Goal: Task Accomplishment & Management: Manage account settings

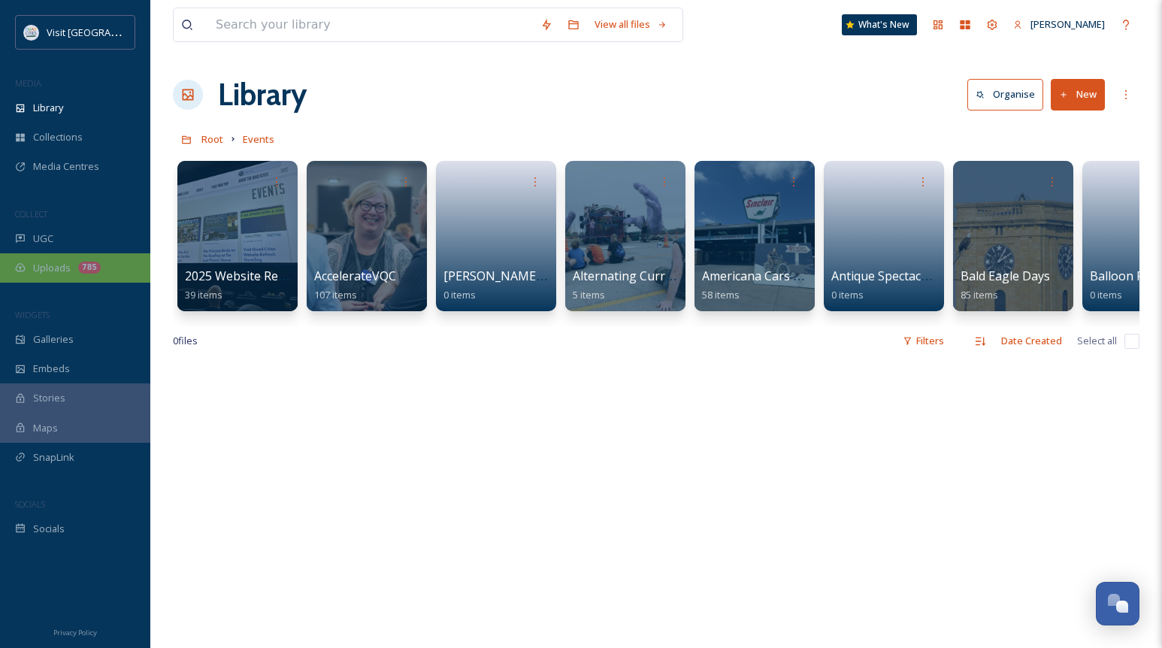
click at [73, 265] on div "Uploads 785" at bounding box center [75, 267] width 150 height 29
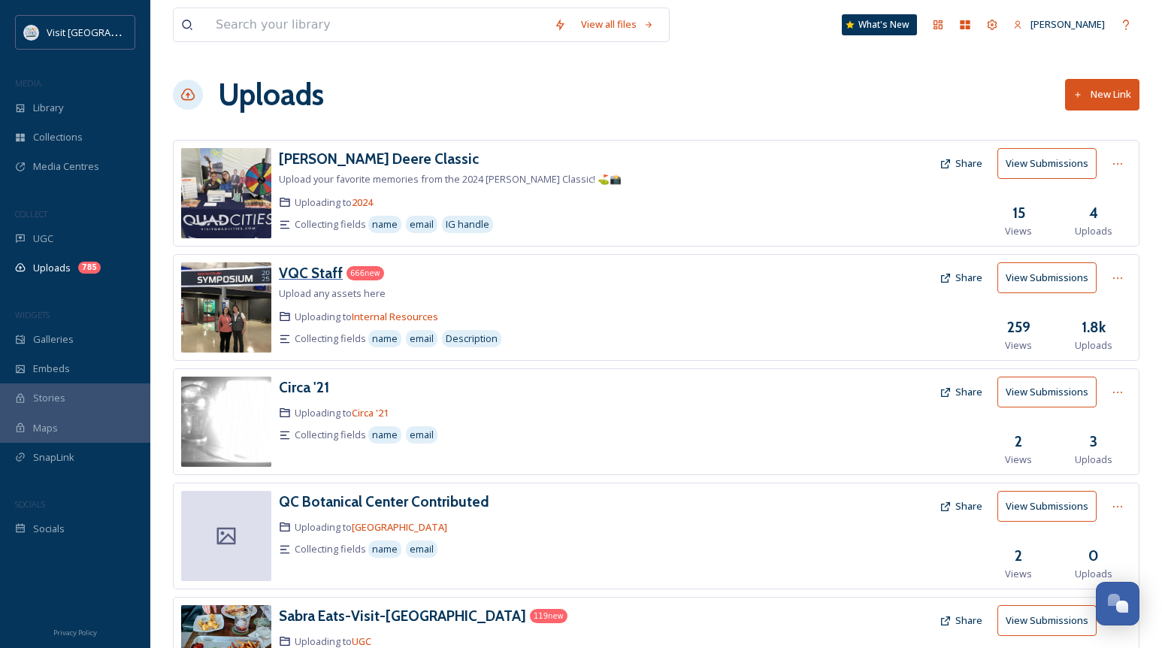
click at [303, 271] on h3 "VQC Staff" at bounding box center [311, 273] width 64 height 18
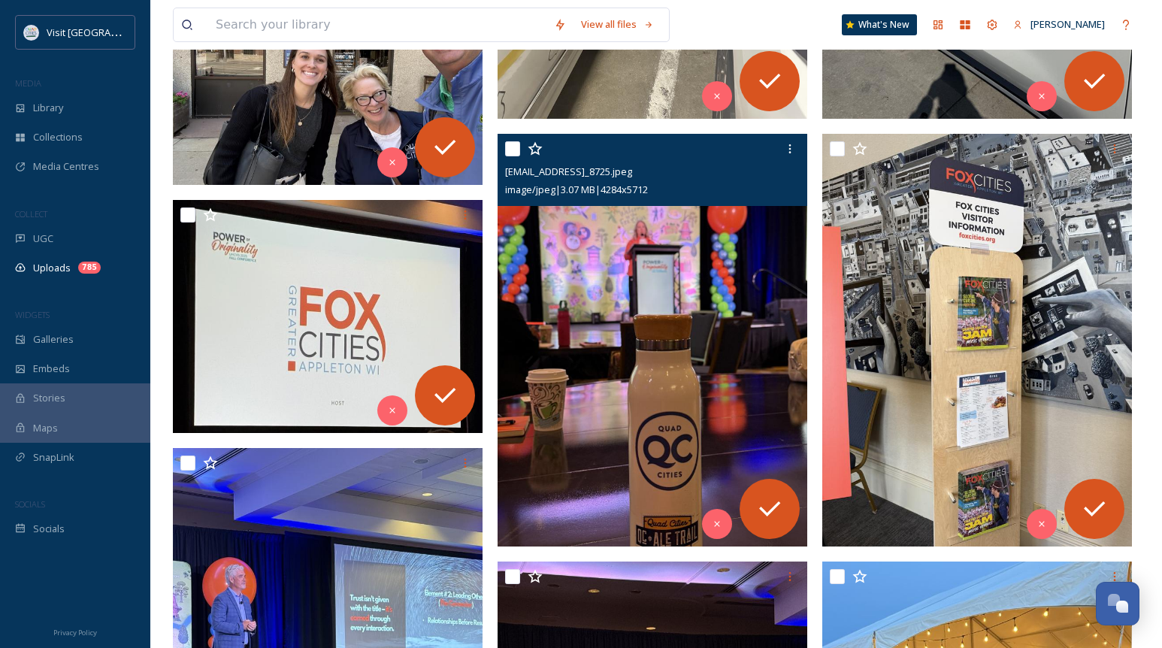
scroll to position [150, 0]
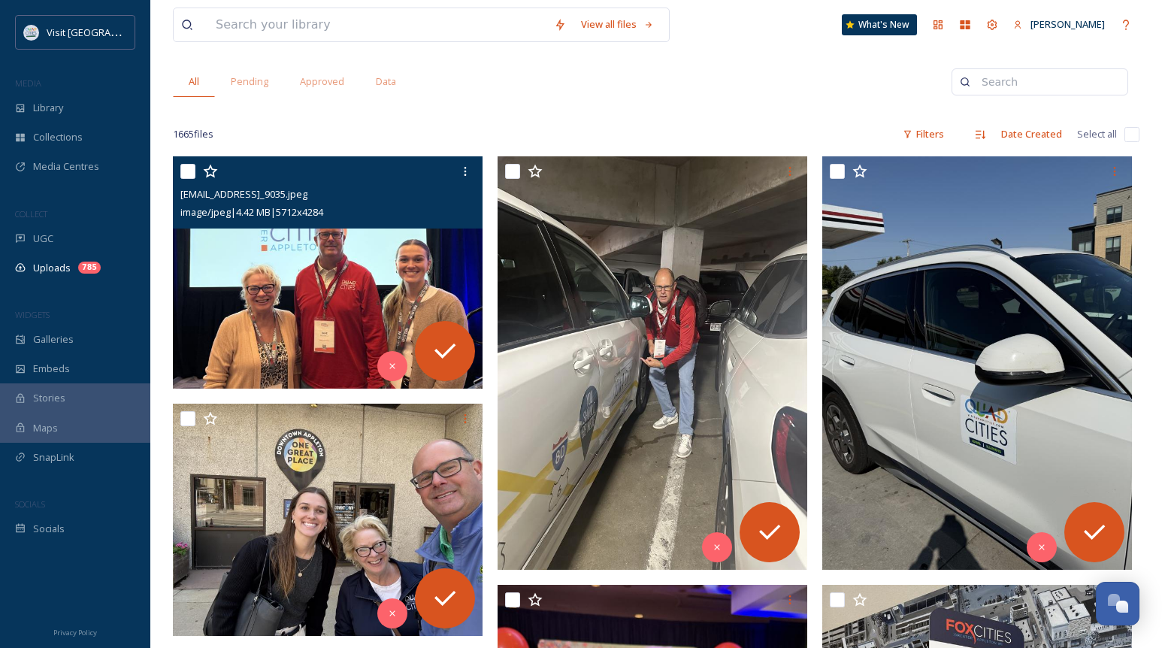
click at [193, 167] on input "checkbox" at bounding box center [187, 171] width 15 height 15
checkbox input "true"
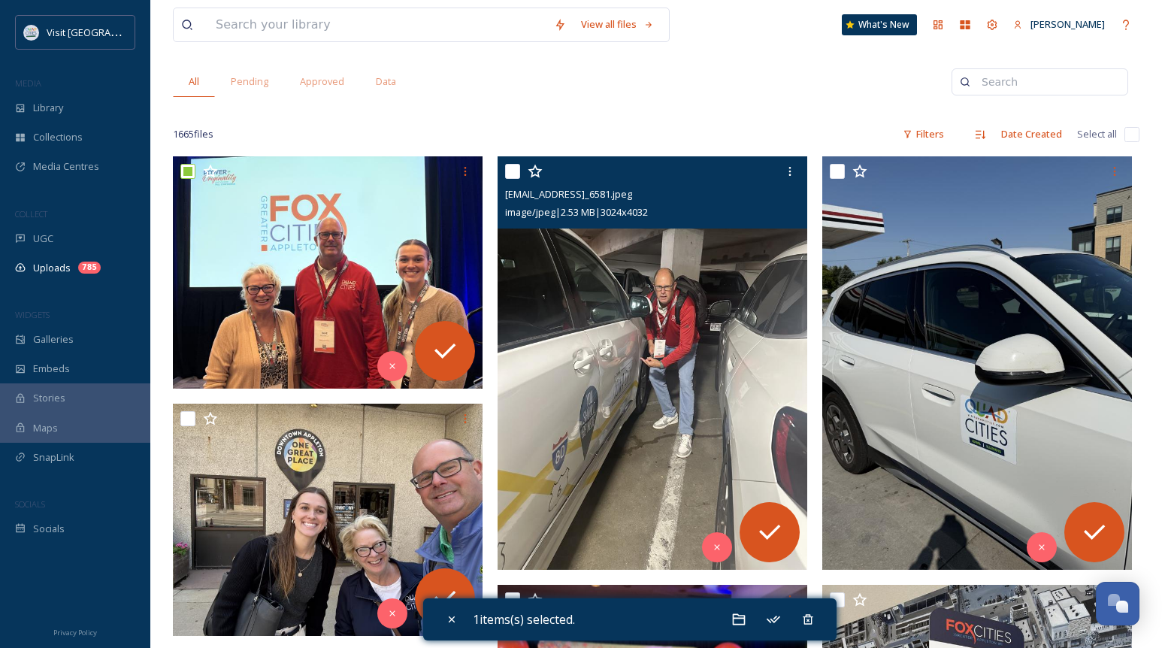
click at [509, 171] on input "checkbox" at bounding box center [512, 171] width 15 height 15
checkbox input "true"
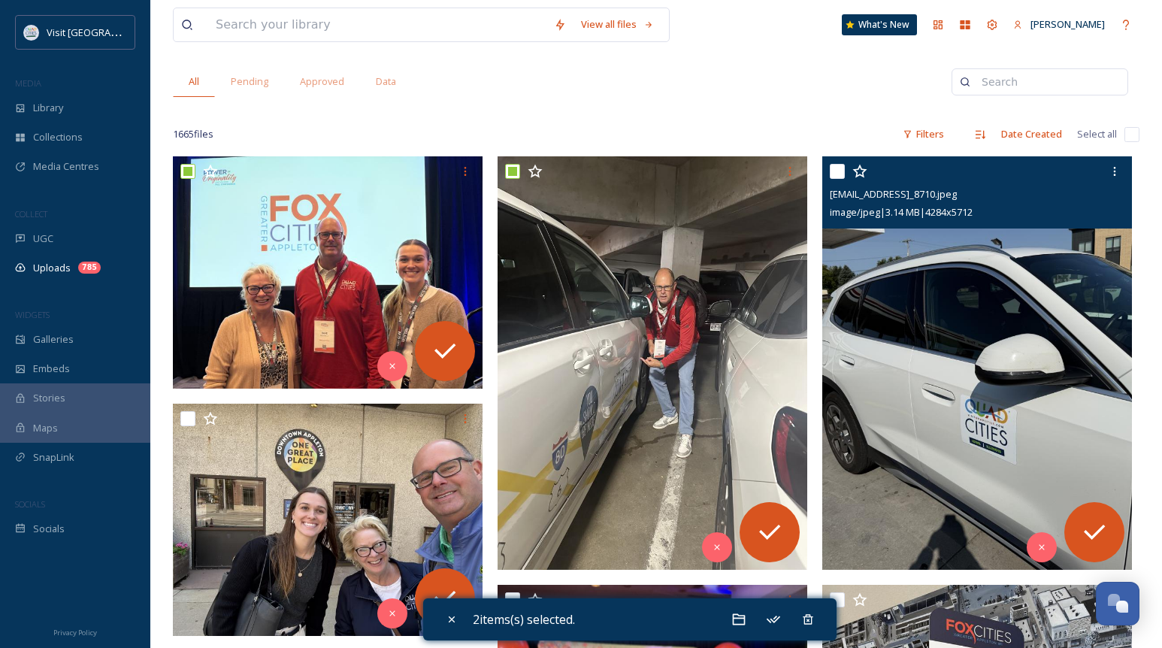
click at [835, 171] on input "checkbox" at bounding box center [837, 171] width 15 height 15
checkbox input "true"
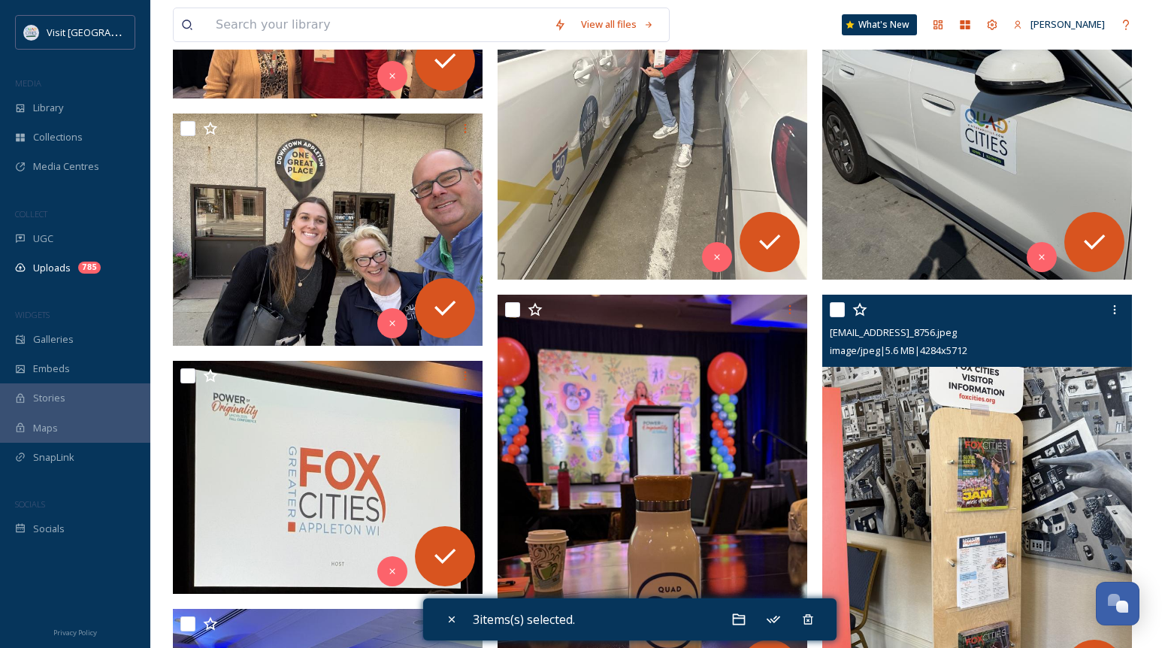
scroll to position [451, 0]
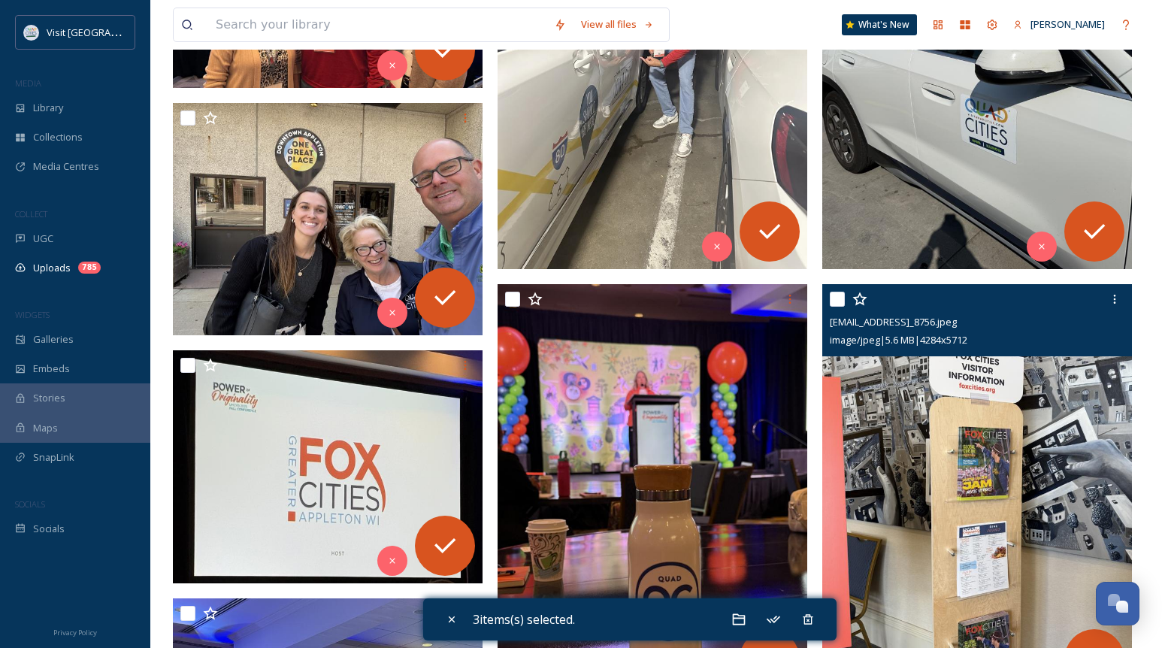
click at [845, 296] on div at bounding box center [979, 299] width 298 height 27
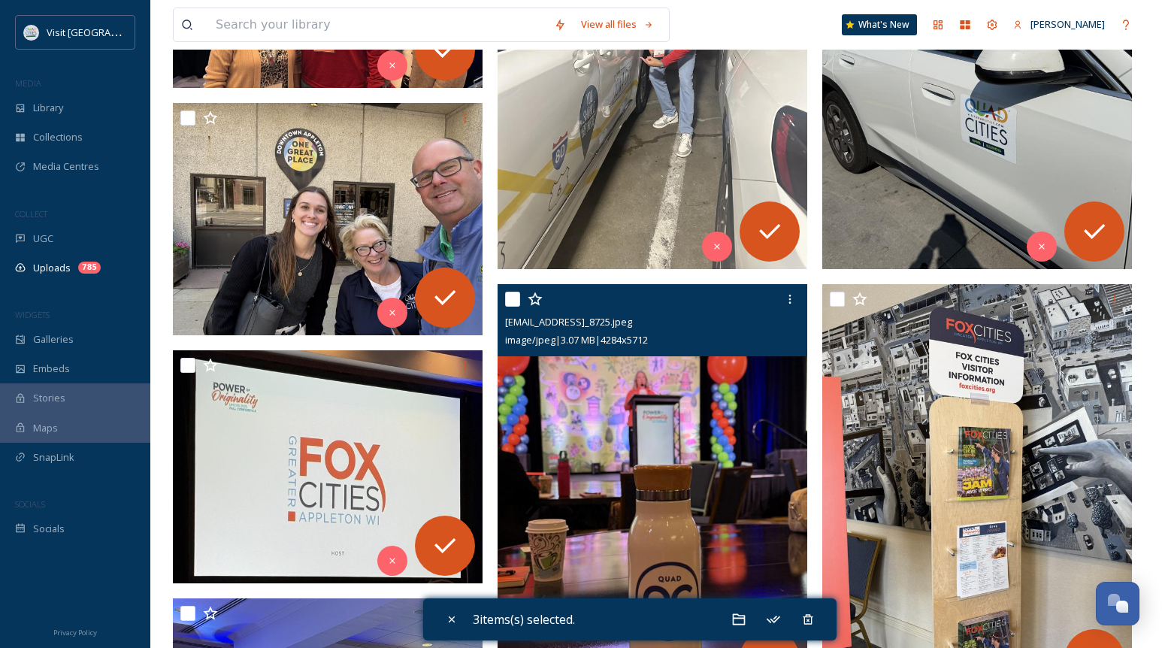
click at [520, 295] on input "checkbox" at bounding box center [512, 299] width 15 height 15
checkbox input "true"
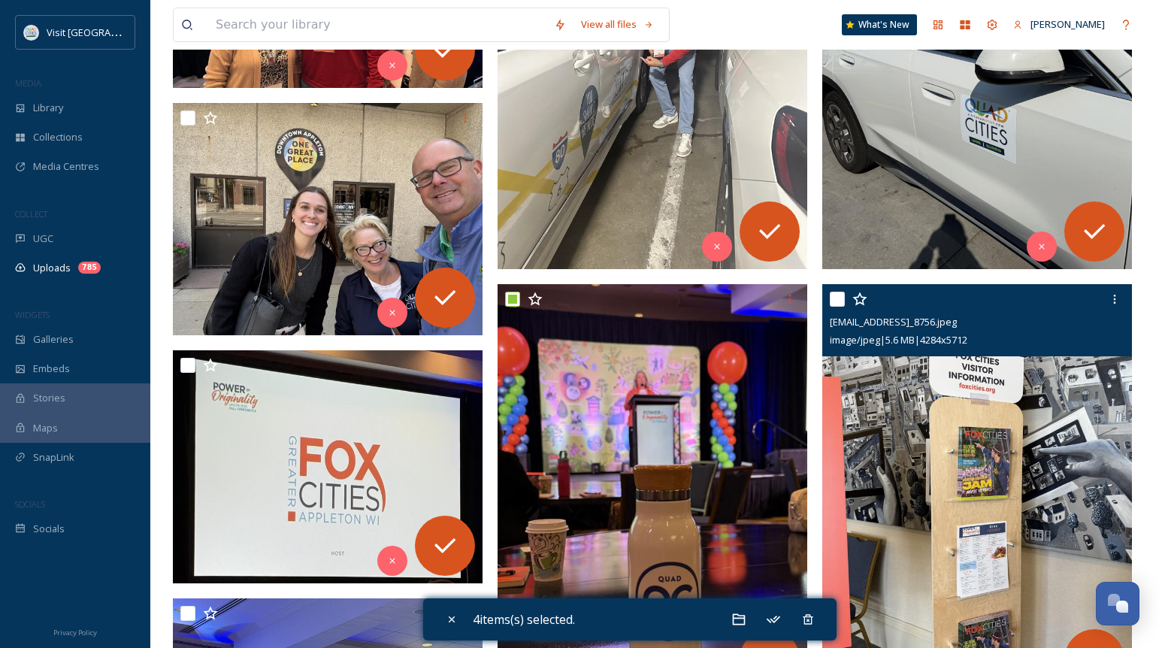
click at [837, 295] on input "checkbox" at bounding box center [837, 299] width 15 height 15
checkbox input "true"
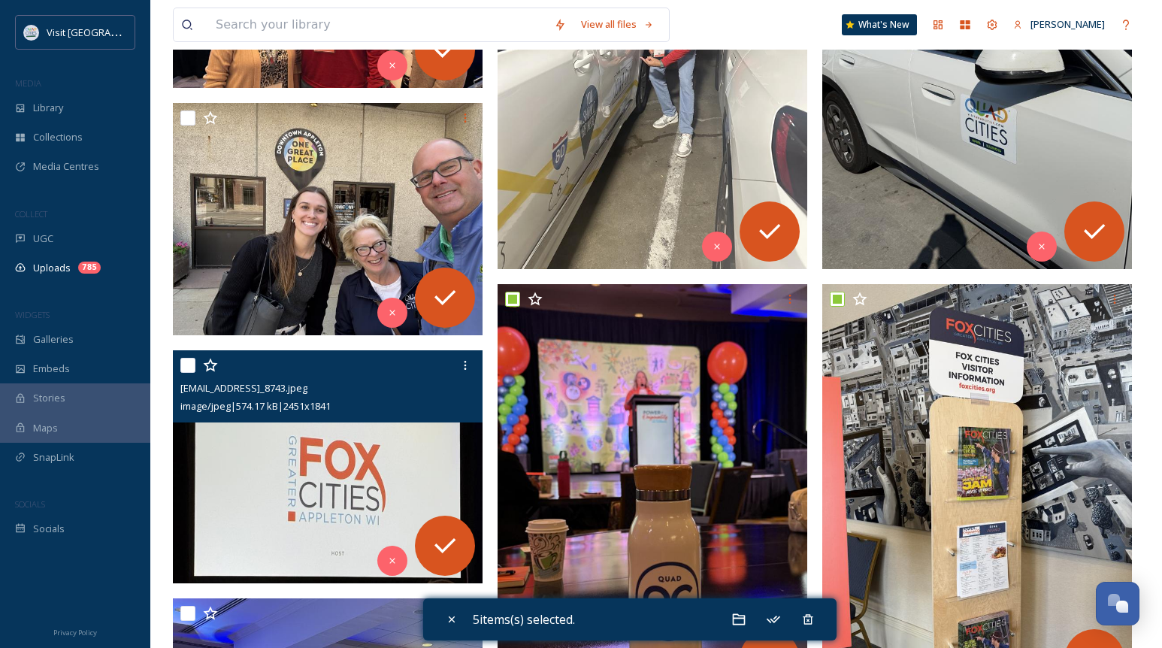
click at [184, 359] on input "checkbox" at bounding box center [187, 365] width 15 height 15
checkbox input "true"
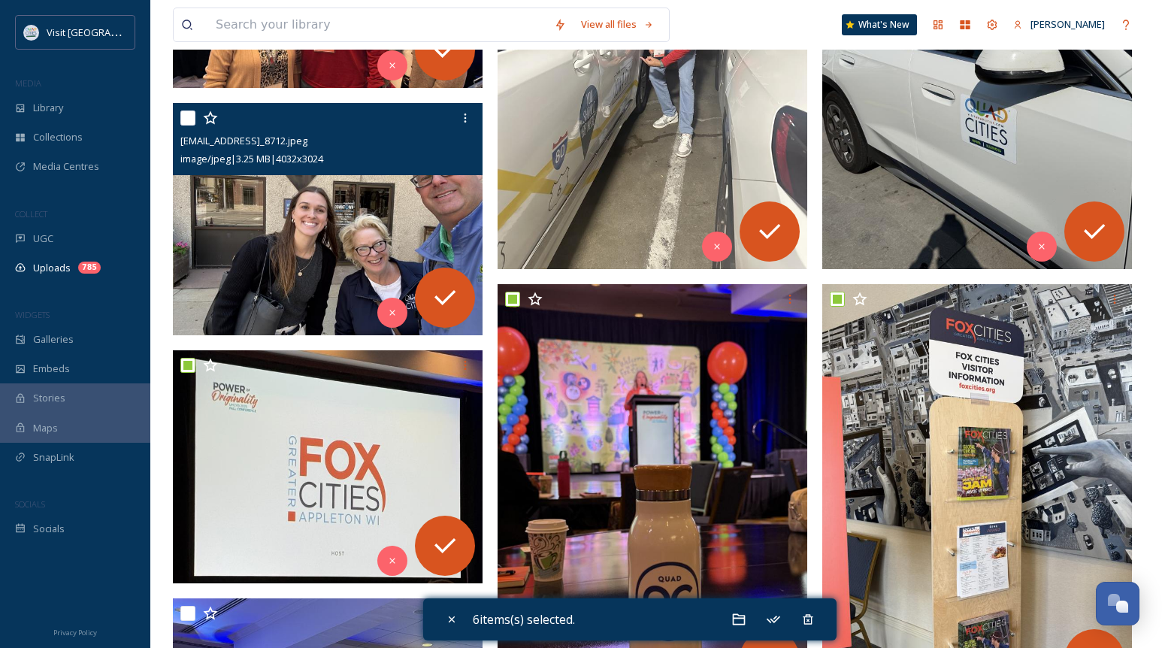
click at [187, 121] on input "checkbox" at bounding box center [187, 118] width 15 height 15
checkbox input "true"
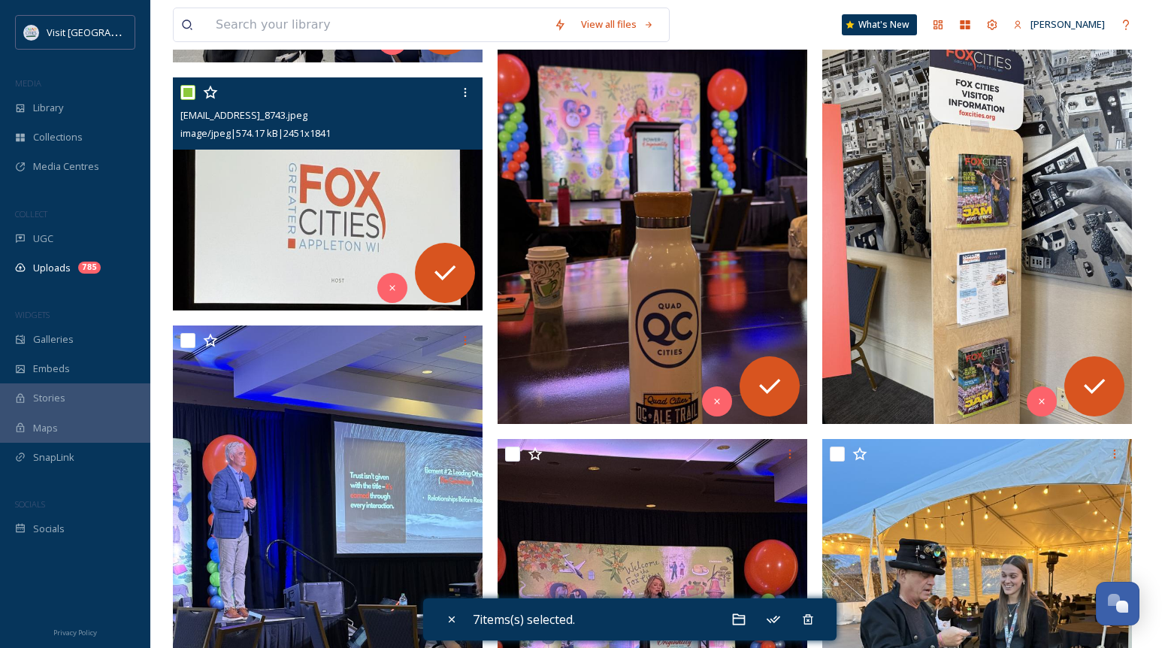
scroll to position [752, 0]
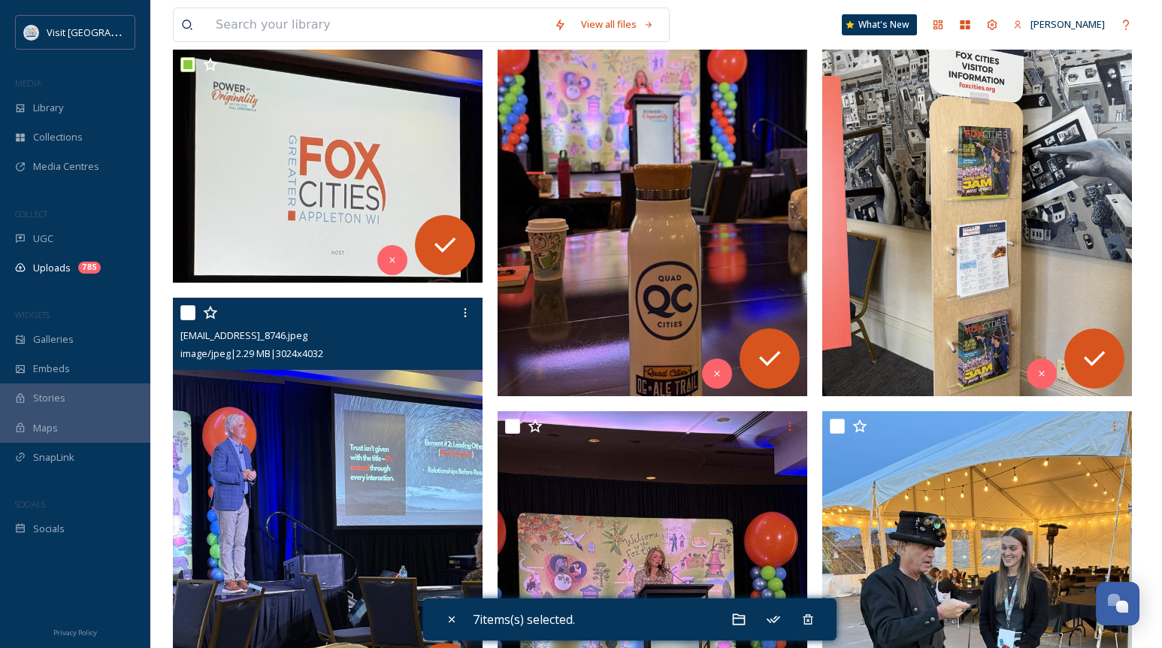
click at [186, 313] on input "checkbox" at bounding box center [187, 312] width 15 height 15
checkbox input "true"
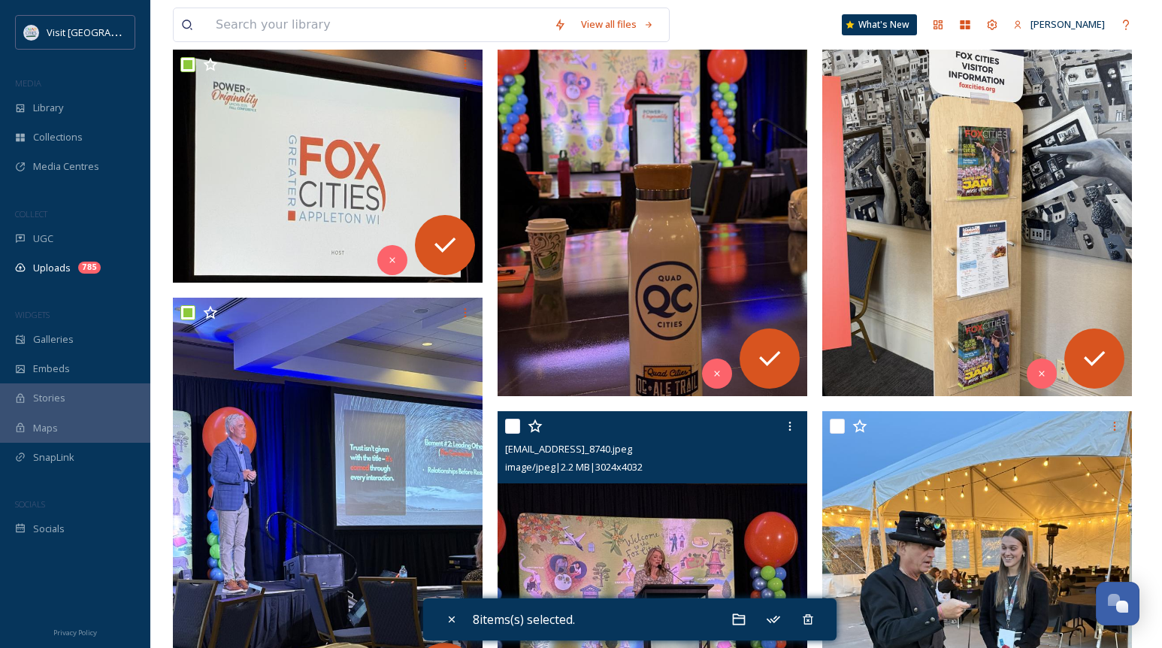
click at [512, 422] on input "checkbox" at bounding box center [512, 426] width 15 height 15
checkbox input "true"
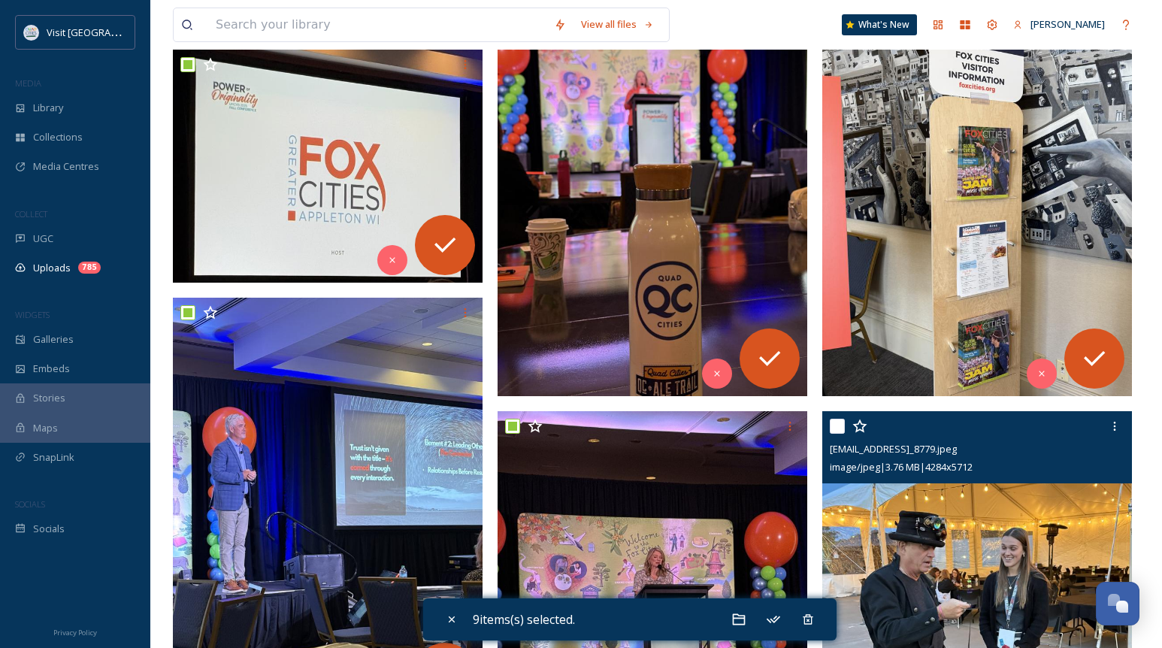
click at [836, 423] on input "checkbox" at bounding box center [837, 426] width 15 height 15
checkbox input "true"
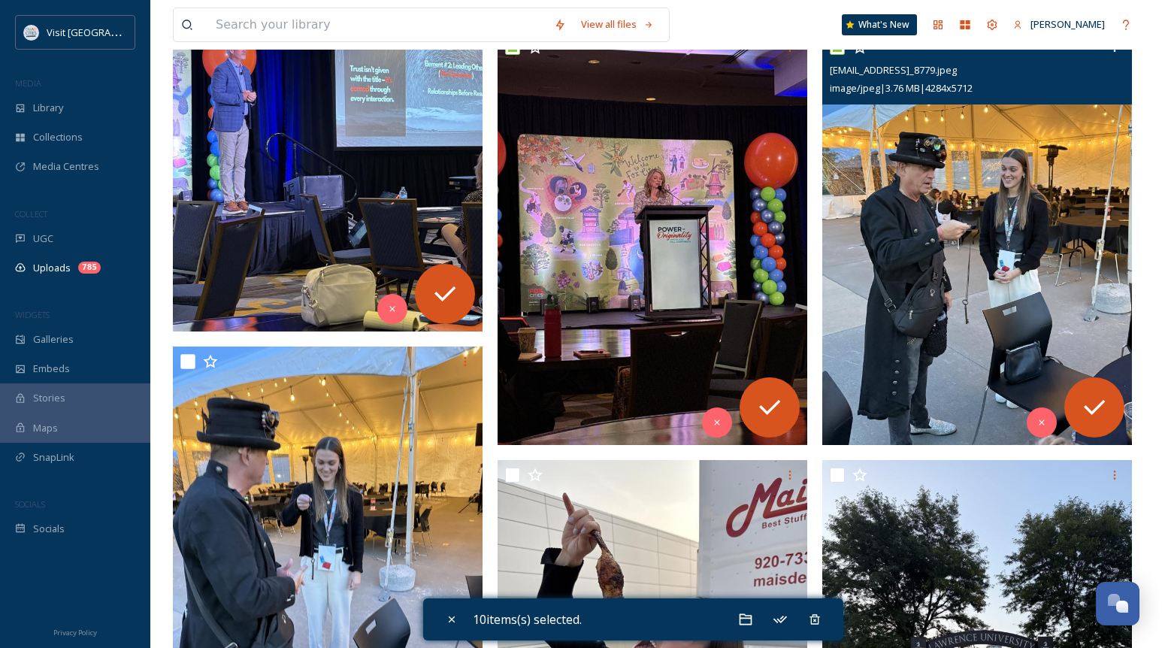
scroll to position [1203, 0]
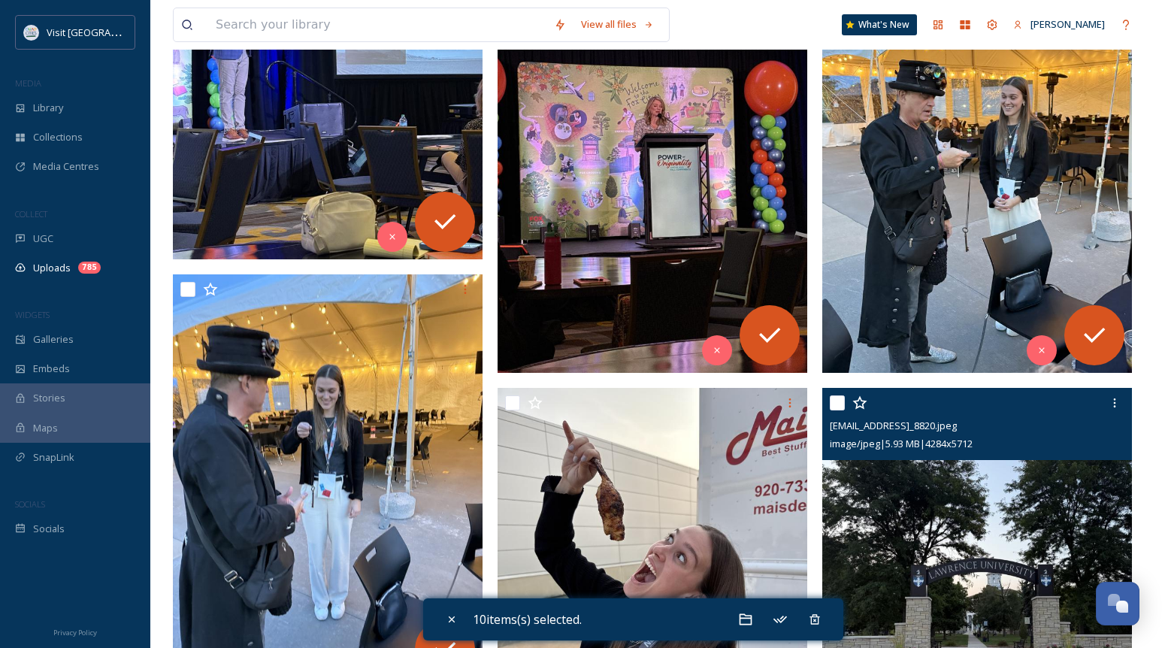
click at [839, 404] on input "checkbox" at bounding box center [837, 402] width 15 height 15
checkbox input "true"
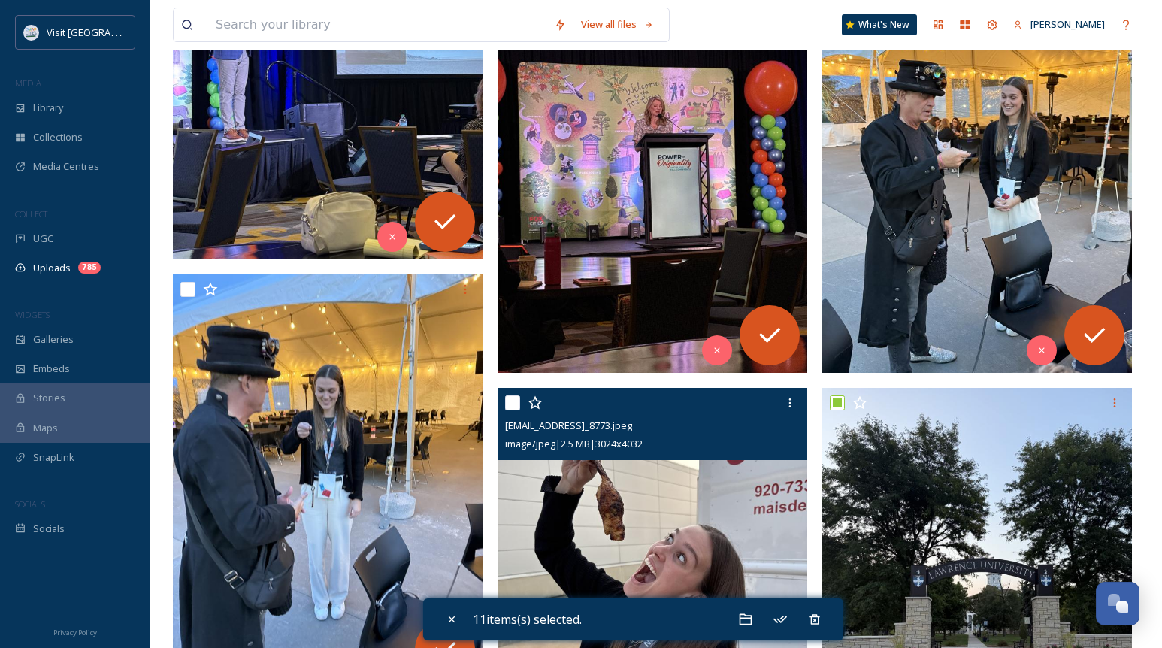
drag, startPoint x: 507, startPoint y: 399, endPoint x: 514, endPoint y: 404, distance: 8.1
click at [508, 399] on input "checkbox" at bounding box center [512, 402] width 15 height 15
checkbox input "true"
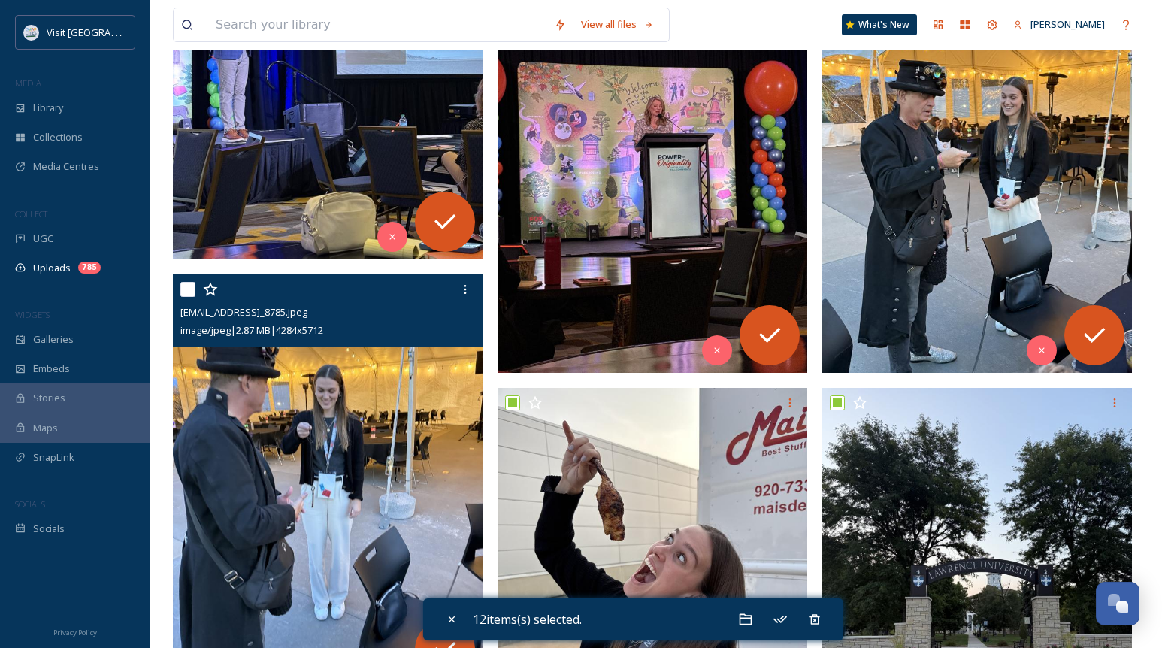
click at [186, 287] on input "checkbox" at bounding box center [187, 289] width 15 height 15
checkbox input "true"
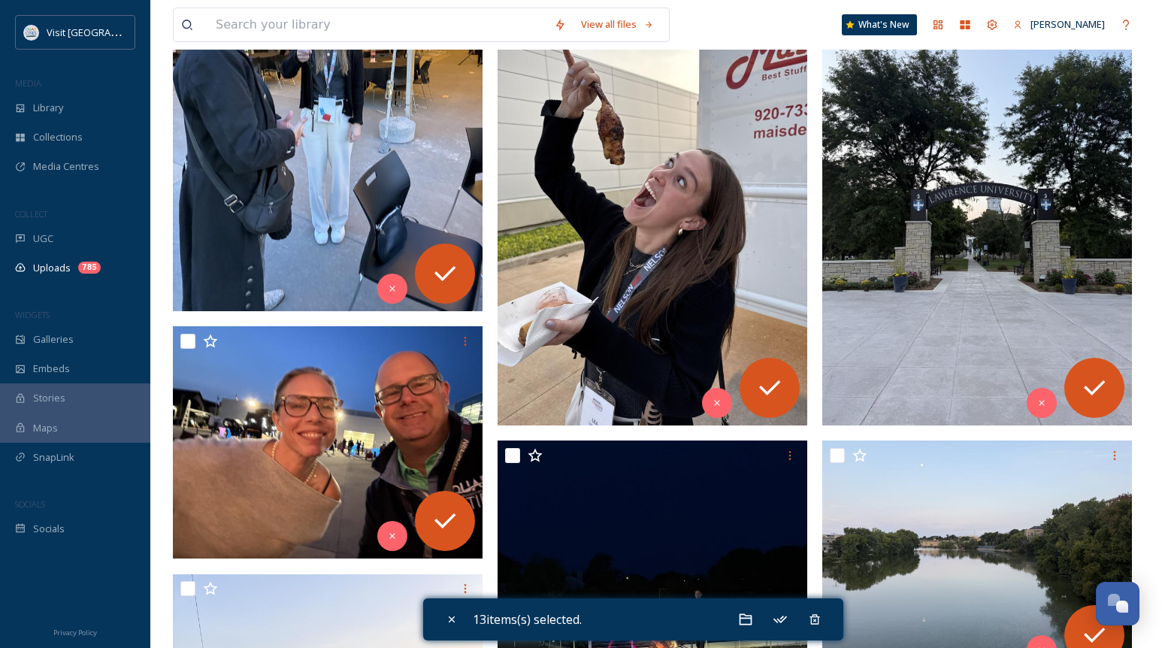
scroll to position [1654, 0]
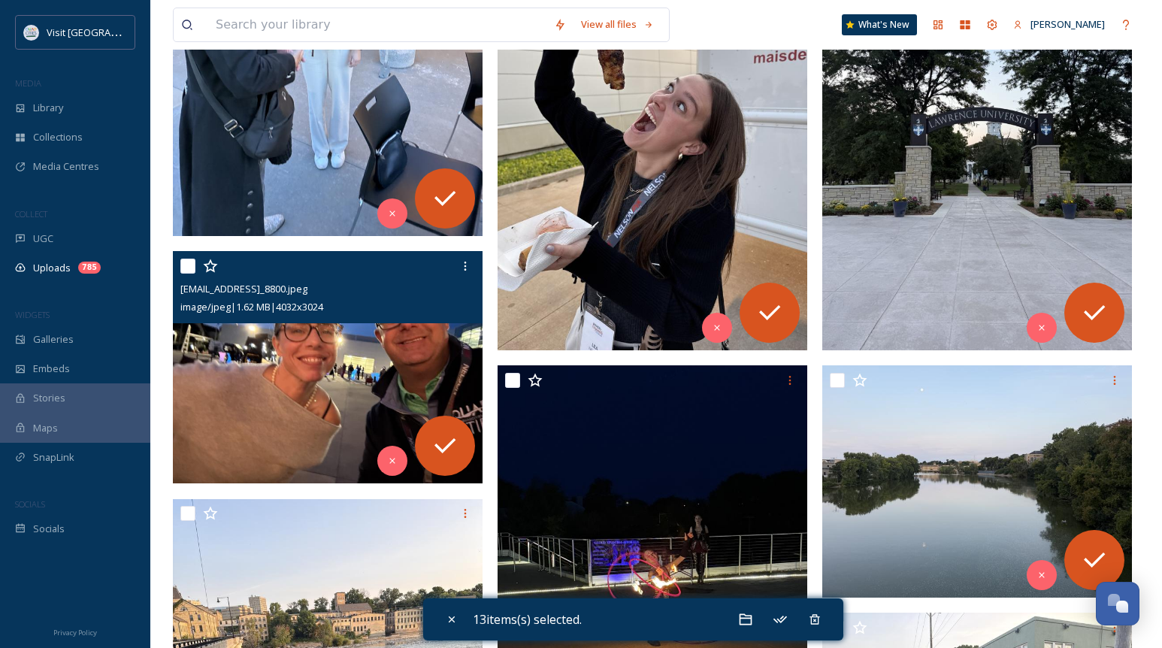
click at [183, 265] on input "checkbox" at bounding box center [187, 266] width 15 height 15
checkbox input "true"
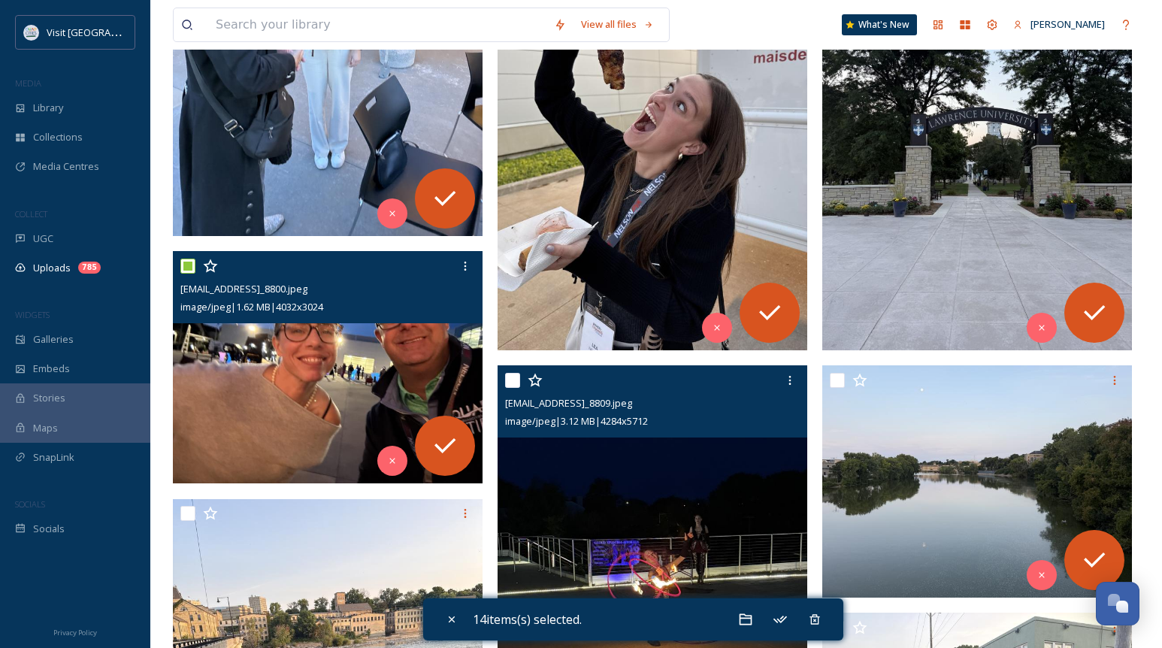
click at [511, 374] on input "checkbox" at bounding box center [512, 380] width 15 height 15
checkbox input "true"
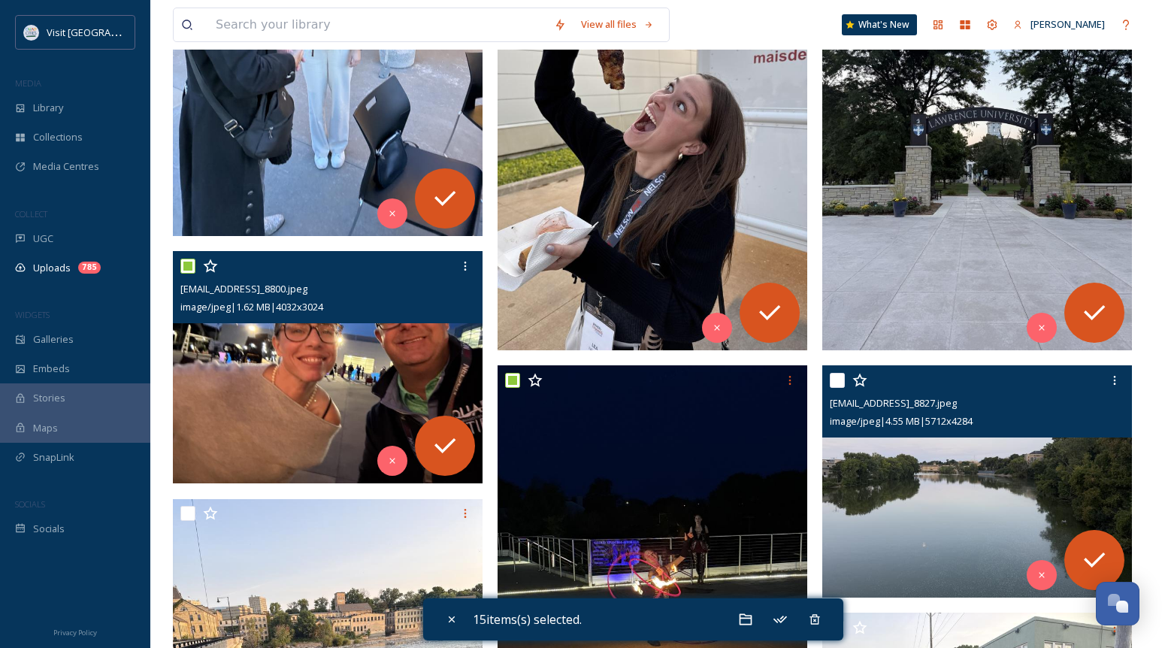
click at [835, 378] on input "checkbox" at bounding box center [837, 380] width 15 height 15
checkbox input "true"
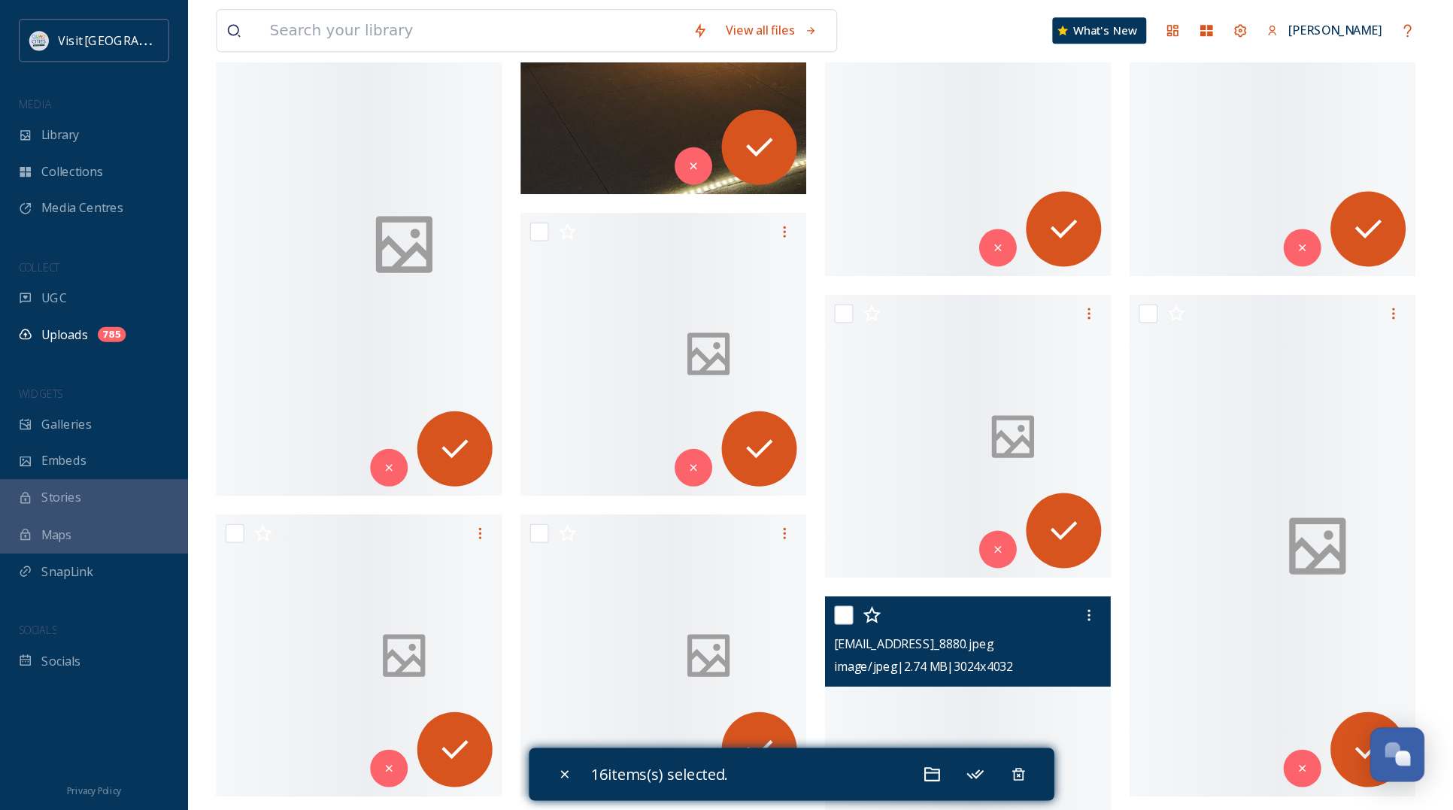
scroll to position [1709, 0]
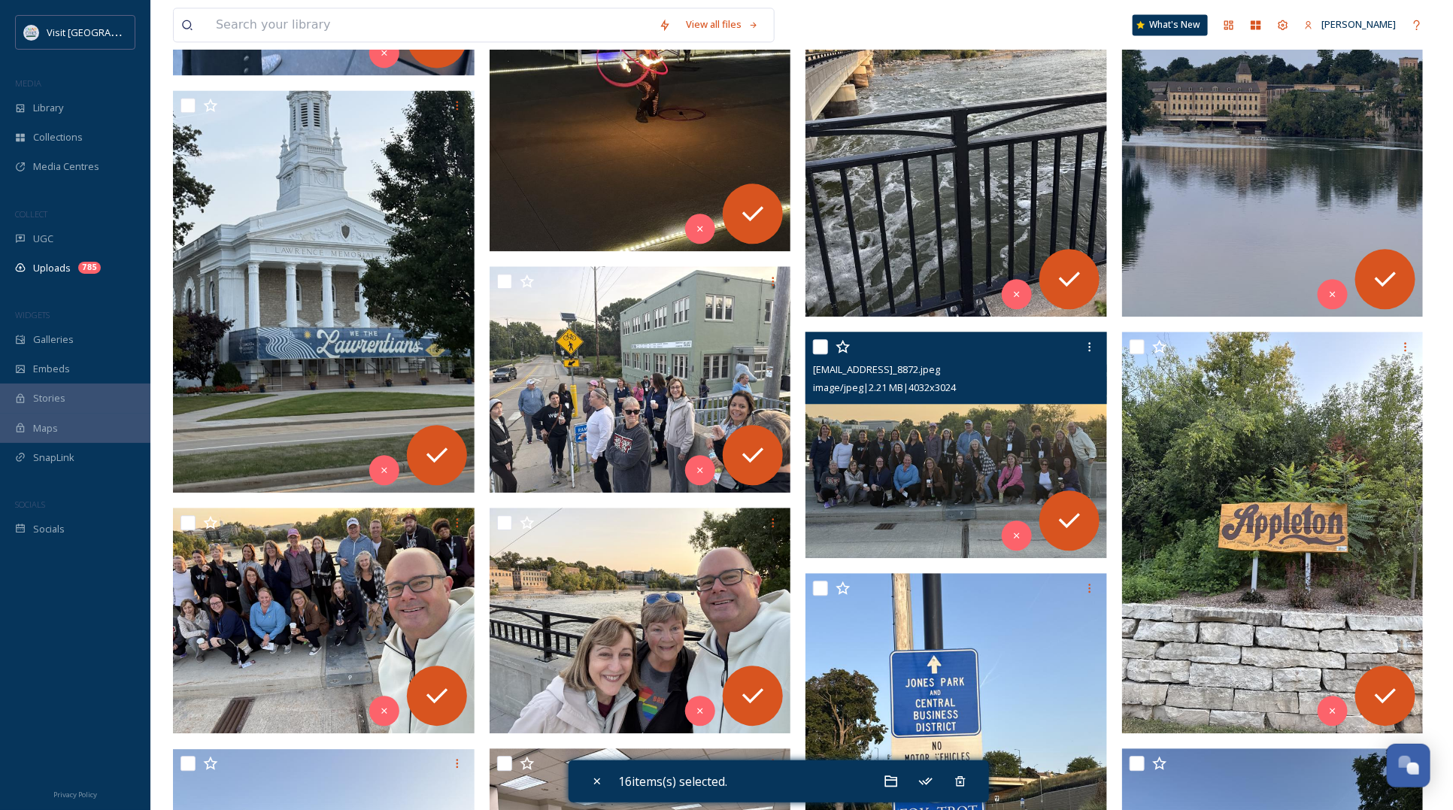
click at [818, 344] on input "checkbox" at bounding box center [820, 346] width 15 height 15
checkbox input "true"
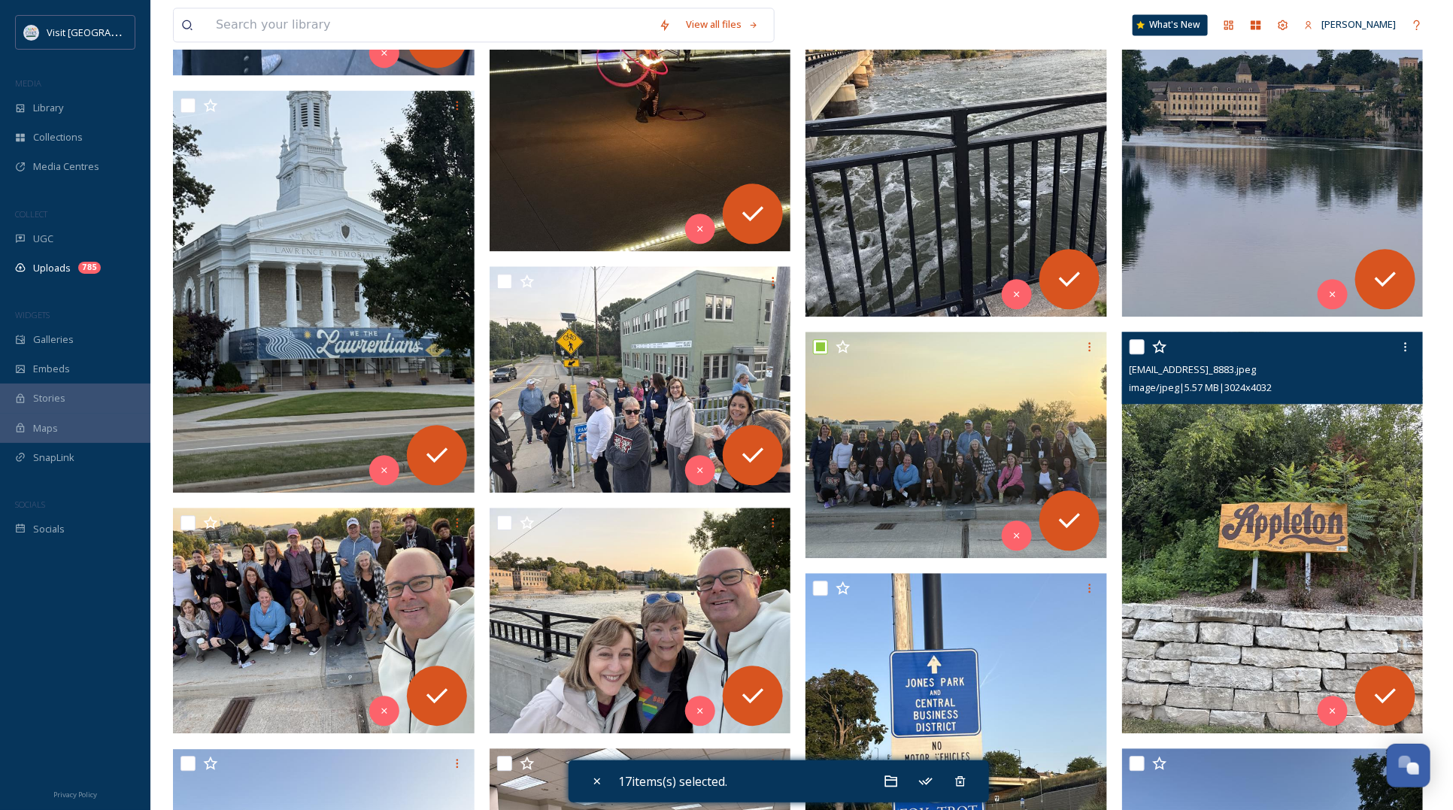
click at [1141, 347] on input "checkbox" at bounding box center [1136, 346] width 15 height 15
checkbox input "true"
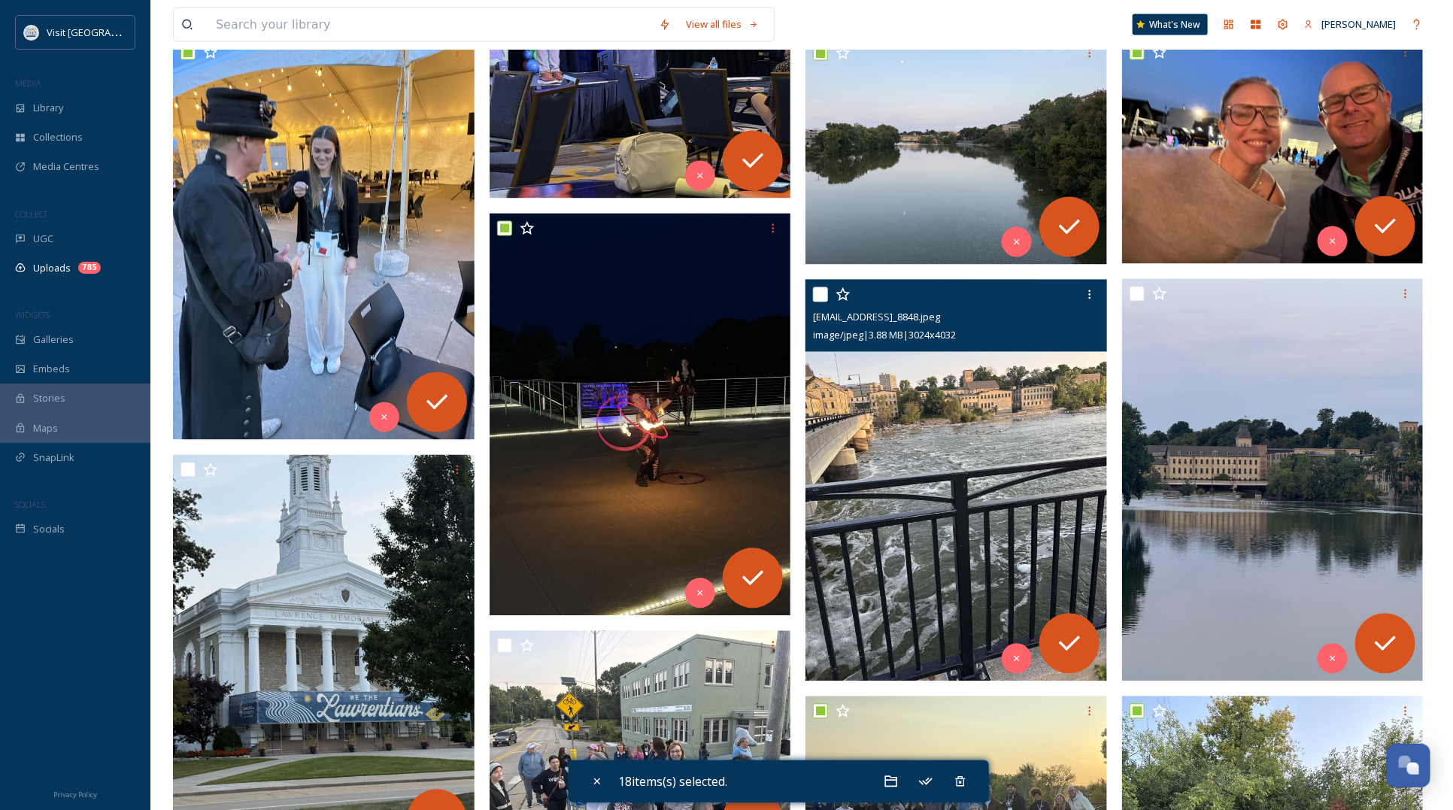
scroll to position [1333, 0]
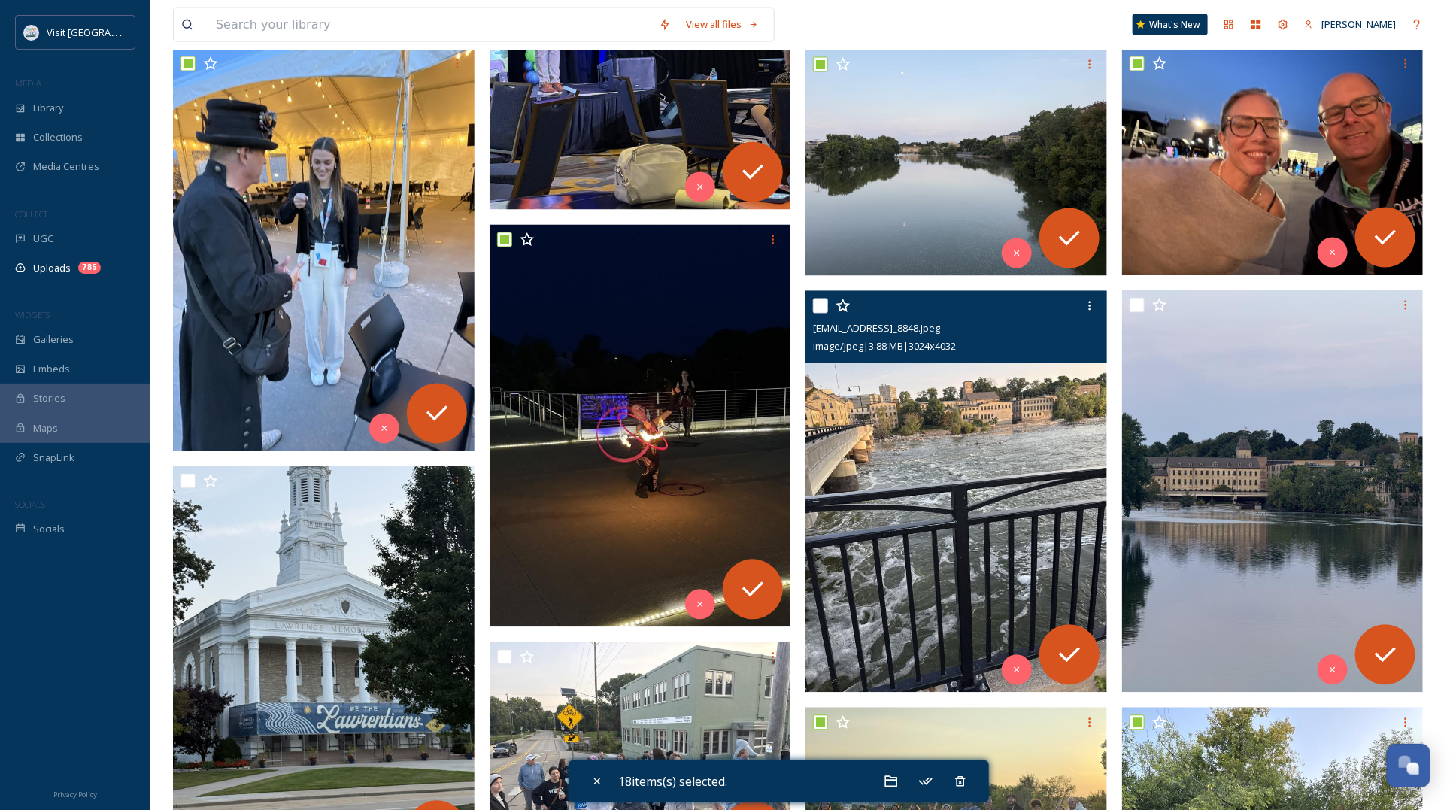
click at [824, 302] on input "checkbox" at bounding box center [820, 305] width 15 height 15
checkbox input "true"
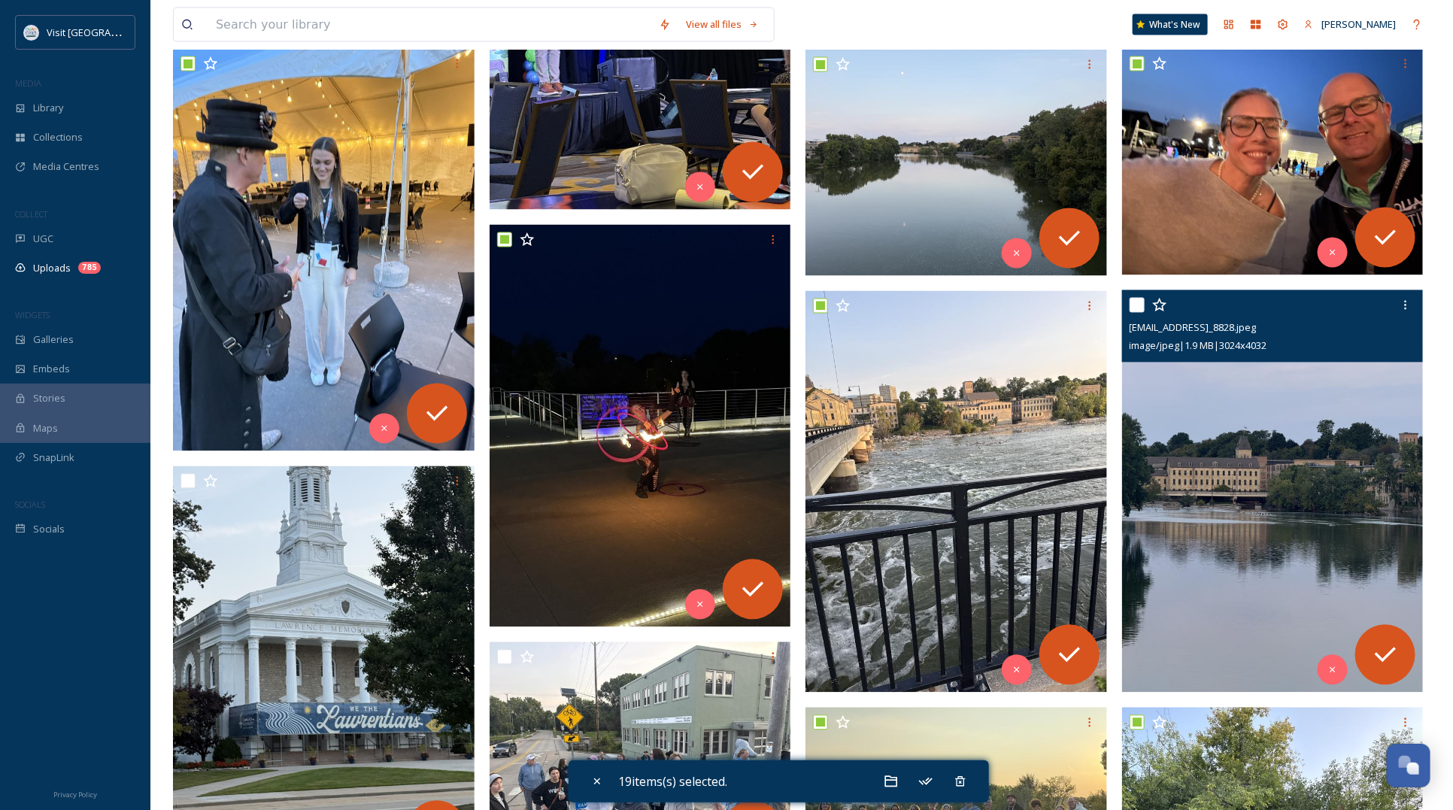
click at [1139, 303] on input "checkbox" at bounding box center [1136, 305] width 15 height 15
checkbox input "true"
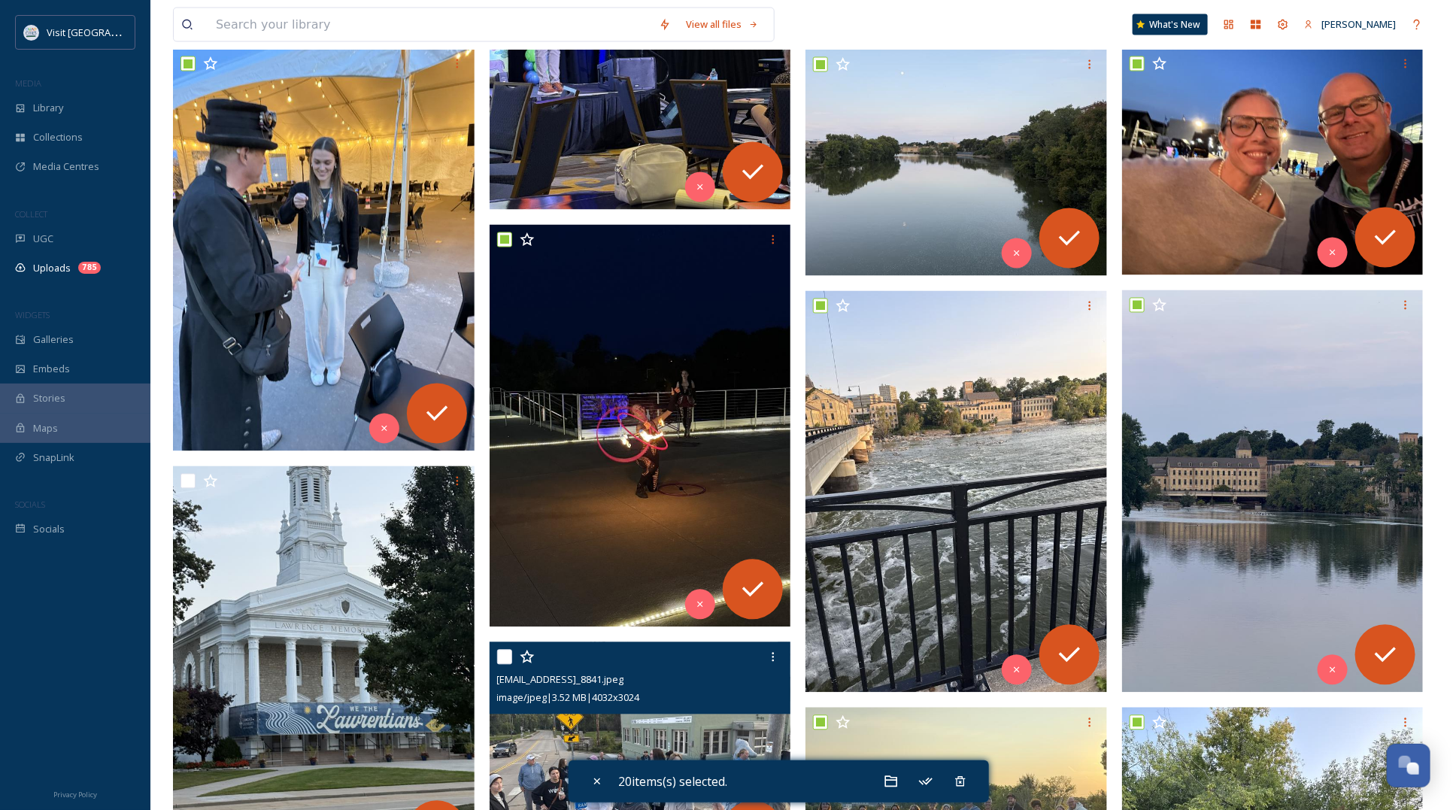
drag, startPoint x: 509, startPoint y: 656, endPoint x: 383, endPoint y: 610, distance: 133.9
click at [507, 647] on input "checkbox" at bounding box center [504, 657] width 15 height 15
checkbox input "true"
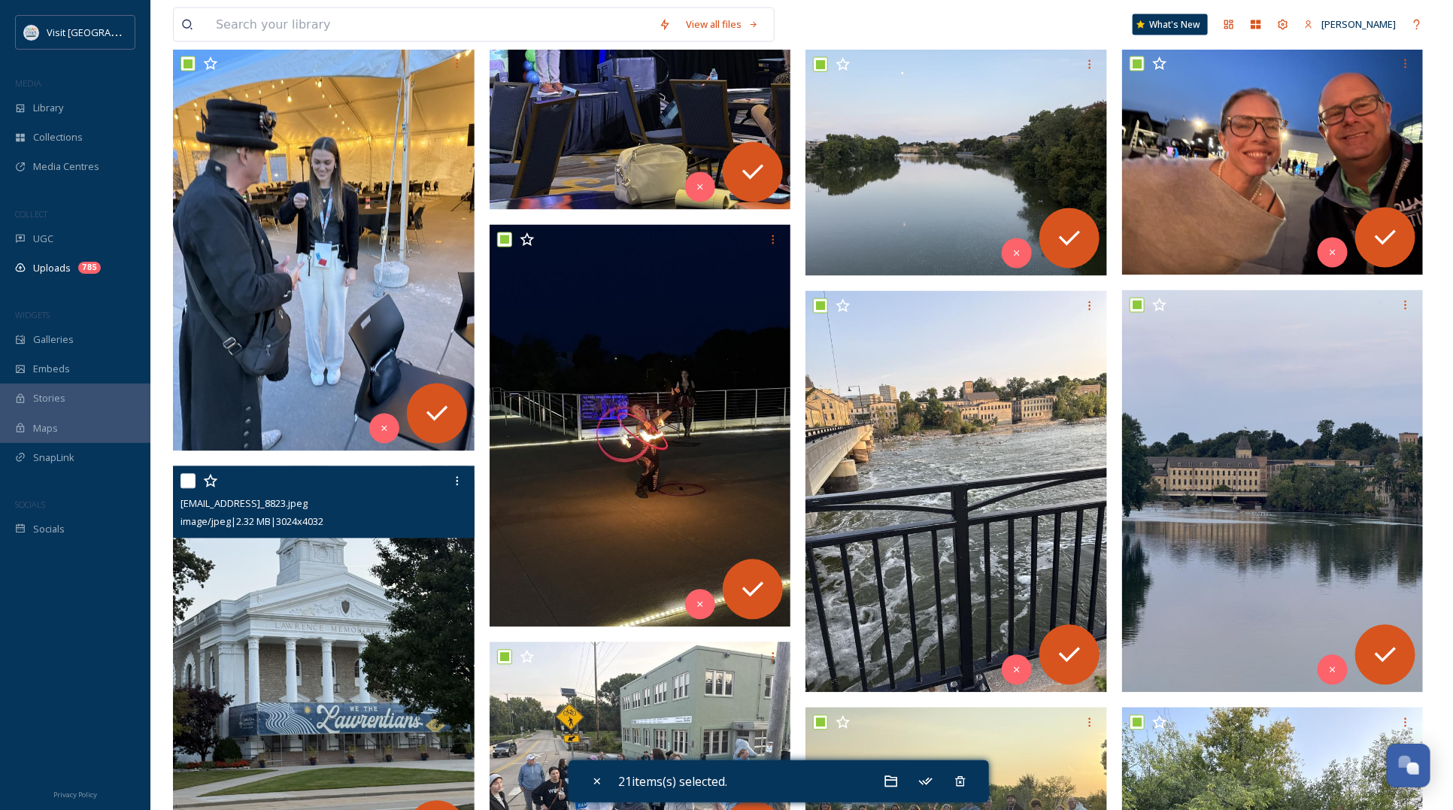
click at [184, 480] on input "checkbox" at bounding box center [187, 481] width 15 height 15
checkbox input "true"
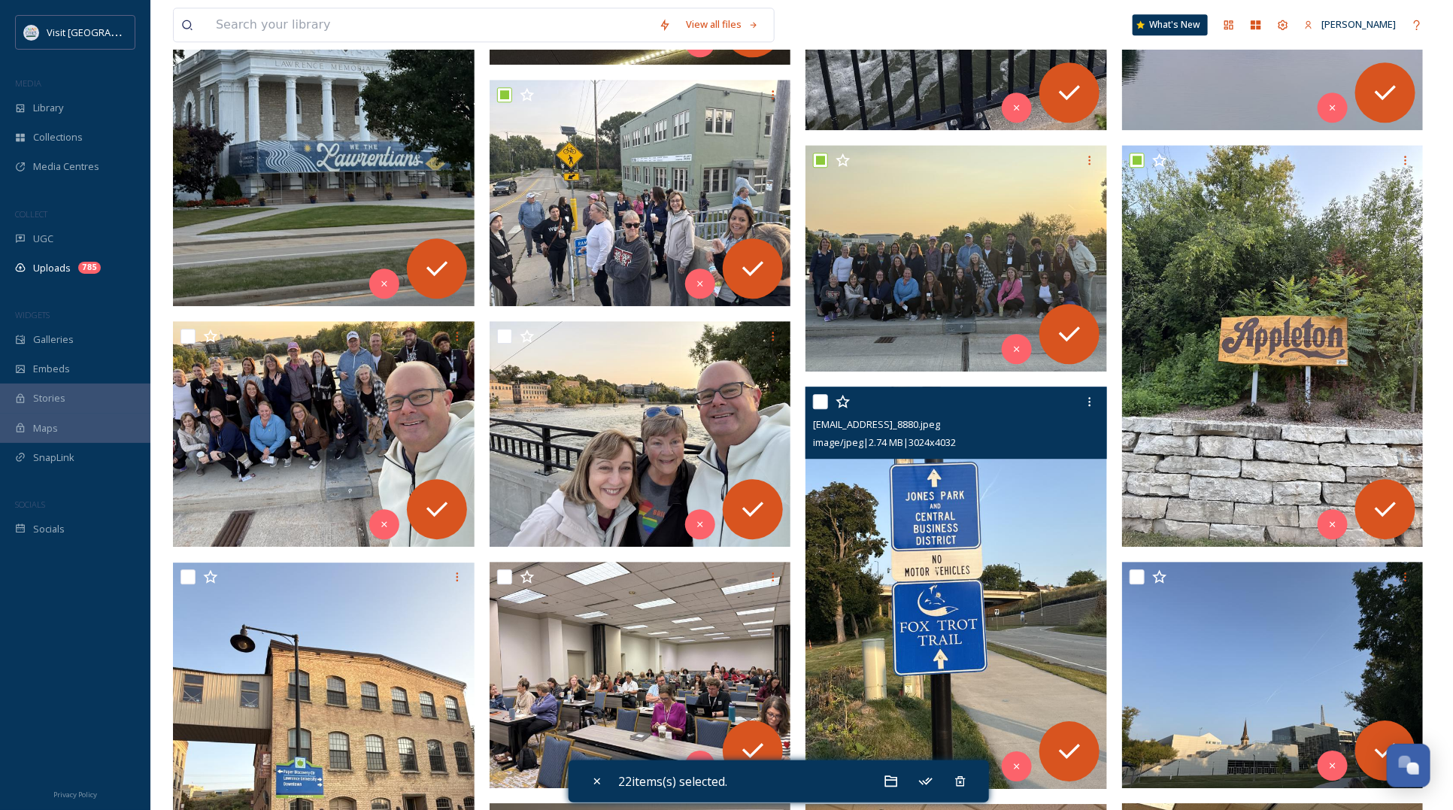
scroll to position [1897, 0]
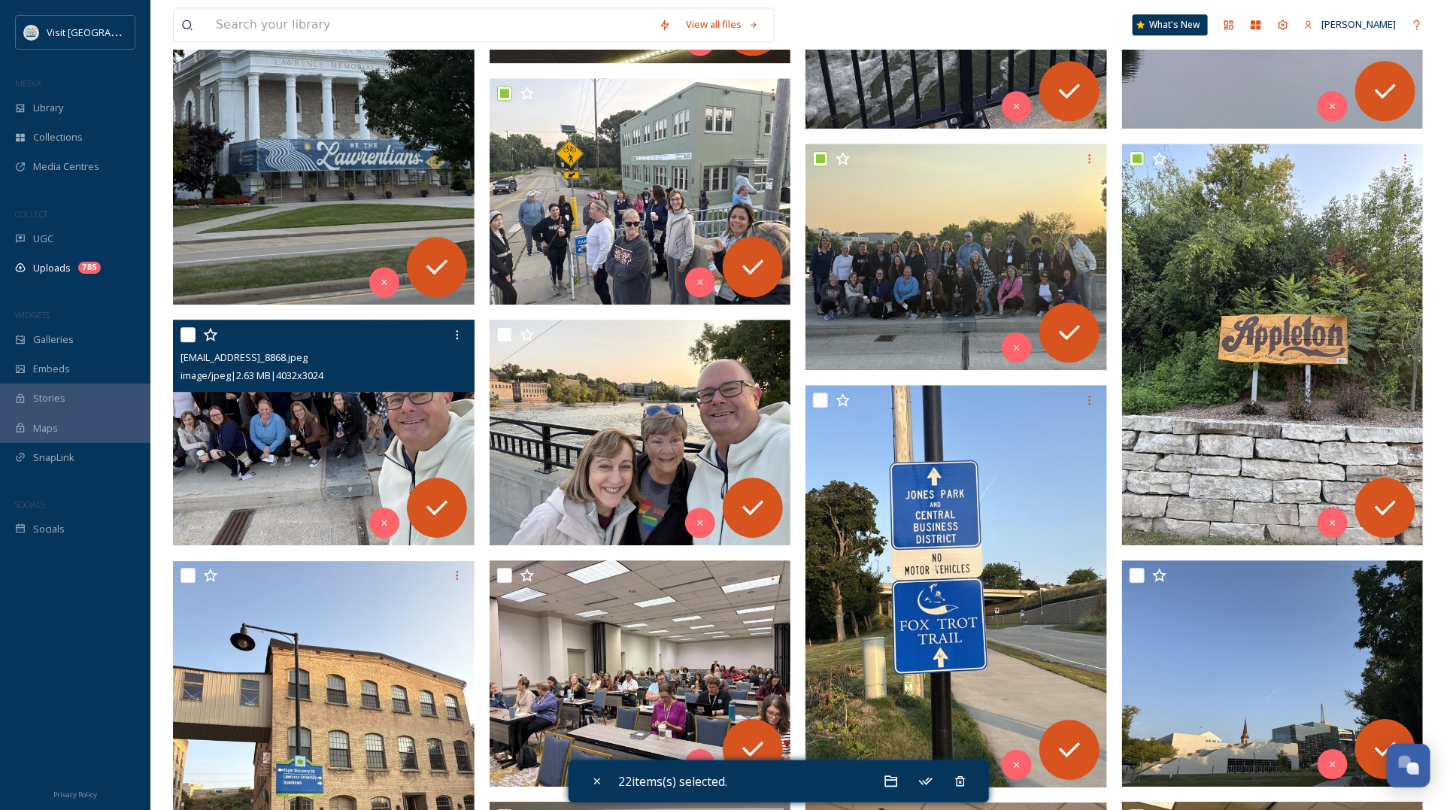
click at [189, 338] on input "checkbox" at bounding box center [187, 334] width 15 height 15
checkbox input "true"
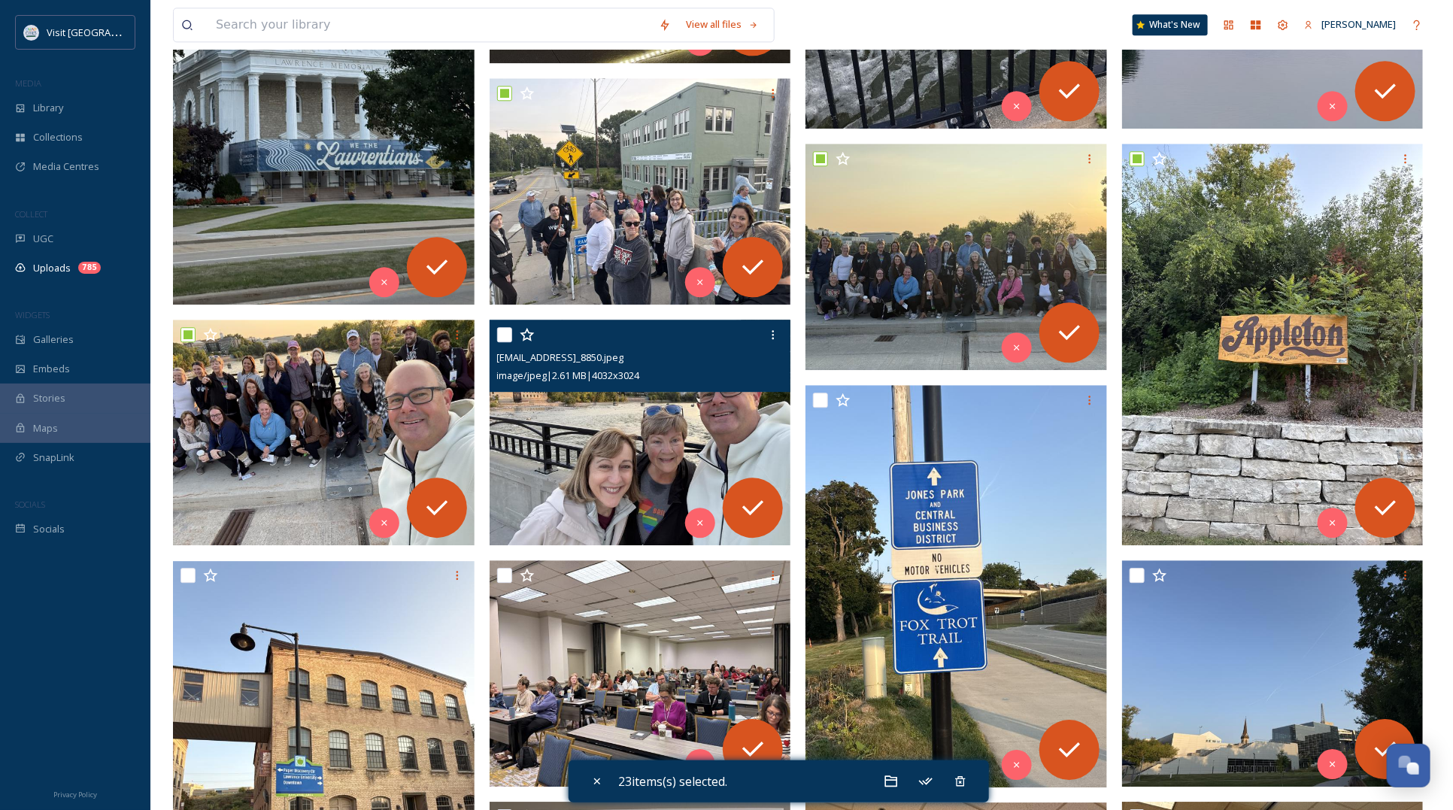
click at [504, 338] on input "checkbox" at bounding box center [504, 334] width 15 height 15
checkbox input "true"
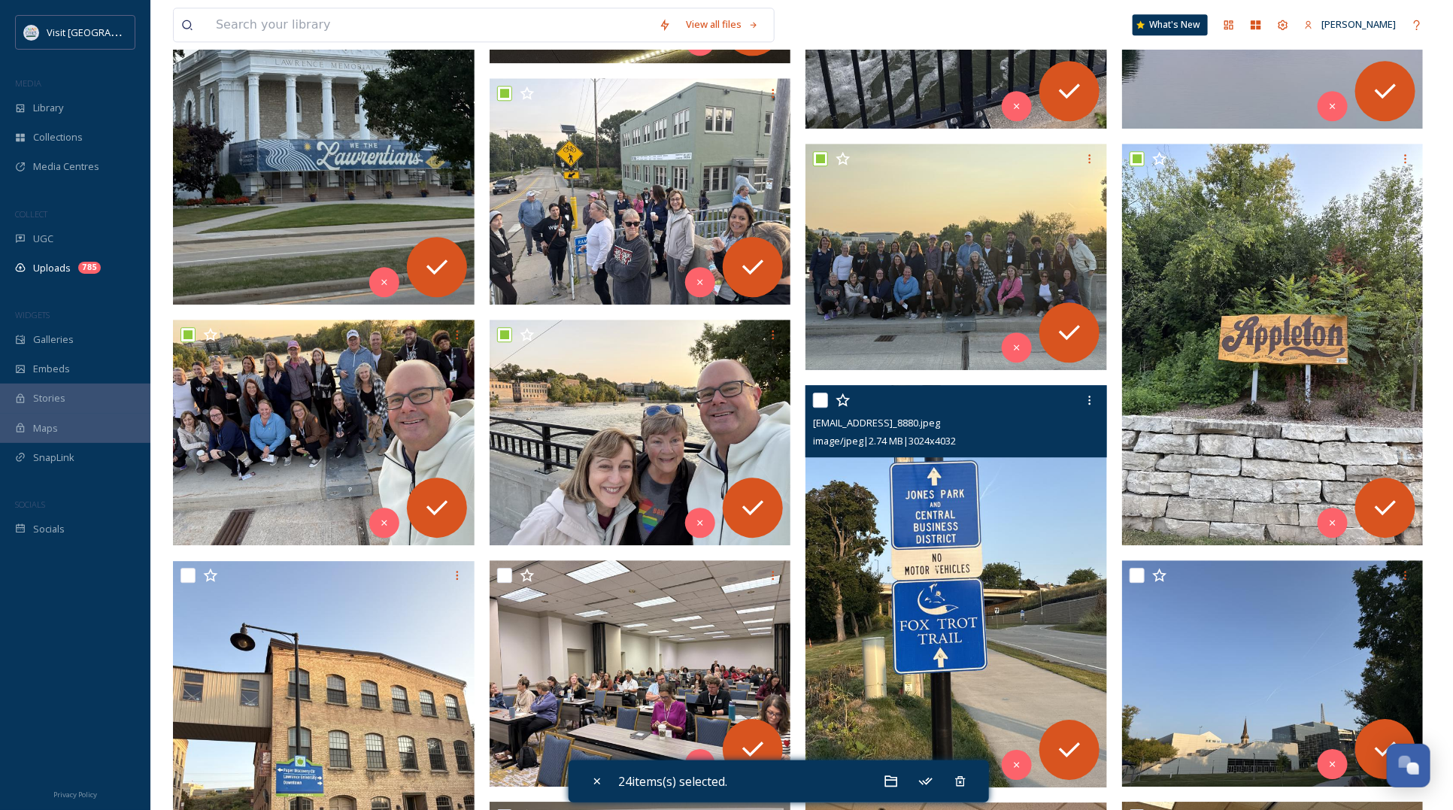
click at [822, 400] on input "checkbox" at bounding box center [820, 399] width 15 height 15
checkbox input "true"
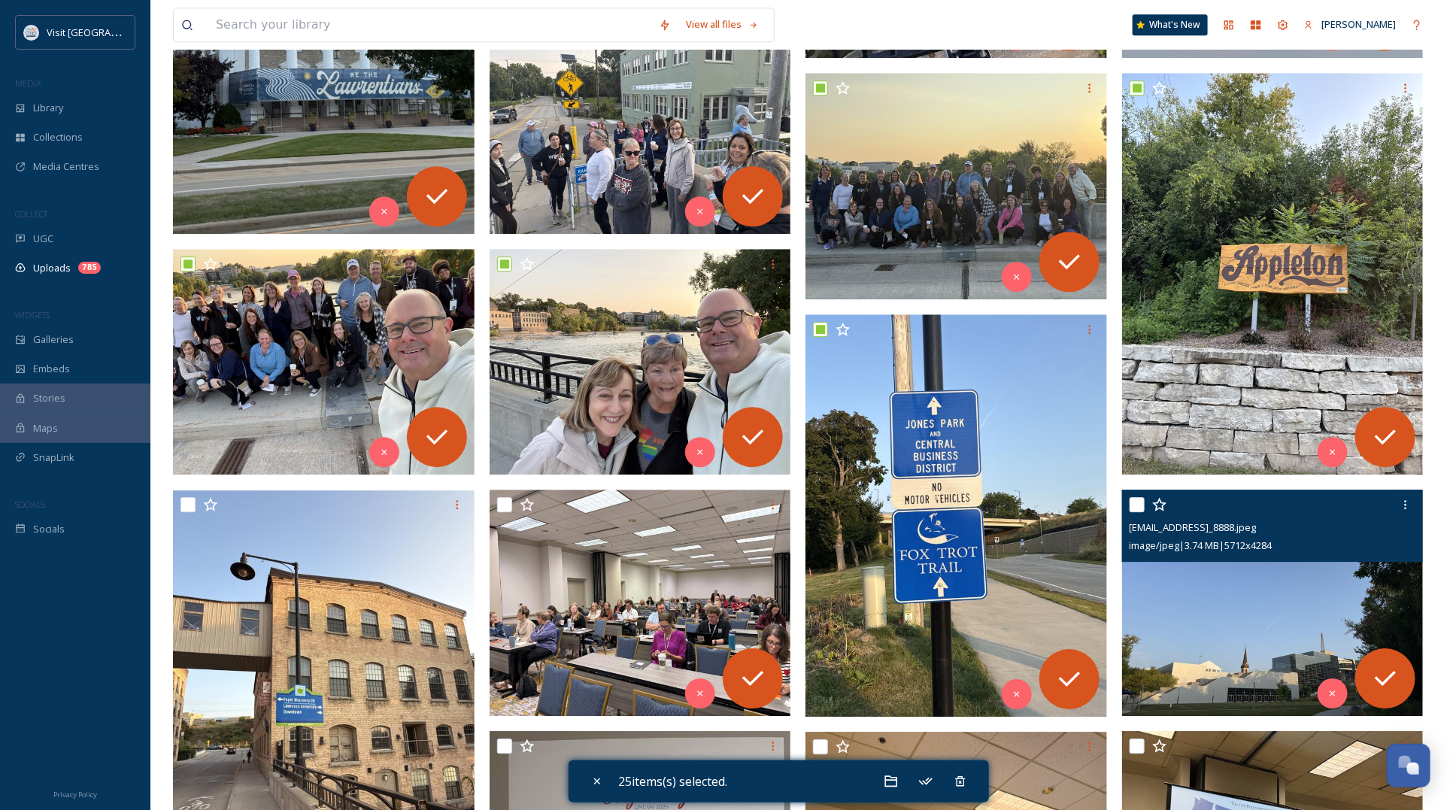
scroll to position [2085, 0]
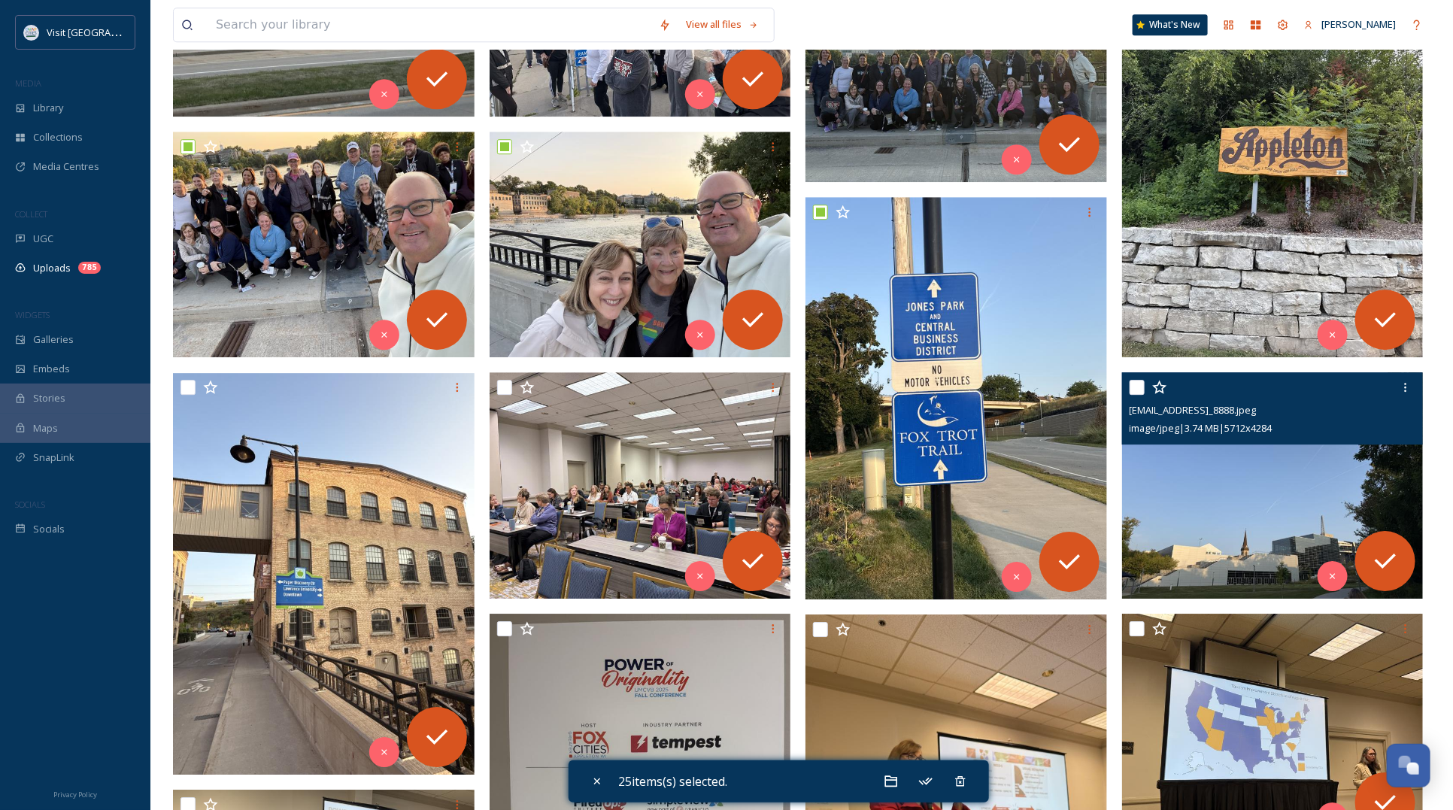
click at [1138, 388] on input "checkbox" at bounding box center [1136, 387] width 15 height 15
checkbox input "true"
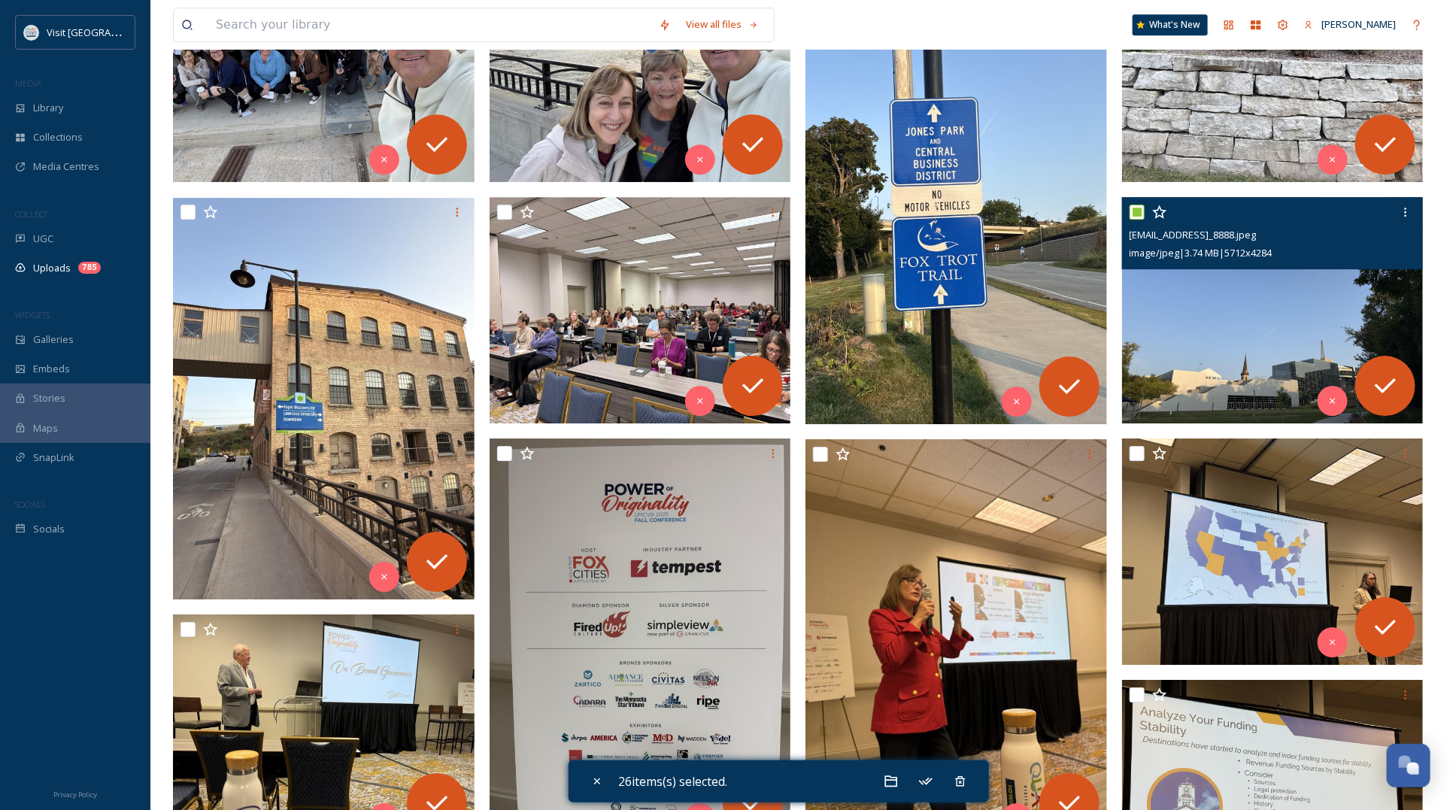
scroll to position [2273, 0]
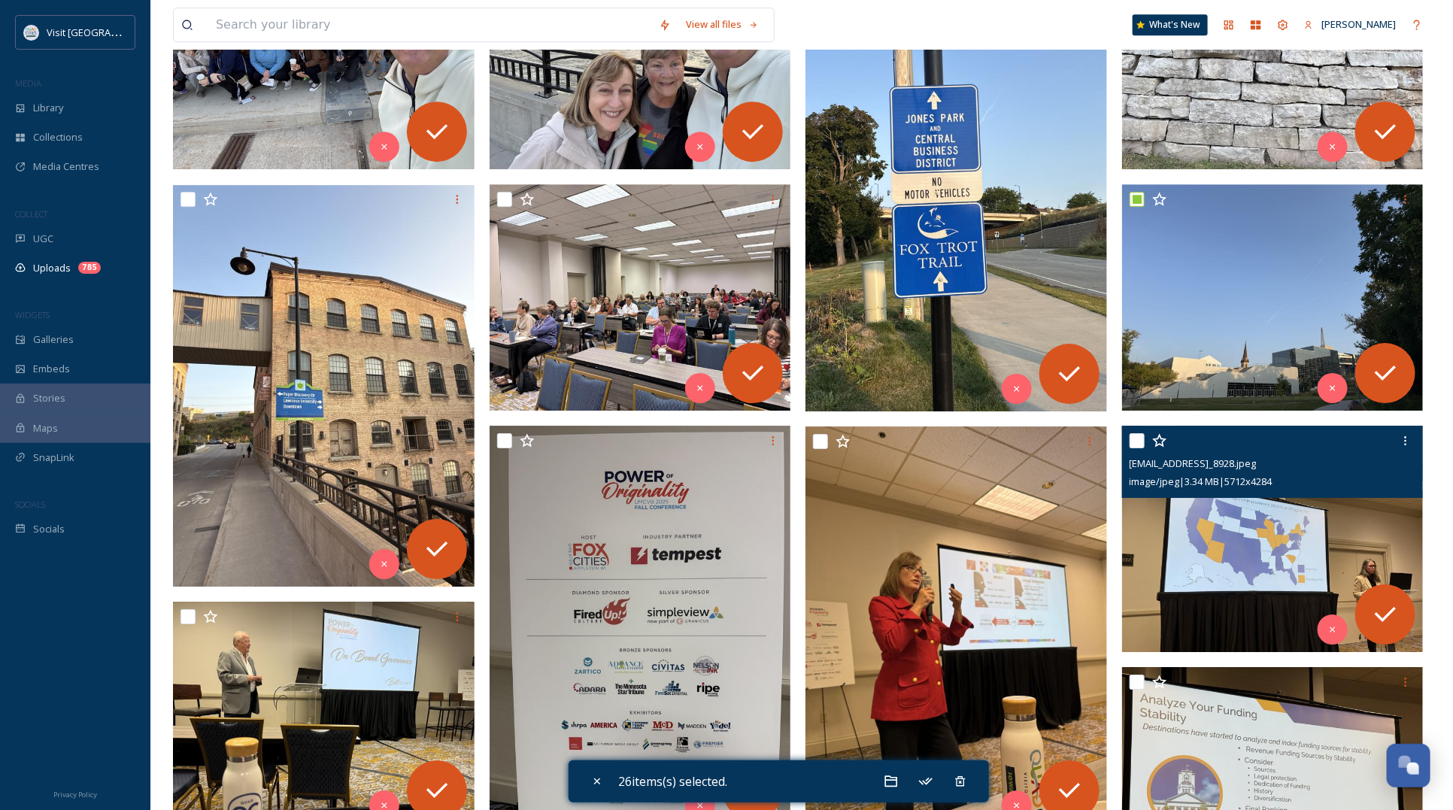
click at [1133, 437] on input "checkbox" at bounding box center [1136, 440] width 15 height 15
checkbox input "true"
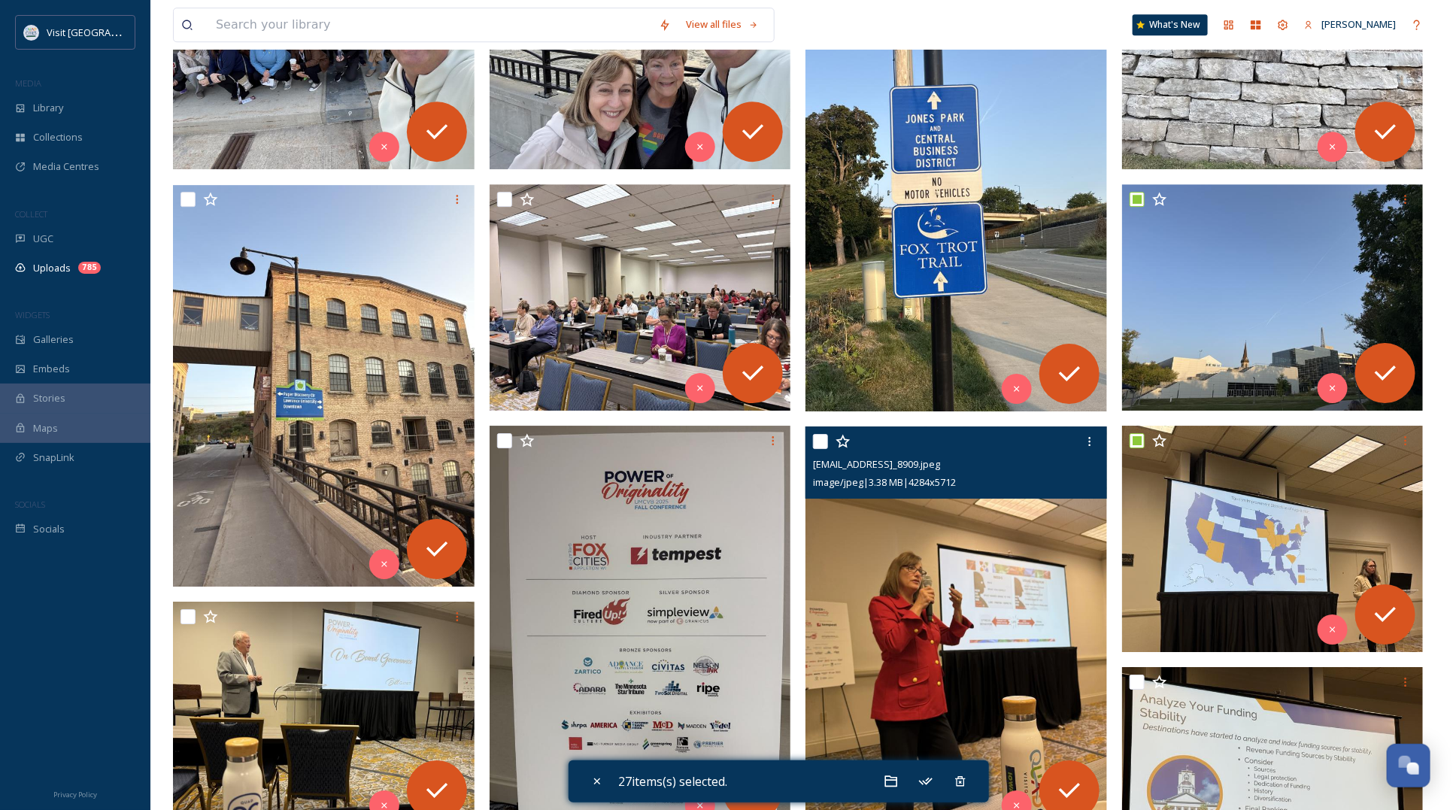
click at [828, 440] on div at bounding box center [958, 441] width 290 height 27
click at [819, 441] on input "checkbox" at bounding box center [820, 441] width 15 height 15
checkbox input "true"
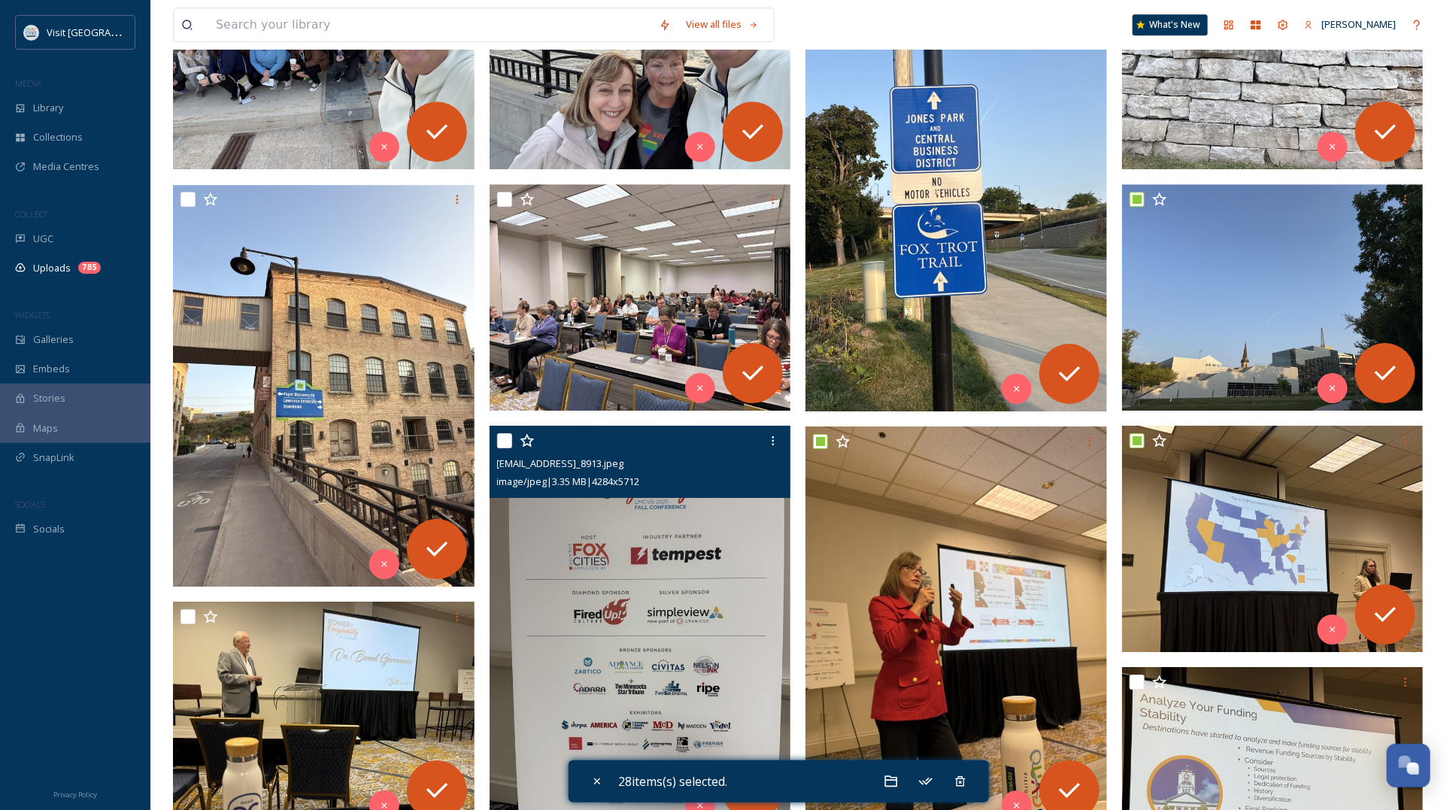
click at [501, 441] on input "checkbox" at bounding box center [504, 440] width 15 height 15
checkbox input "true"
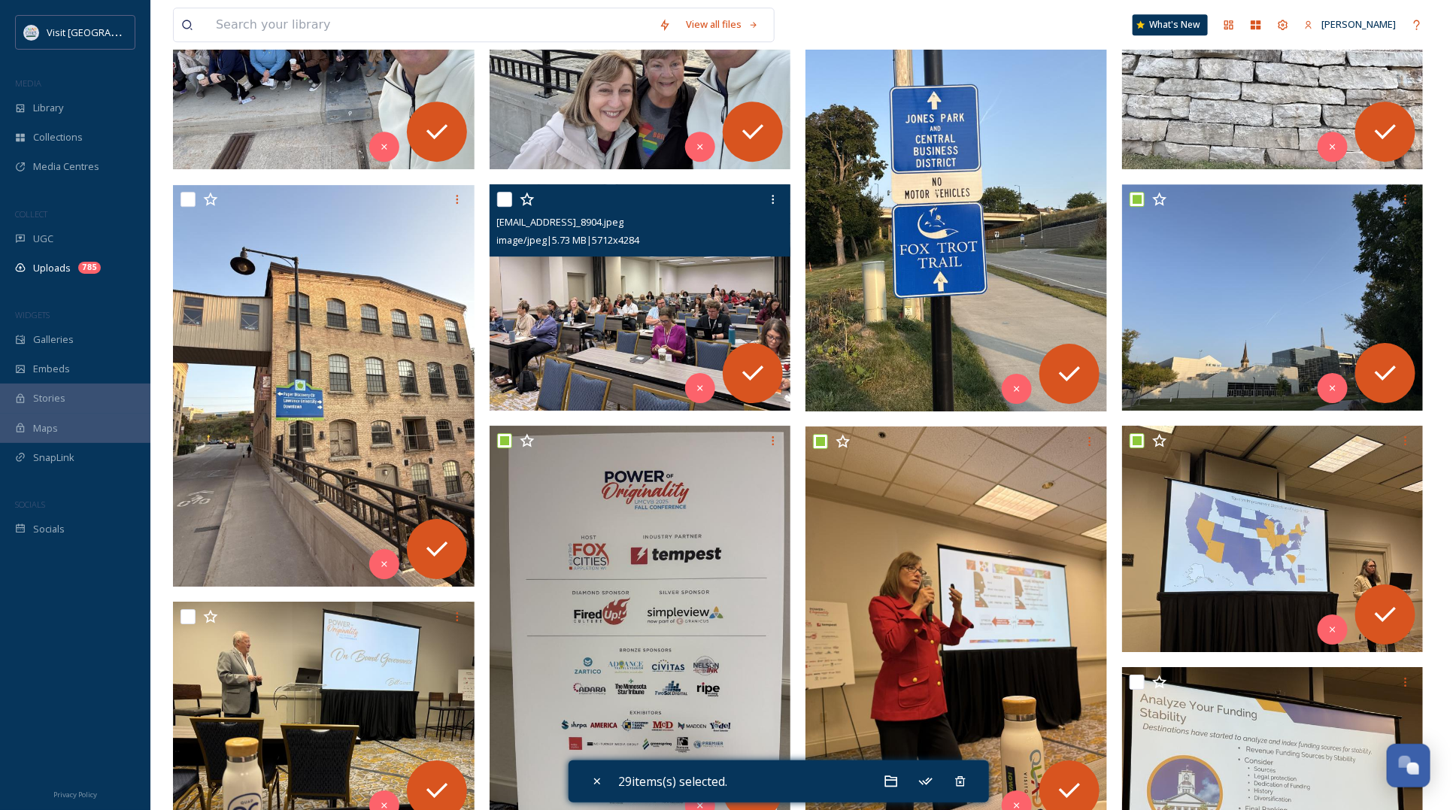
click at [498, 197] on input "checkbox" at bounding box center [504, 199] width 15 height 15
checkbox input "true"
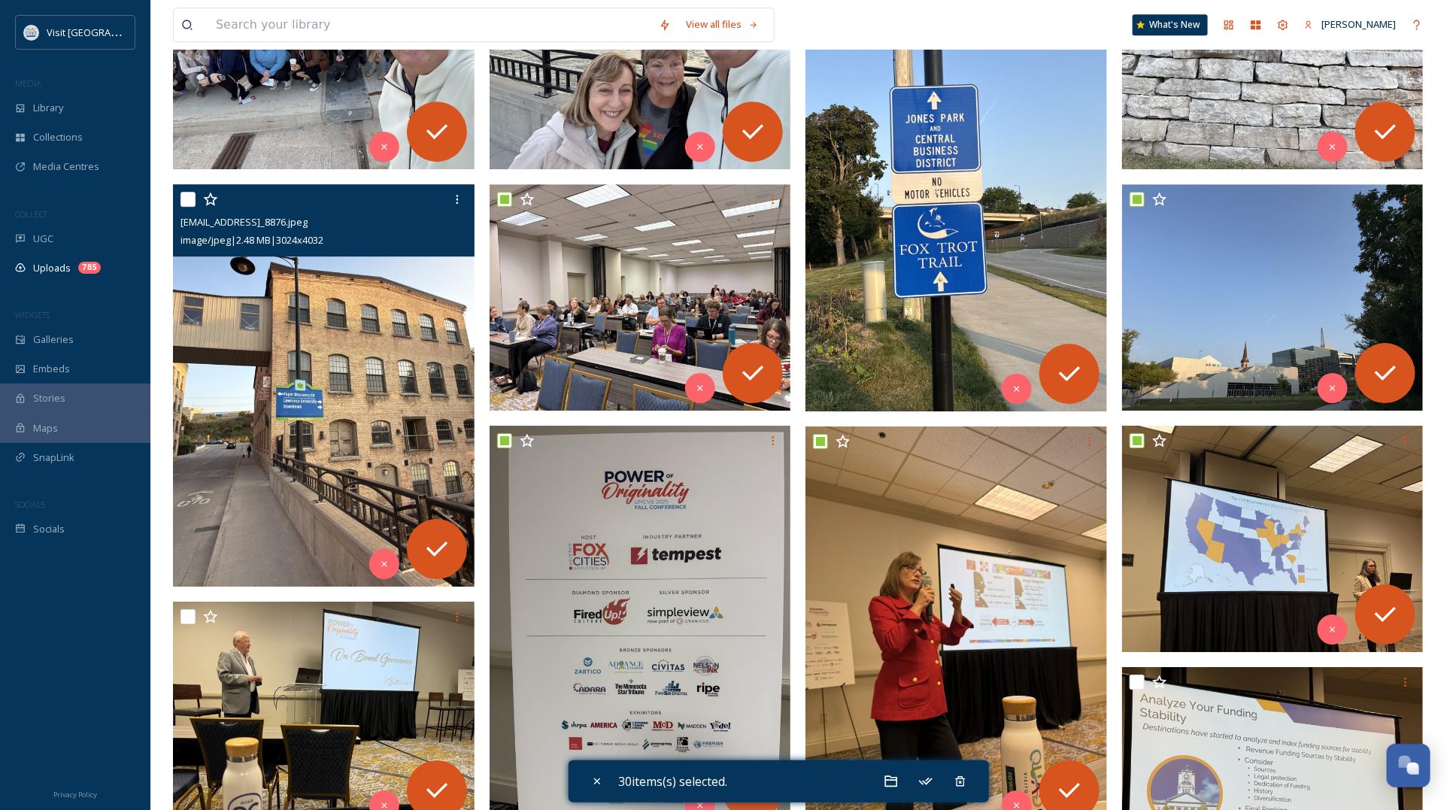
click at [184, 192] on input "checkbox" at bounding box center [187, 199] width 15 height 15
checkbox input "true"
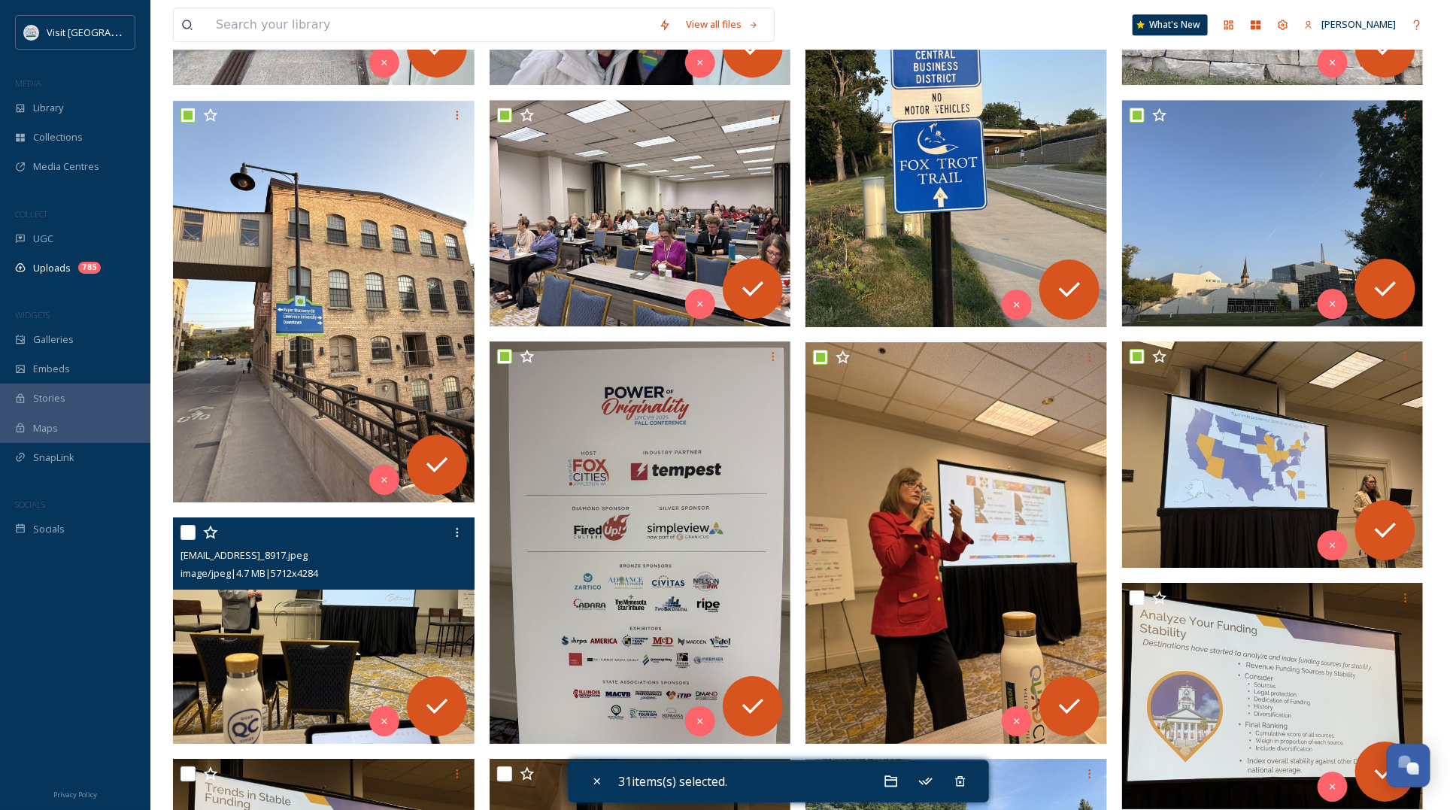
scroll to position [2555, 0]
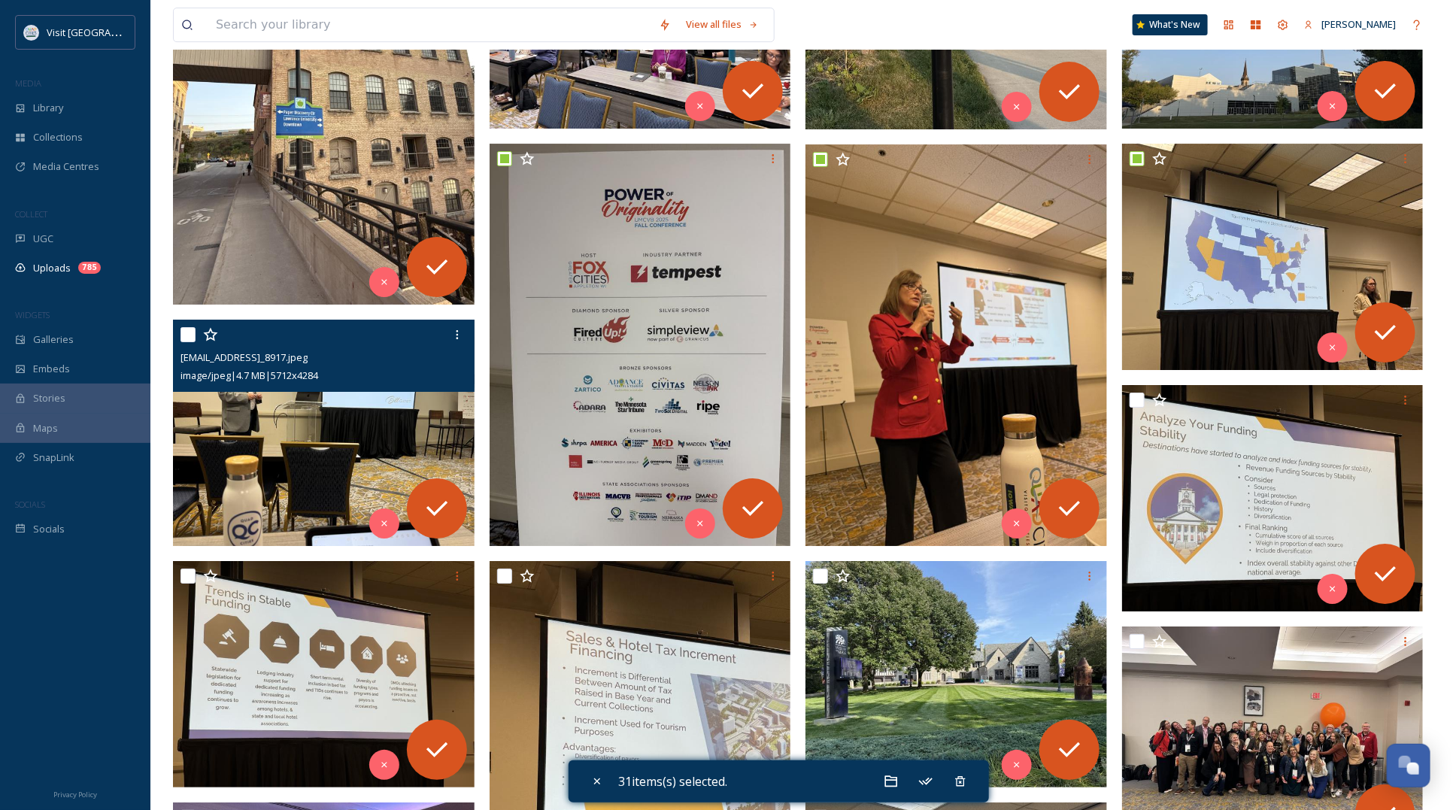
click at [182, 331] on input "checkbox" at bounding box center [187, 334] width 15 height 15
checkbox input "true"
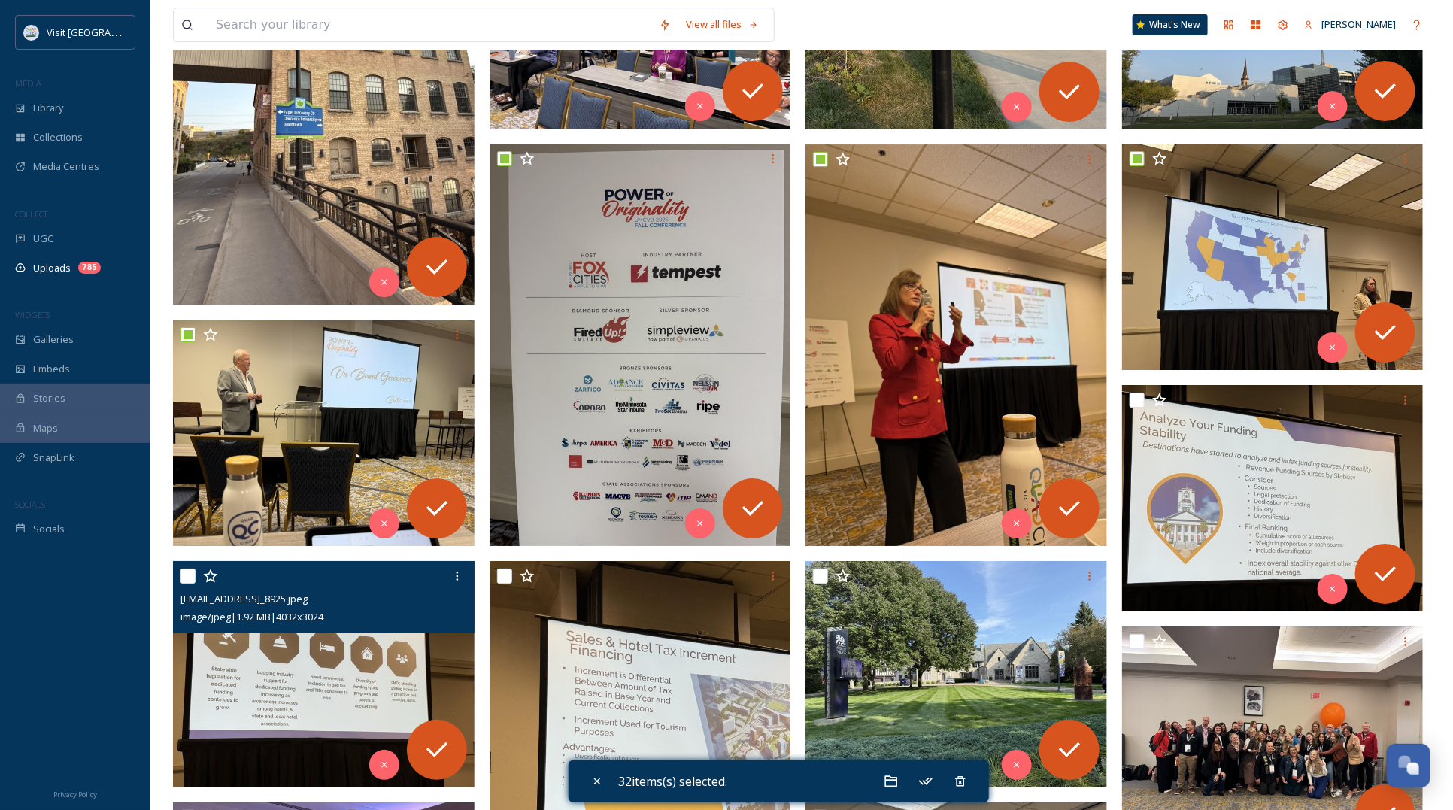
click at [185, 572] on input "checkbox" at bounding box center [187, 575] width 15 height 15
checkbox input "true"
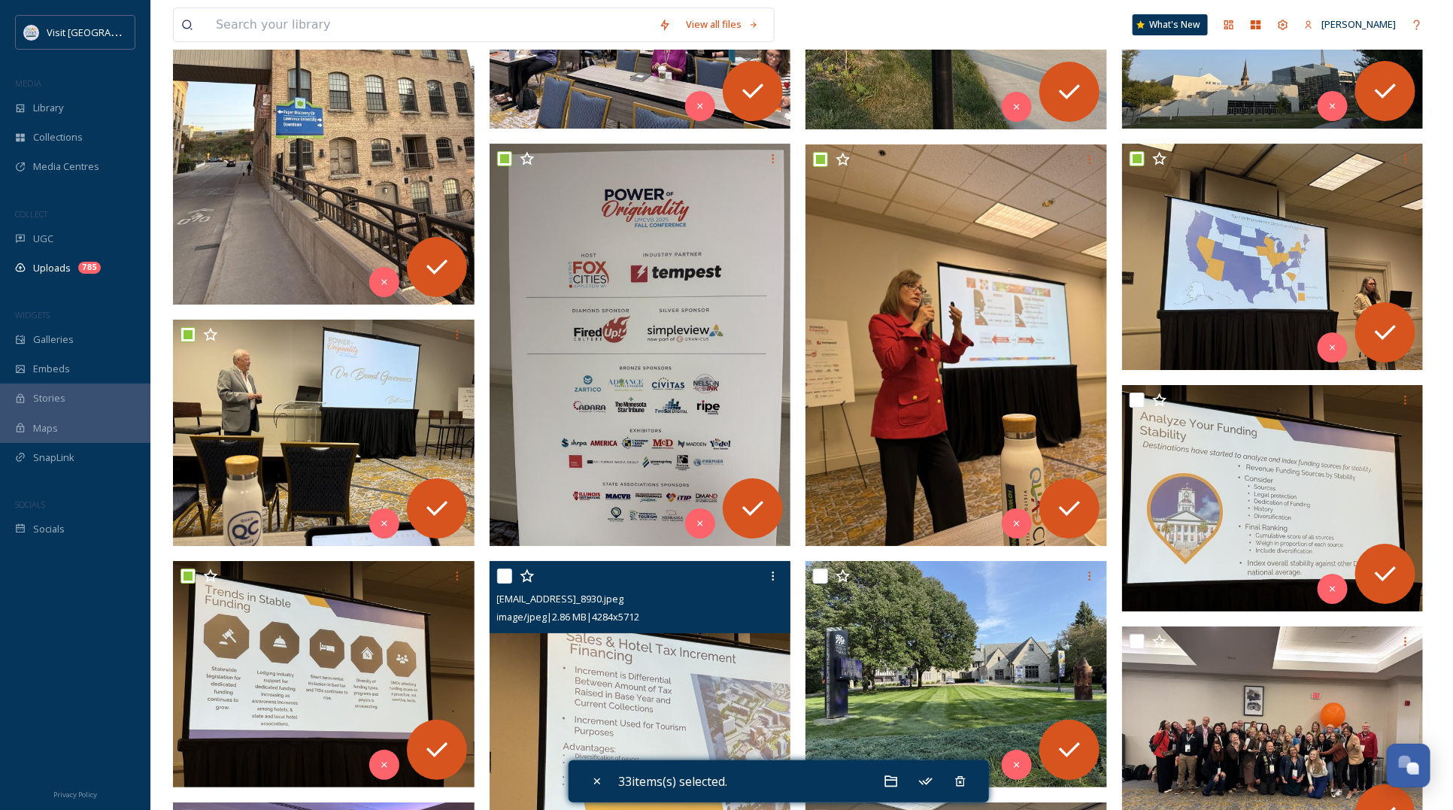
click at [507, 571] on input "checkbox" at bounding box center [504, 575] width 15 height 15
checkbox input "true"
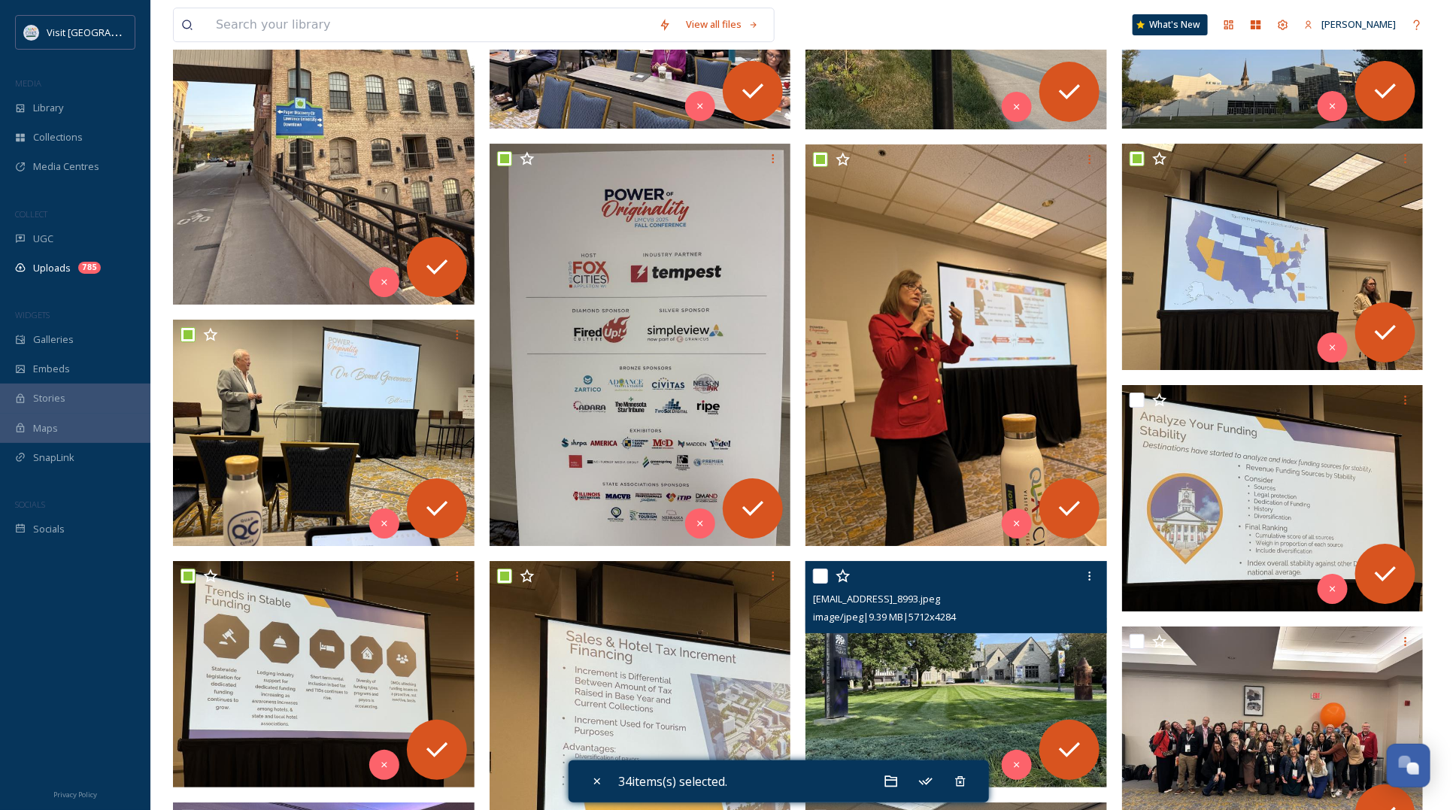
click at [813, 573] on input "checkbox" at bounding box center [820, 575] width 15 height 15
checkbox input "true"
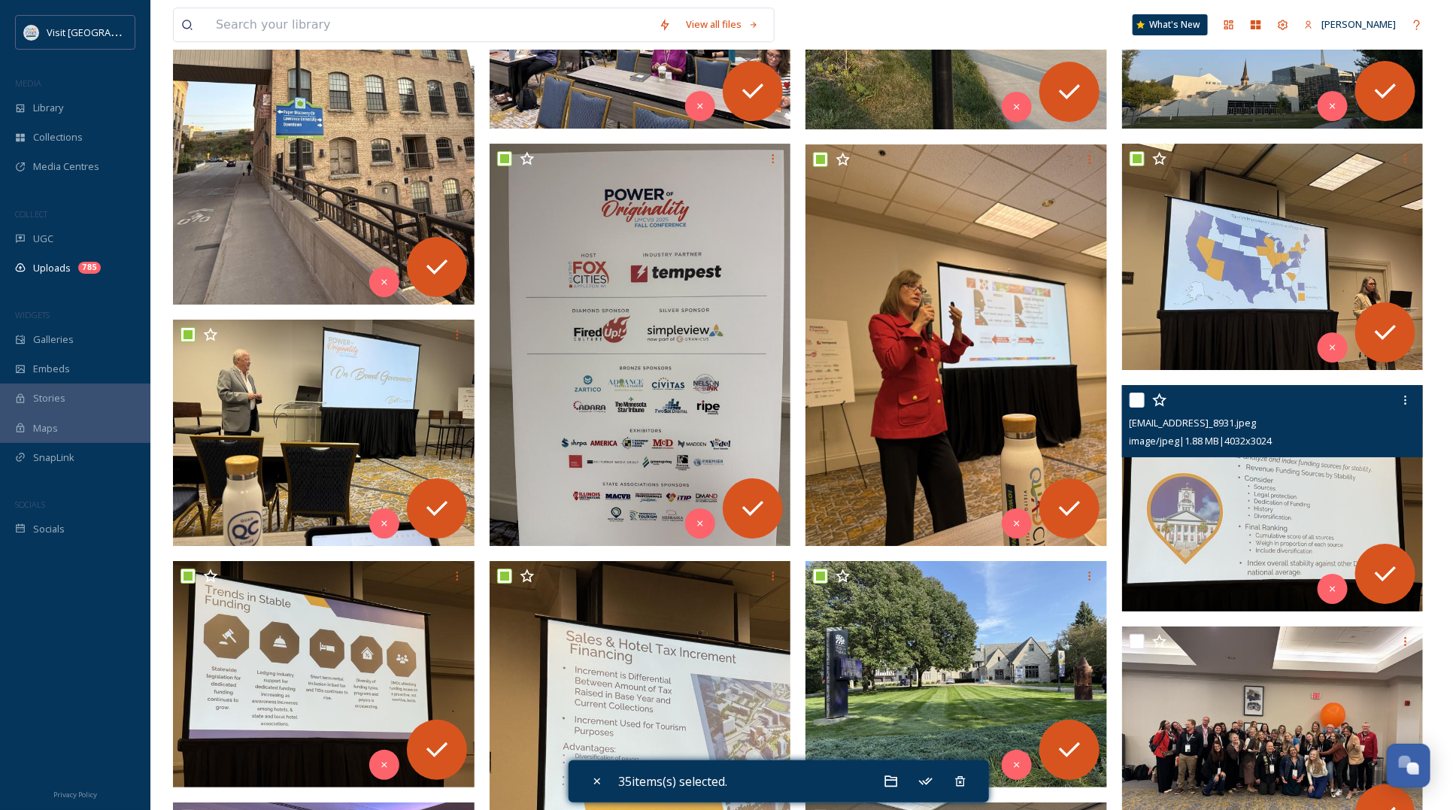
click at [1137, 398] on input "checkbox" at bounding box center [1136, 399] width 15 height 15
checkbox input "true"
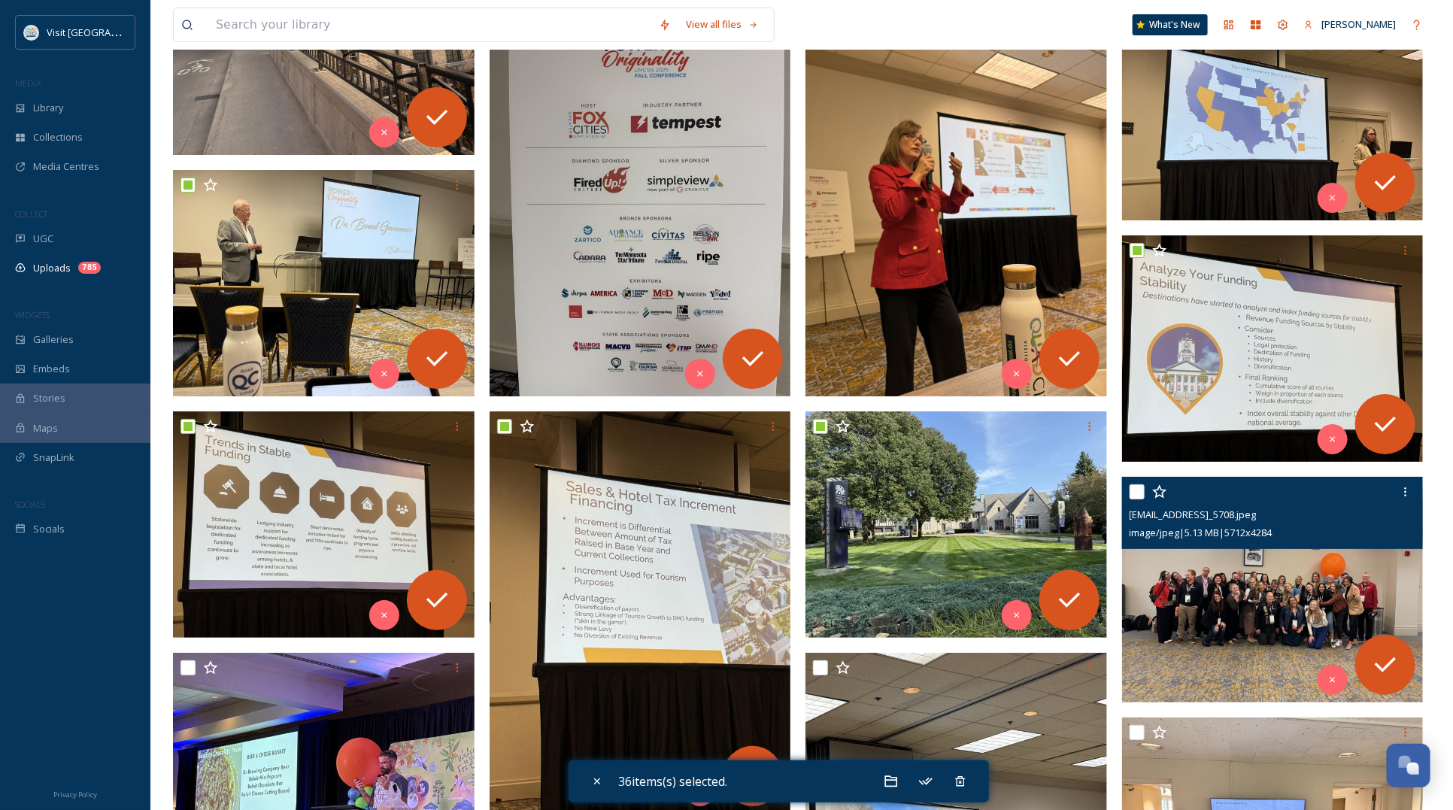
scroll to position [2837, 0]
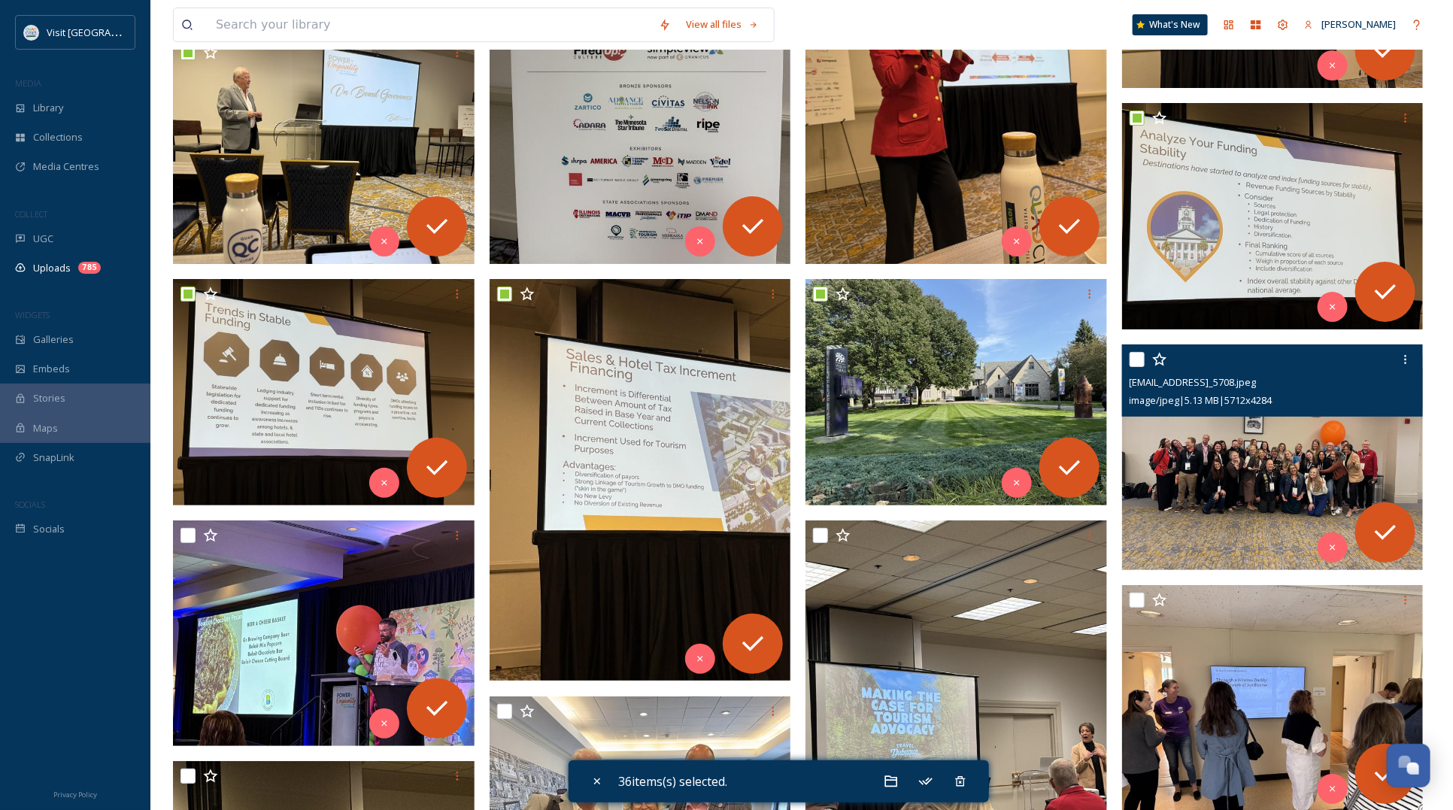
click at [1141, 354] on input "checkbox" at bounding box center [1136, 359] width 15 height 15
checkbox input "true"
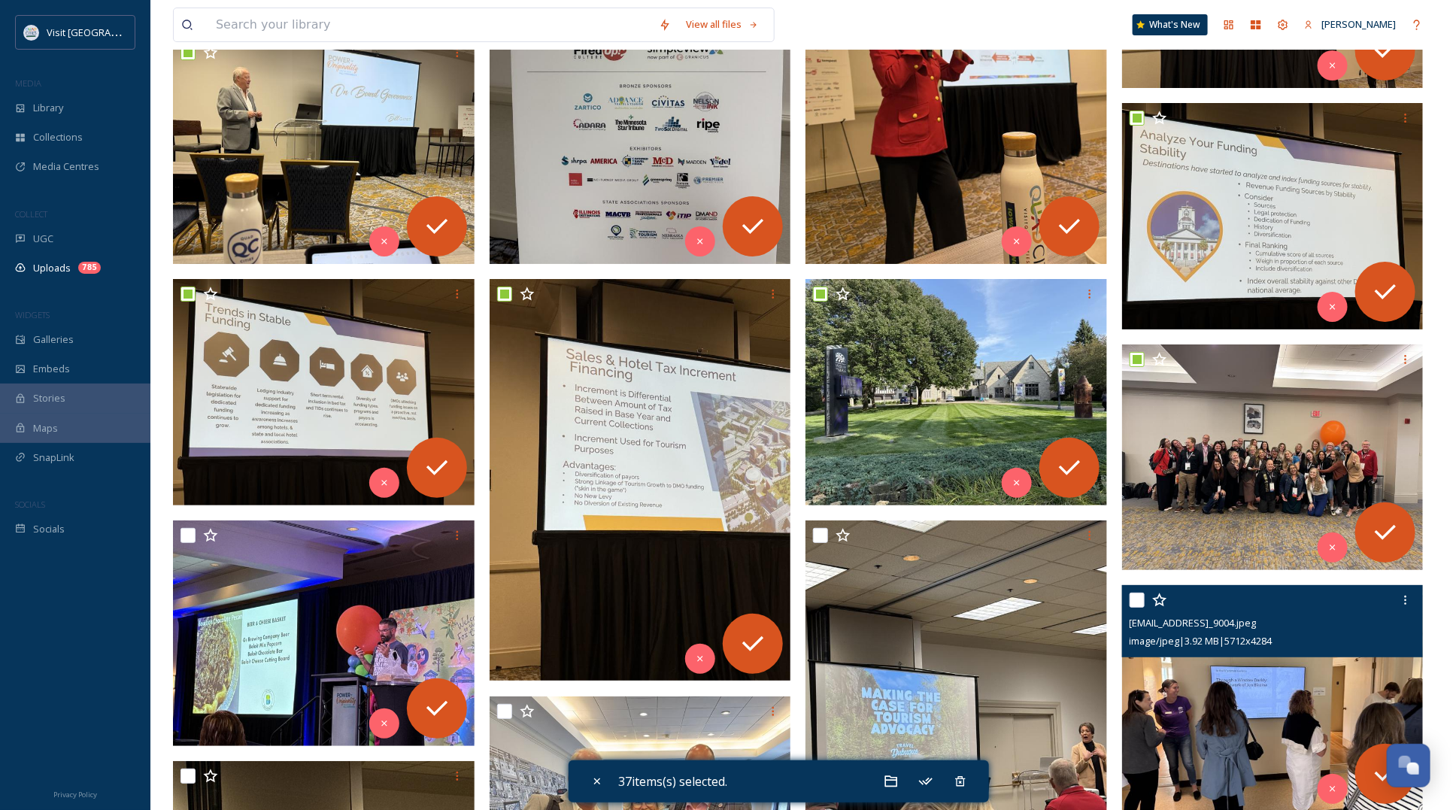
click at [1133, 596] on input "checkbox" at bounding box center [1136, 599] width 15 height 15
checkbox input "true"
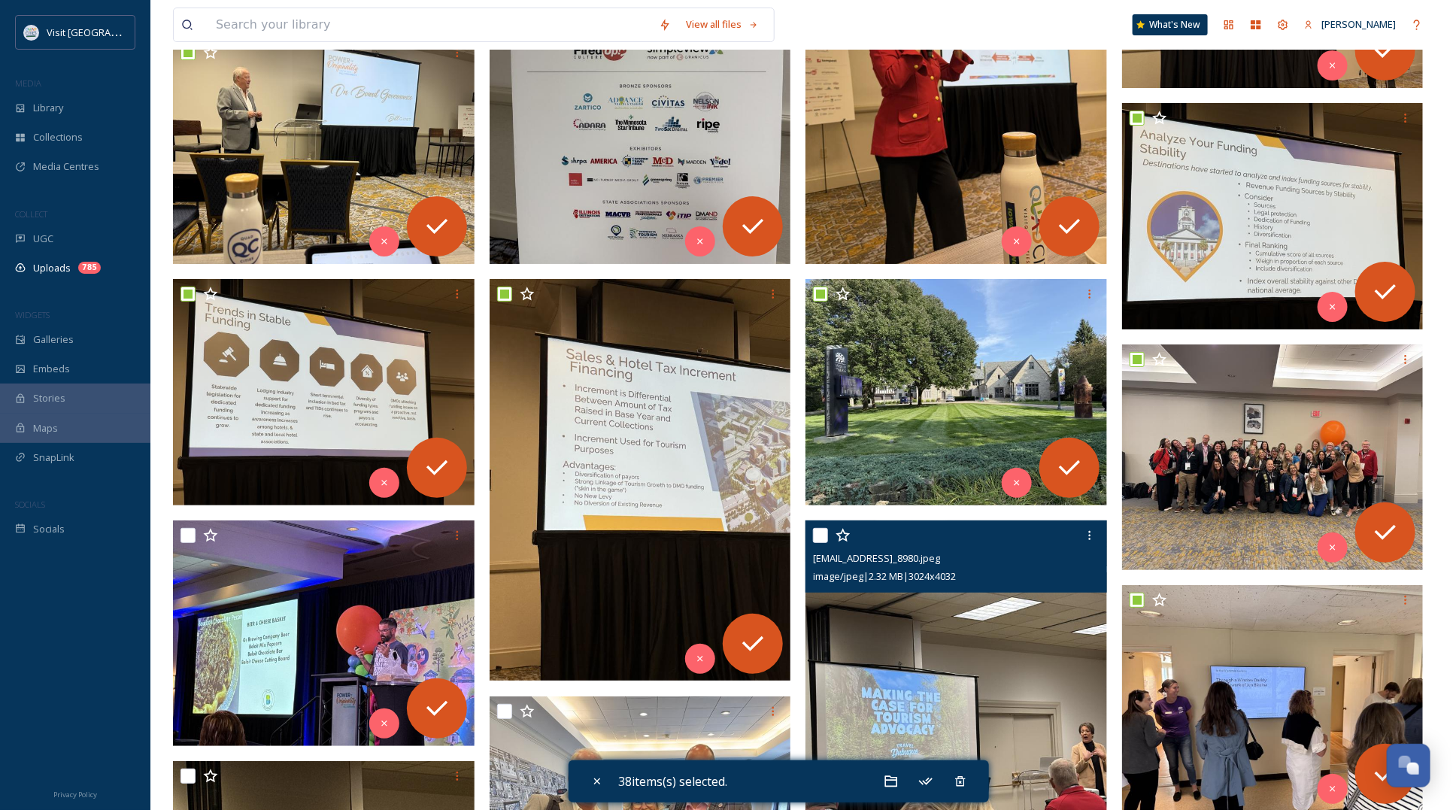
click at [822, 535] on input "checkbox" at bounding box center [820, 535] width 15 height 15
checkbox input "true"
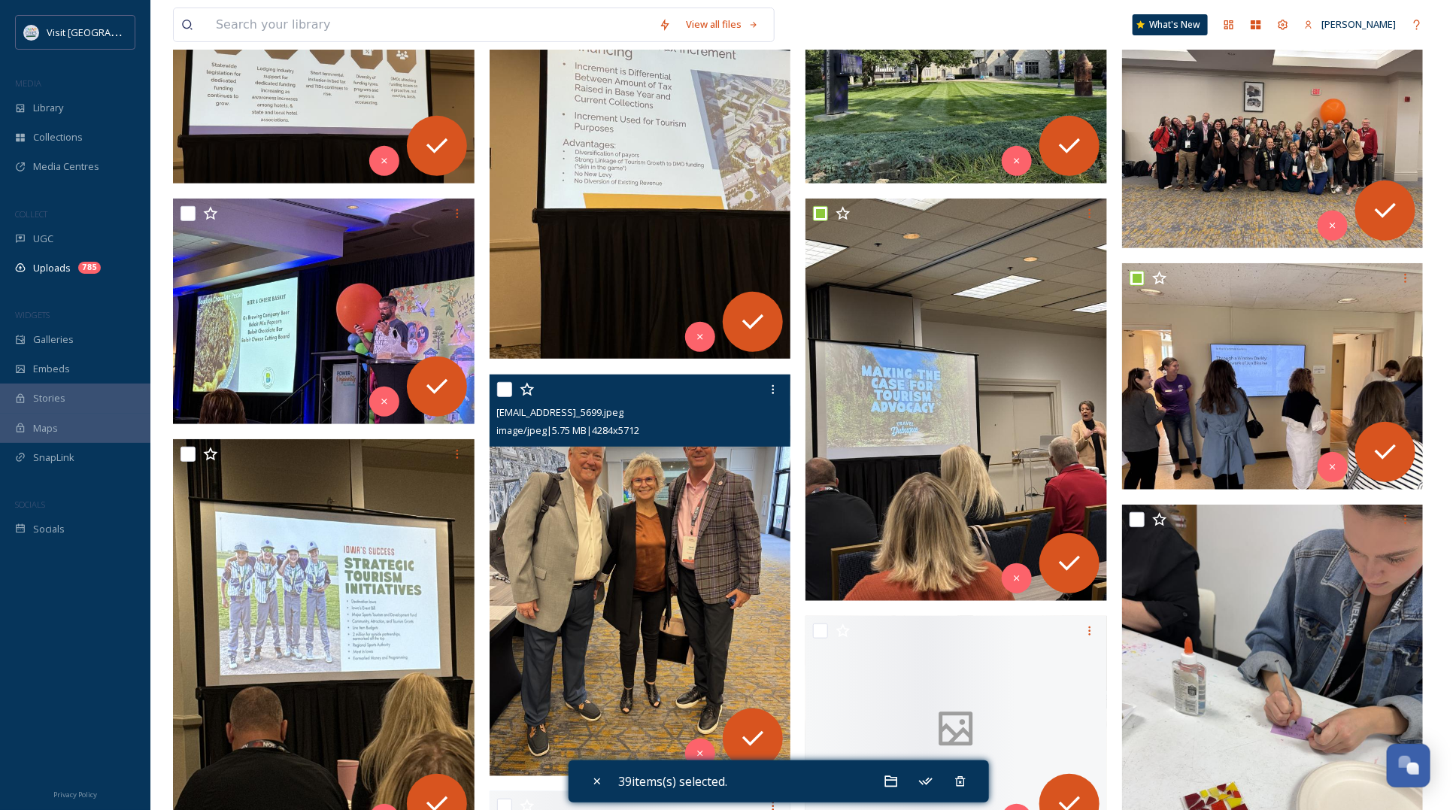
scroll to position [3213, 0]
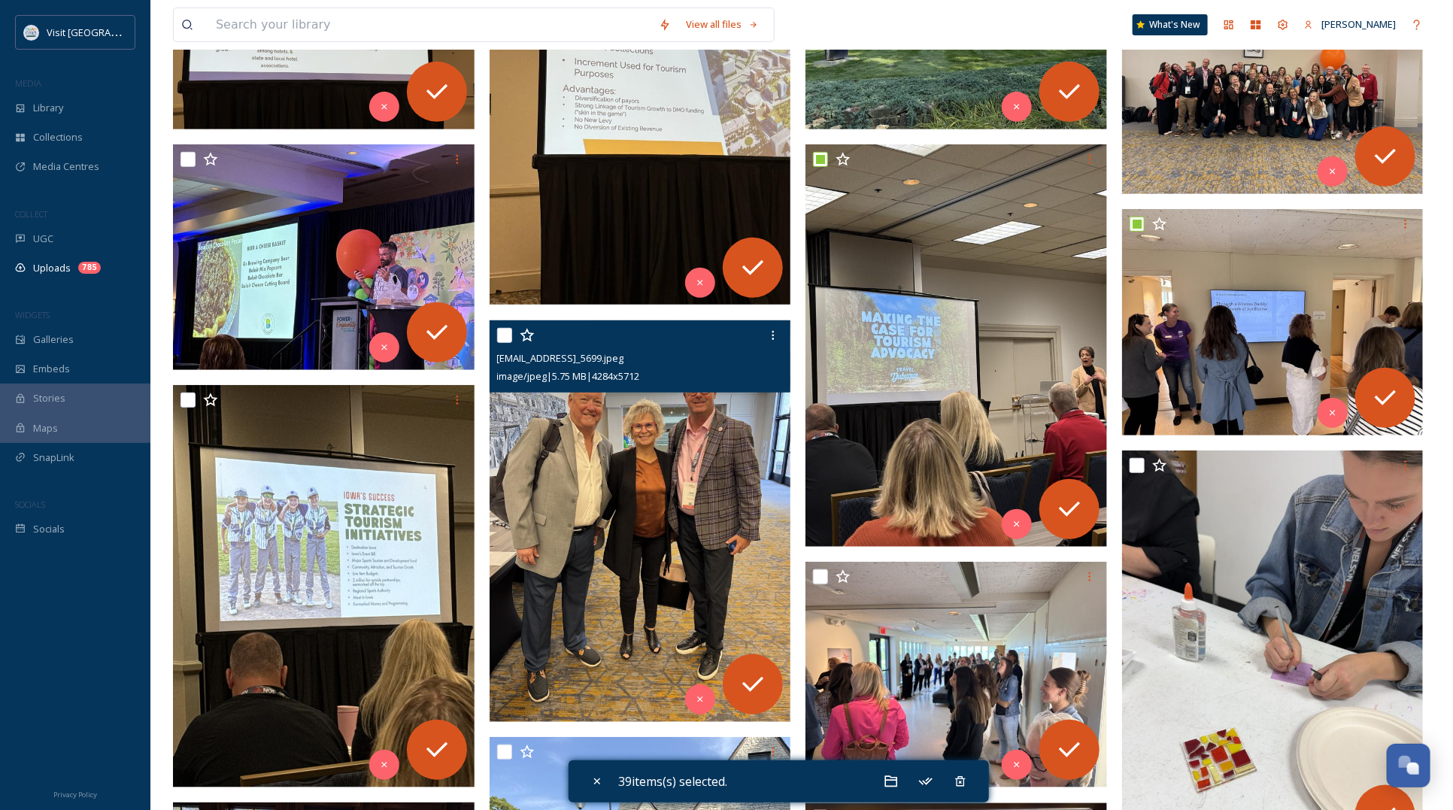
click at [500, 335] on input "checkbox" at bounding box center [504, 335] width 15 height 15
checkbox input "true"
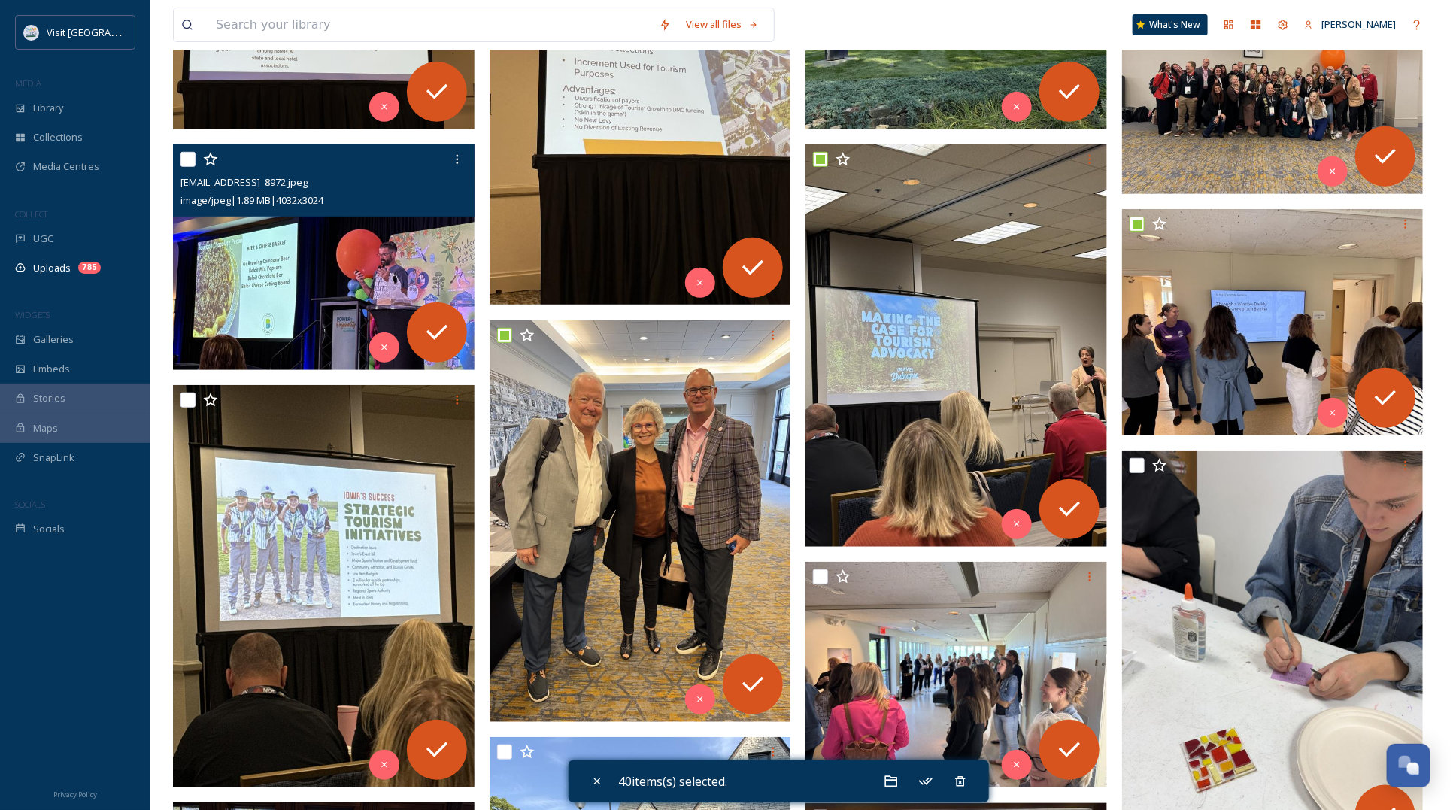
click at [192, 156] on input "checkbox" at bounding box center [187, 159] width 15 height 15
checkbox input "true"
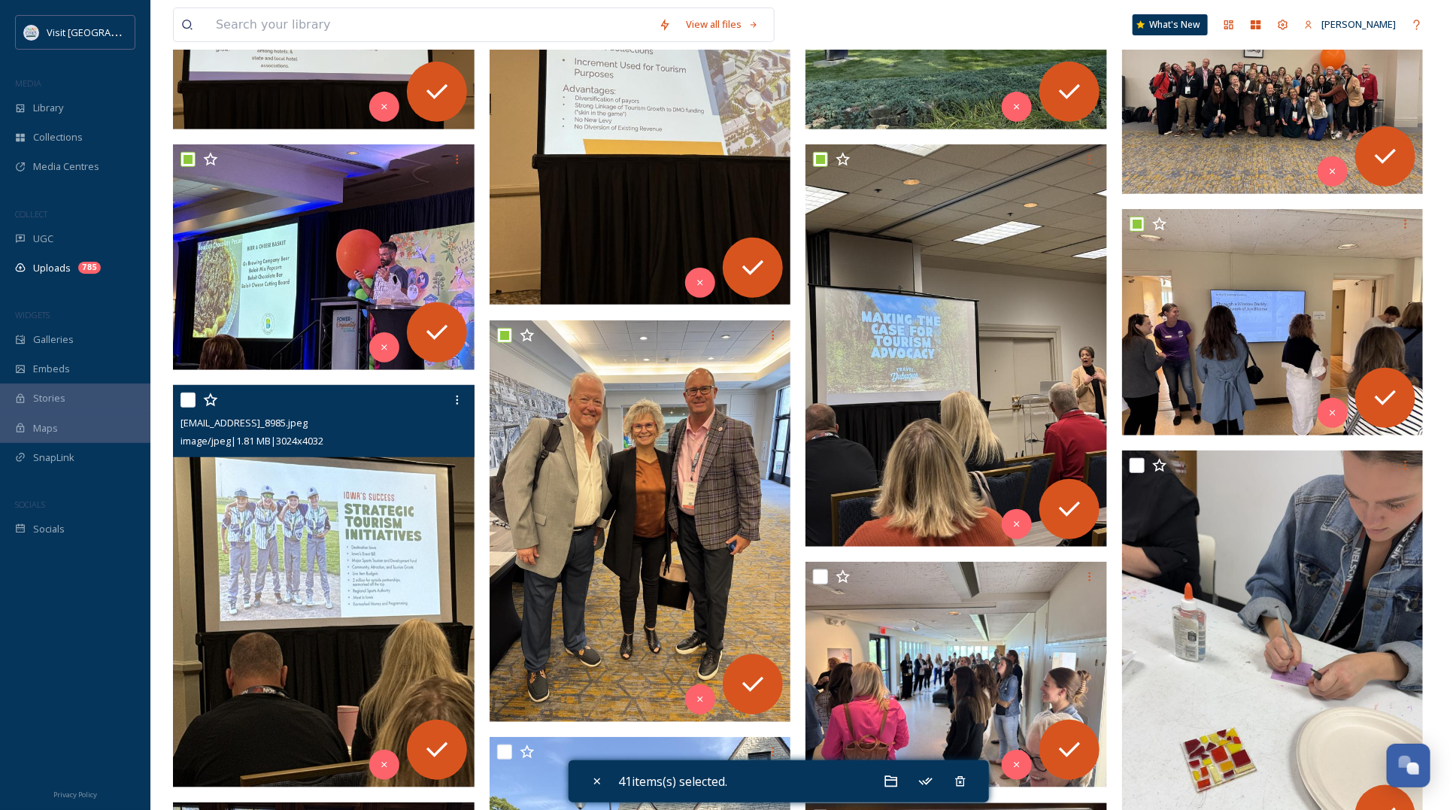
click at [194, 399] on input "checkbox" at bounding box center [187, 399] width 15 height 15
checkbox input "true"
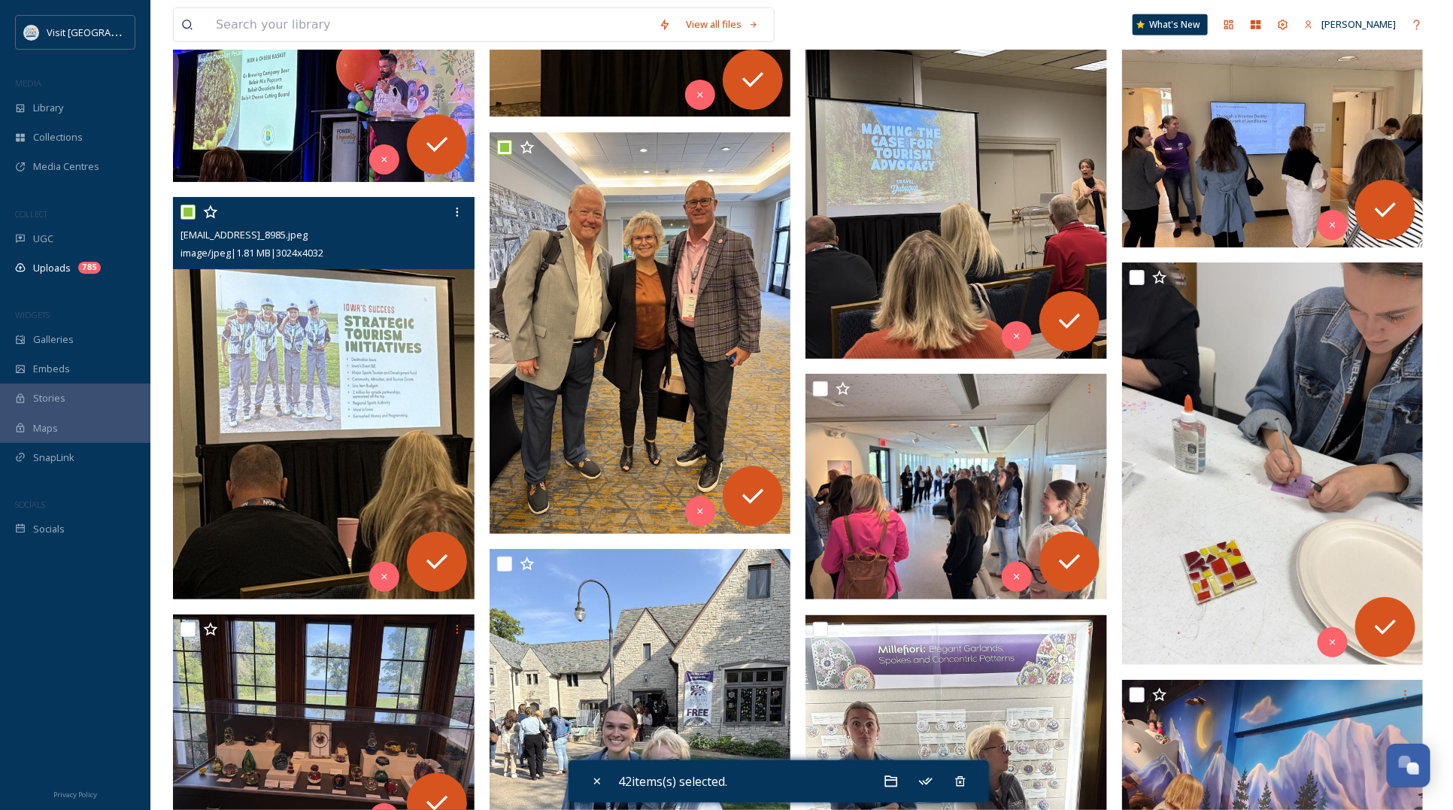
scroll to position [3588, 0]
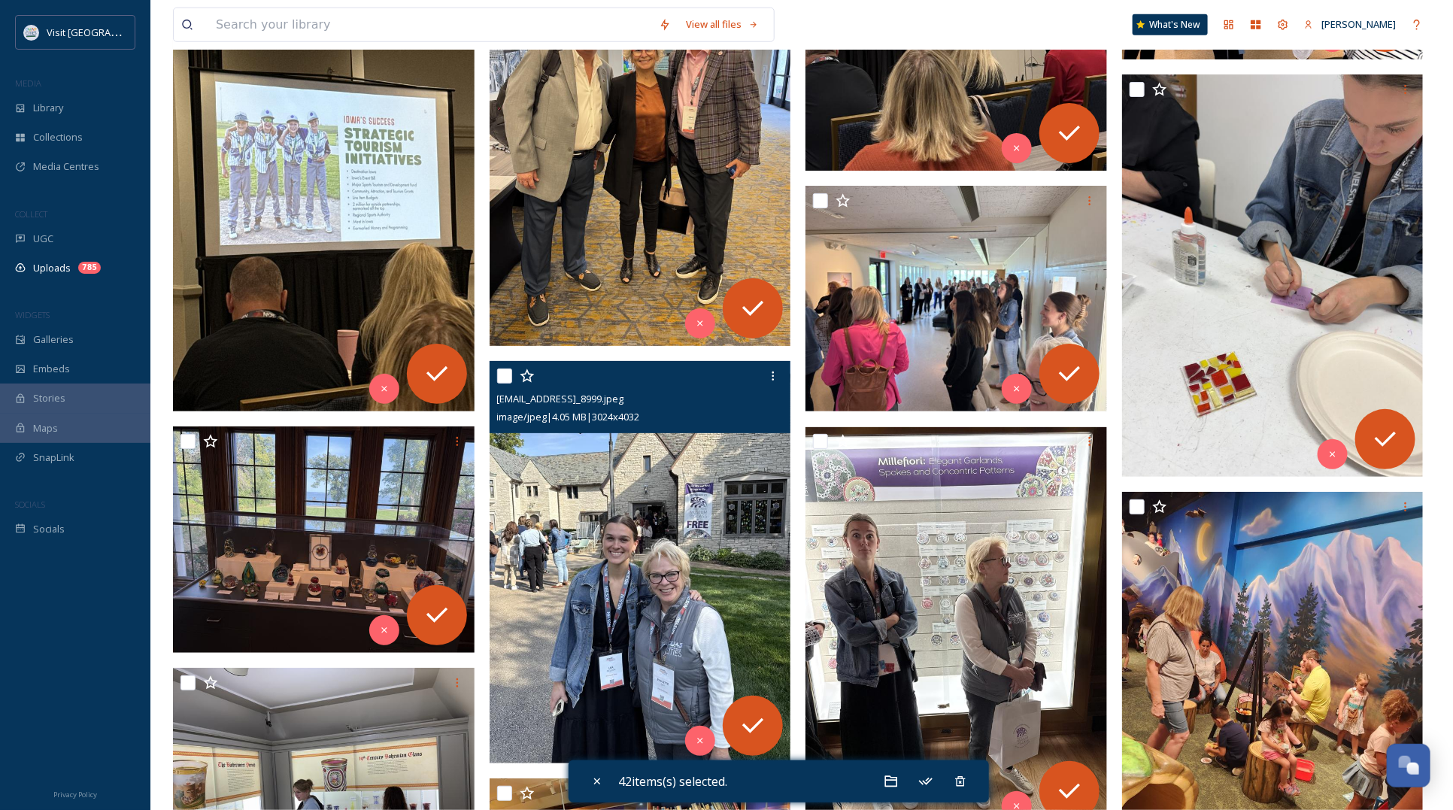
click at [504, 377] on input "checkbox" at bounding box center [504, 375] width 15 height 15
checkbox input "true"
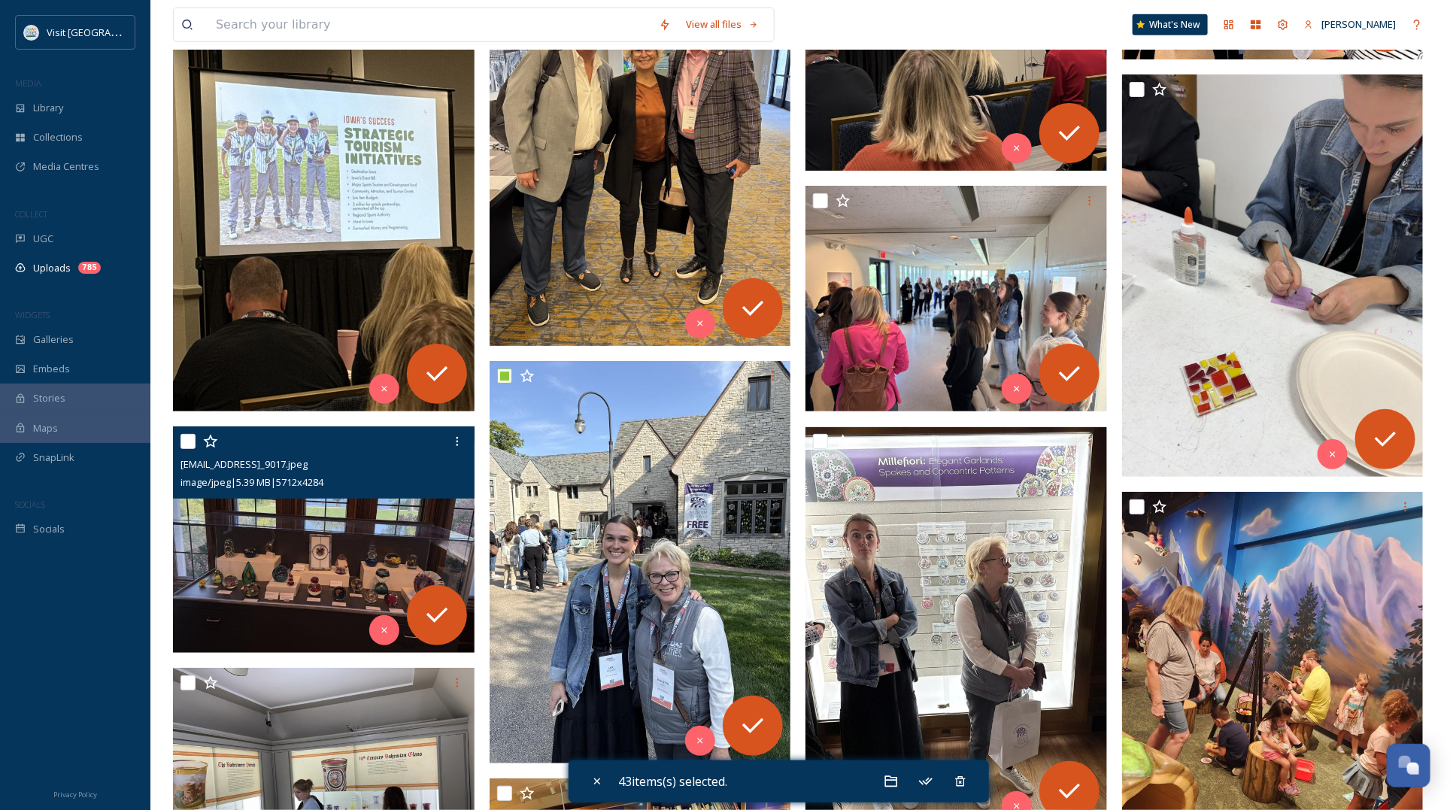
click at [185, 441] on input "checkbox" at bounding box center [187, 441] width 15 height 15
checkbox input "true"
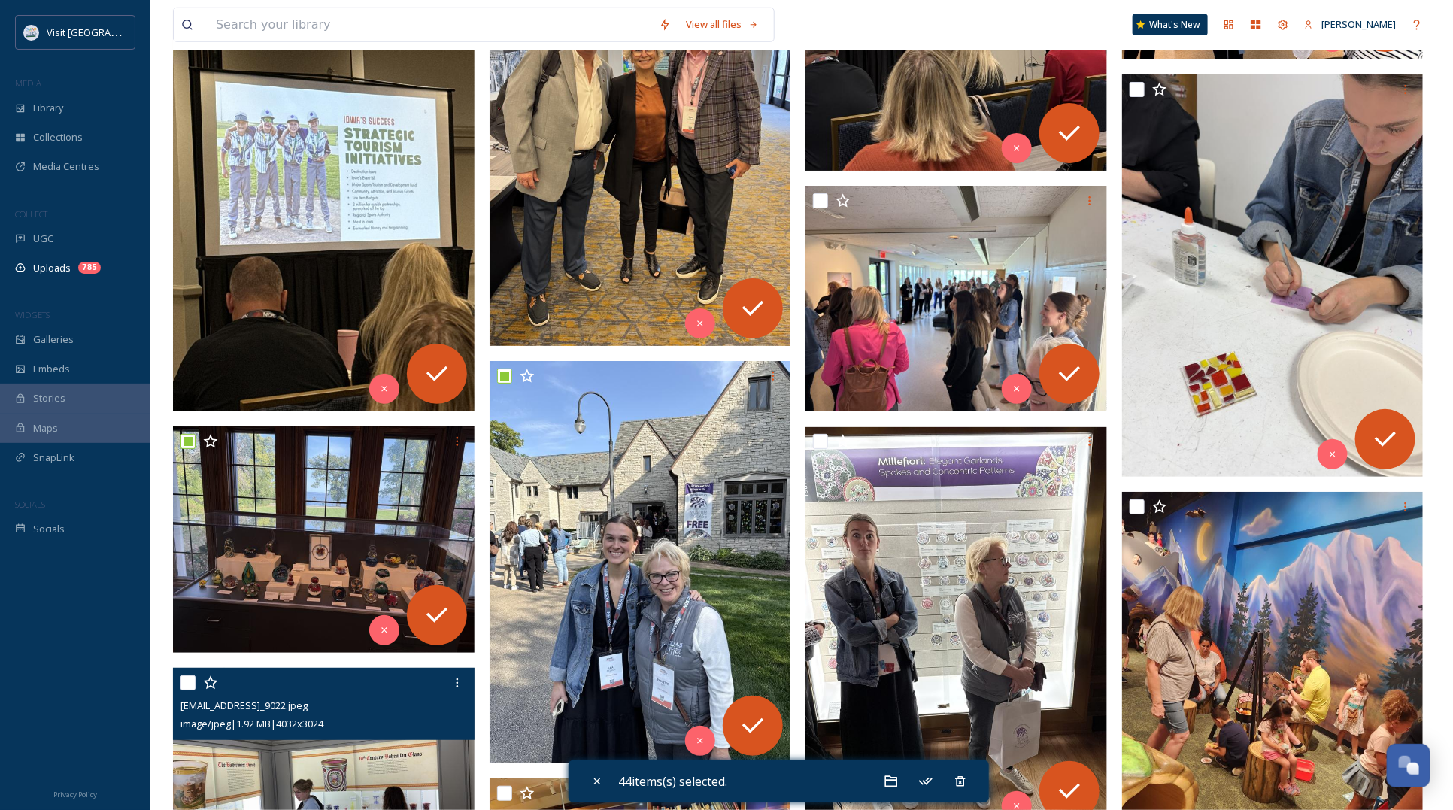
drag, startPoint x: 186, startPoint y: 681, endPoint x: 494, endPoint y: 501, distance: 356.8
click at [189, 647] on input "checkbox" at bounding box center [187, 682] width 15 height 15
checkbox input "true"
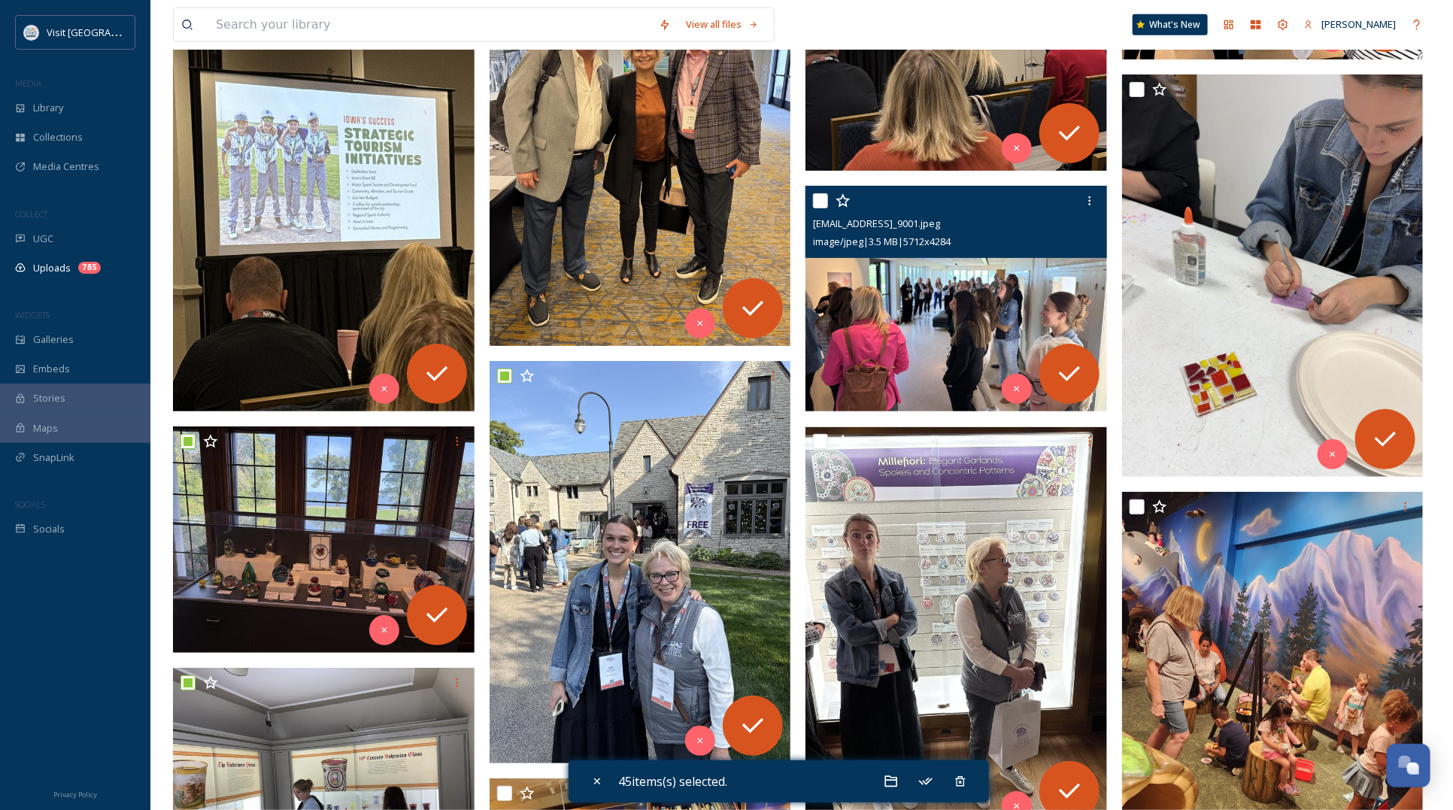
click at [816, 204] on input "checkbox" at bounding box center [820, 200] width 15 height 15
checkbox input "true"
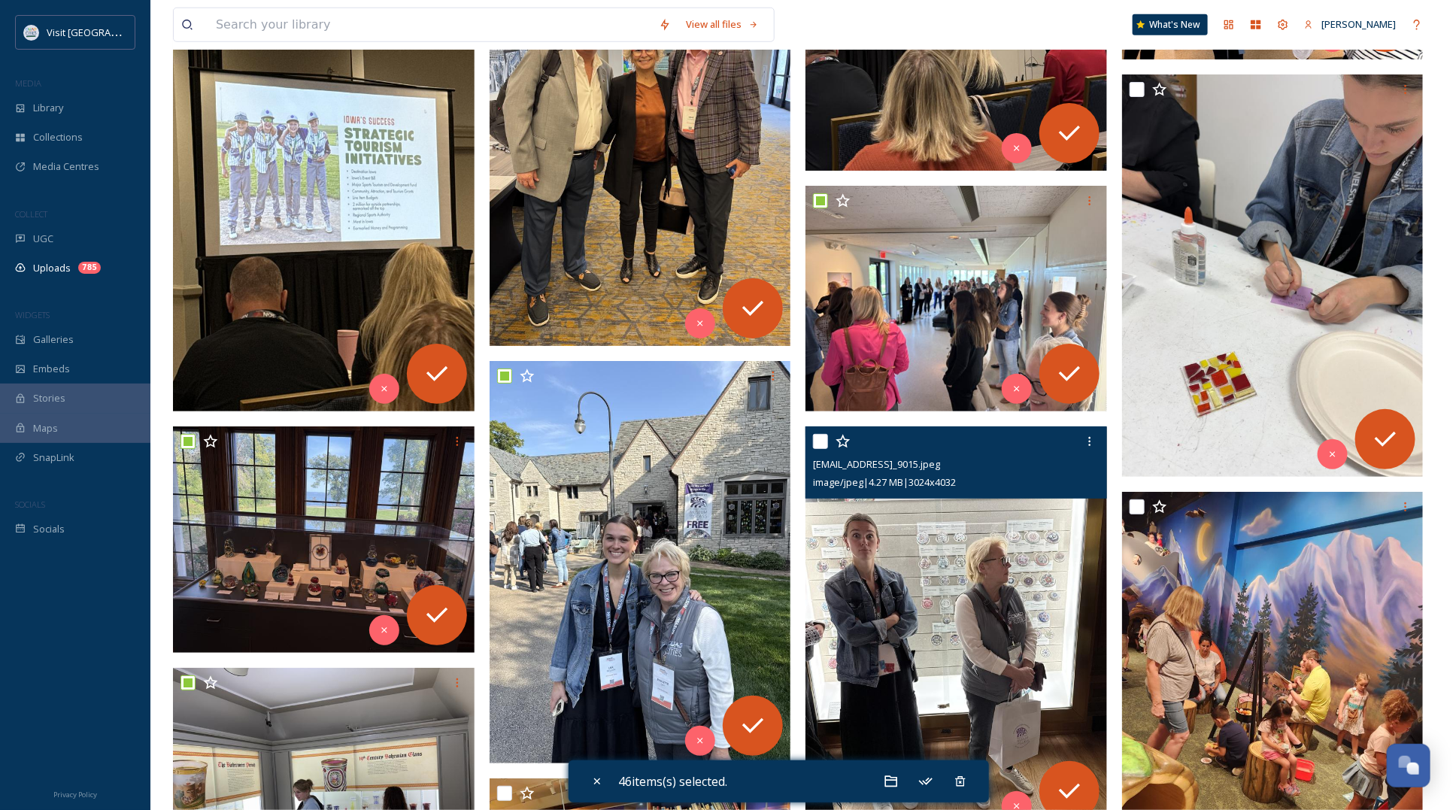
click at [817, 432] on div at bounding box center [958, 441] width 290 height 27
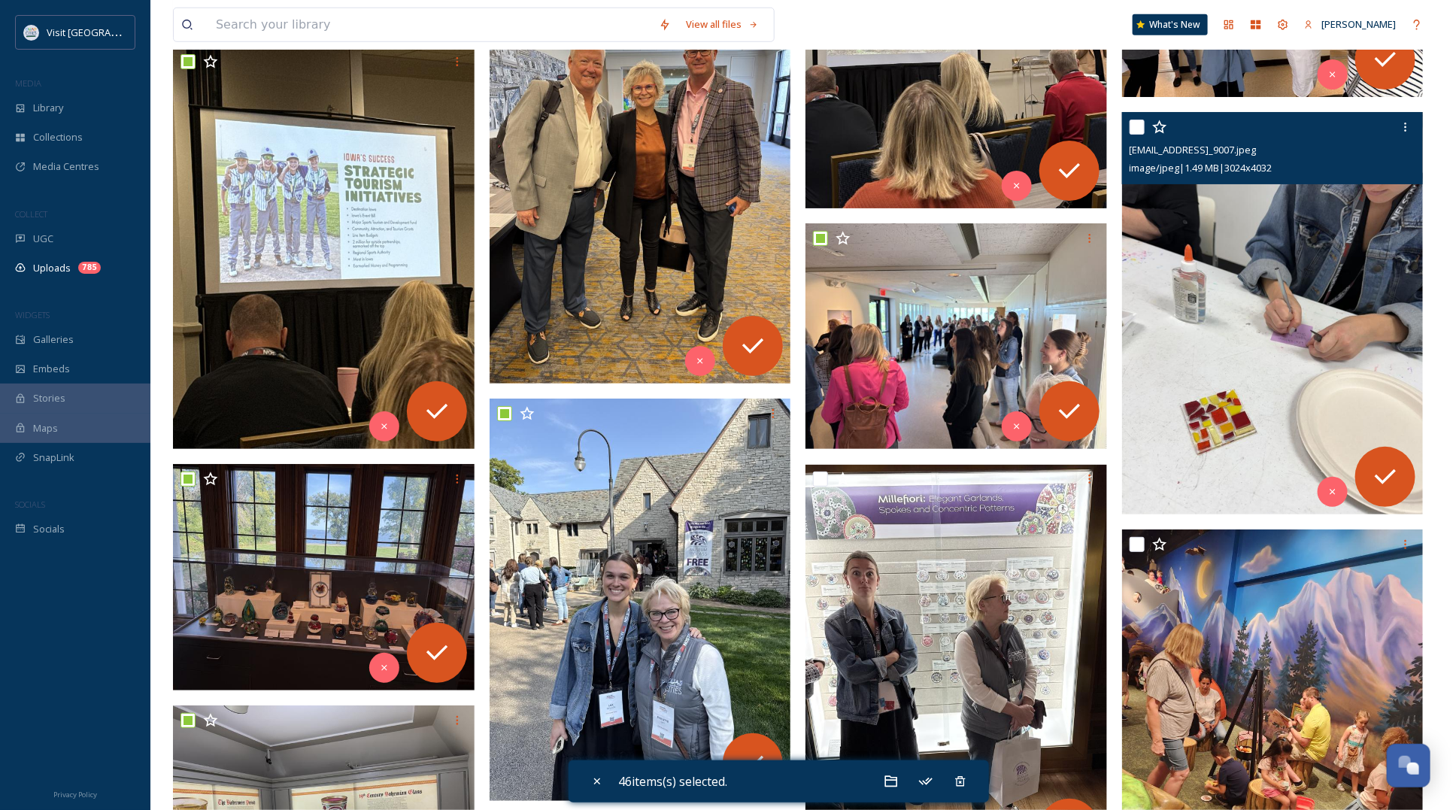
scroll to position [3400, 0]
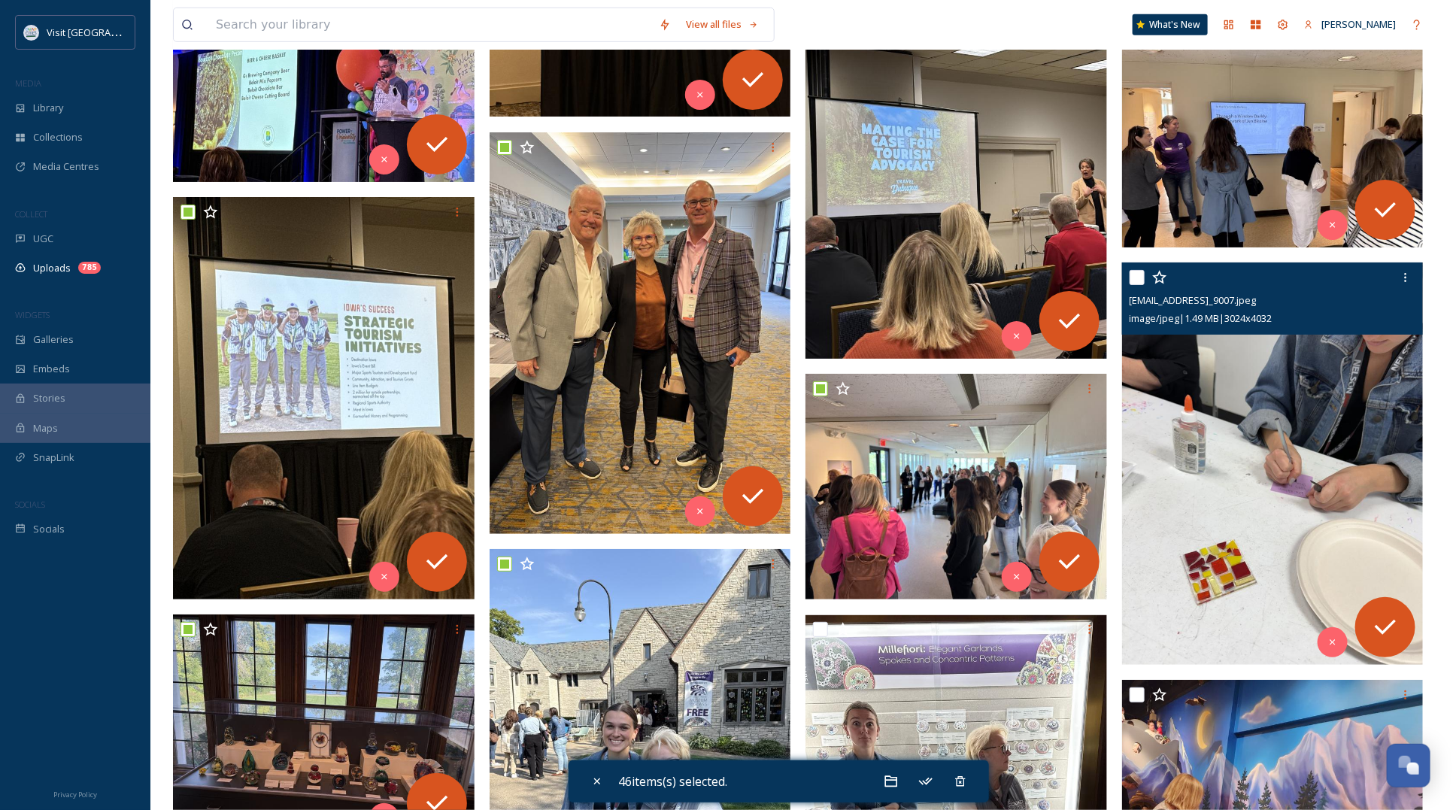
click at [1141, 276] on input "checkbox" at bounding box center [1136, 277] width 15 height 15
checkbox input "true"
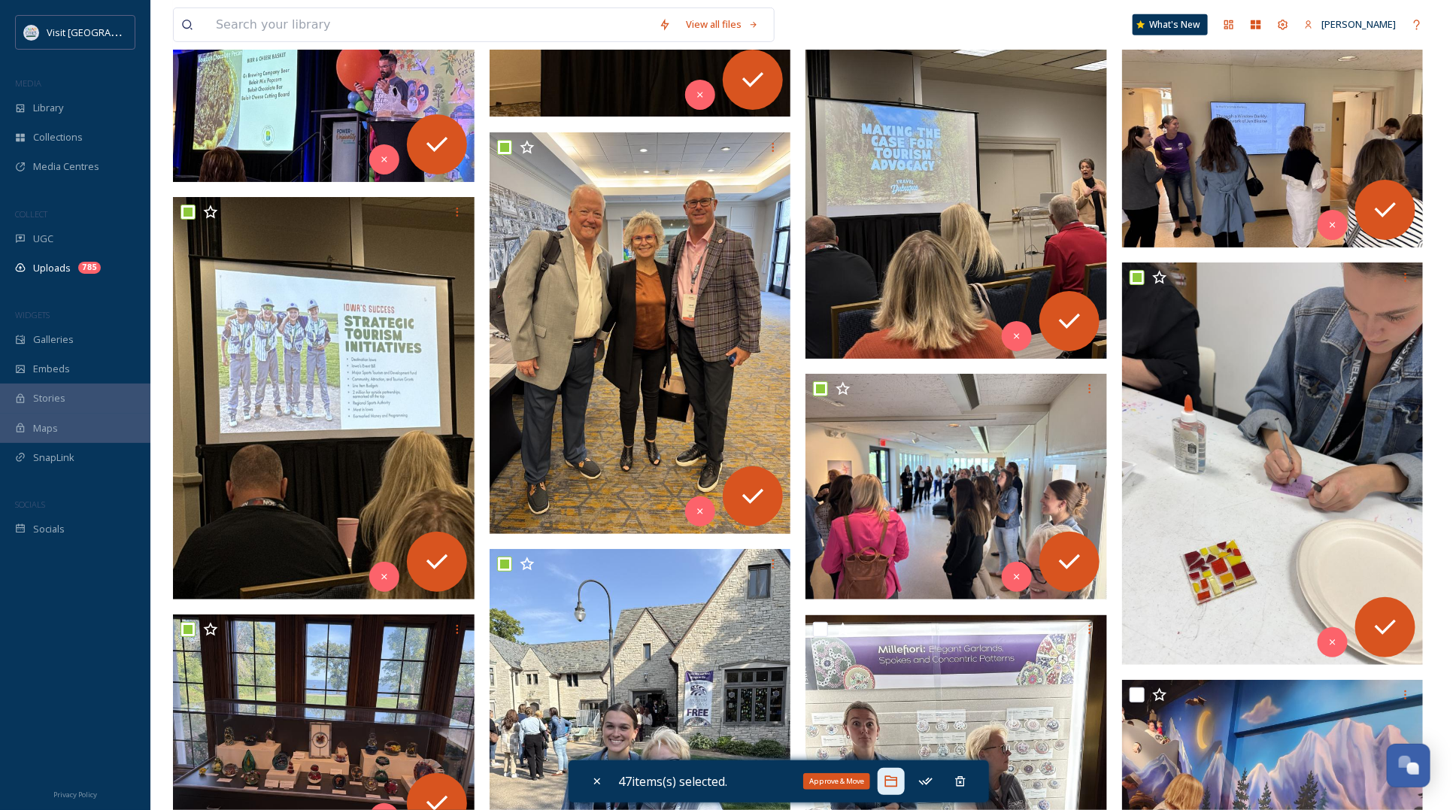
click at [897, 647] on icon at bounding box center [890, 781] width 15 height 15
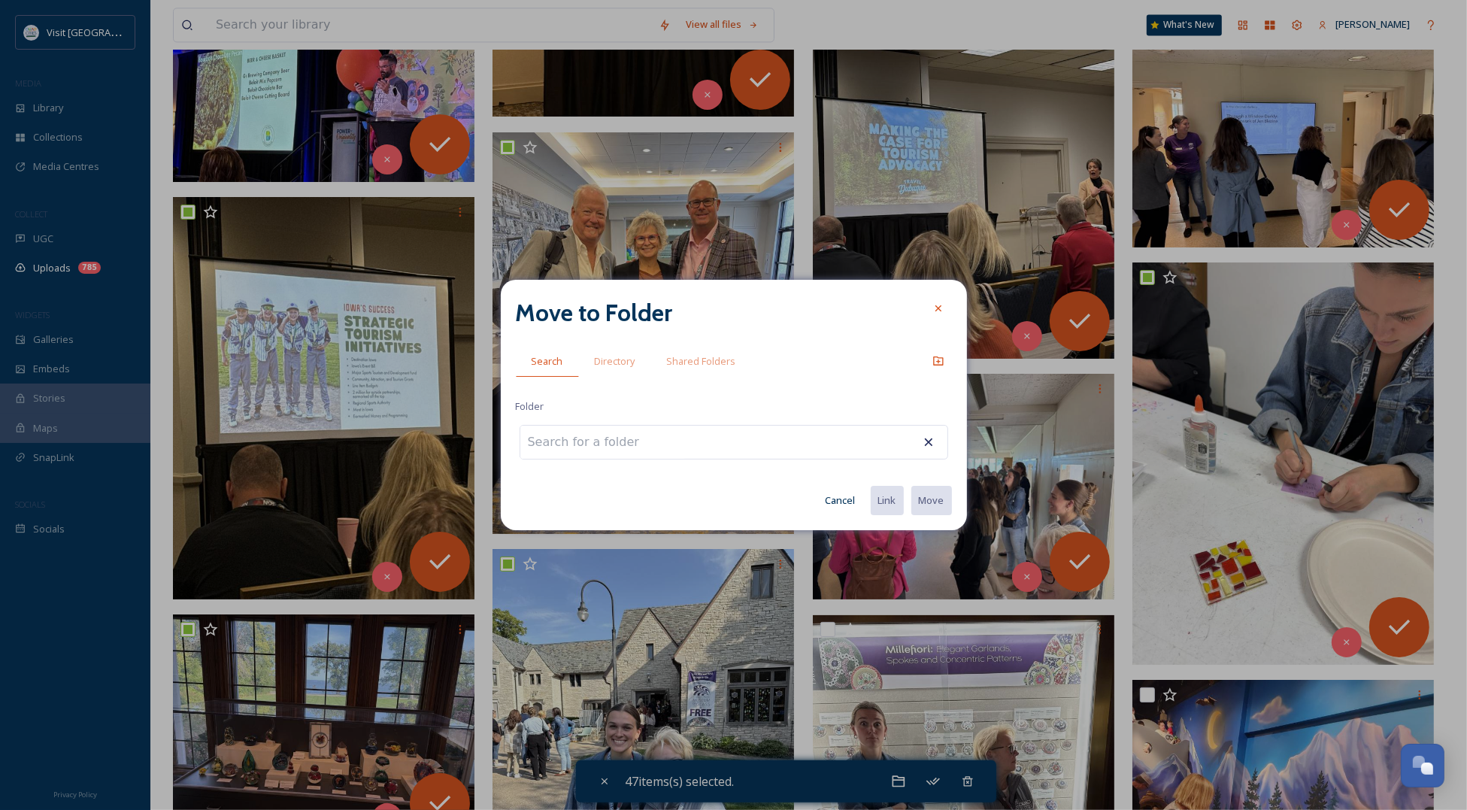
click at [610, 456] on input at bounding box center [602, 442] width 165 height 33
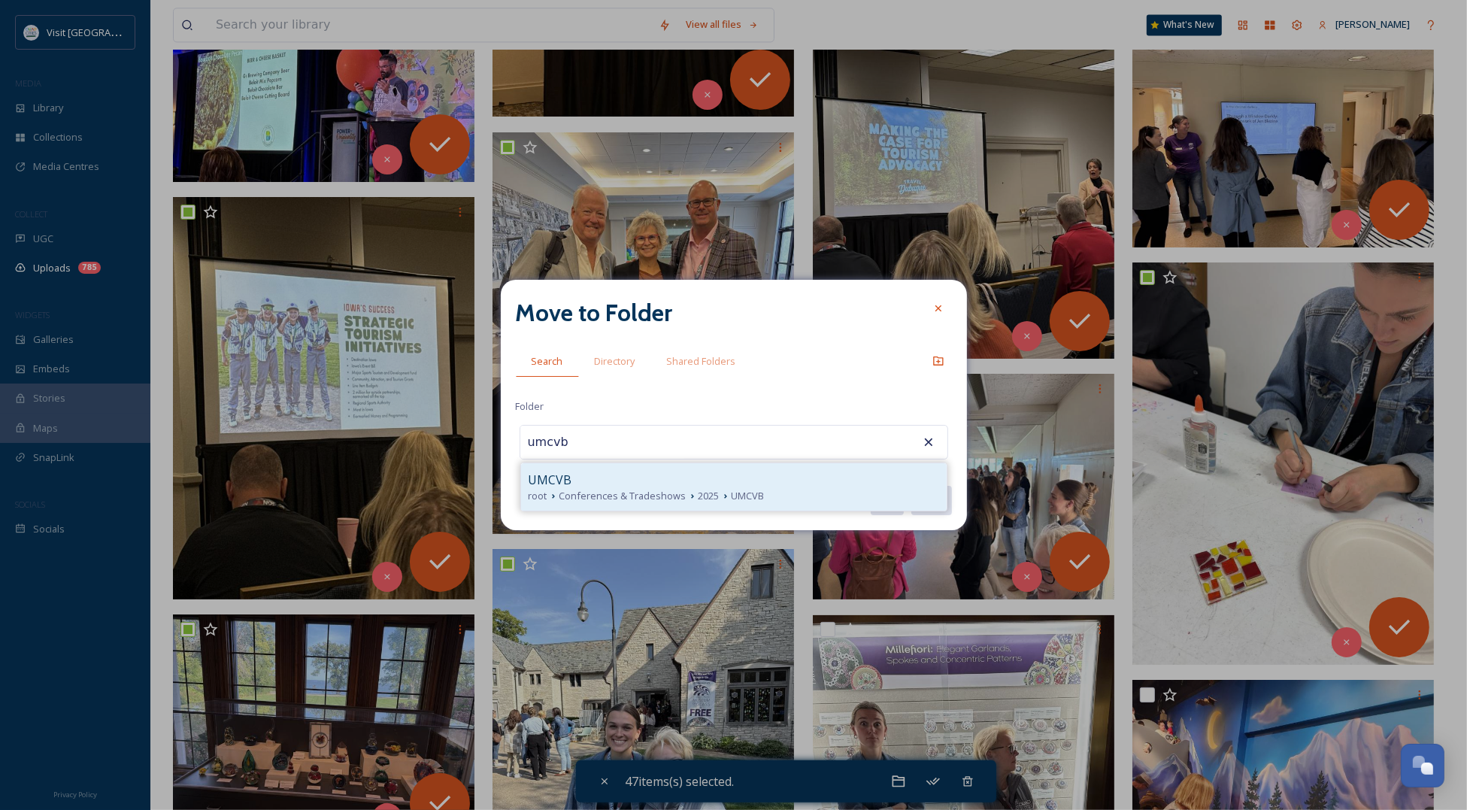
click at [621, 489] on span "Conferences & Tradeshows" at bounding box center [622, 496] width 127 height 14
type input "UMCVB"
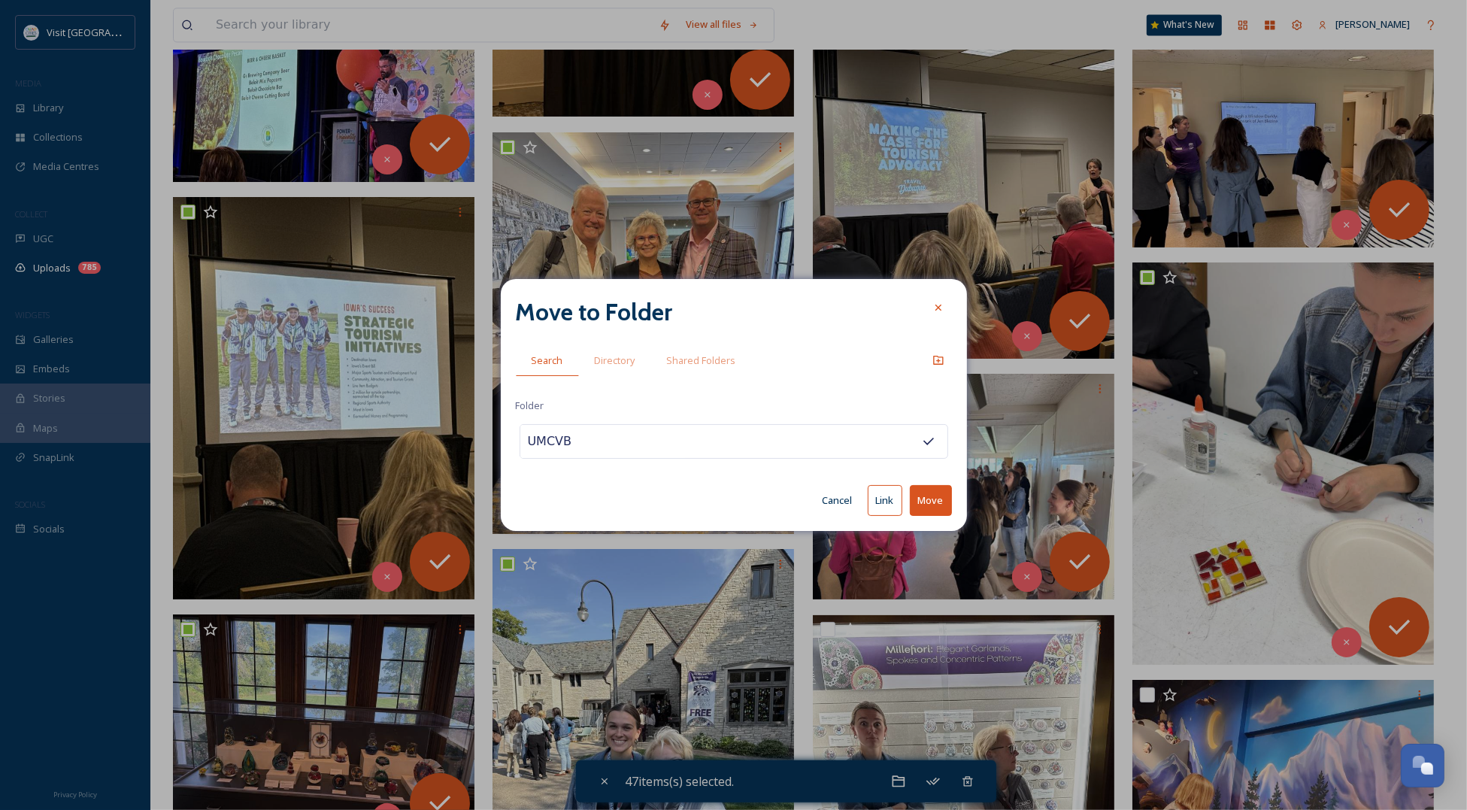
click at [934, 496] on button "Move" at bounding box center [931, 500] width 42 height 31
checkbox input "false"
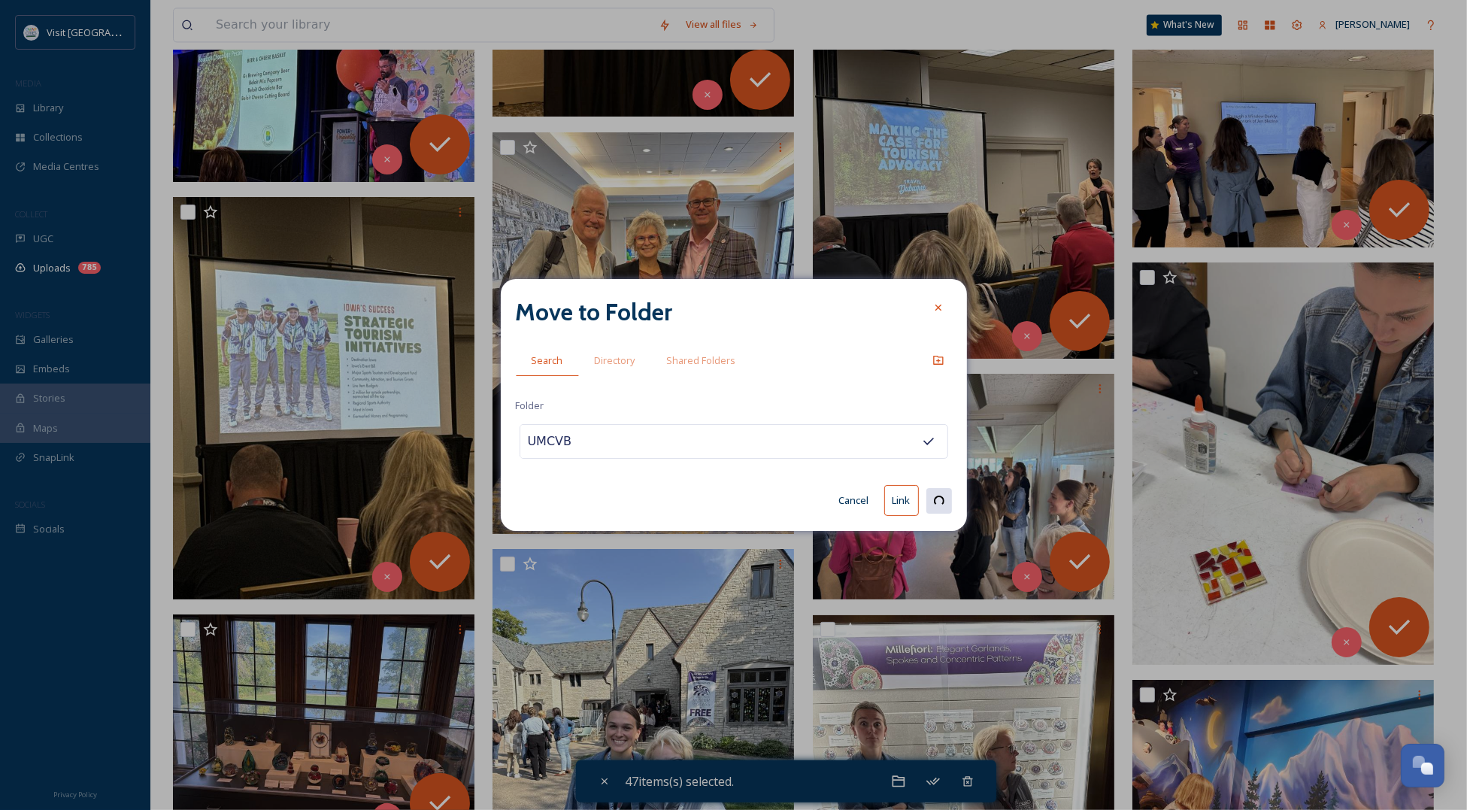
checkbox input "false"
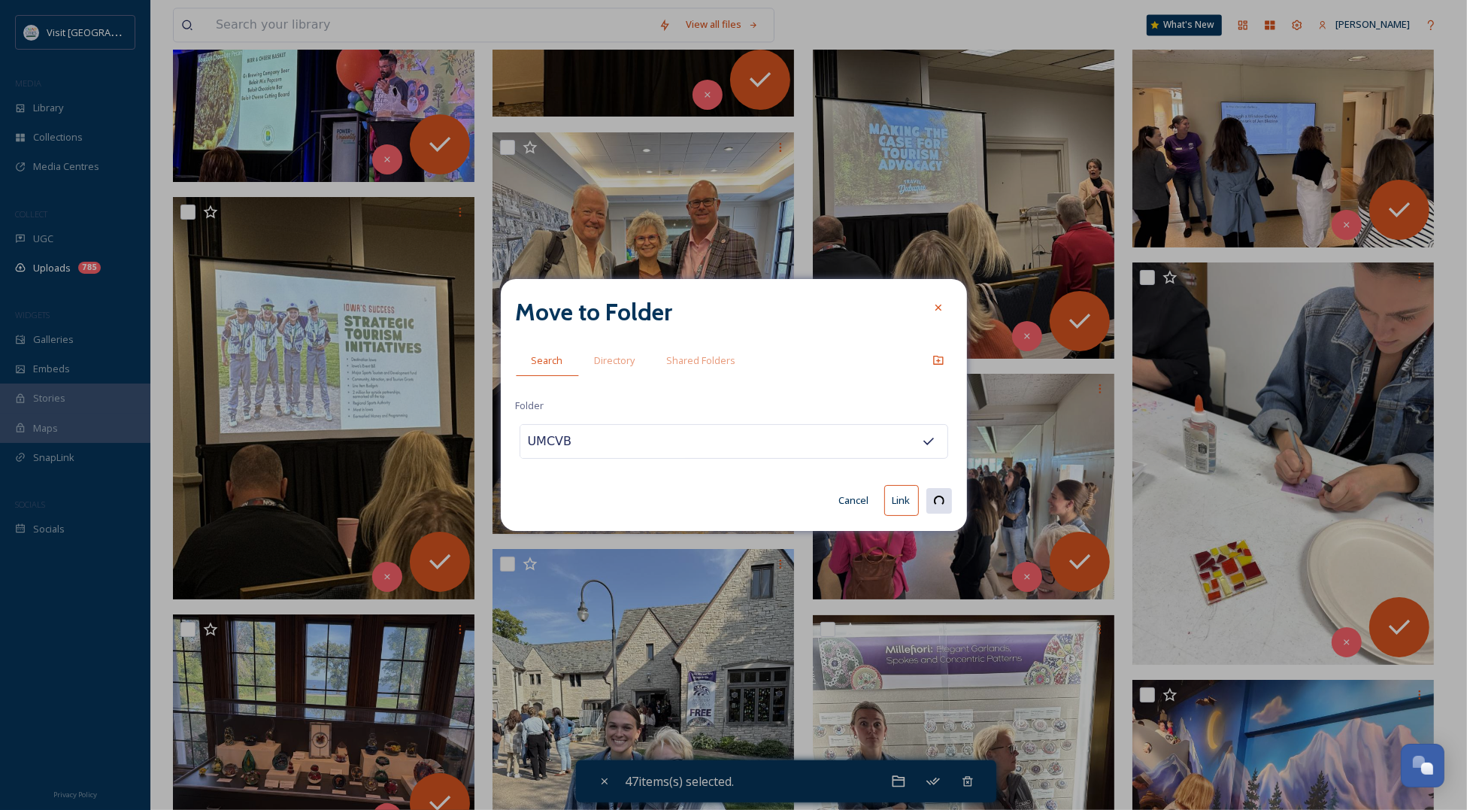
checkbox input "false"
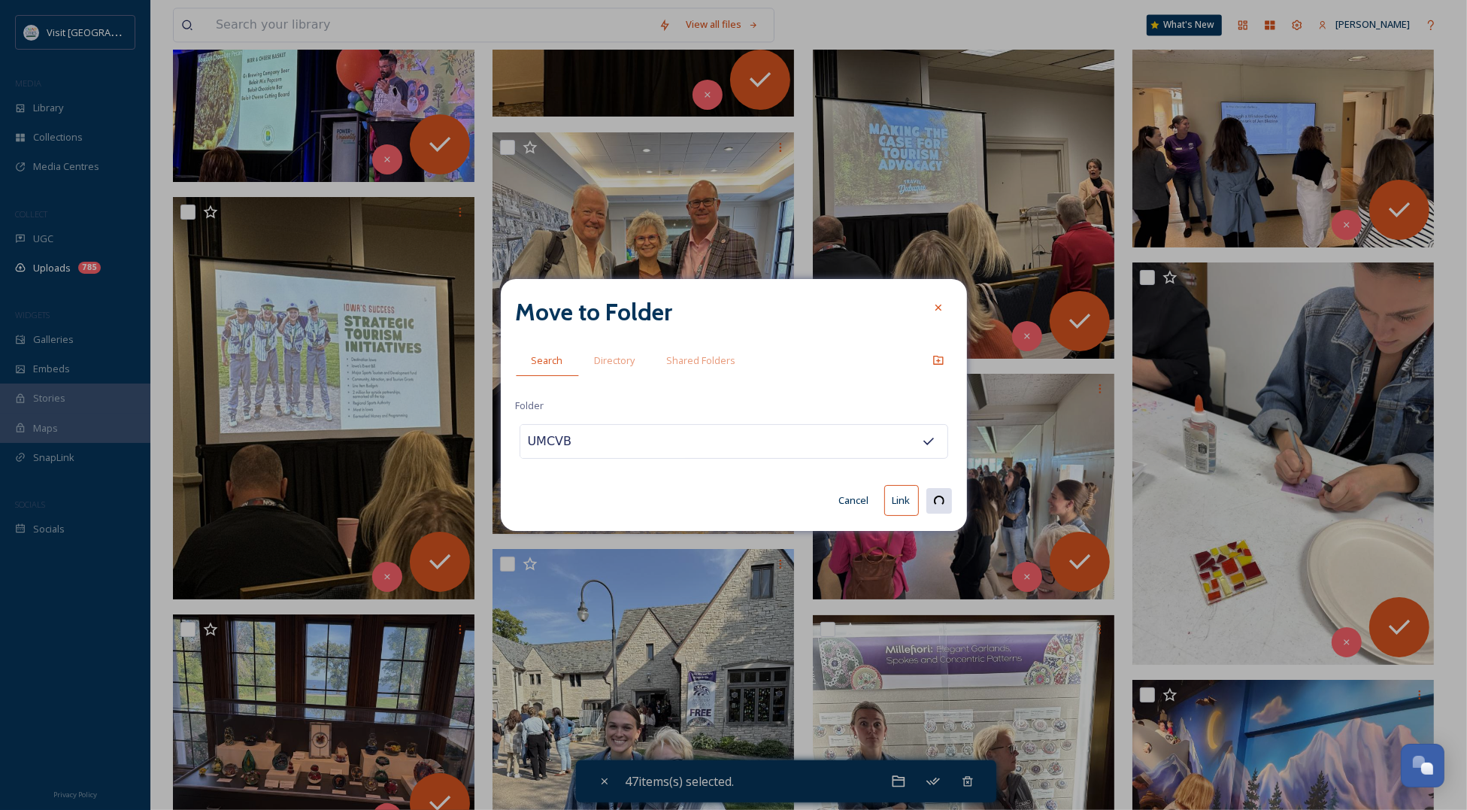
checkbox input "false"
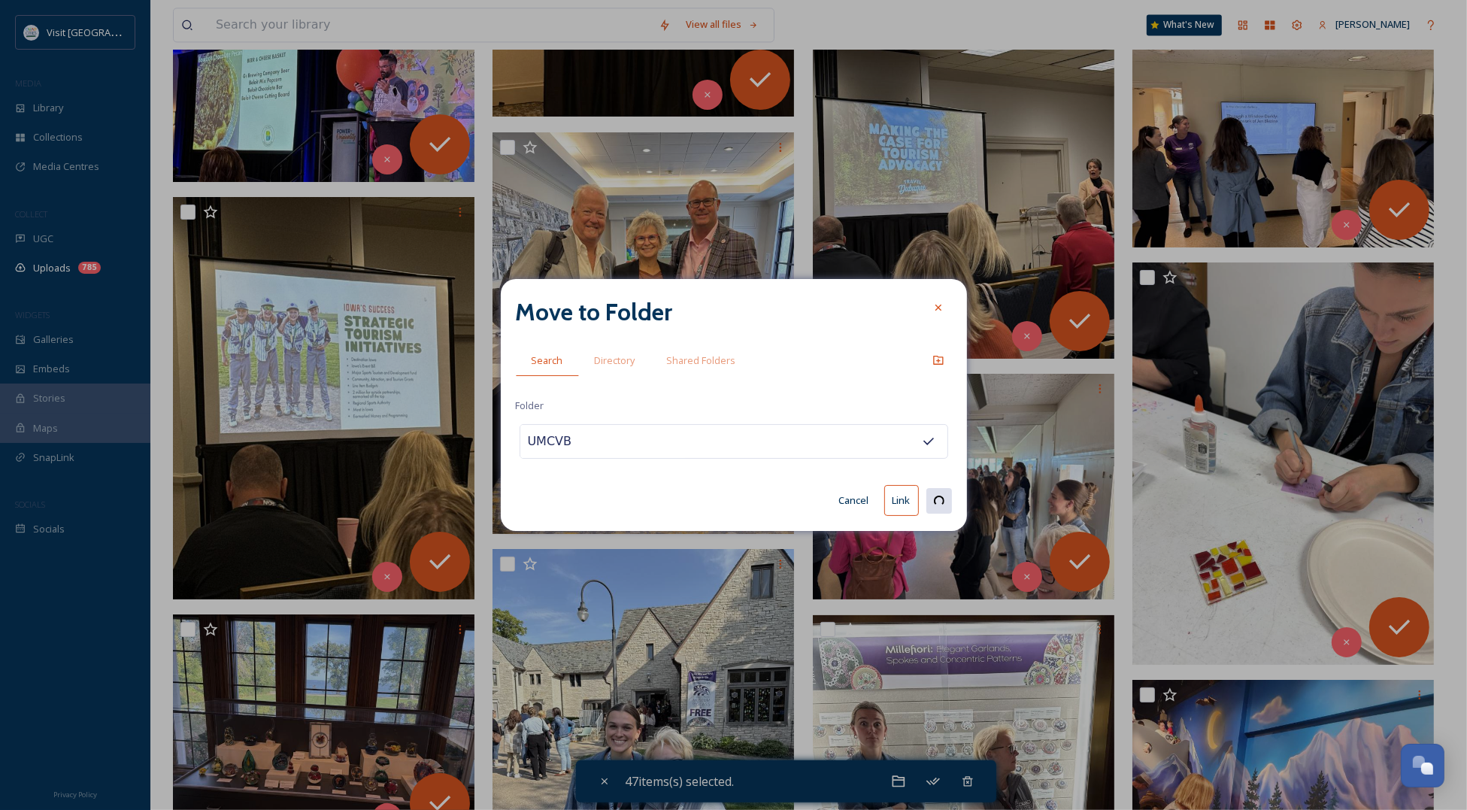
checkbox input "false"
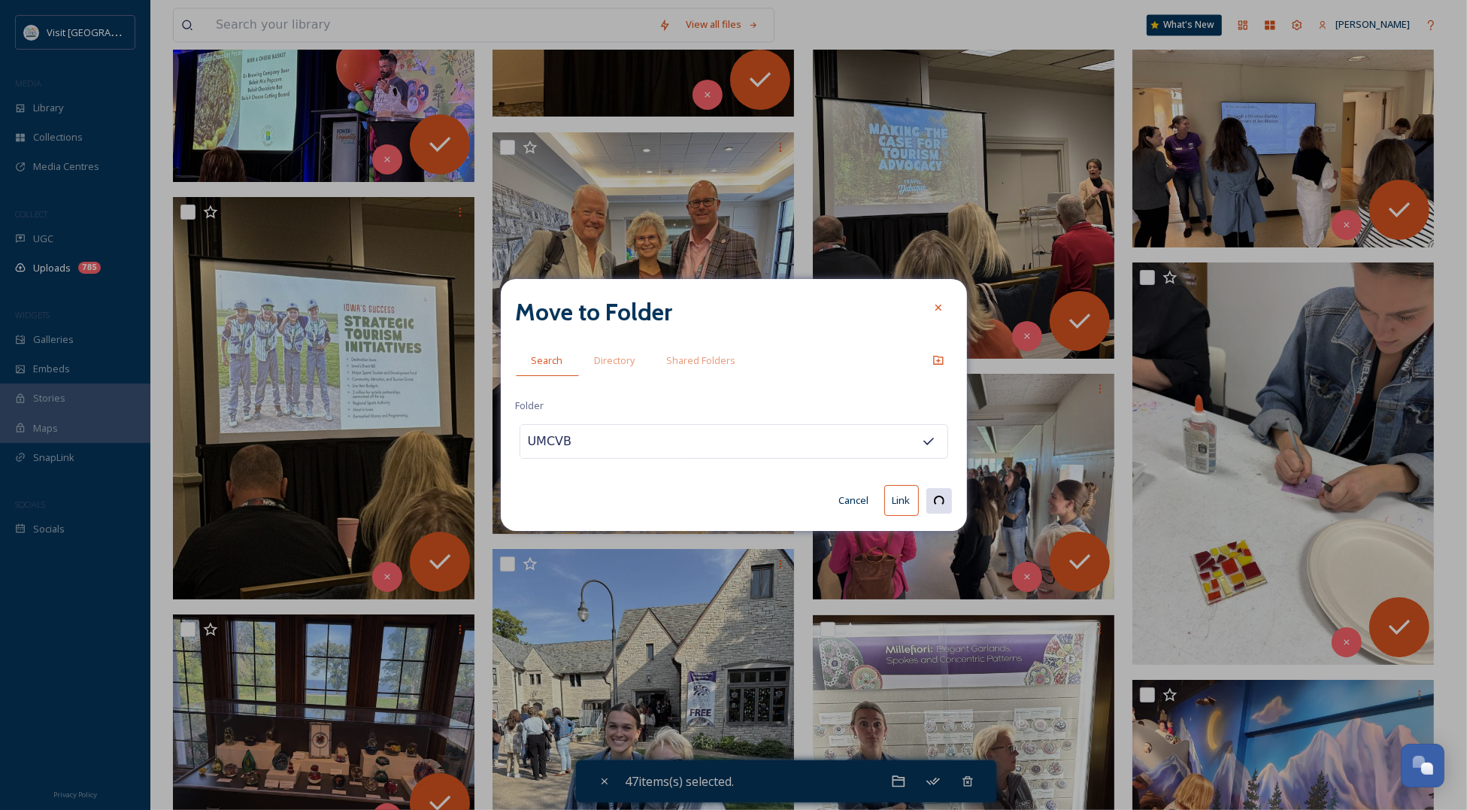
checkbox input "false"
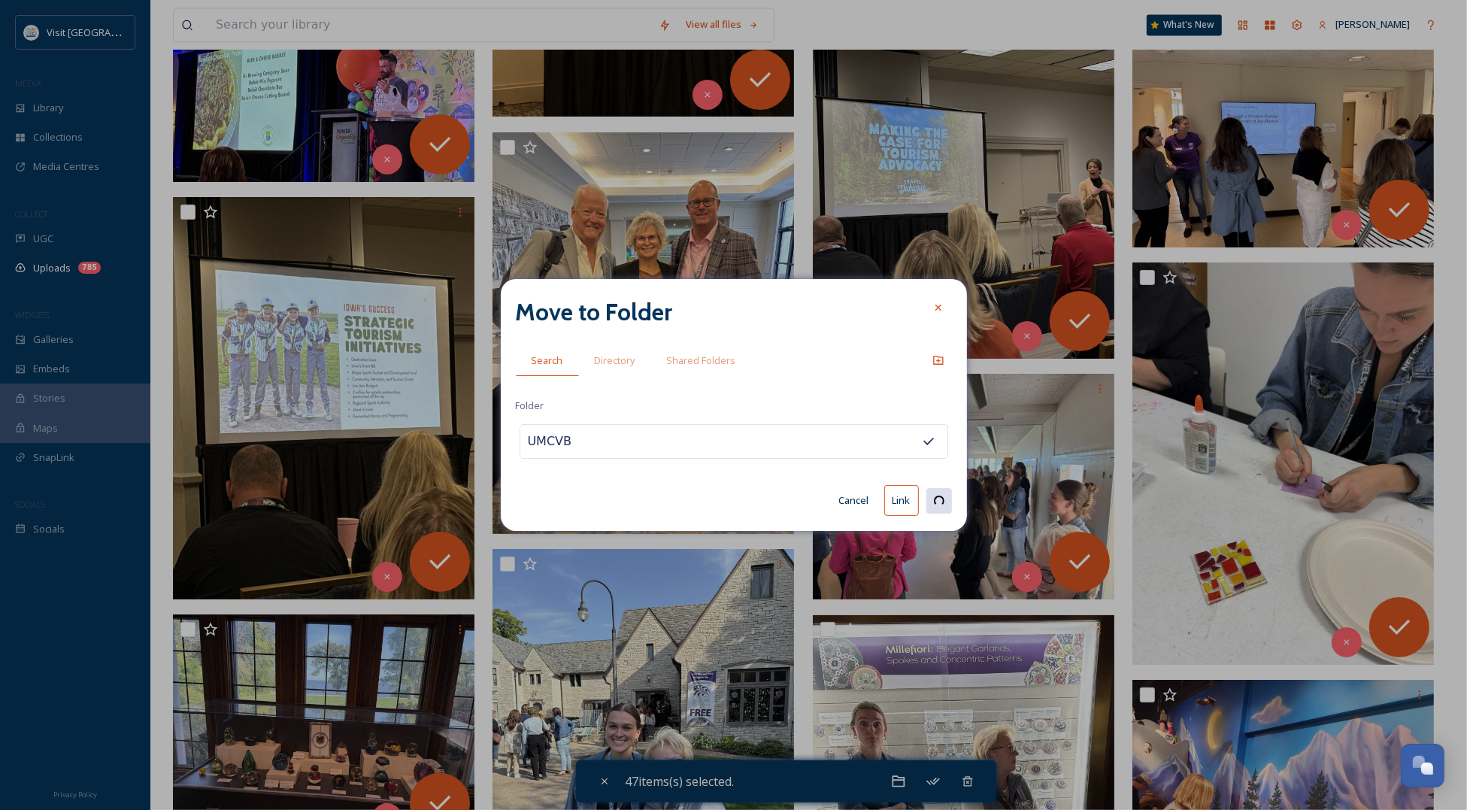
checkbox input "false"
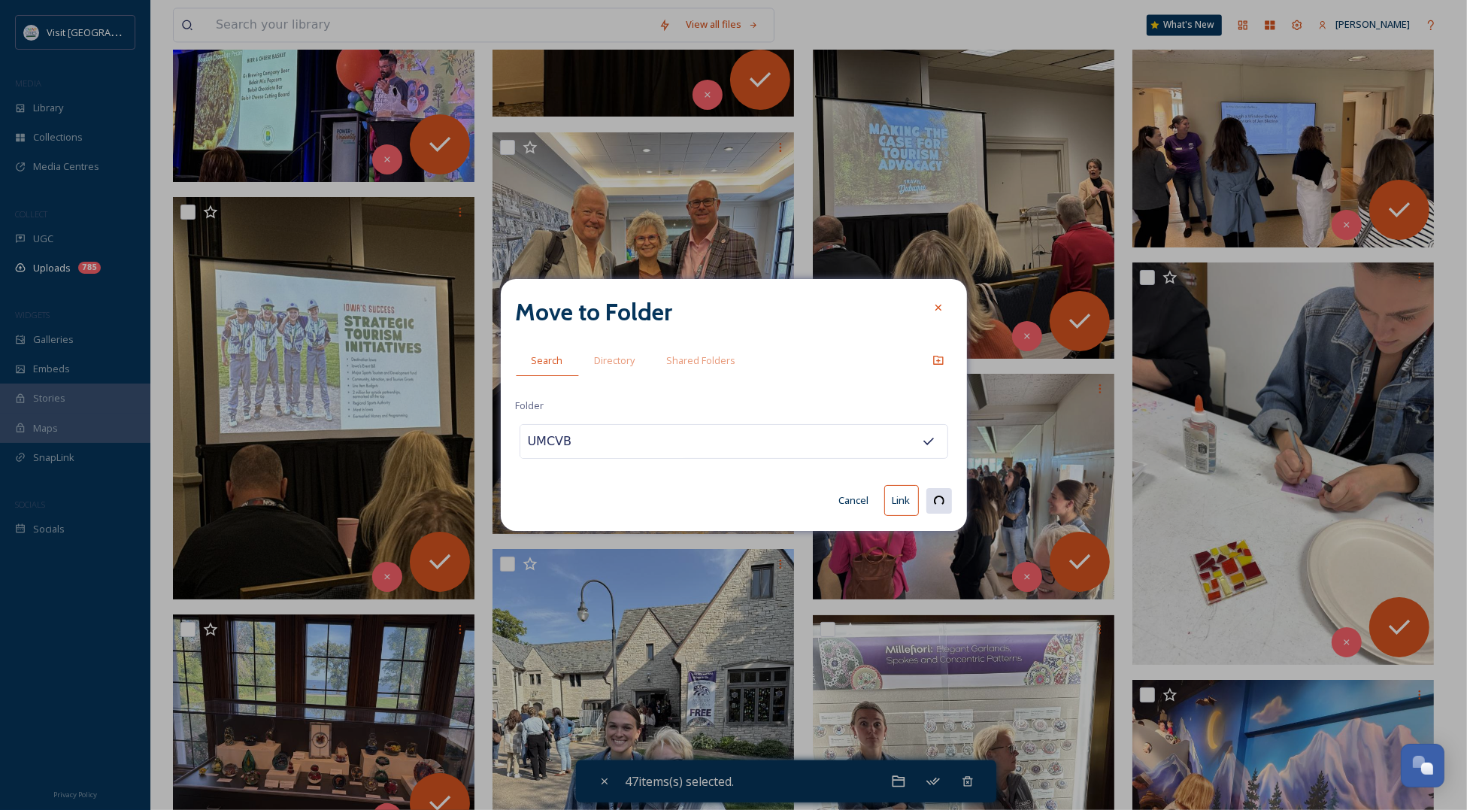
checkbox input "false"
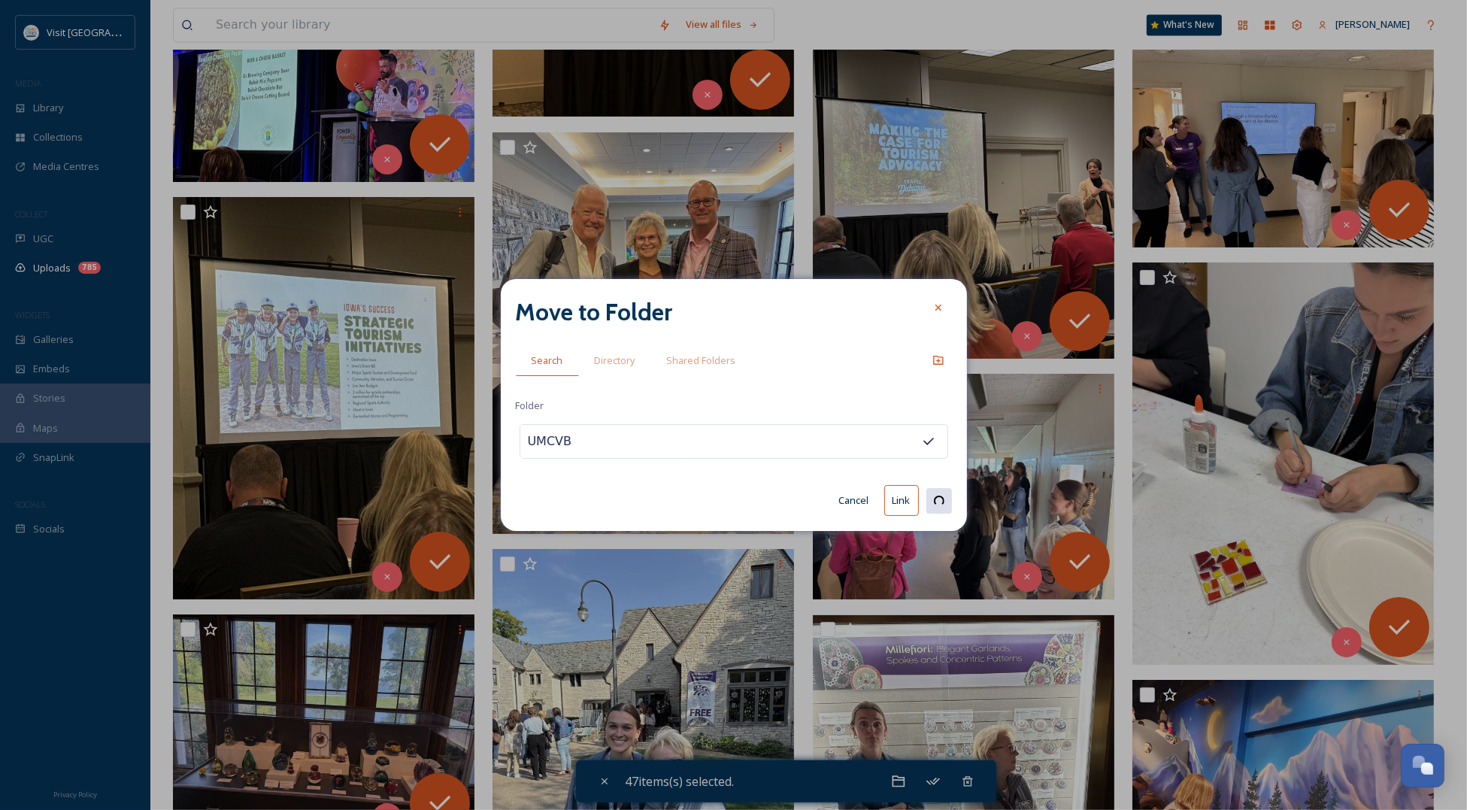
checkbox input "false"
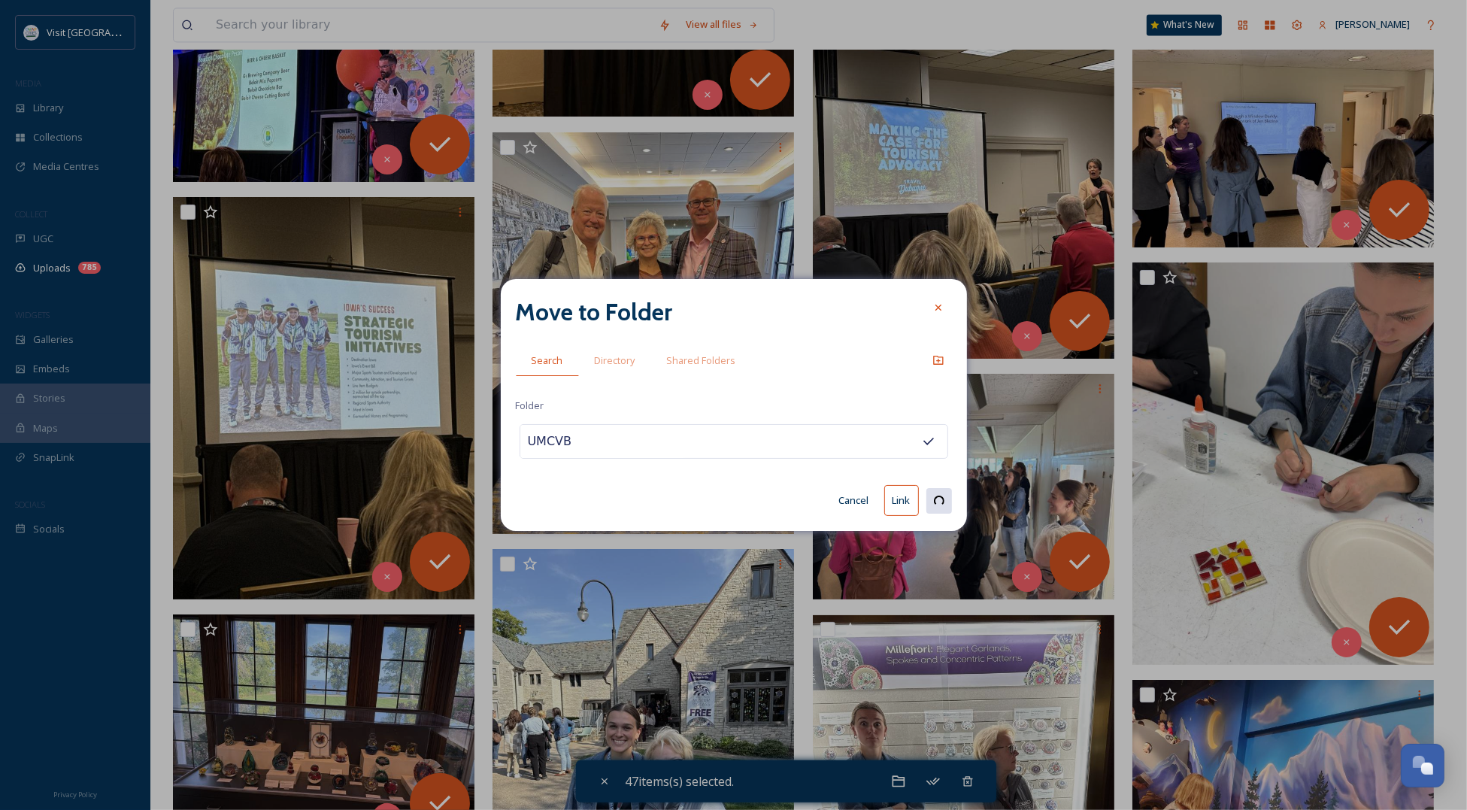
checkbox input "false"
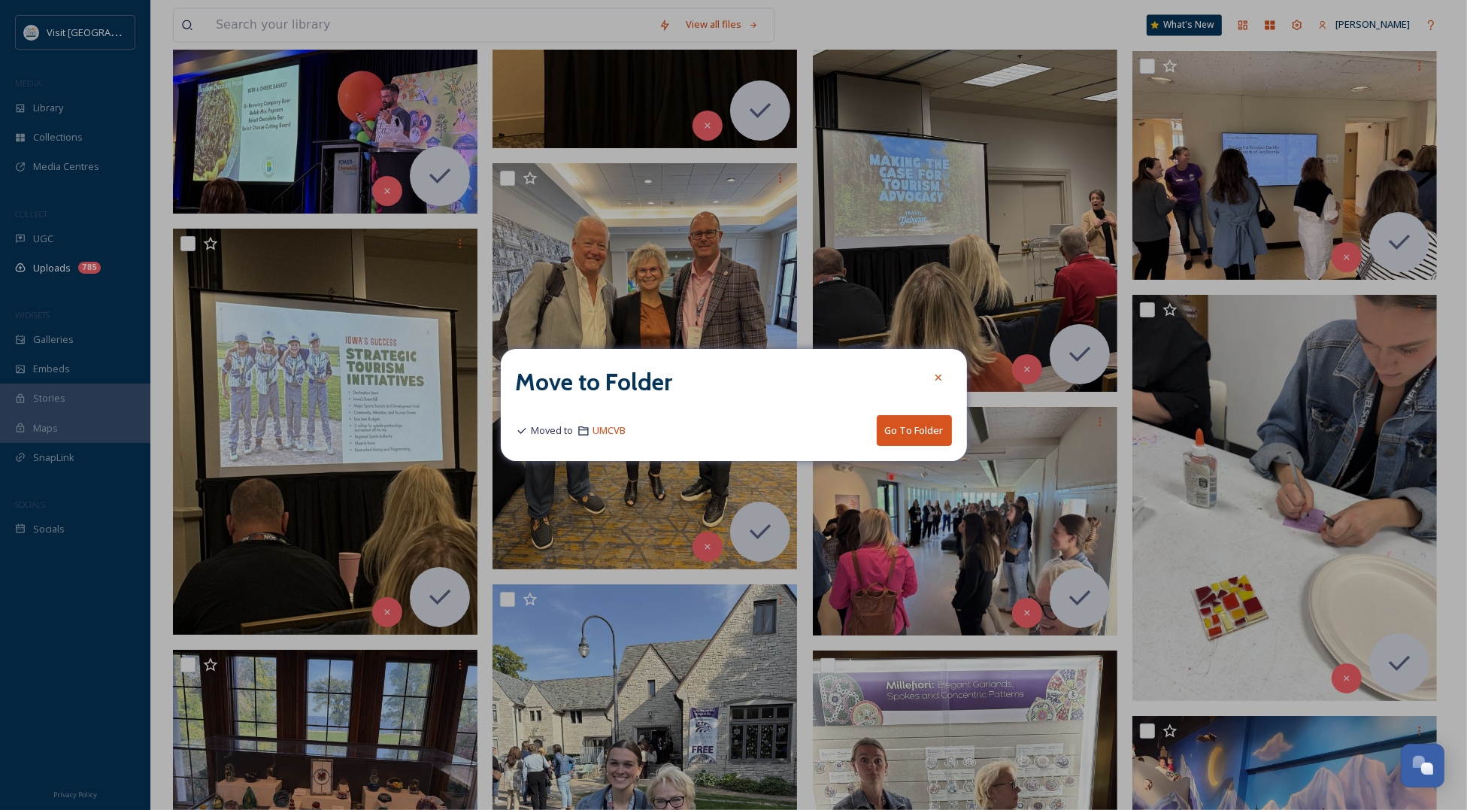
click at [936, 377] on icon at bounding box center [938, 377] width 12 height 12
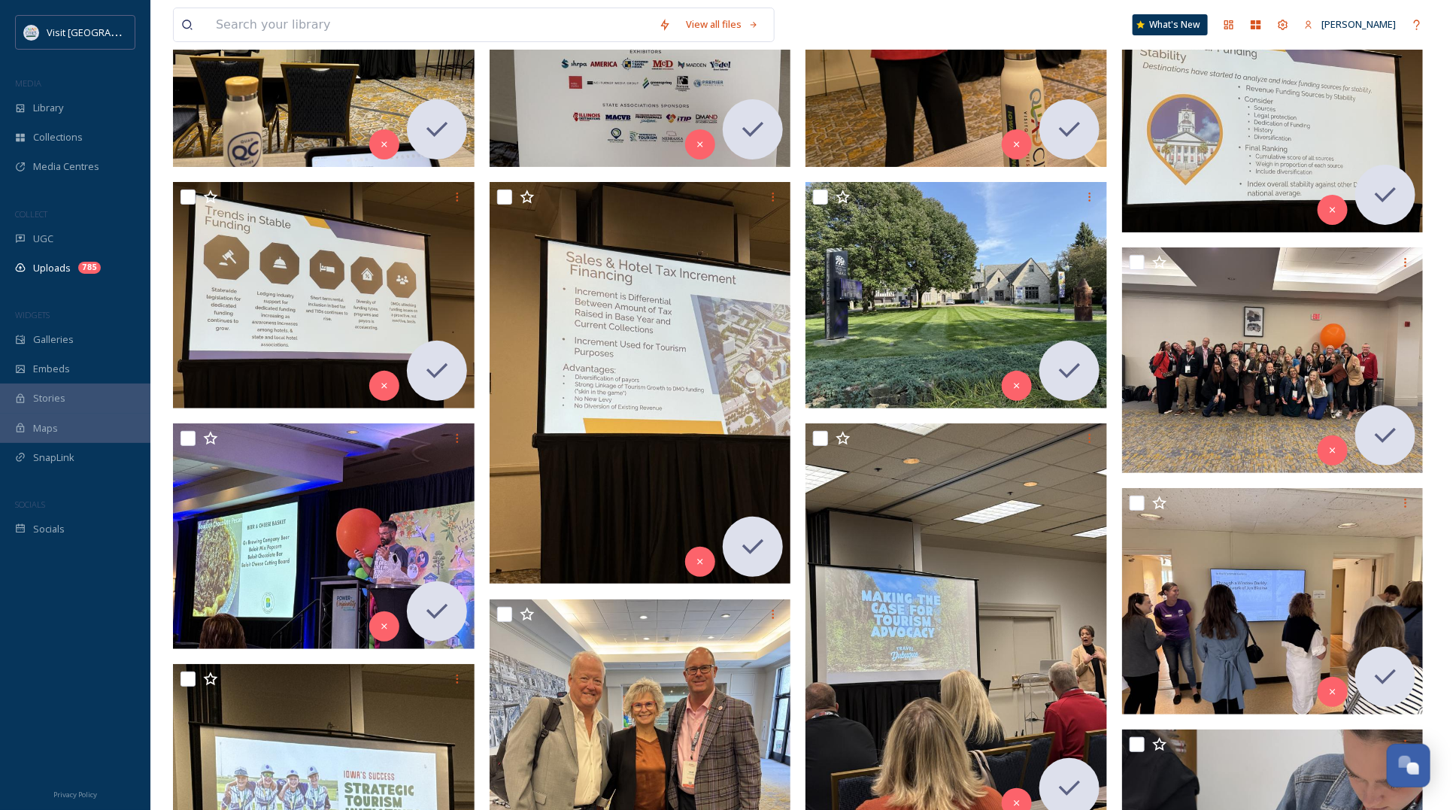
scroll to position [2931, 0]
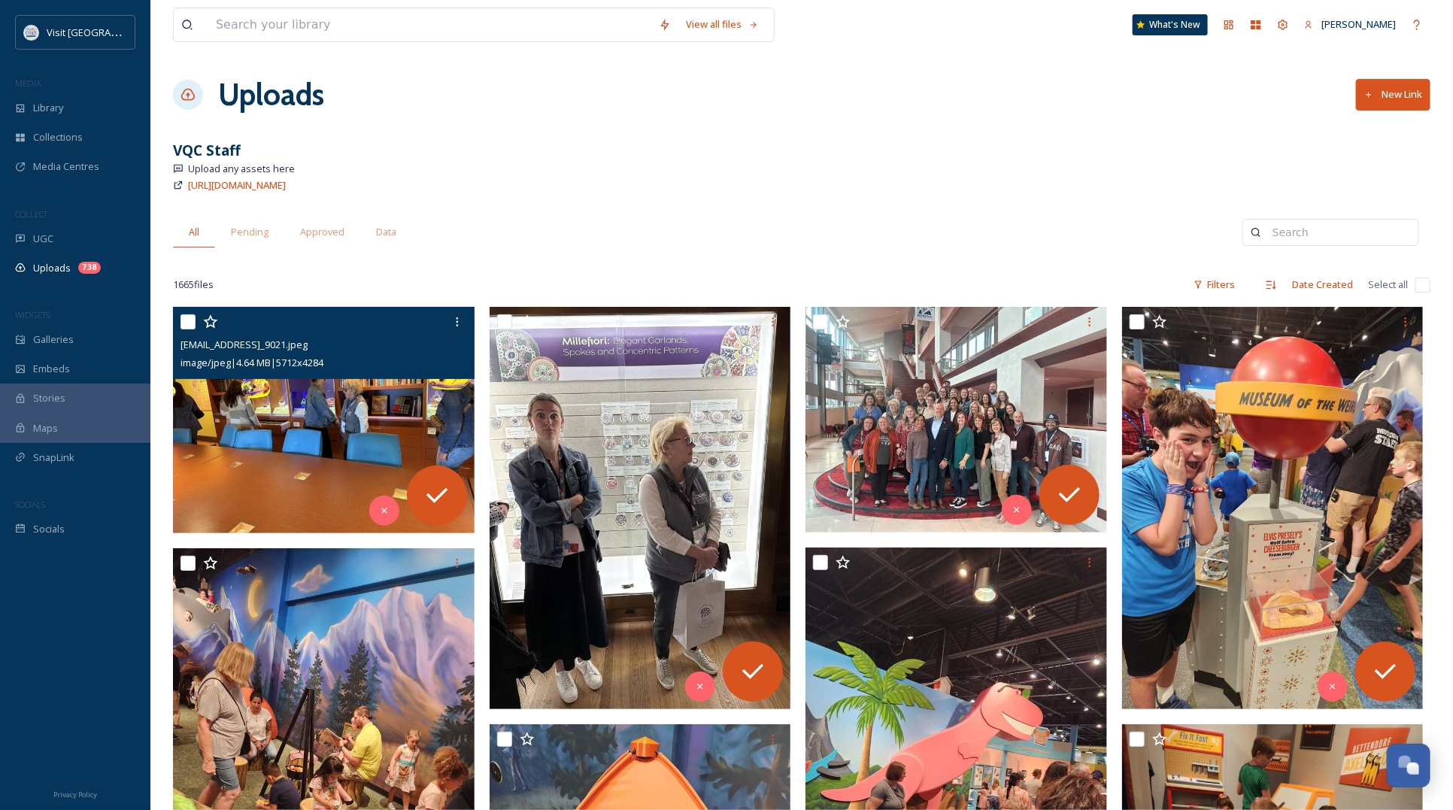
click at [184, 320] on input "checkbox" at bounding box center [187, 321] width 15 height 15
checkbox input "true"
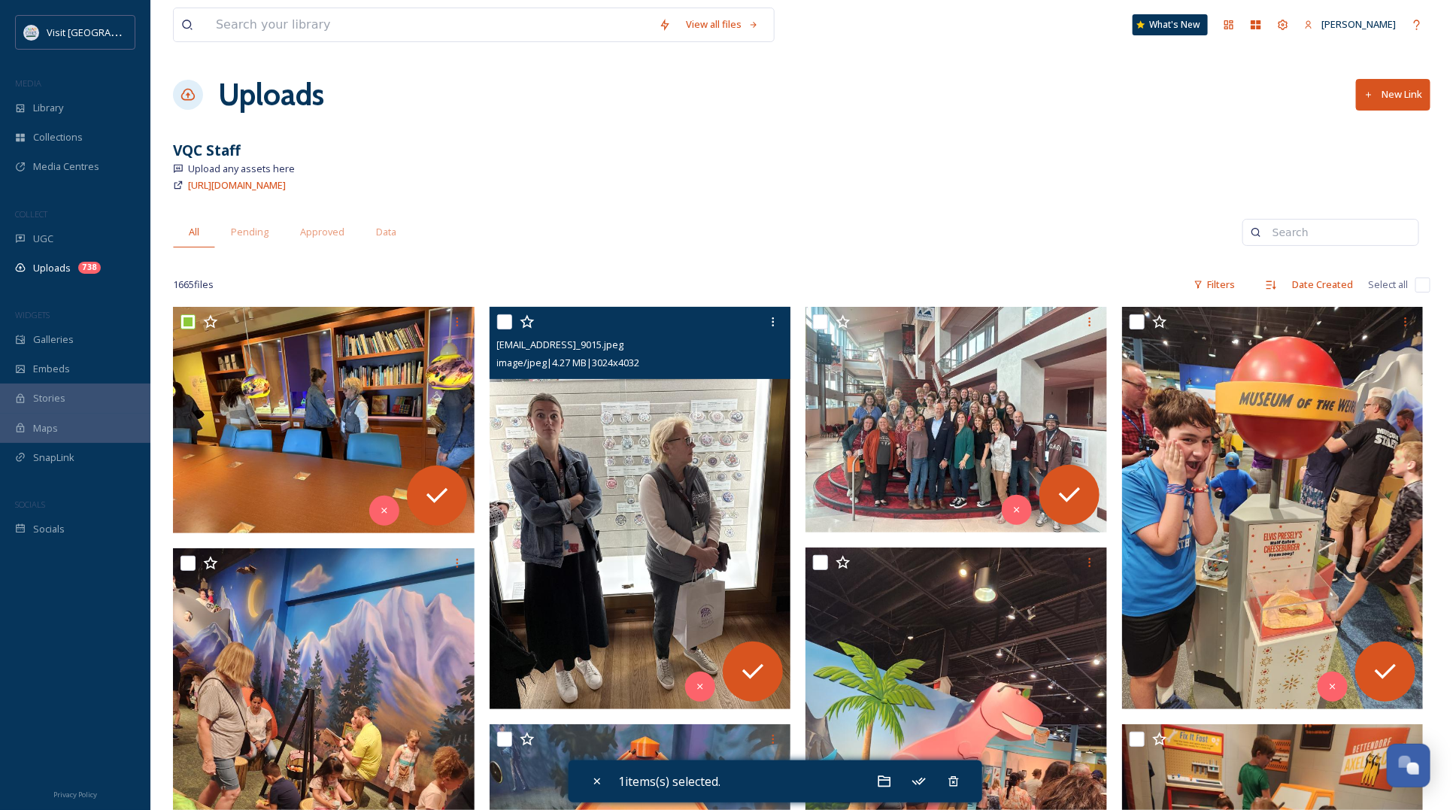
click at [501, 322] on input "checkbox" at bounding box center [504, 321] width 15 height 15
checkbox input "true"
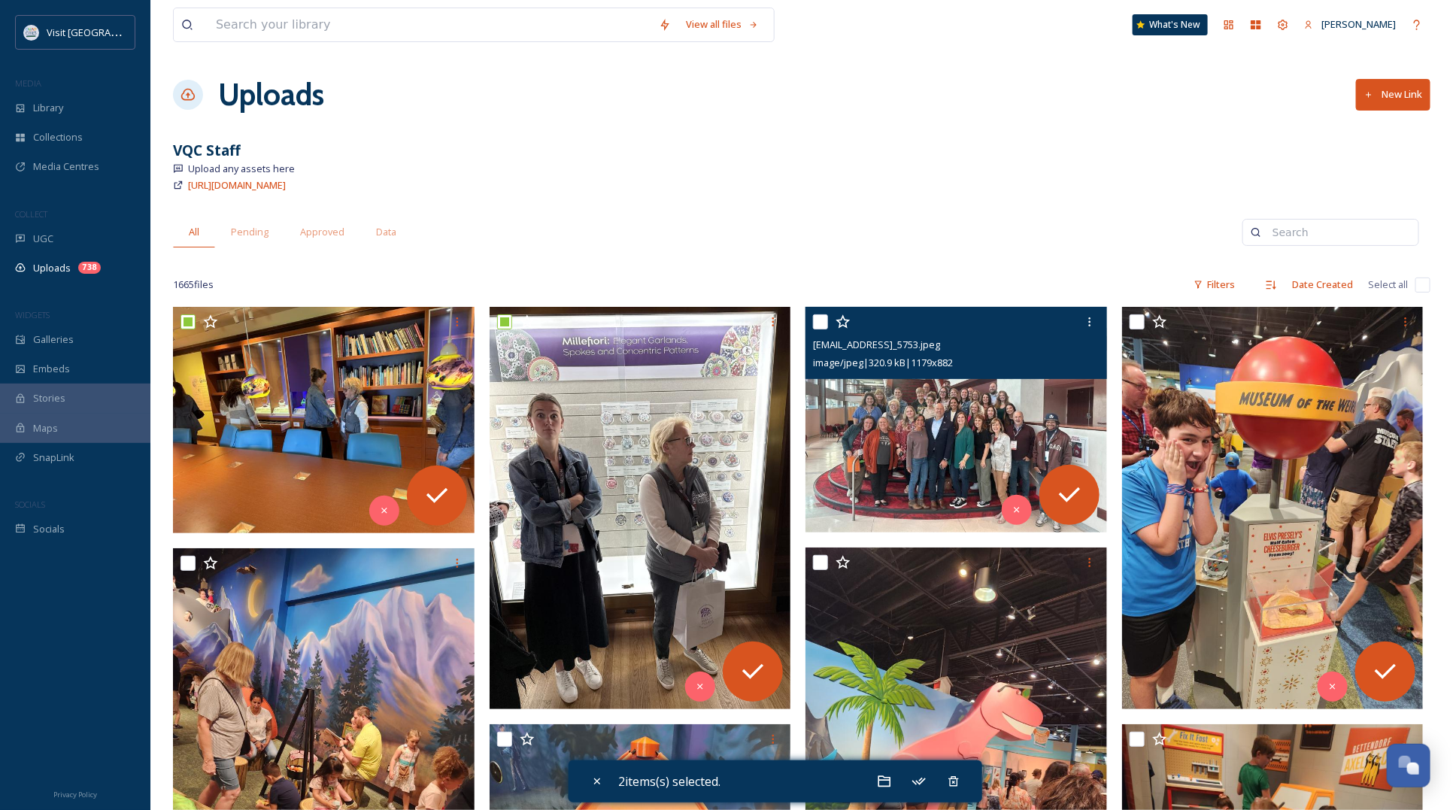
click at [829, 318] on div at bounding box center [958, 321] width 290 height 27
click at [816, 320] on input "checkbox" at bounding box center [820, 321] width 15 height 15
checkbox input "true"
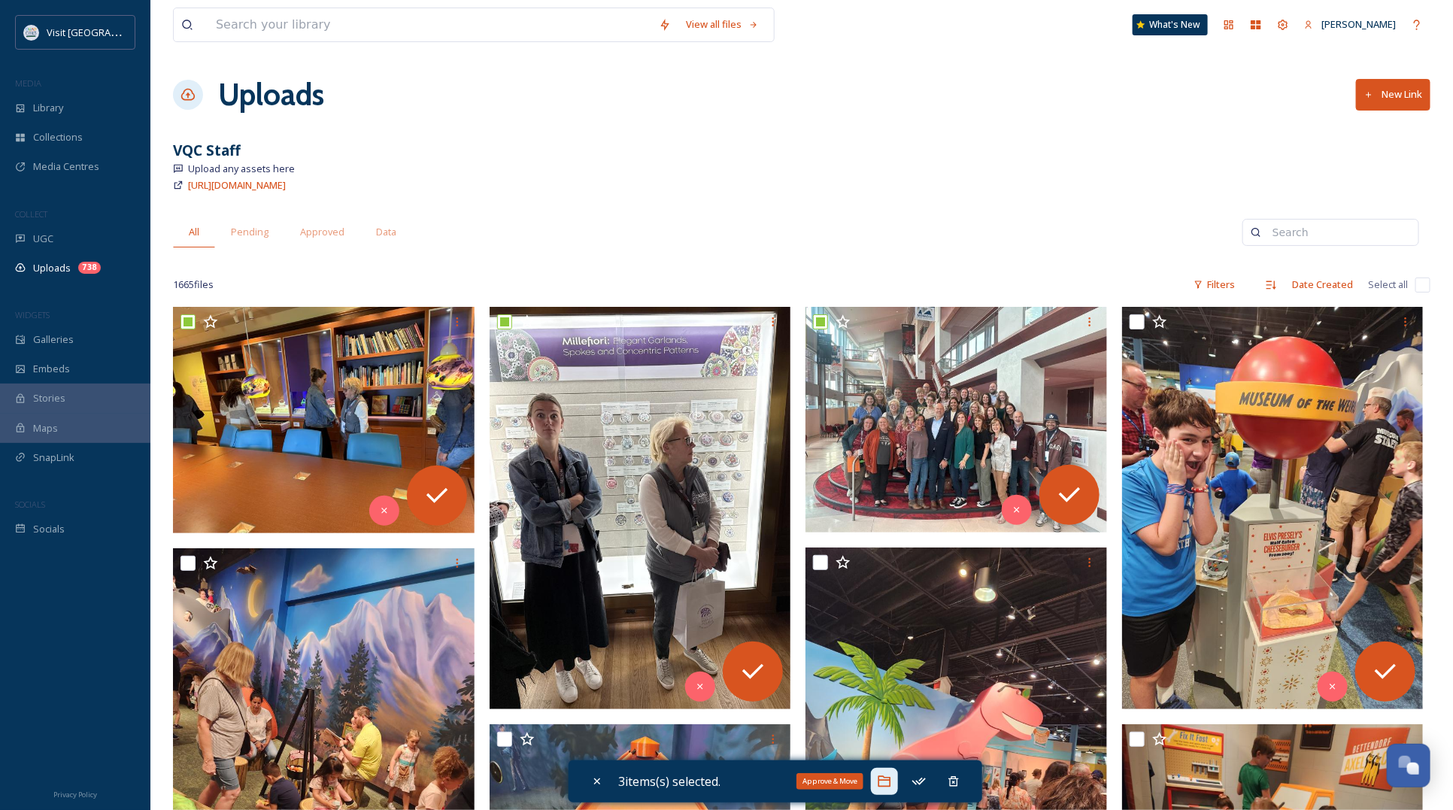
click at [896, 779] on div "Approve & Move" at bounding box center [884, 781] width 27 height 27
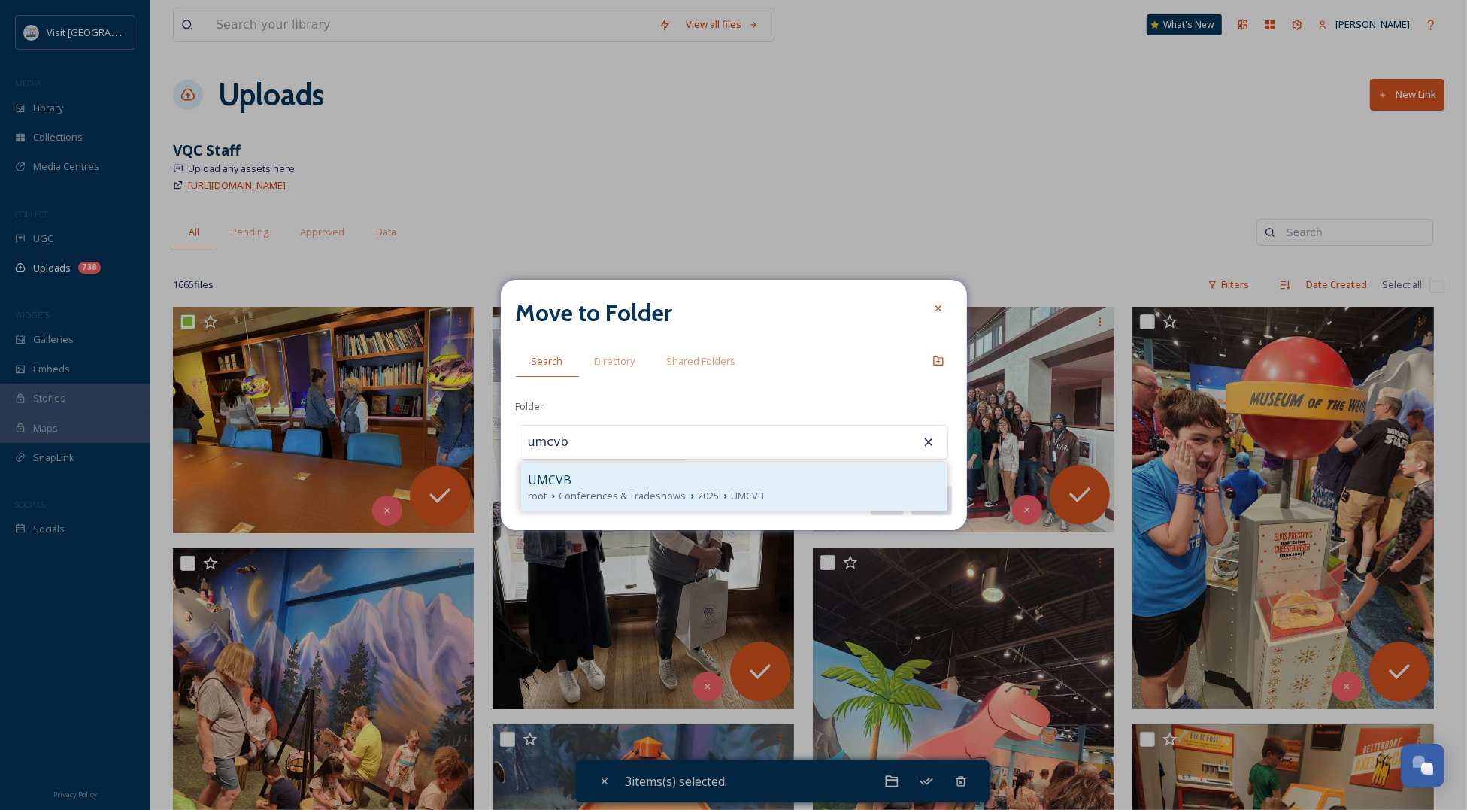
click at [644, 489] on span "Conferences & Tradeshows" at bounding box center [622, 496] width 127 height 14
type input "UMCVB"
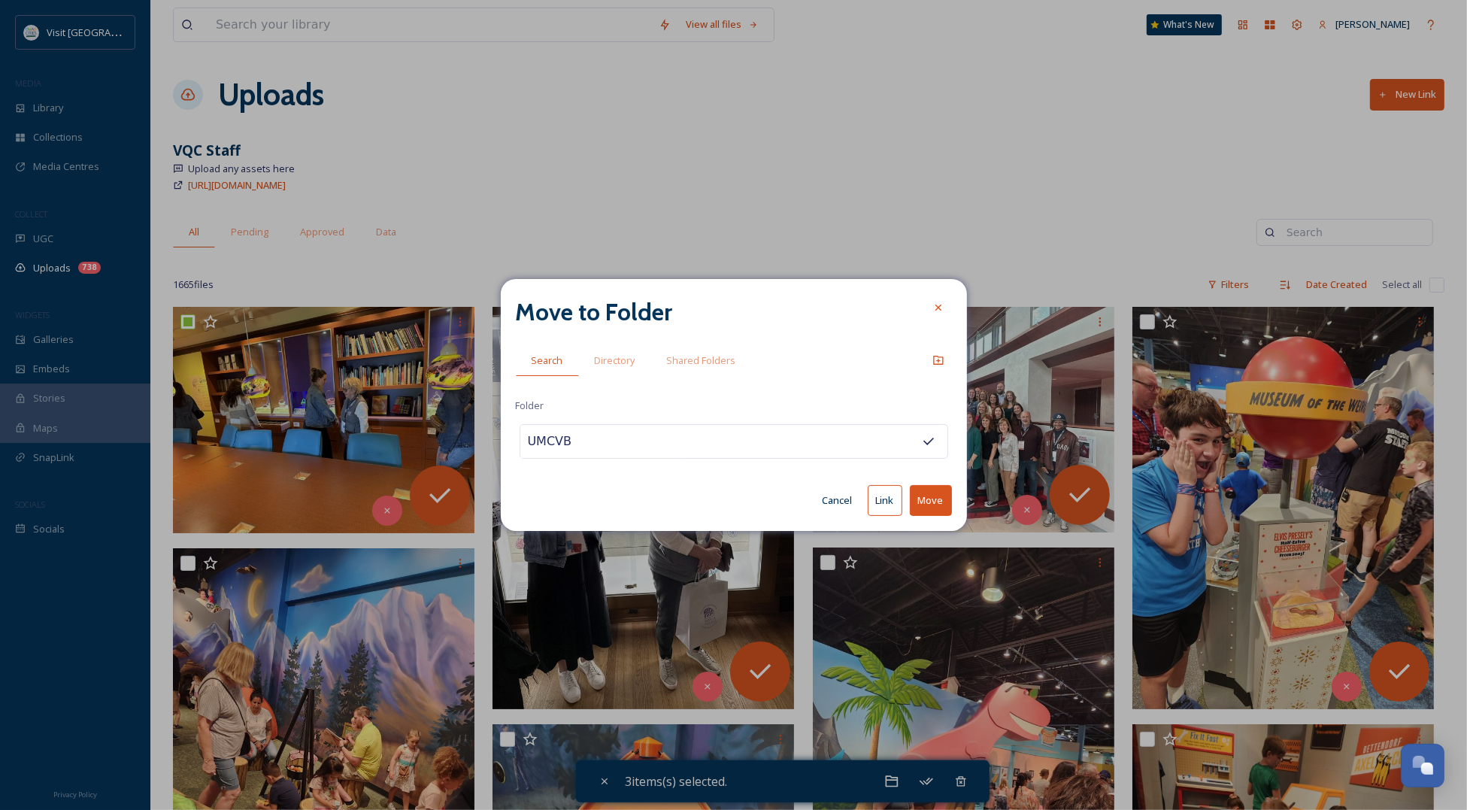
click at [922, 495] on button "Move" at bounding box center [931, 500] width 42 height 31
checkbox input "false"
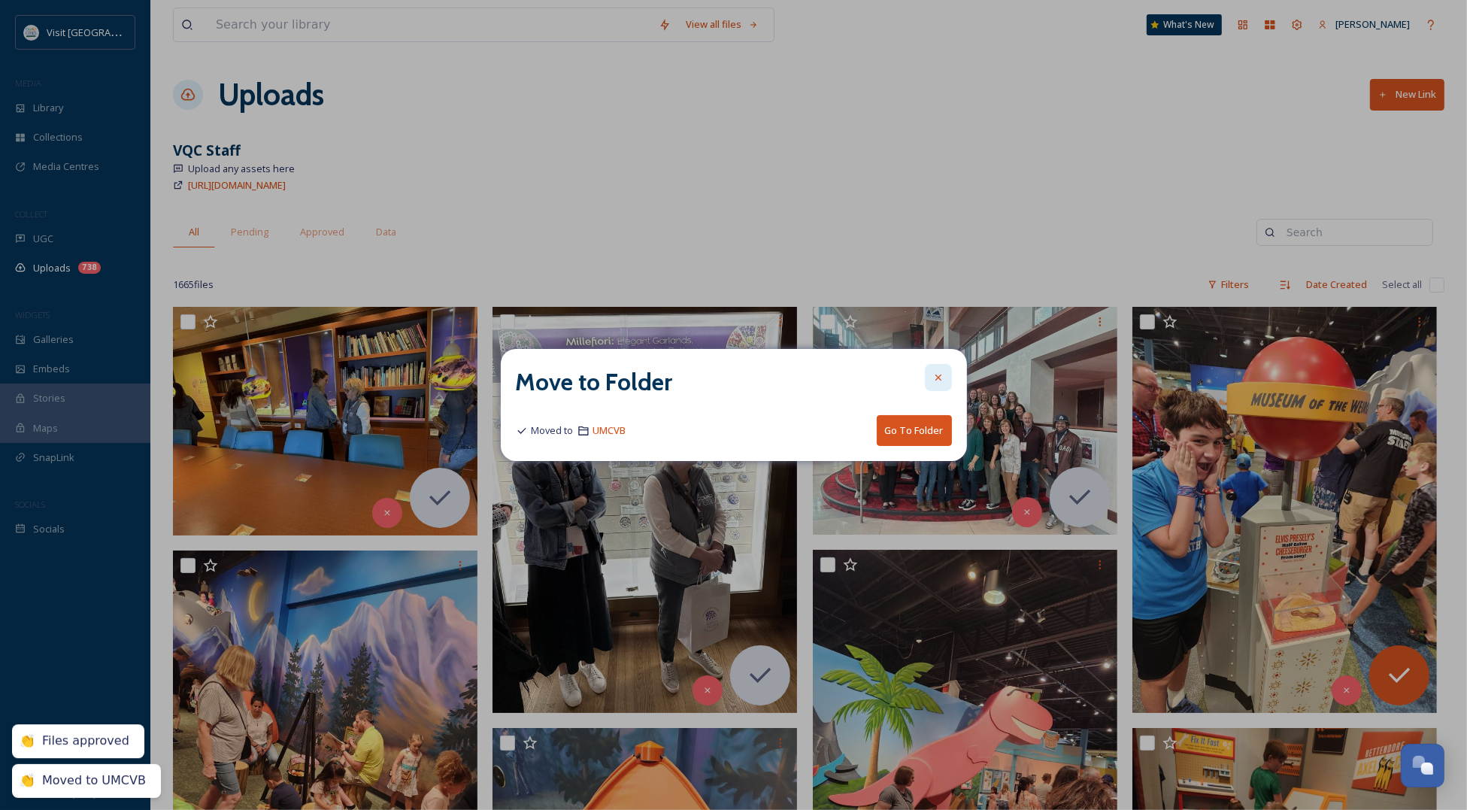
click at [945, 380] on div at bounding box center [938, 377] width 27 height 27
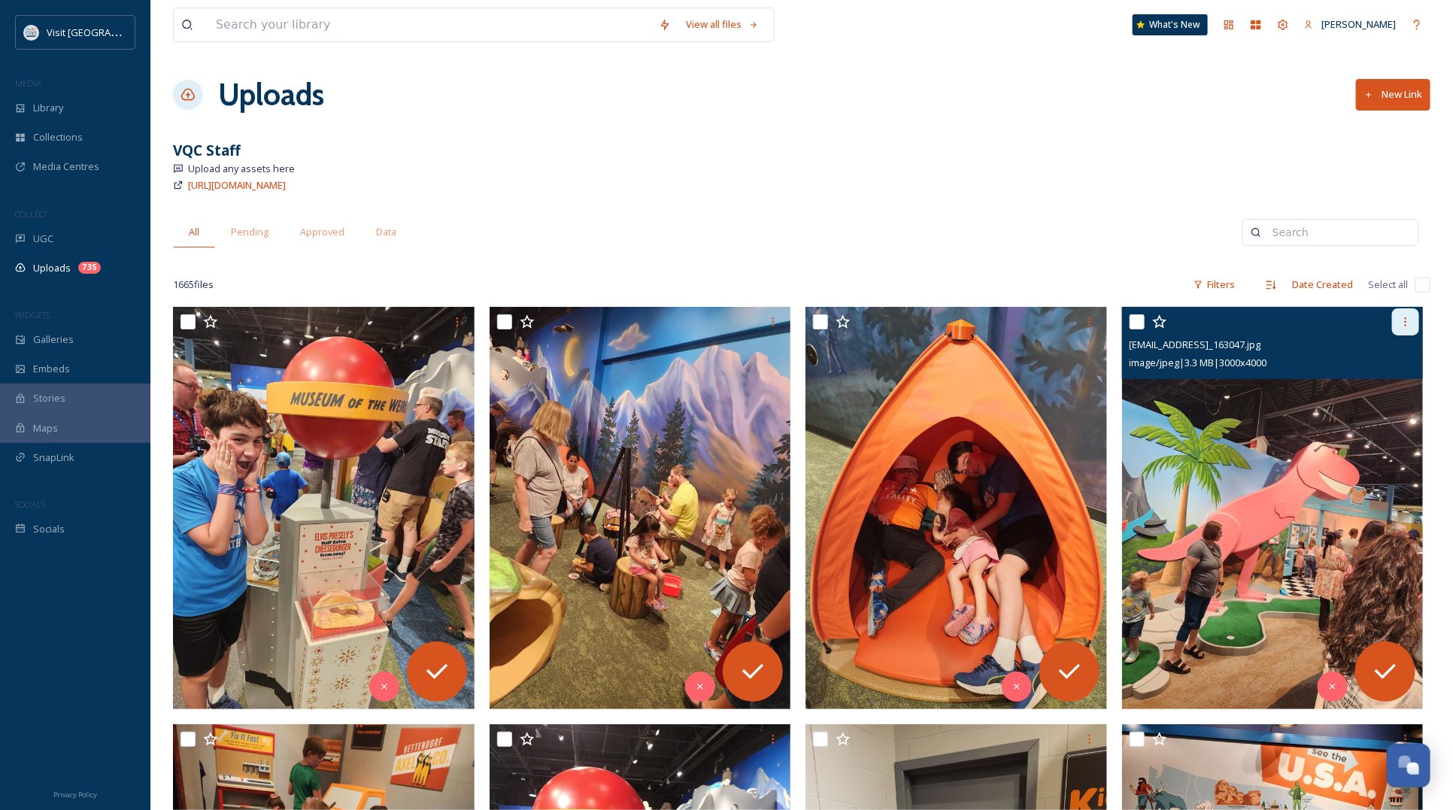
click at [1401, 322] on icon at bounding box center [1405, 322] width 12 height 12
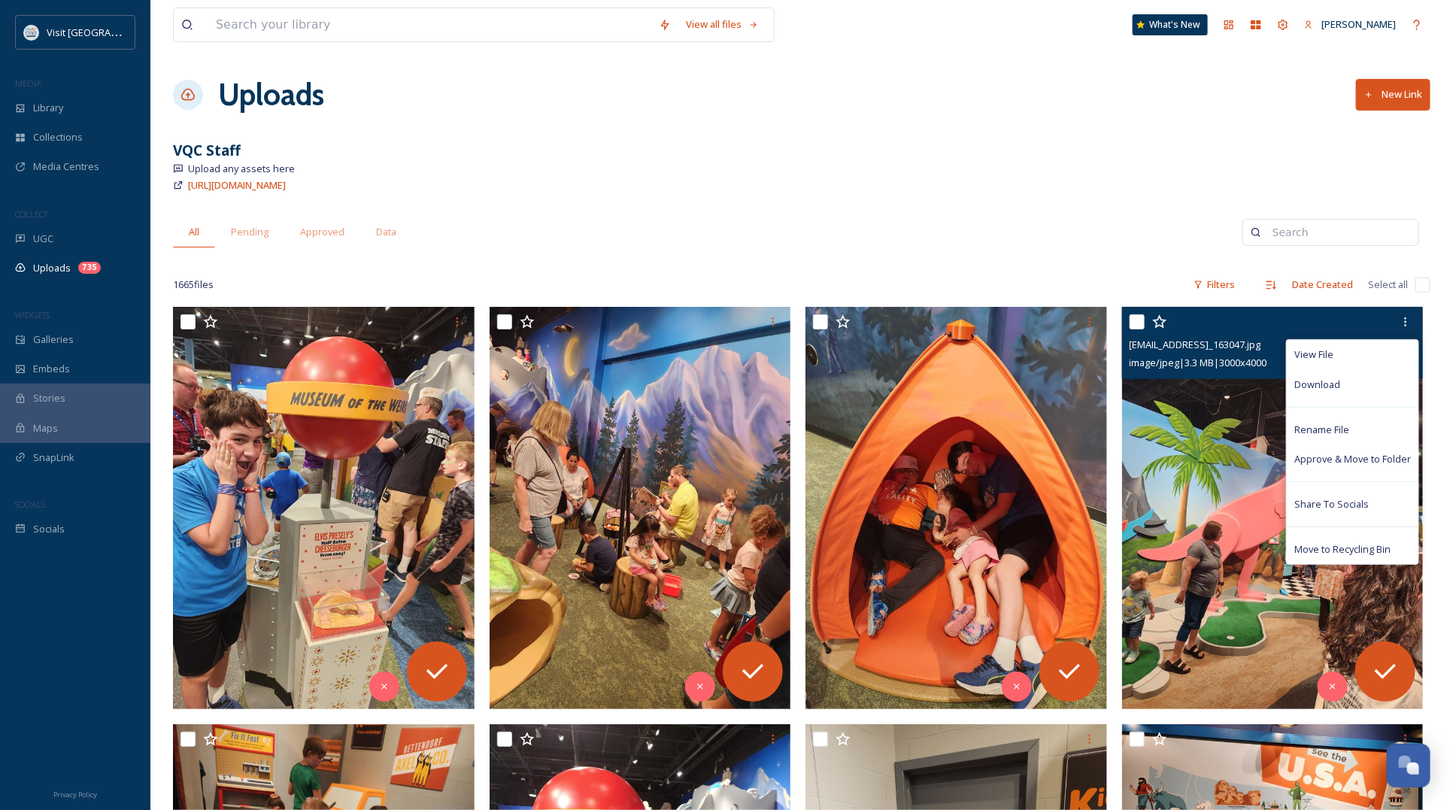
click at [1185, 466] on img at bounding box center [1272, 507] width 301 height 401
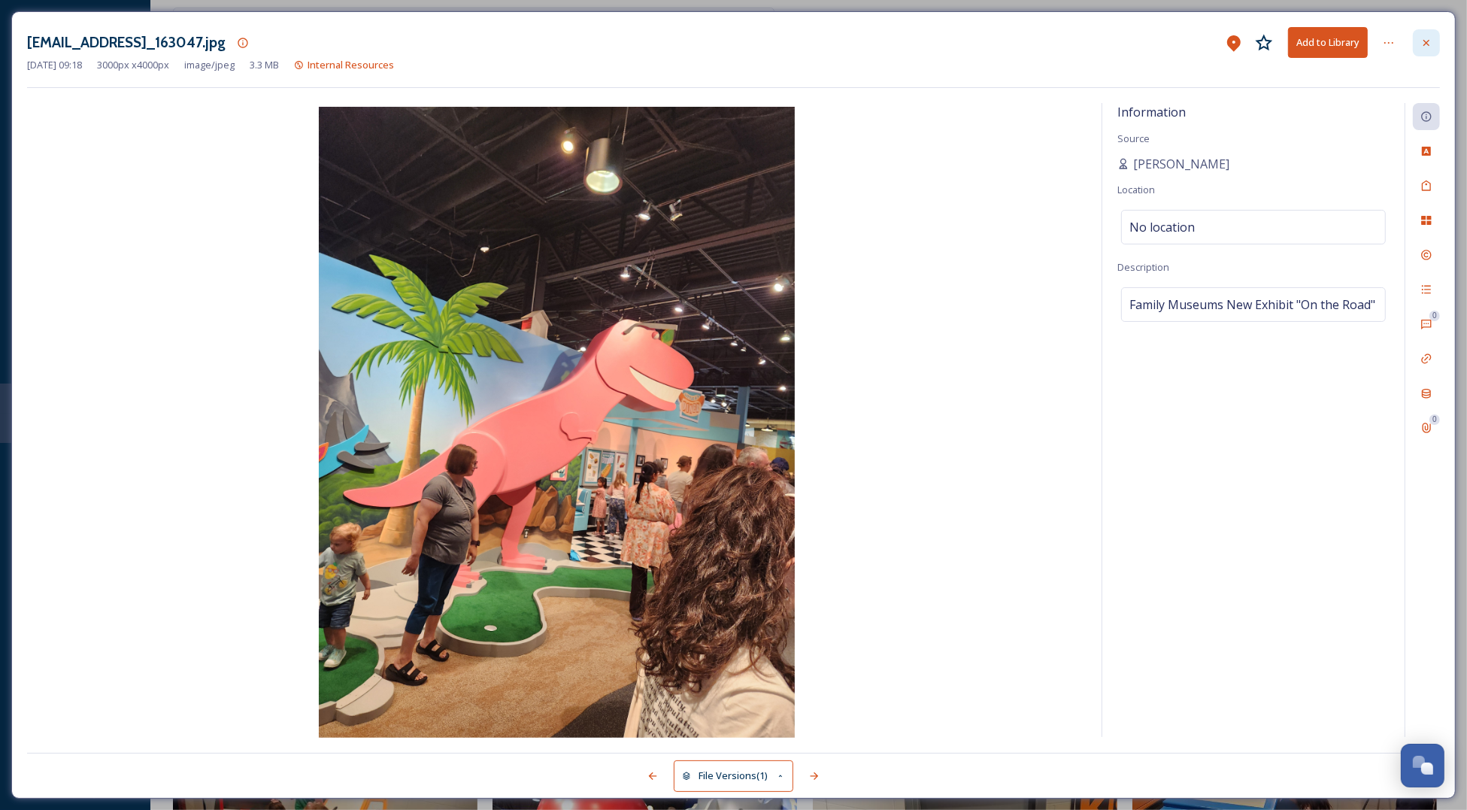
click at [1429, 41] on icon at bounding box center [1426, 43] width 12 height 12
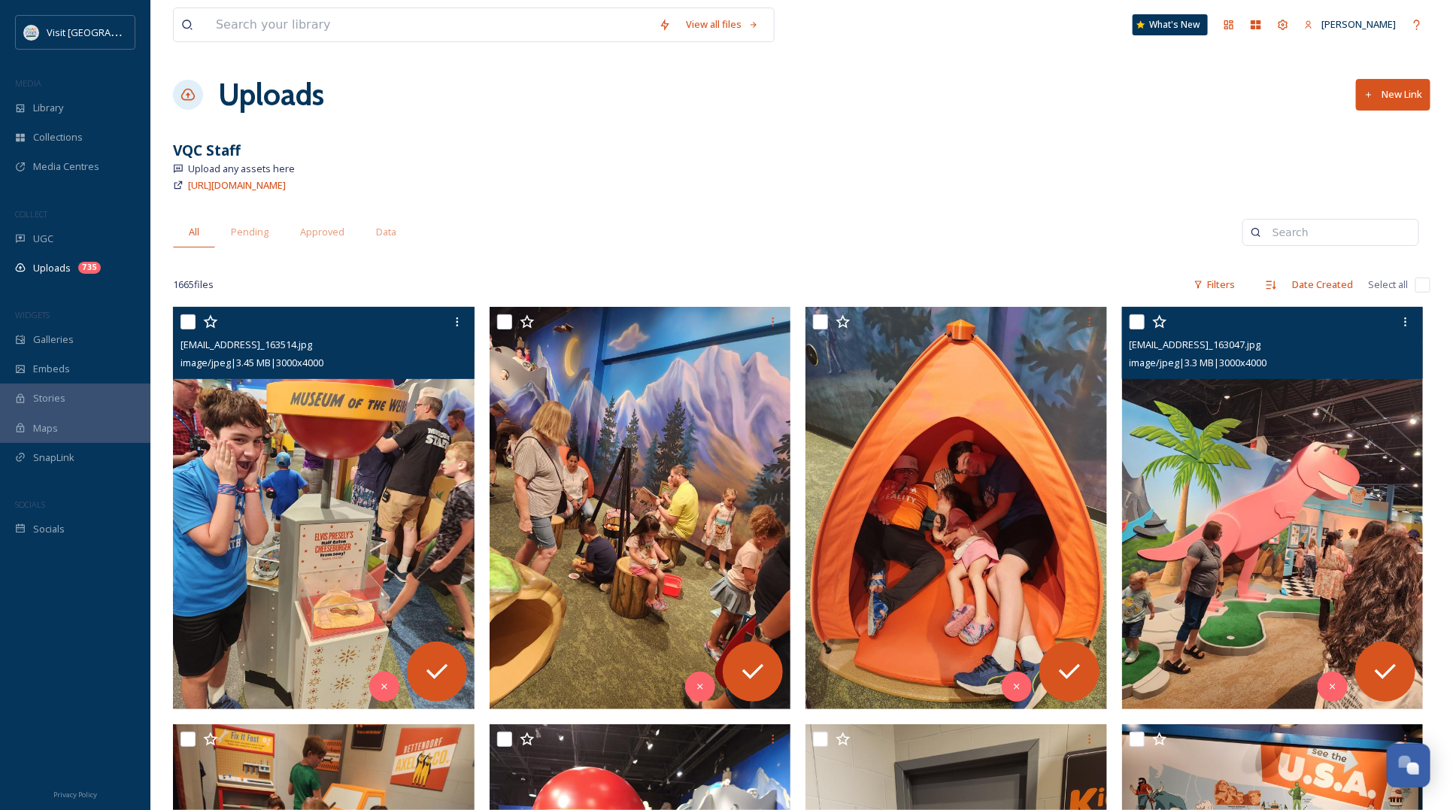
click at [188, 317] on input "checkbox" at bounding box center [187, 321] width 15 height 15
checkbox input "true"
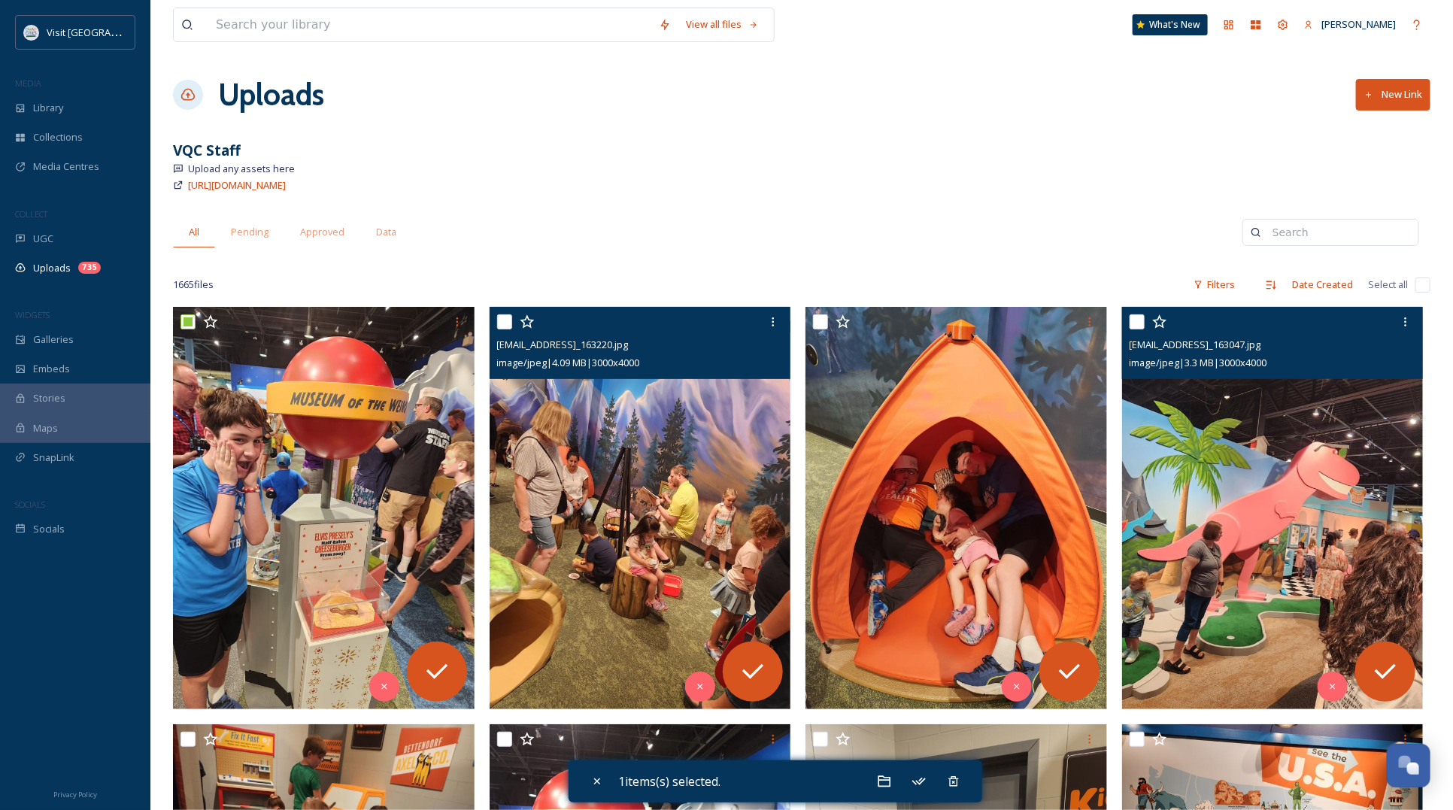
click at [500, 316] on input "checkbox" at bounding box center [504, 321] width 15 height 15
checkbox input "true"
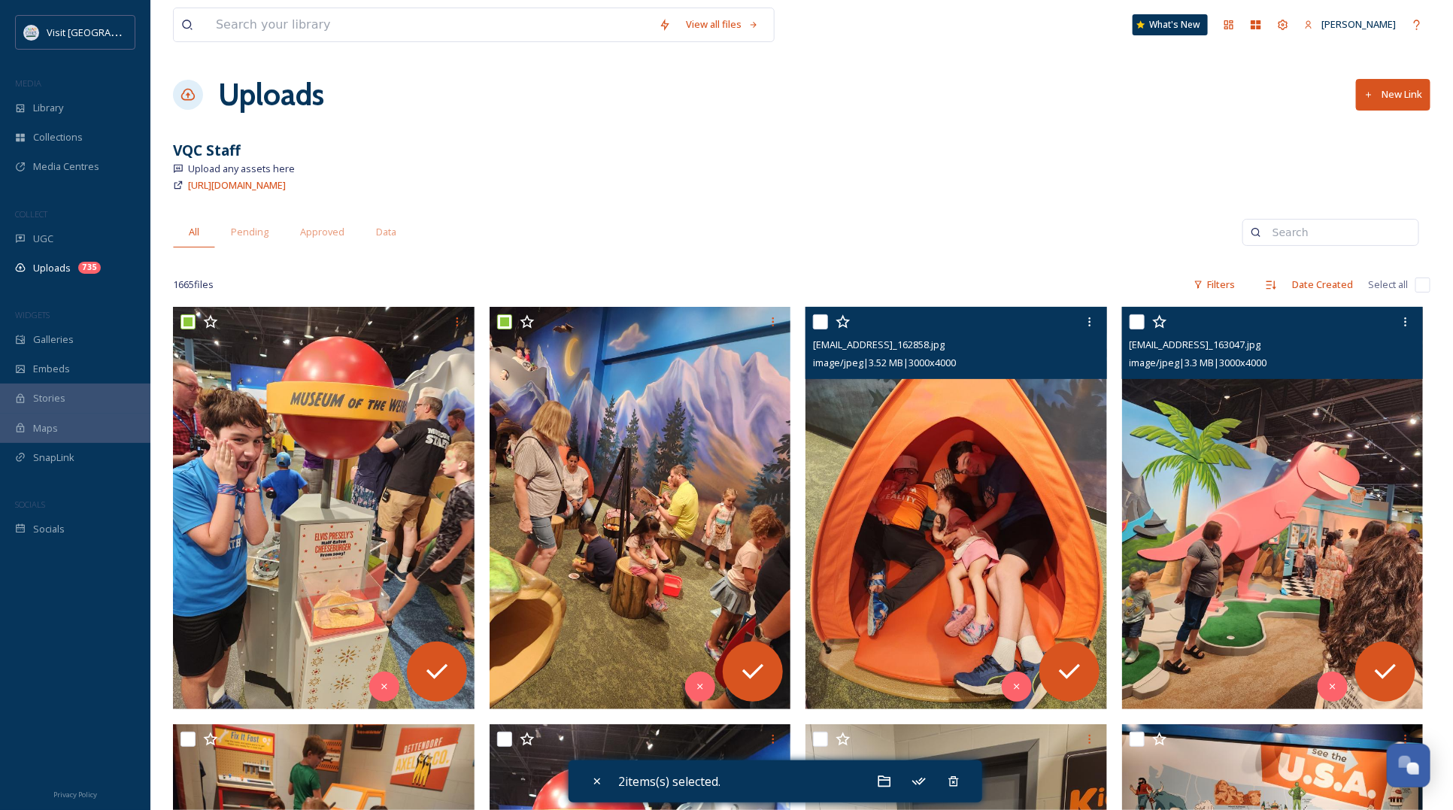
click at [819, 323] on input "checkbox" at bounding box center [820, 321] width 15 height 15
checkbox input "true"
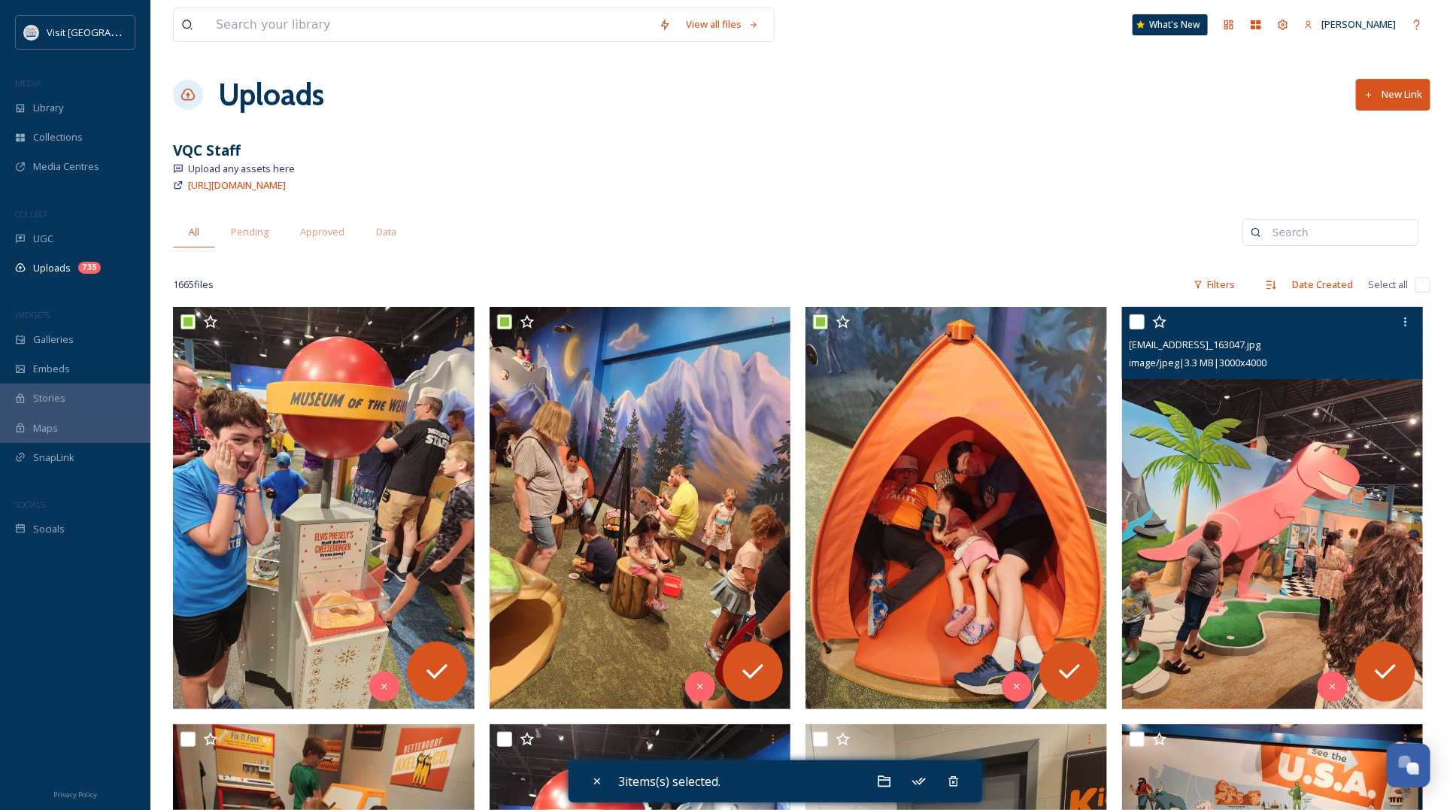
click at [1140, 318] on input "checkbox" at bounding box center [1136, 321] width 15 height 15
checkbox input "true"
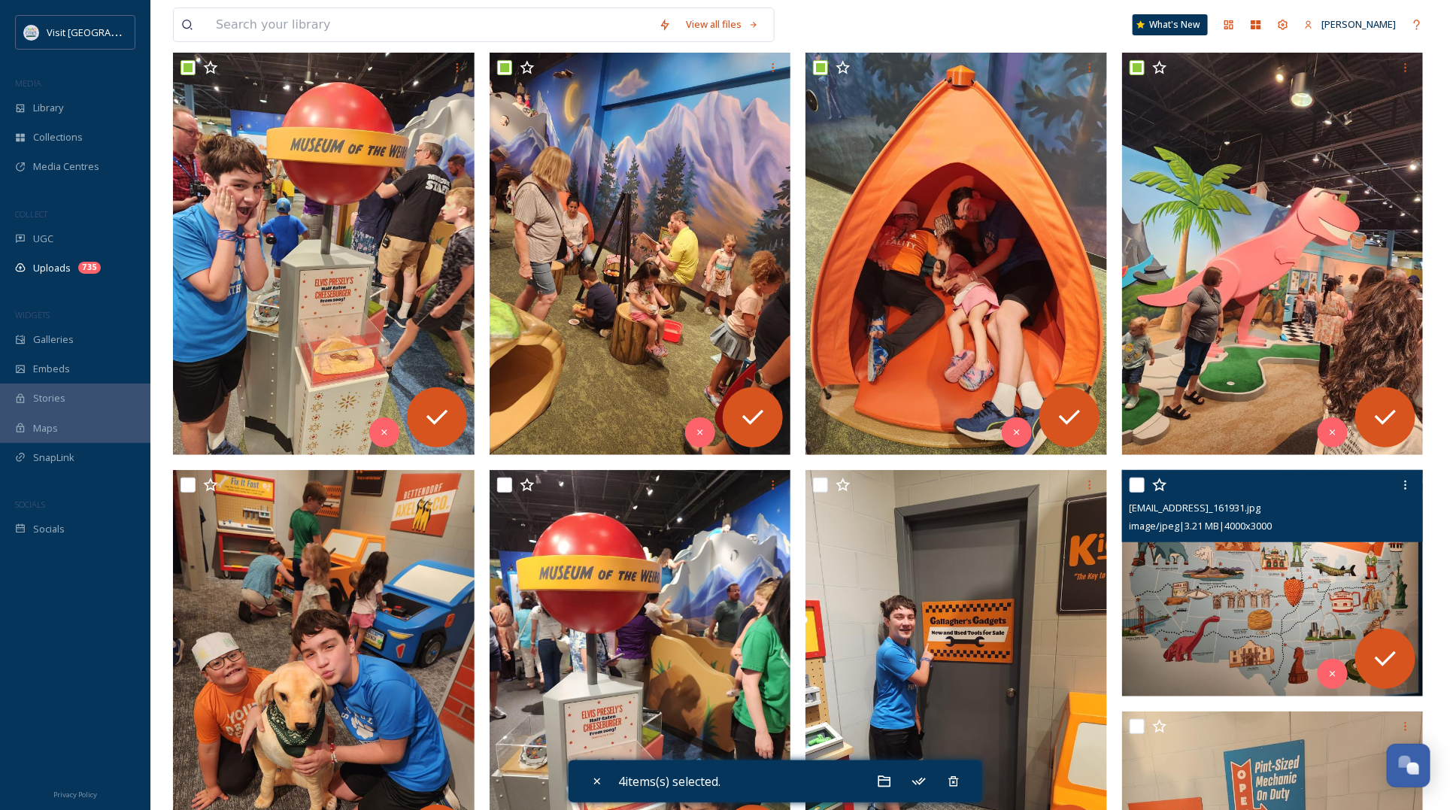
scroll to position [282, 0]
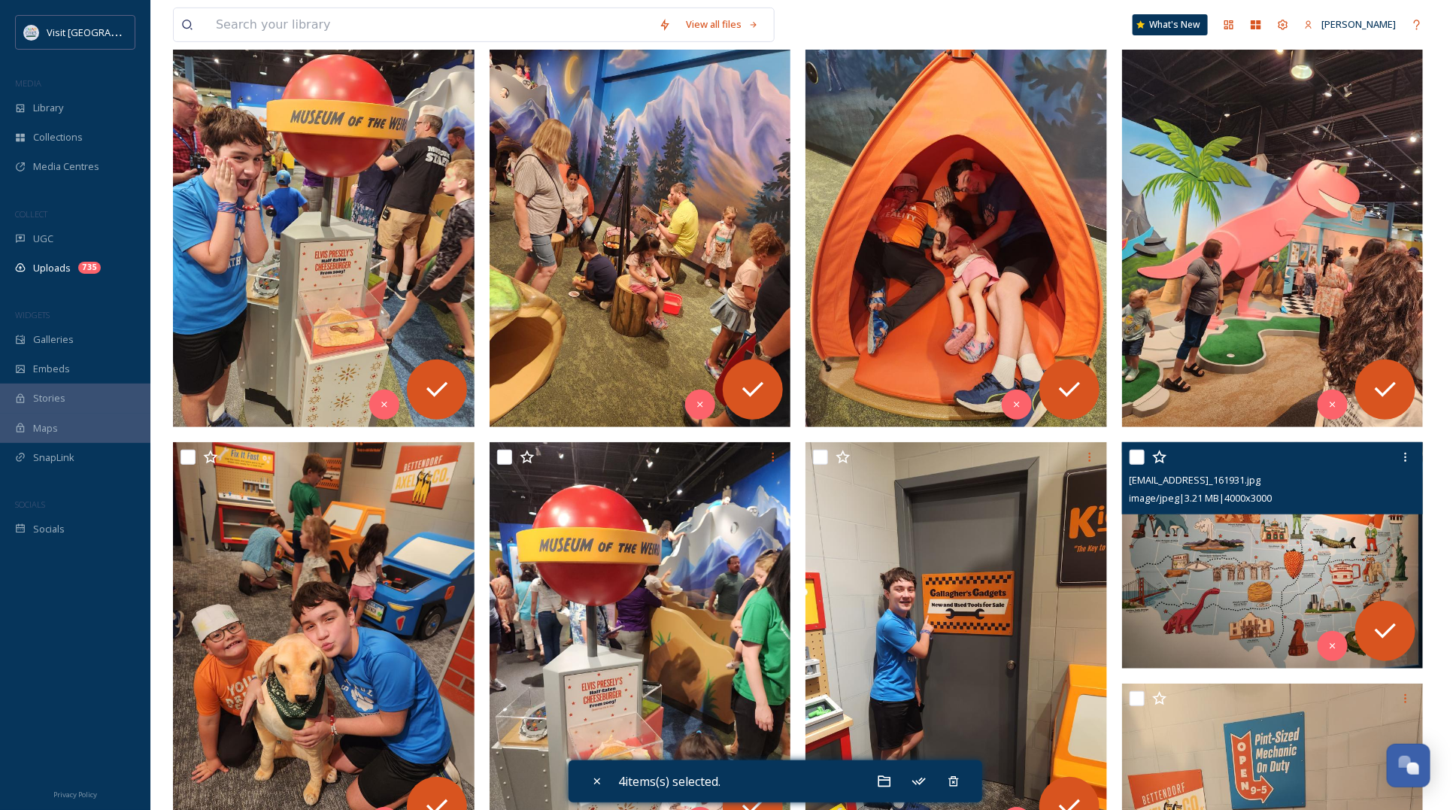
click at [1138, 452] on input "checkbox" at bounding box center [1136, 457] width 15 height 15
checkbox input "true"
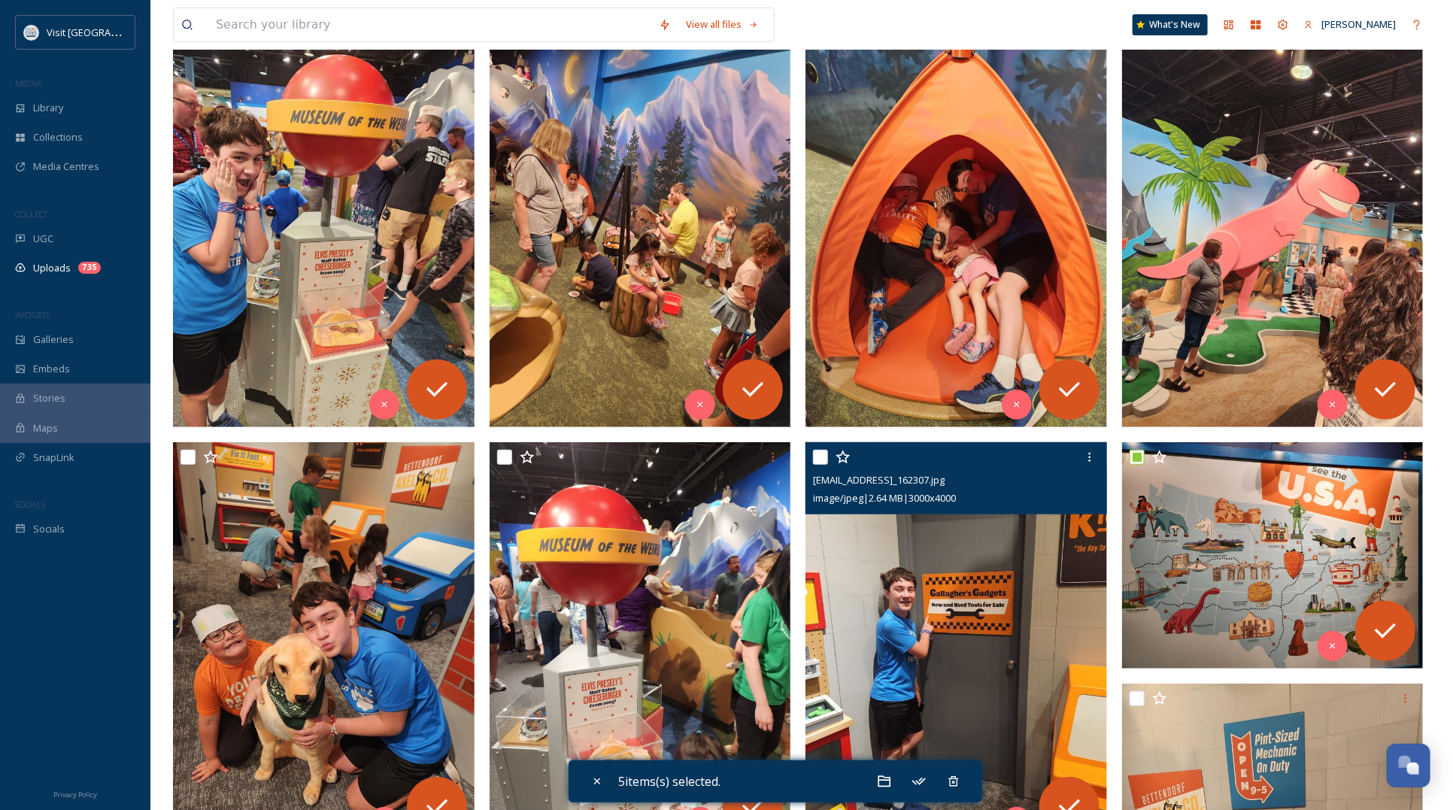
click at [819, 453] on input "checkbox" at bounding box center [820, 457] width 15 height 15
checkbox input "true"
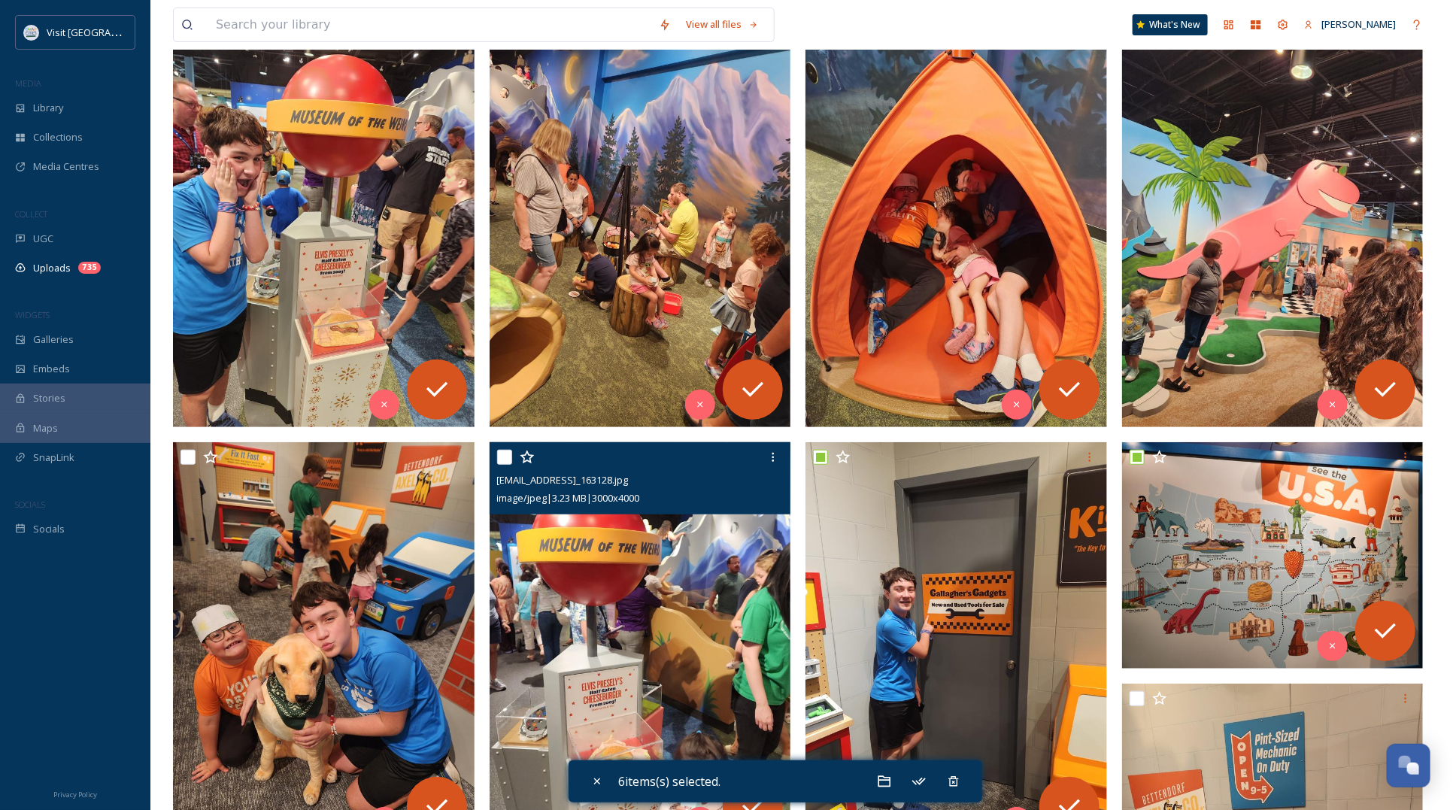
click at [504, 456] on input "checkbox" at bounding box center [504, 457] width 15 height 15
checkbox input "true"
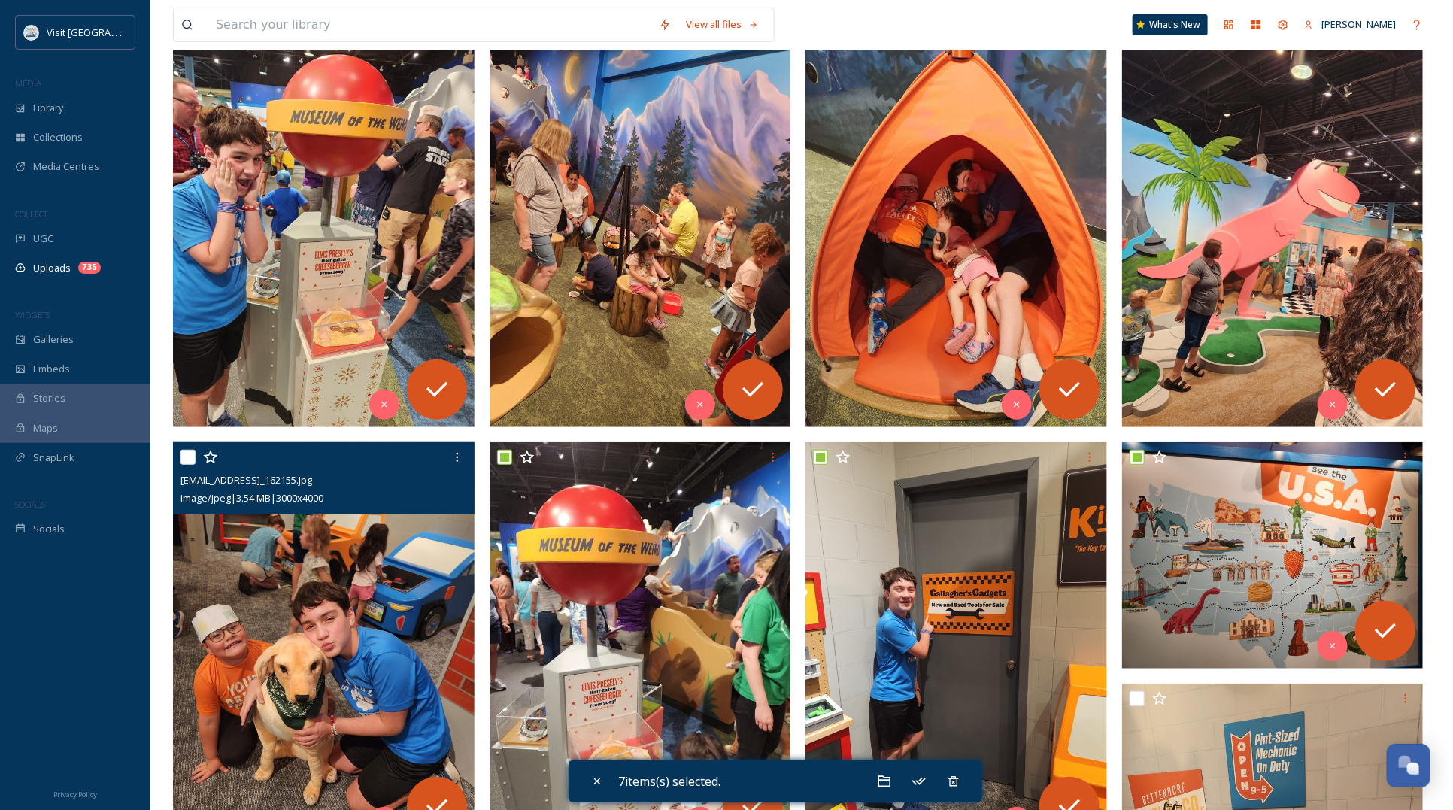
click at [192, 453] on input "checkbox" at bounding box center [187, 457] width 15 height 15
checkbox input "true"
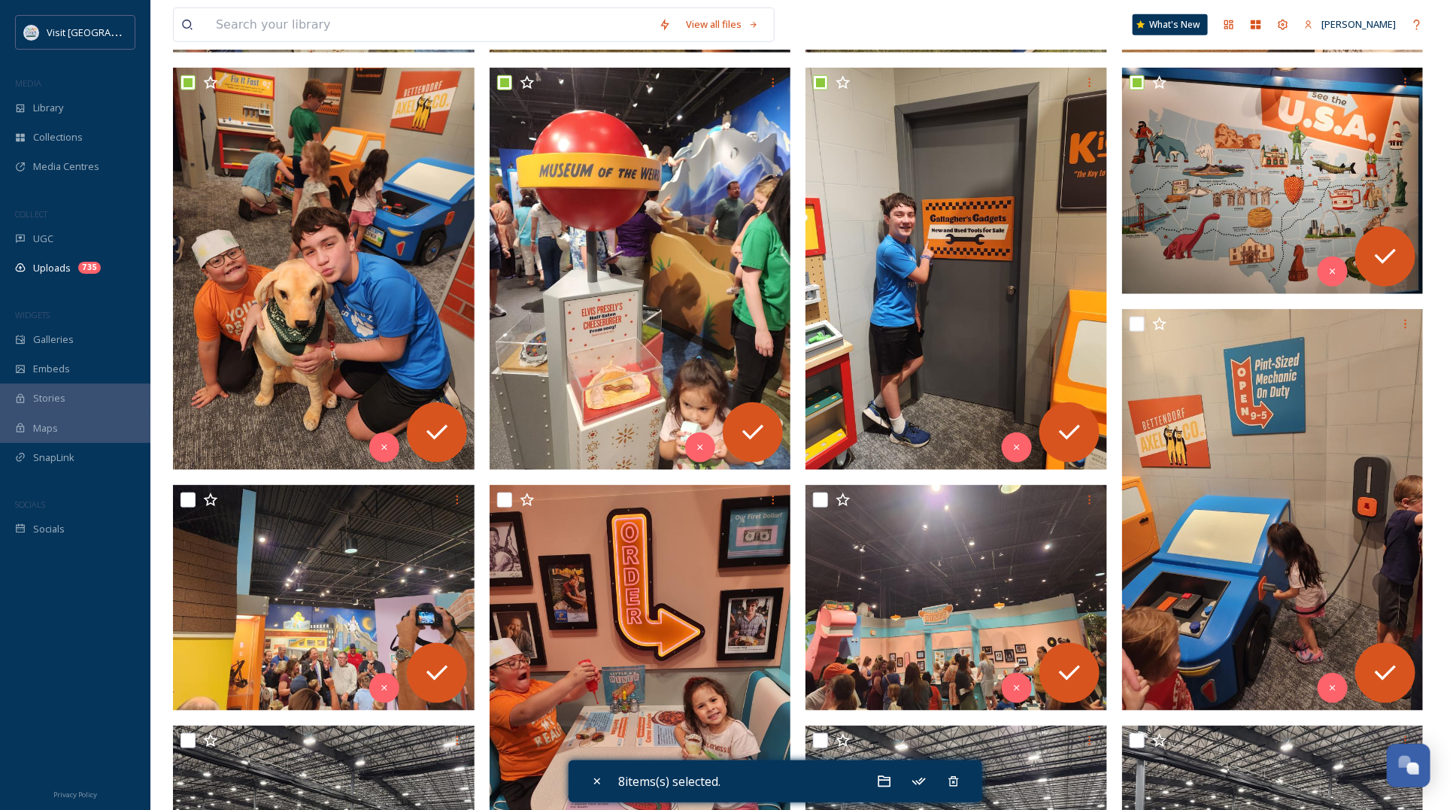
scroll to position [658, 0]
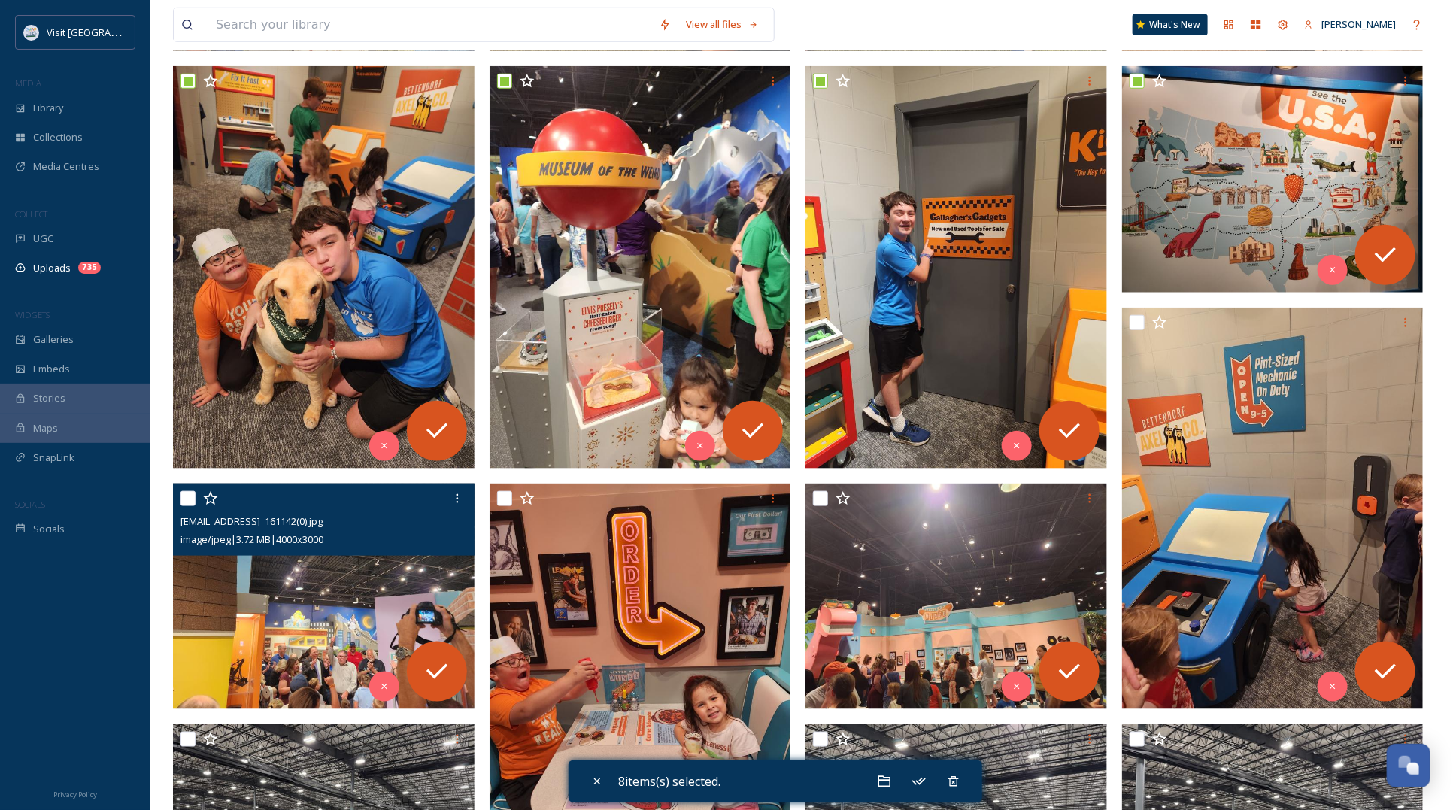
click at [186, 495] on input "checkbox" at bounding box center [187, 498] width 15 height 15
checkbox input "true"
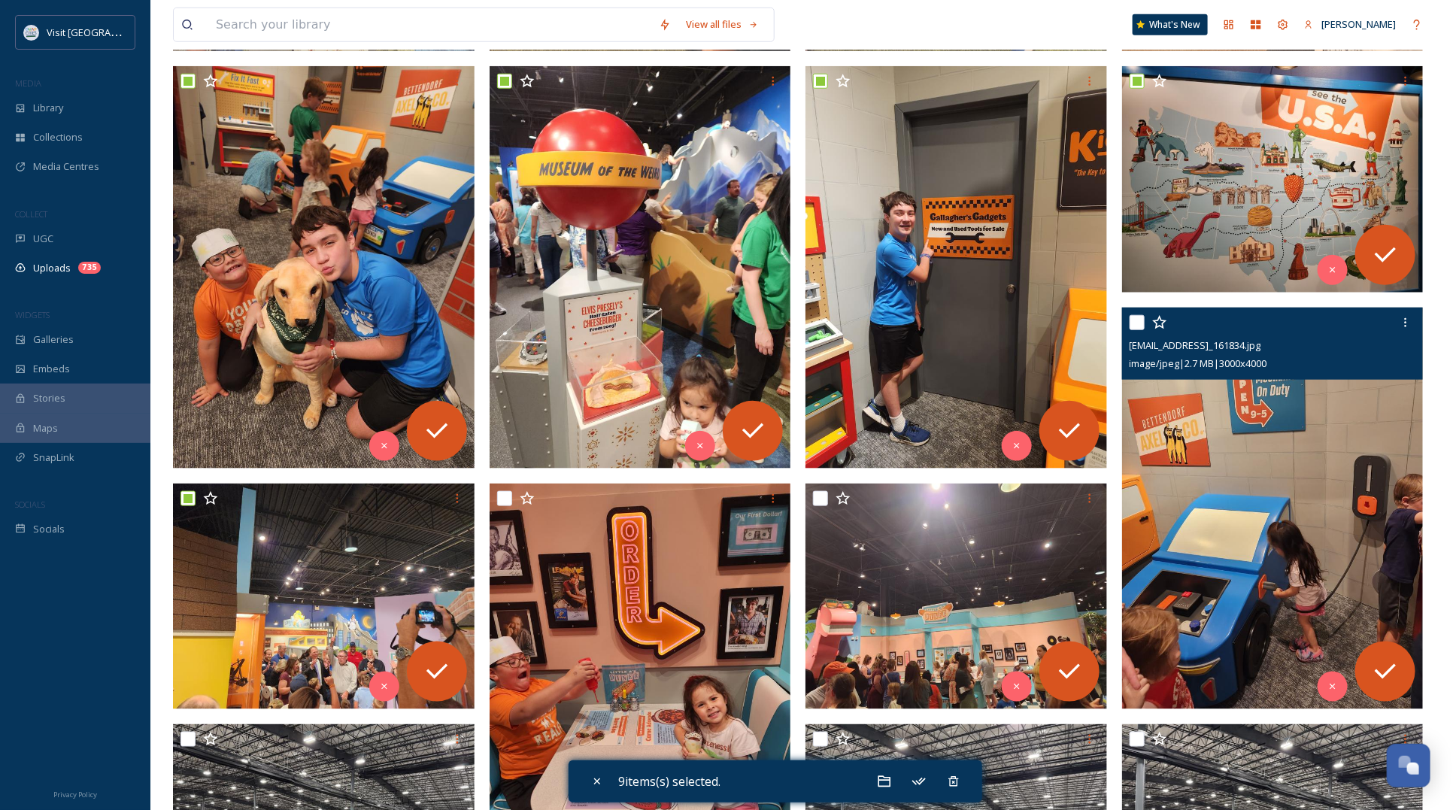
click at [1136, 318] on input "checkbox" at bounding box center [1136, 322] width 15 height 15
checkbox input "true"
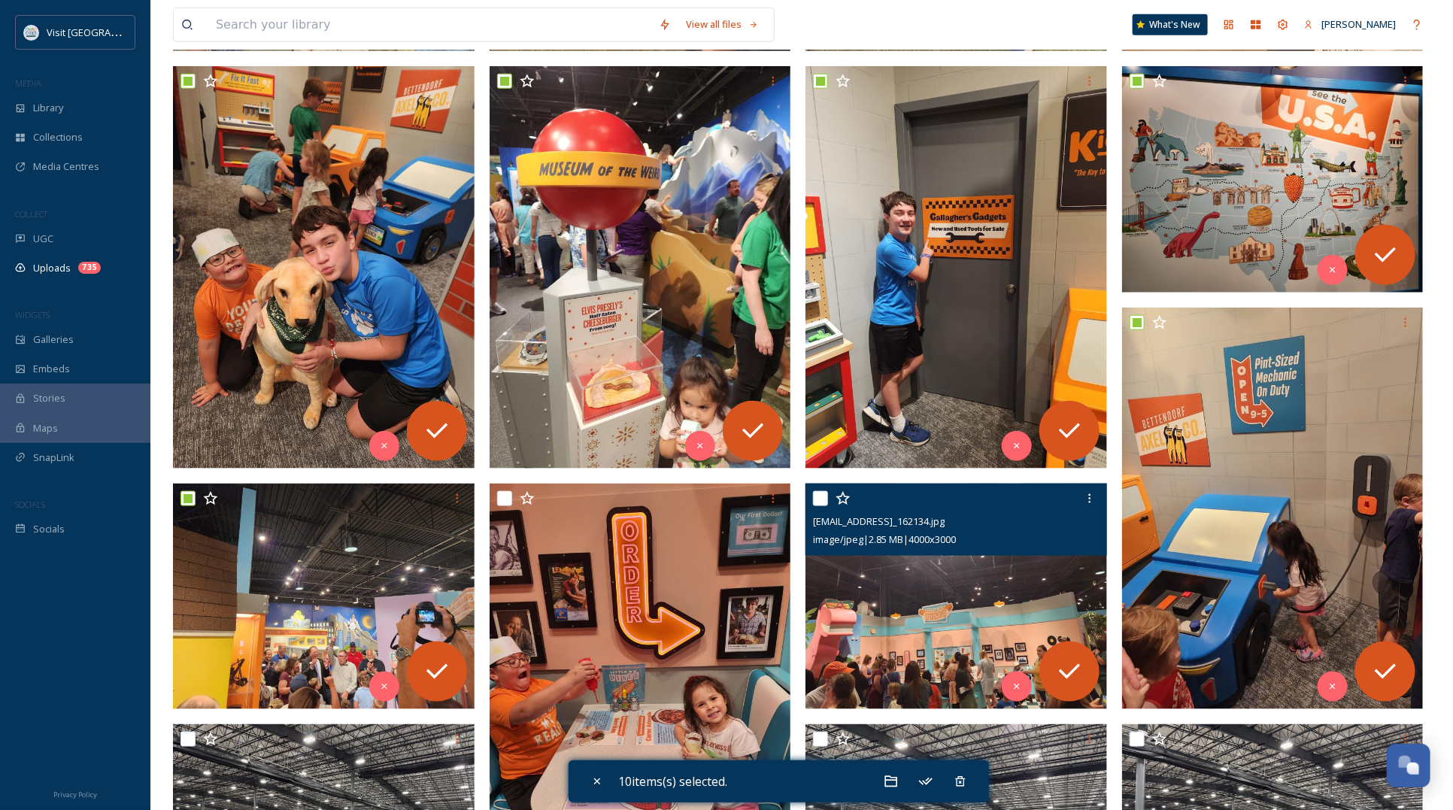
click at [821, 493] on input "checkbox" at bounding box center [820, 498] width 15 height 15
checkbox input "true"
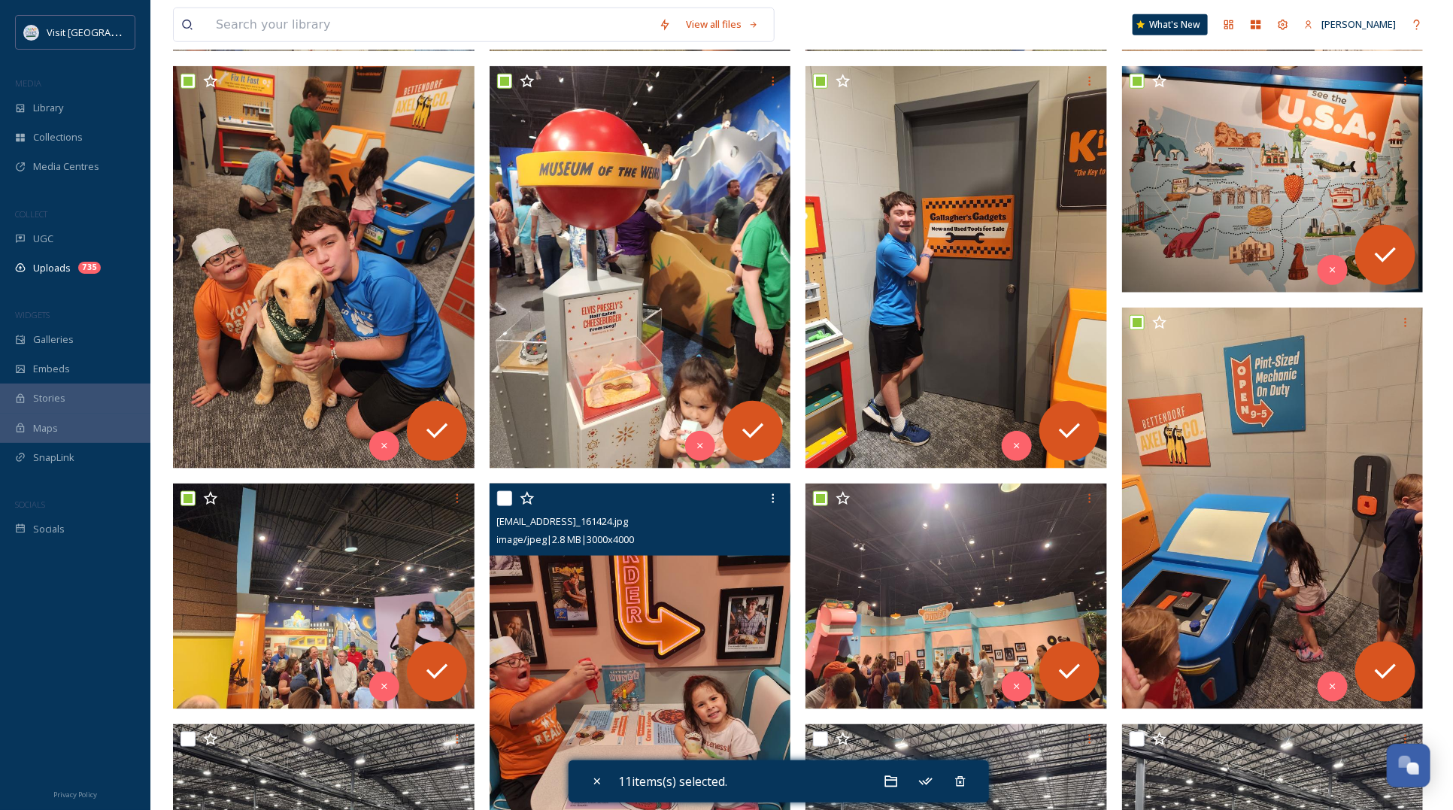
click at [507, 493] on input "checkbox" at bounding box center [504, 498] width 15 height 15
checkbox input "true"
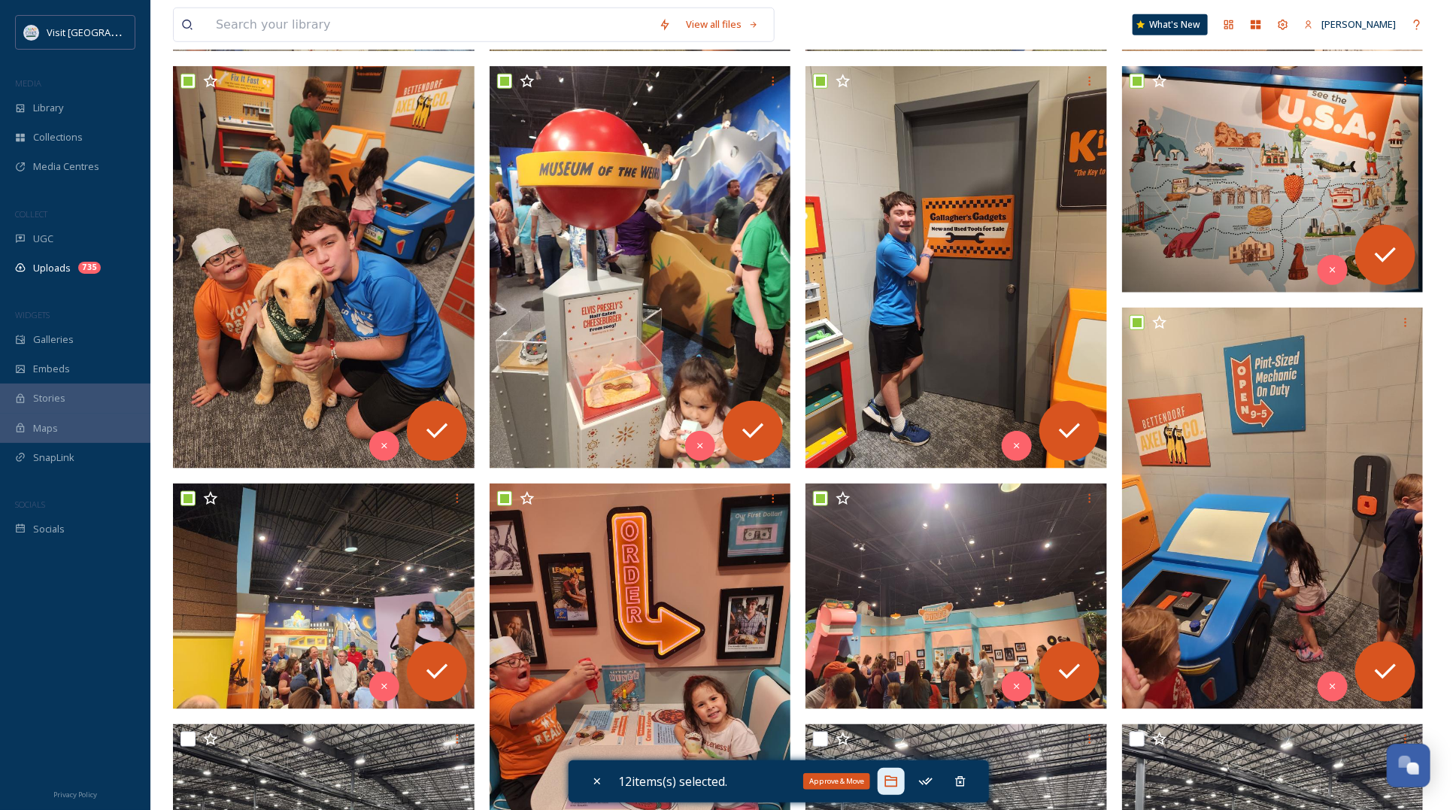
click at [889, 786] on icon at bounding box center [891, 781] width 13 height 11
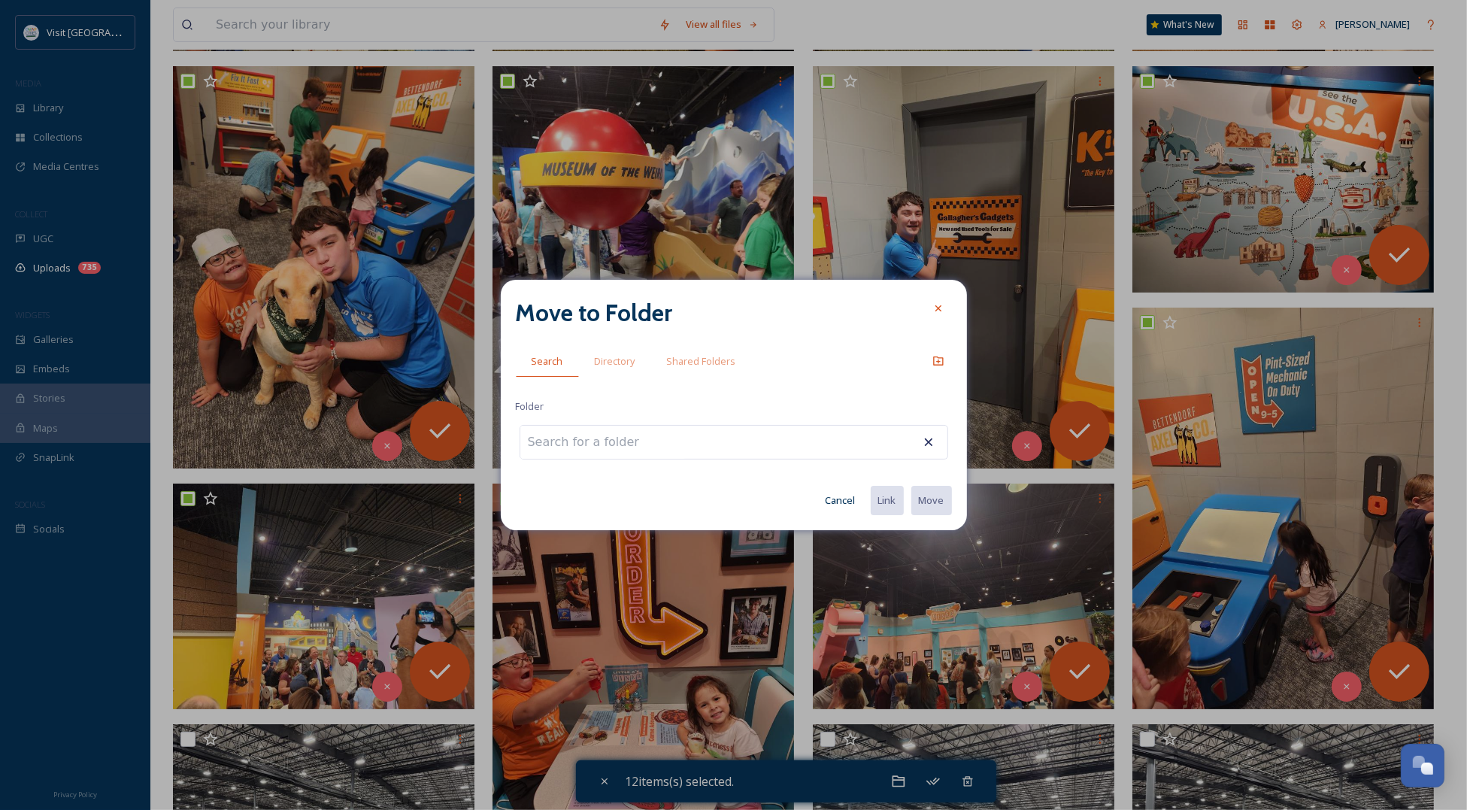
click at [594, 441] on input at bounding box center [602, 442] width 165 height 33
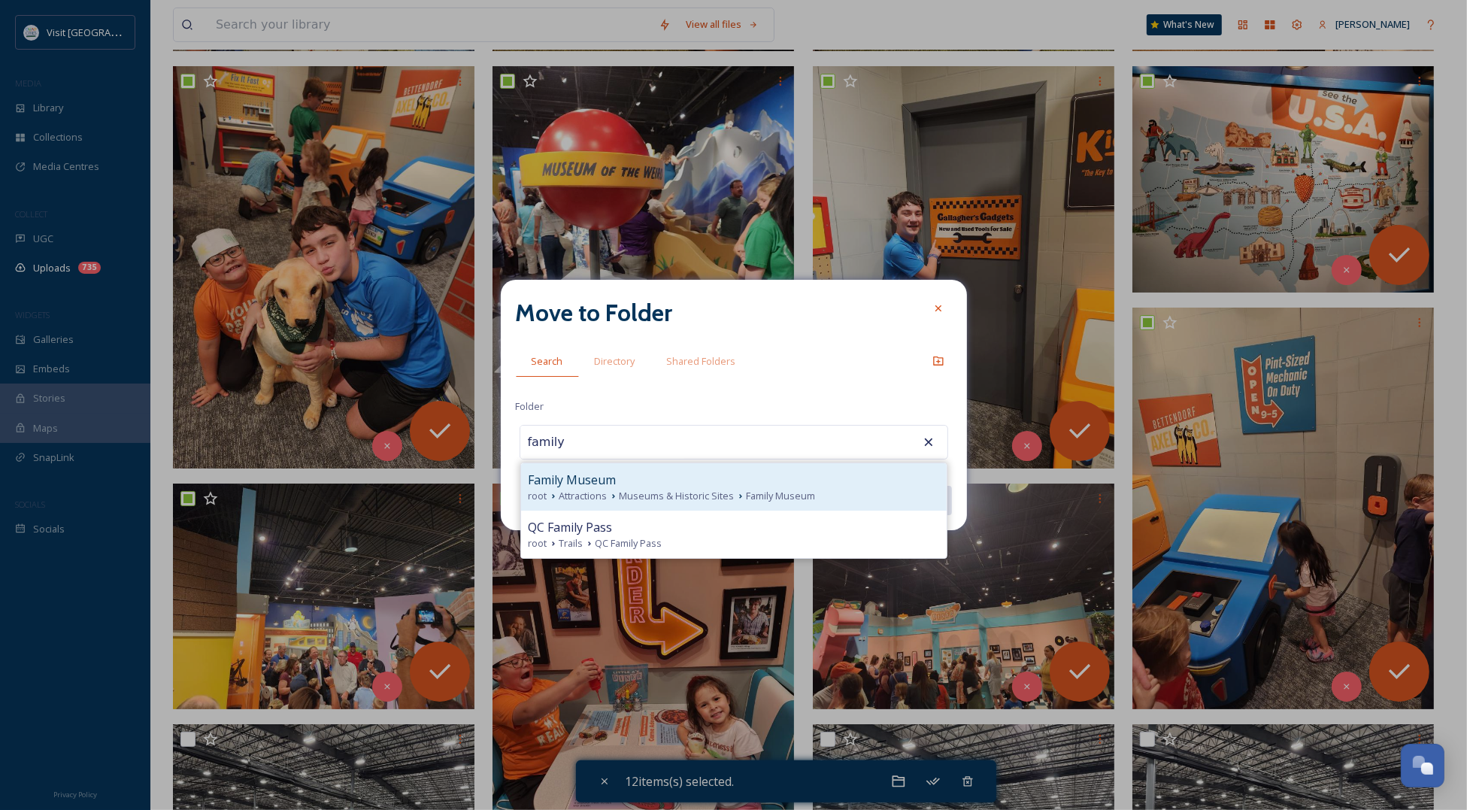
click at [610, 481] on span "Family Museum" at bounding box center [573, 480] width 88 height 18
type input "Family Museum"
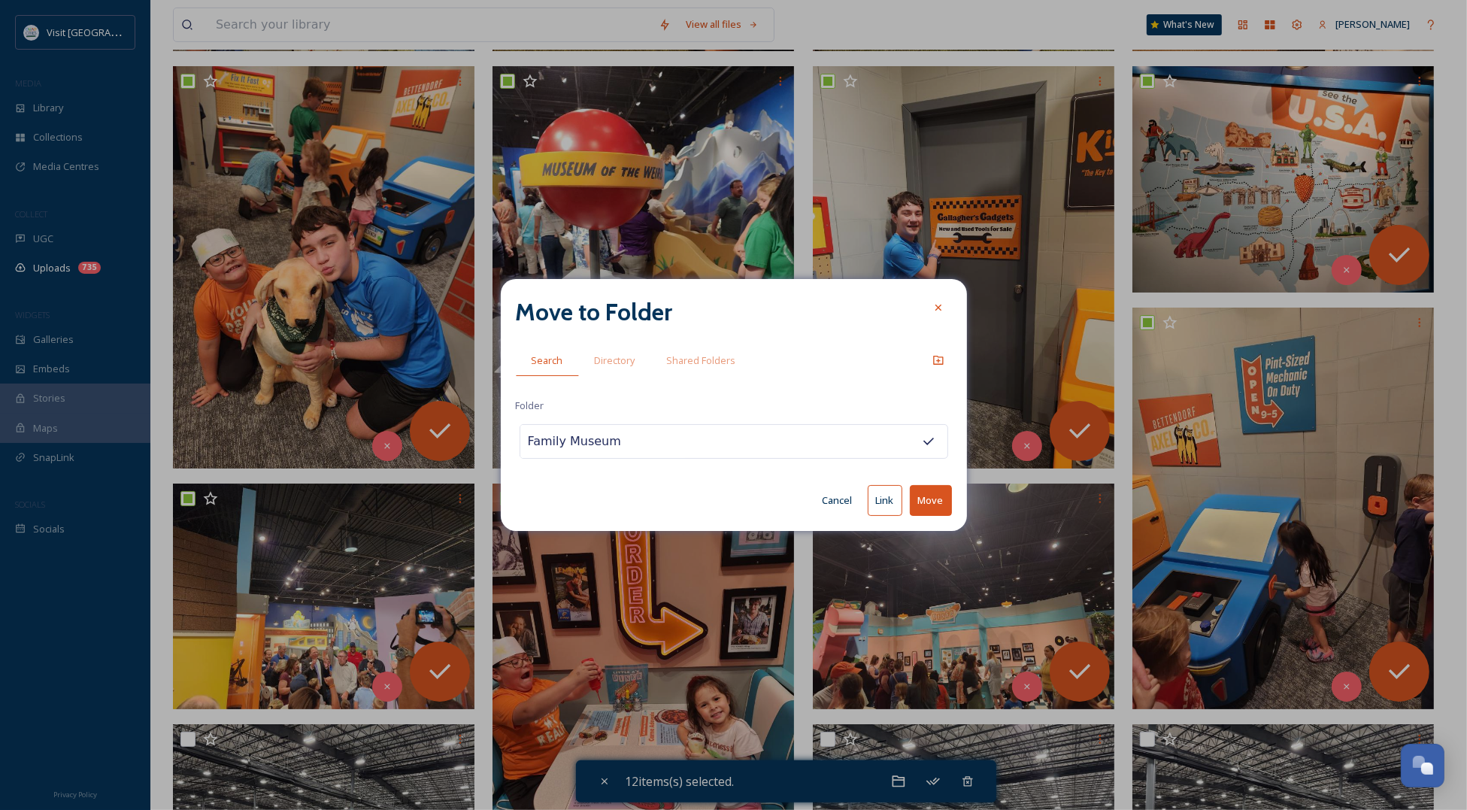
click at [932, 493] on button "Move" at bounding box center [931, 500] width 42 height 31
checkbox input "false"
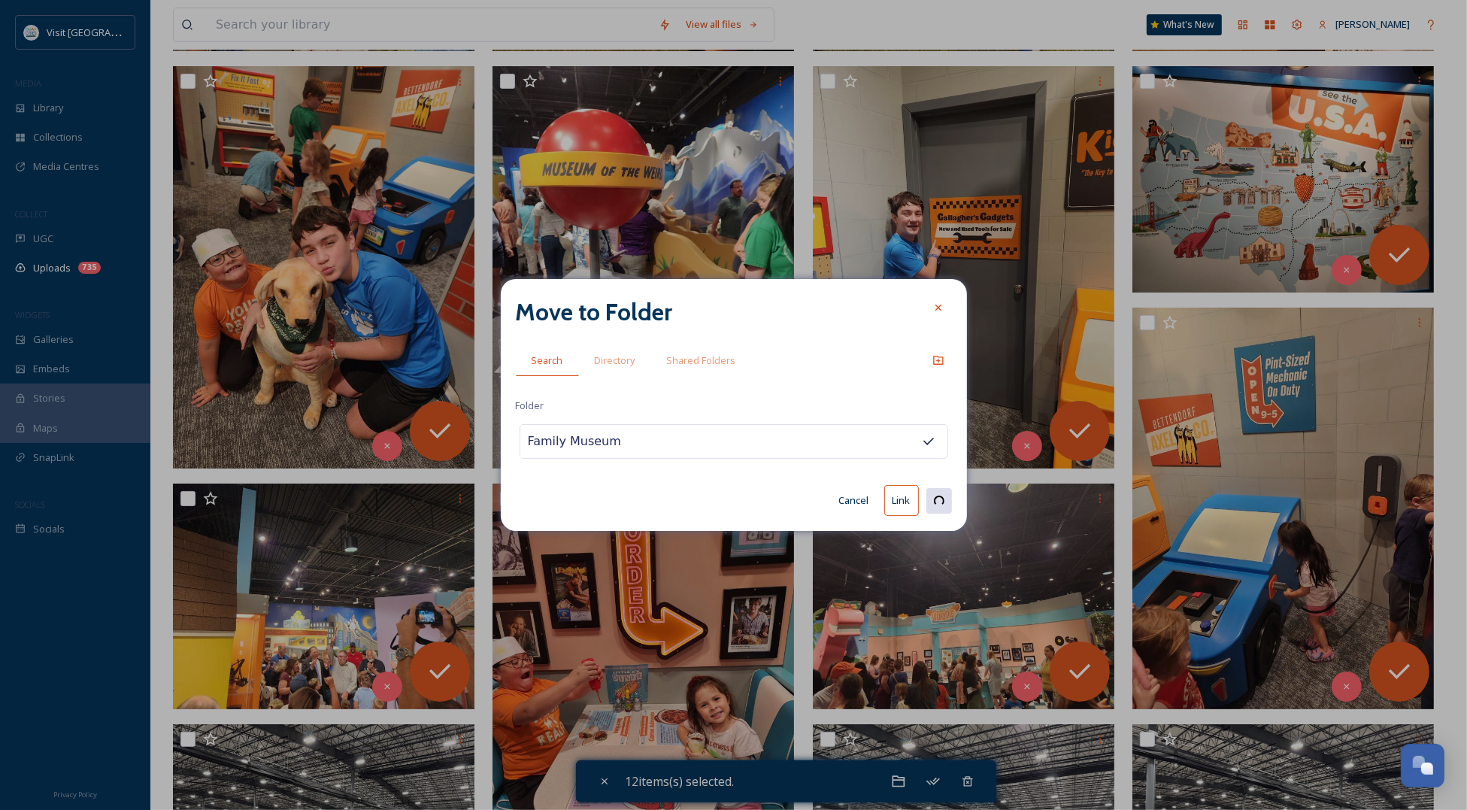
checkbox input "false"
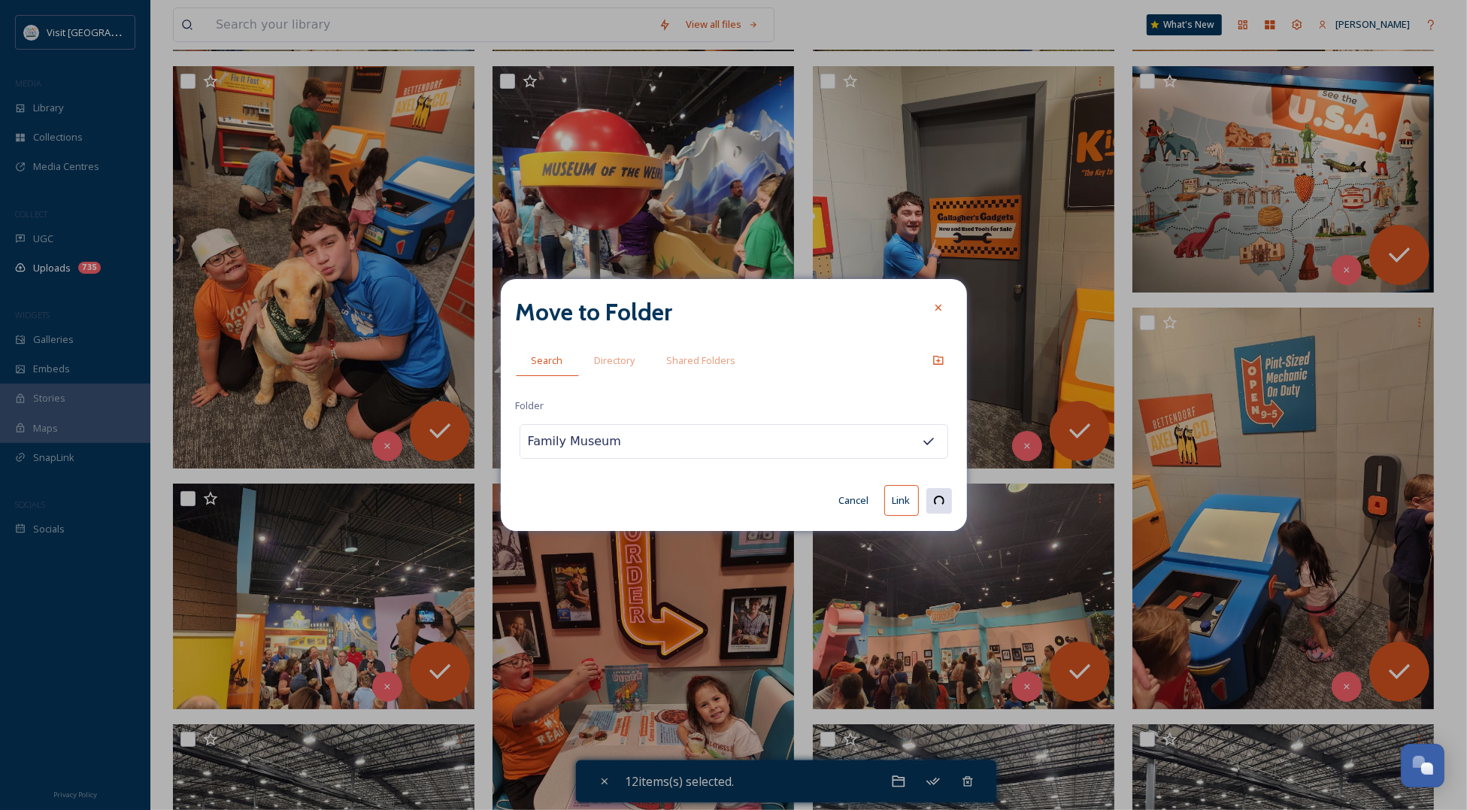
checkbox input "false"
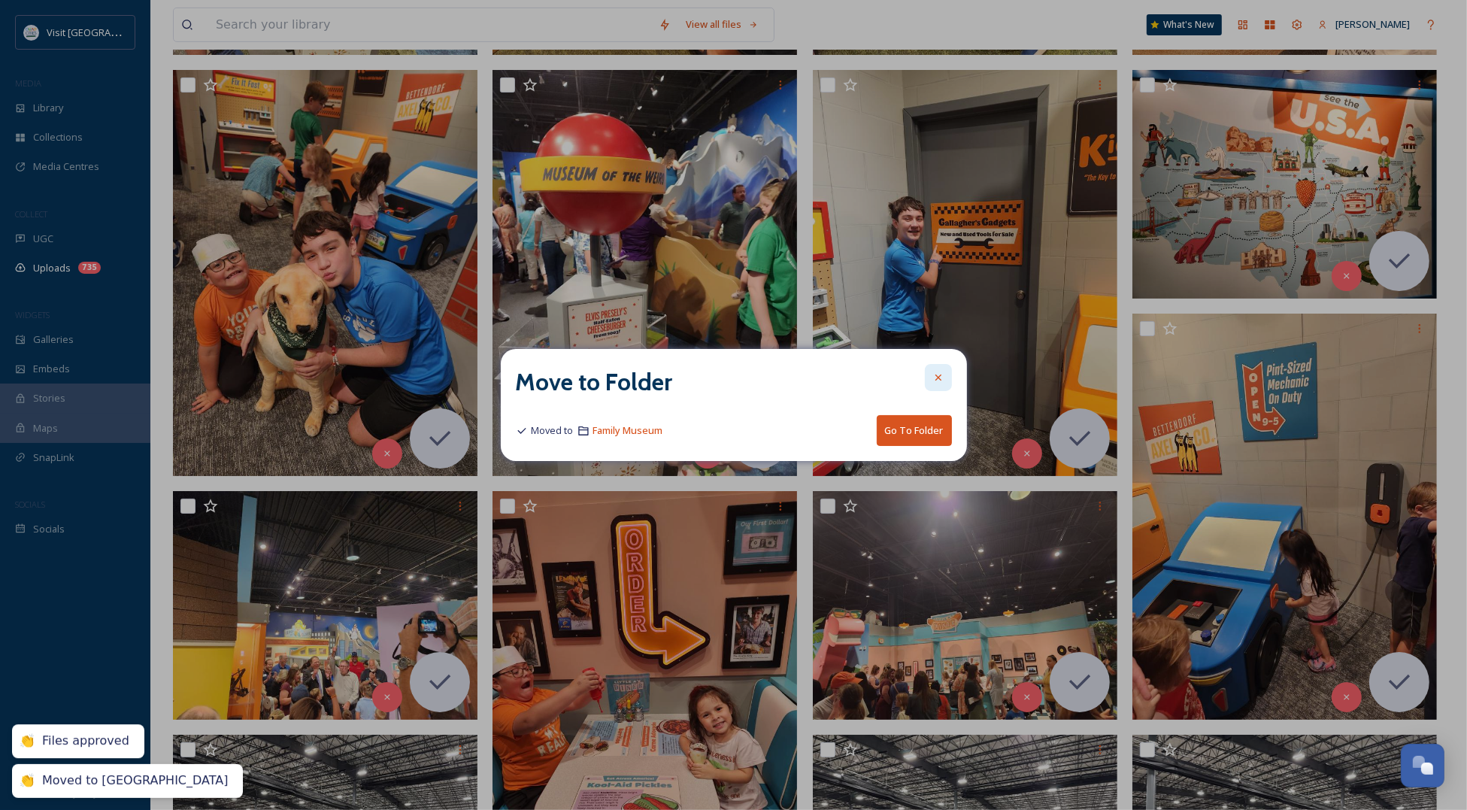
click at [941, 369] on div at bounding box center [938, 377] width 27 height 27
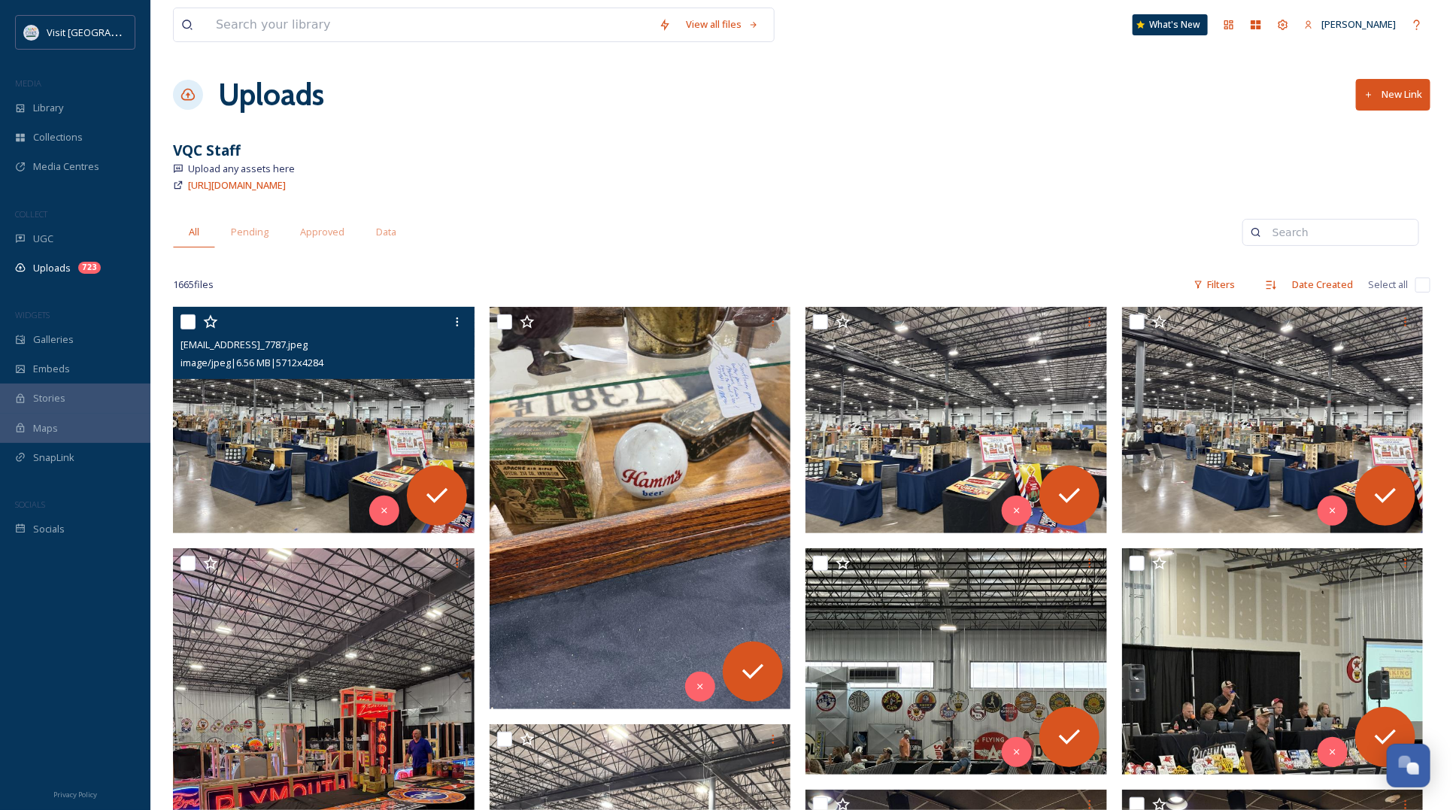
click at [177, 318] on div "ext_1754772548.248476_Dherrell@visitquadcities.com-IMG_7787.jpeg image/jpeg | 6…" at bounding box center [323, 343] width 301 height 72
click at [184, 320] on input "checkbox" at bounding box center [187, 321] width 15 height 15
checkbox input "true"
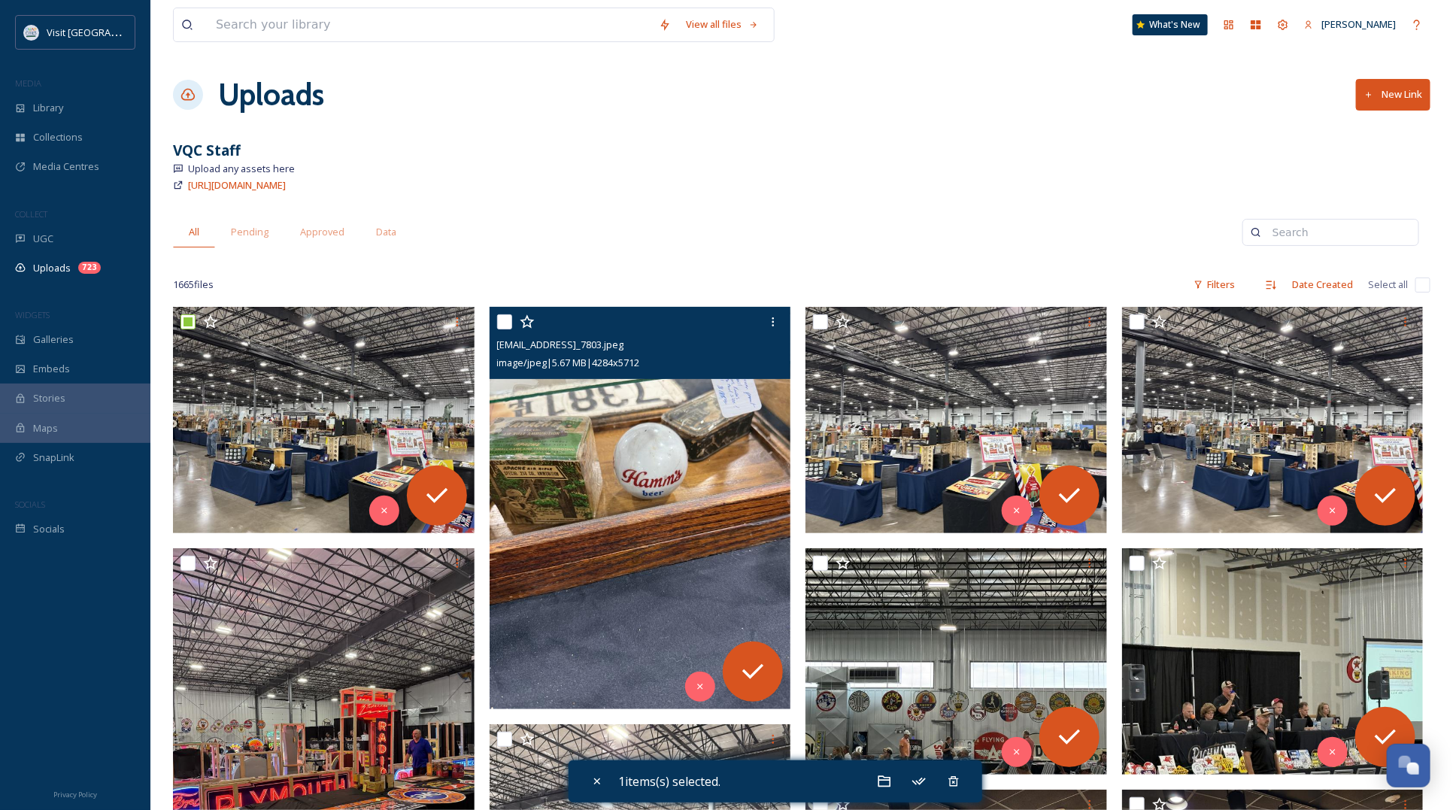
click at [504, 320] on input "checkbox" at bounding box center [504, 321] width 15 height 15
checkbox input "true"
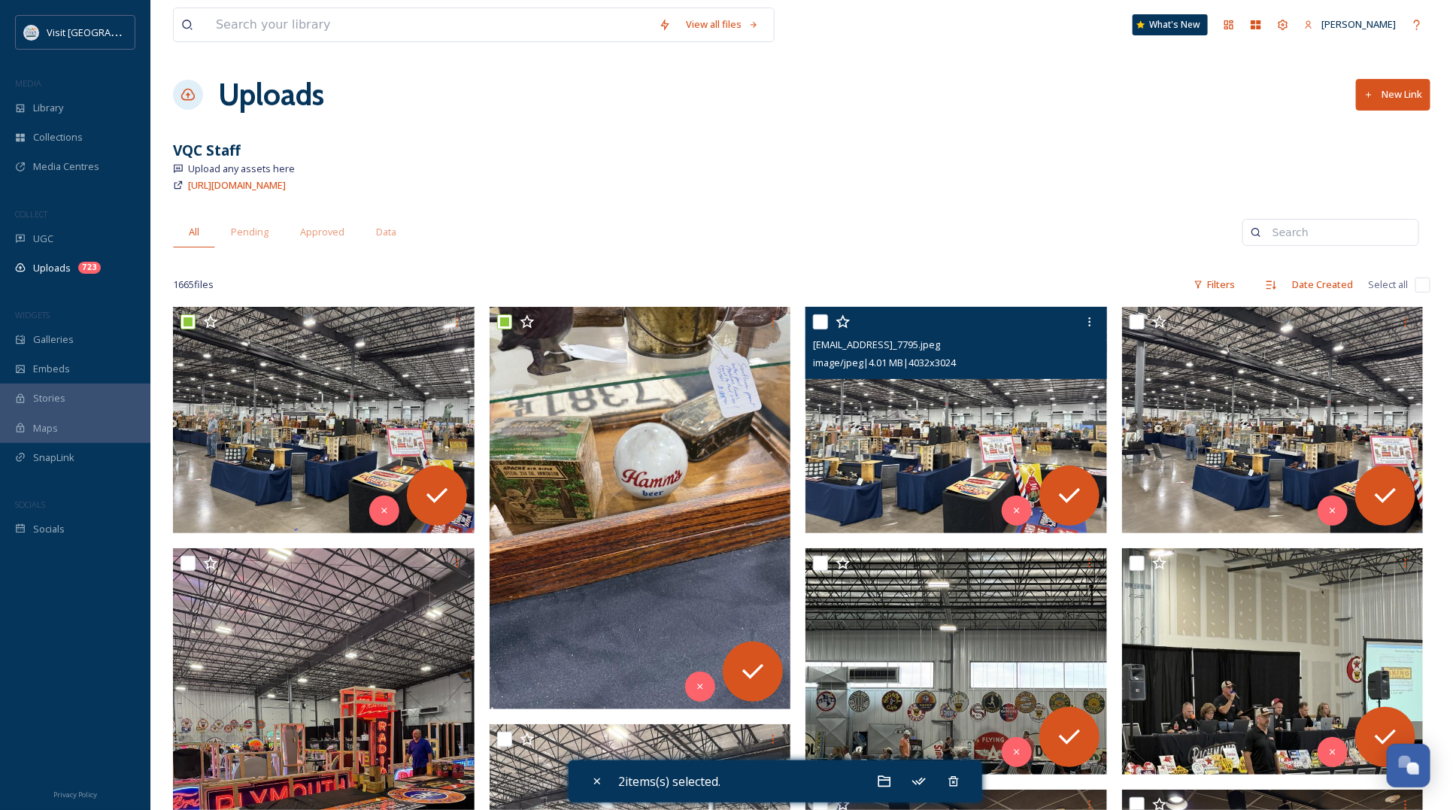
click at [813, 320] on input "checkbox" at bounding box center [820, 321] width 15 height 15
checkbox input "true"
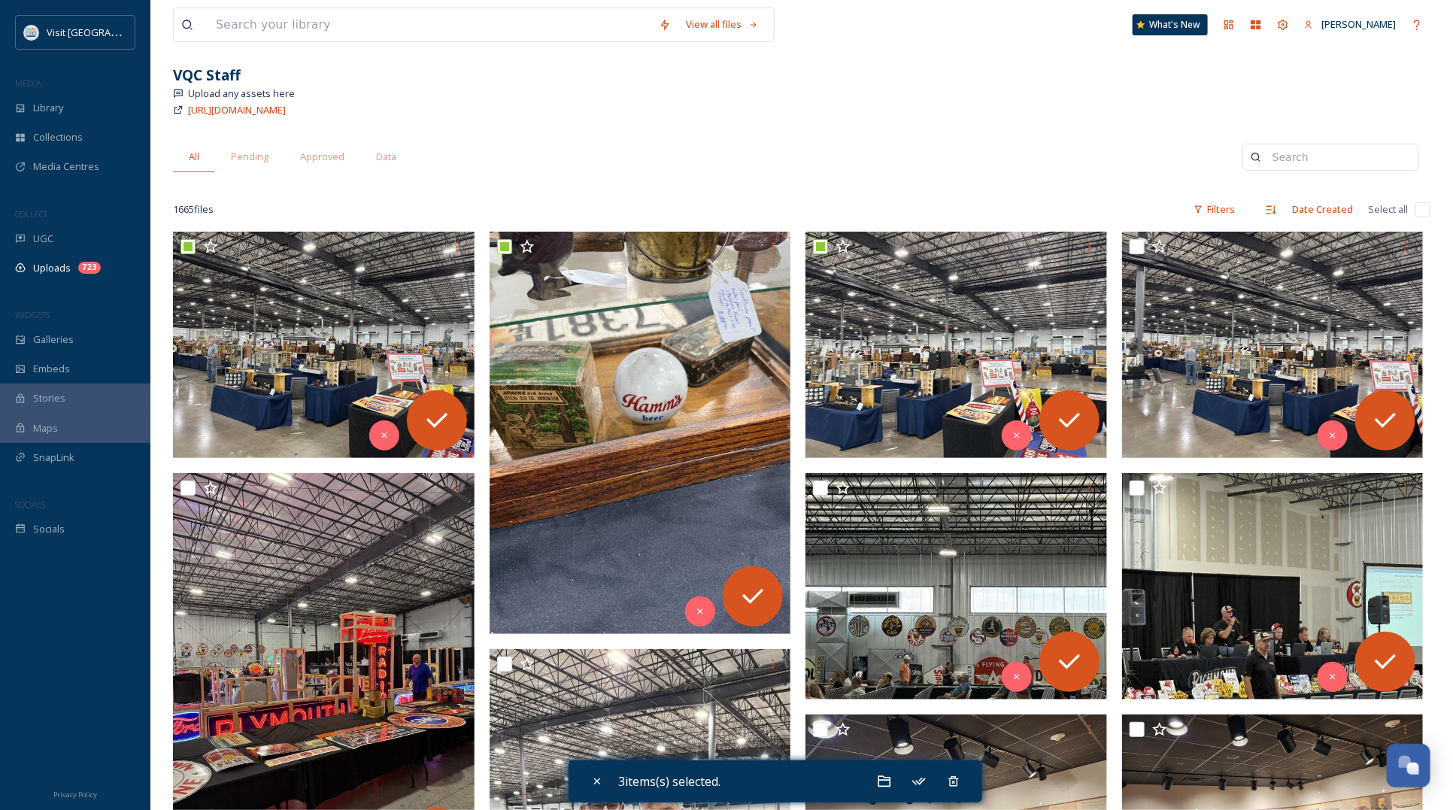
scroll to position [188, 0]
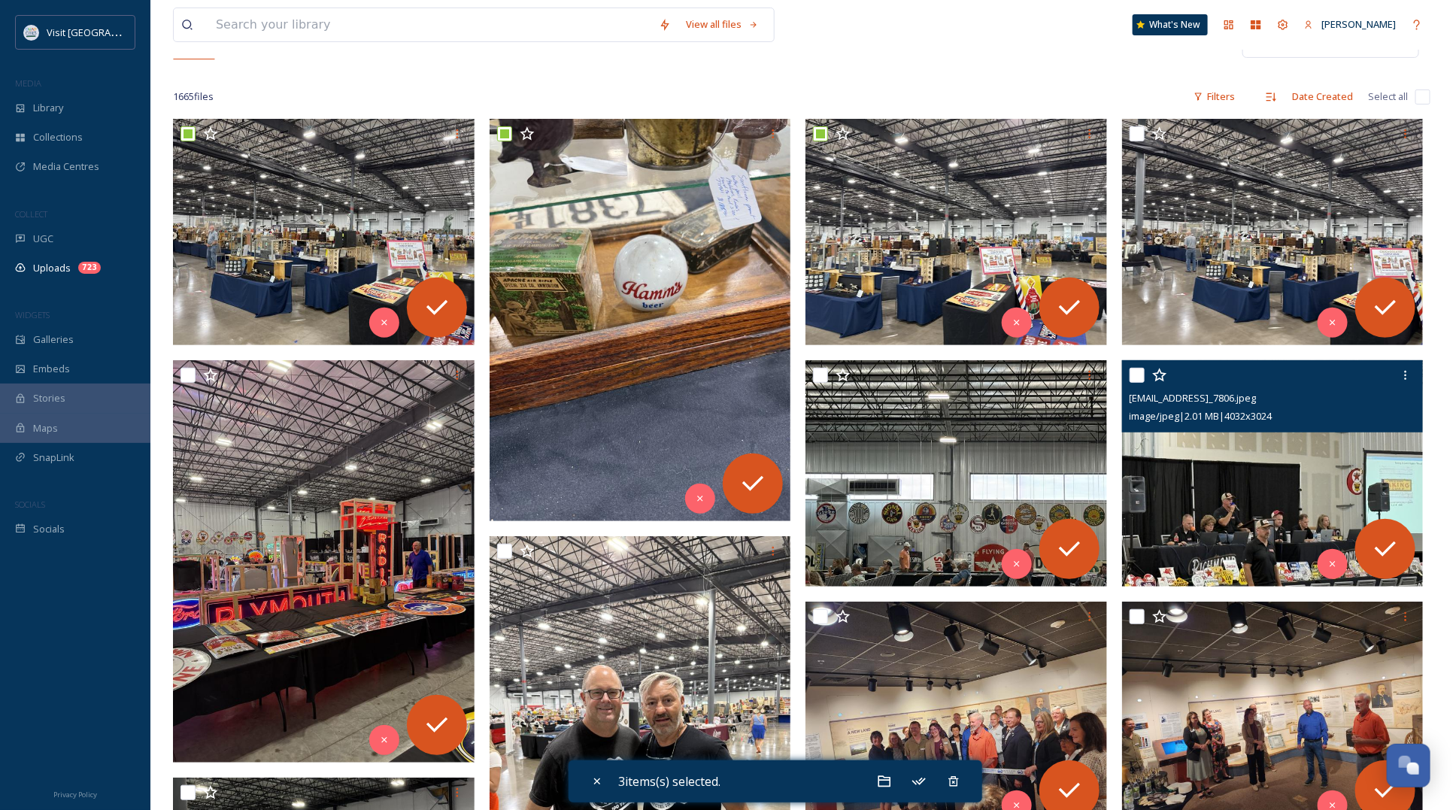
click at [1143, 376] on input "checkbox" at bounding box center [1136, 375] width 15 height 15
checkbox input "true"
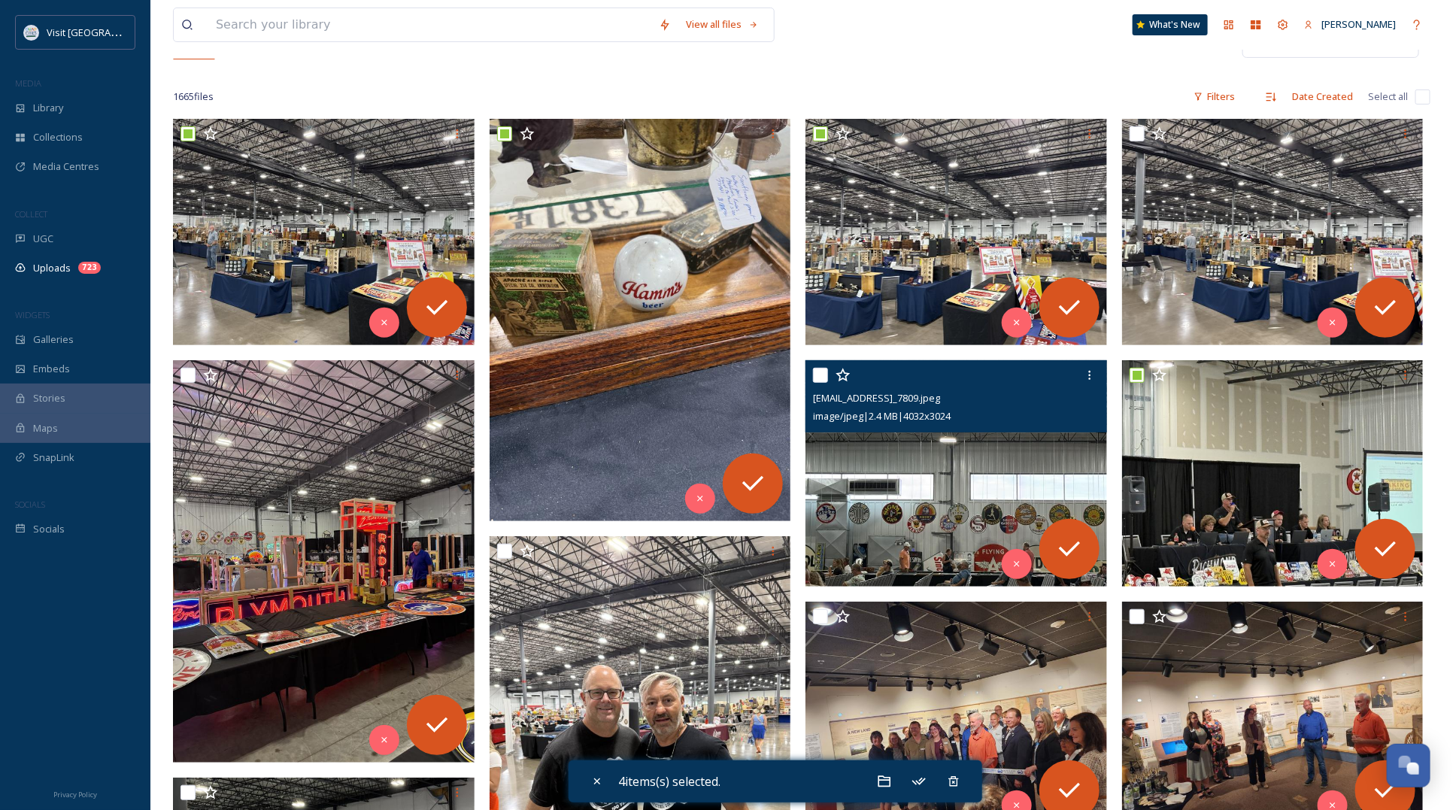
click at [825, 374] on input "checkbox" at bounding box center [820, 375] width 15 height 15
checkbox input "true"
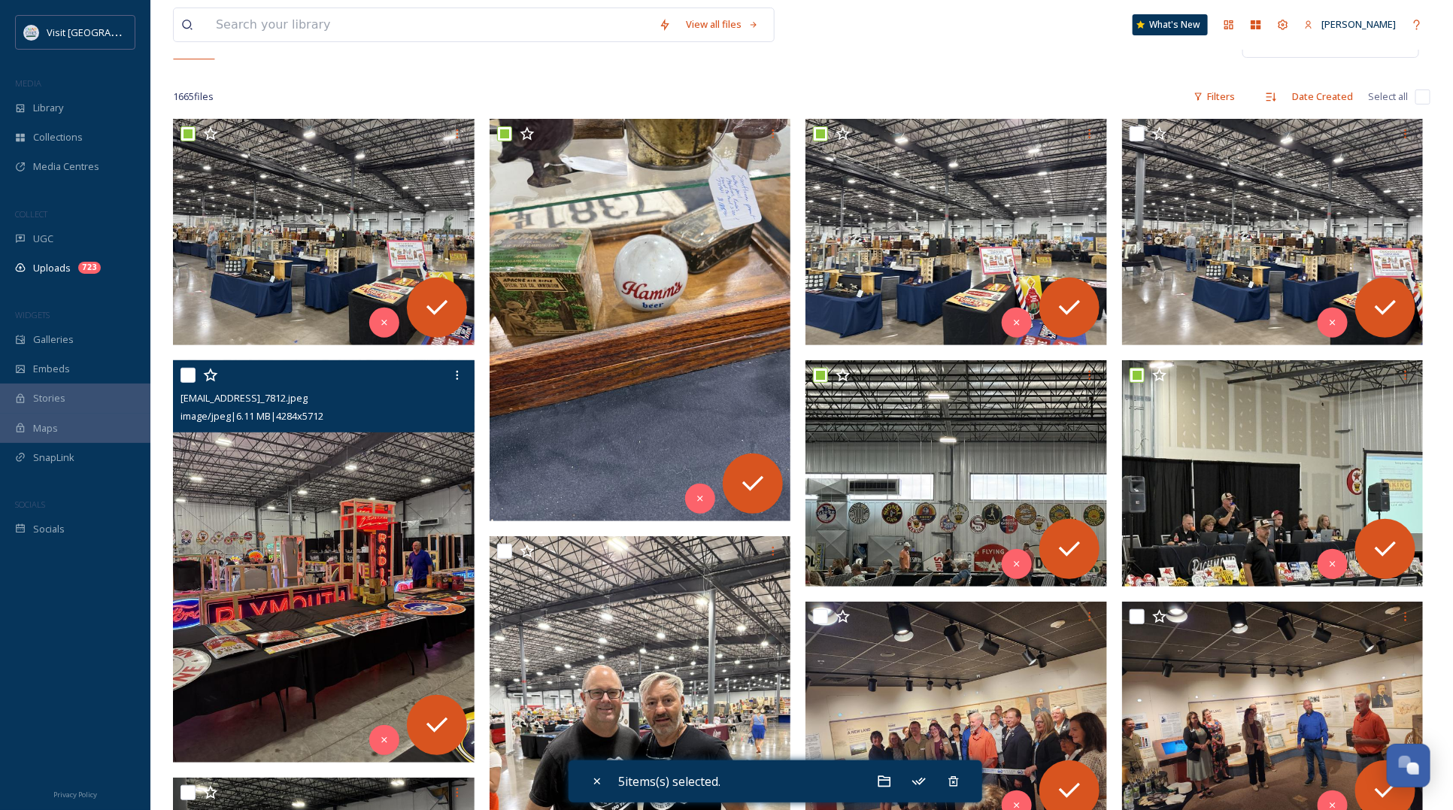
click at [184, 373] on input "checkbox" at bounding box center [187, 375] width 15 height 15
checkbox input "true"
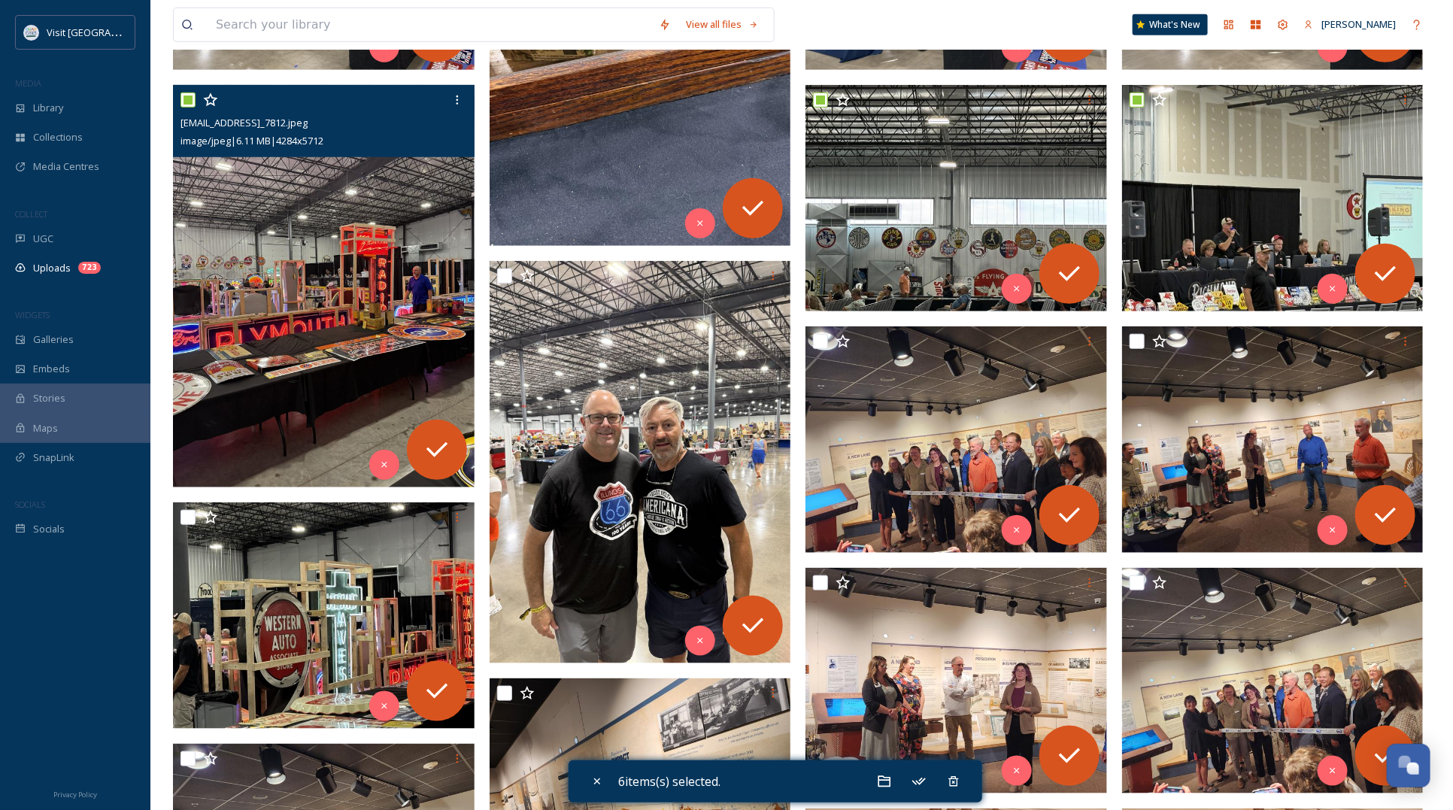
scroll to position [470, 0]
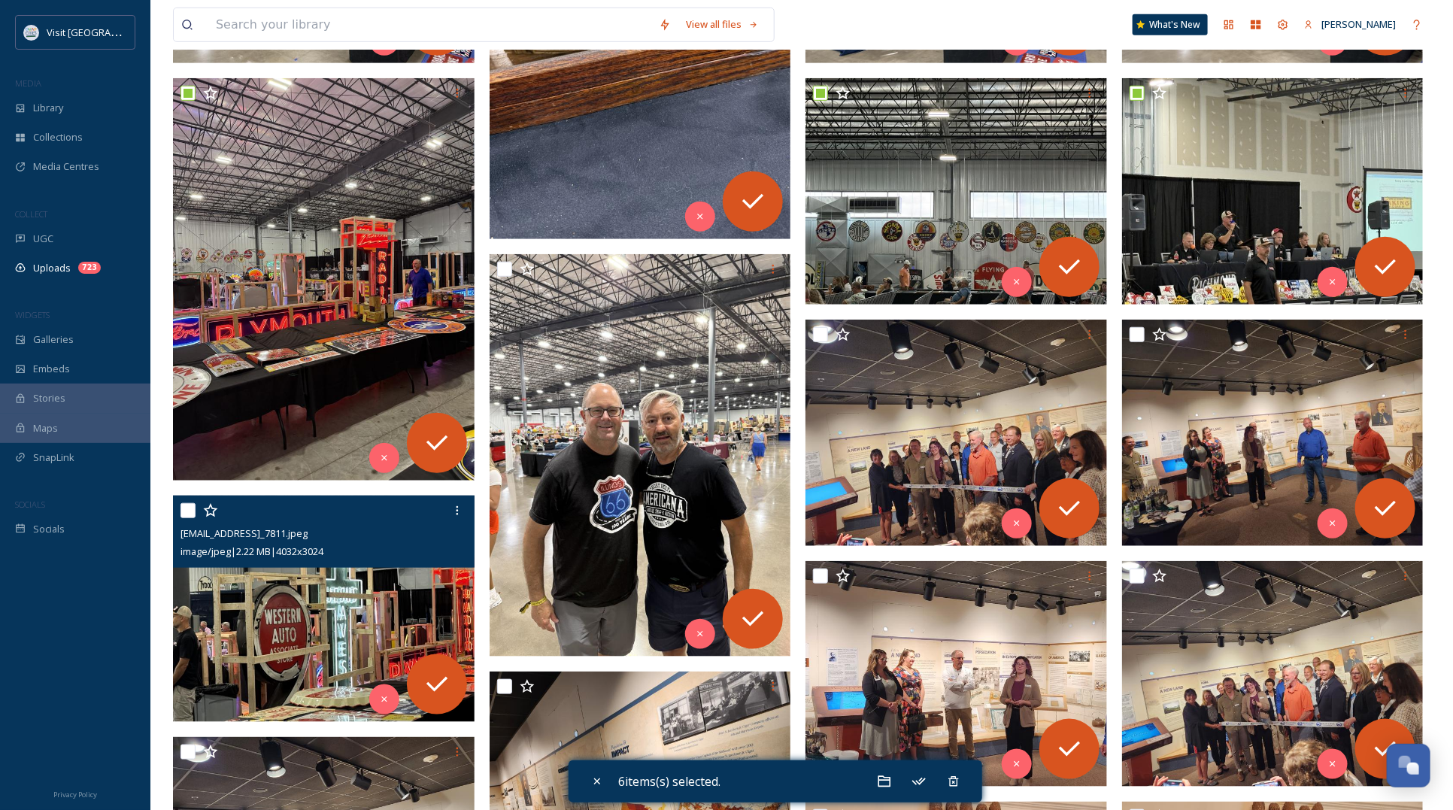
drag, startPoint x: 189, startPoint y: 508, endPoint x: 541, endPoint y: 325, distance: 397.5
click at [189, 507] on input "checkbox" at bounding box center [187, 510] width 15 height 15
checkbox input "true"
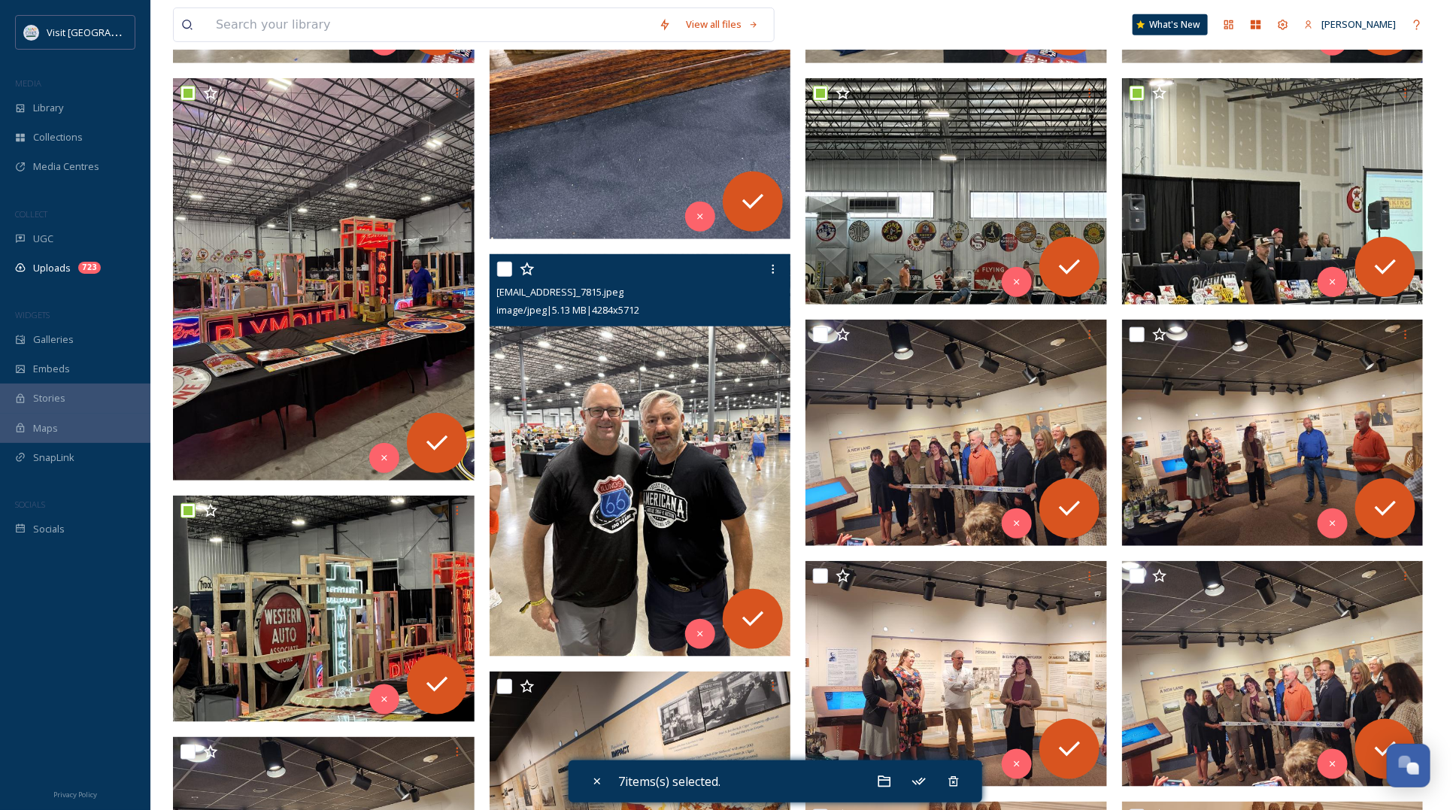
click at [502, 265] on input "checkbox" at bounding box center [504, 269] width 15 height 15
checkbox input "true"
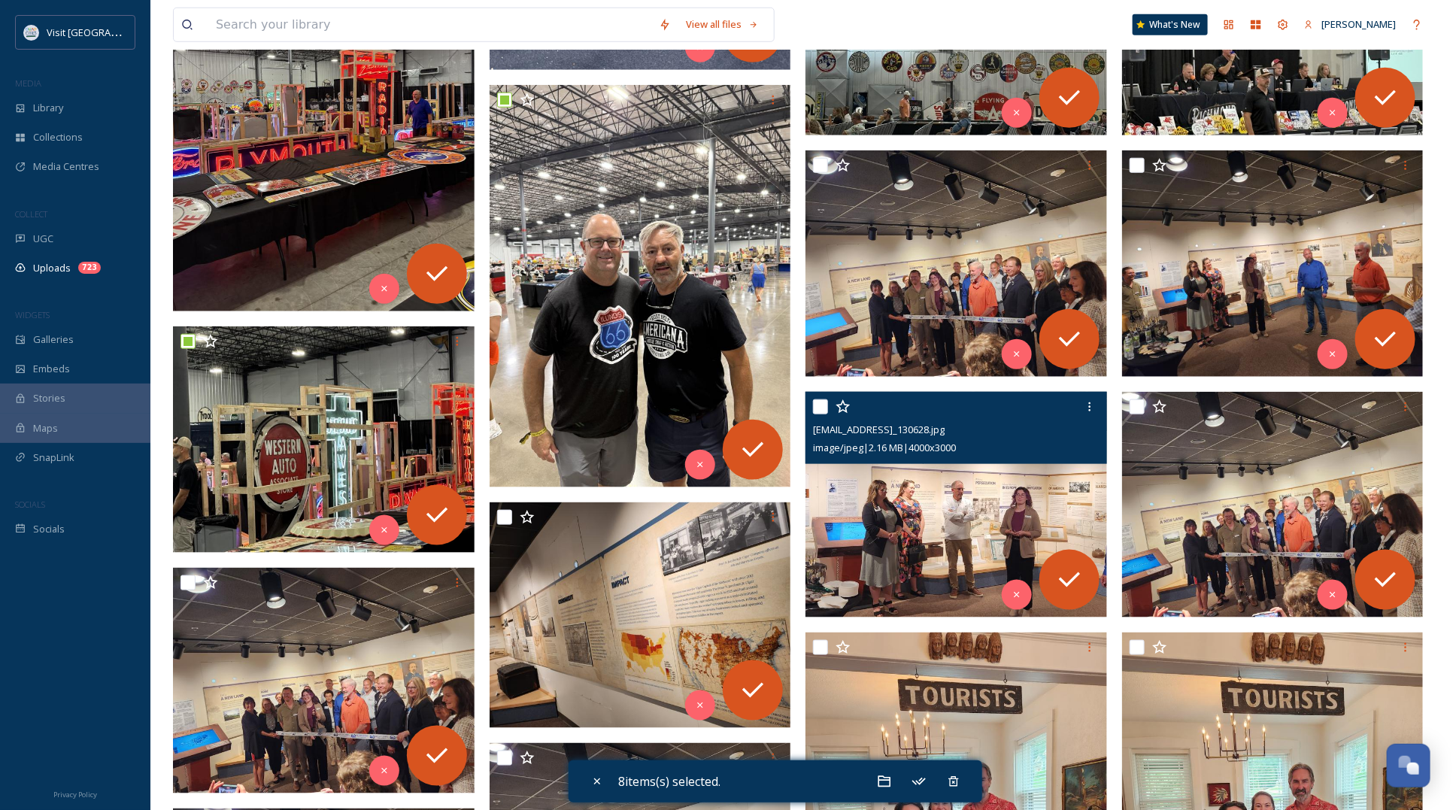
scroll to position [752, 0]
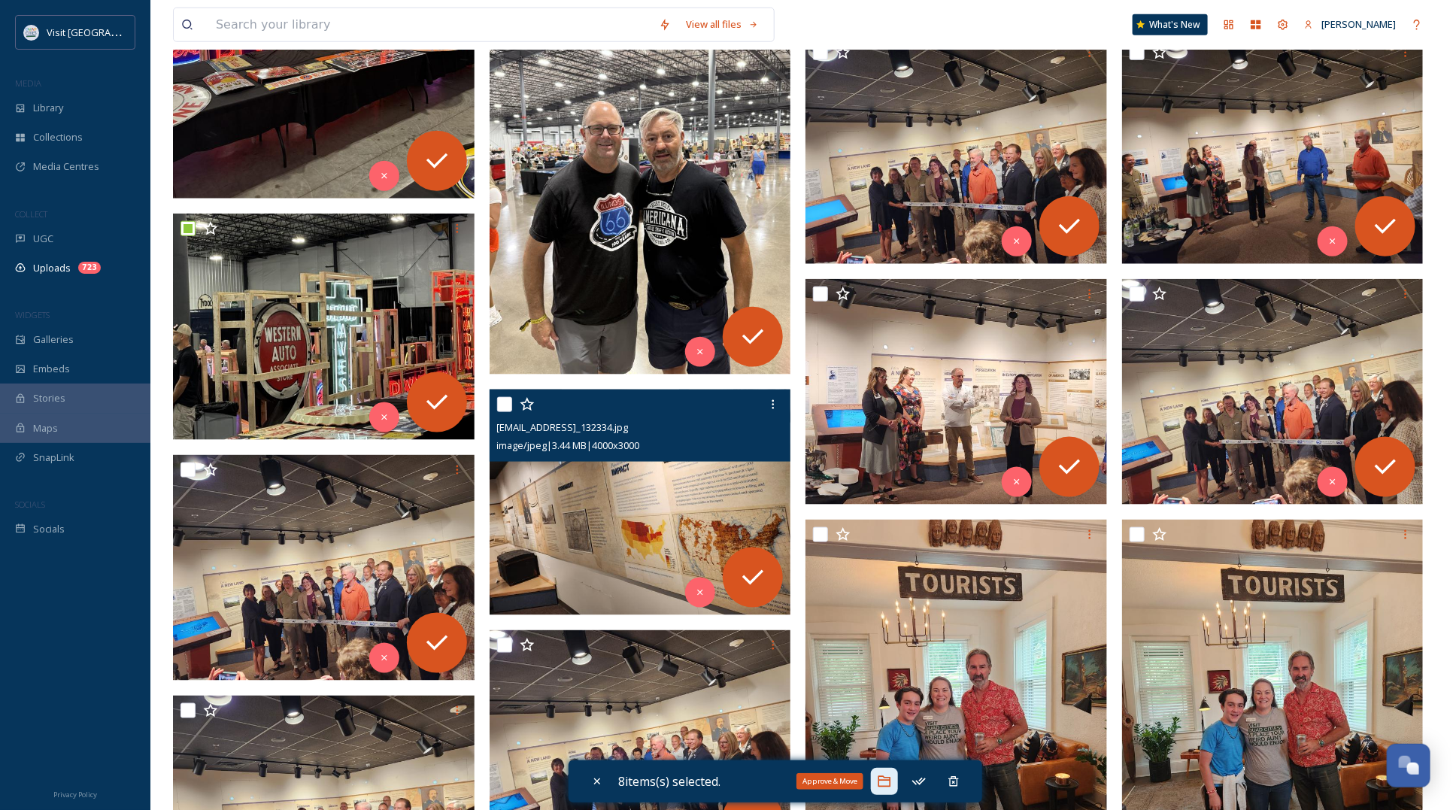
click at [892, 786] on icon at bounding box center [884, 781] width 15 height 15
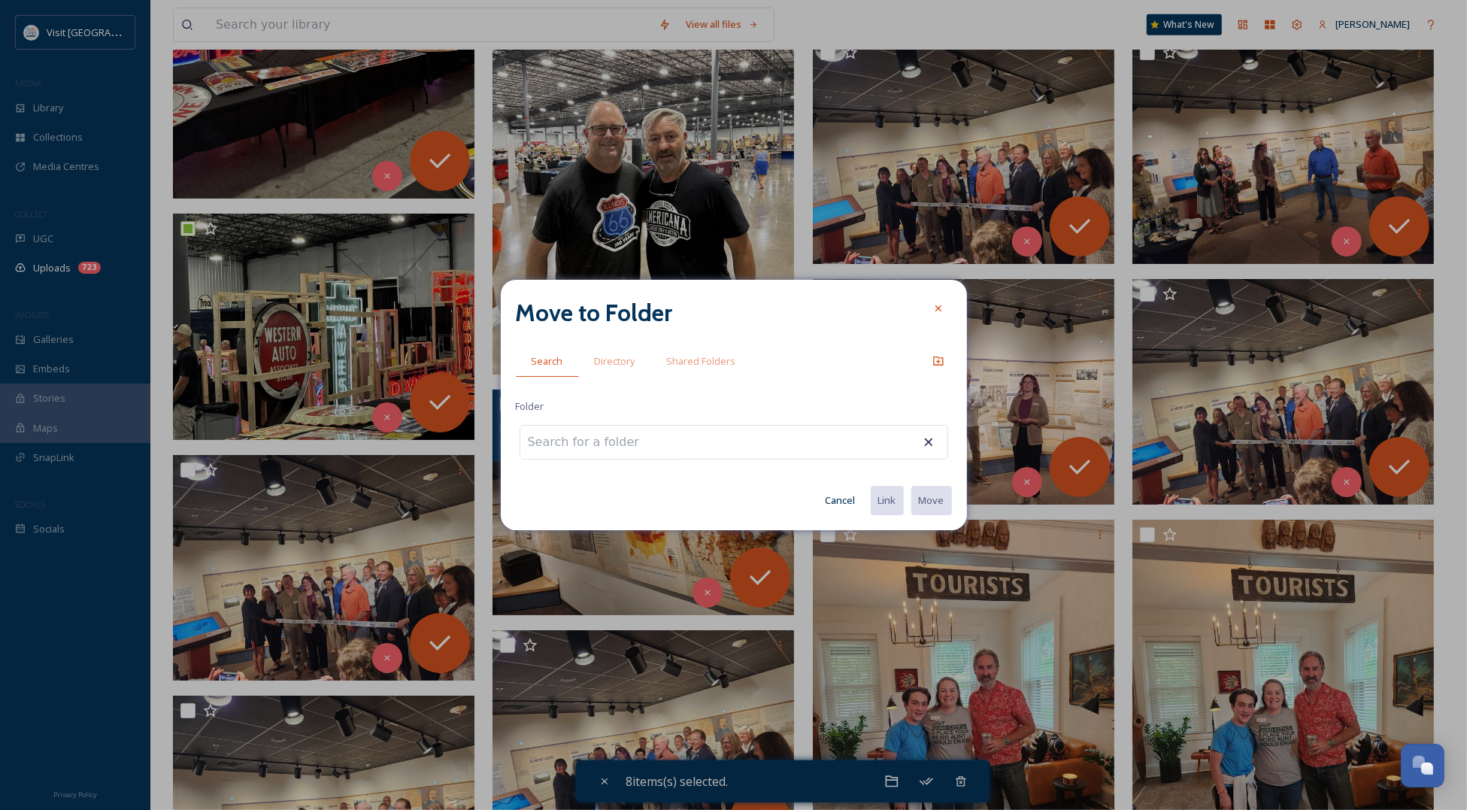
click at [641, 451] on input at bounding box center [602, 442] width 165 height 33
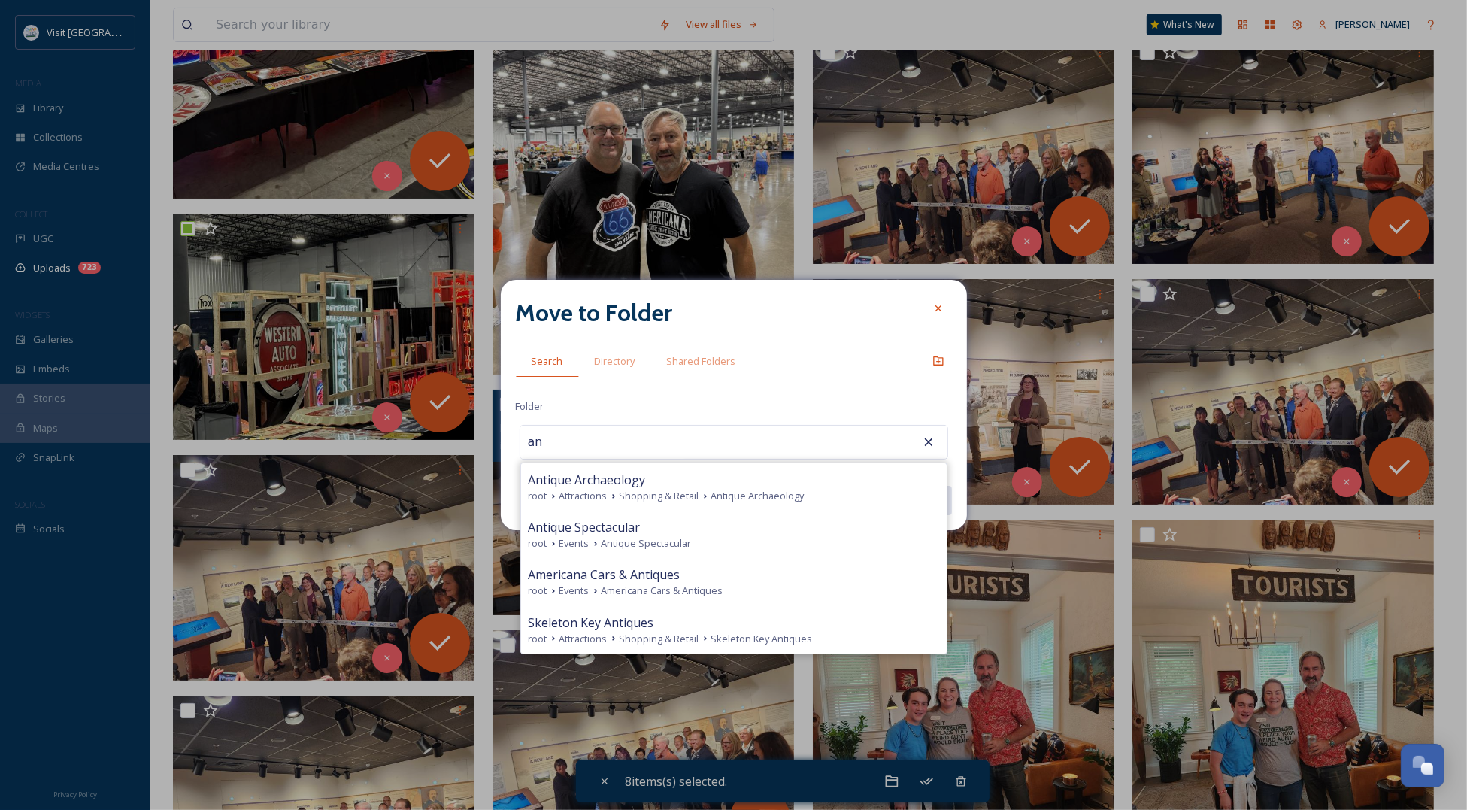
type input "a"
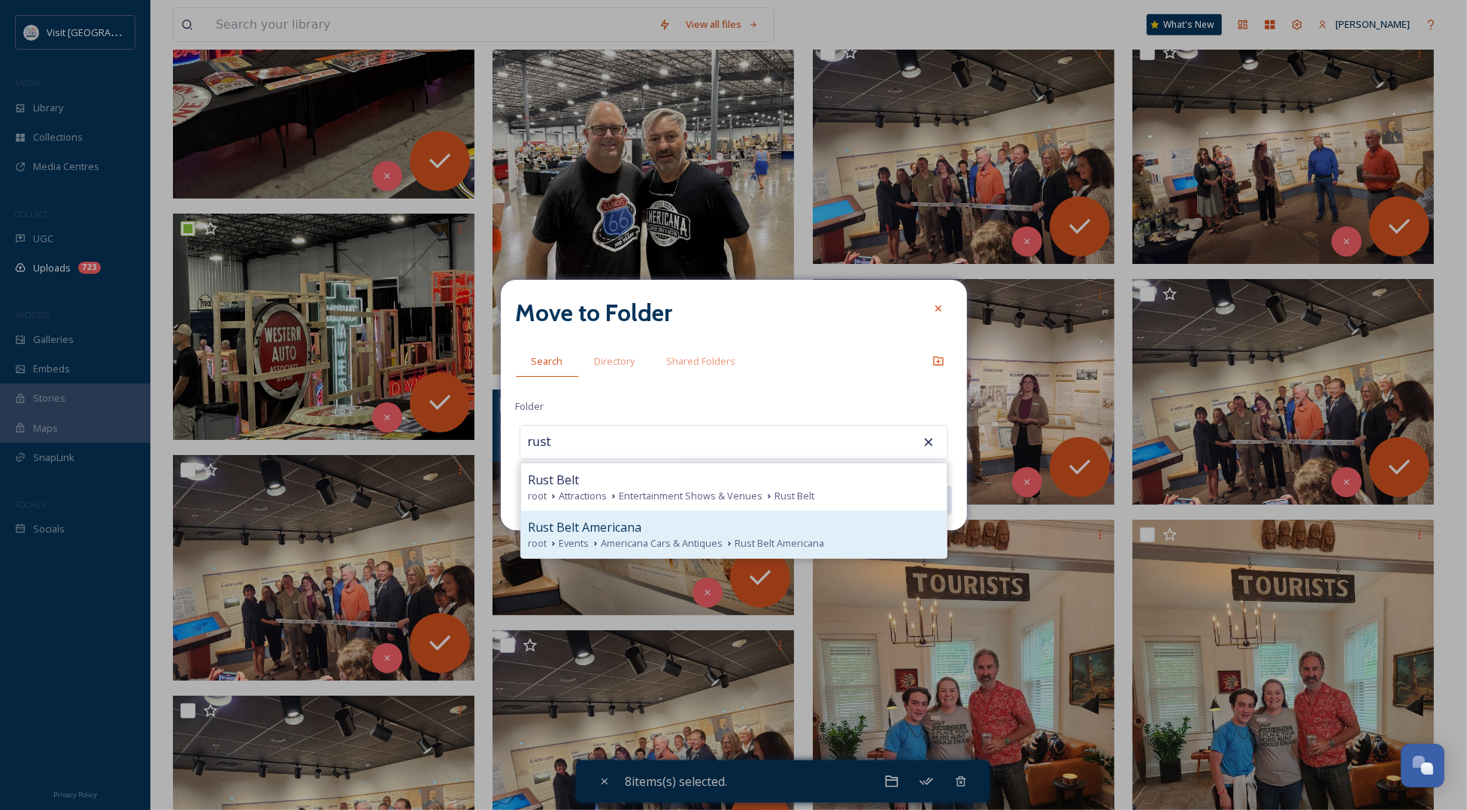
click at [656, 542] on span "Americana Cars & Antiques" at bounding box center [662, 543] width 122 height 14
type input "Rust Belt Americana"
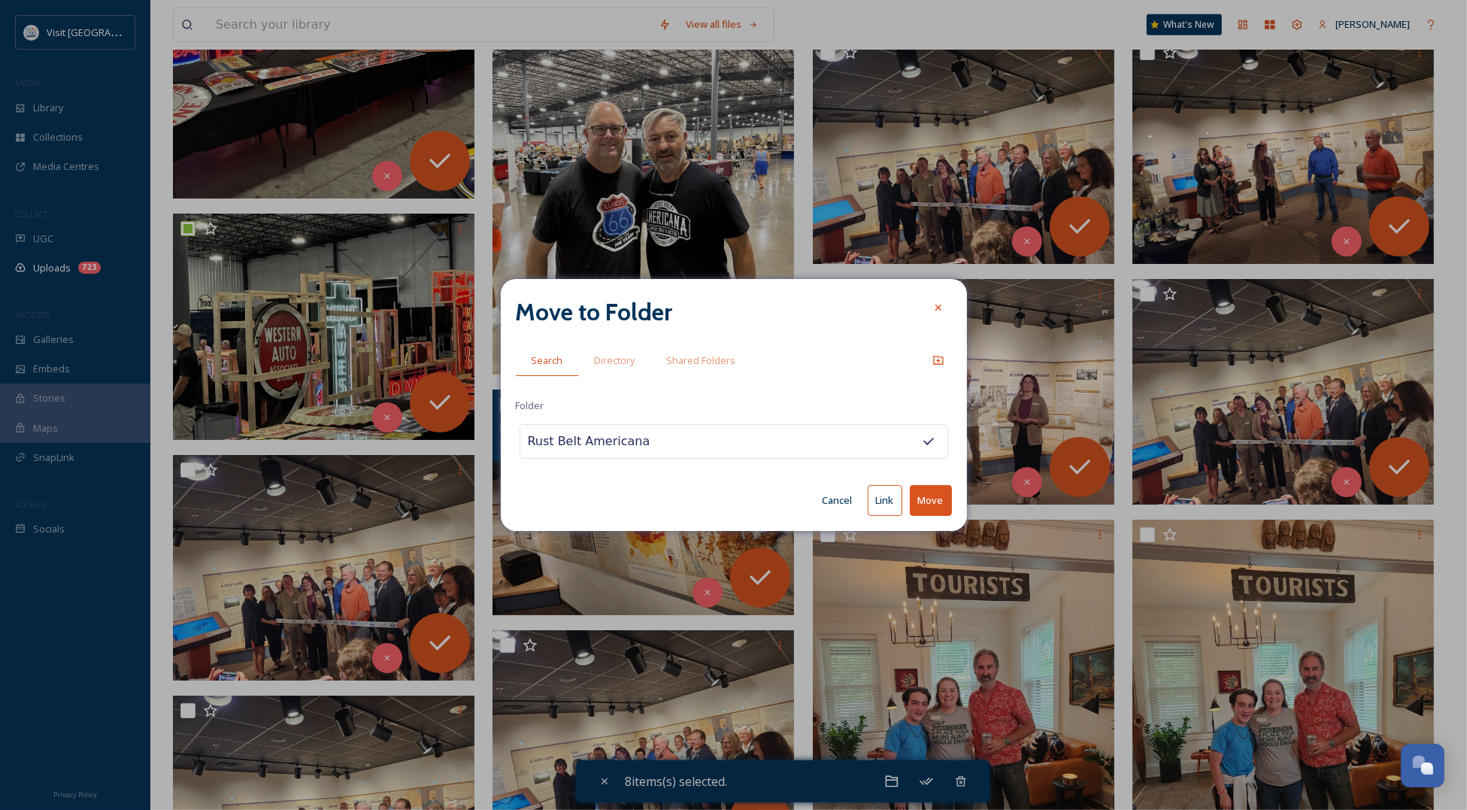
click at [937, 490] on button "Move" at bounding box center [931, 500] width 42 height 31
checkbox input "false"
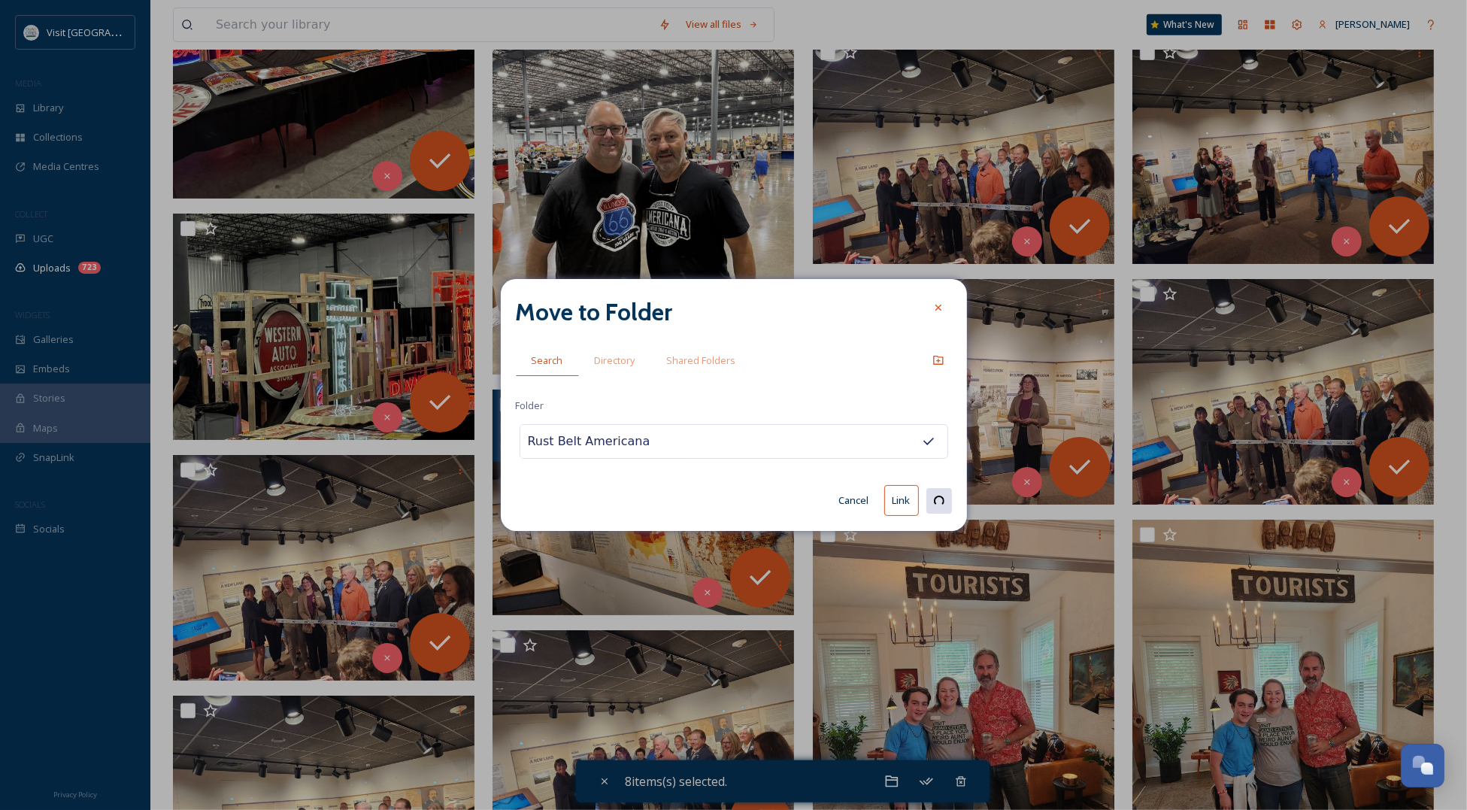
checkbox input "false"
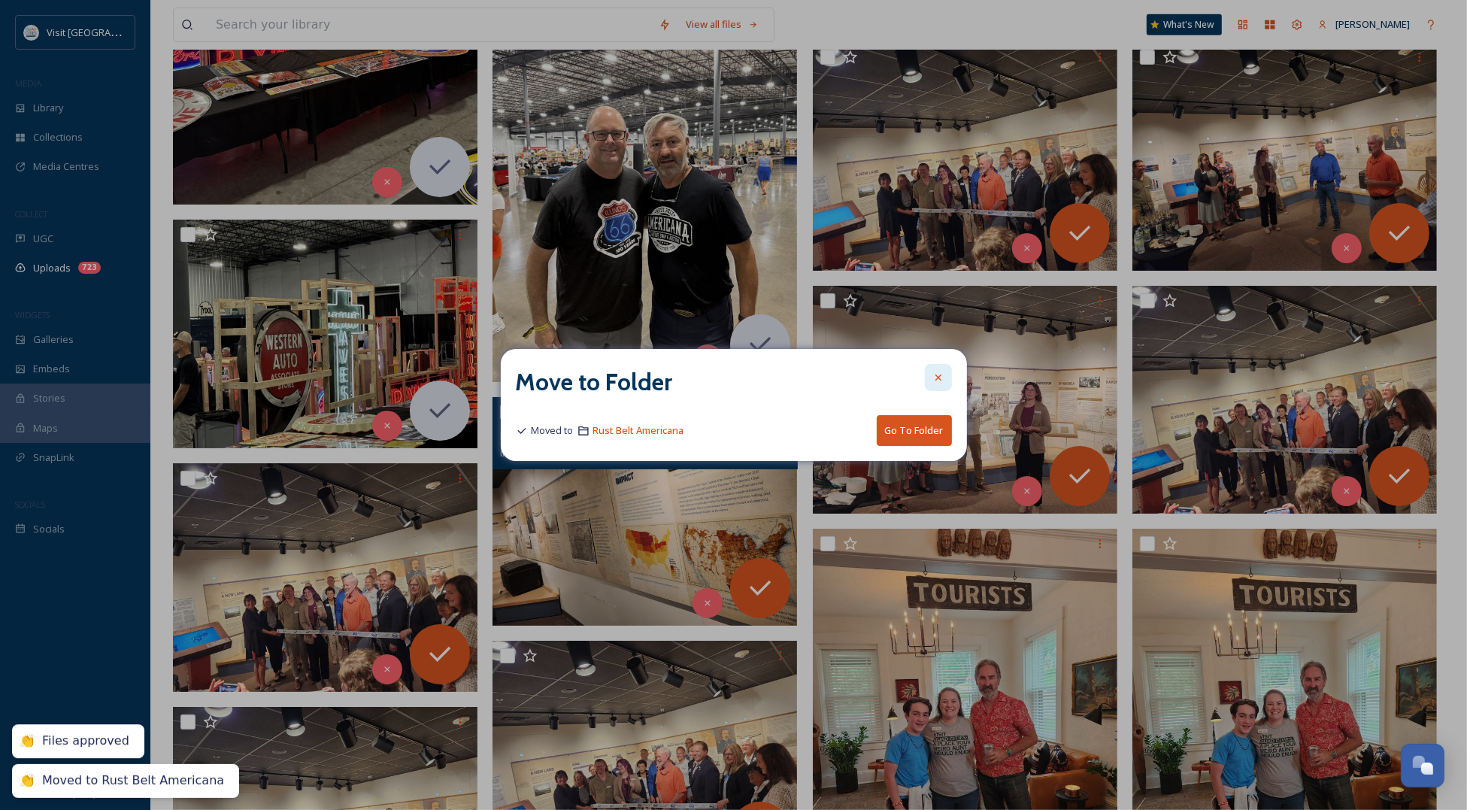
click at [944, 372] on icon at bounding box center [938, 377] width 12 height 12
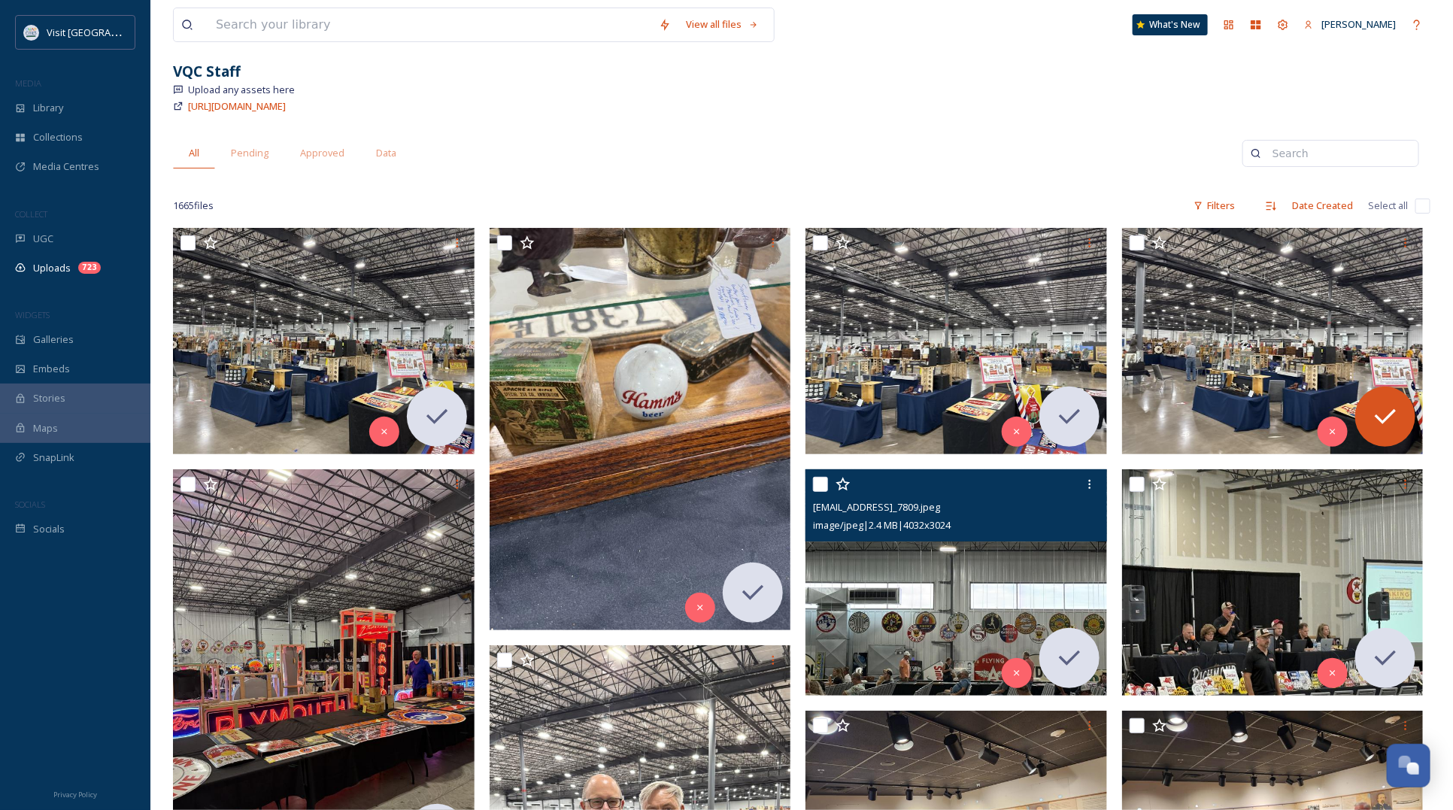
scroll to position [188, 0]
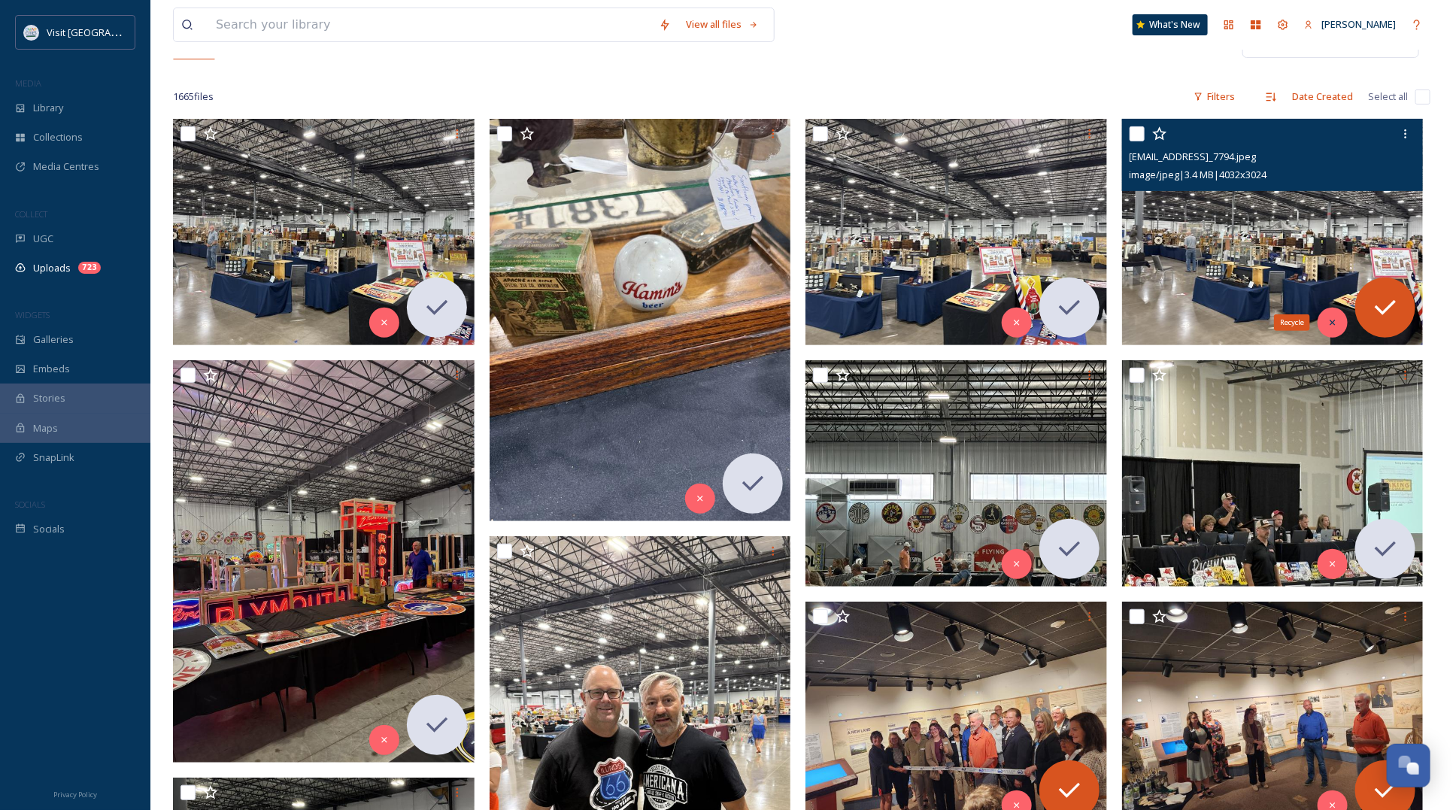
click at [1332, 318] on icon at bounding box center [1332, 322] width 11 height 11
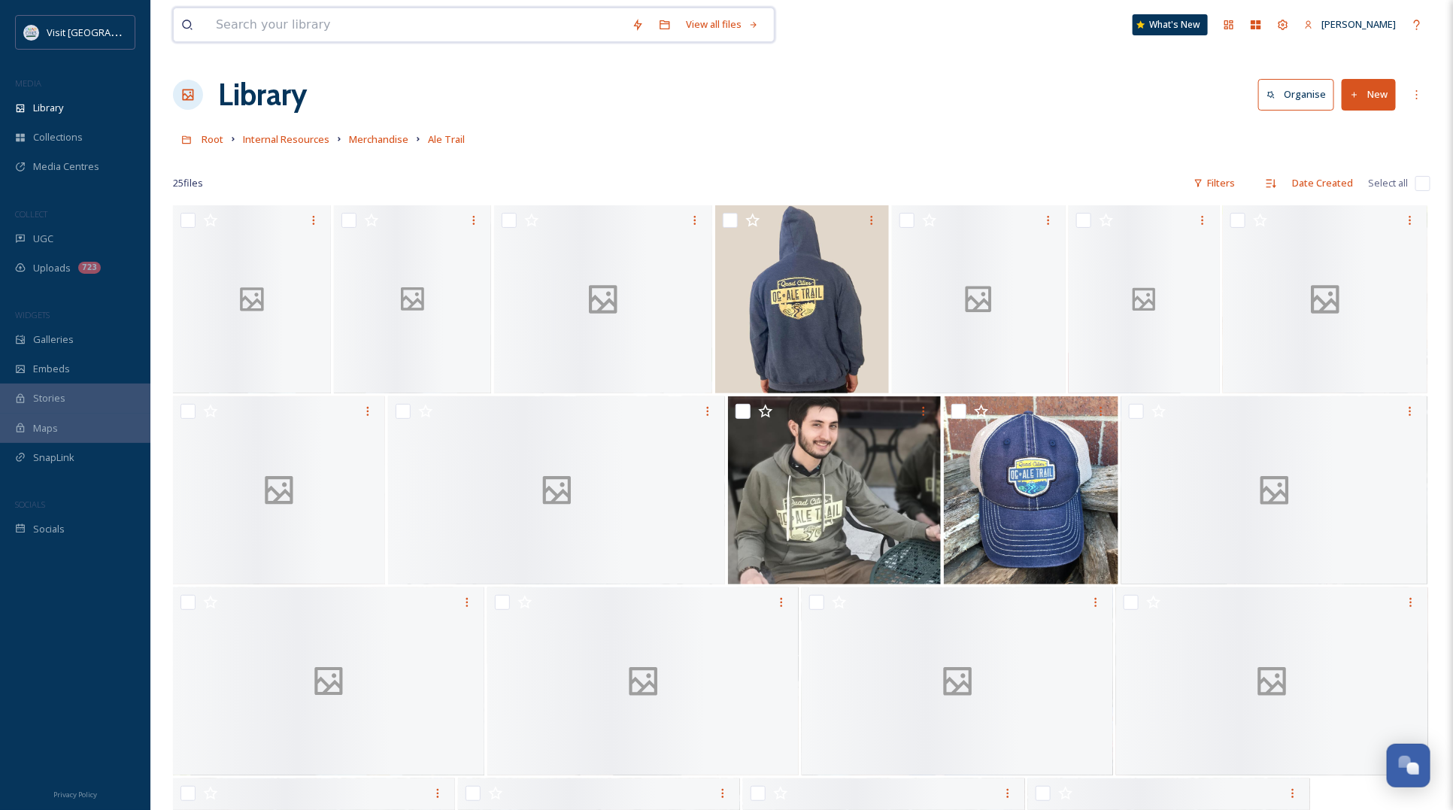
click at [362, 38] on input at bounding box center [416, 24] width 416 height 33
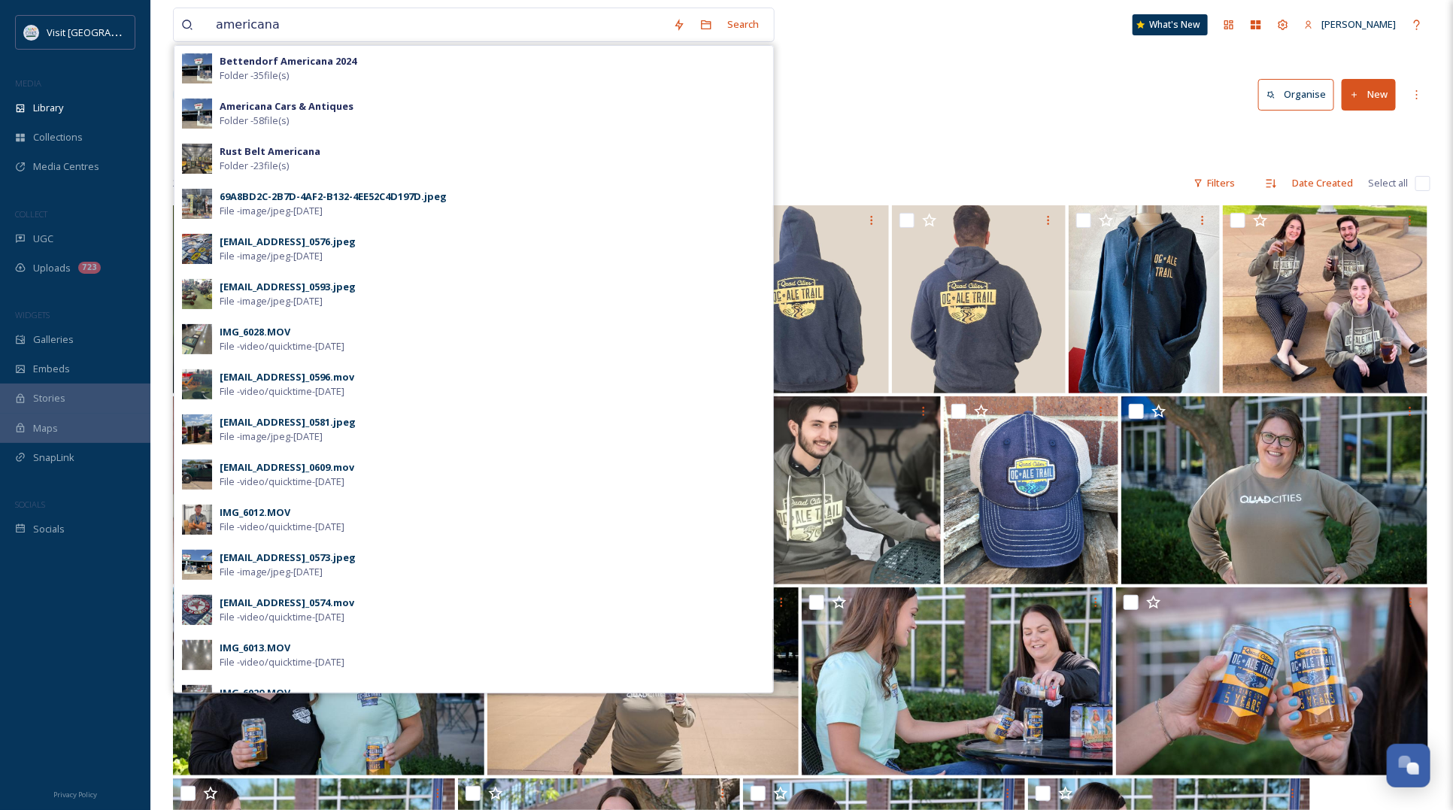
click at [313, 61] on strong "Bettendorf Americana 2024" at bounding box center [288, 61] width 137 height 14
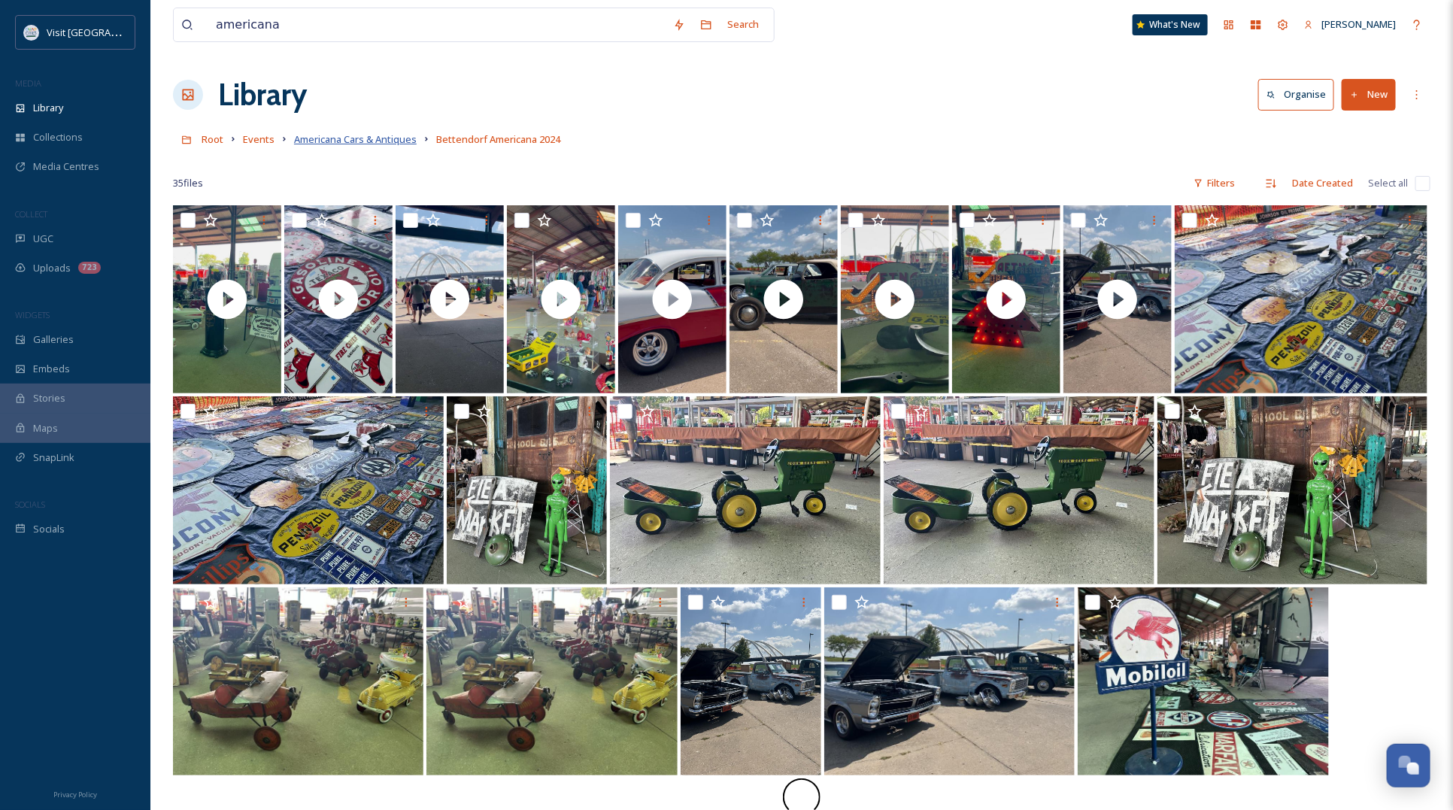
click at [363, 141] on span "Americana Cars & Antiques" at bounding box center [355, 139] width 123 height 14
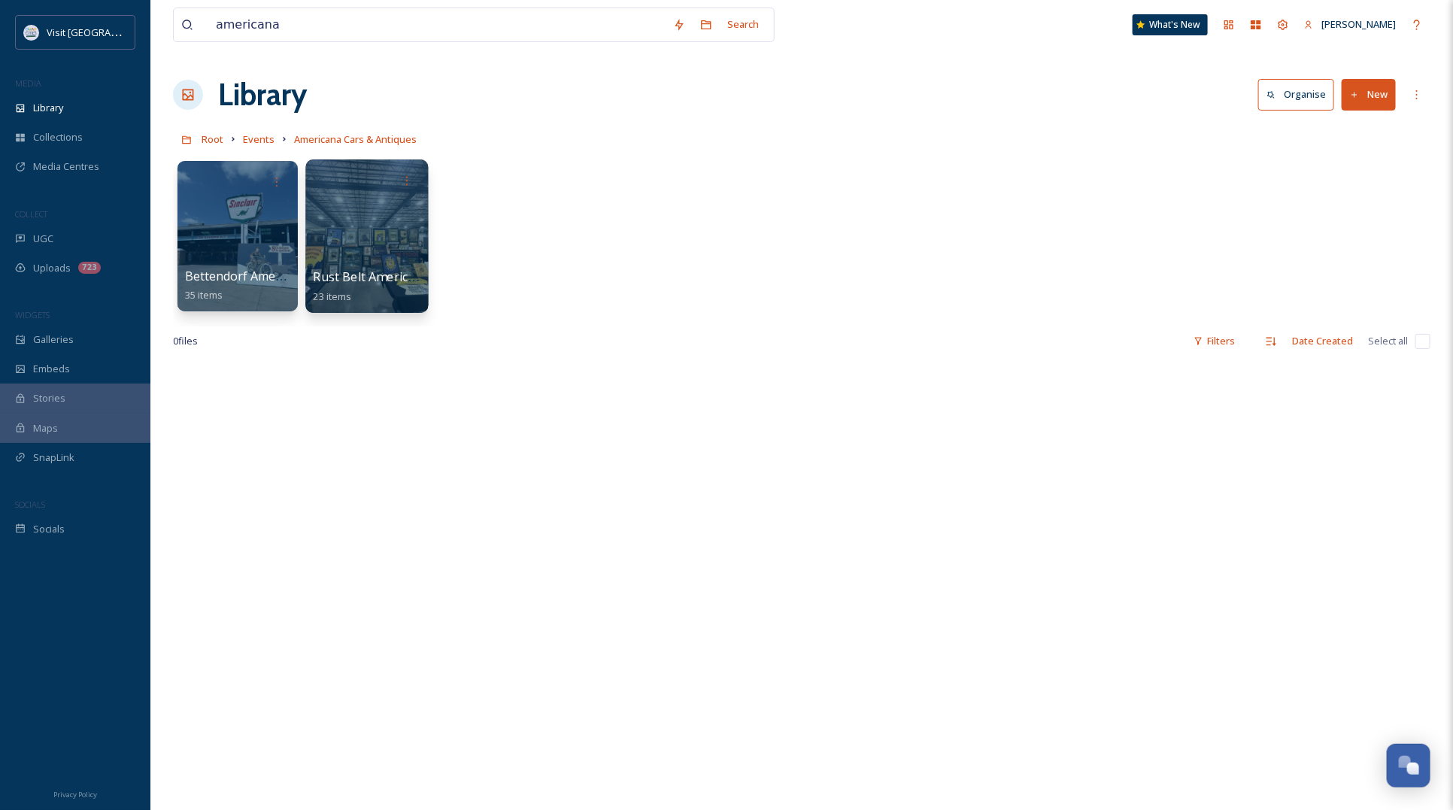
click at [369, 245] on div at bounding box center [366, 235] width 123 height 153
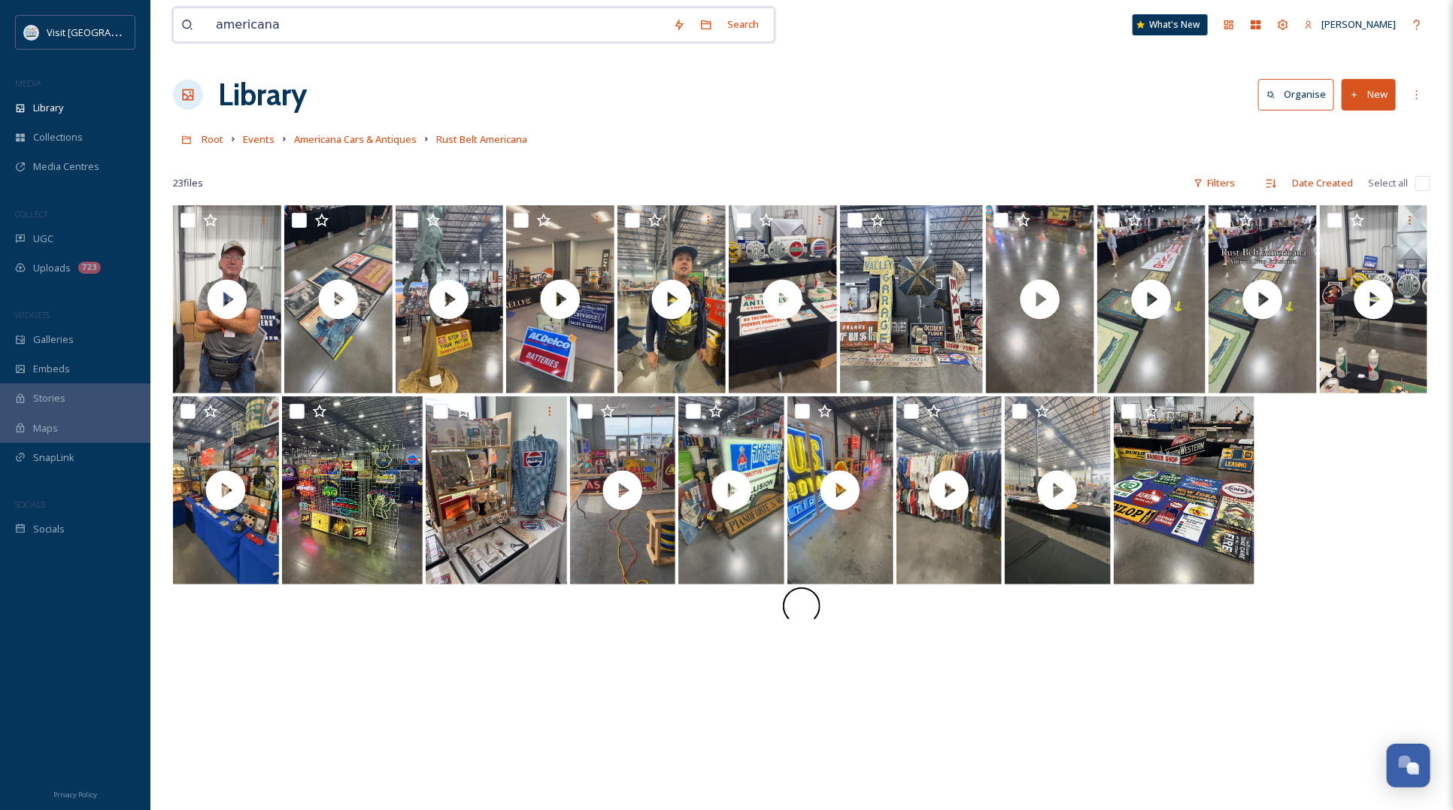
click at [356, 32] on input "americana" at bounding box center [436, 24] width 457 height 33
type input "a"
type input "usa team handball"
click at [57, 114] on span "Library" at bounding box center [48, 108] width 30 height 14
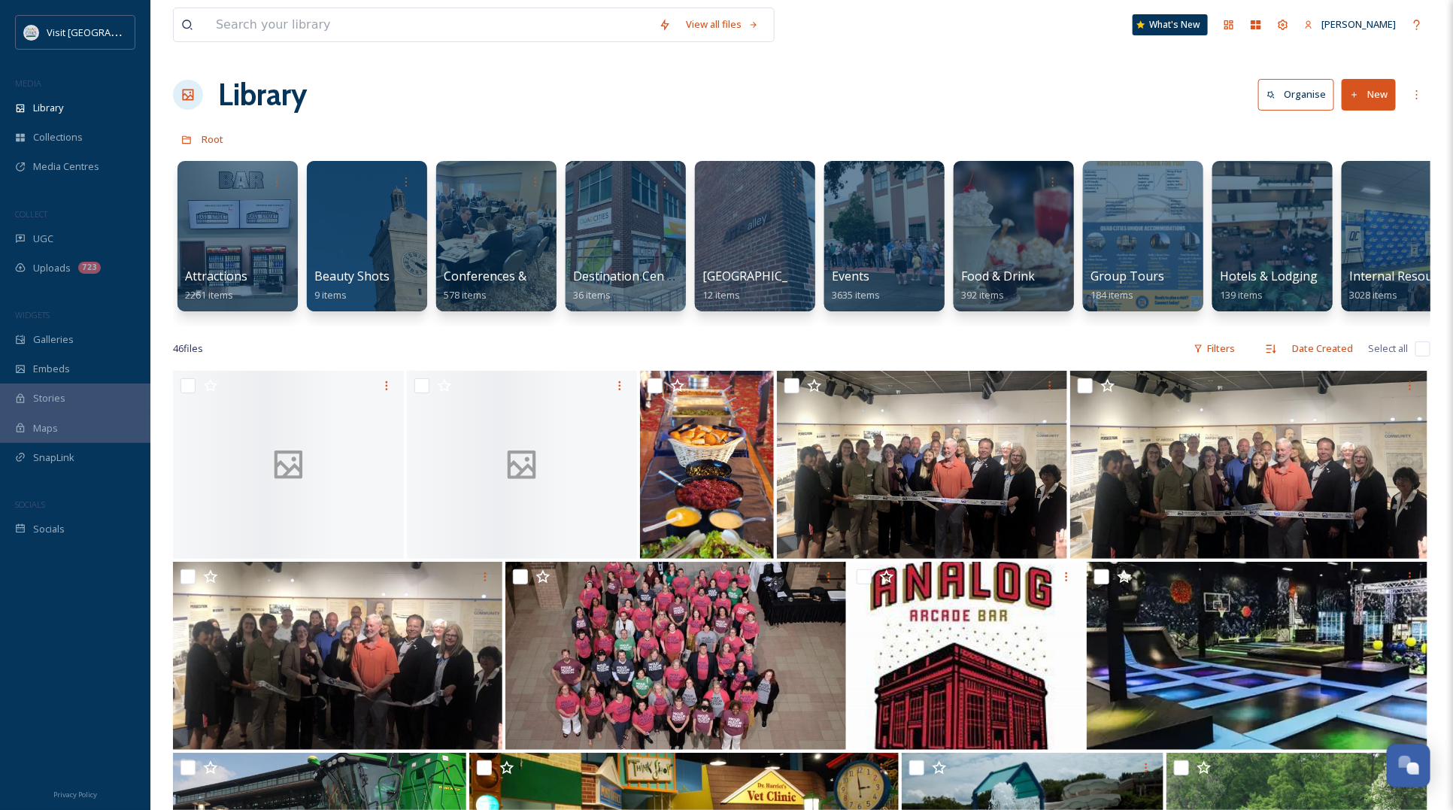
scroll to position [0, 1070]
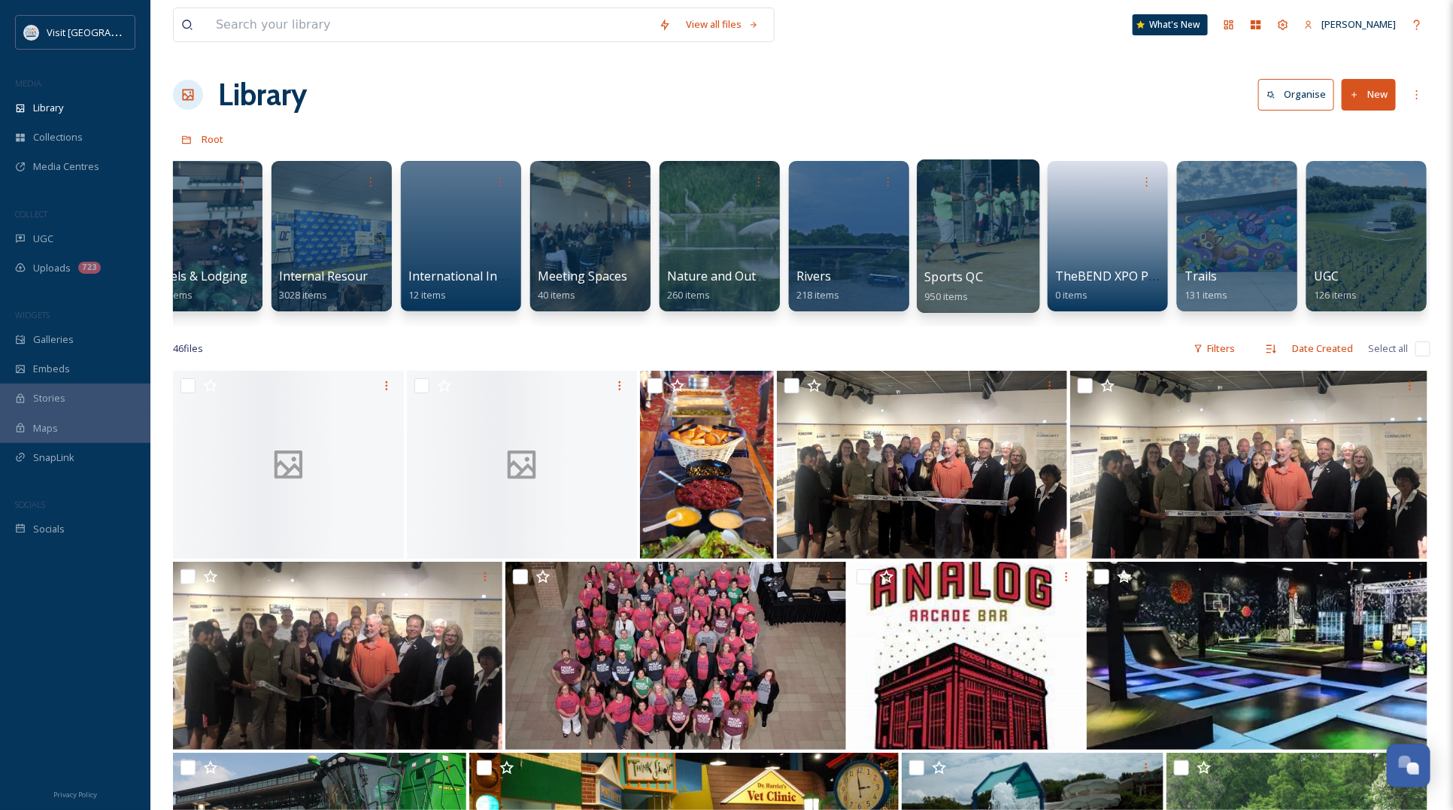
click at [998, 186] on div at bounding box center [979, 181] width 108 height 28
click at [979, 203] on div at bounding box center [977, 235] width 123 height 153
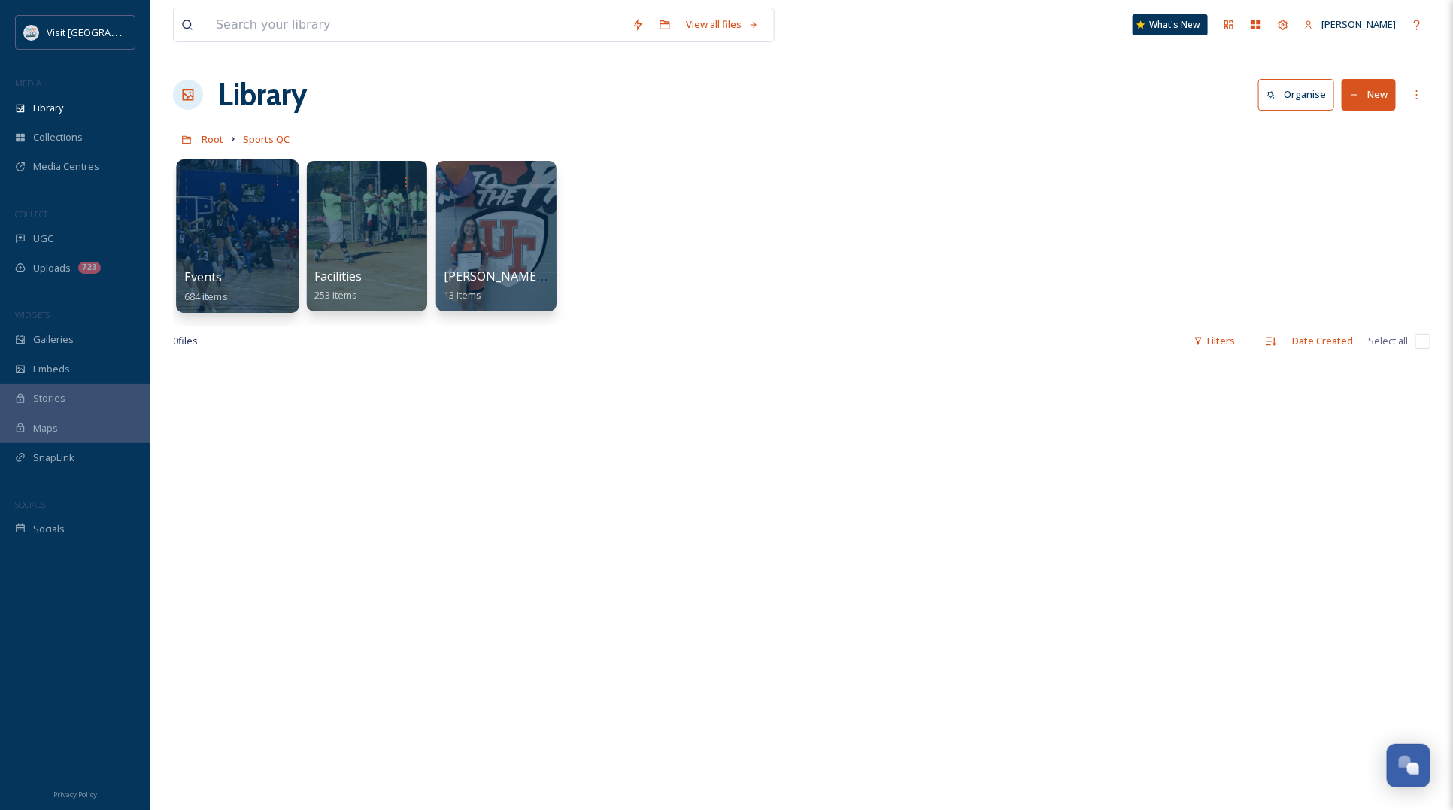
click at [220, 238] on div at bounding box center [237, 235] width 123 height 153
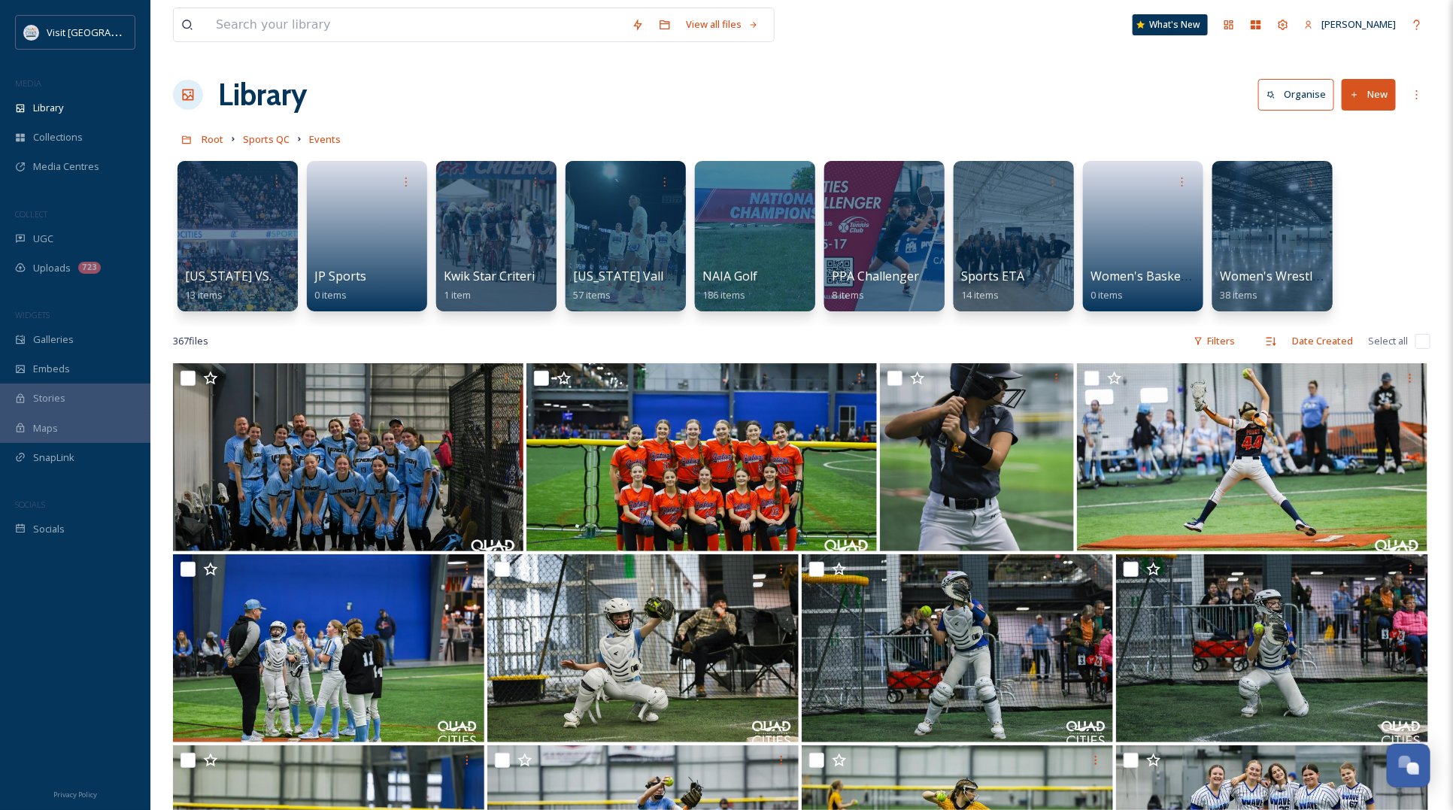
click at [1377, 89] on button "New" at bounding box center [1368, 94] width 54 height 31
click at [1362, 189] on span "Folder" at bounding box center [1351, 188] width 29 height 14
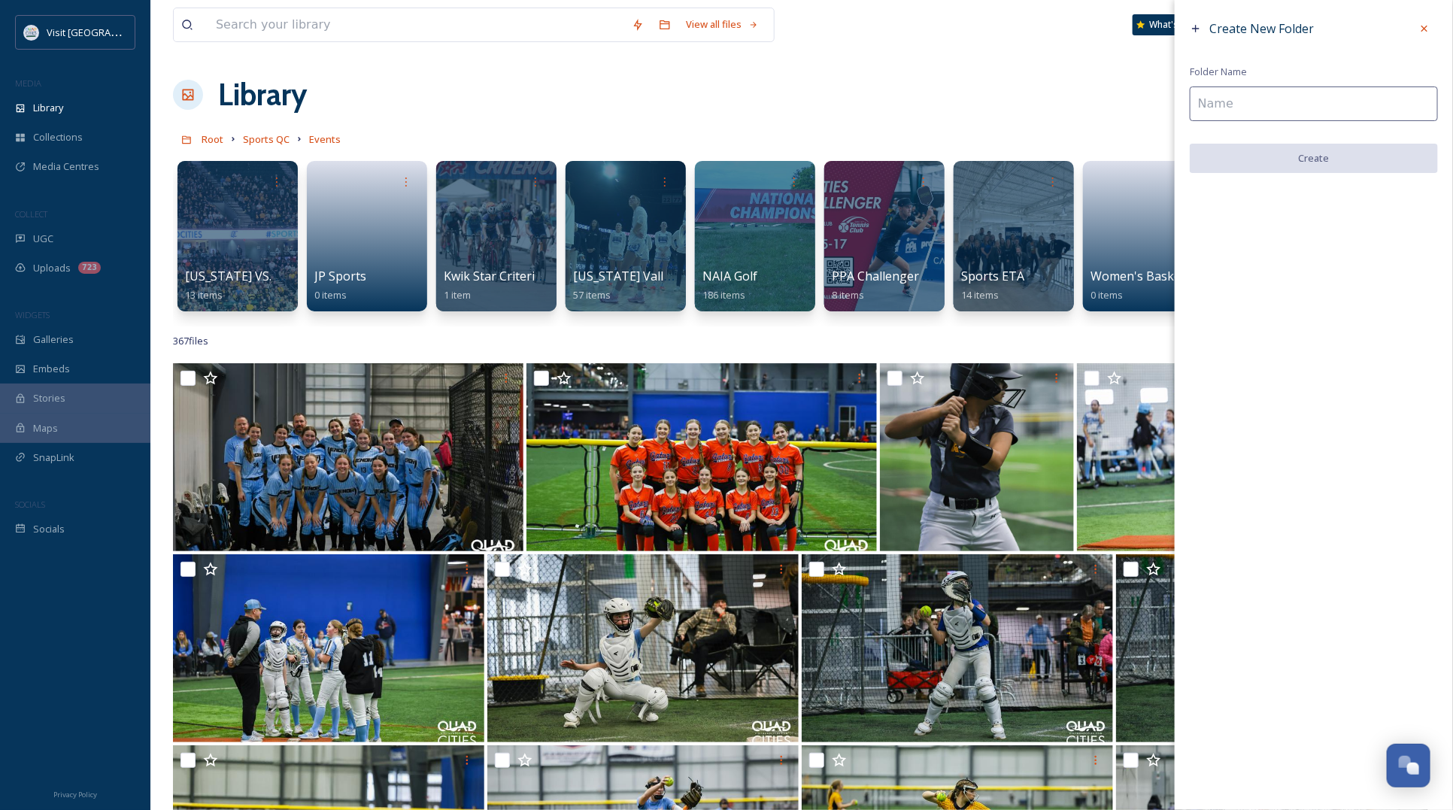
click at [1273, 102] on input at bounding box center [1313, 103] width 248 height 35
type input "USA Team Handball"
click at [1353, 164] on button "Create" at bounding box center [1313, 159] width 248 height 31
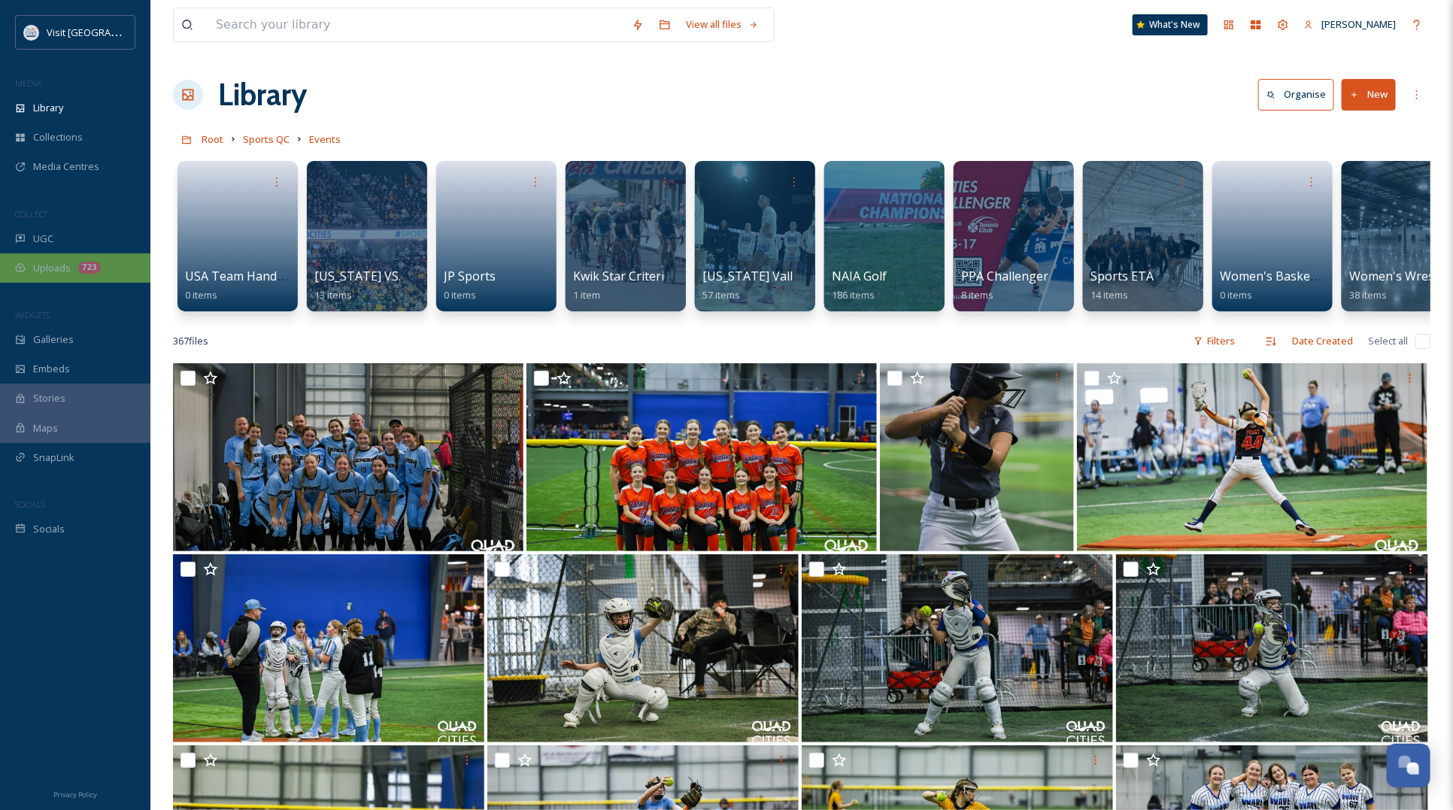
click at [65, 262] on span "Uploads" at bounding box center [52, 268] width 38 height 14
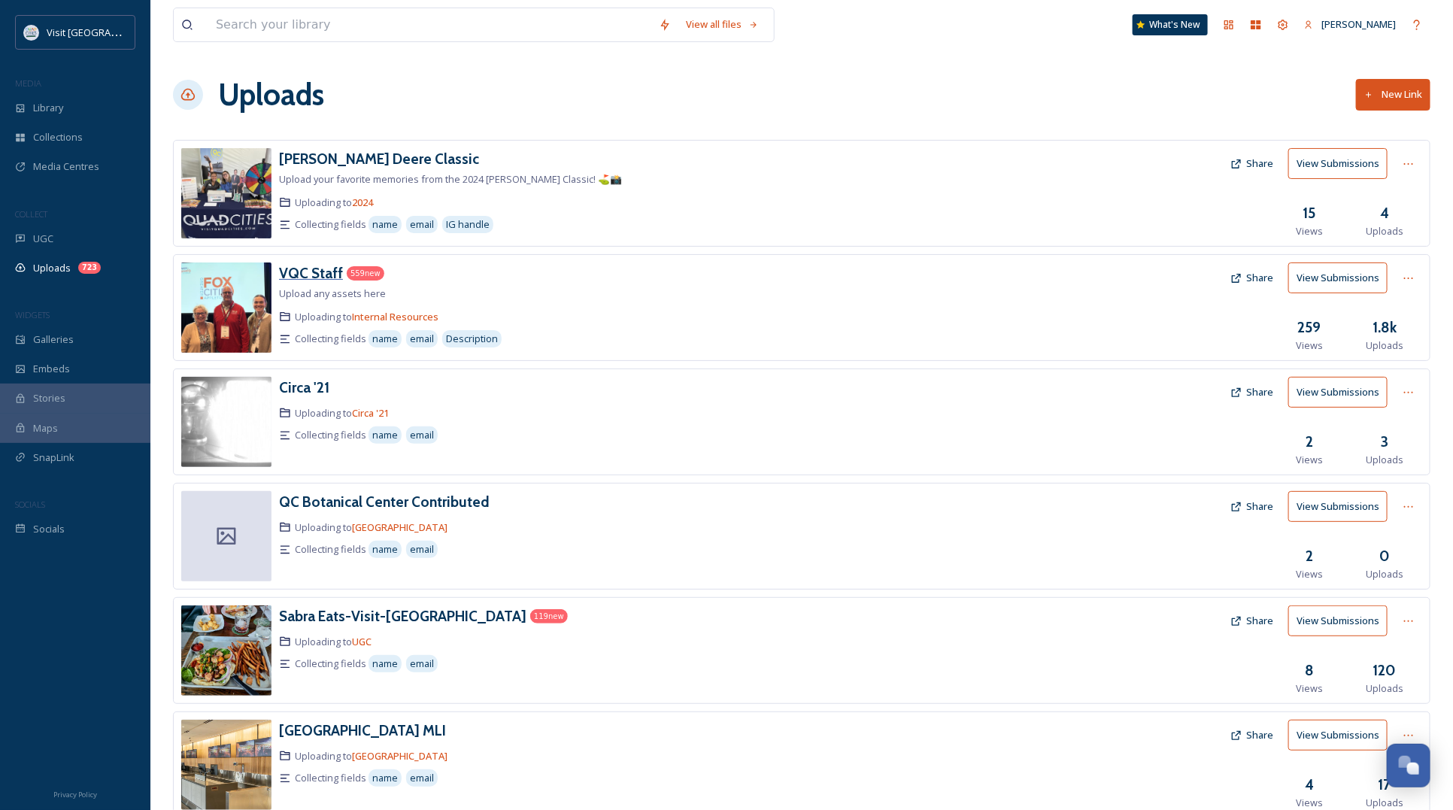
click at [307, 268] on h3 "VQC Staff" at bounding box center [311, 273] width 64 height 18
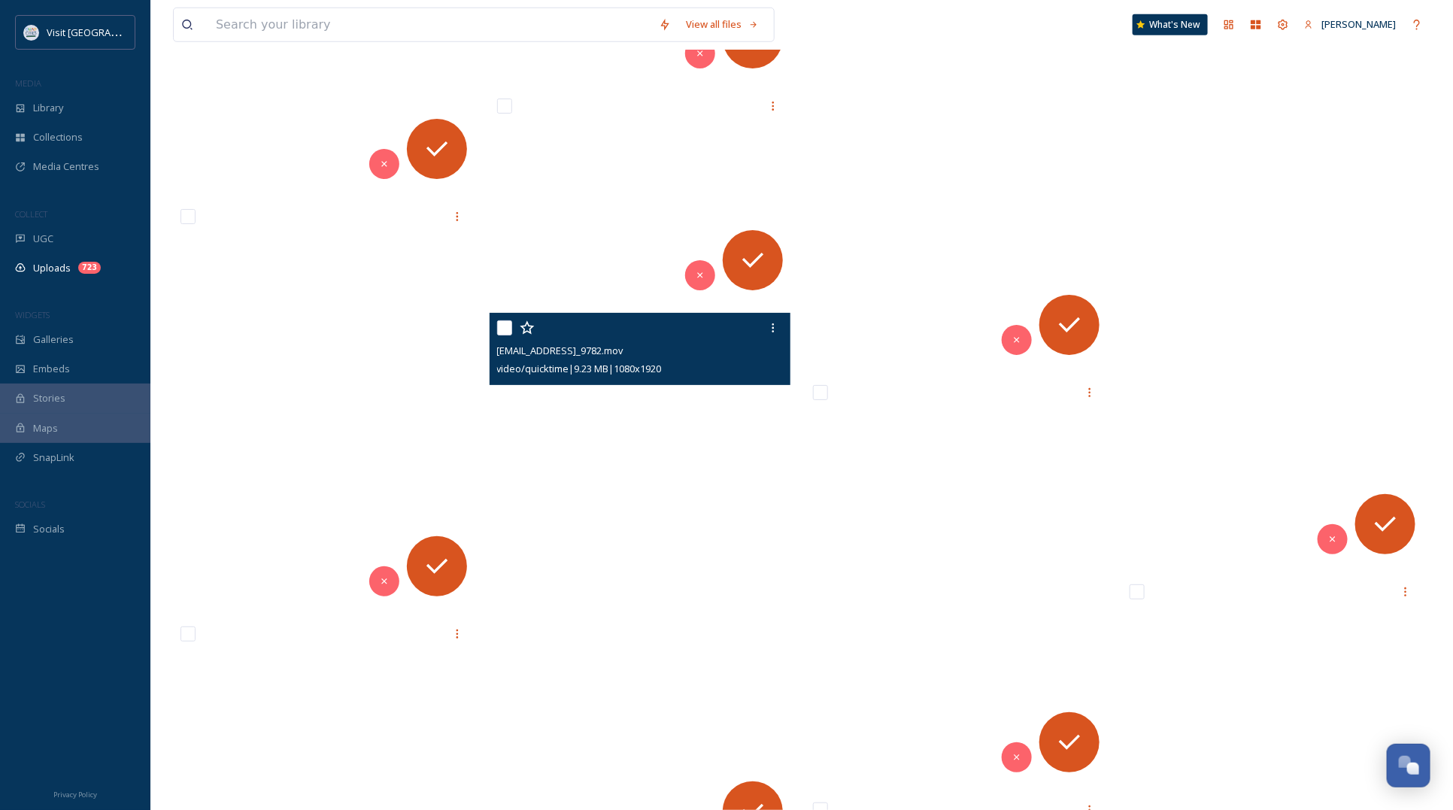
scroll to position [3571, 0]
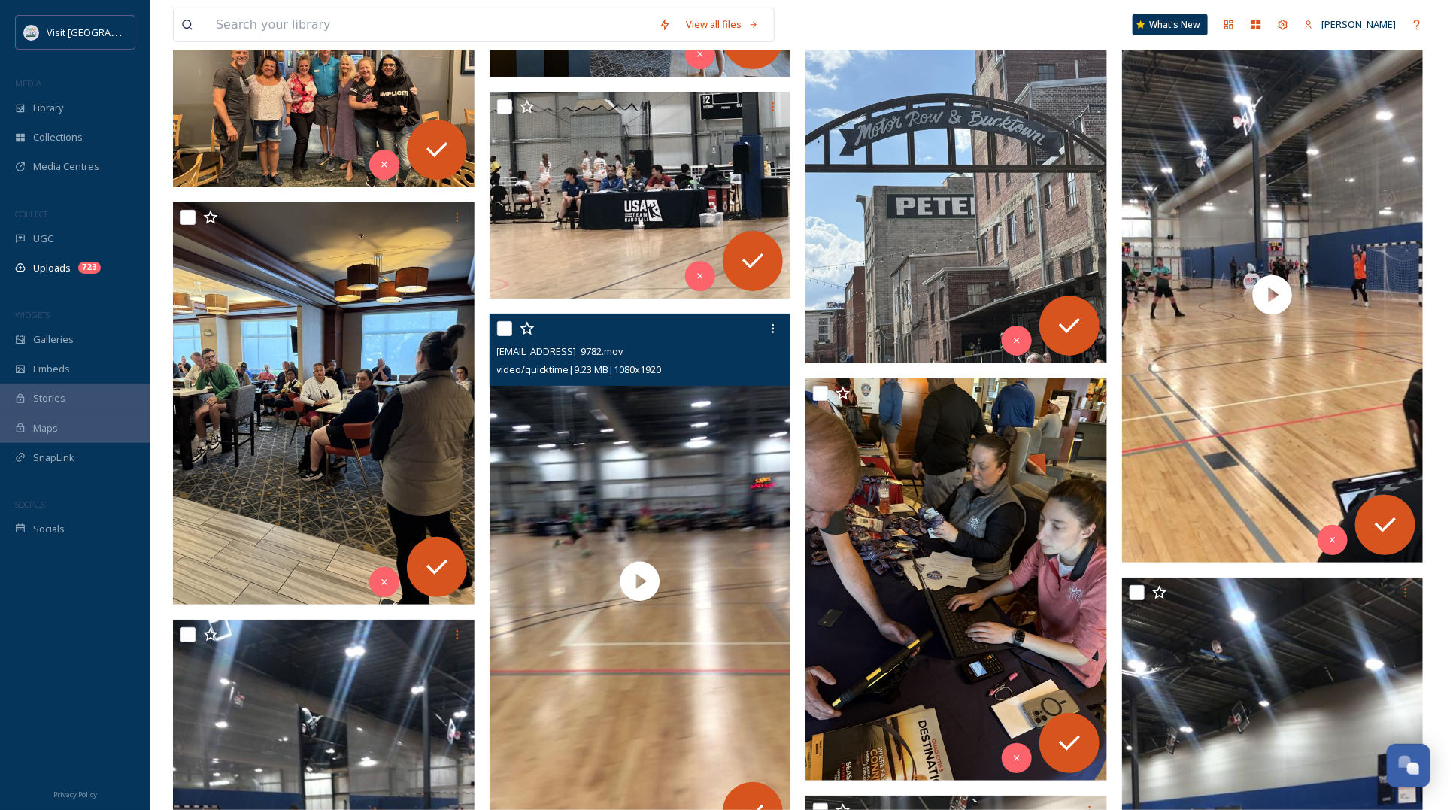
click at [501, 326] on input "checkbox" at bounding box center [504, 328] width 15 height 15
checkbox input "true"
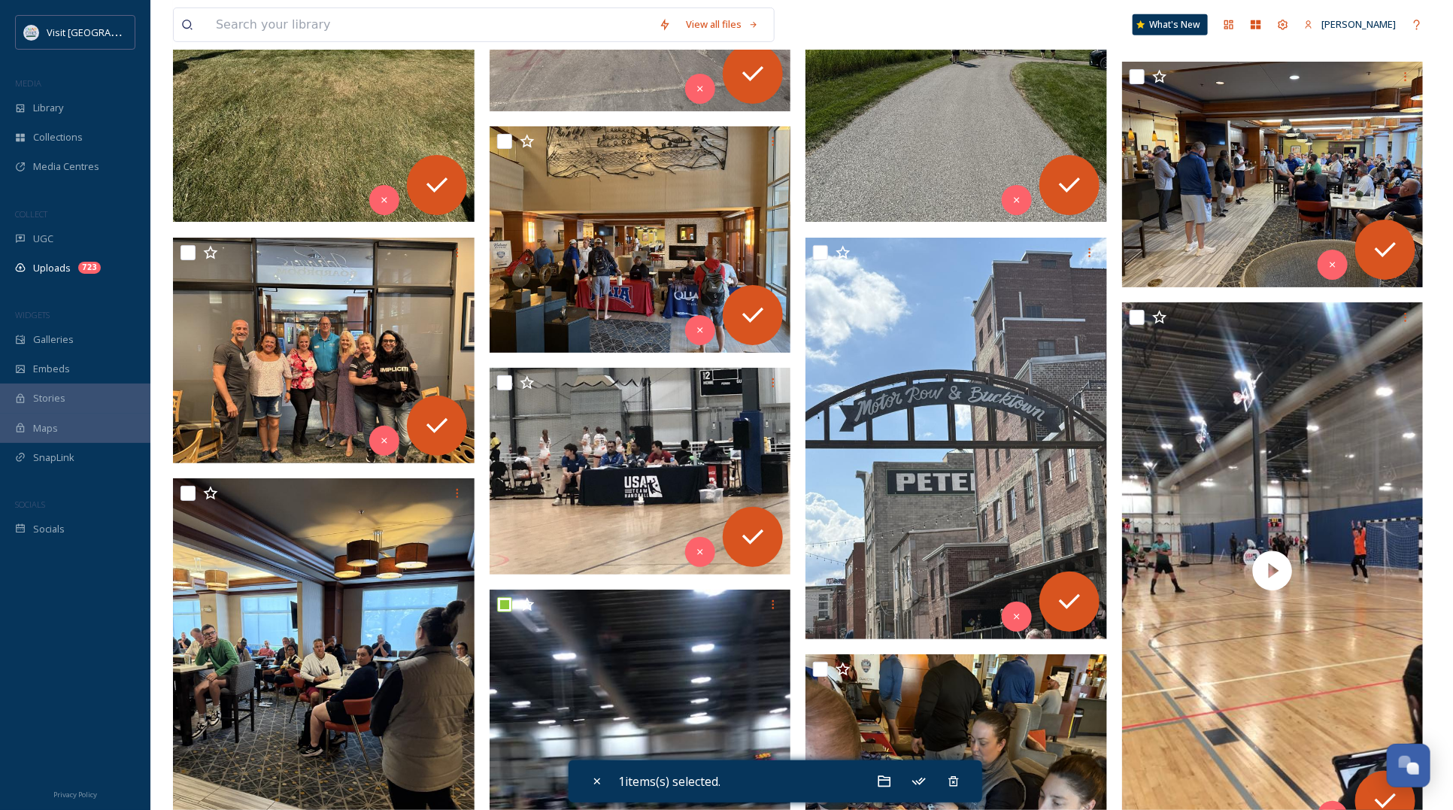
scroll to position [3289, 0]
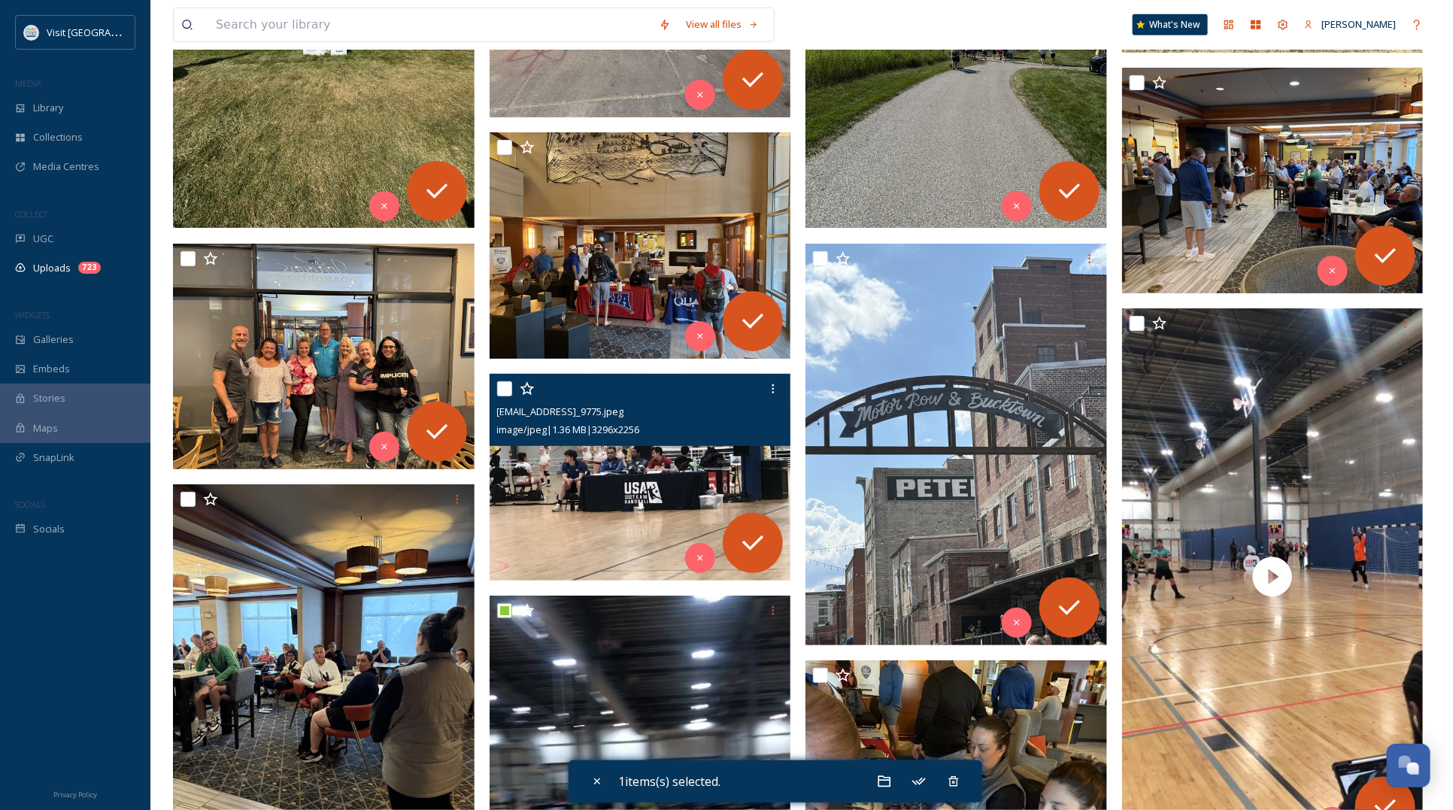
click at [501, 386] on input "checkbox" at bounding box center [504, 388] width 15 height 15
checkbox input "true"
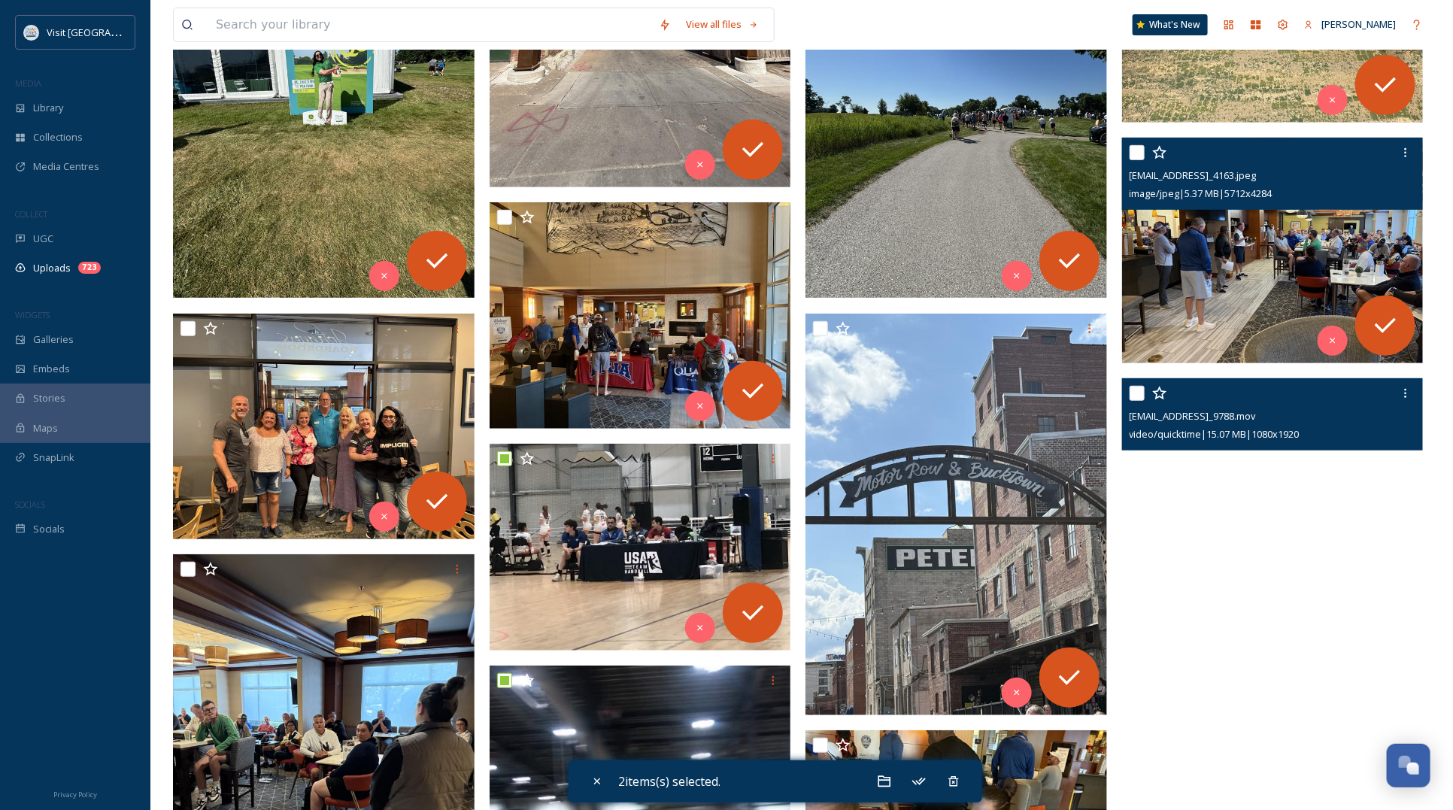
scroll to position [3101, 0]
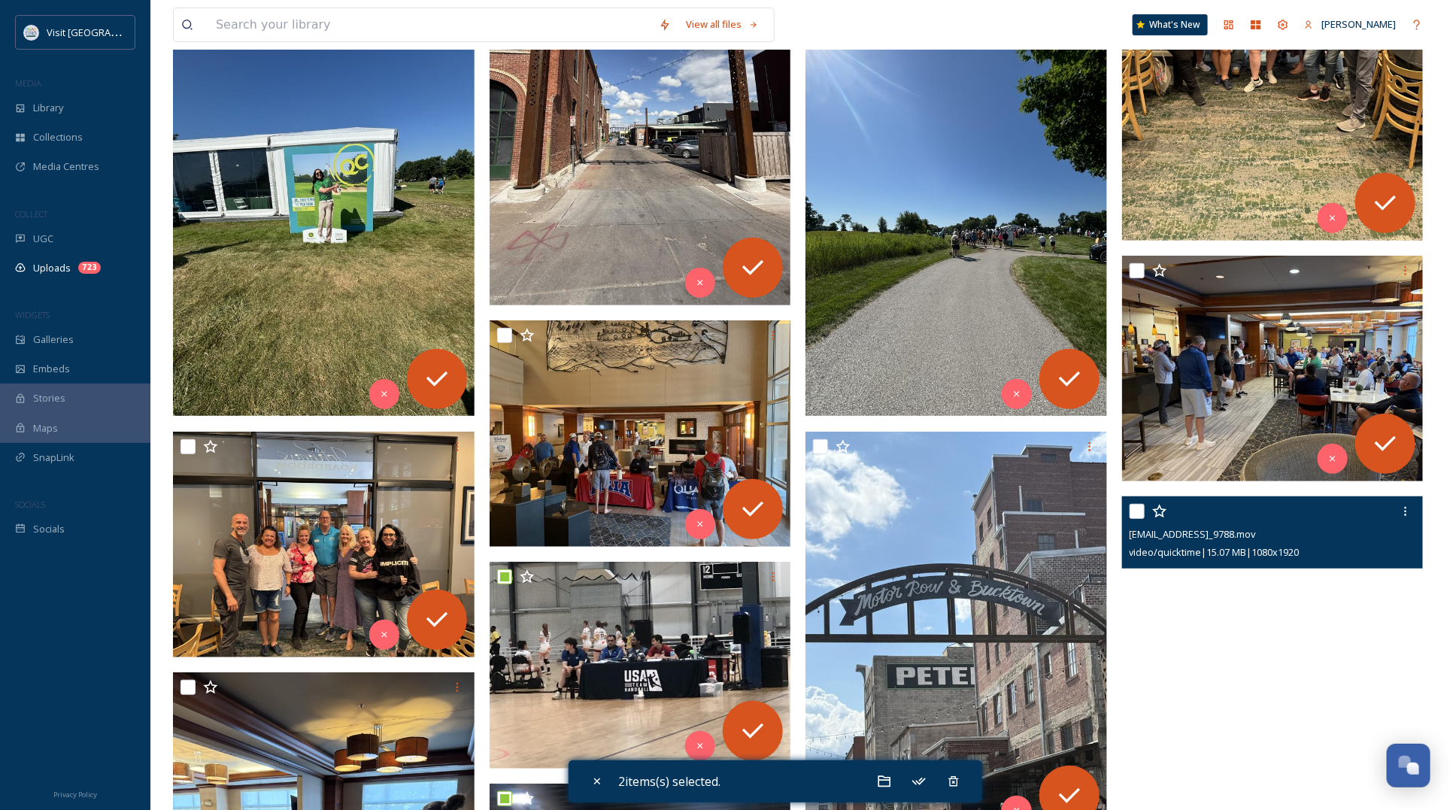
click at [1134, 502] on div at bounding box center [1274, 511] width 290 height 27
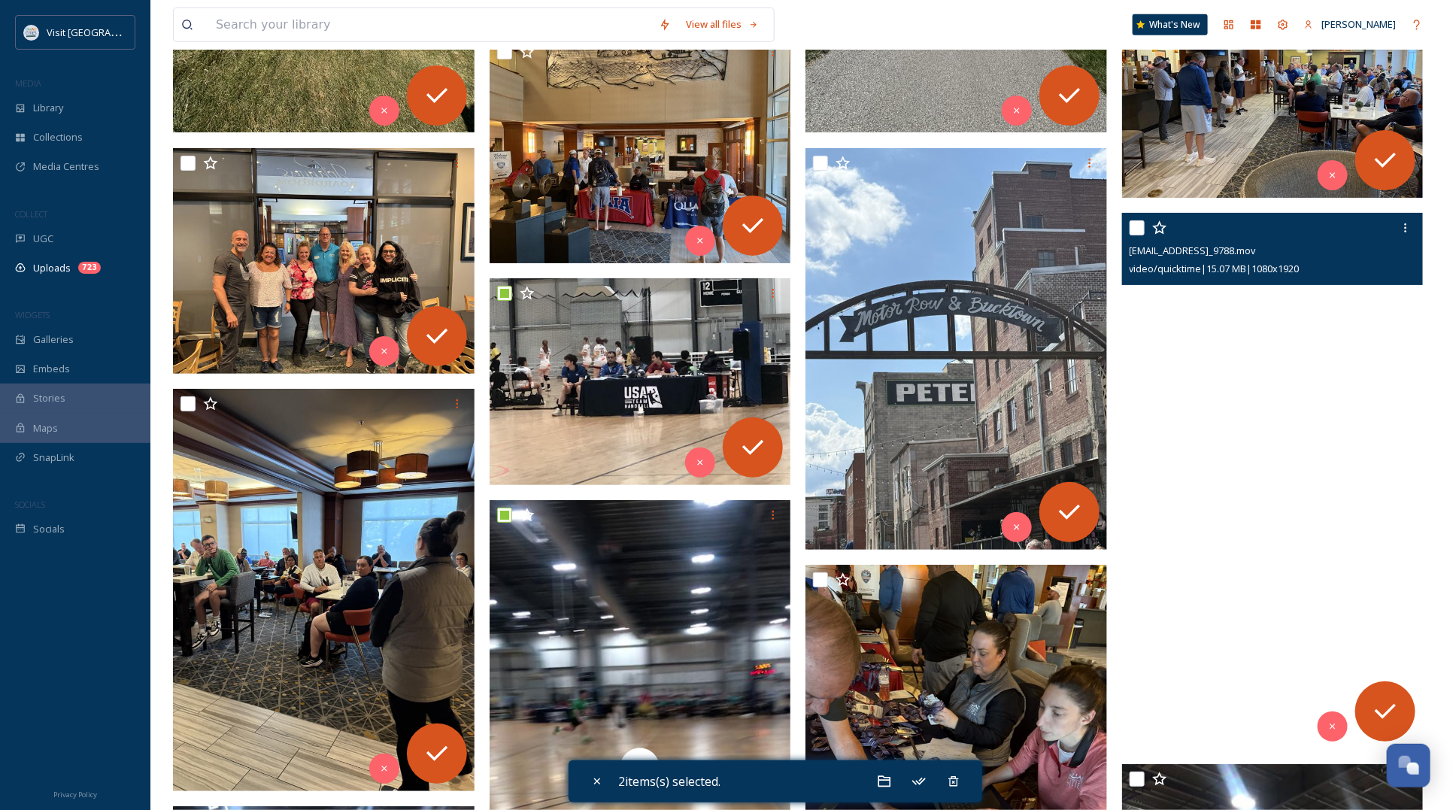
scroll to position [3477, 0]
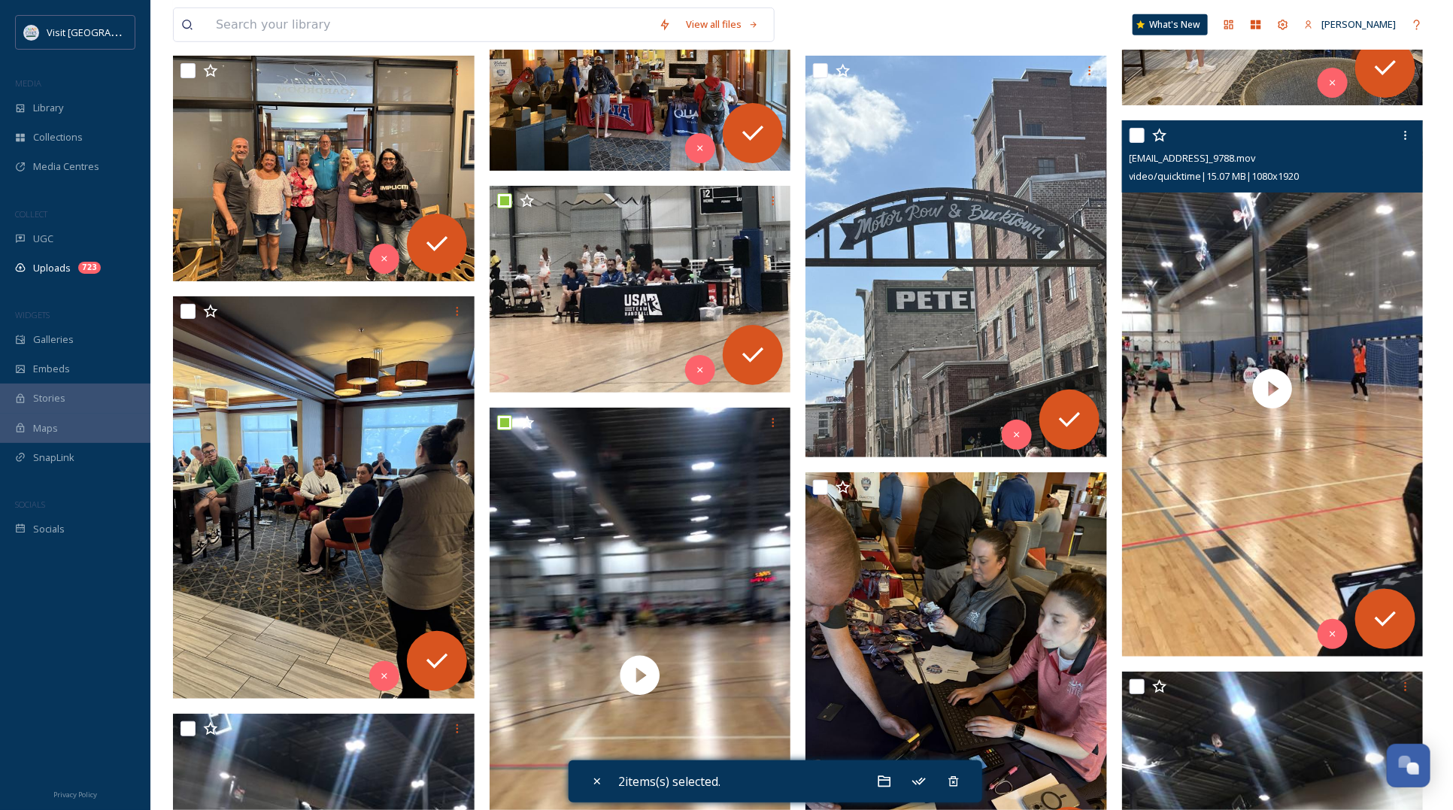
click at [1137, 139] on input "checkbox" at bounding box center [1136, 135] width 15 height 15
checkbox input "true"
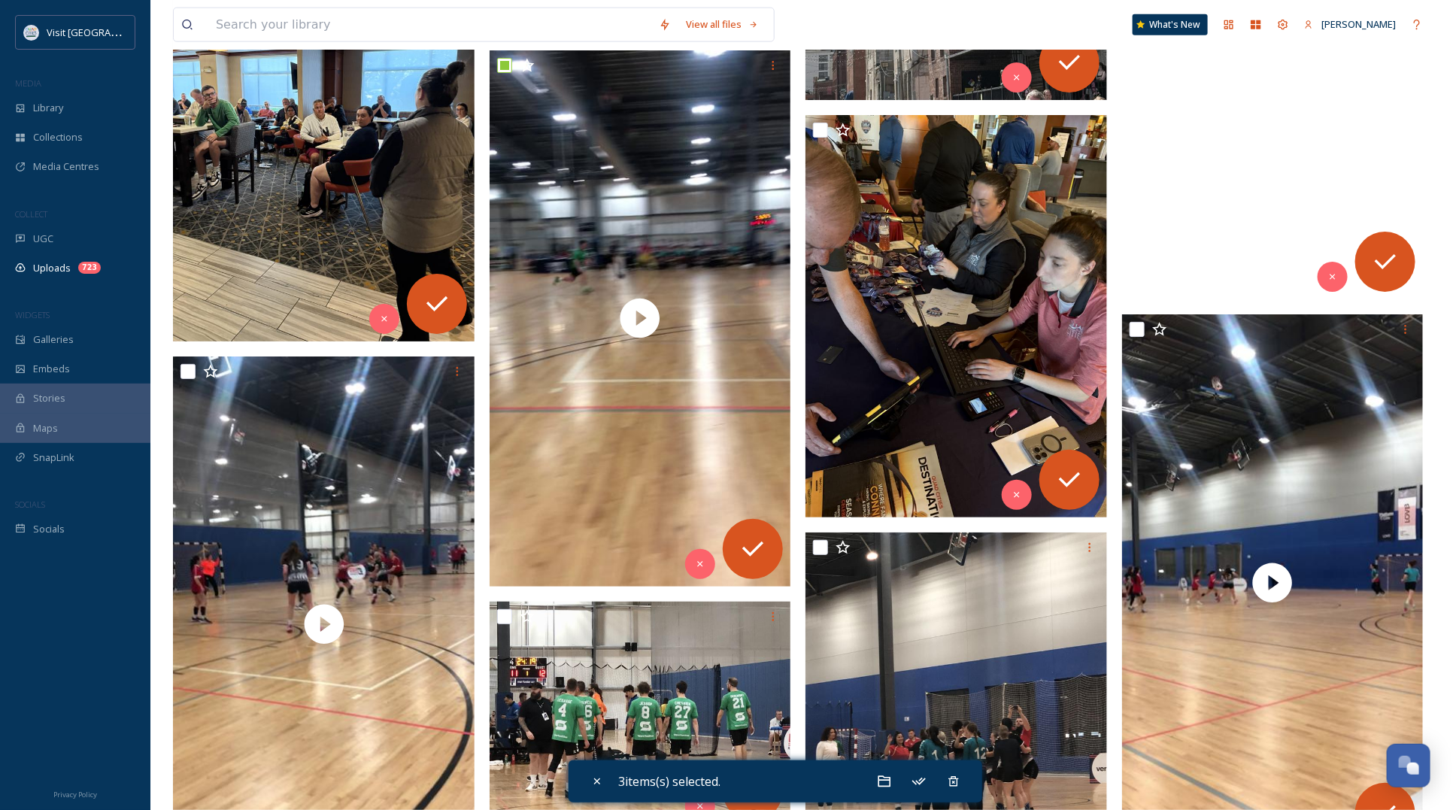
scroll to position [3853, 0]
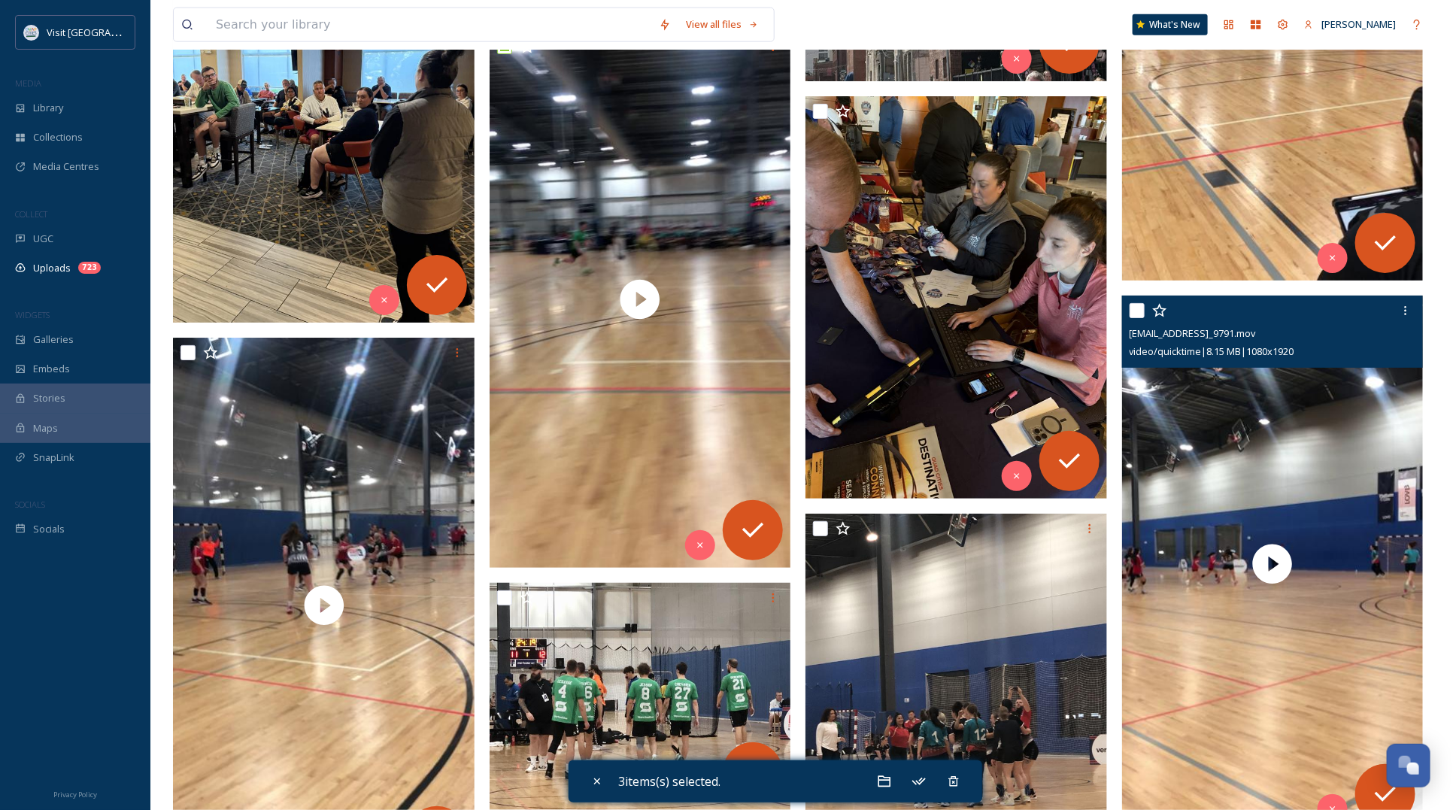
click at [1137, 310] on input "checkbox" at bounding box center [1136, 310] width 15 height 15
checkbox input "true"
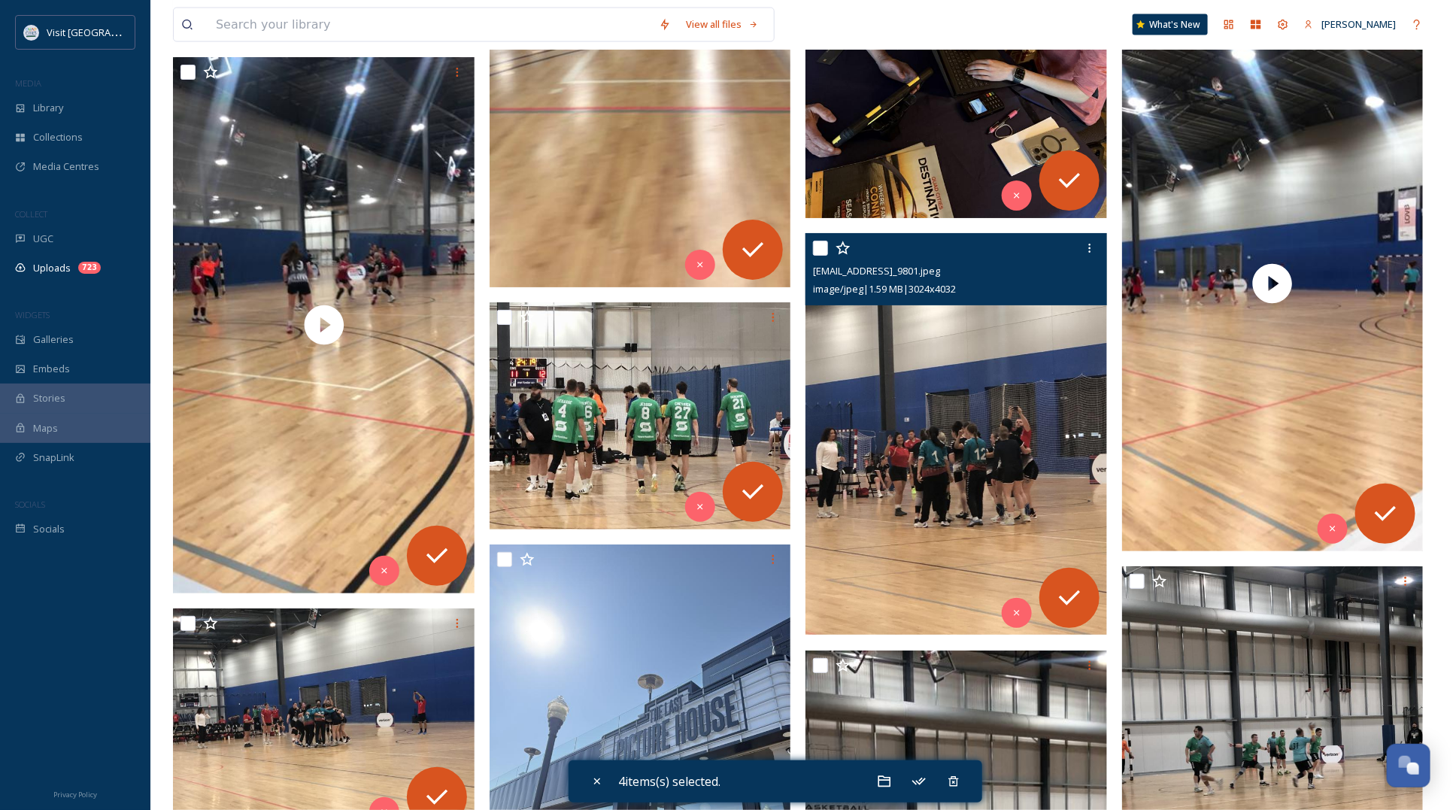
scroll to position [4135, 0]
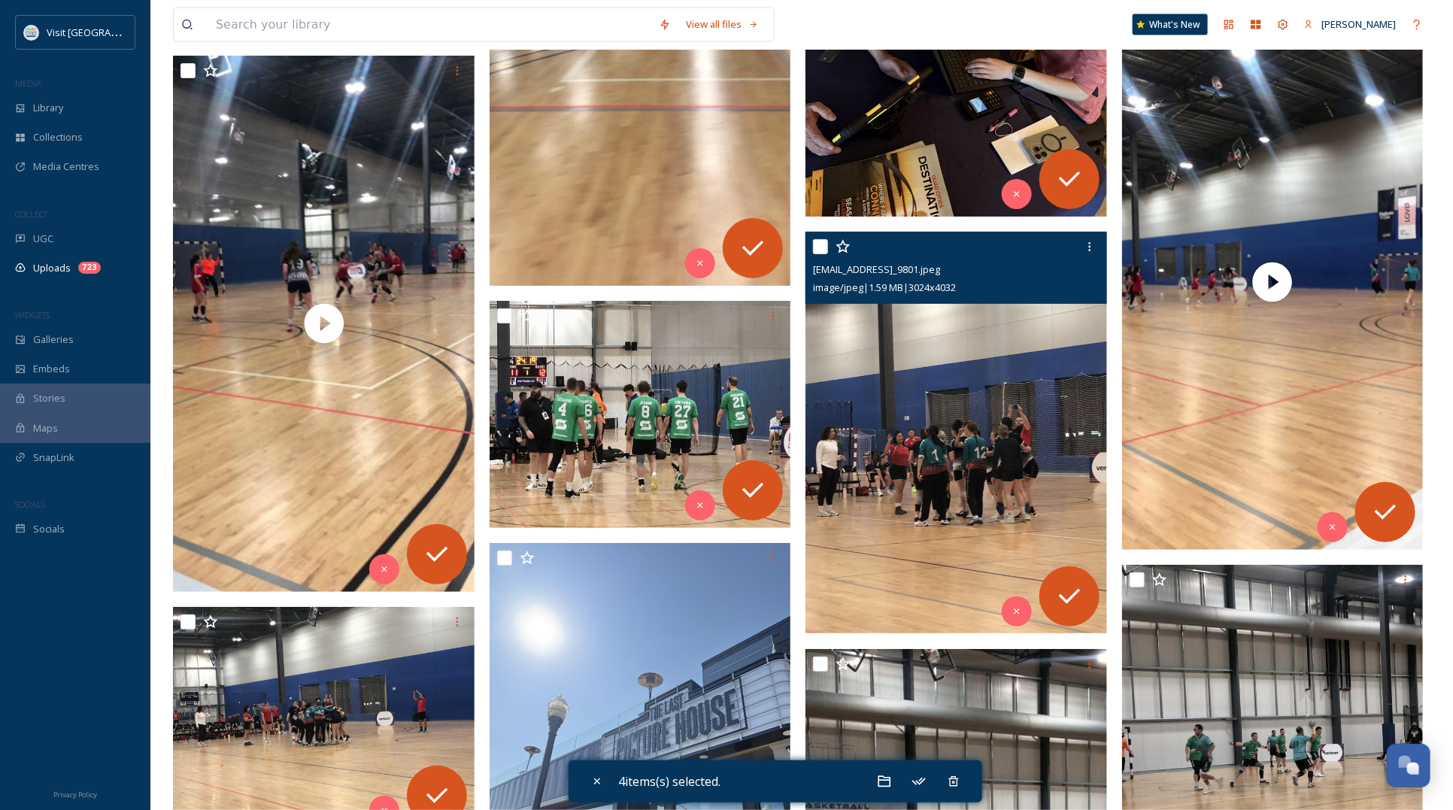
click at [820, 249] on input "checkbox" at bounding box center [820, 246] width 15 height 15
checkbox input "true"
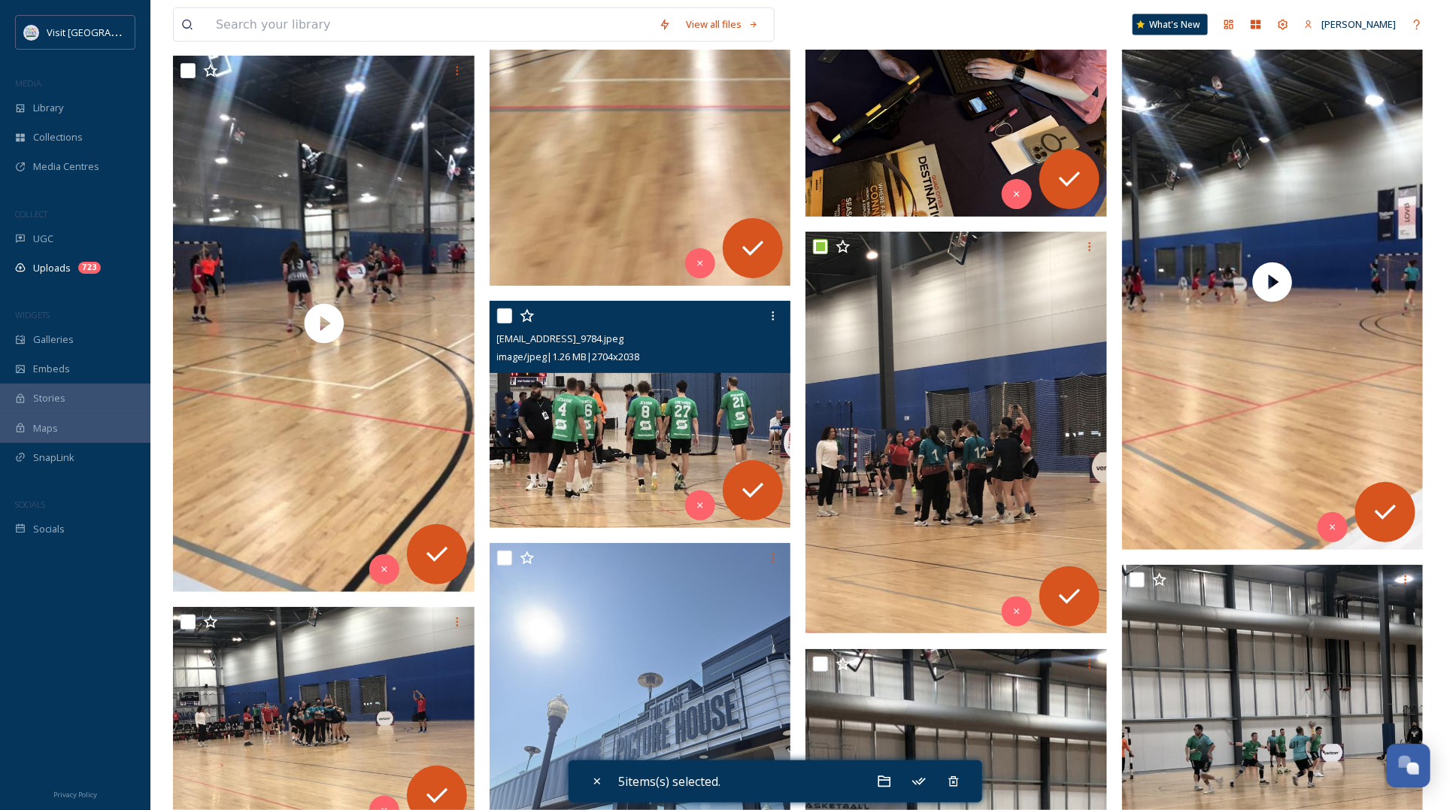
click at [512, 314] on div at bounding box center [642, 315] width 290 height 27
click at [506, 314] on input "checkbox" at bounding box center [504, 315] width 15 height 15
checkbox input "true"
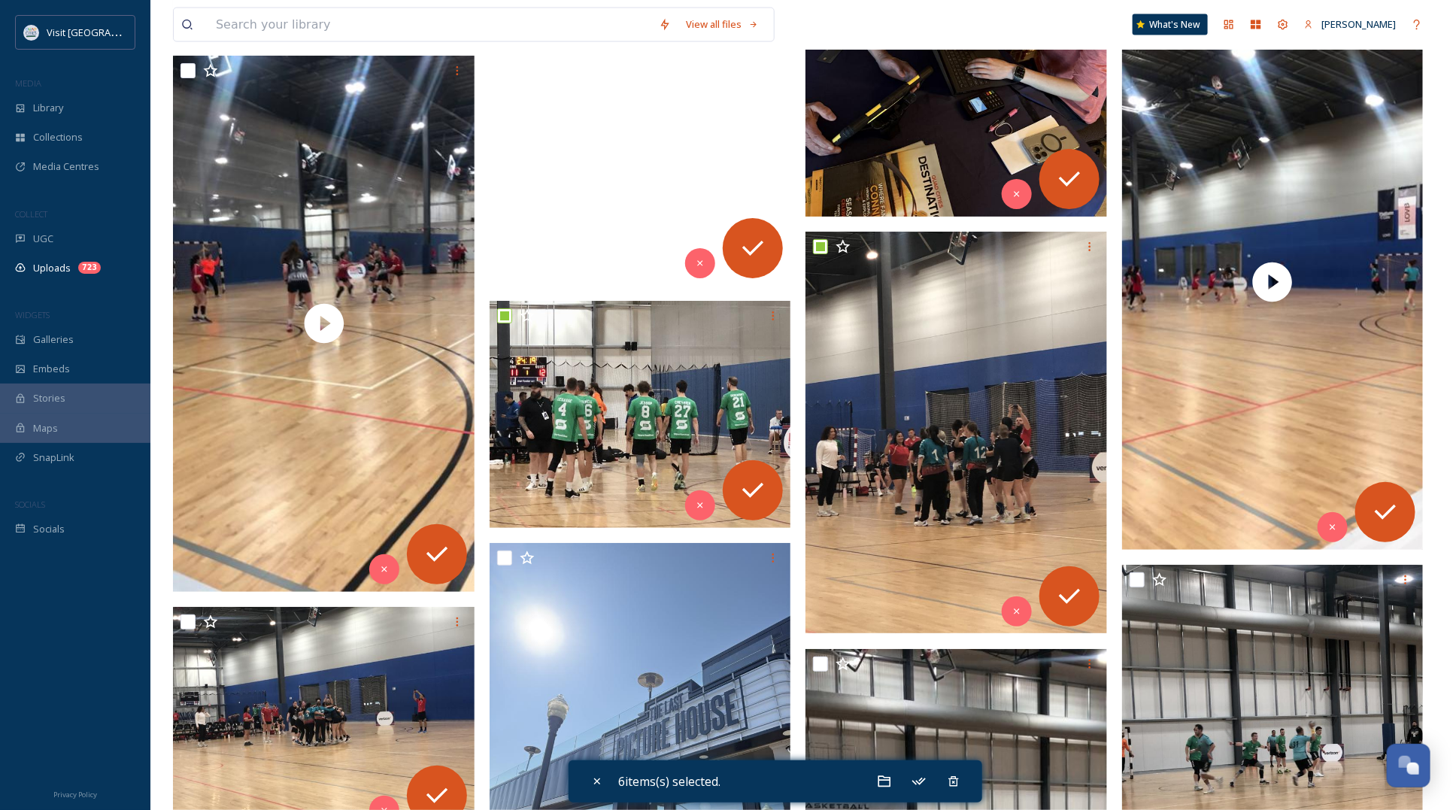
scroll to position [3947, 0]
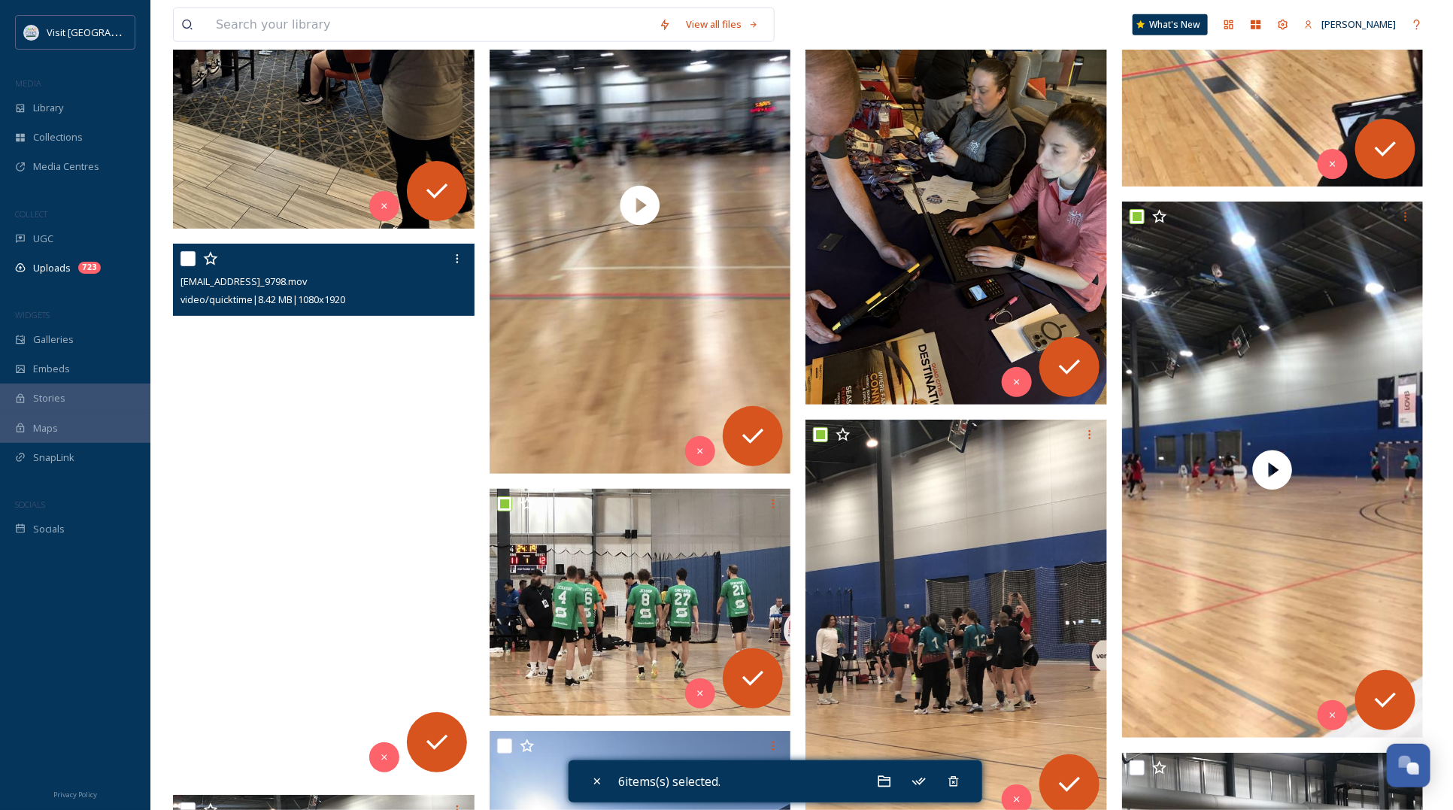
click at [186, 256] on input "checkbox" at bounding box center [187, 258] width 15 height 15
checkbox input "true"
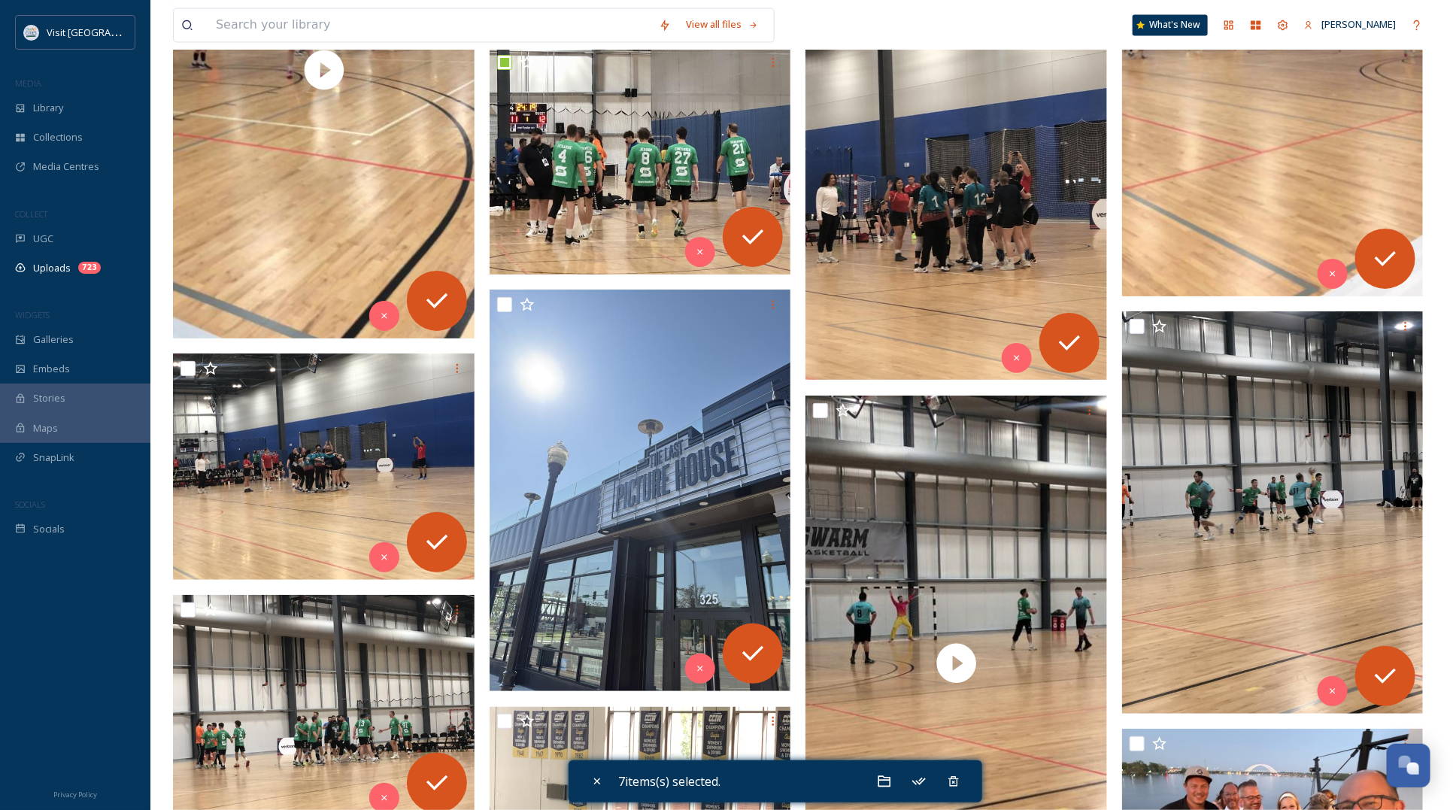
scroll to position [4511, 0]
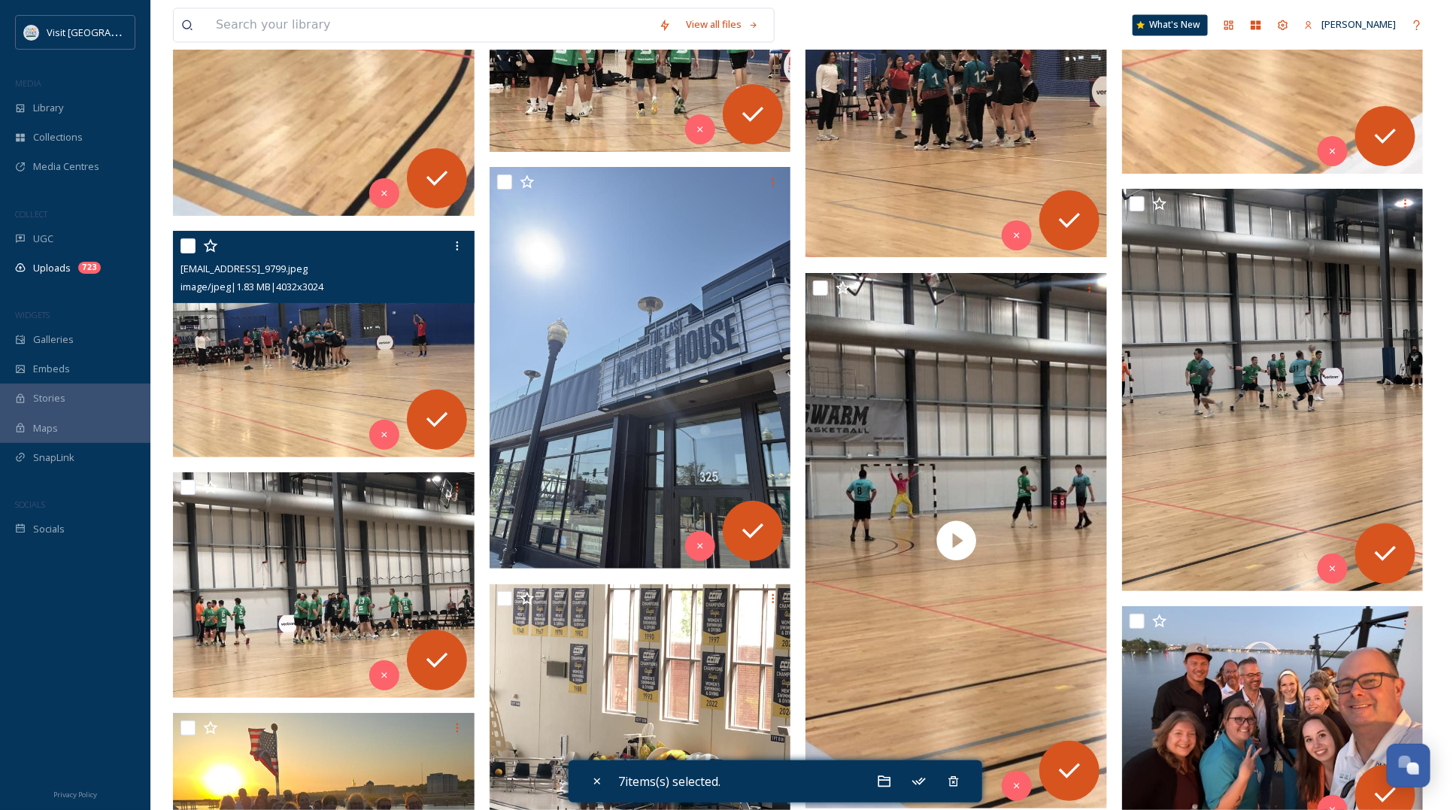
click at [186, 241] on input "checkbox" at bounding box center [187, 245] width 15 height 15
checkbox input "true"
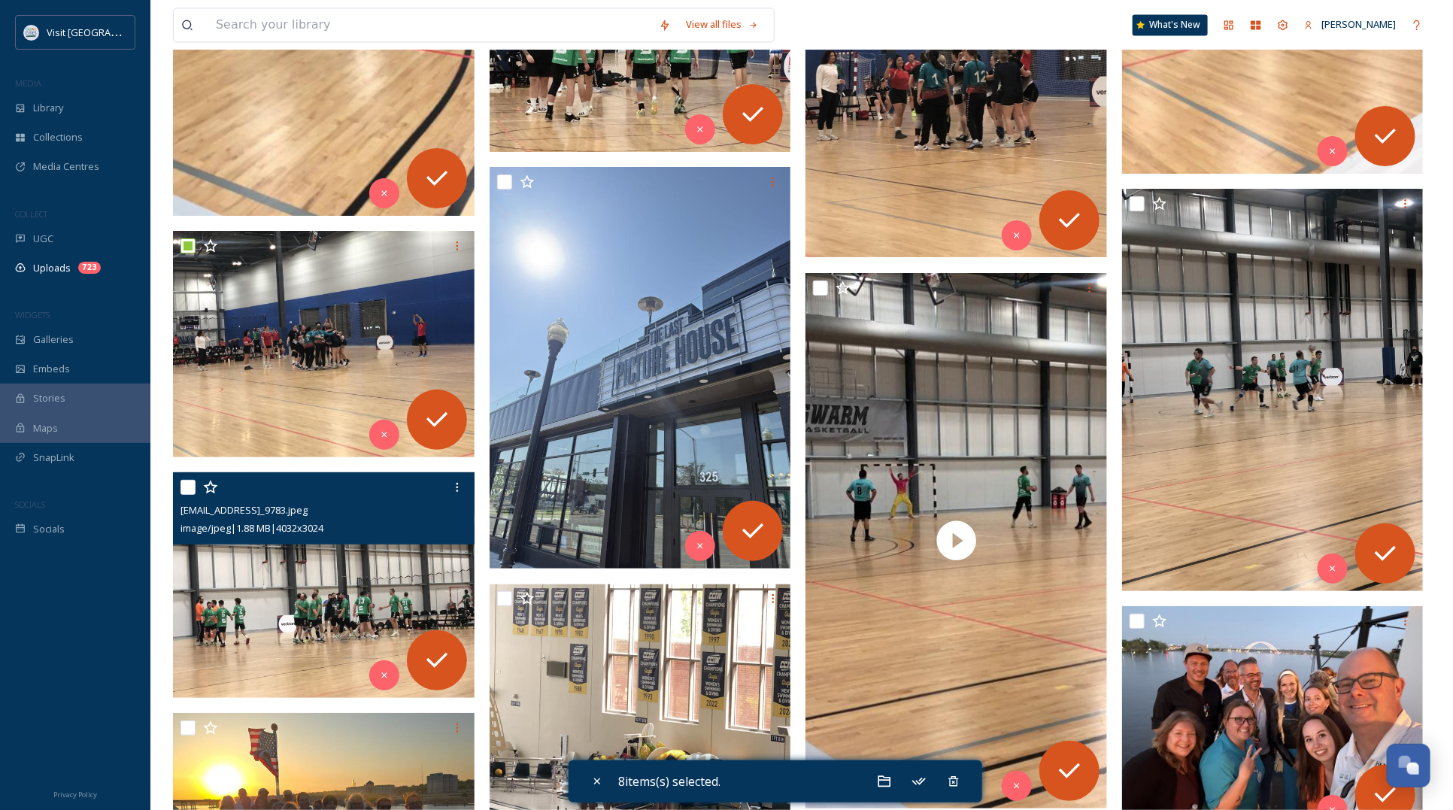
click at [186, 486] on input "checkbox" at bounding box center [187, 487] width 15 height 15
checkbox input "true"
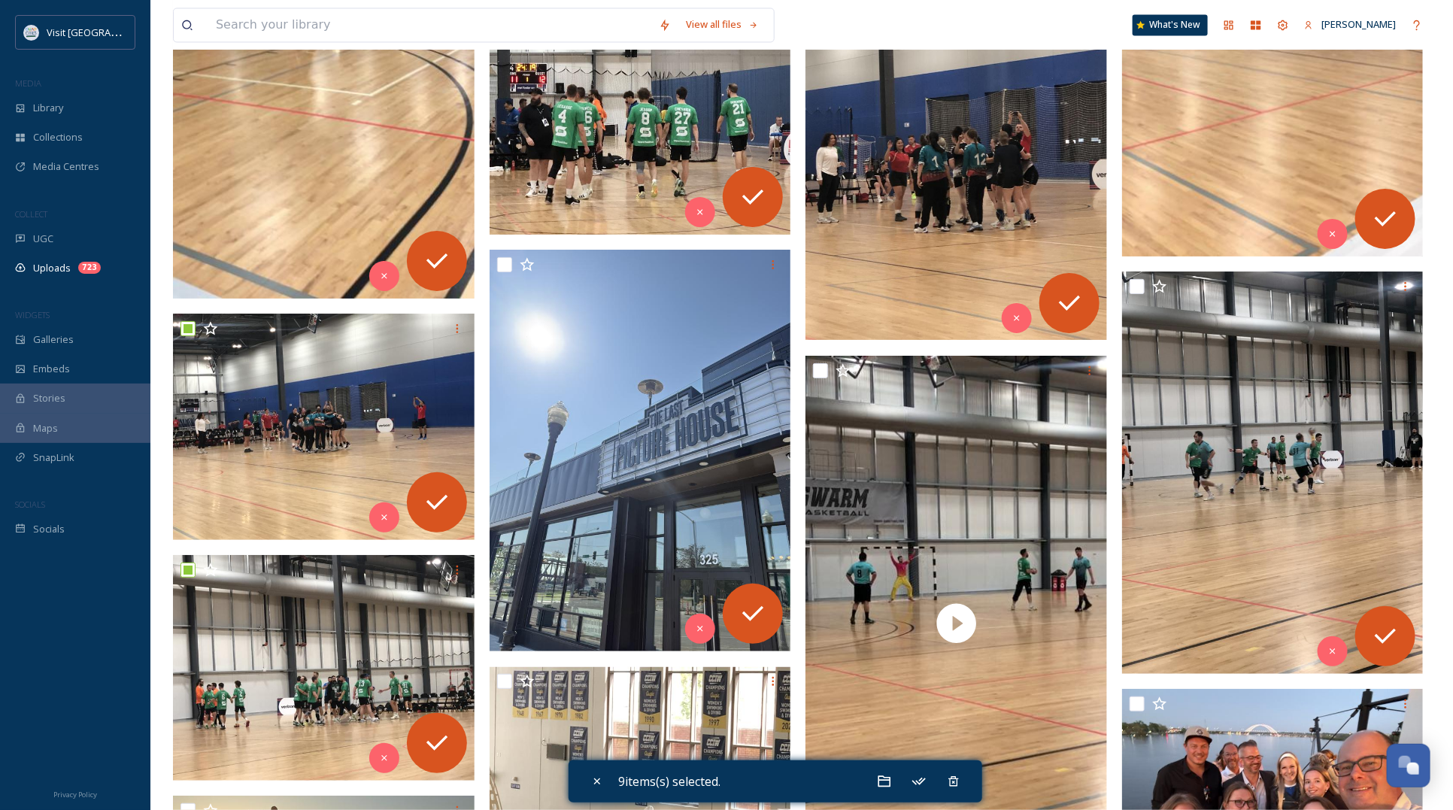
scroll to position [4417, 0]
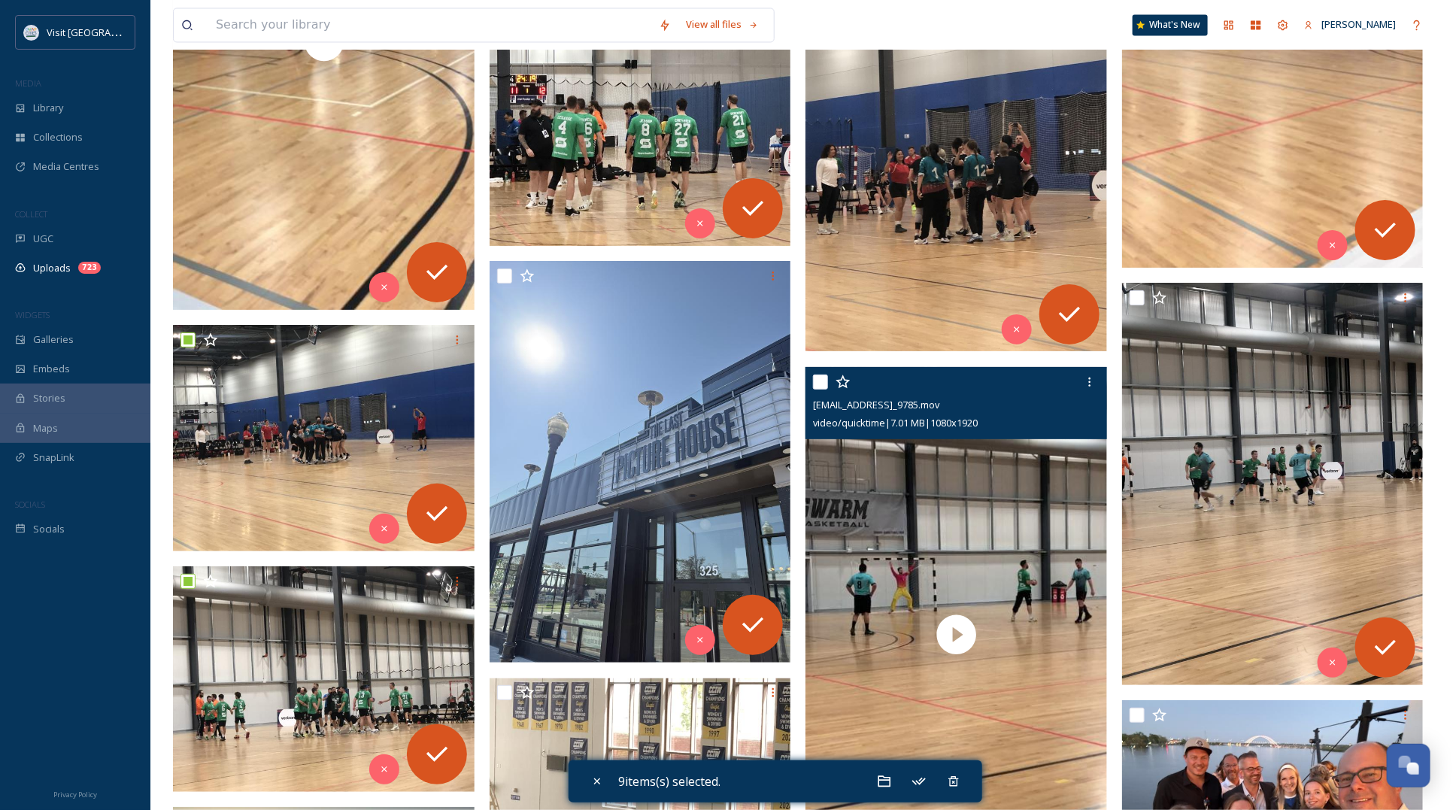
click at [823, 380] on input "checkbox" at bounding box center [820, 381] width 15 height 15
checkbox input "true"
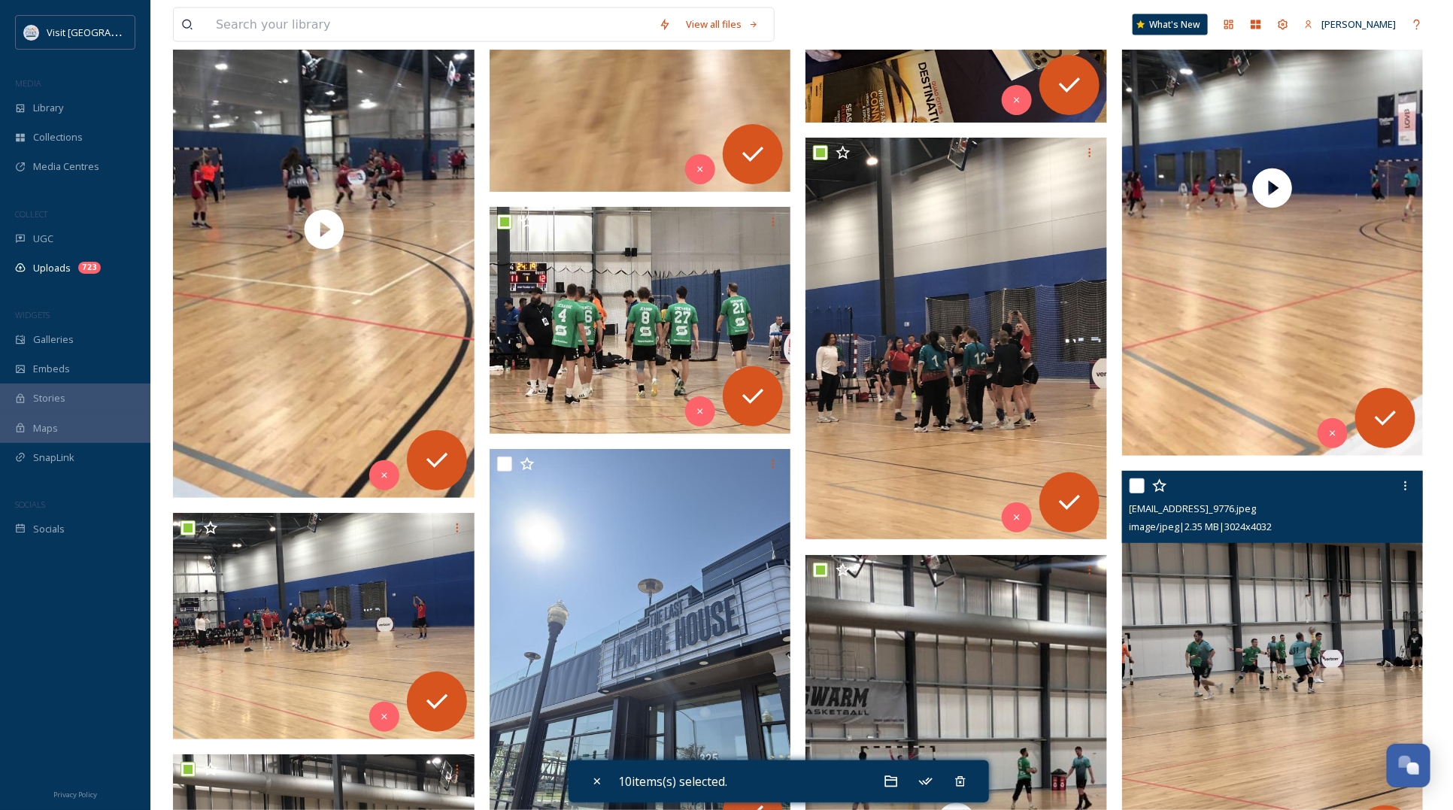
click at [1137, 486] on input "checkbox" at bounding box center [1136, 485] width 15 height 15
checkbox input "true"
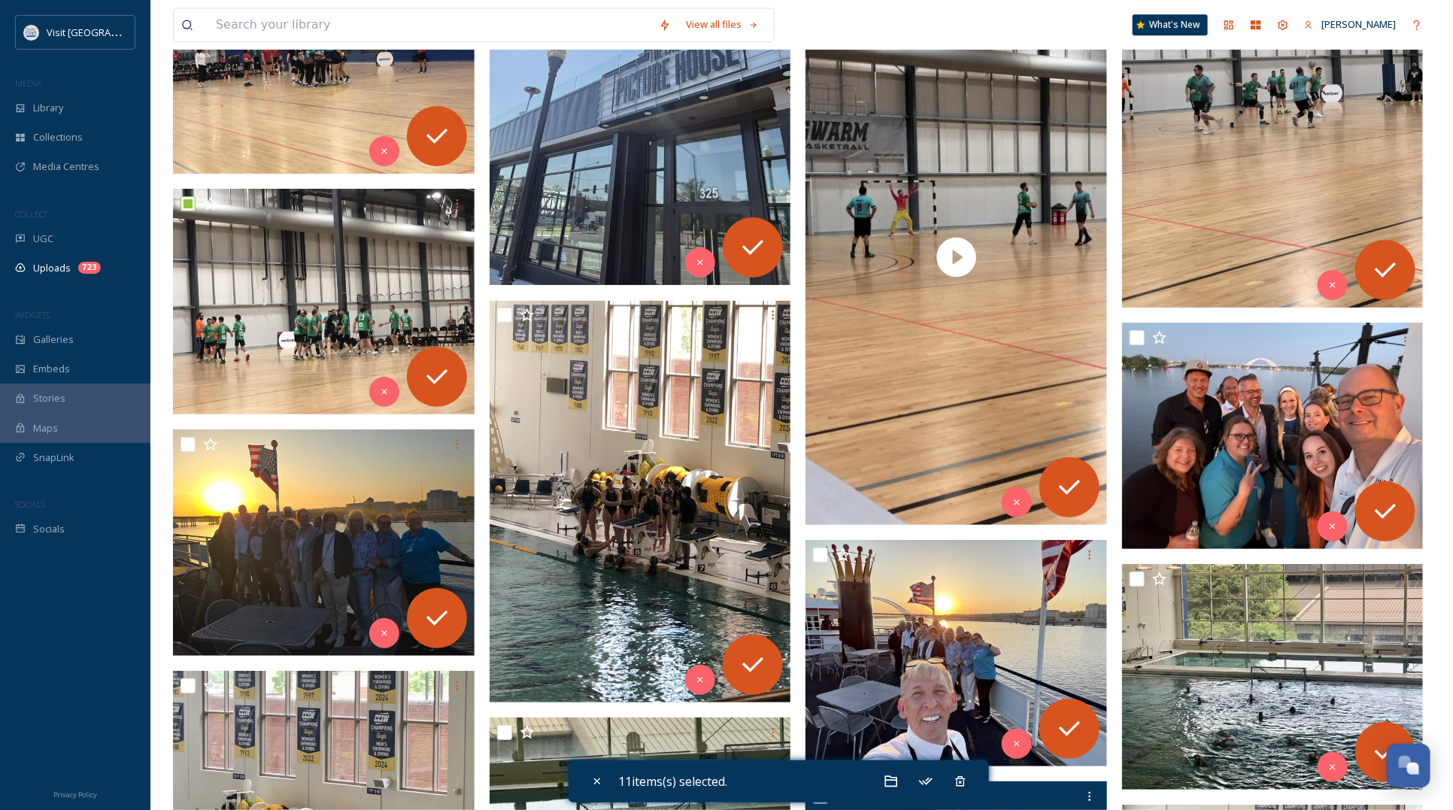
scroll to position [5263, 0]
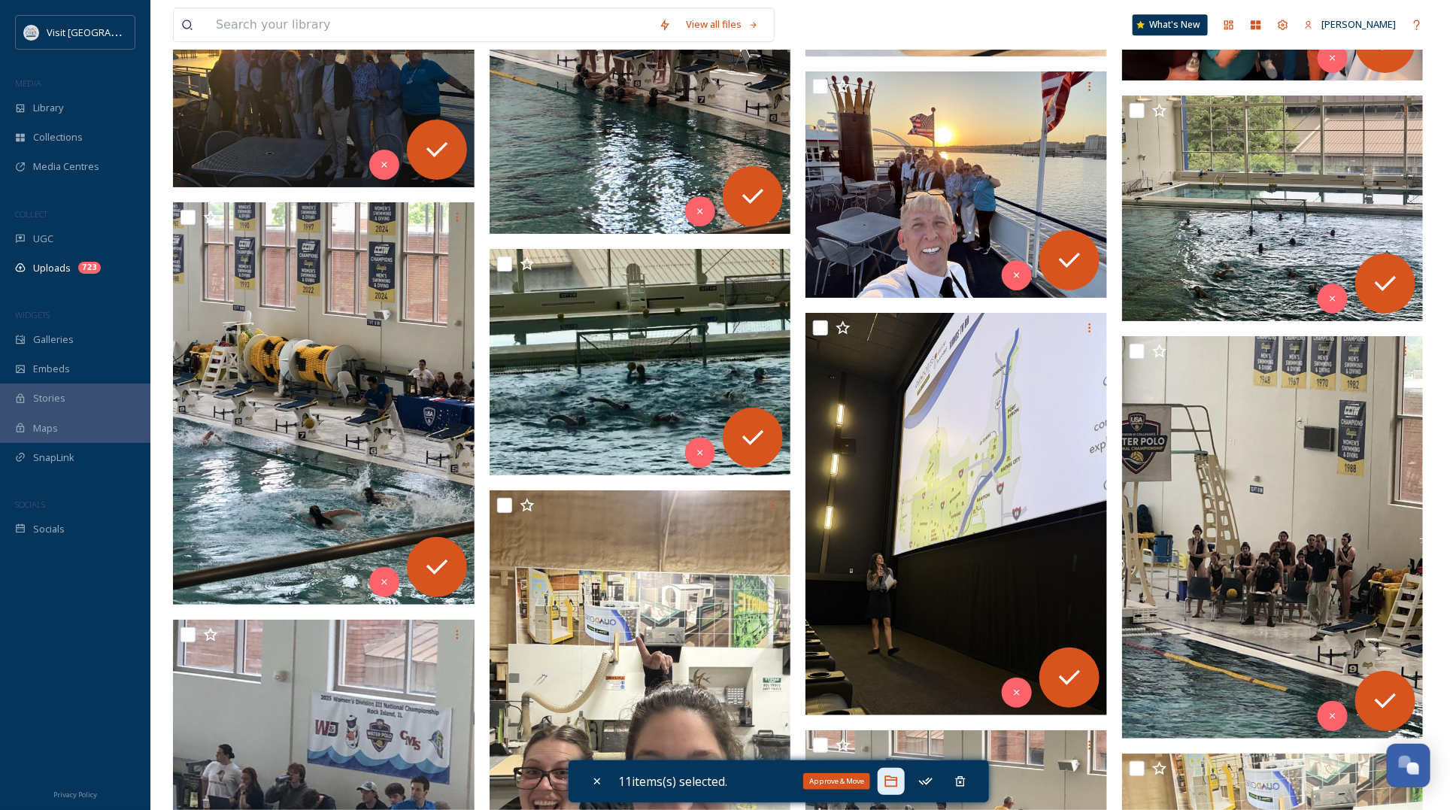
click at [892, 780] on icon at bounding box center [891, 781] width 13 height 11
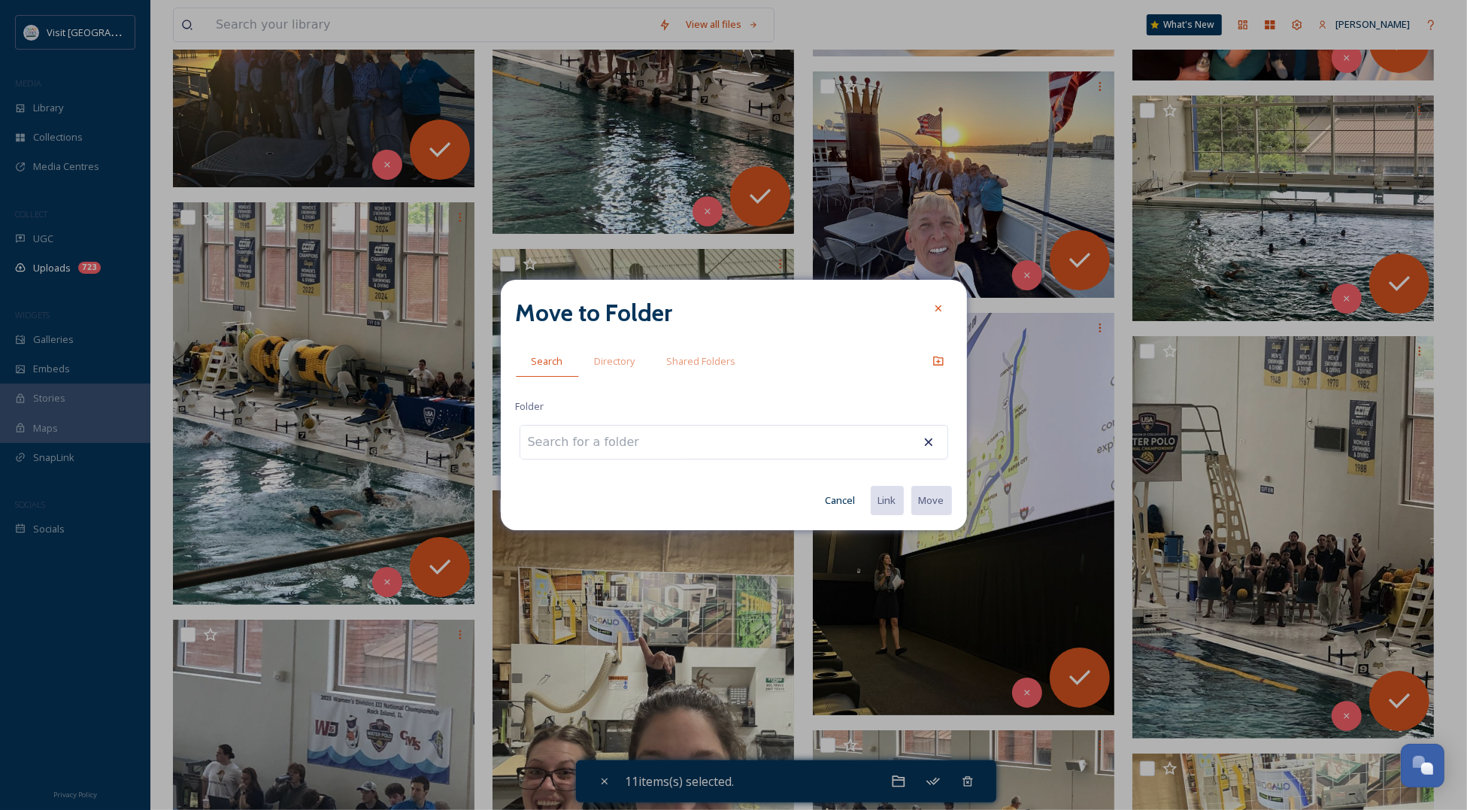
click at [634, 447] on input at bounding box center [602, 442] width 165 height 33
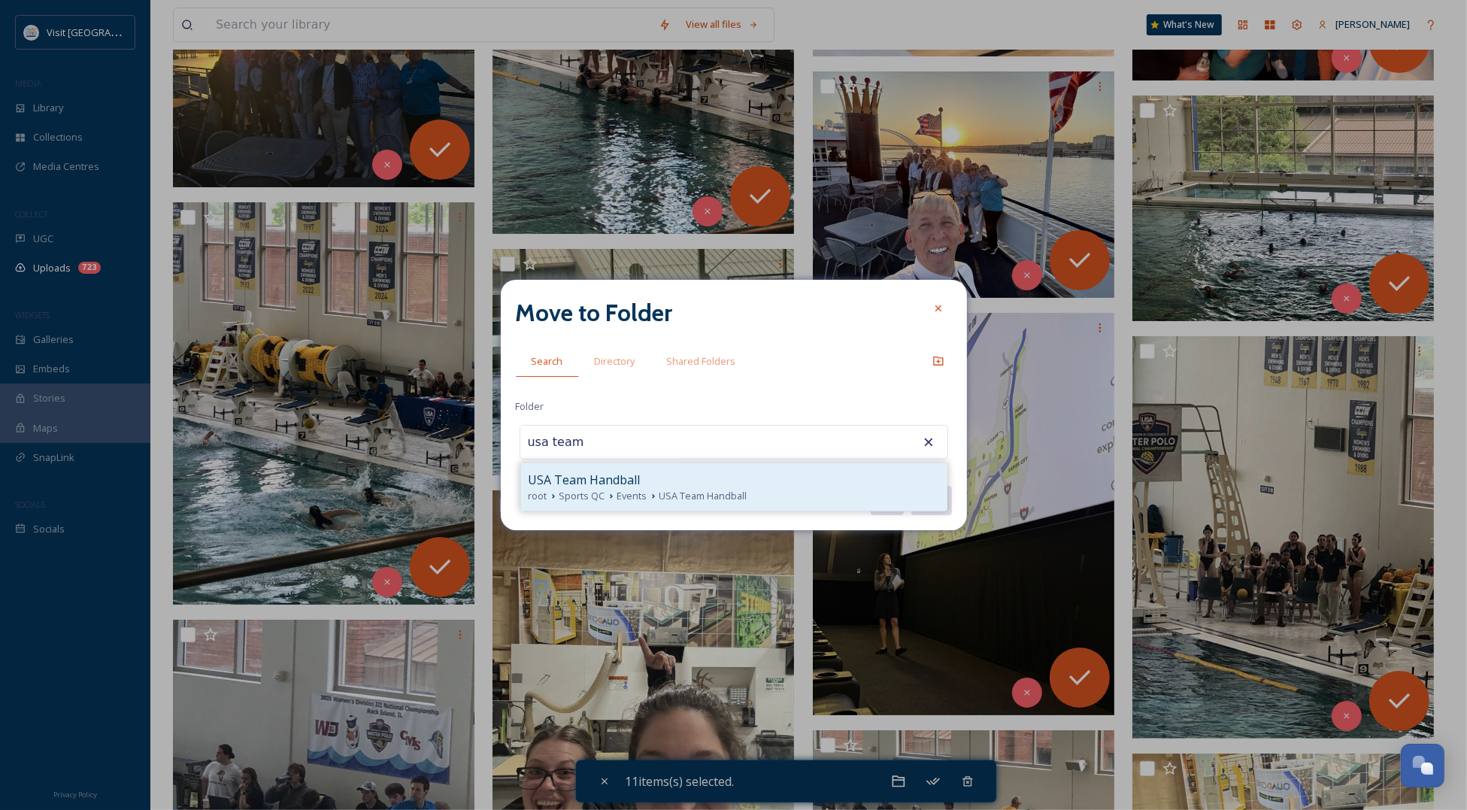
click at [610, 480] on span "USA Team Handball" at bounding box center [585, 480] width 112 height 18
type input "USA Team Handball"
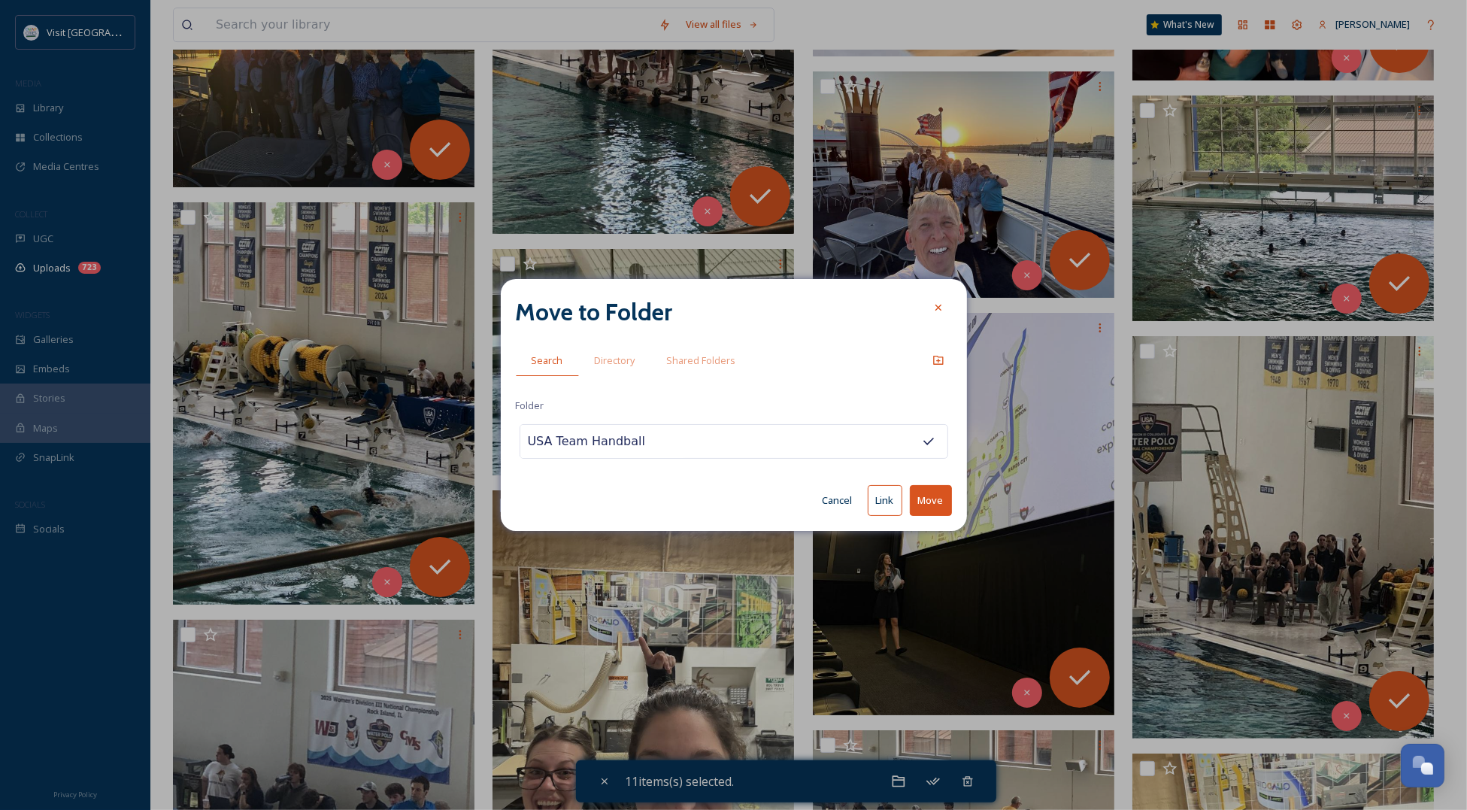
click at [926, 490] on button "Move" at bounding box center [931, 500] width 42 height 31
checkbox input "false"
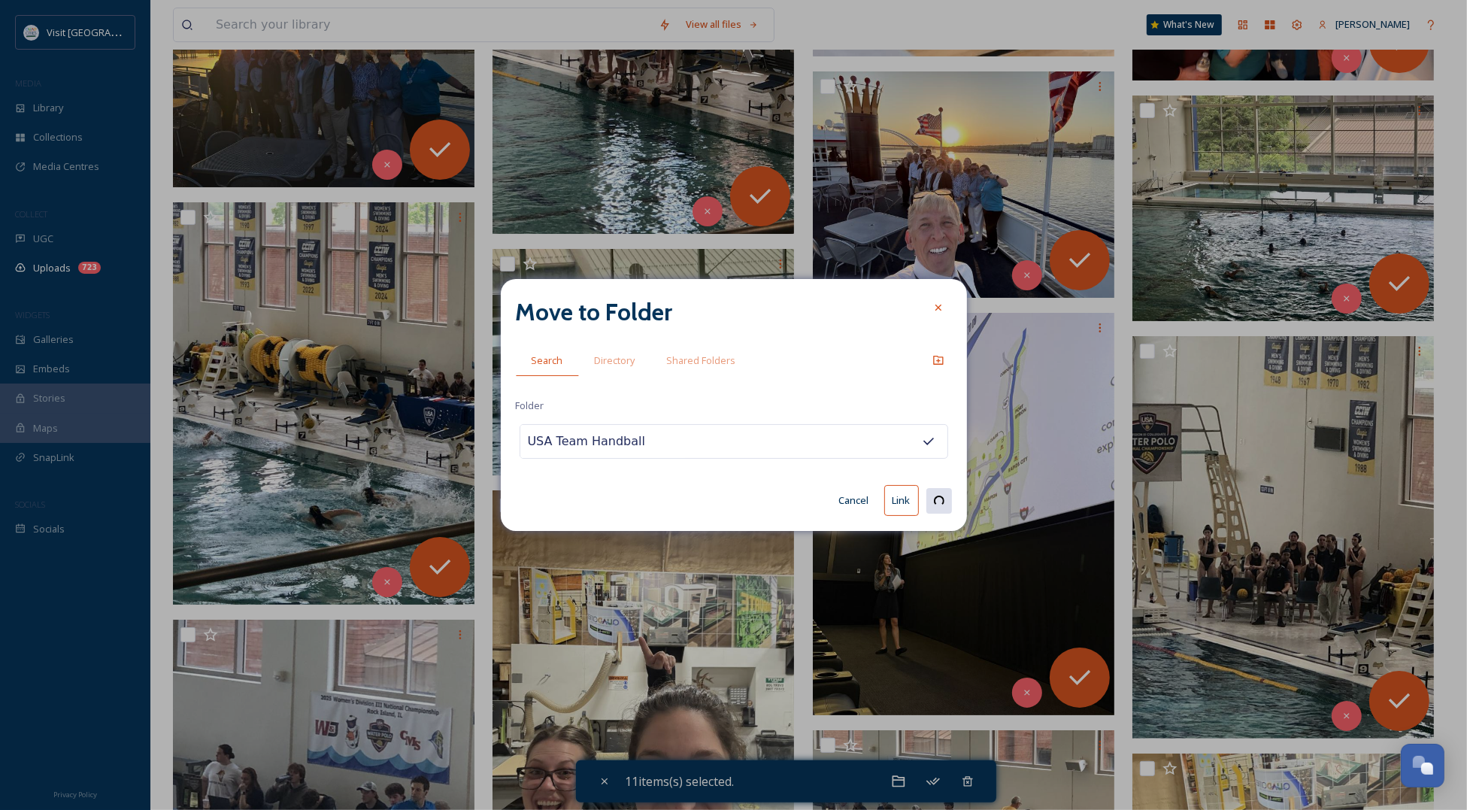
checkbox input "false"
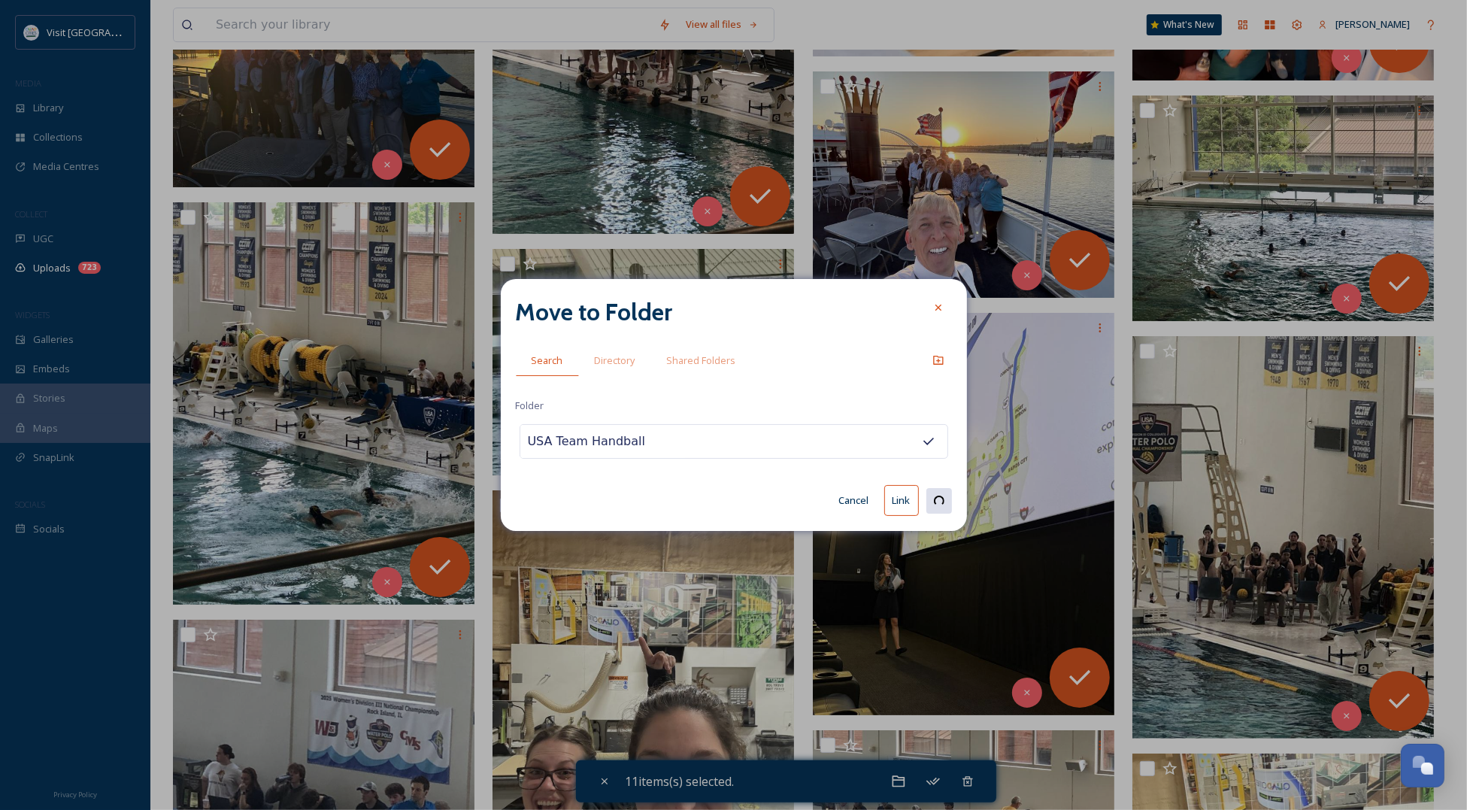
checkbox input "false"
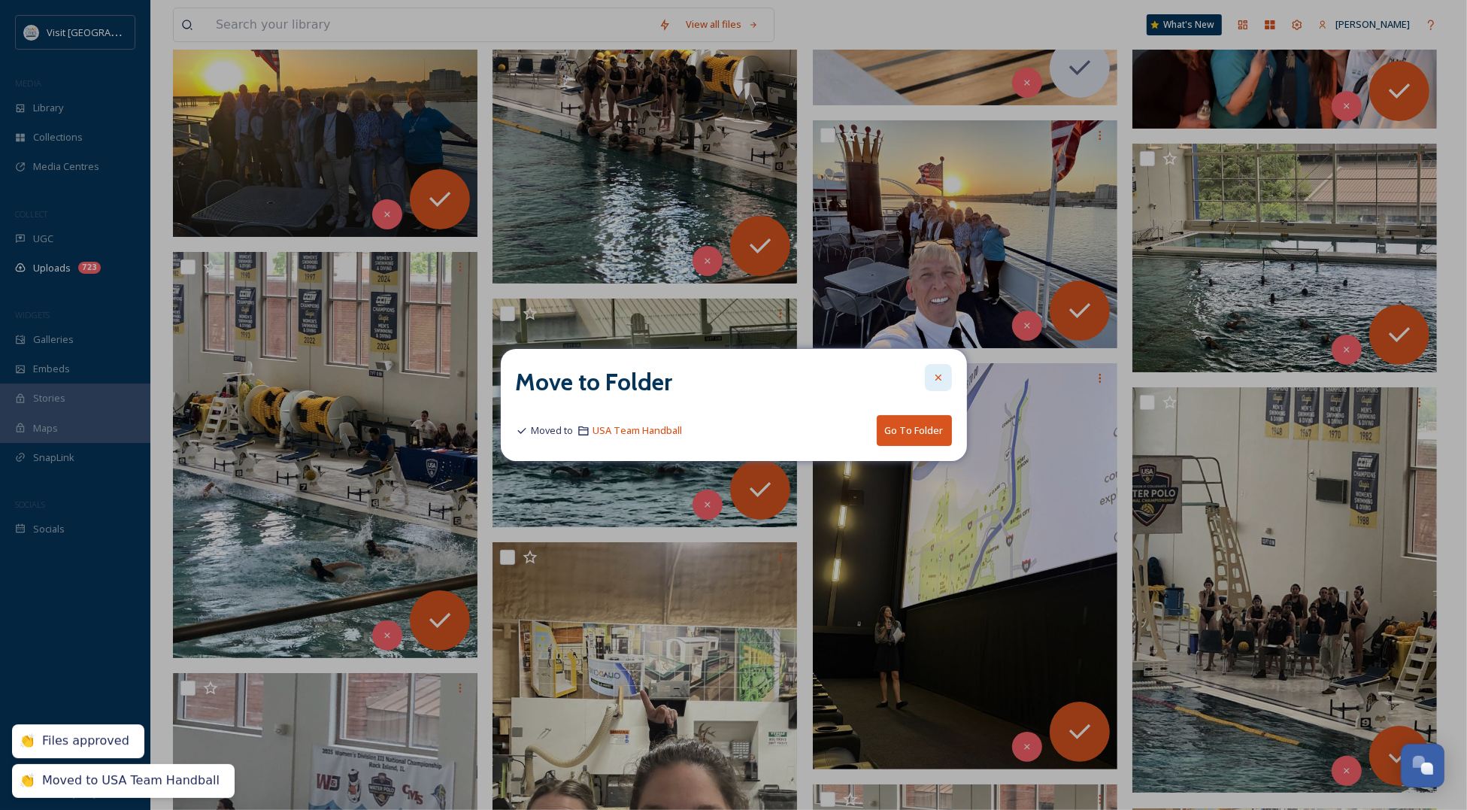
click at [938, 374] on icon at bounding box center [938, 377] width 12 height 12
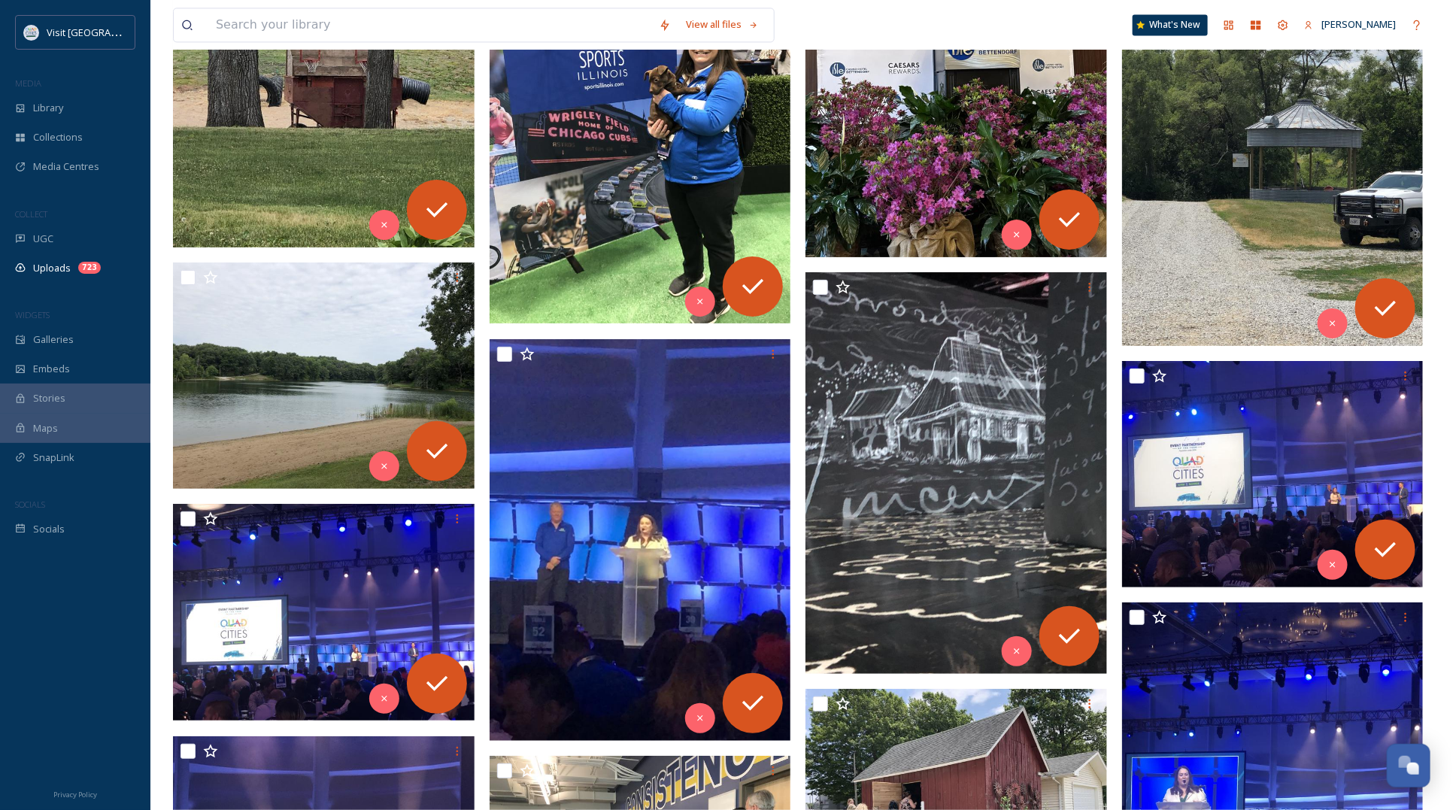
scroll to position [0, 0]
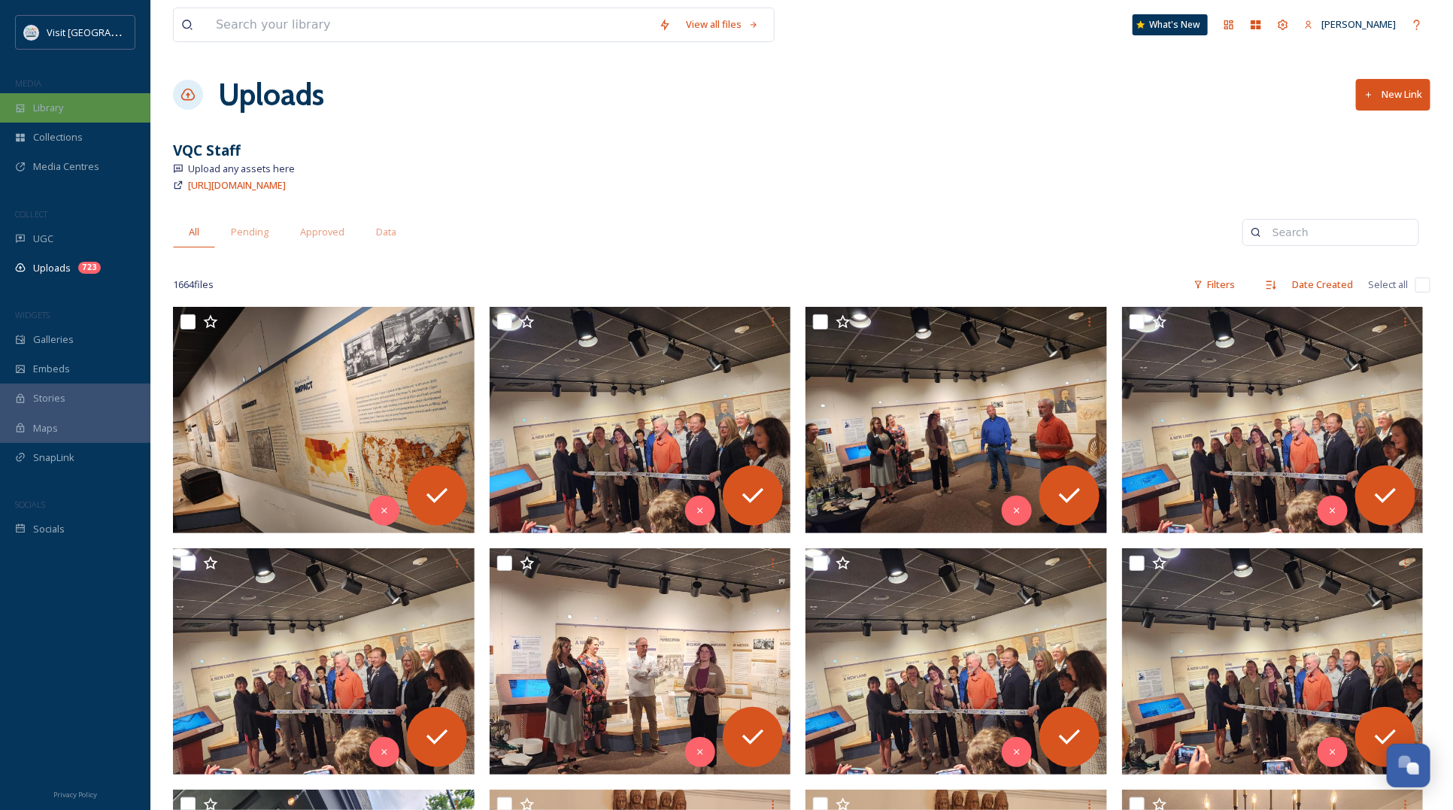
click at [65, 102] on div "Library" at bounding box center [75, 107] width 150 height 29
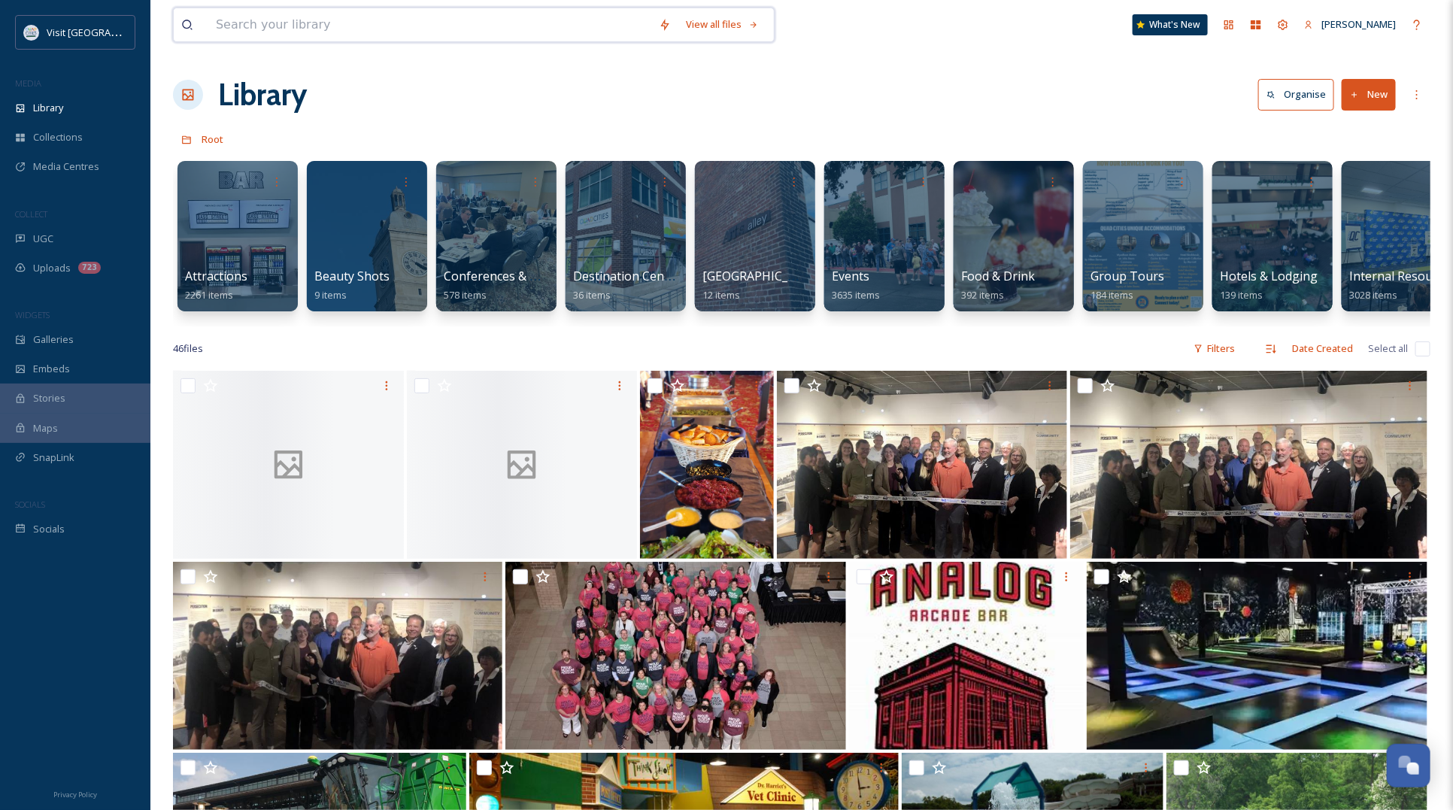
click at [490, 14] on input at bounding box center [429, 24] width 443 height 33
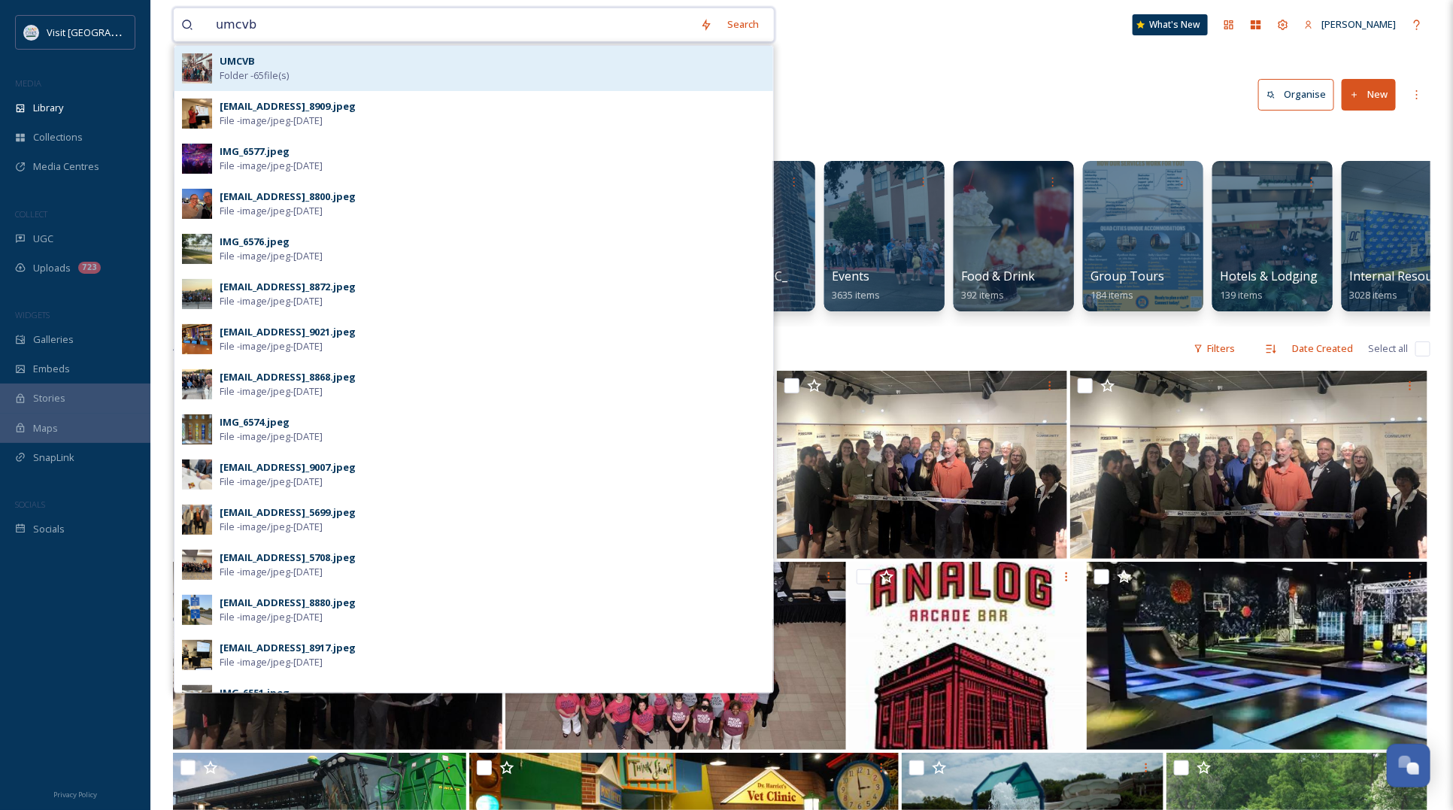
type input "umcvb"
click at [347, 88] on div "UMCVB Folder - 65 file(s)" at bounding box center [473, 68] width 598 height 45
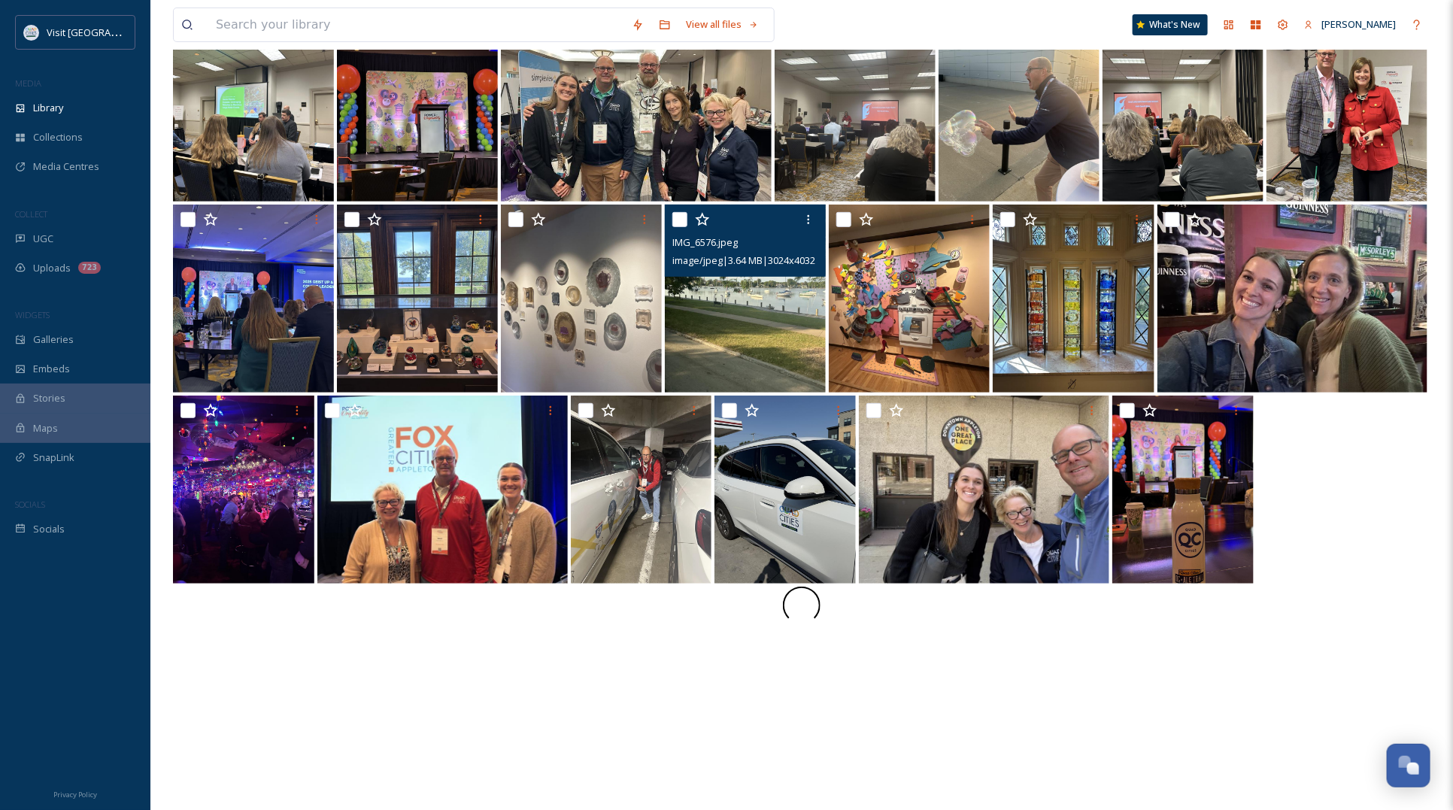
scroll to position [205, 0]
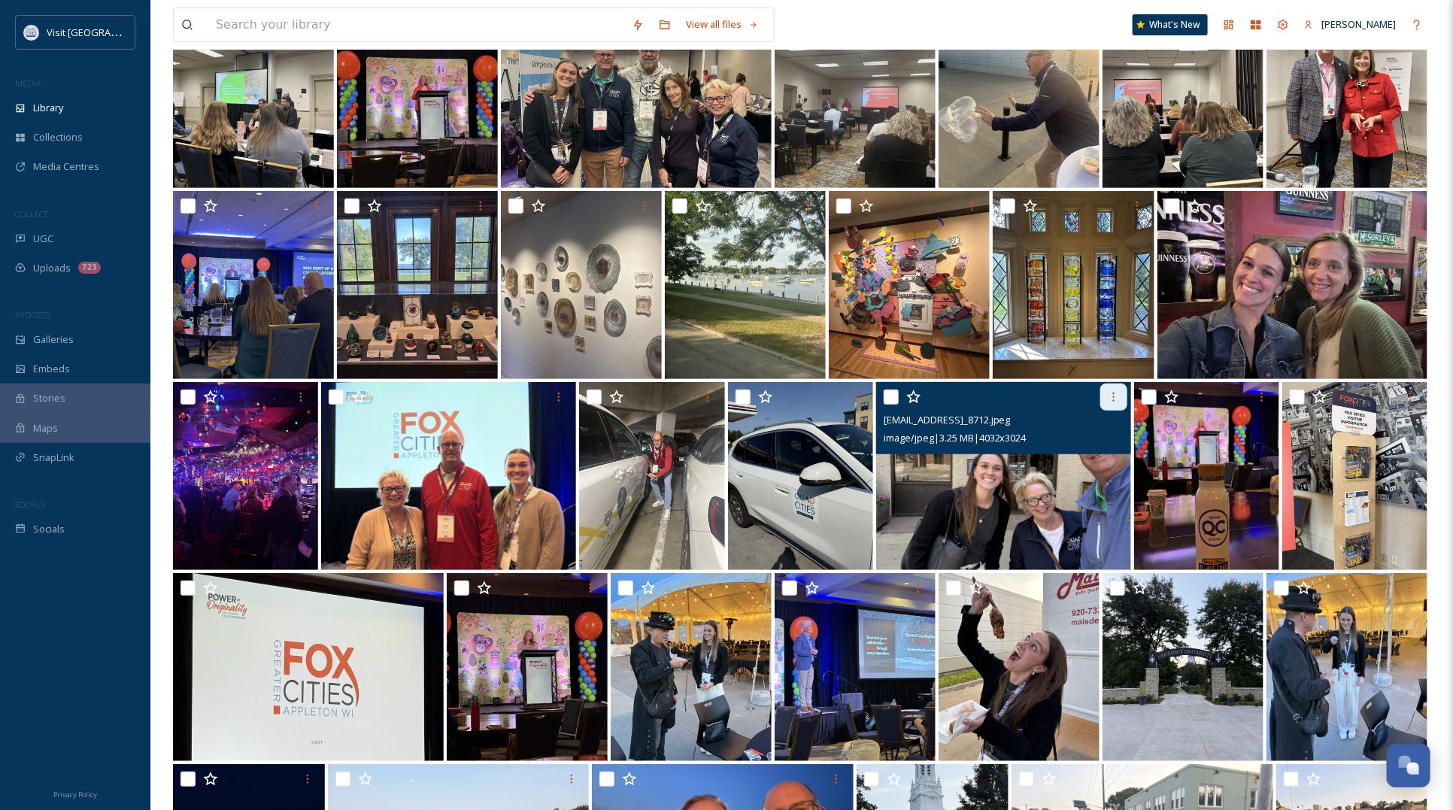
click at [1110, 395] on icon at bounding box center [1113, 397] width 12 height 12
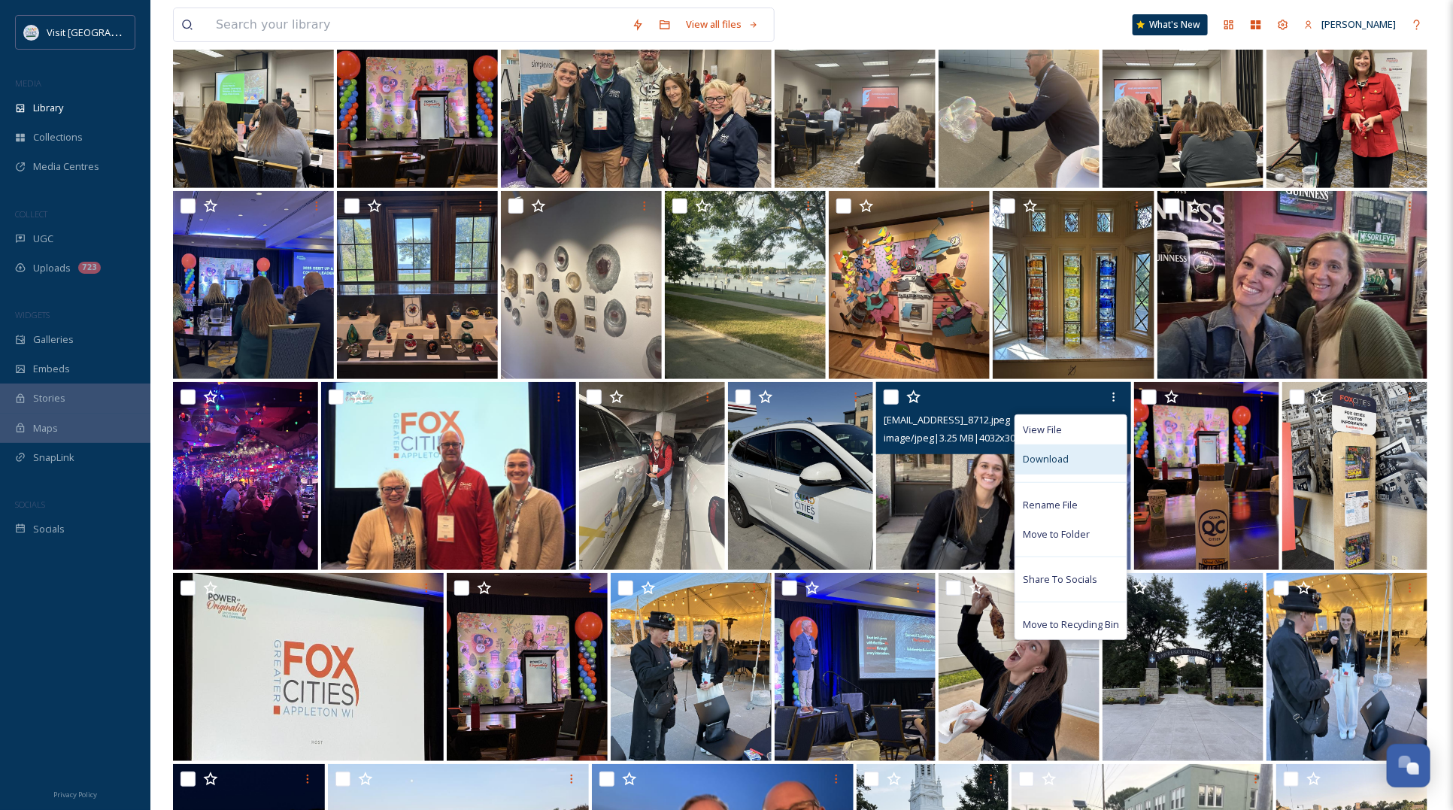
click at [1071, 459] on div "Download" at bounding box center [1070, 458] width 111 height 29
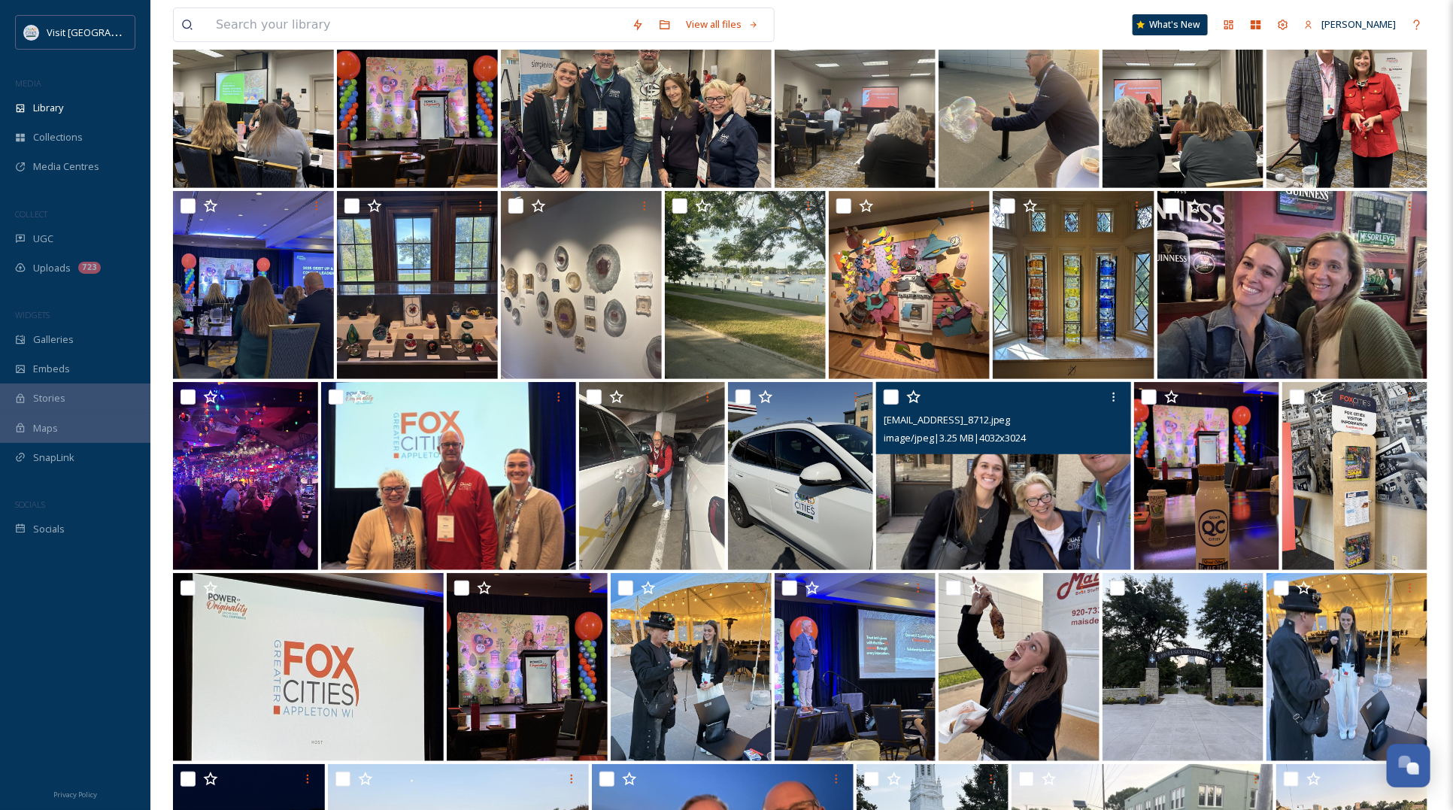
click at [987, 504] on img at bounding box center [1003, 476] width 255 height 188
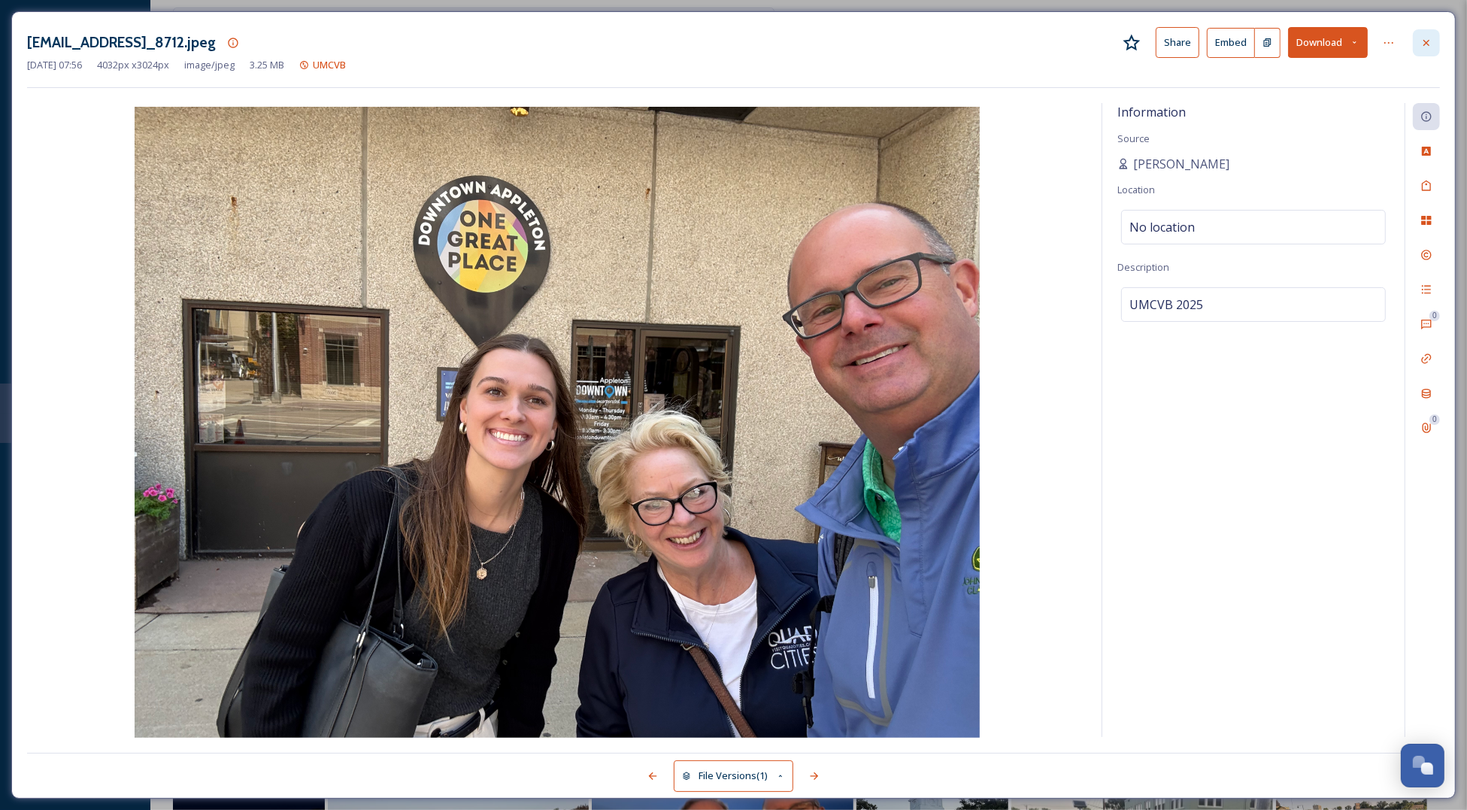
click at [1415, 38] on div at bounding box center [1426, 42] width 27 height 27
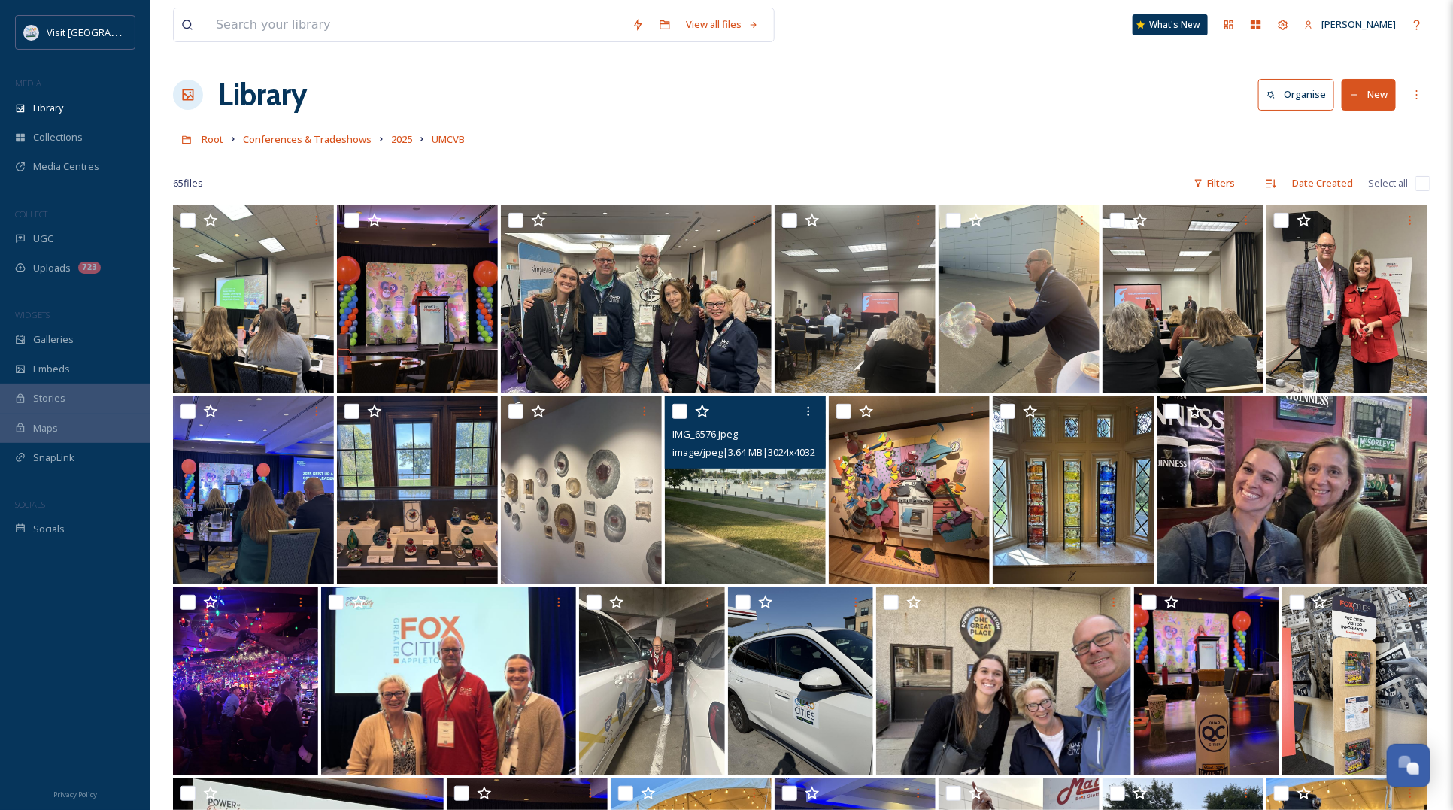
click at [716, 534] on img at bounding box center [745, 490] width 161 height 188
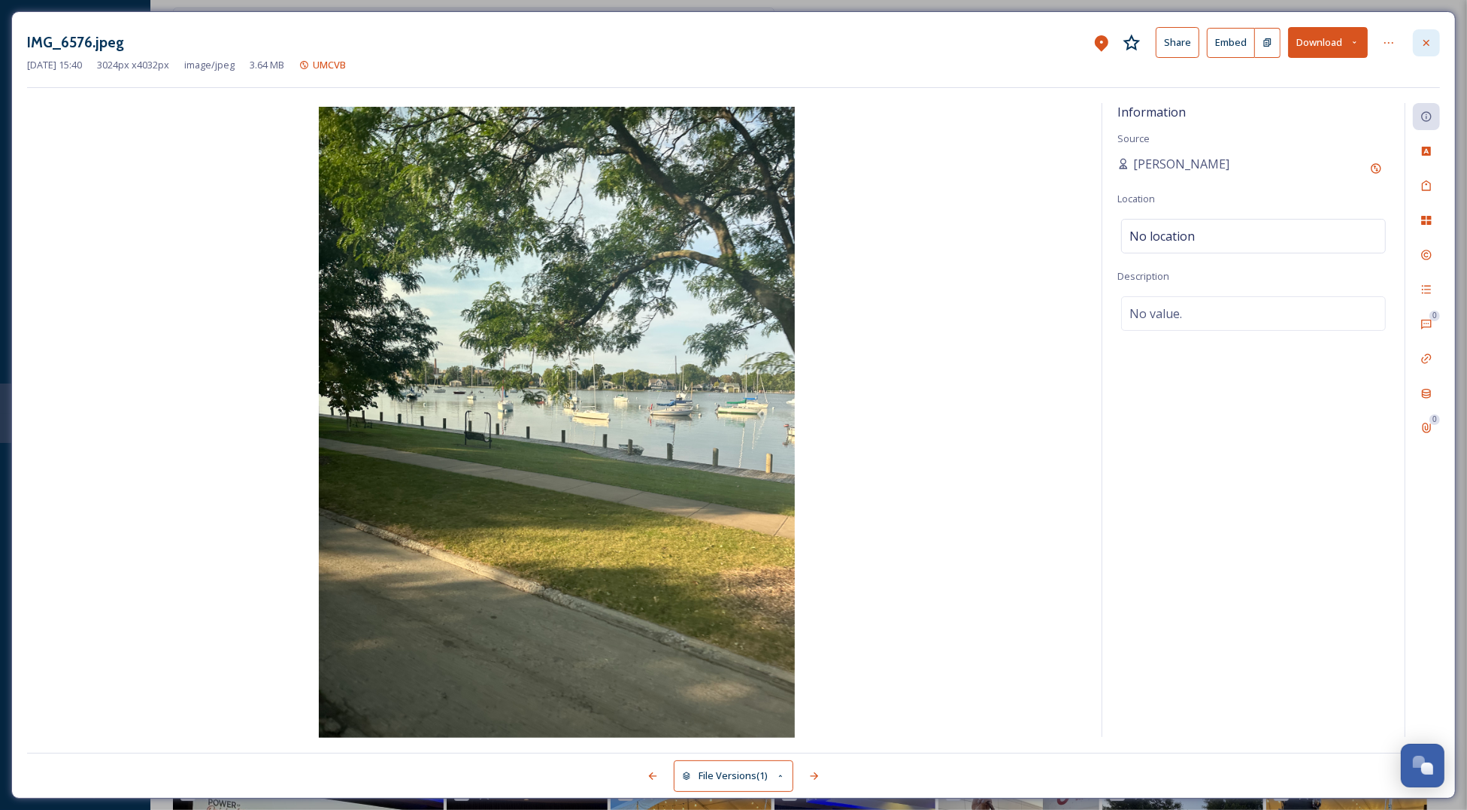
click at [1430, 32] on div at bounding box center [1426, 42] width 27 height 27
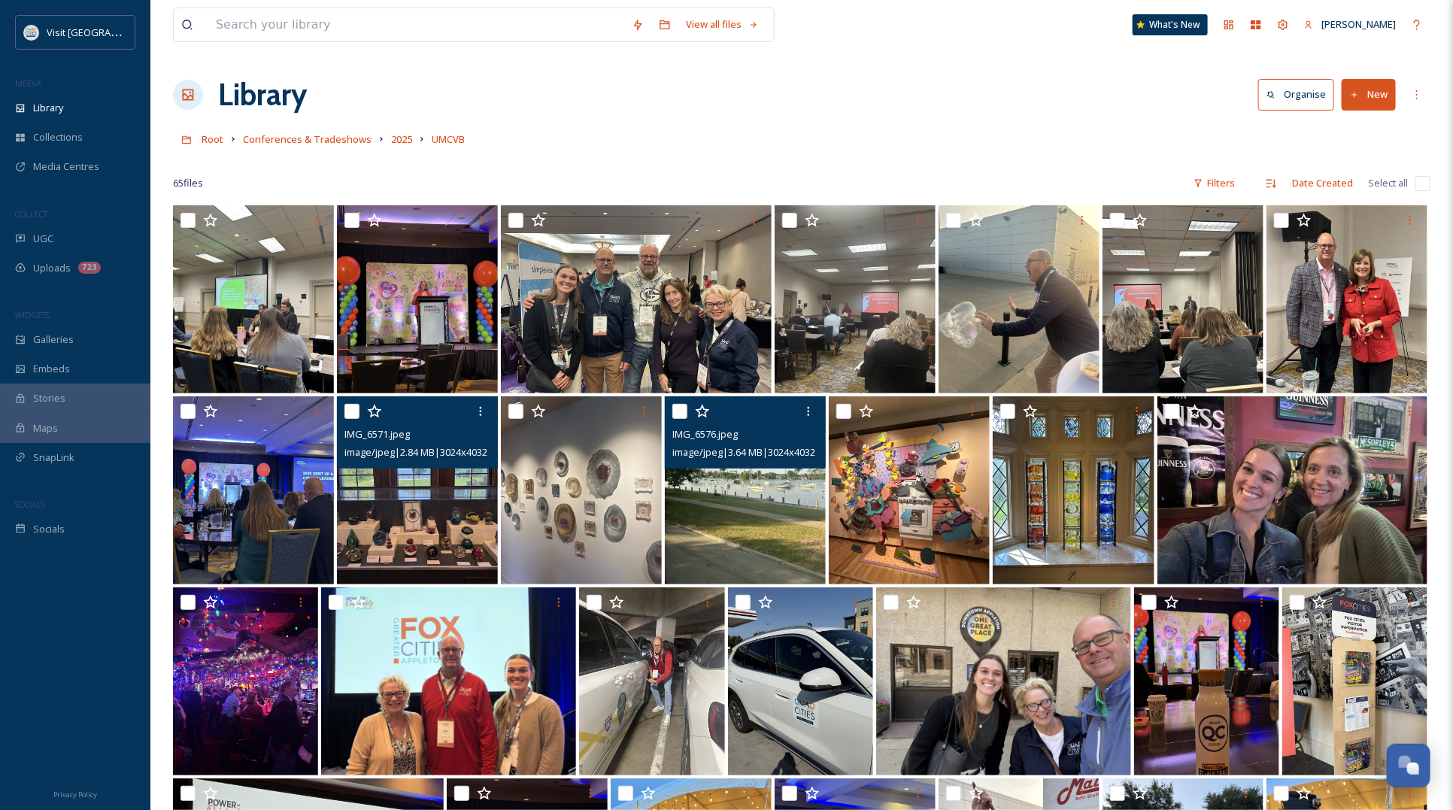
click at [431, 490] on img at bounding box center [417, 490] width 161 height 188
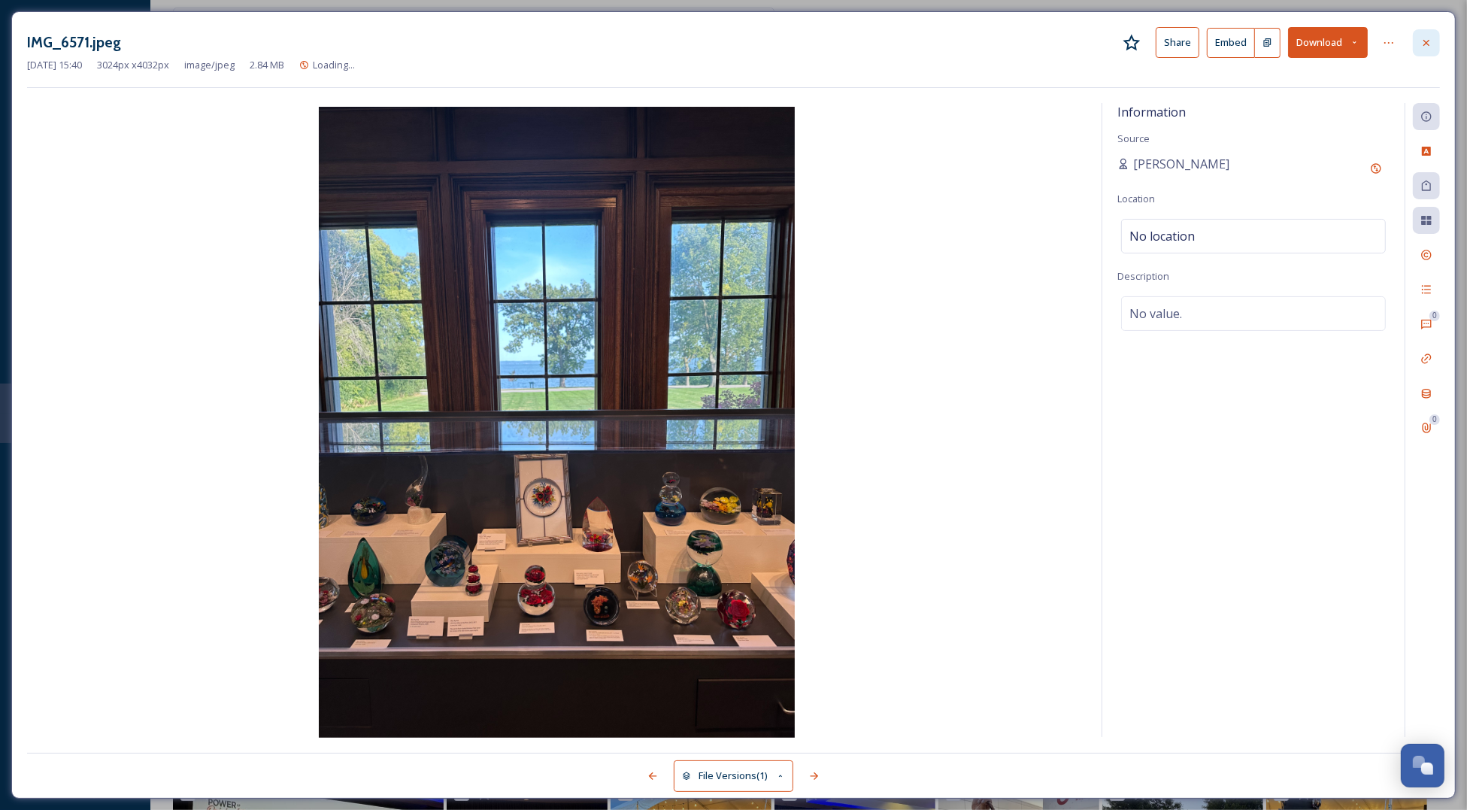
click at [1427, 50] on div at bounding box center [1426, 42] width 27 height 27
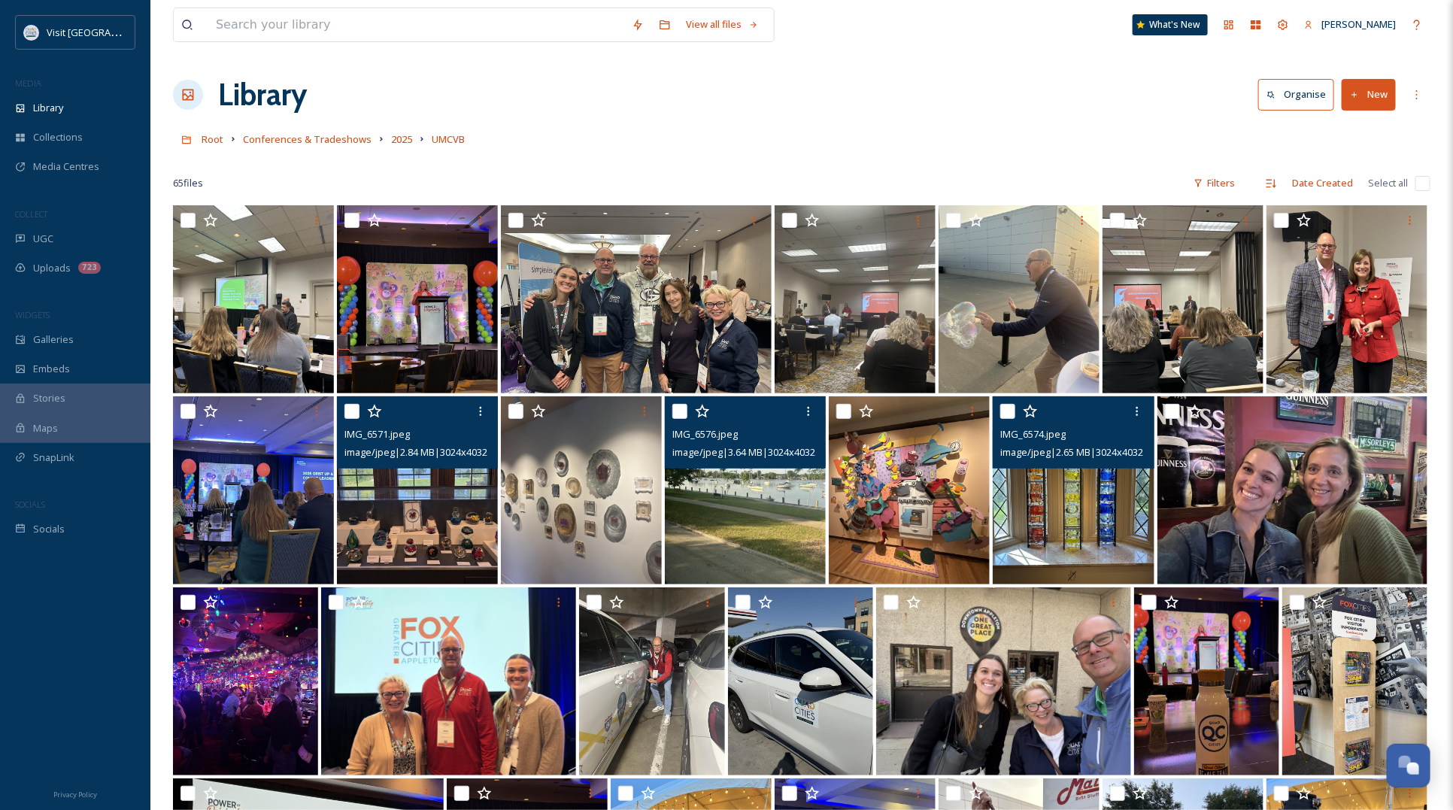
click at [1100, 524] on img at bounding box center [1072, 490] width 161 height 188
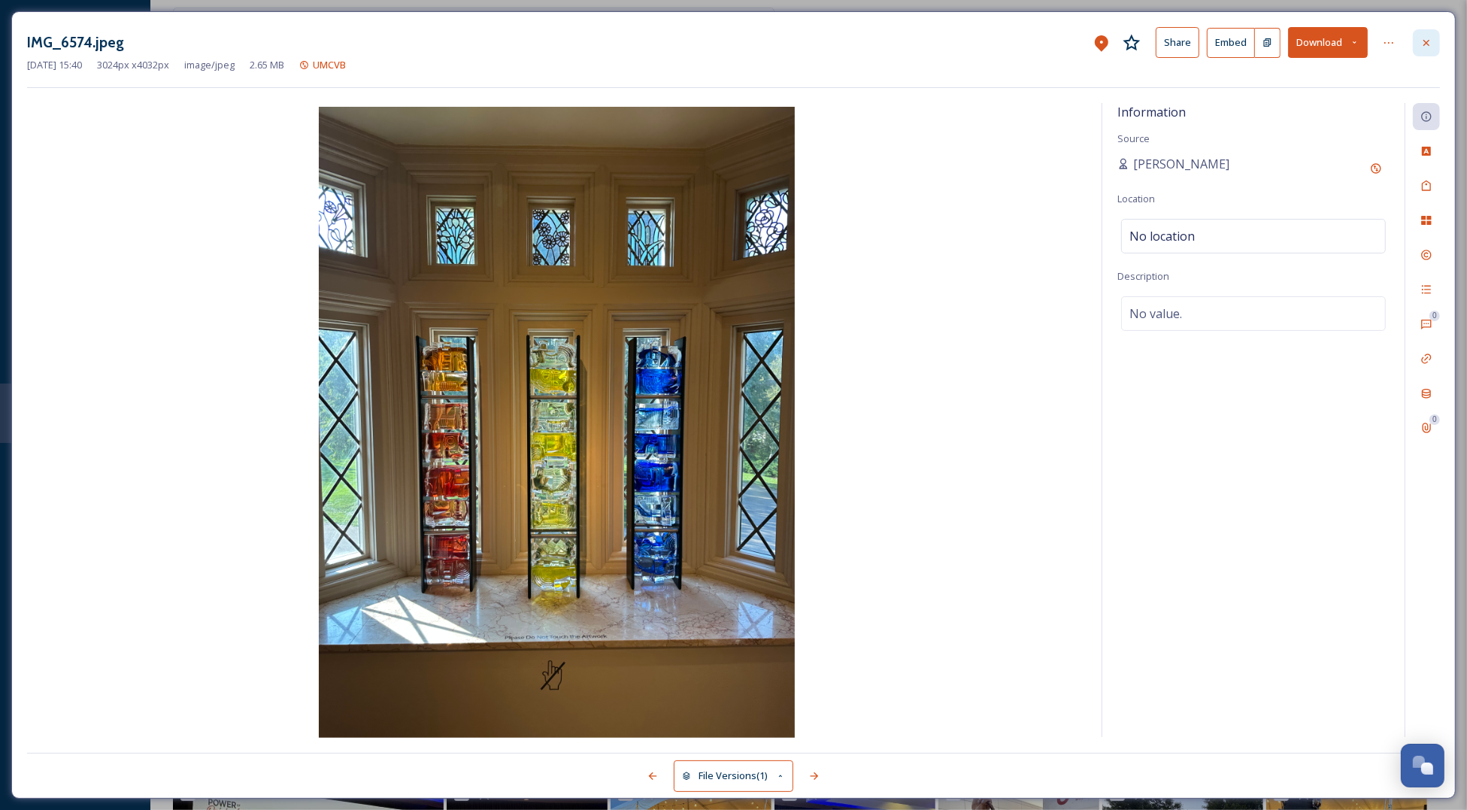
click at [1430, 50] on div at bounding box center [1426, 42] width 27 height 27
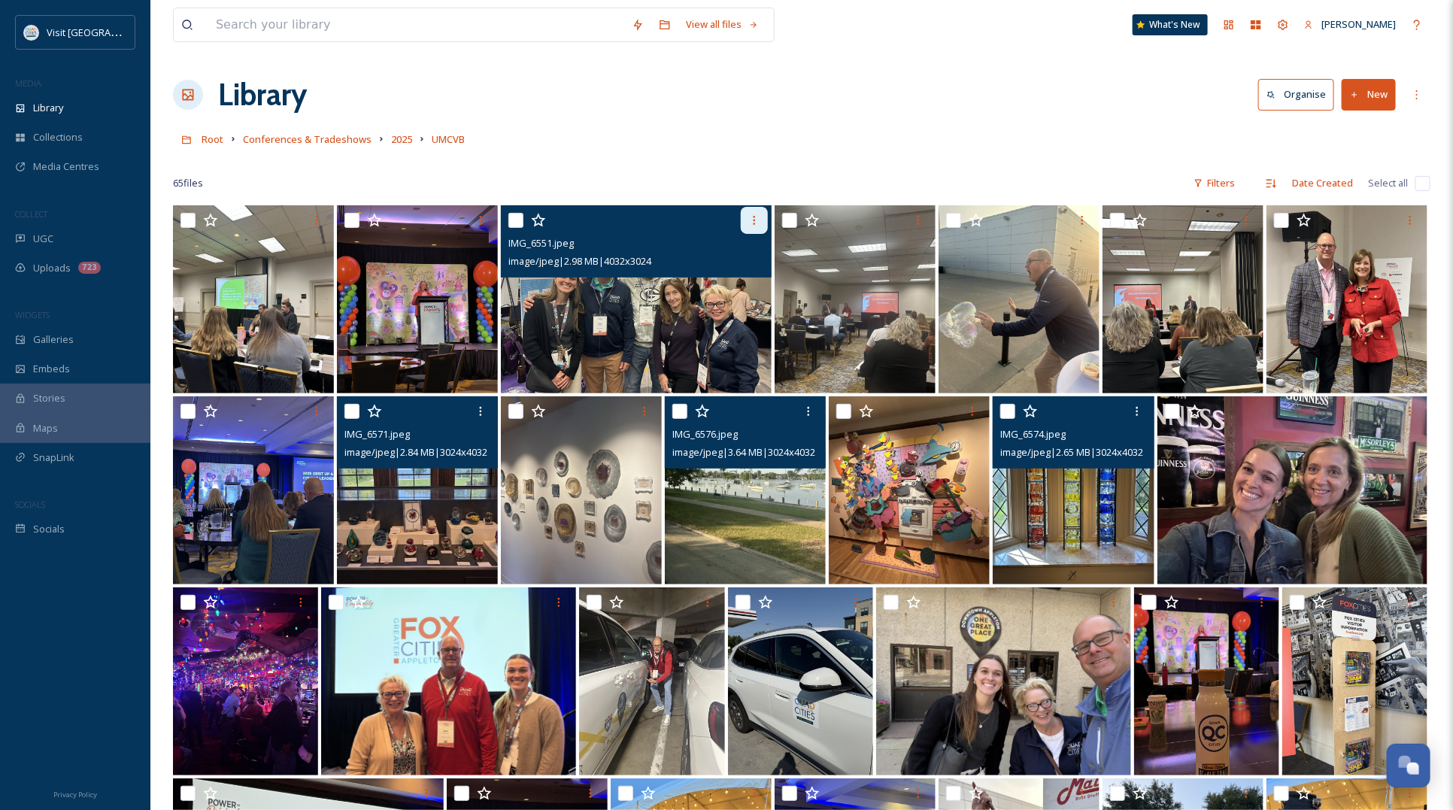
click at [747, 223] on div at bounding box center [754, 220] width 27 height 27
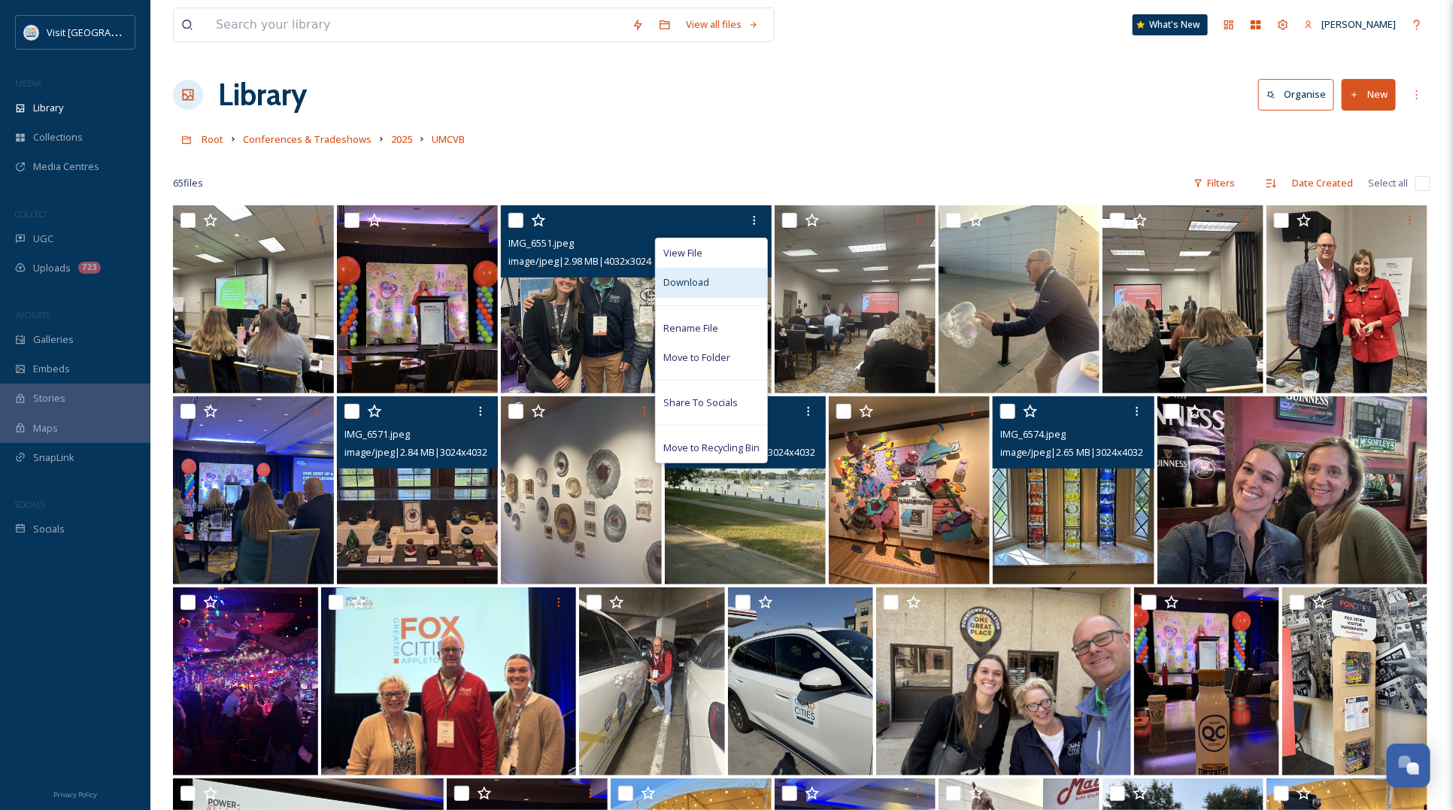
click at [678, 284] on span "Download" at bounding box center [686, 282] width 46 height 14
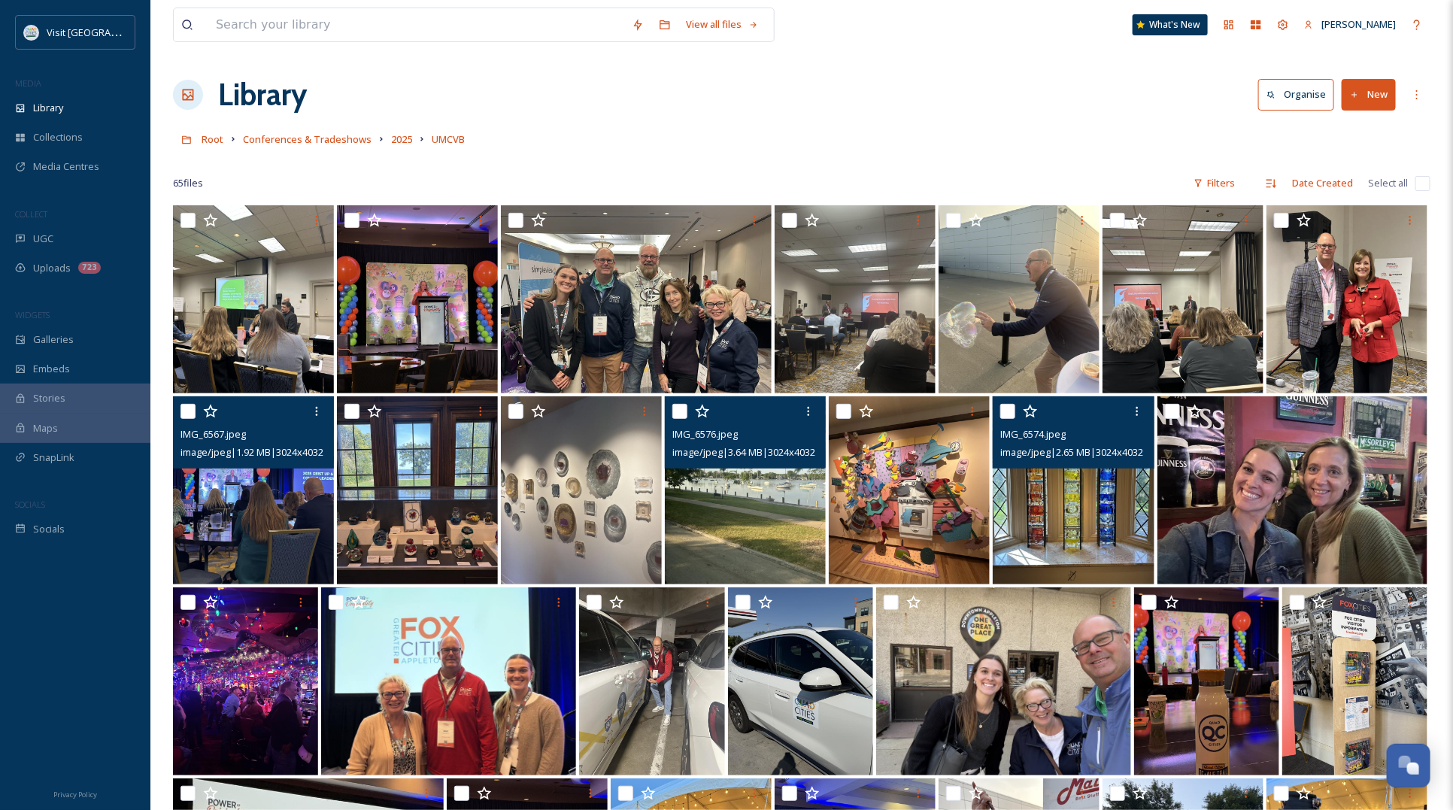
click at [230, 536] on img at bounding box center [253, 490] width 161 height 188
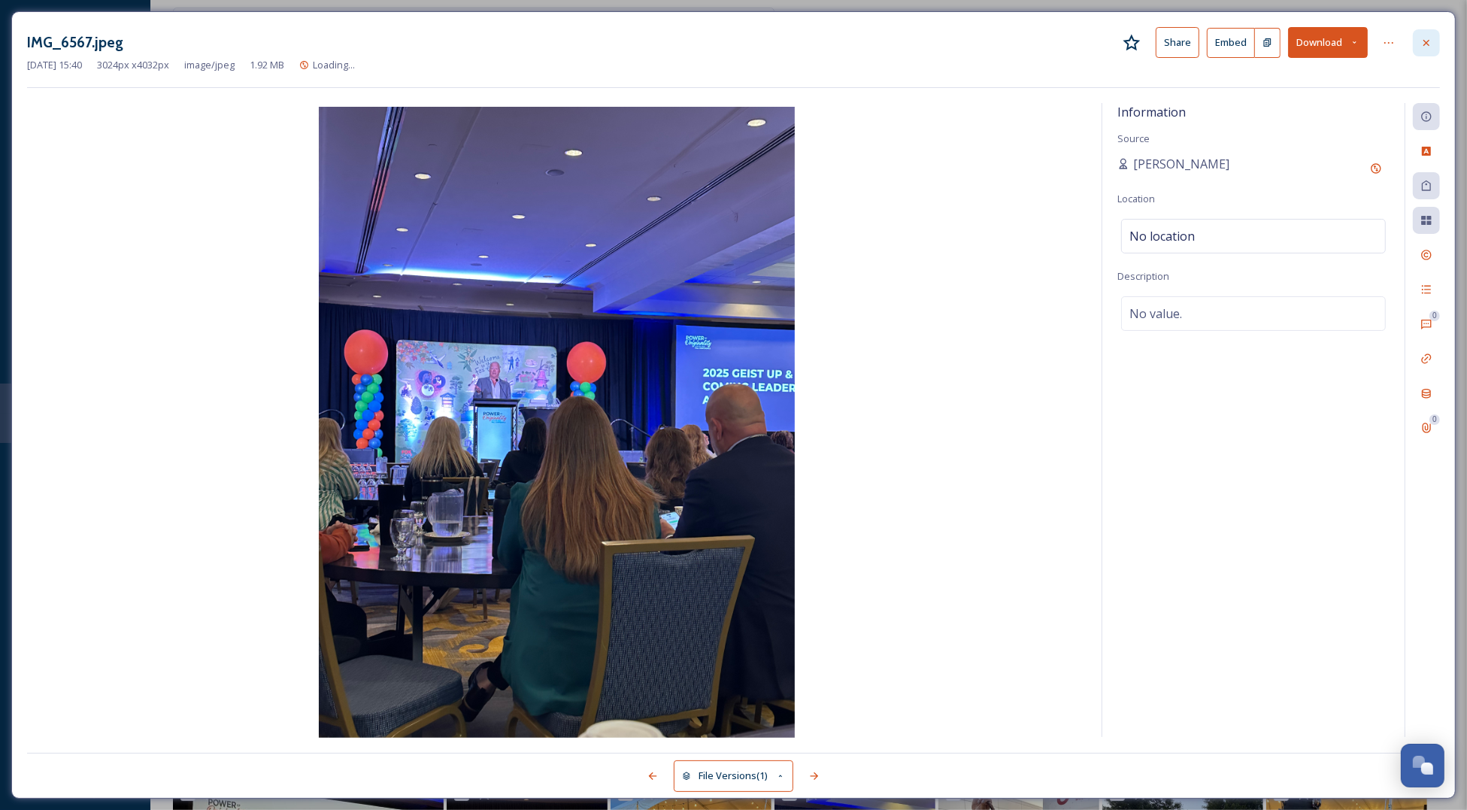
click at [1421, 43] on icon at bounding box center [1426, 43] width 12 height 12
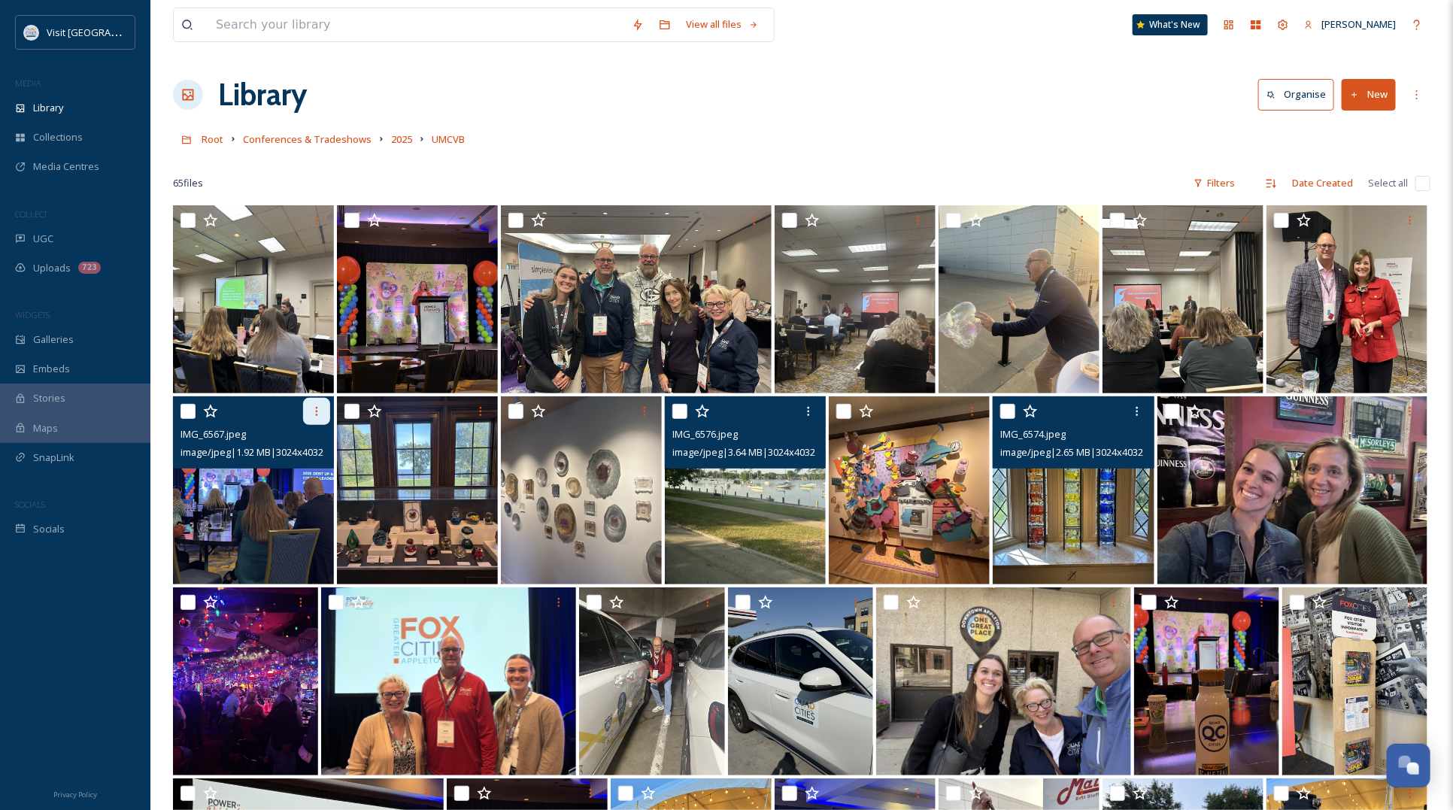
drag, startPoint x: 311, startPoint y: 406, endPoint x: 303, endPoint y: 401, distance: 9.2
click at [311, 406] on icon at bounding box center [317, 411] width 12 height 12
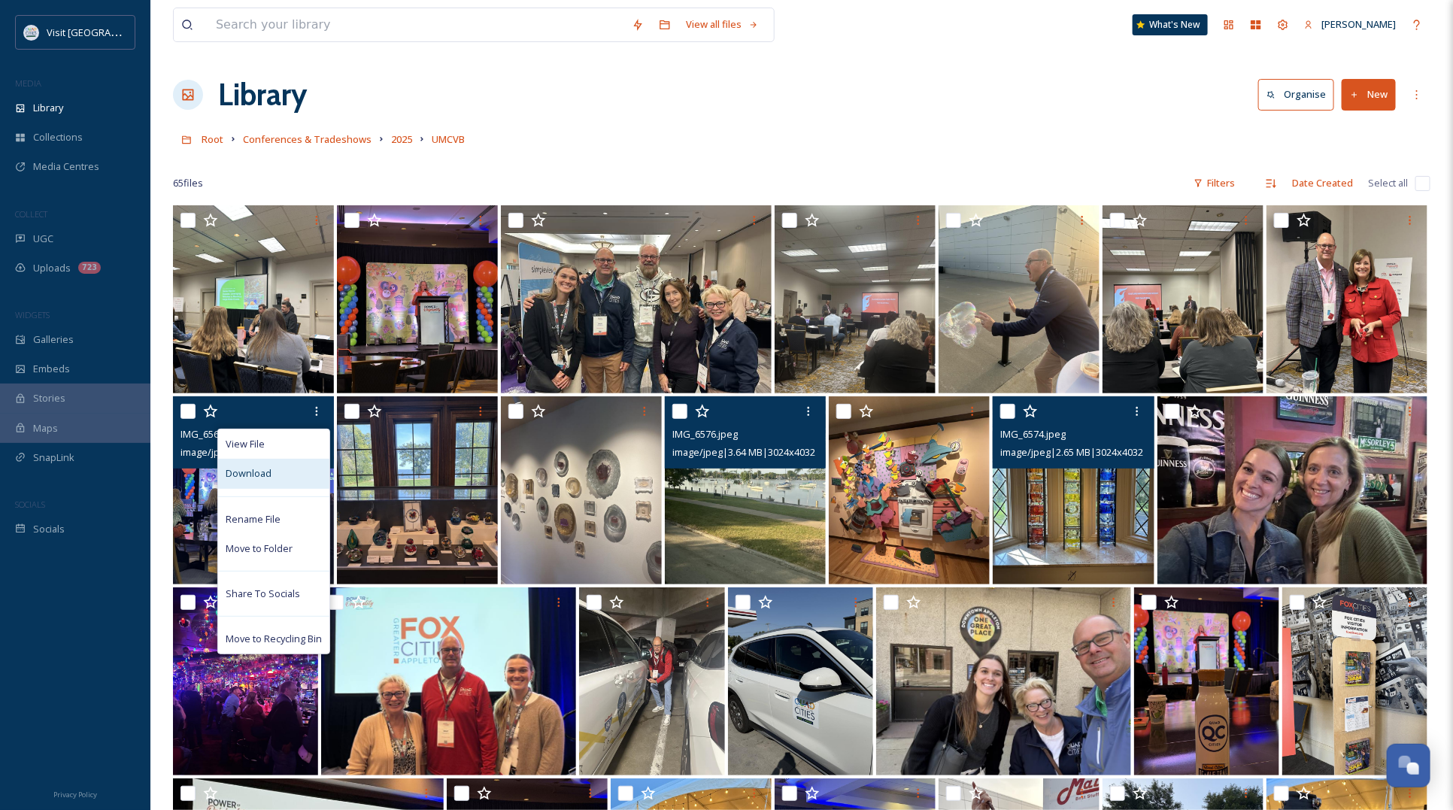
click at [272, 477] on div "Download" at bounding box center [273, 473] width 111 height 29
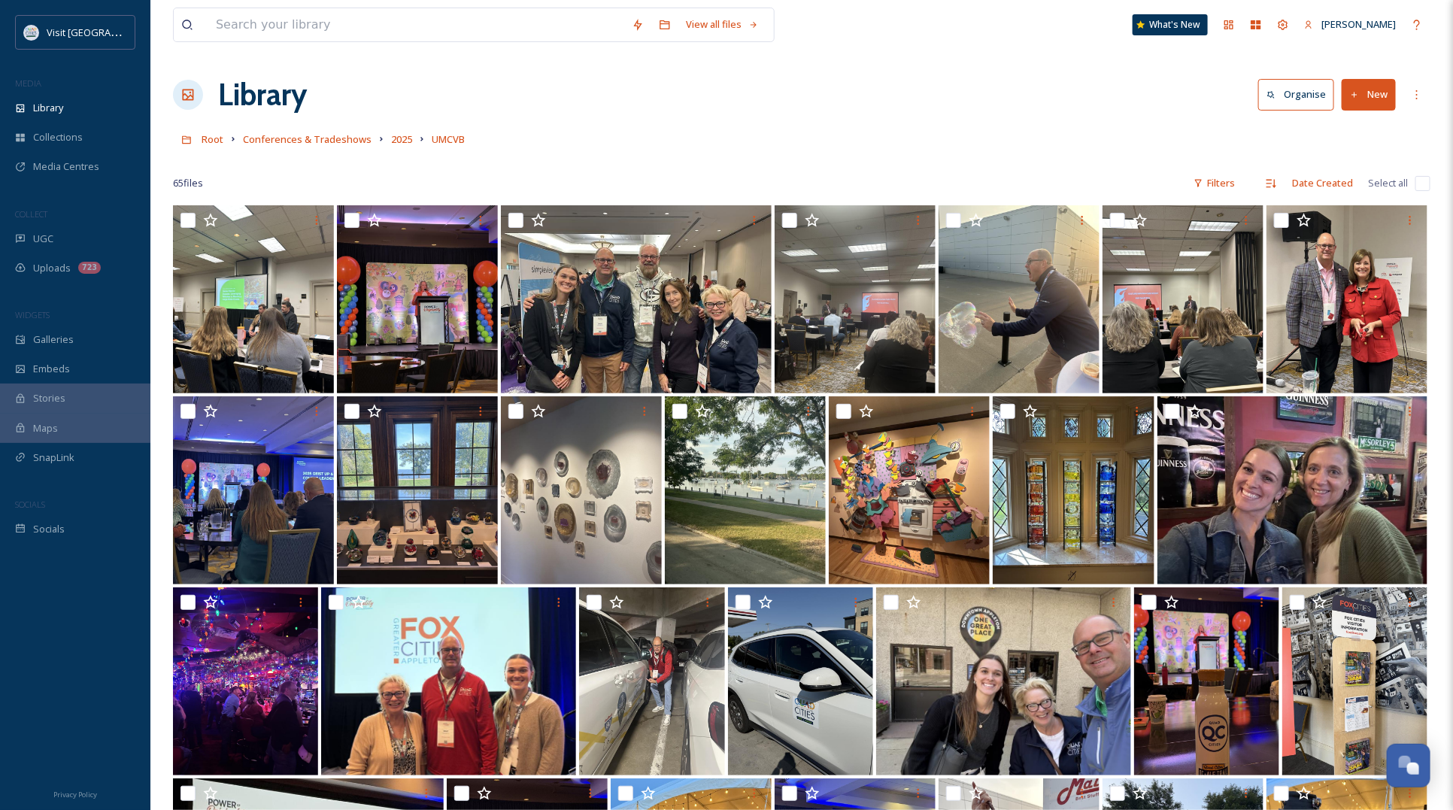
click at [853, 91] on div "Library Organise New" at bounding box center [801, 94] width 1257 height 45
click at [1252, 220] on icon at bounding box center [1246, 220] width 12 height 12
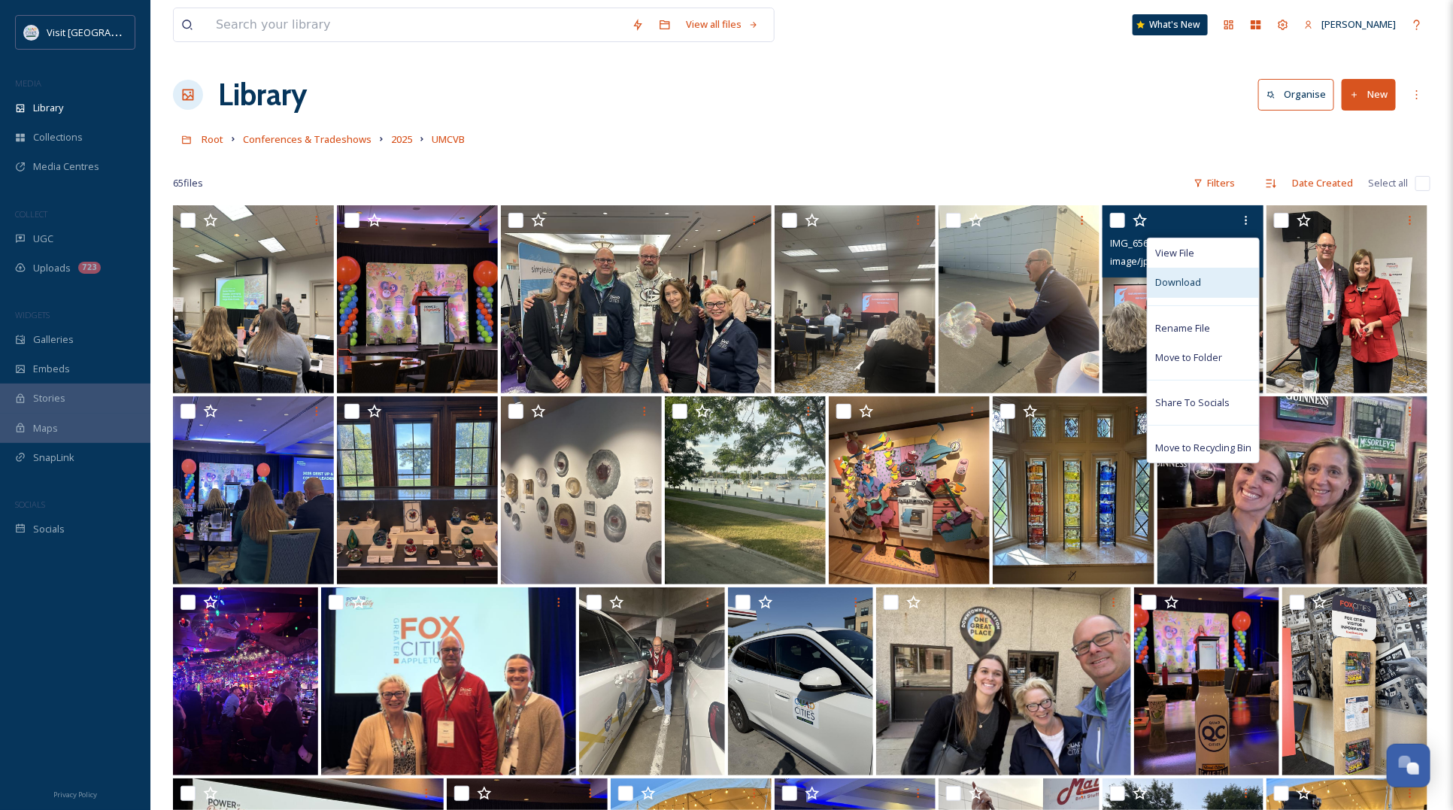
click at [1186, 288] on span "Download" at bounding box center [1178, 282] width 46 height 14
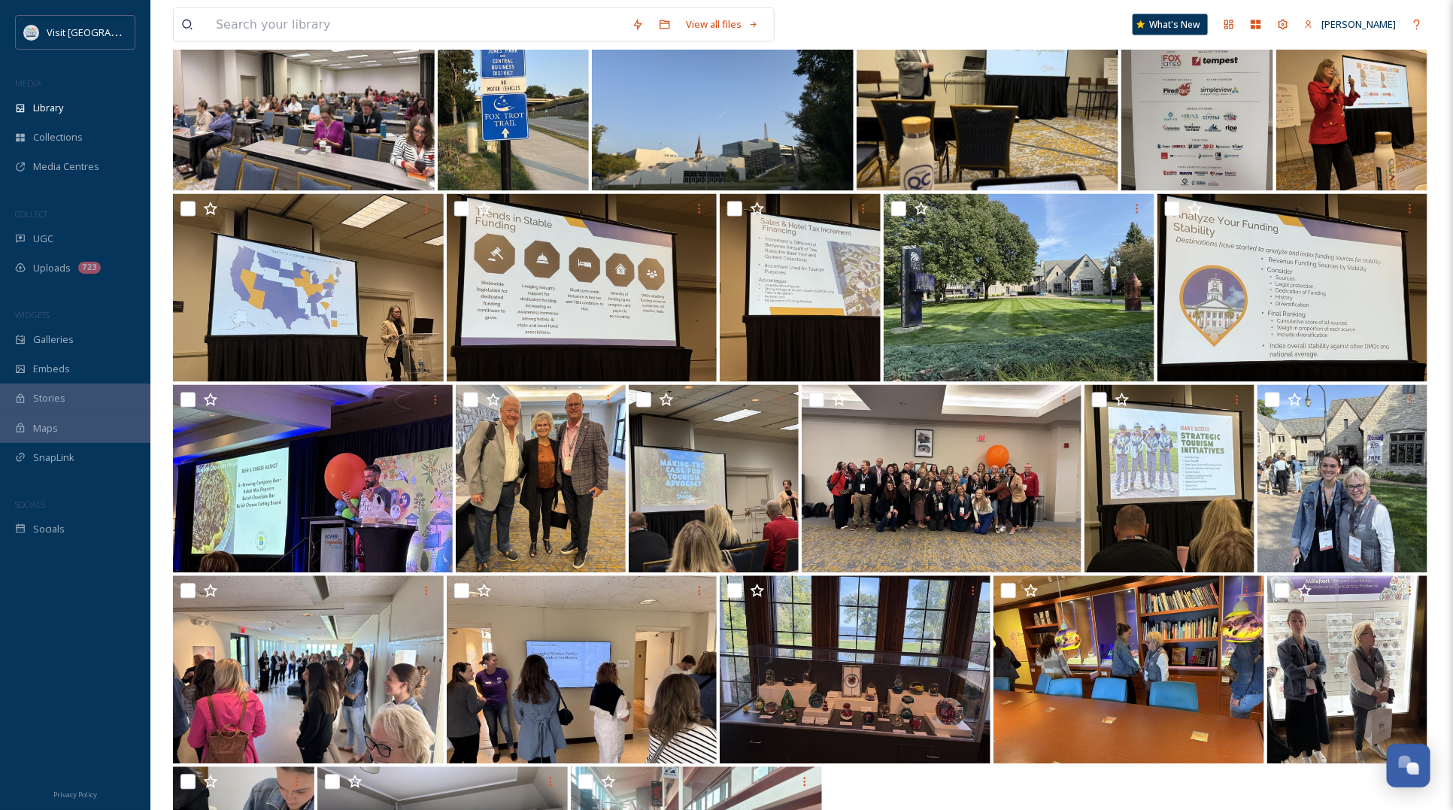
scroll to position [1316, 0]
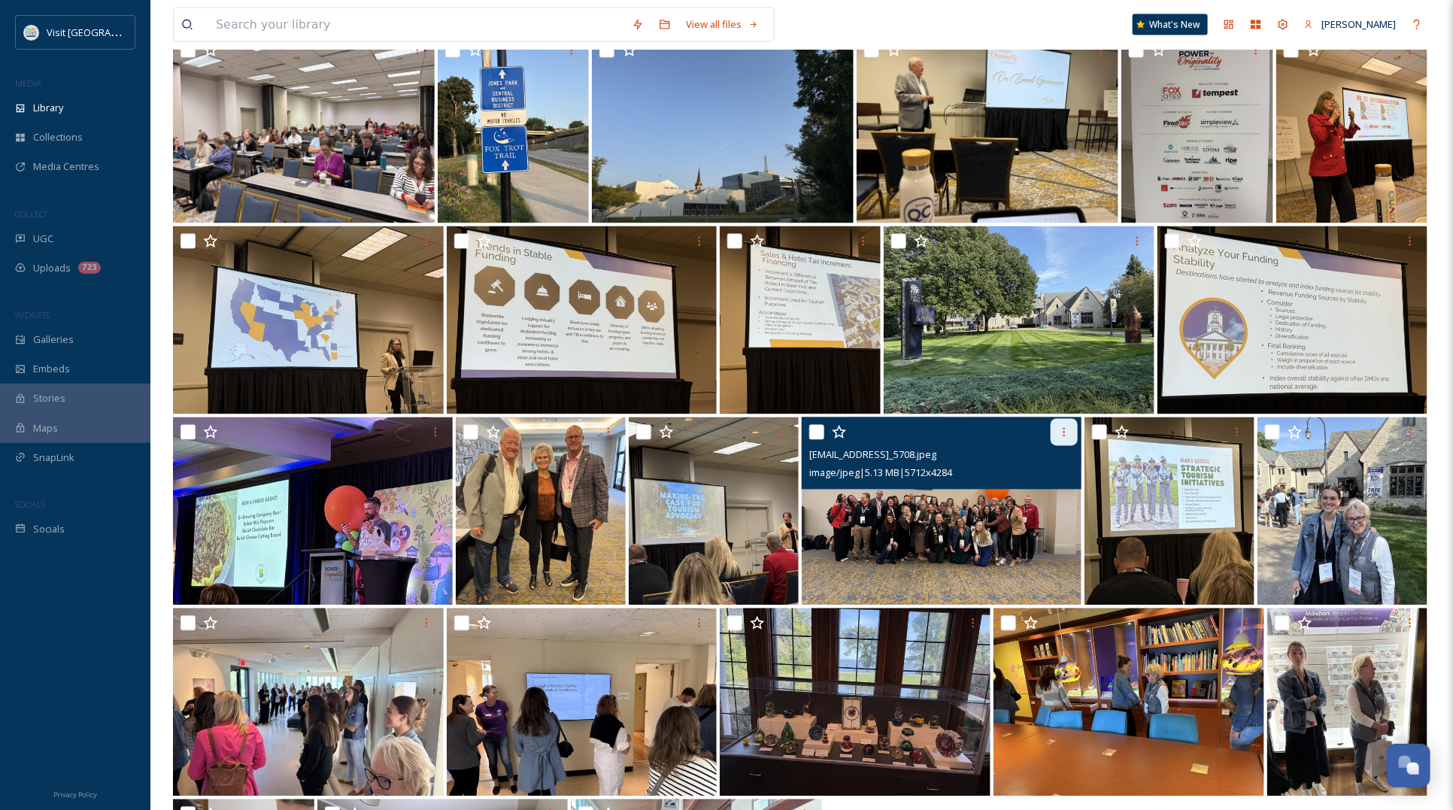
click at [1072, 433] on div at bounding box center [1063, 432] width 27 height 27
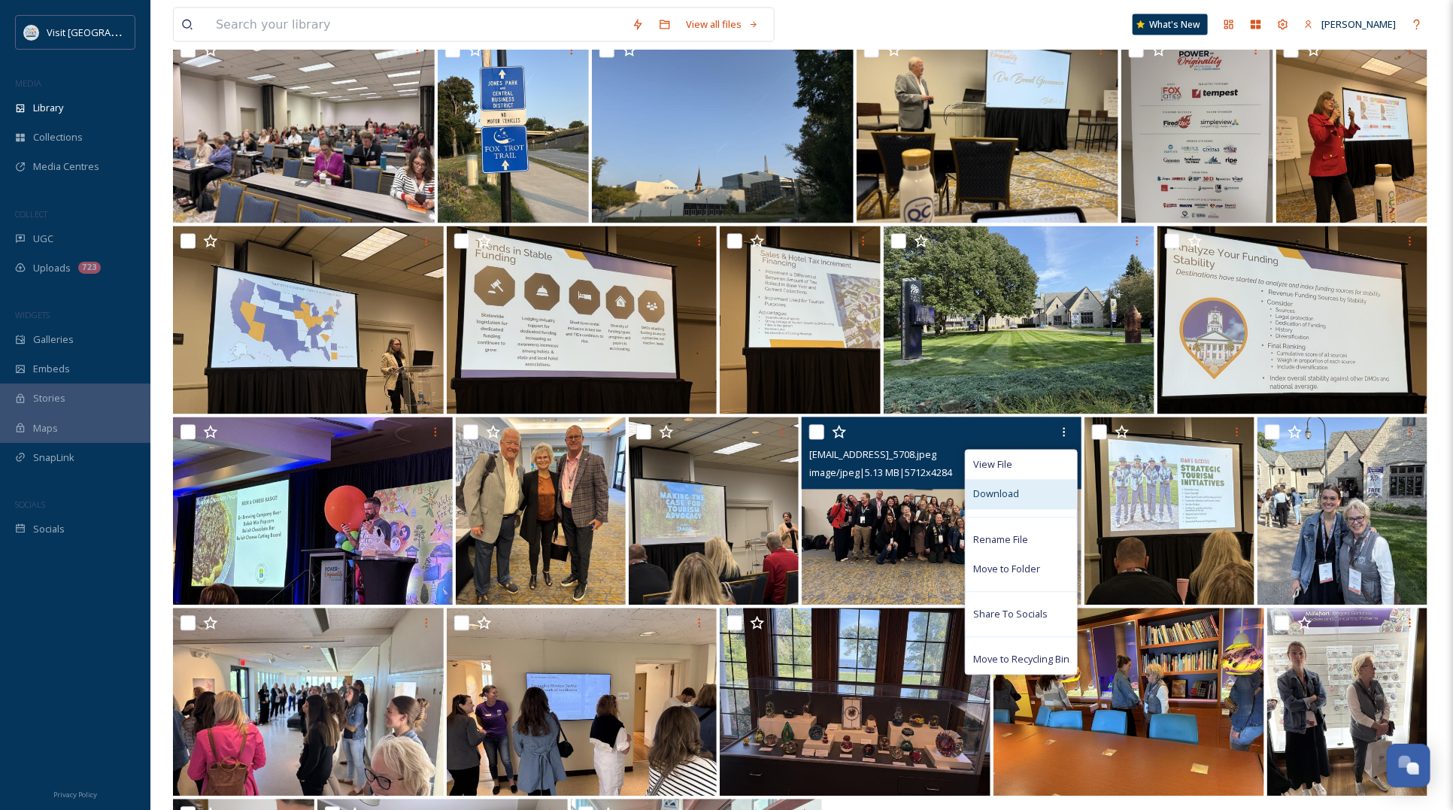
click at [983, 495] on span "Download" at bounding box center [996, 494] width 46 height 14
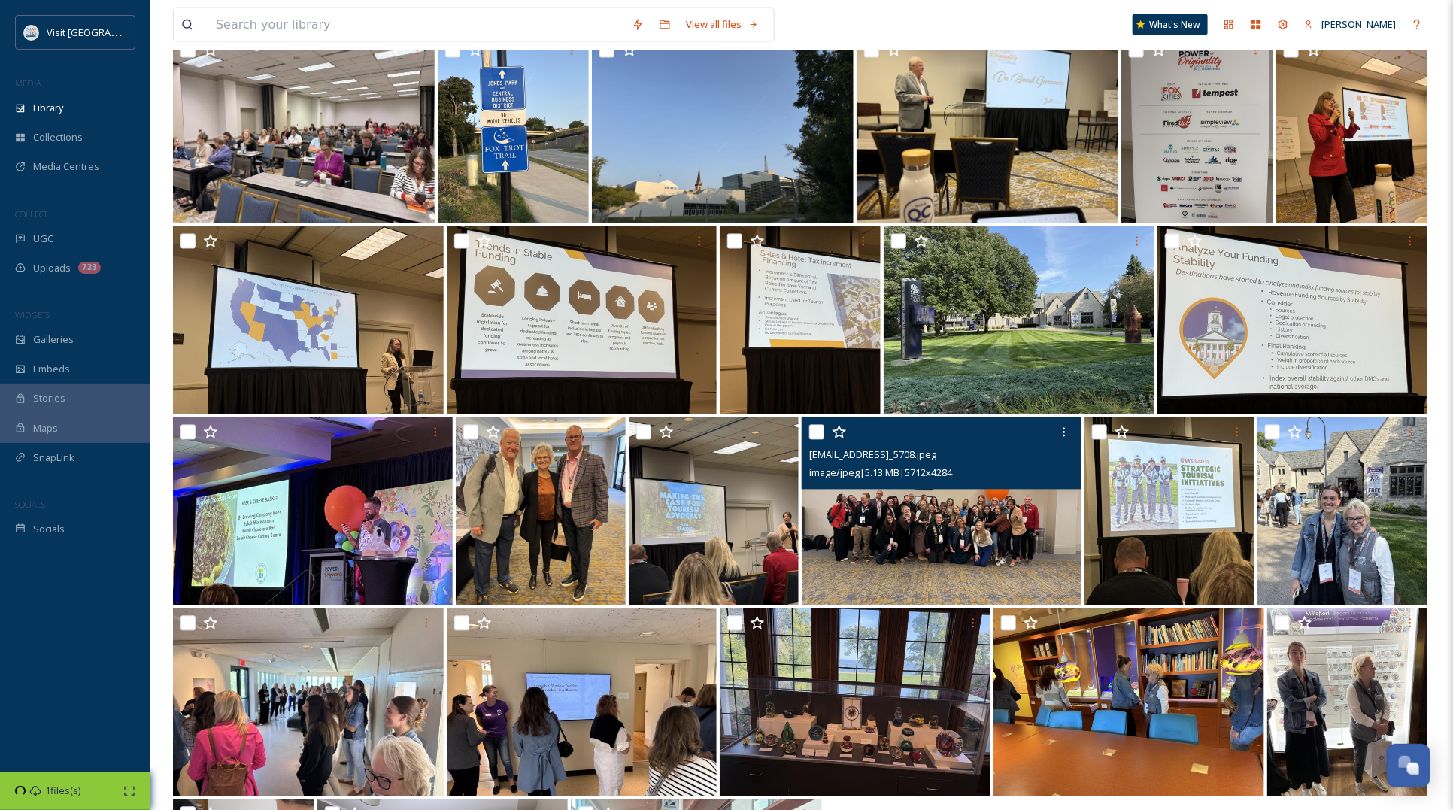
scroll to position [1513, 0]
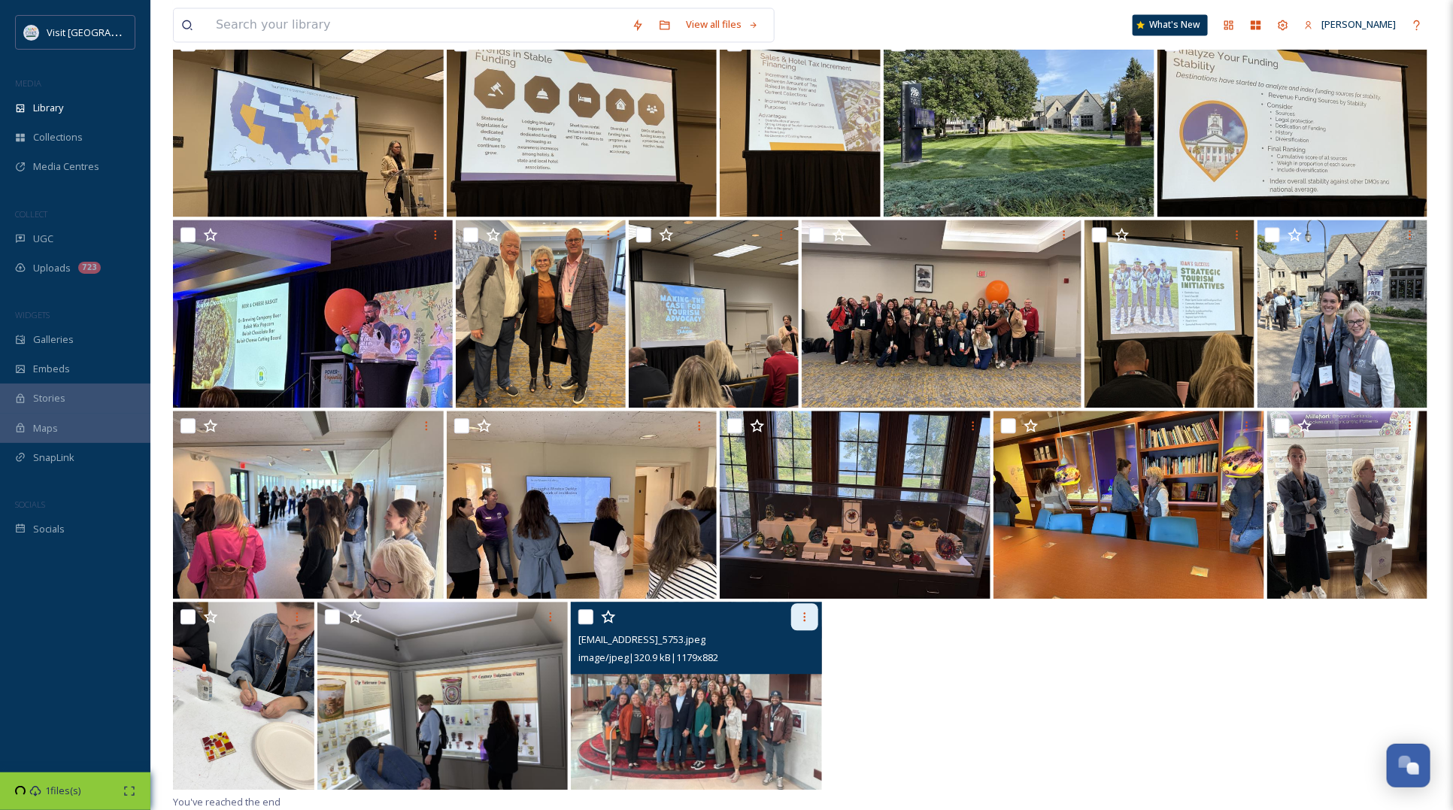
click at [802, 610] on icon at bounding box center [804, 616] width 12 height 12
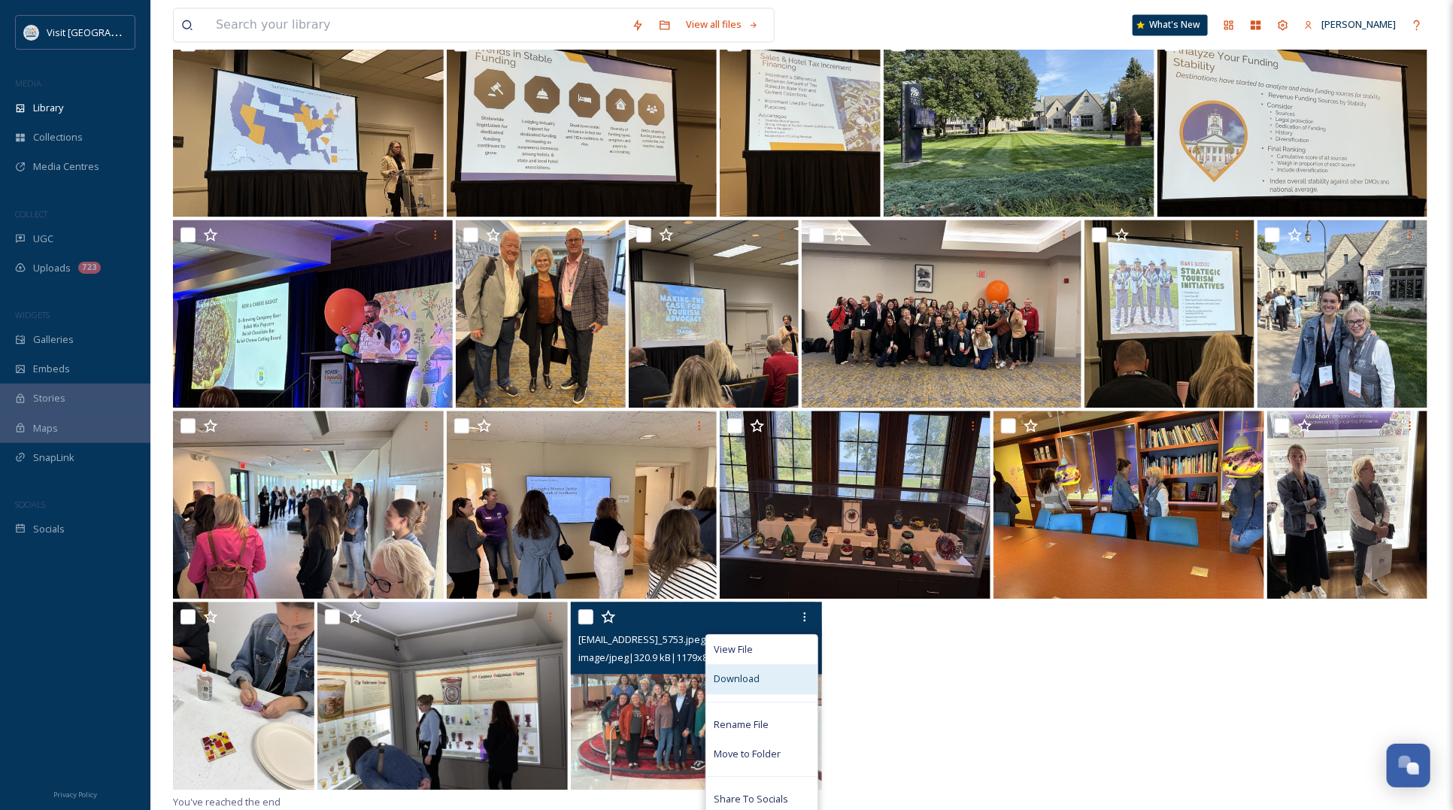
click at [750, 671] on span "Download" at bounding box center [736, 678] width 46 height 14
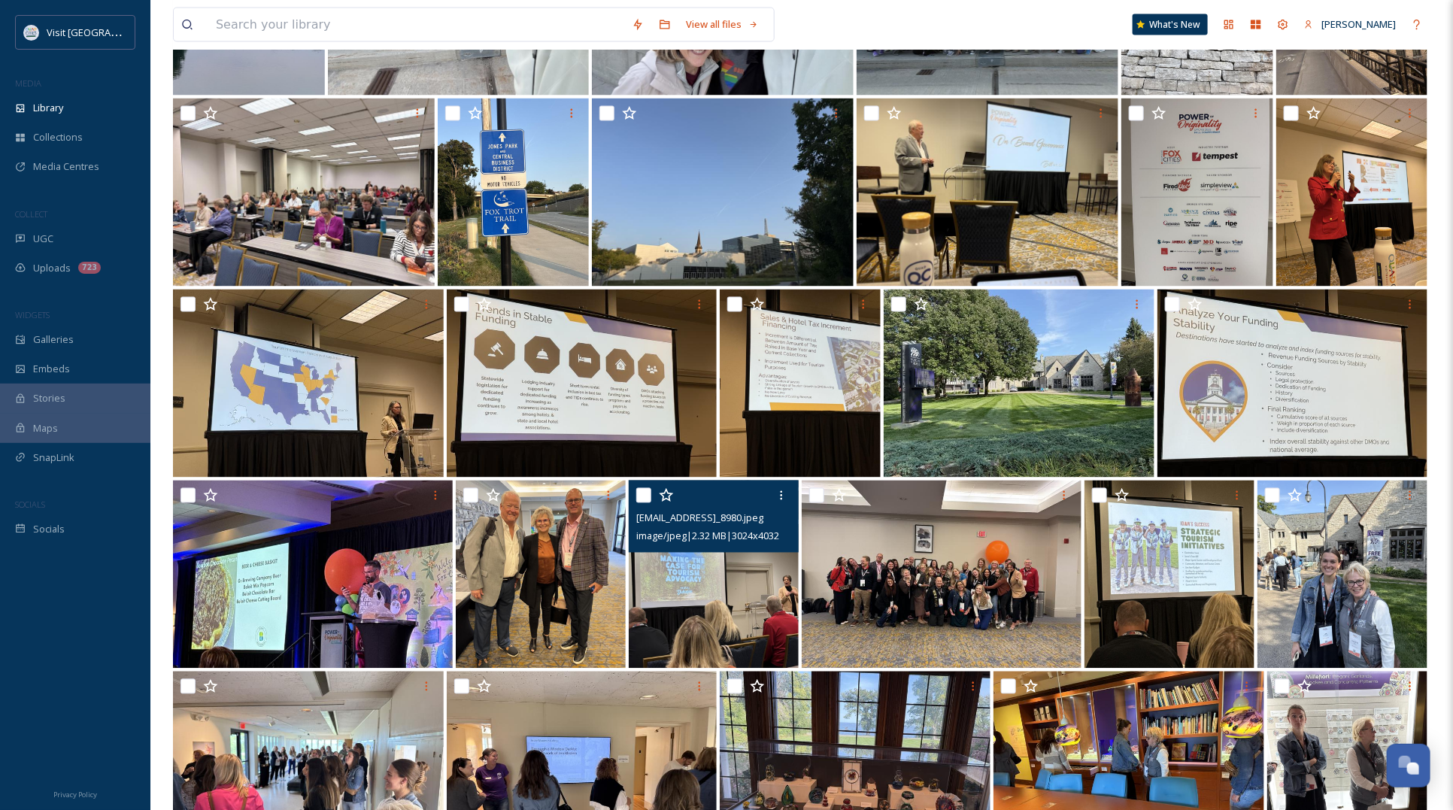
scroll to position [1231, 0]
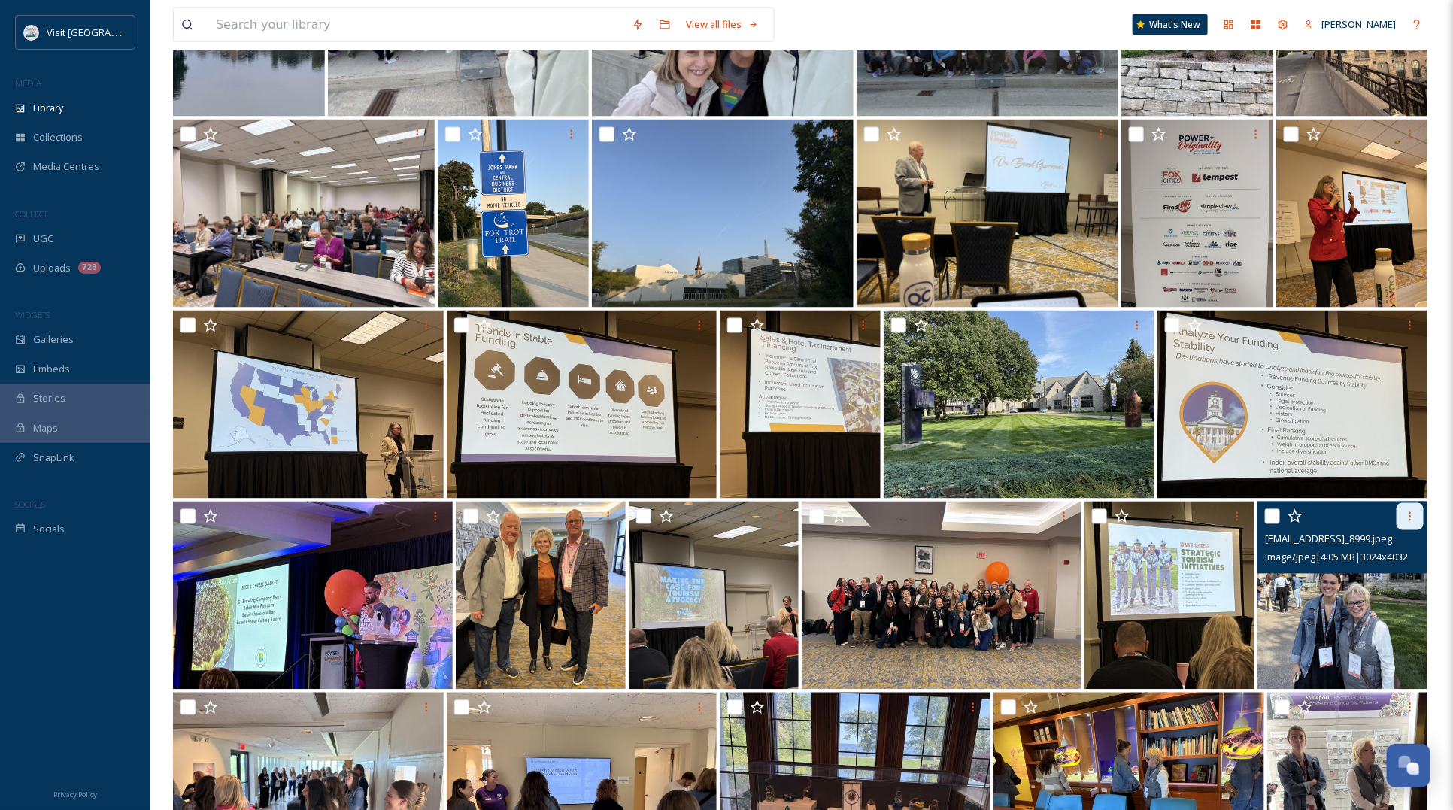
click at [1414, 506] on div at bounding box center [1409, 516] width 27 height 27
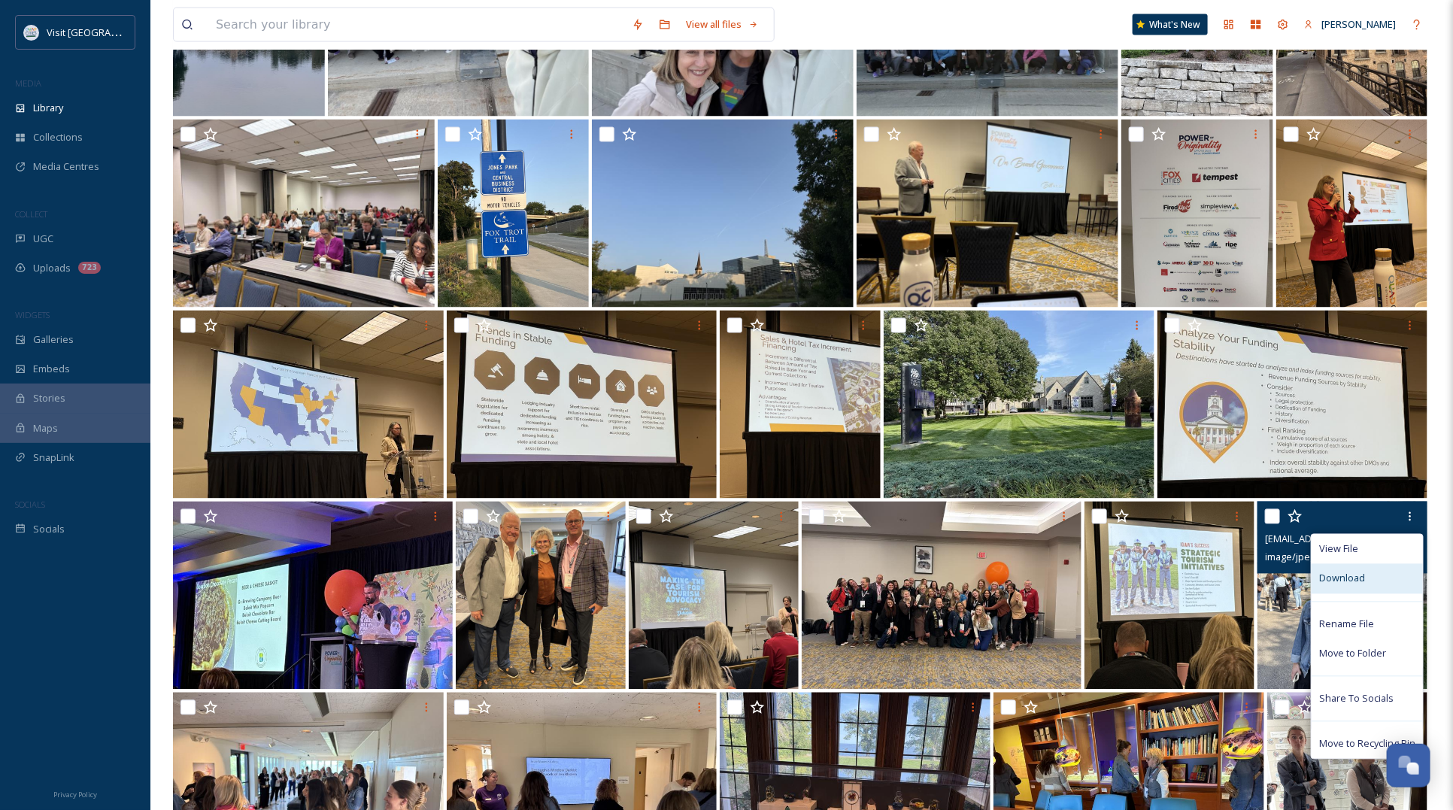
click at [1325, 572] on span "Download" at bounding box center [1342, 578] width 46 height 14
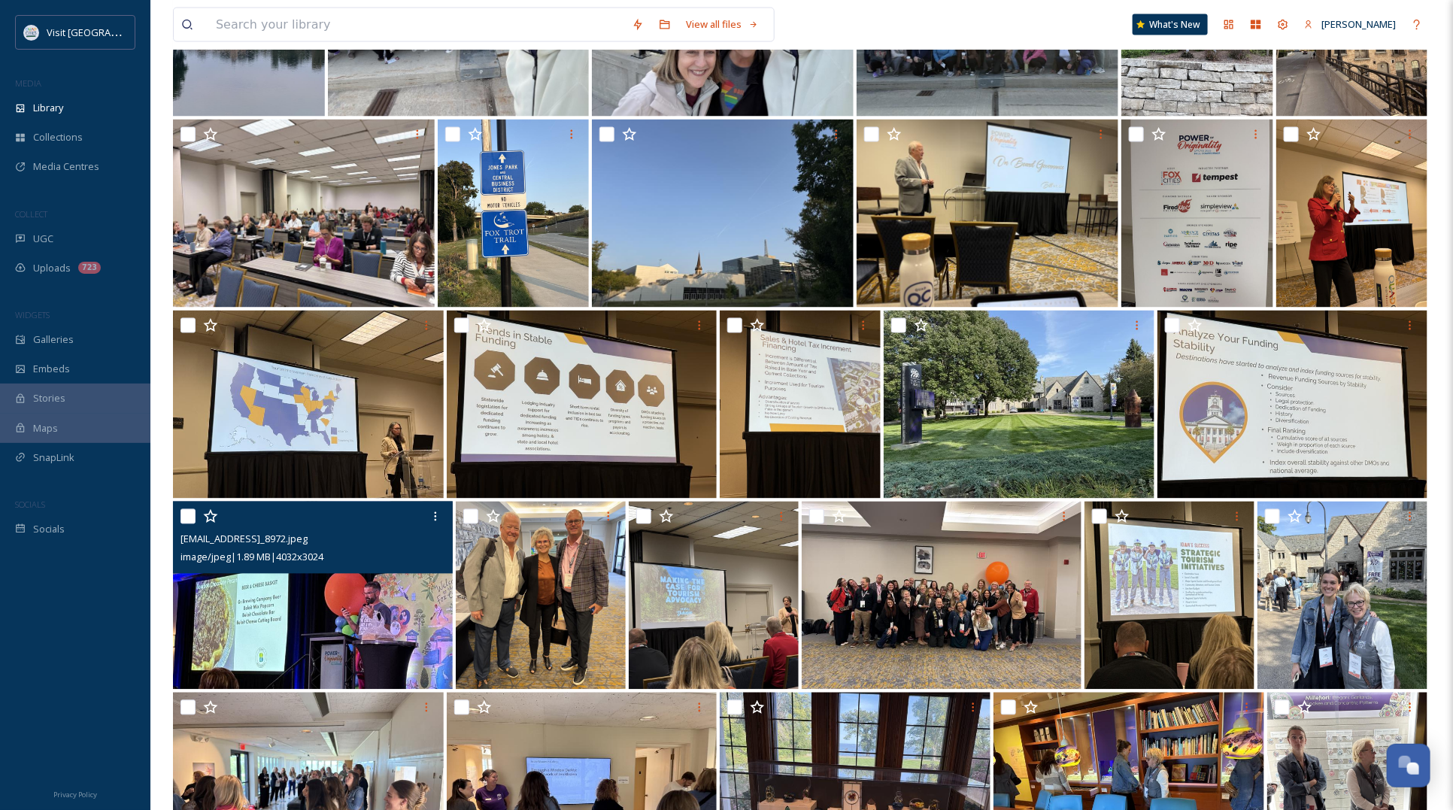
click at [239, 617] on img at bounding box center [313, 595] width 280 height 188
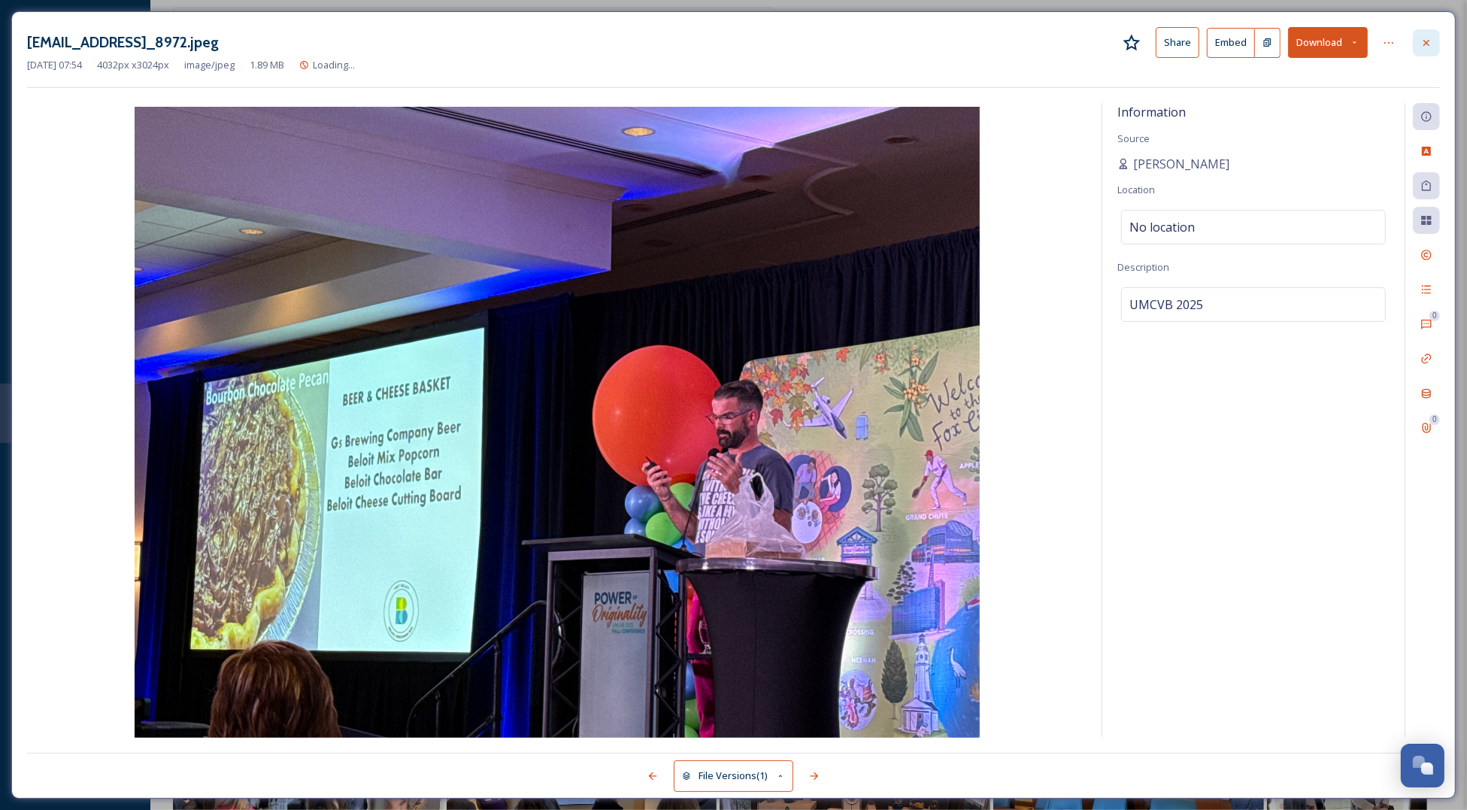
click at [1417, 40] on div at bounding box center [1426, 42] width 27 height 27
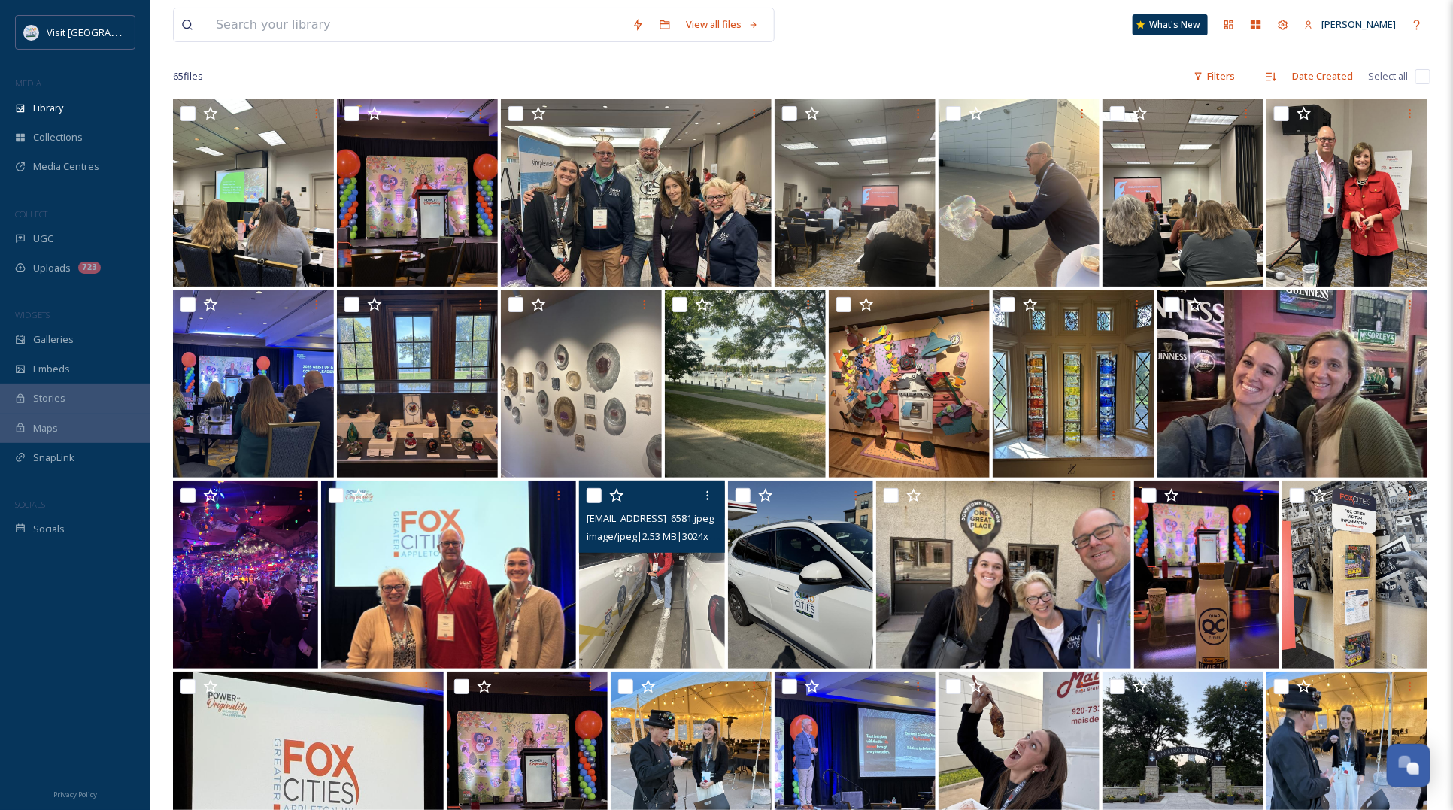
scroll to position [104, 0]
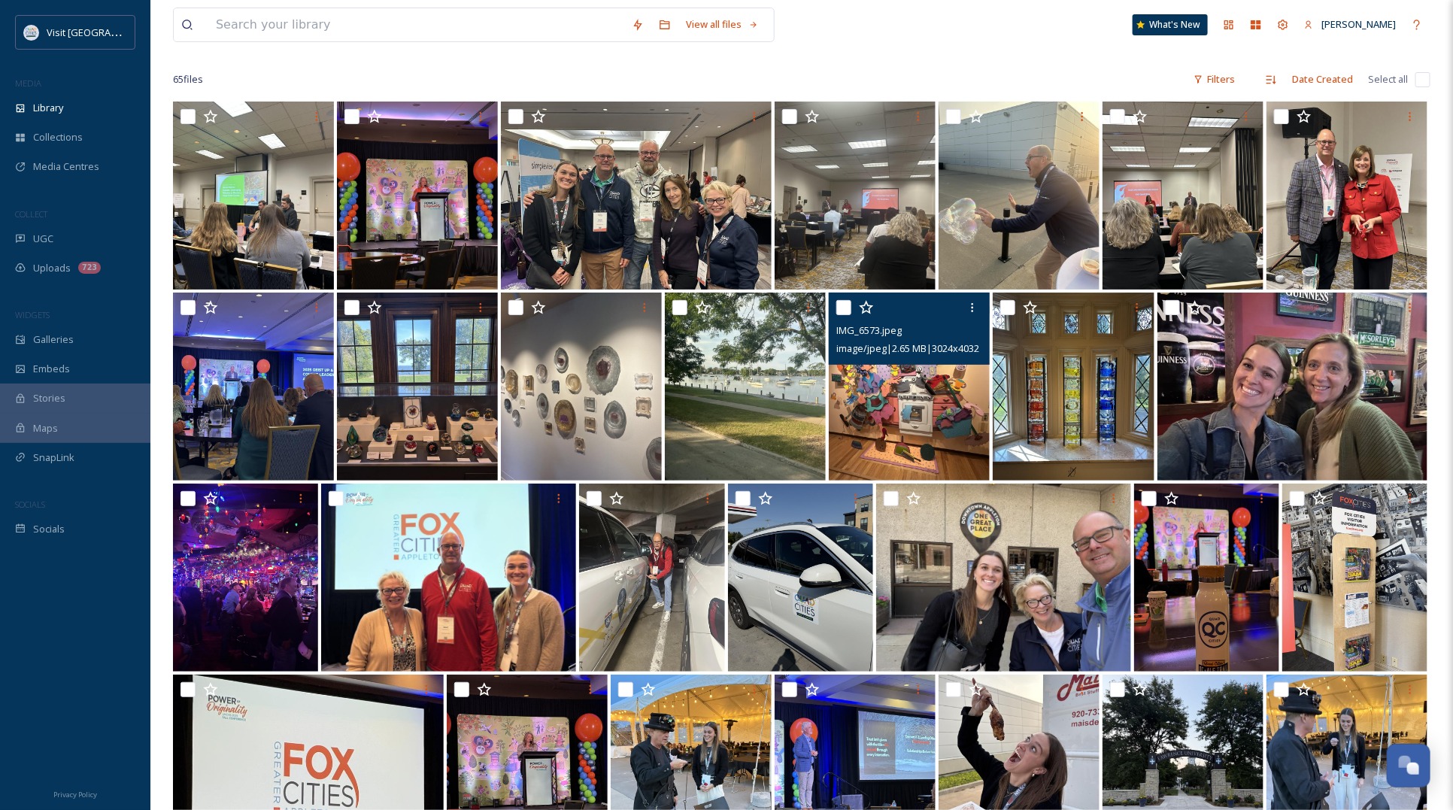
click at [925, 426] on img at bounding box center [909, 386] width 161 height 188
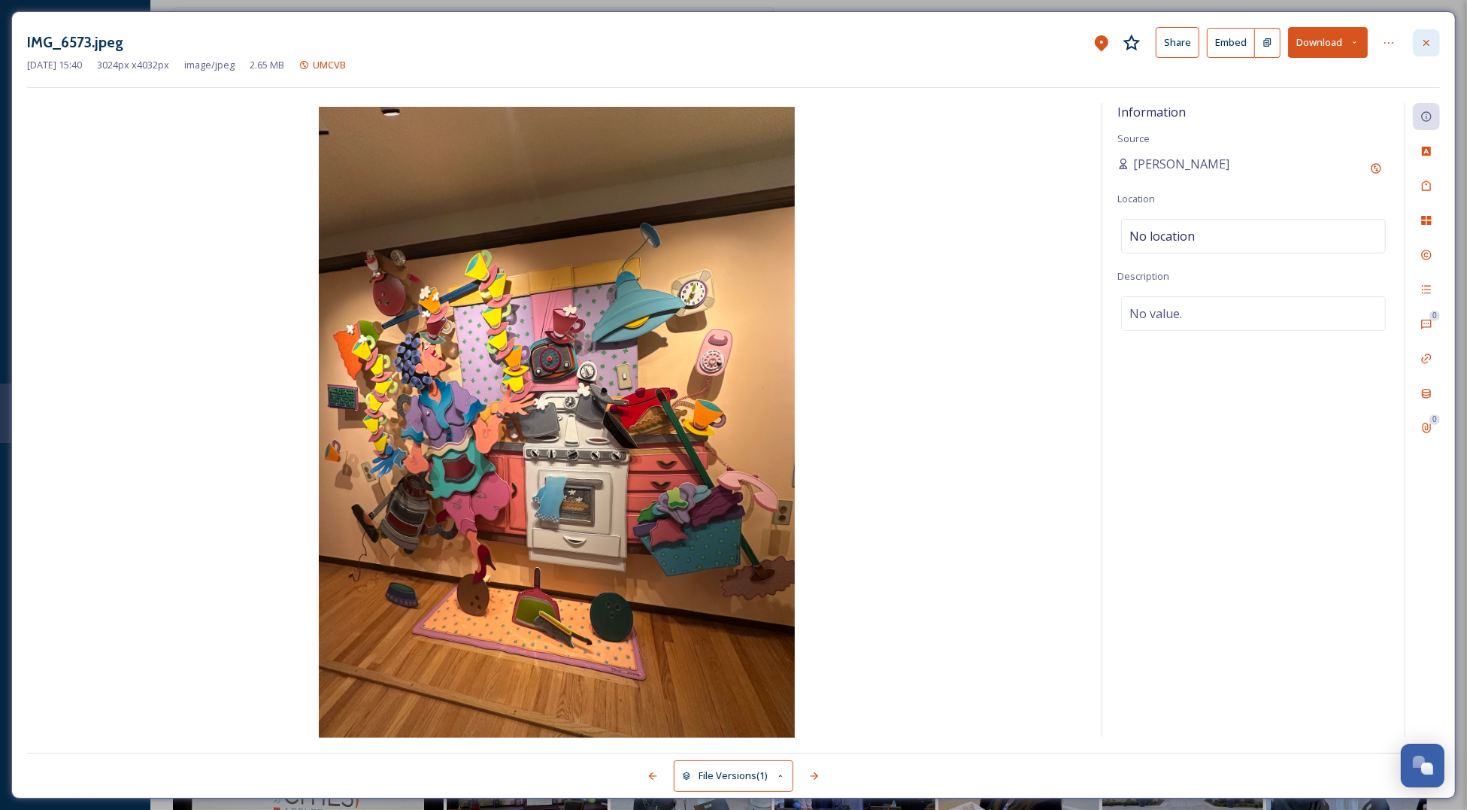
click at [1434, 43] on div at bounding box center [1426, 42] width 27 height 27
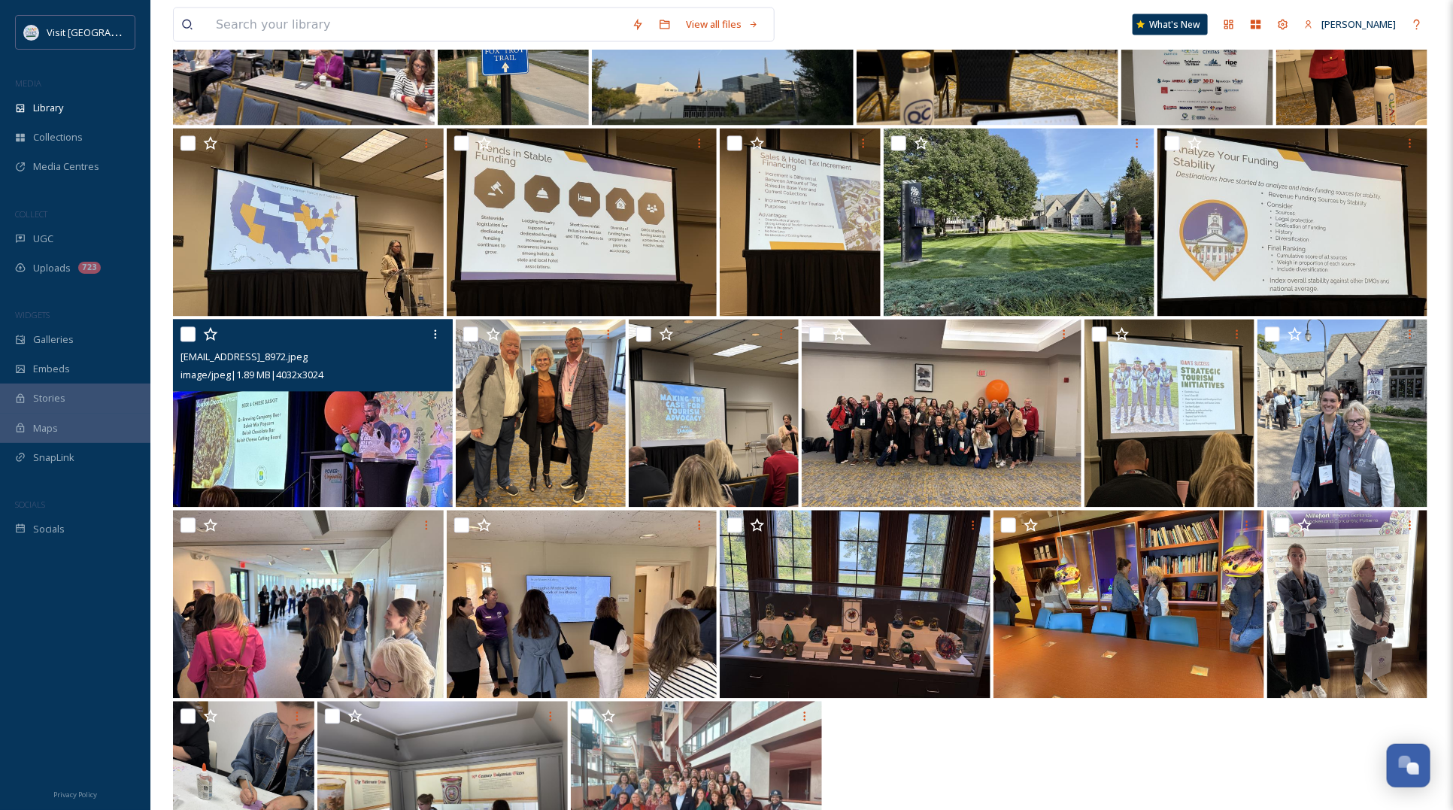
scroll to position [1513, 0]
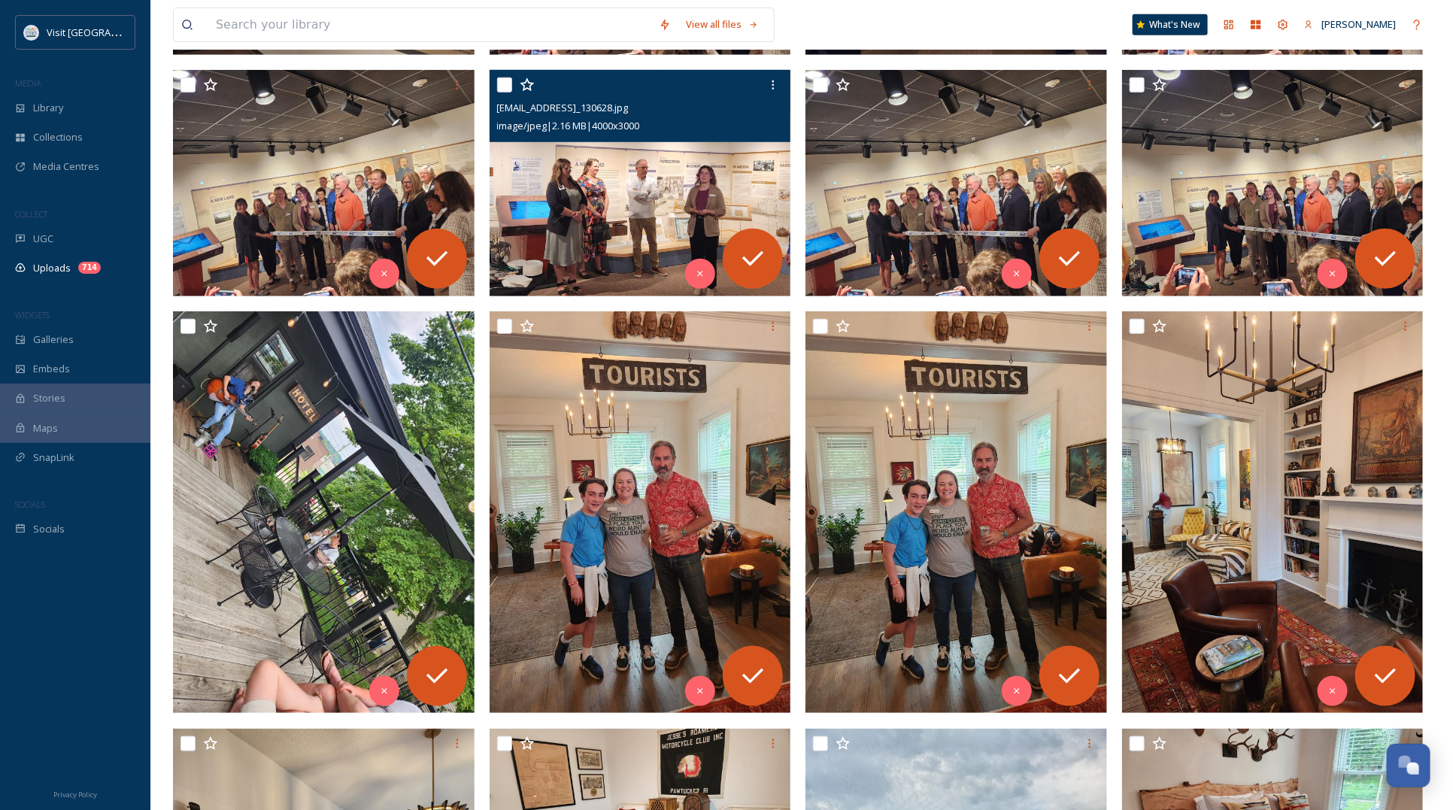
scroll to position [564, 0]
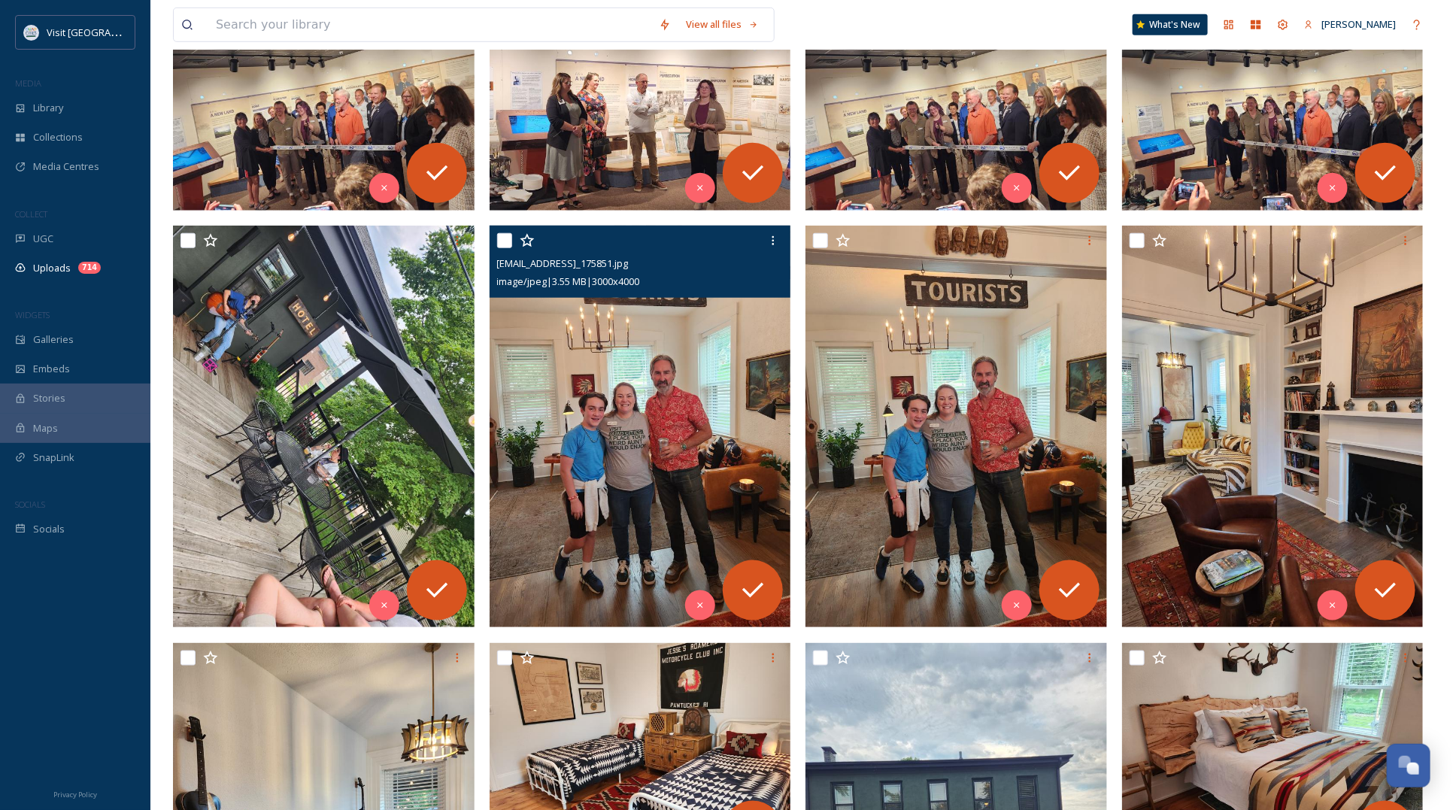
click at [564, 432] on img at bounding box center [639, 426] width 301 height 401
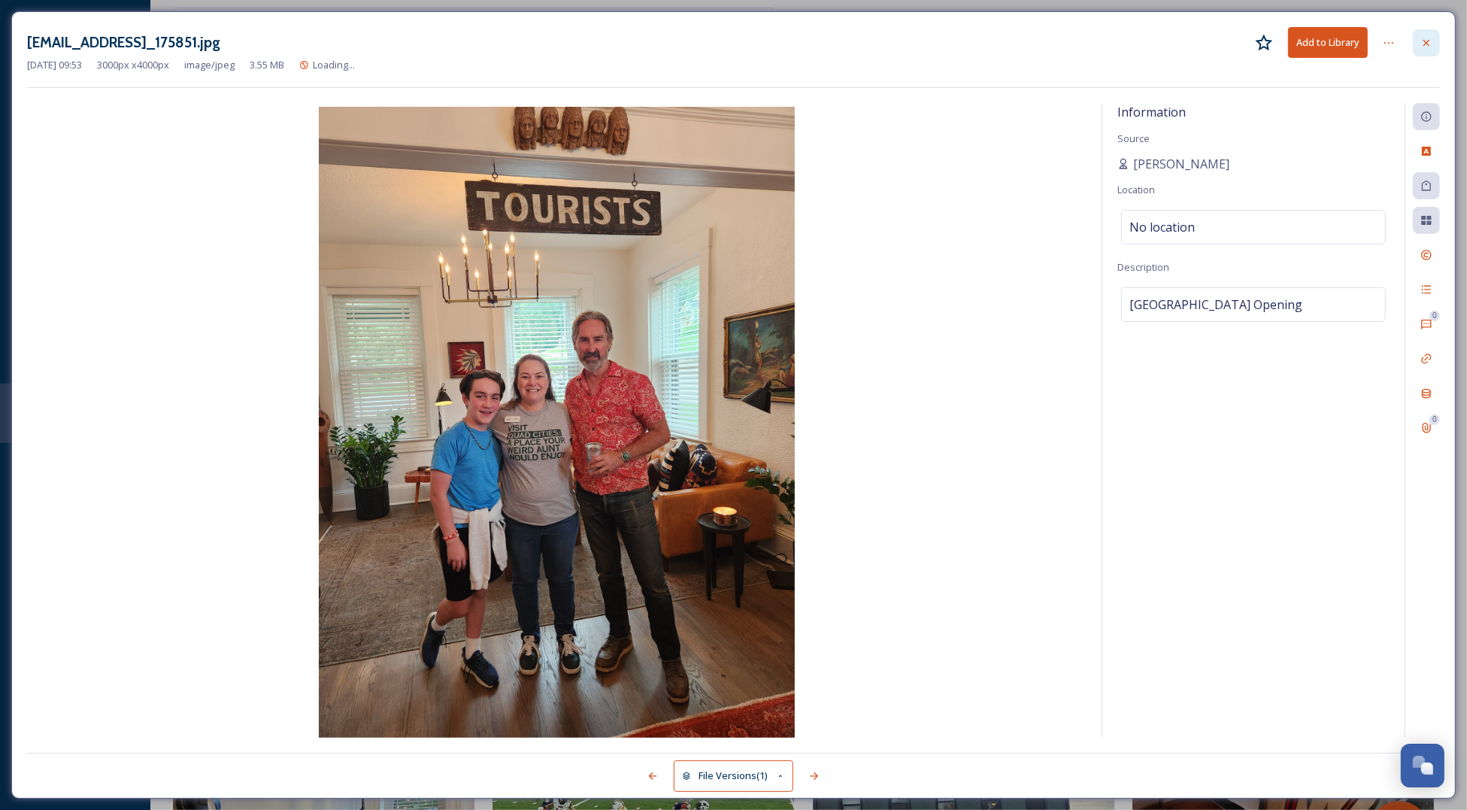
click at [1422, 41] on icon at bounding box center [1426, 43] width 12 height 12
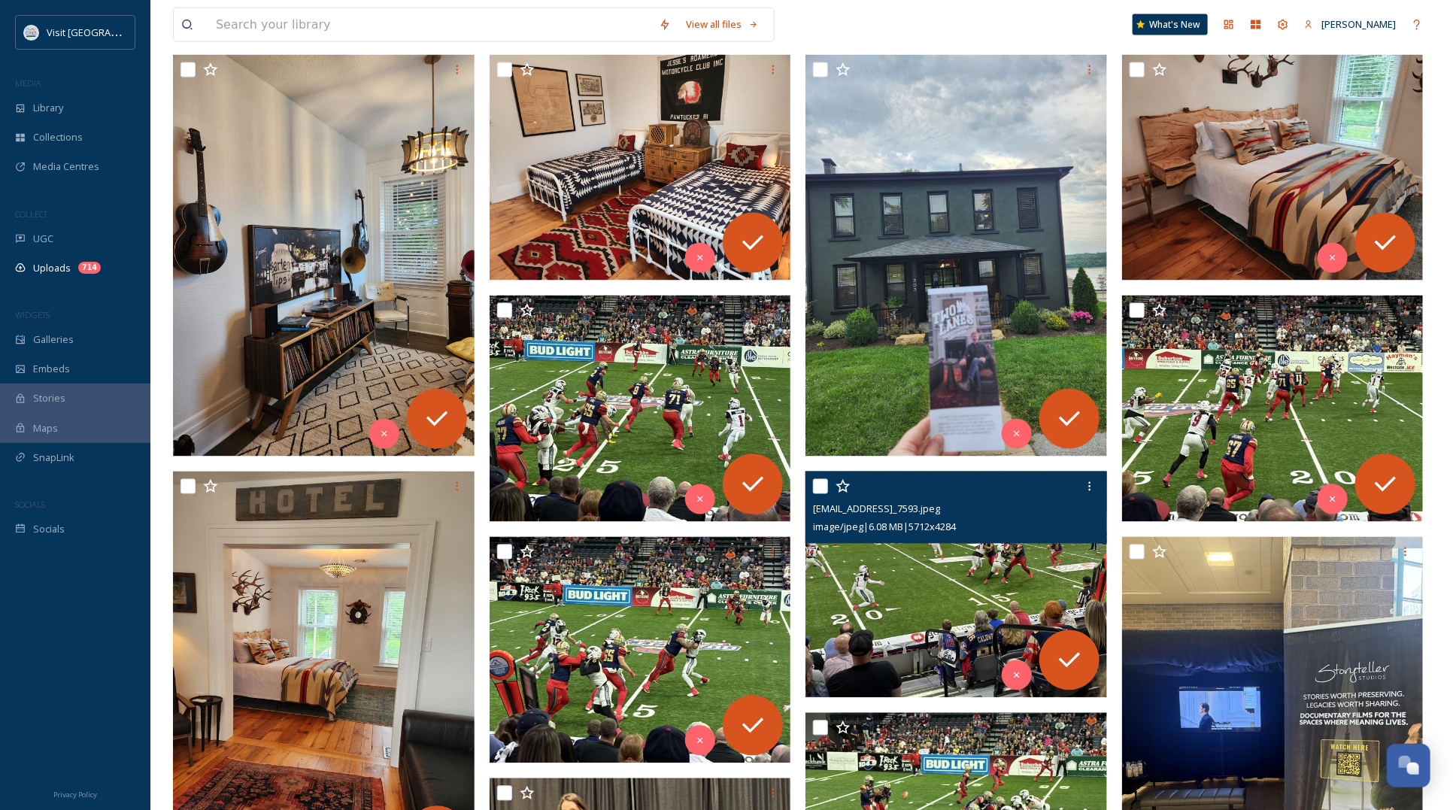
scroll to position [1128, 0]
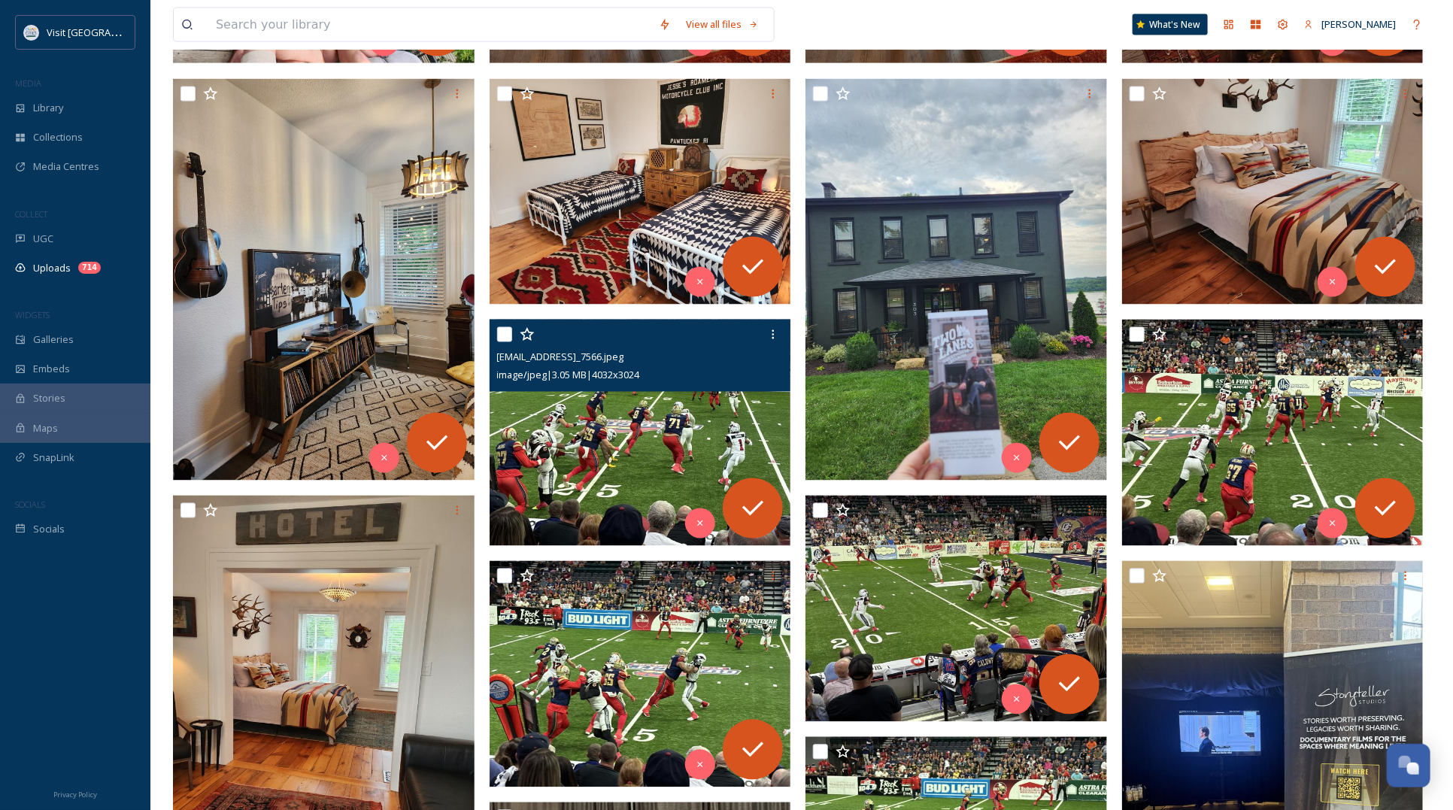
click at [506, 335] on input "checkbox" at bounding box center [504, 334] width 15 height 15
checkbox input "true"
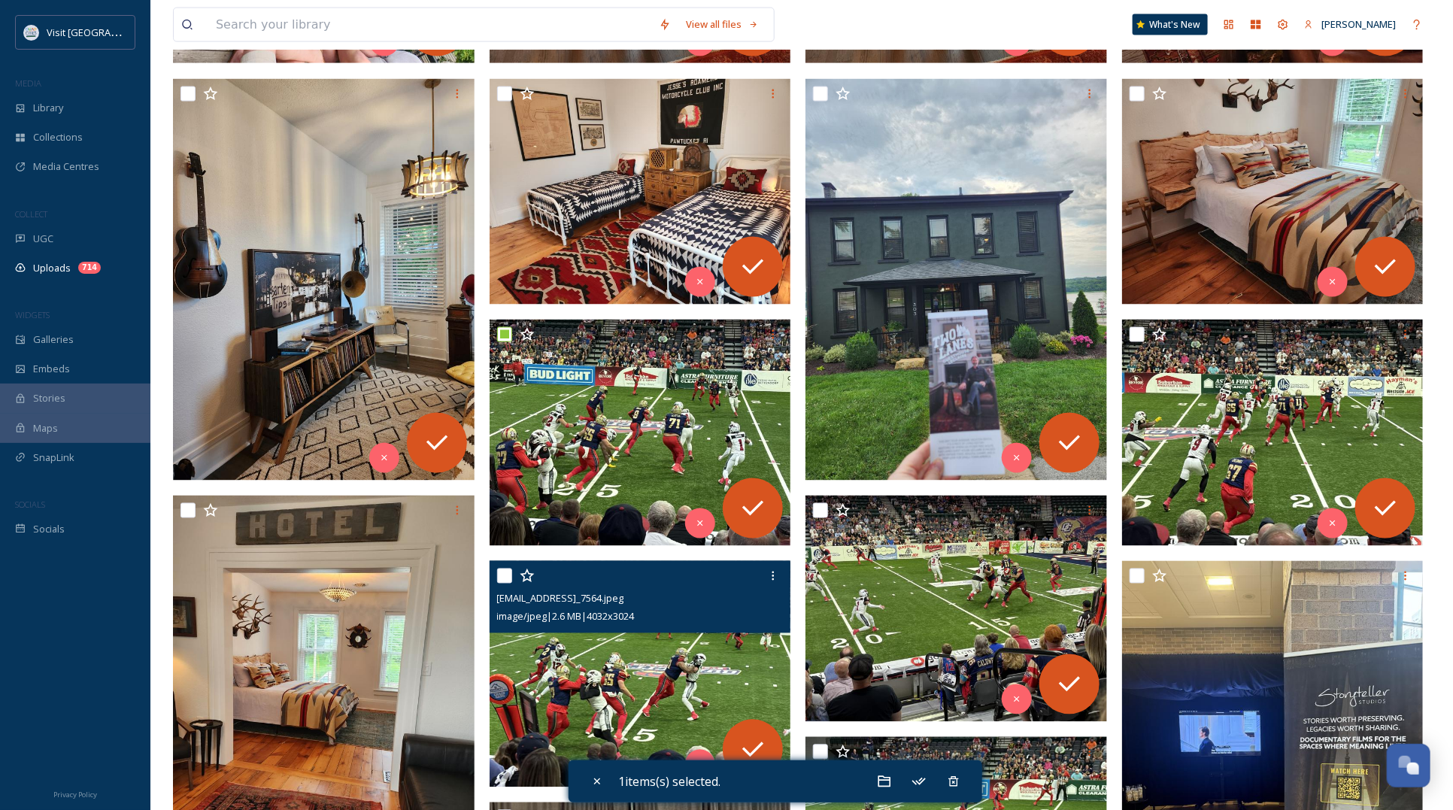
scroll to position [1316, 0]
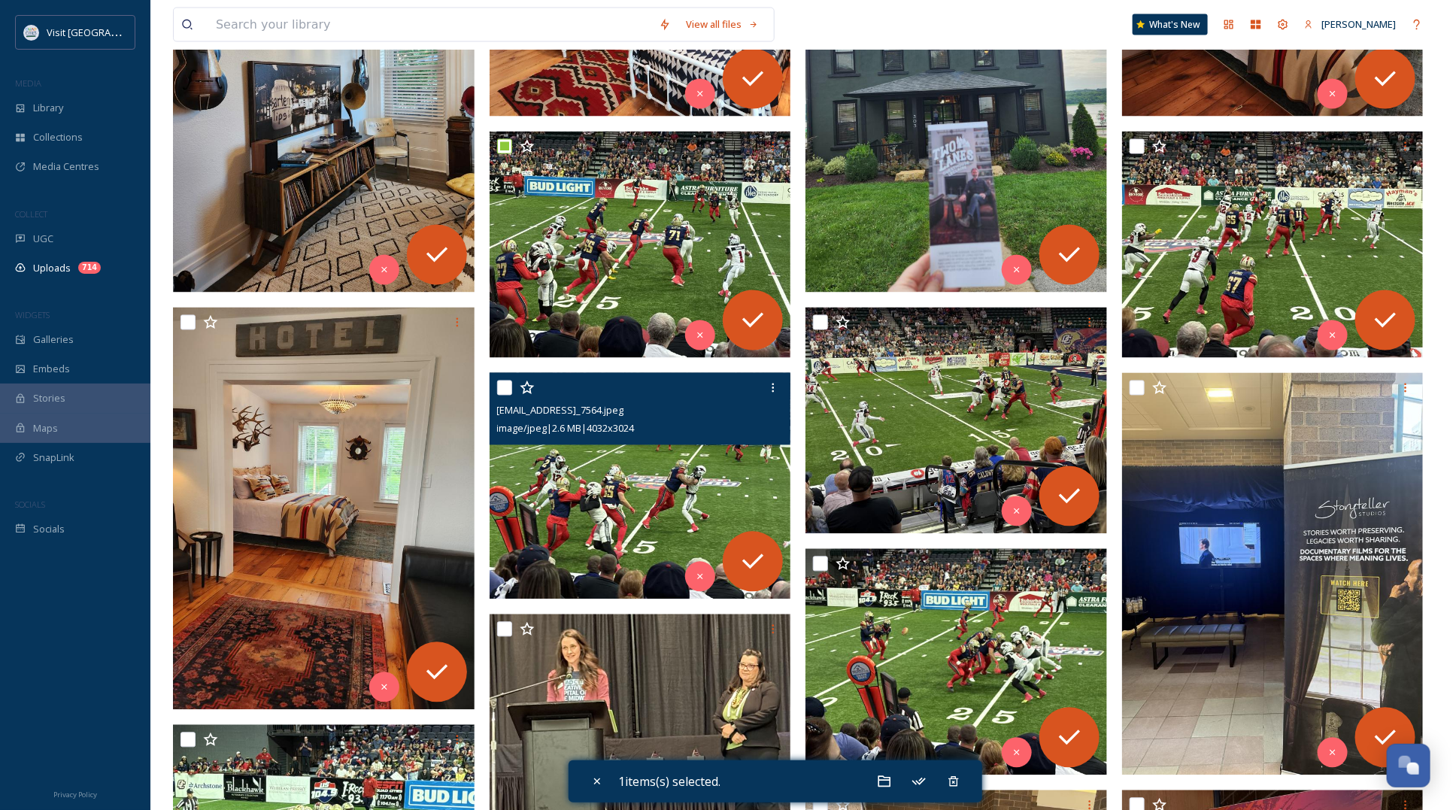
click at [508, 385] on input "checkbox" at bounding box center [504, 387] width 15 height 15
checkbox input "true"
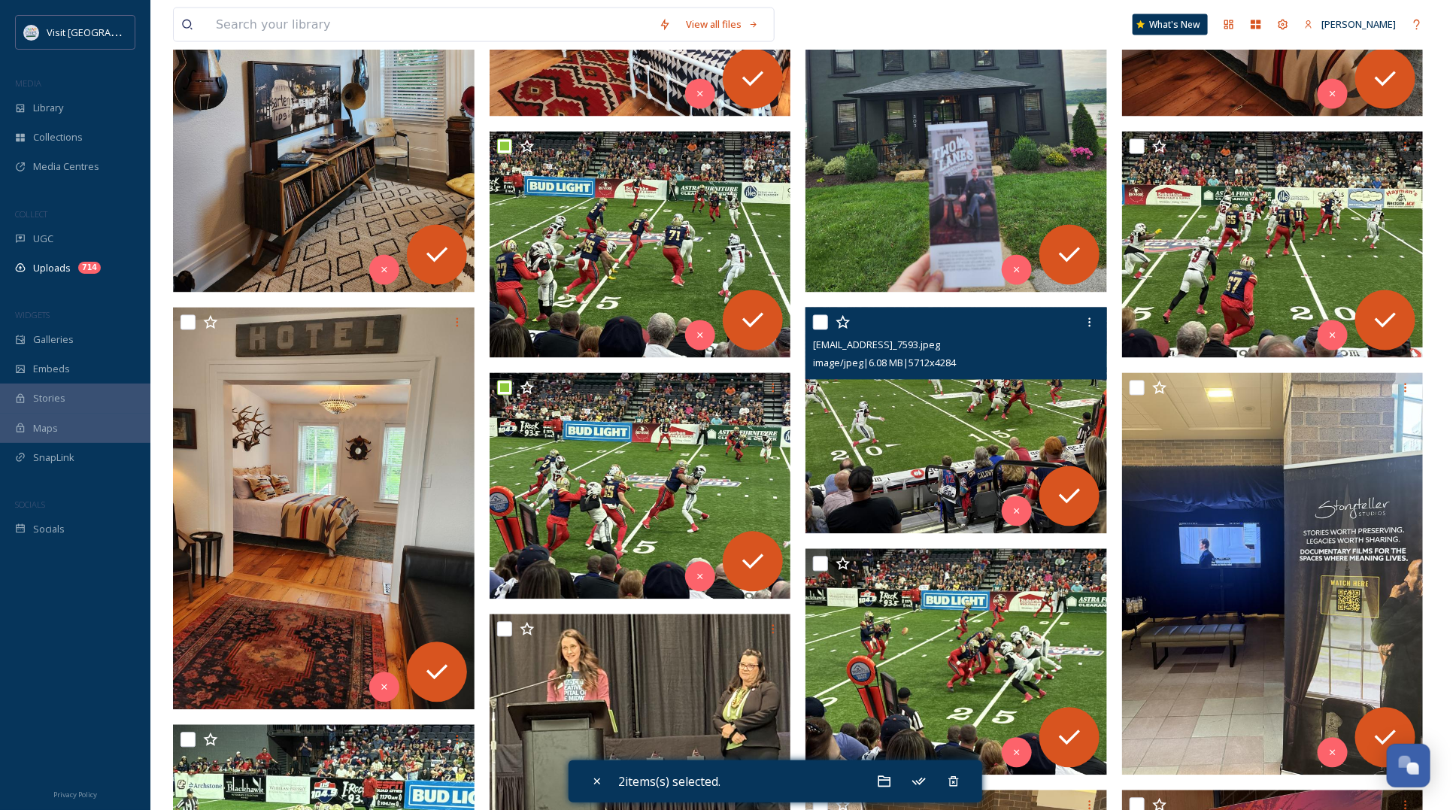
click at [814, 320] on input "checkbox" at bounding box center [820, 322] width 15 height 15
checkbox input "true"
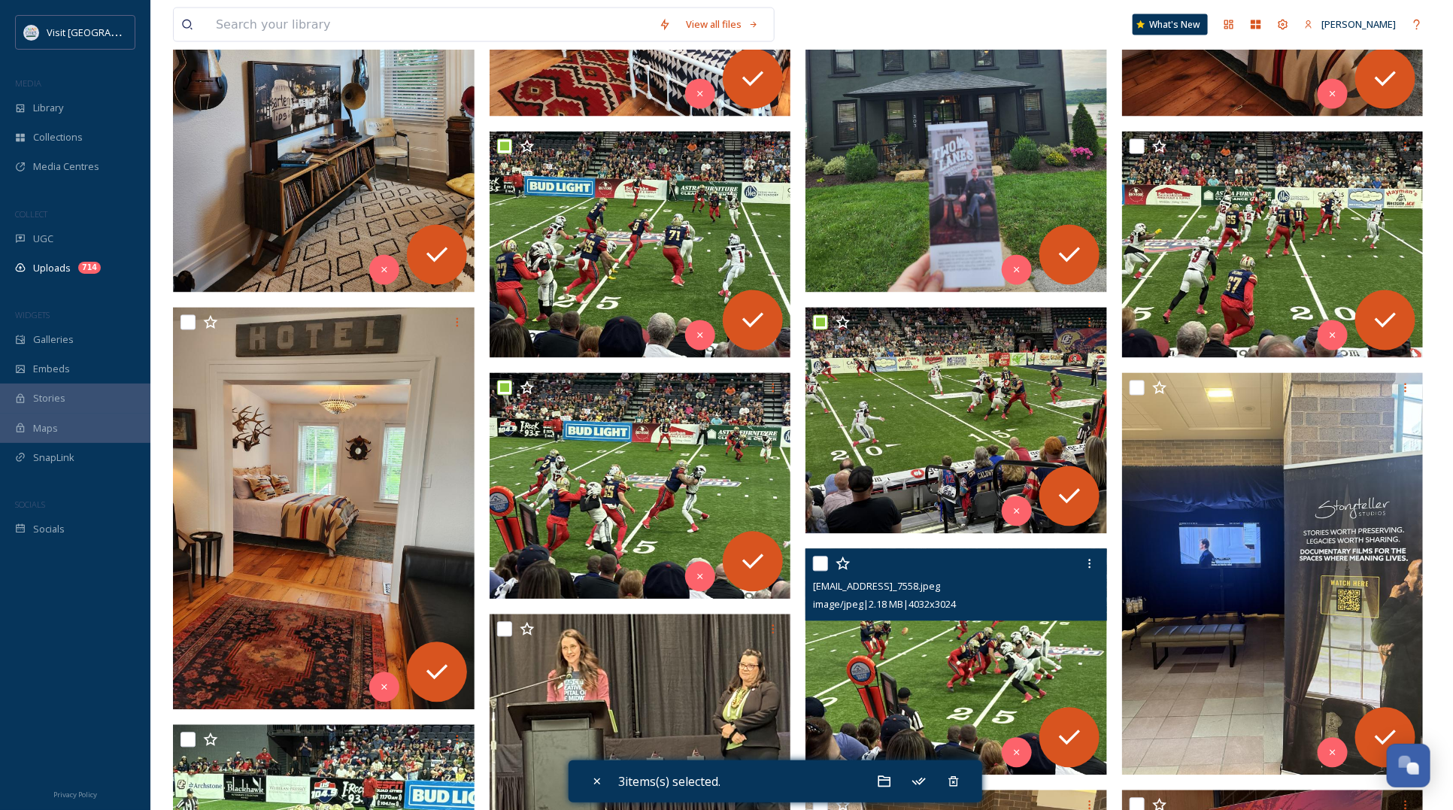
click at [816, 562] on input "checkbox" at bounding box center [820, 563] width 15 height 15
checkbox input "true"
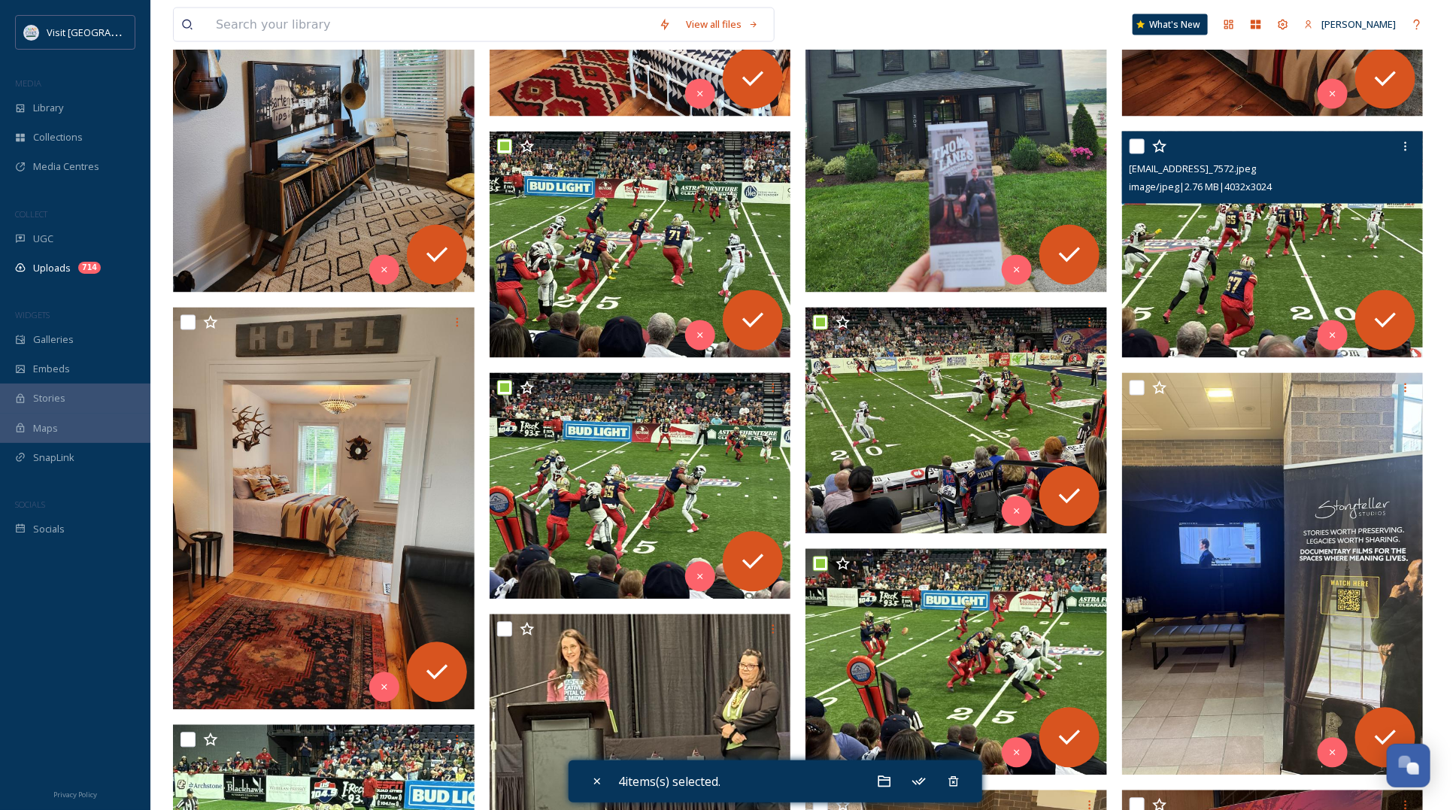
click at [1138, 145] on input "checkbox" at bounding box center [1136, 146] width 15 height 15
checkbox input "true"
click at [1408, 143] on icon at bounding box center [1405, 147] width 12 height 12
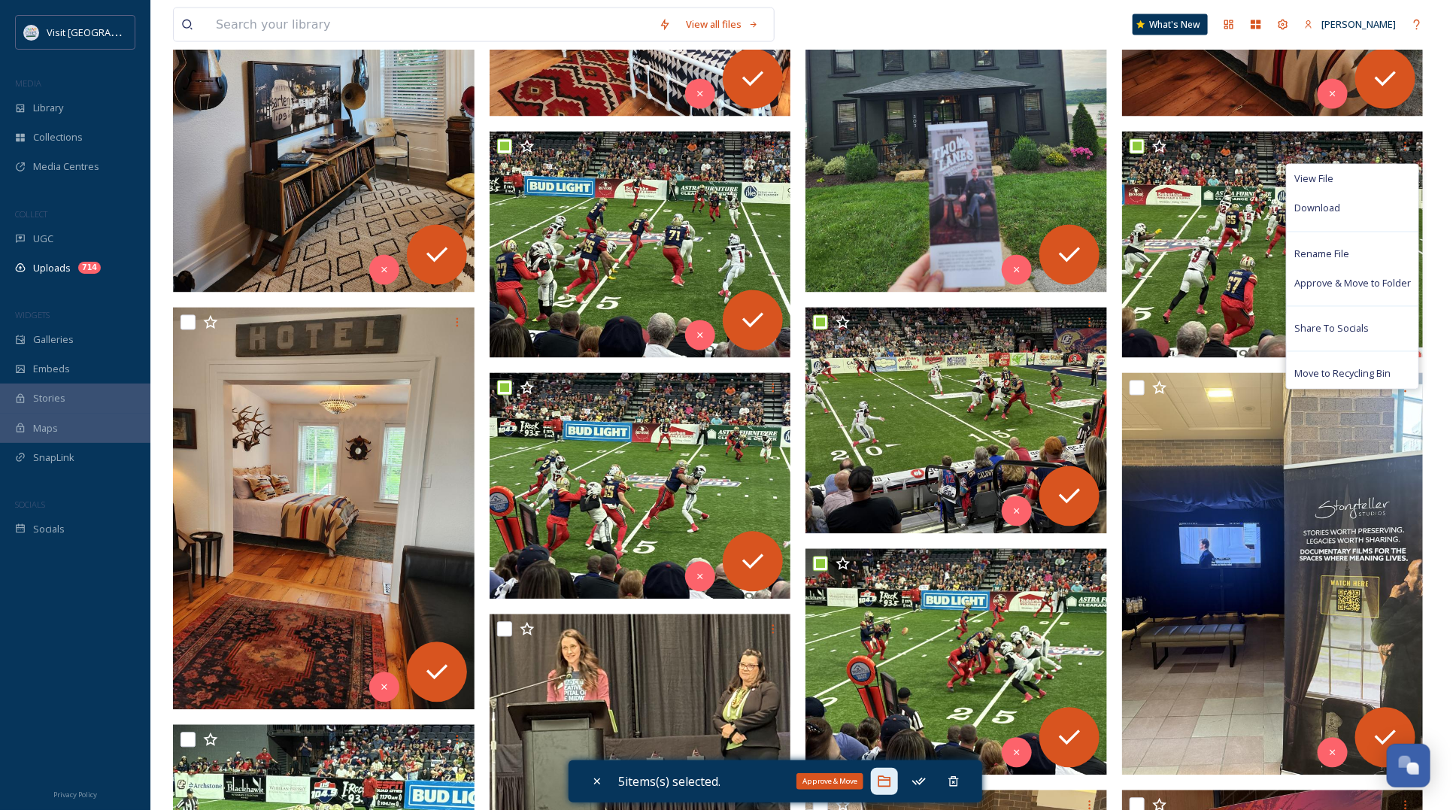
click at [888, 778] on icon at bounding box center [884, 781] width 13 height 11
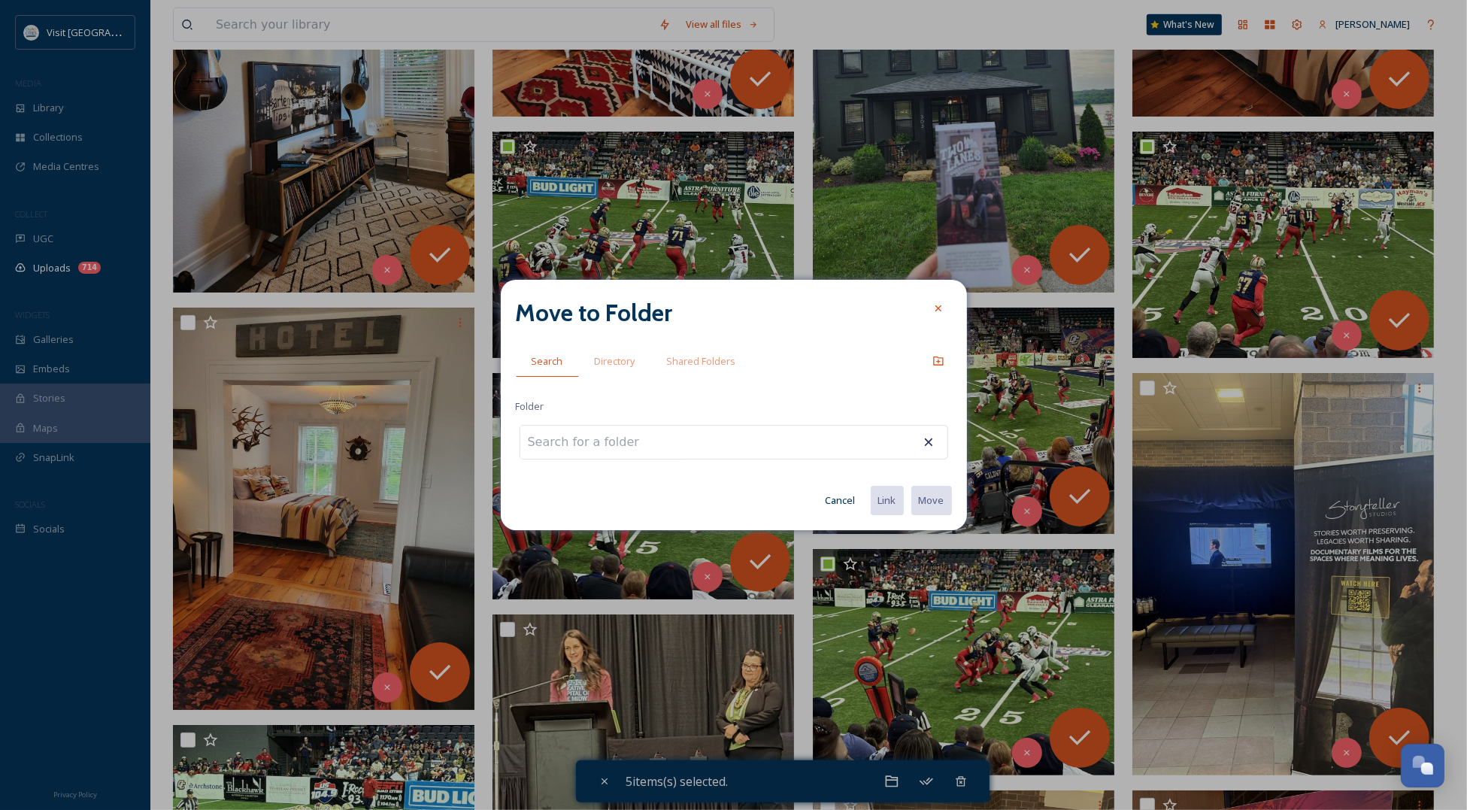
click at [621, 449] on input at bounding box center [602, 442] width 165 height 33
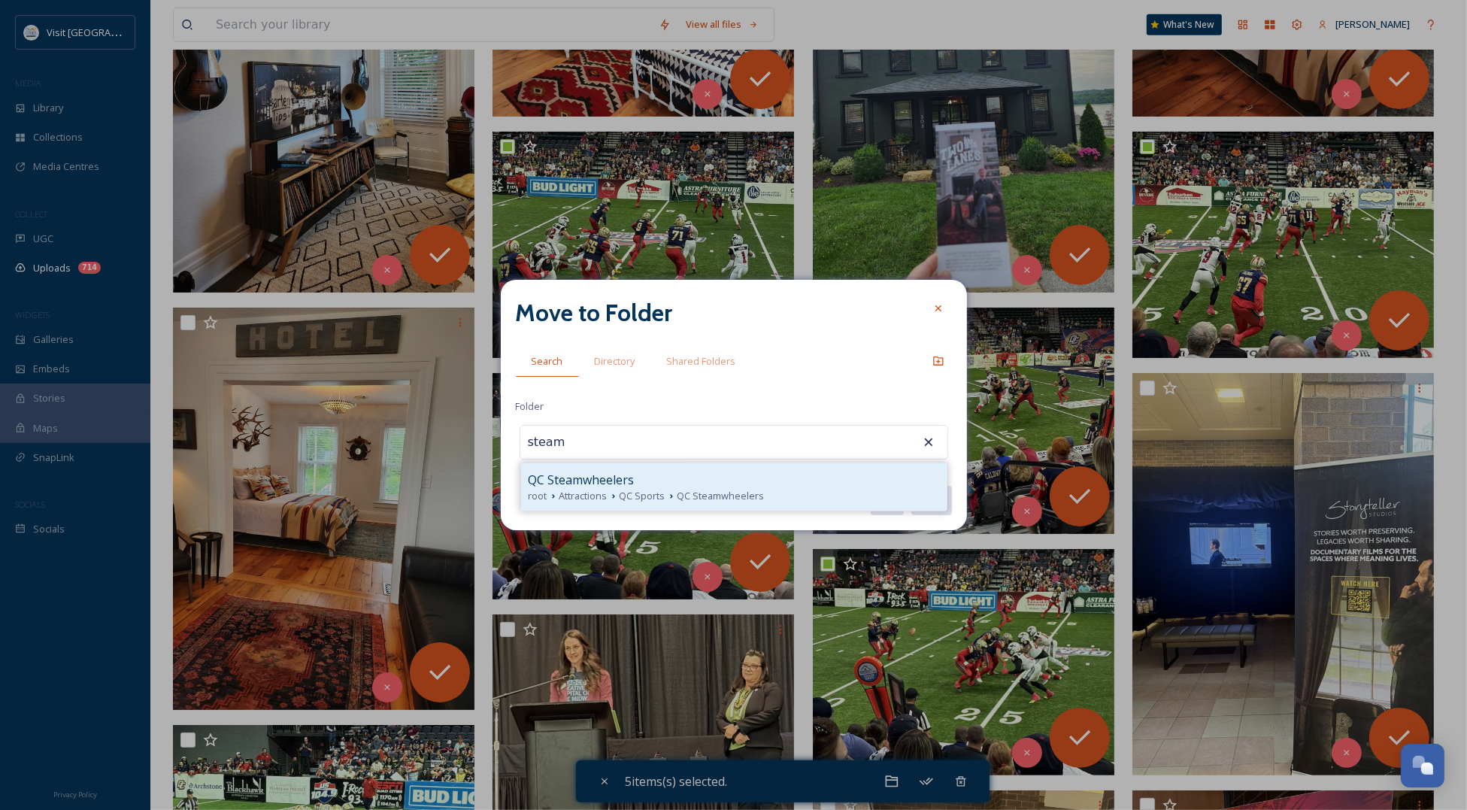
click at [753, 474] on div "QC Steamwheelers" at bounding box center [734, 480] width 410 height 18
type input "QC Steamwheelers"
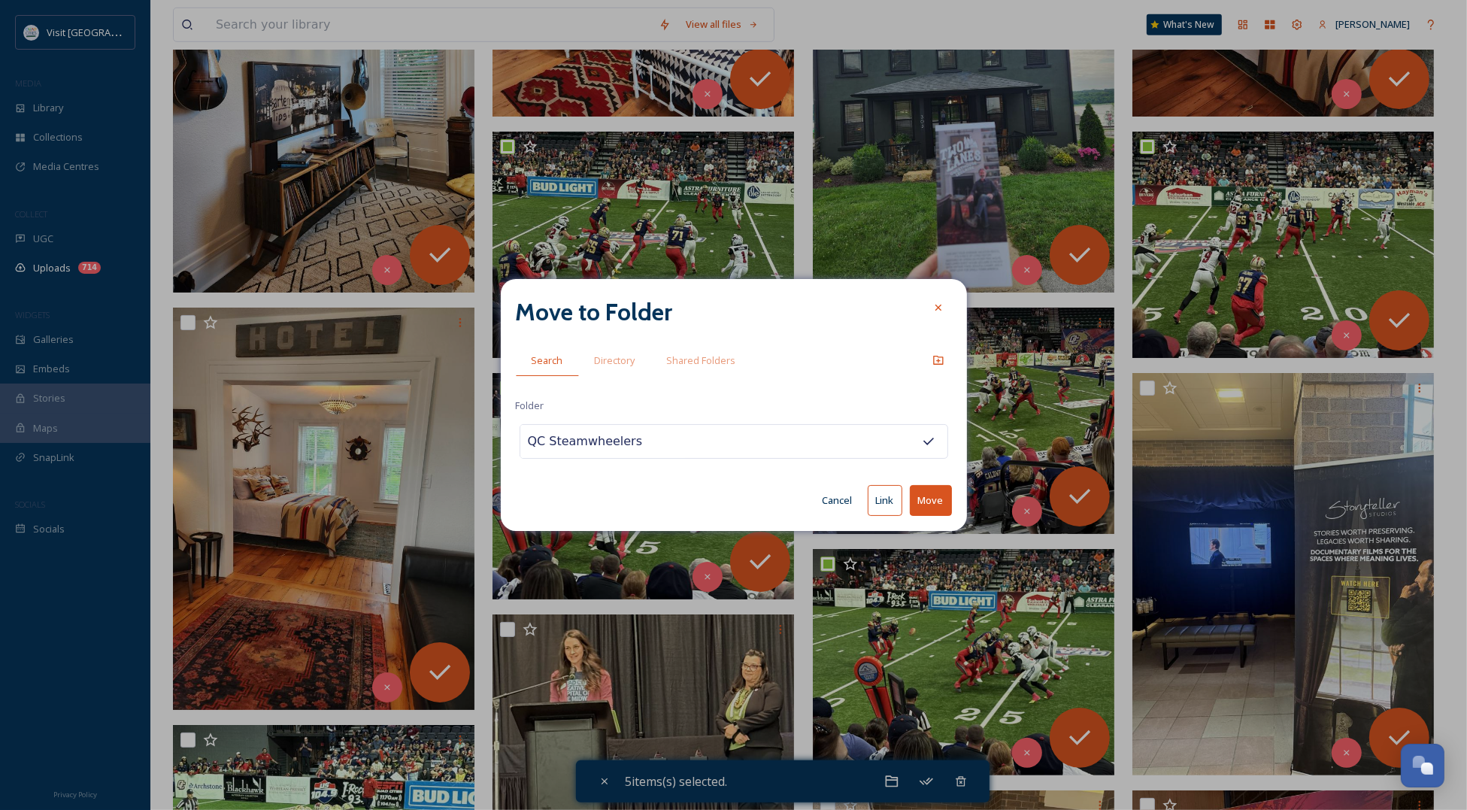
click at [919, 495] on button "Move" at bounding box center [931, 500] width 42 height 31
checkbox input "false"
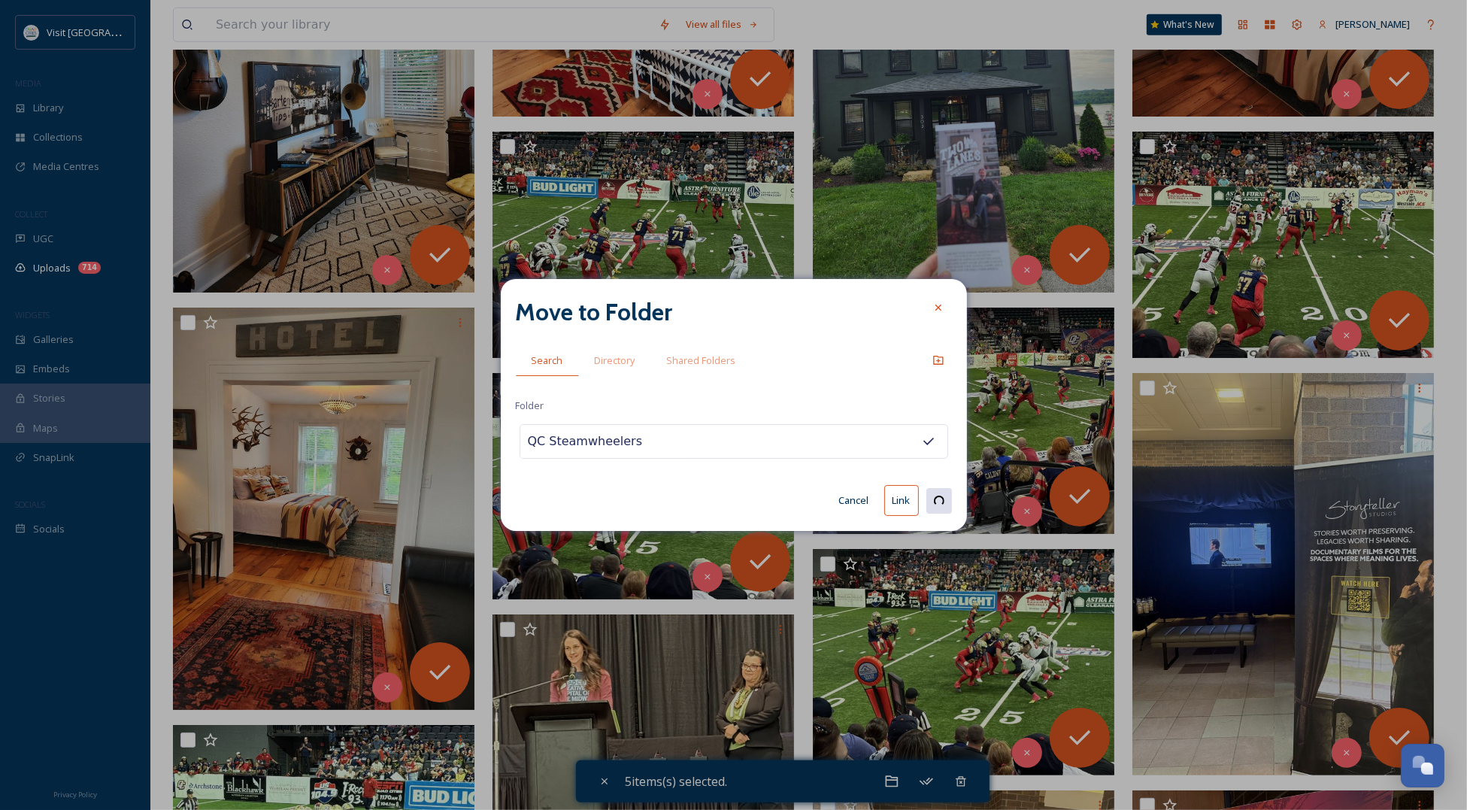
checkbox input "false"
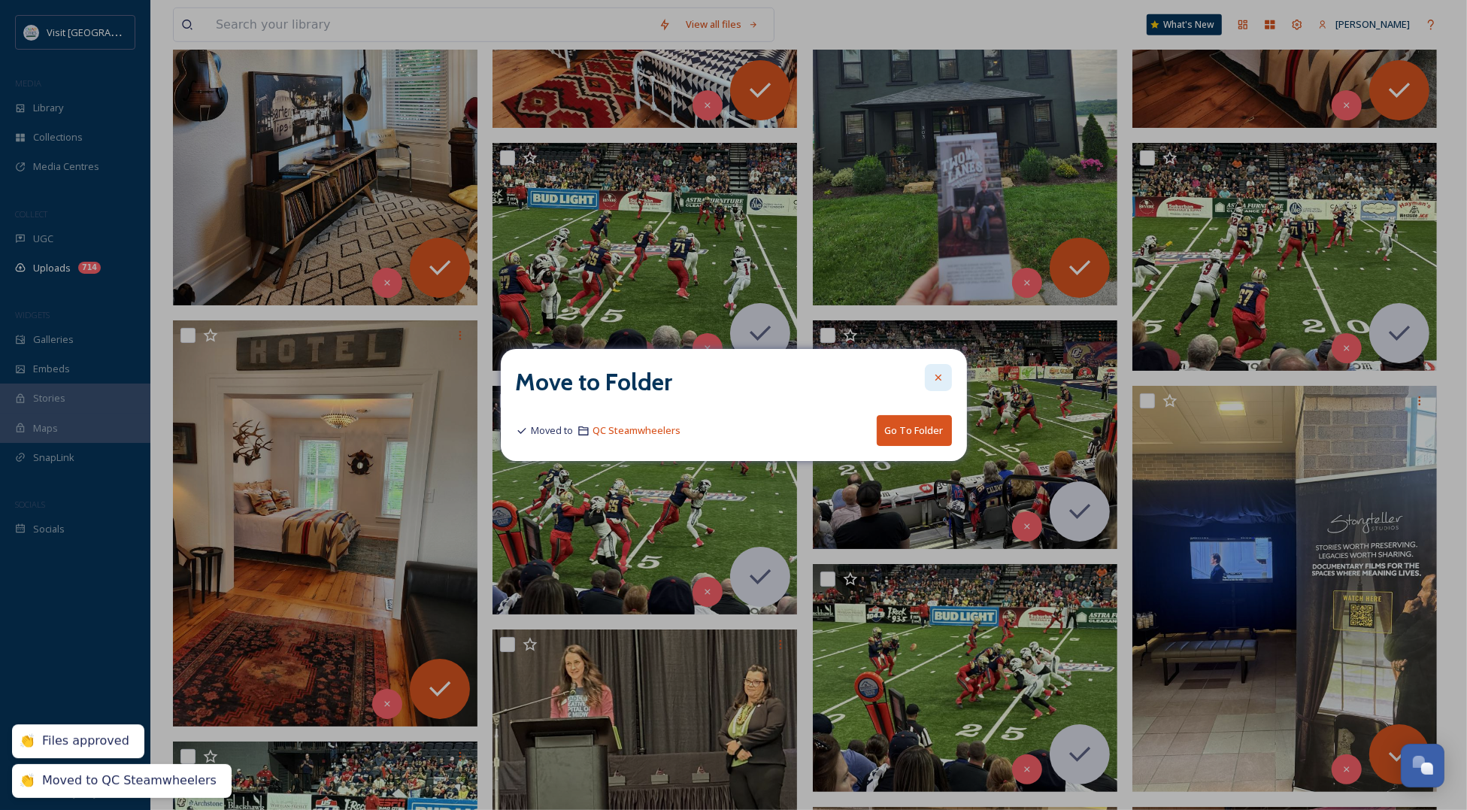
click at [935, 370] on div at bounding box center [938, 377] width 27 height 27
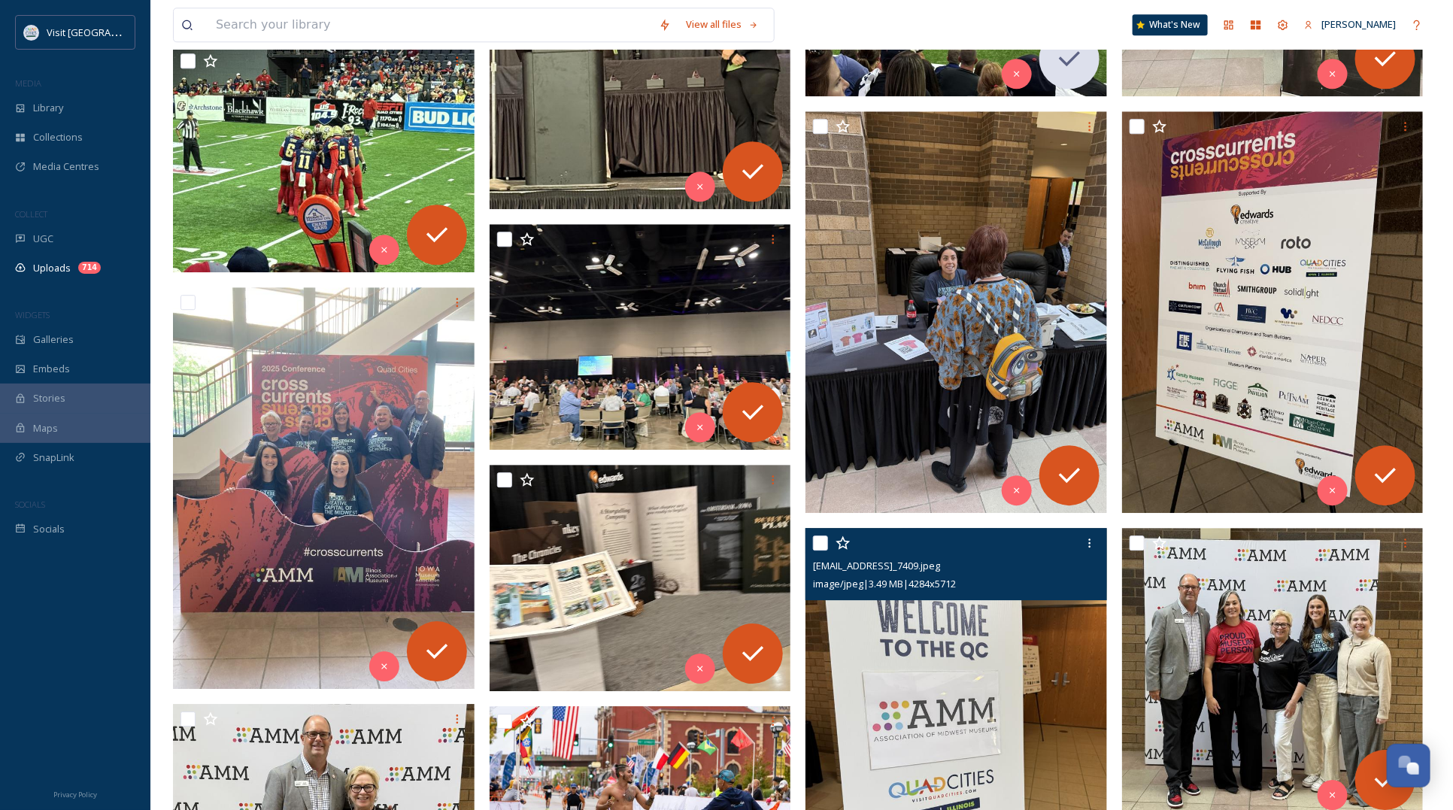
scroll to position [1974, 0]
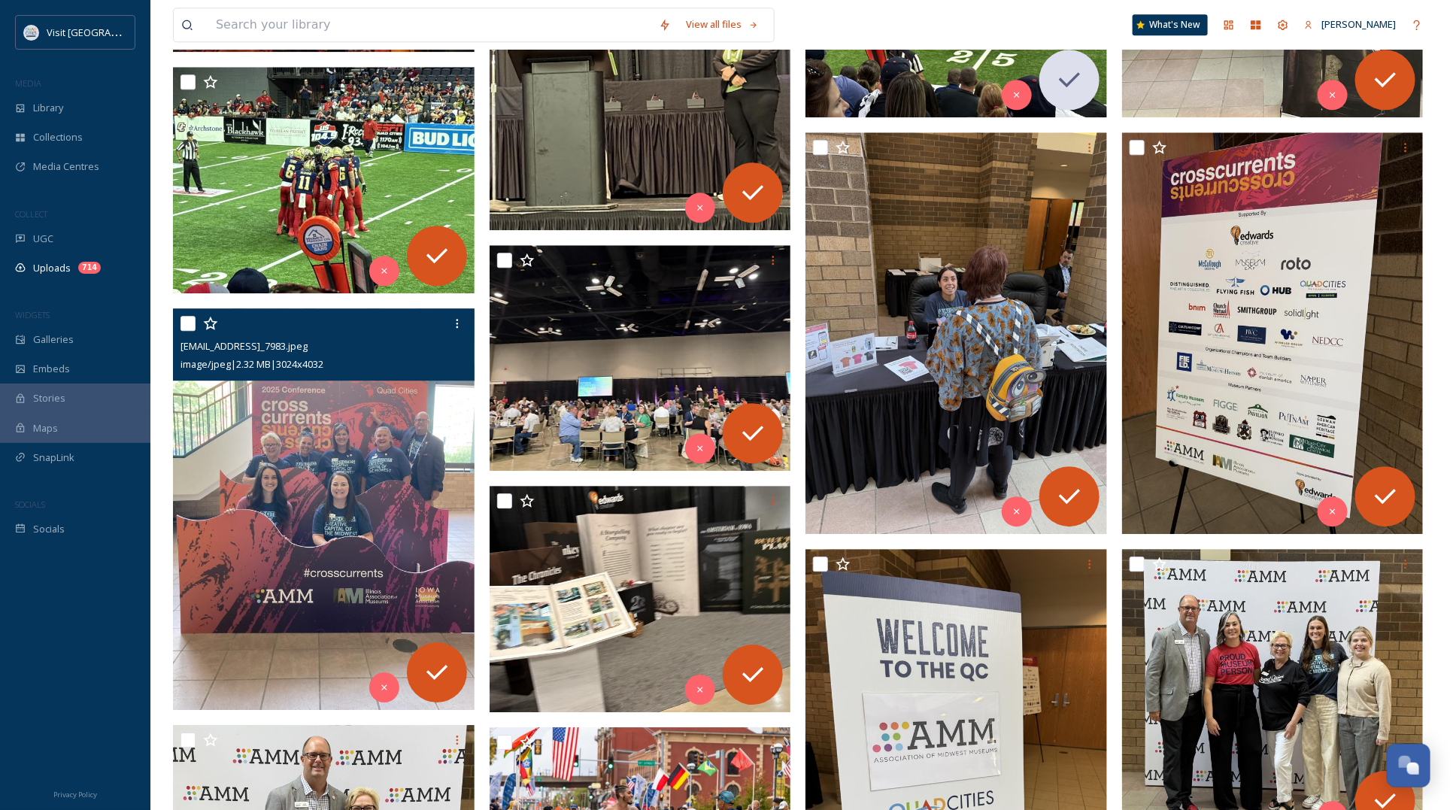
click at [185, 322] on input "checkbox" at bounding box center [187, 323] width 15 height 15
checkbox input "true"
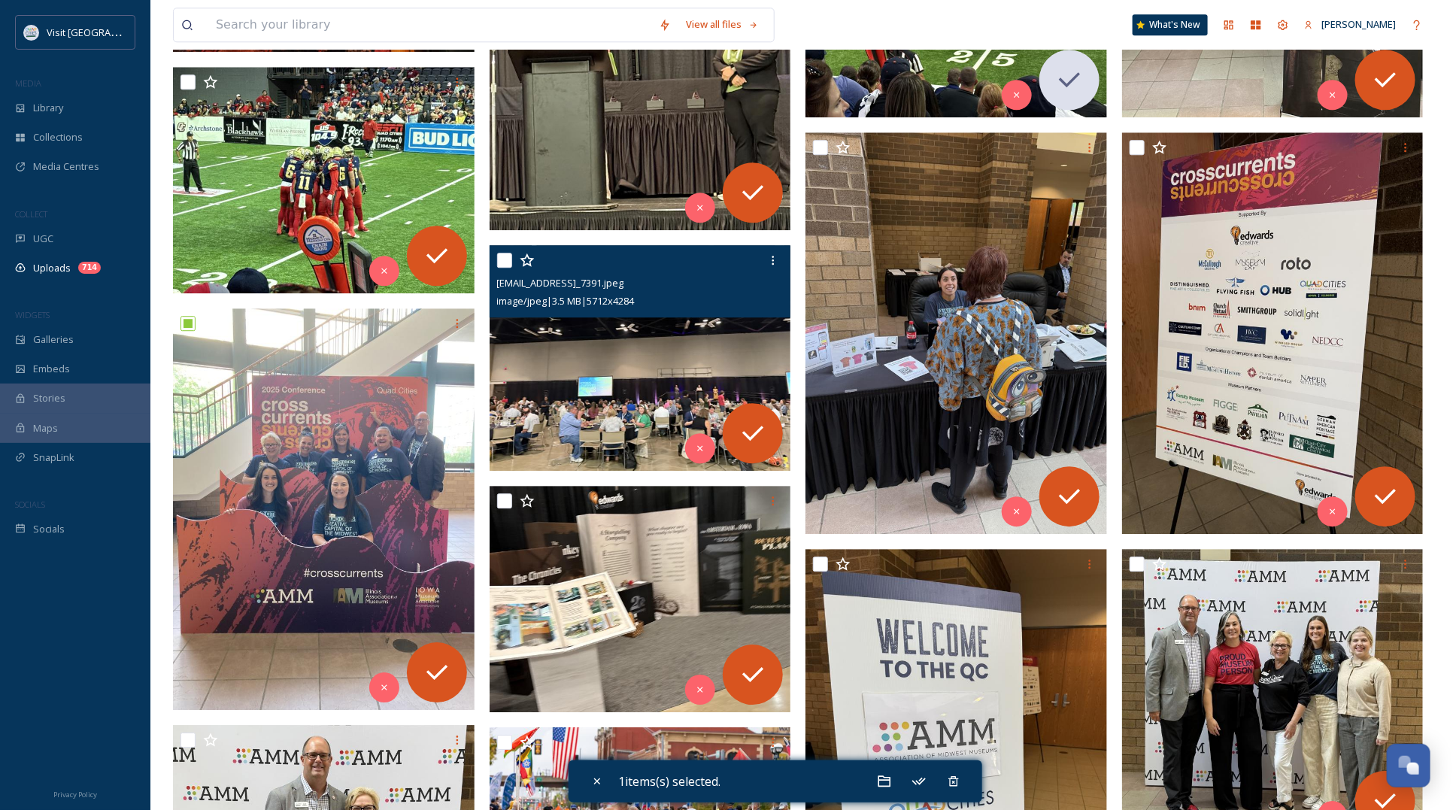
click at [494, 253] on div "ext_1753984808.965062_Dherrell@visitquadcities.com-IMG_7391.jpeg image/jpeg | 3…" at bounding box center [639, 281] width 301 height 72
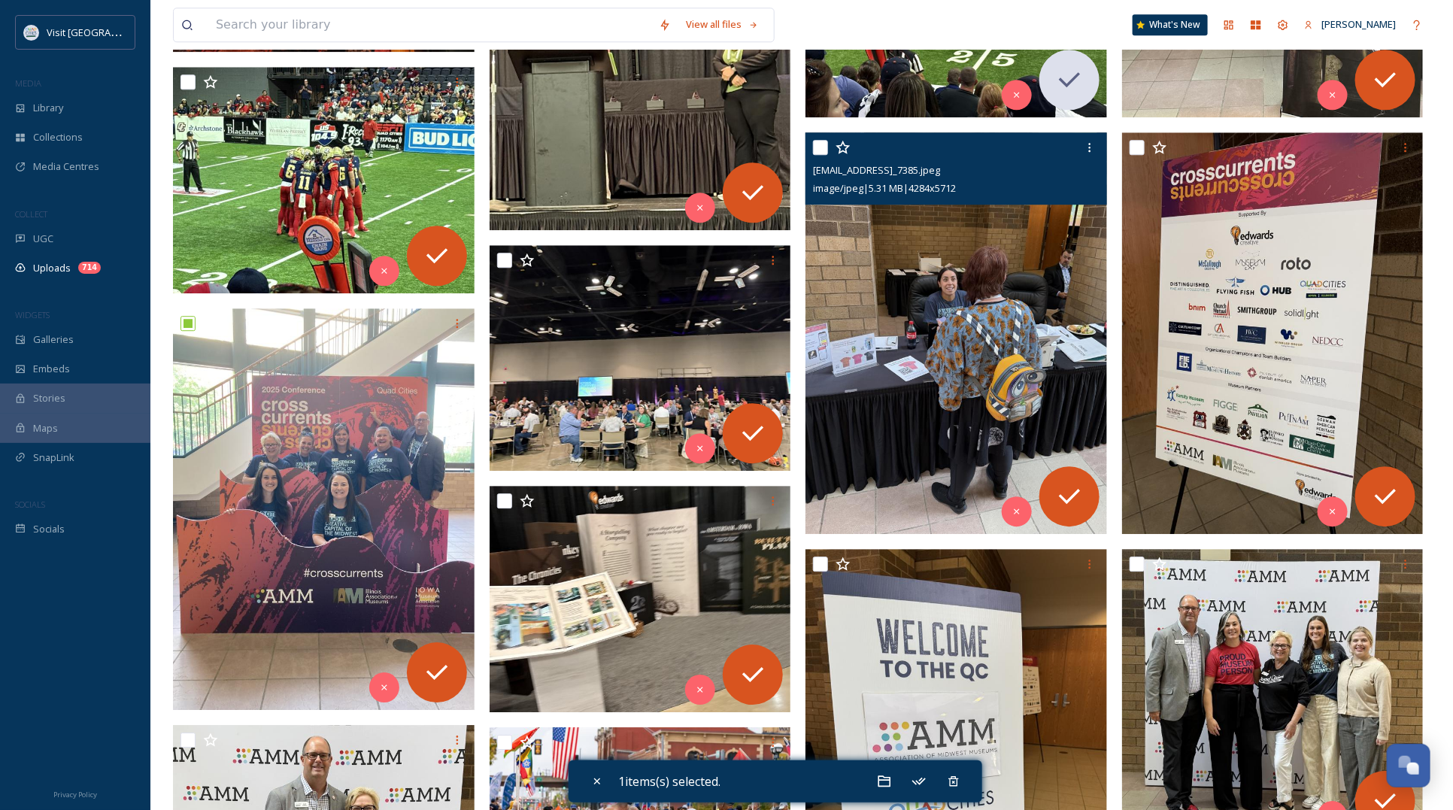
click at [822, 148] on input "checkbox" at bounding box center [820, 147] width 15 height 15
checkbox input "true"
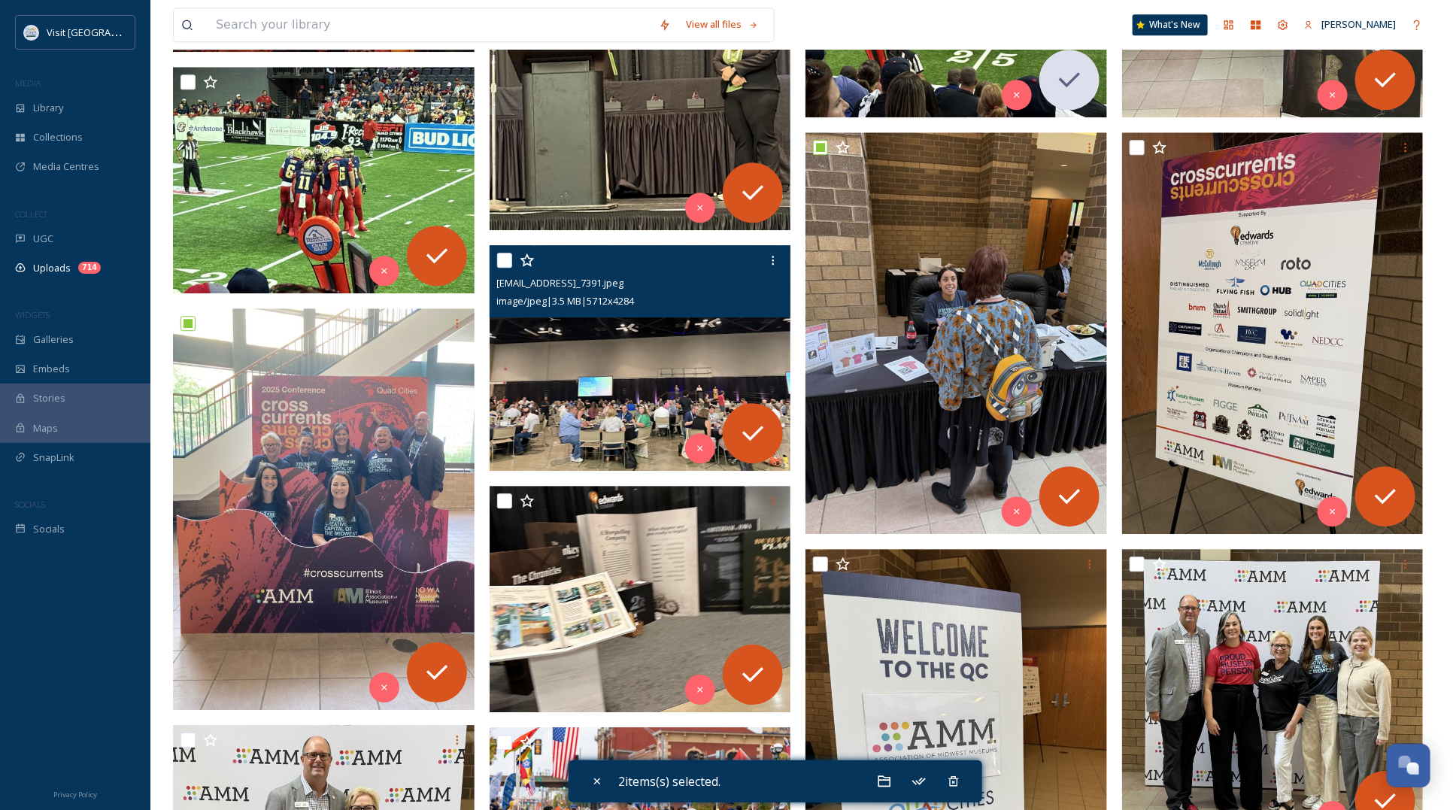
click at [507, 263] on input "checkbox" at bounding box center [504, 260] width 15 height 15
checkbox input "true"
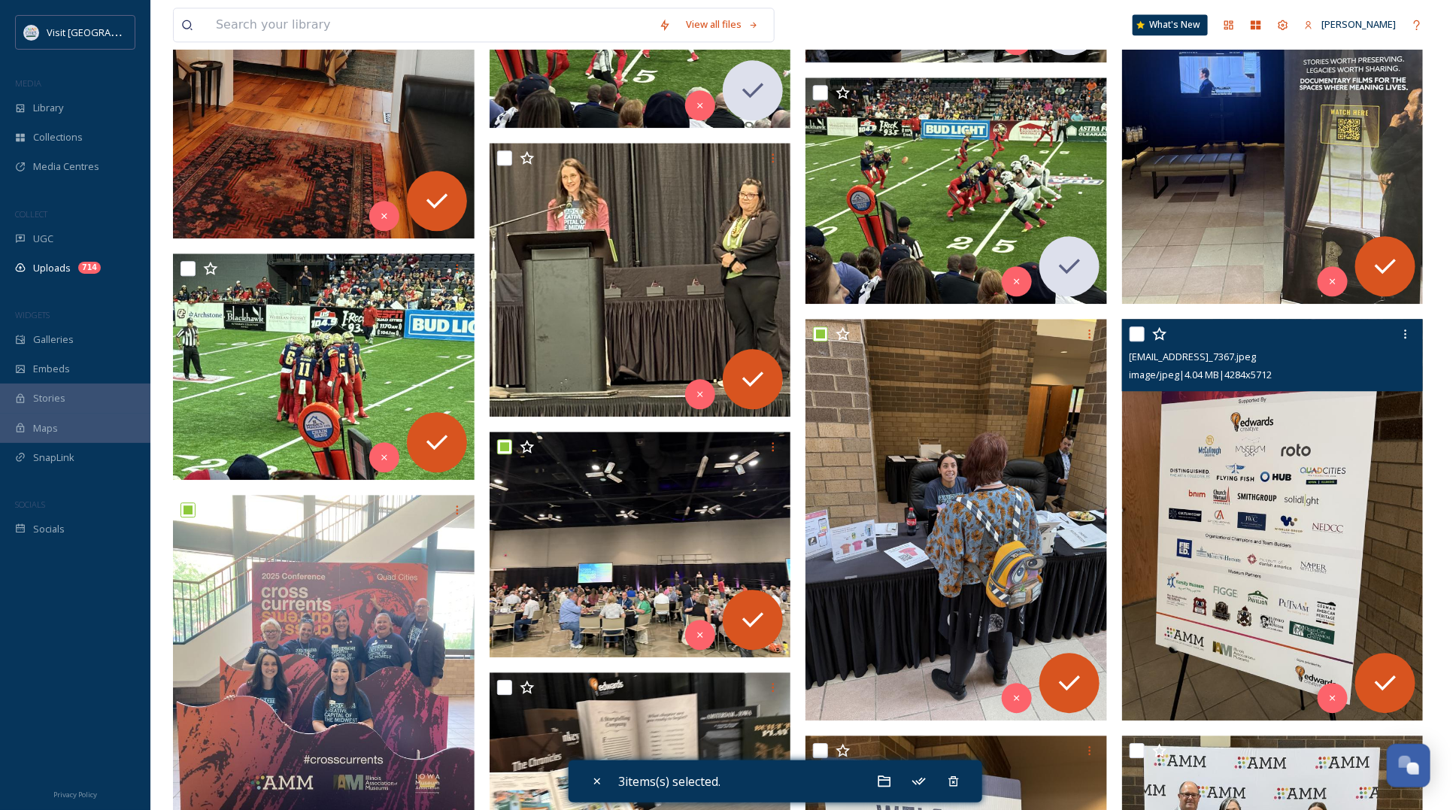
scroll to position [1786, 0]
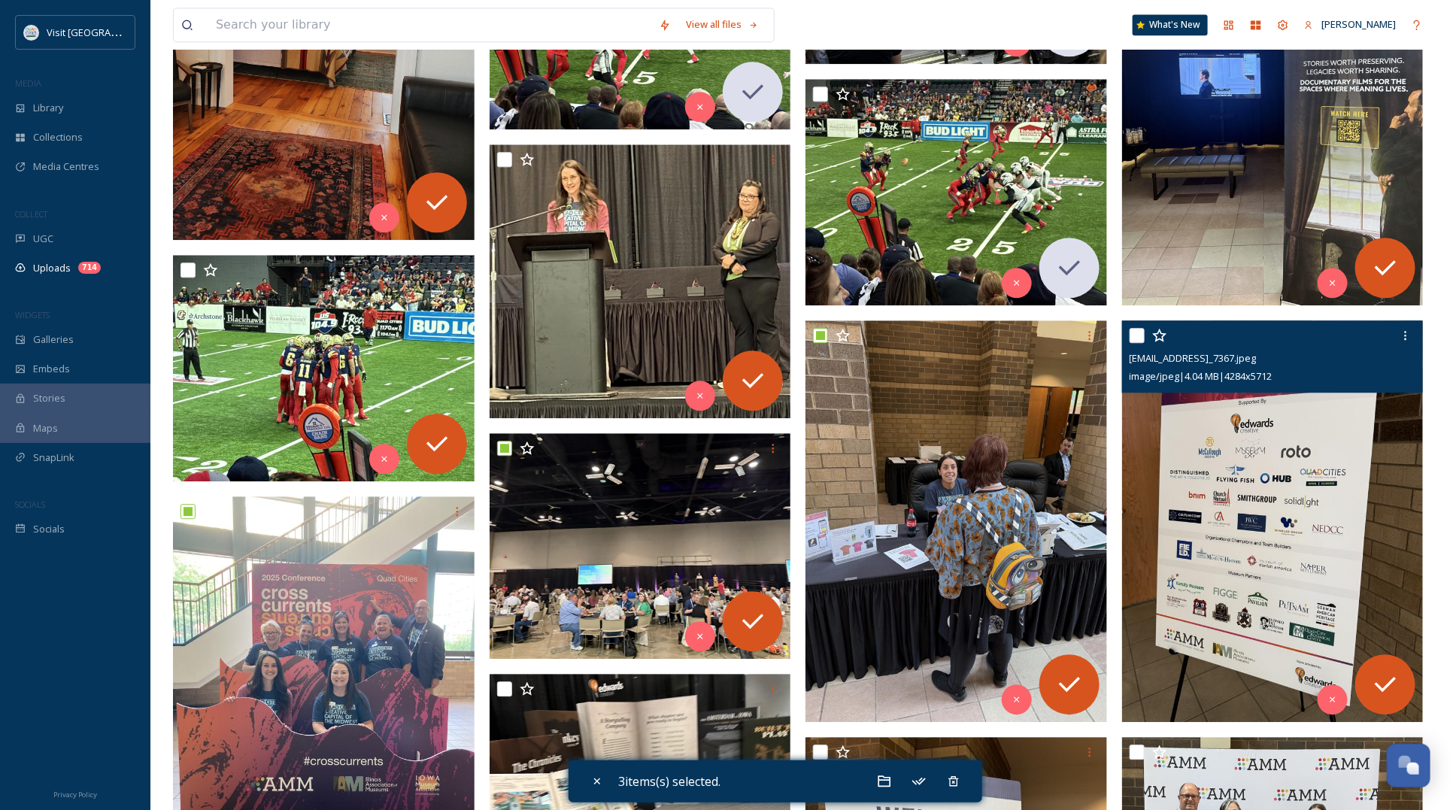
click at [1135, 335] on input "checkbox" at bounding box center [1136, 335] width 15 height 15
checkbox input "true"
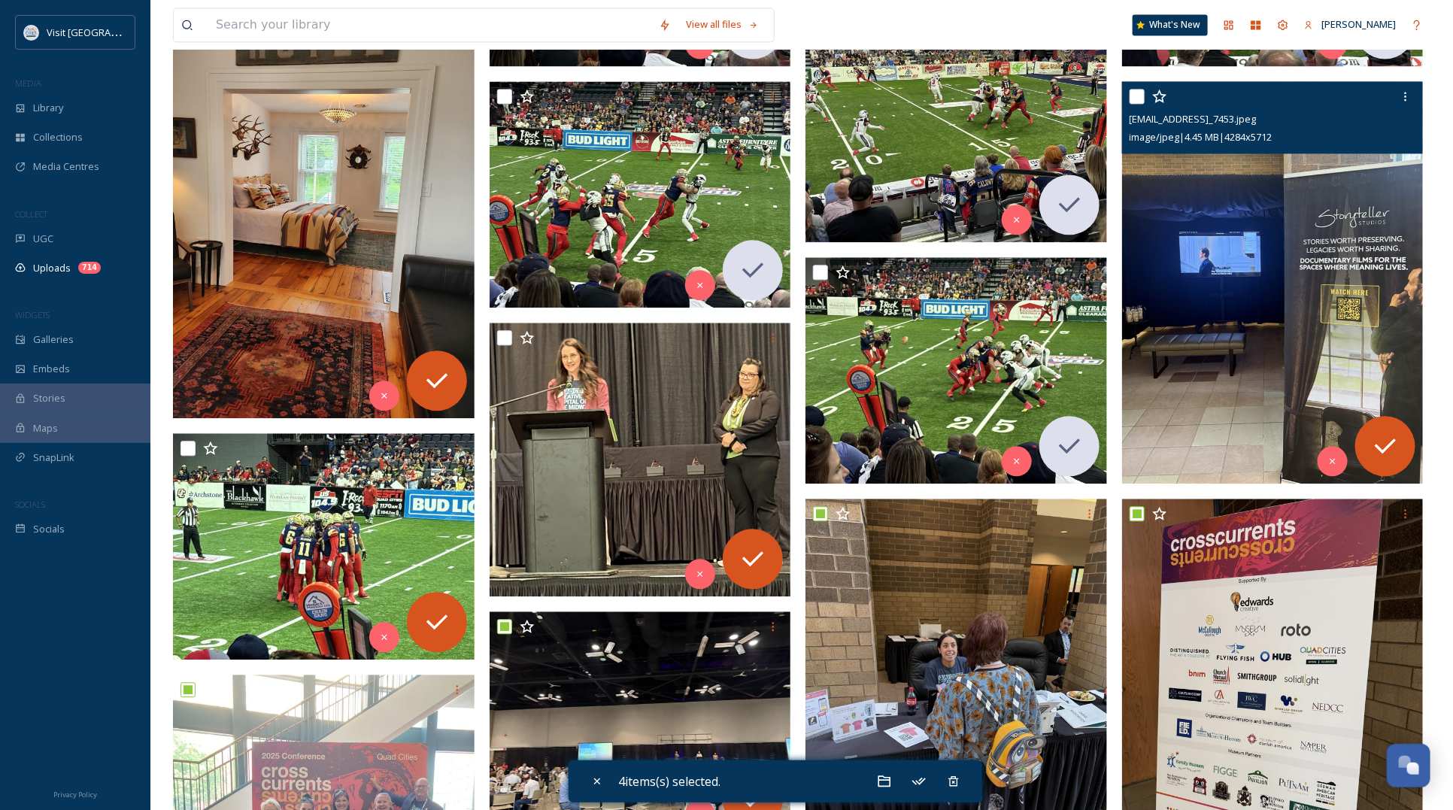
scroll to position [1598, 0]
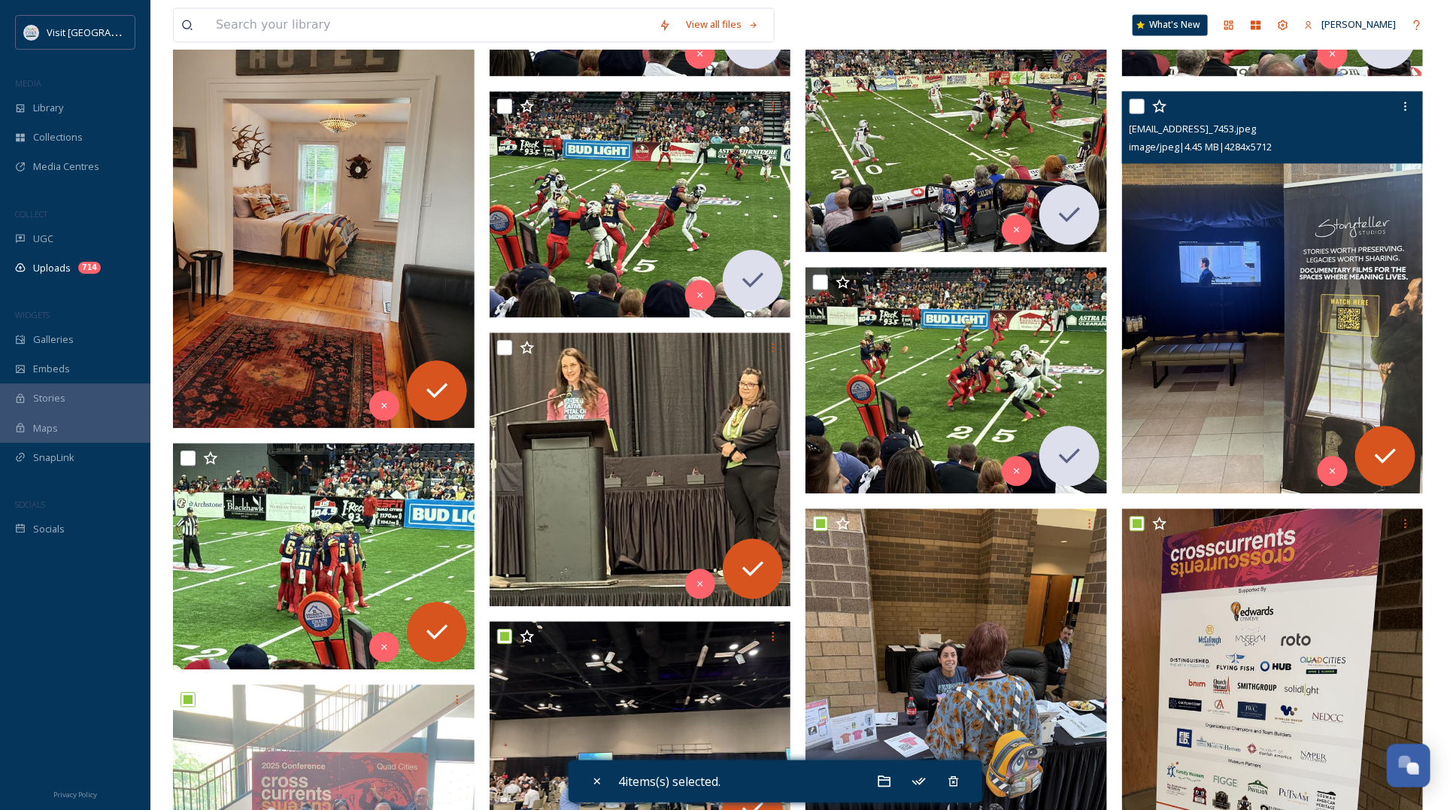
click at [1139, 110] on input "checkbox" at bounding box center [1136, 105] width 15 height 15
checkbox input "true"
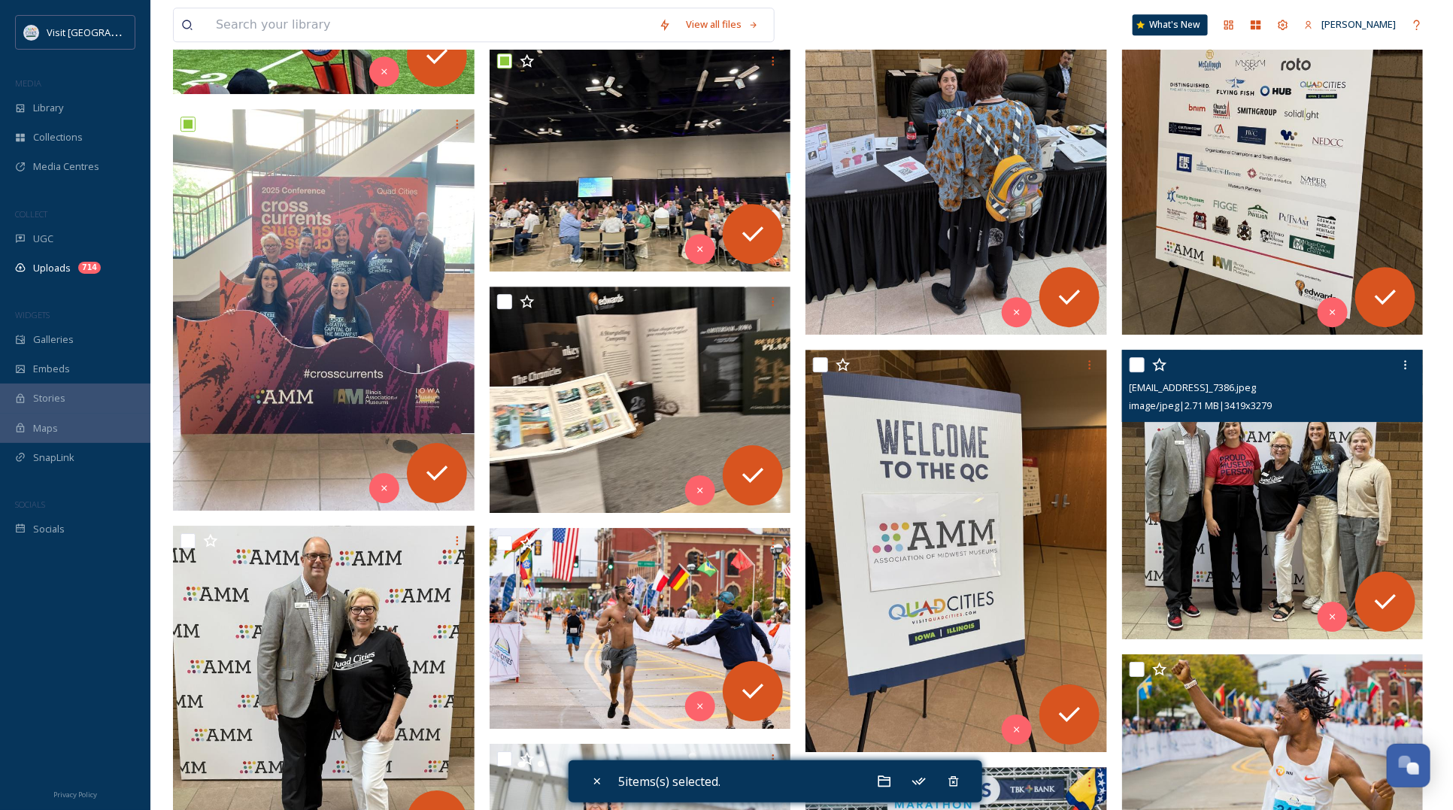
scroll to position [2255, 0]
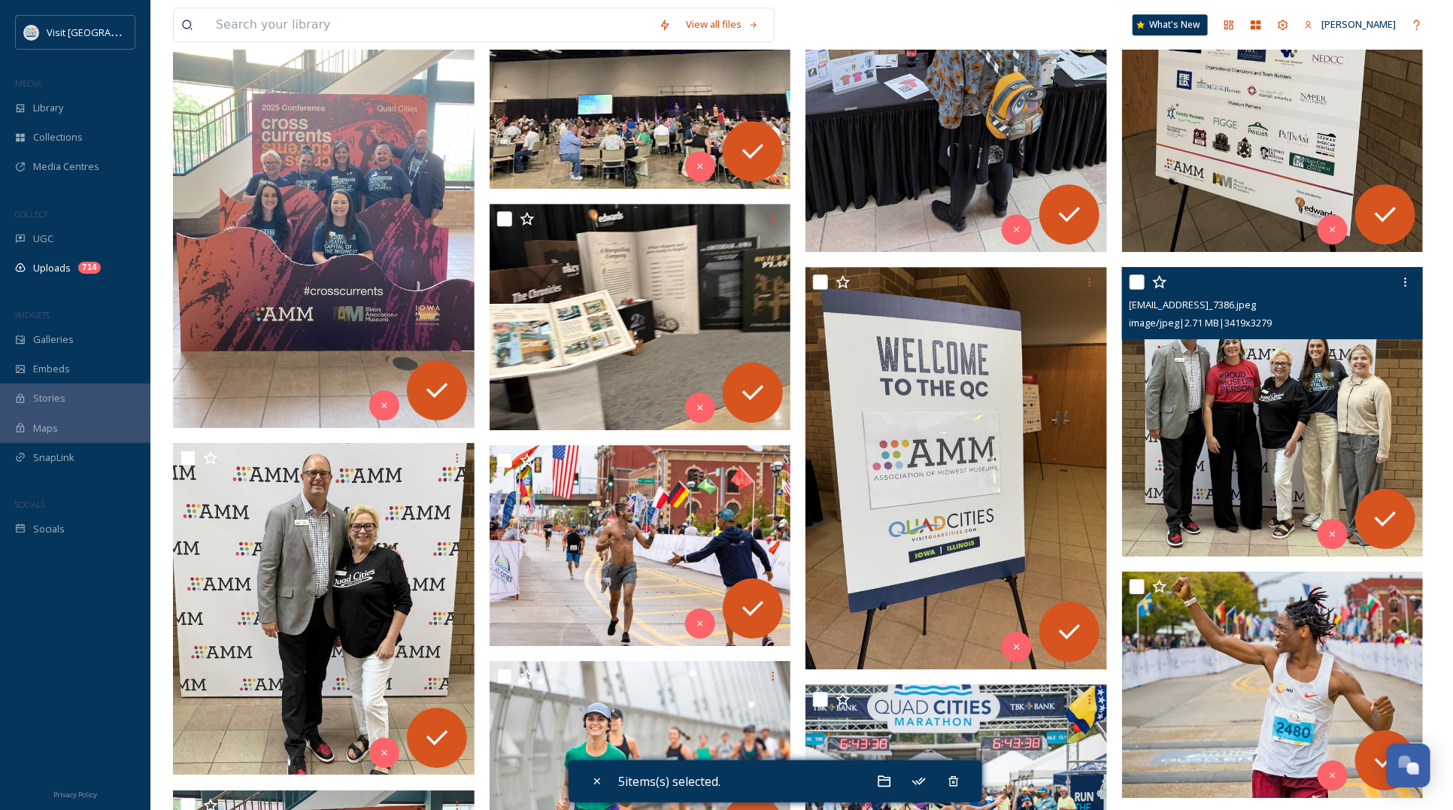
click at [1138, 284] on input "checkbox" at bounding box center [1136, 281] width 15 height 15
checkbox input "true"
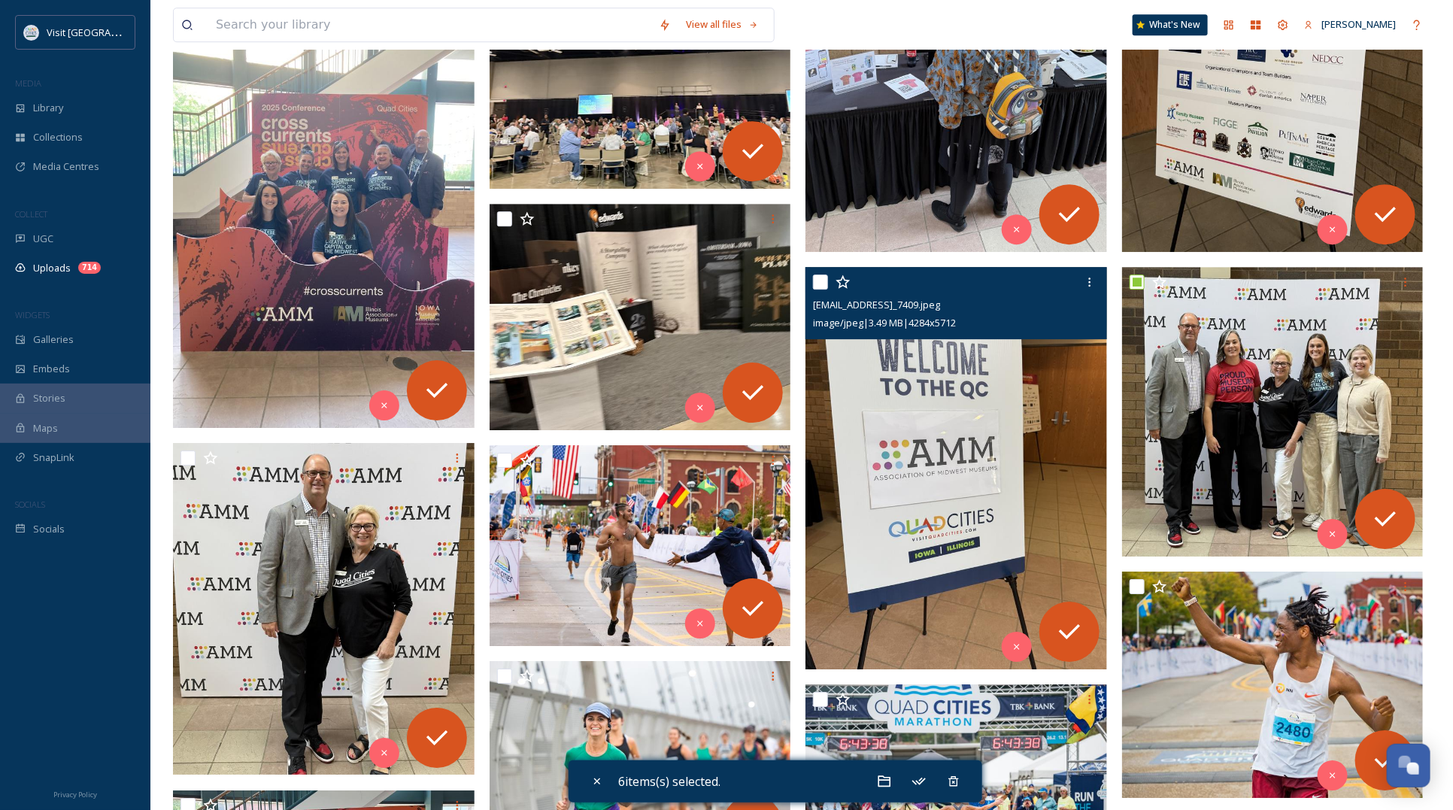
click at [816, 278] on input "checkbox" at bounding box center [820, 281] width 15 height 15
checkbox input "true"
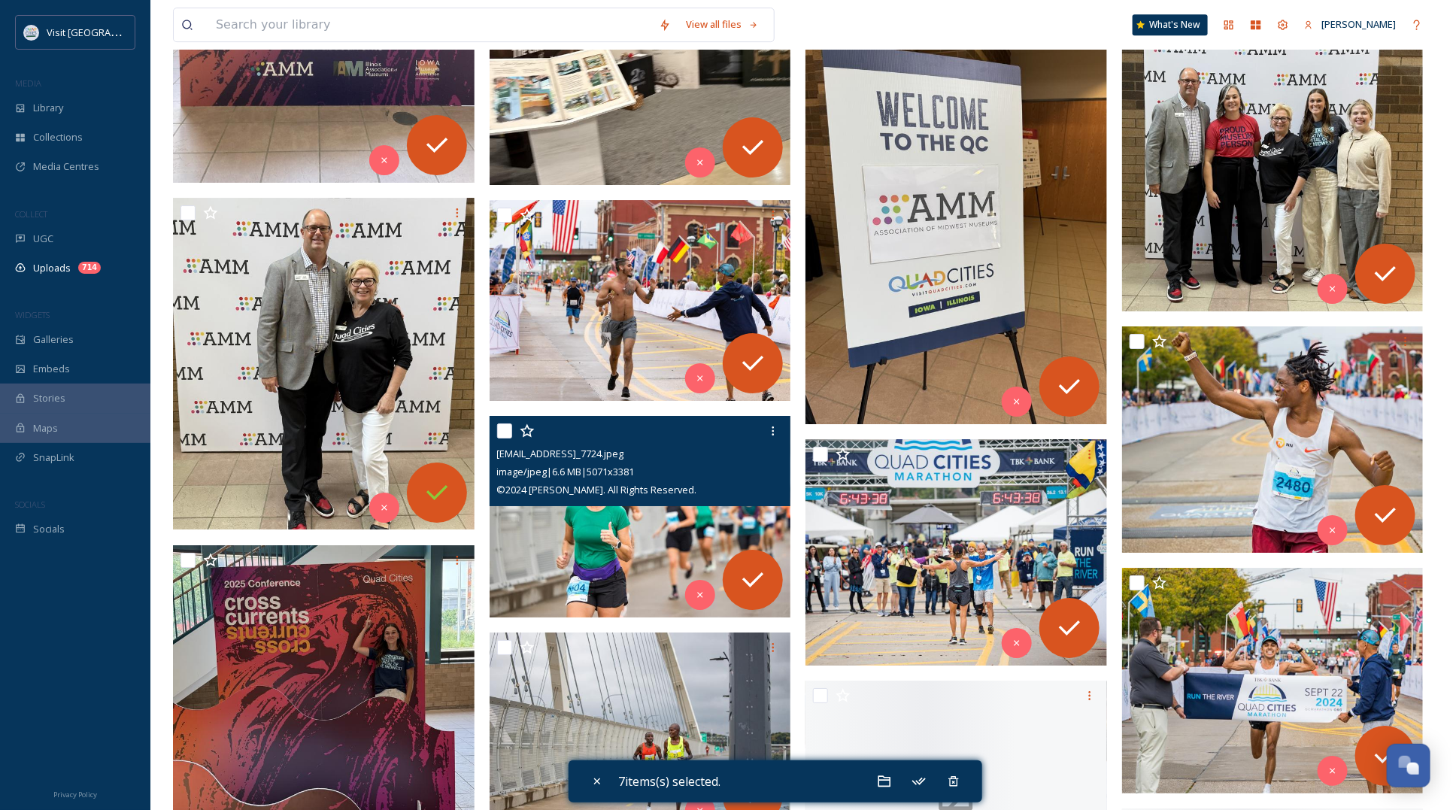
scroll to position [2537, 0]
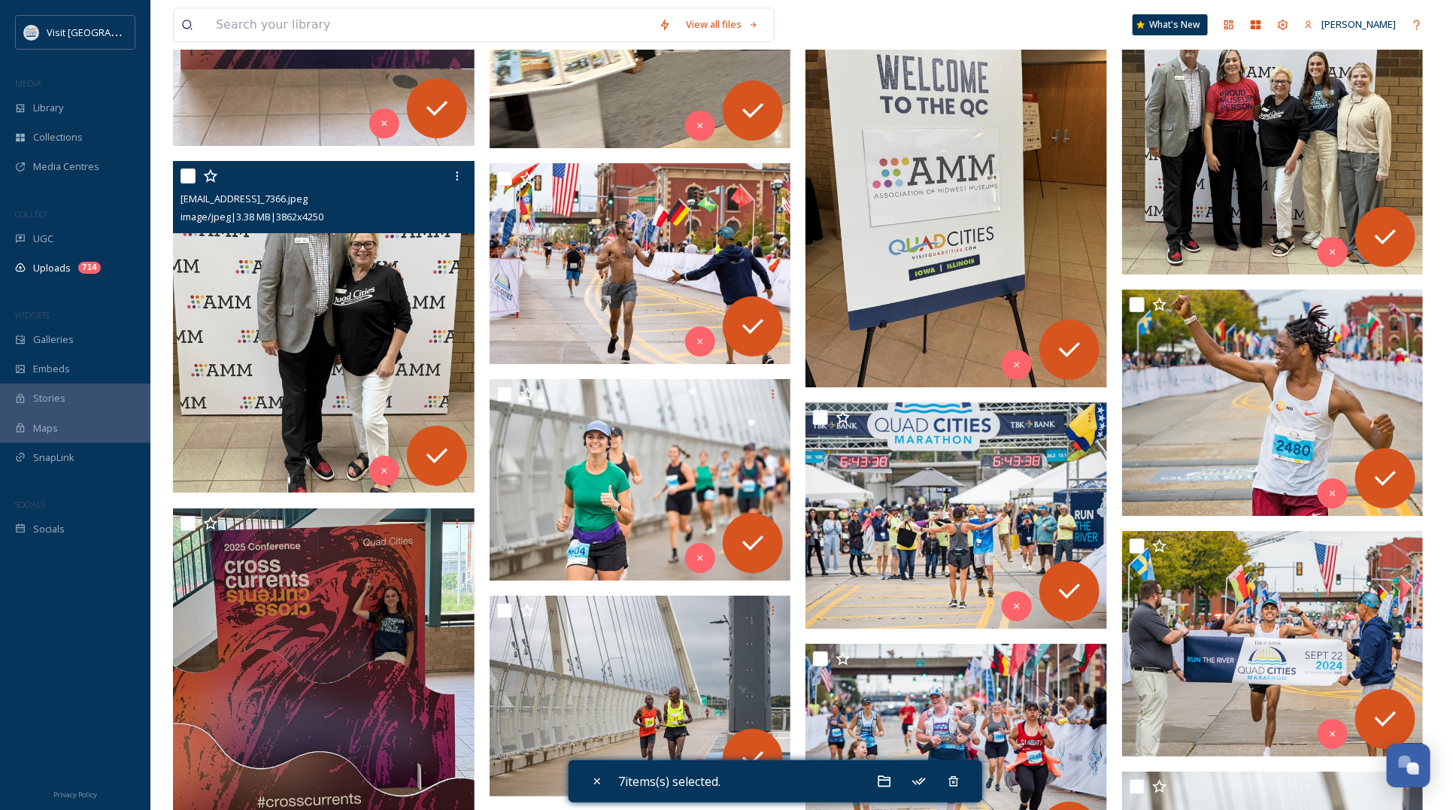
click at [186, 174] on input "checkbox" at bounding box center [187, 175] width 15 height 15
checkbox input "true"
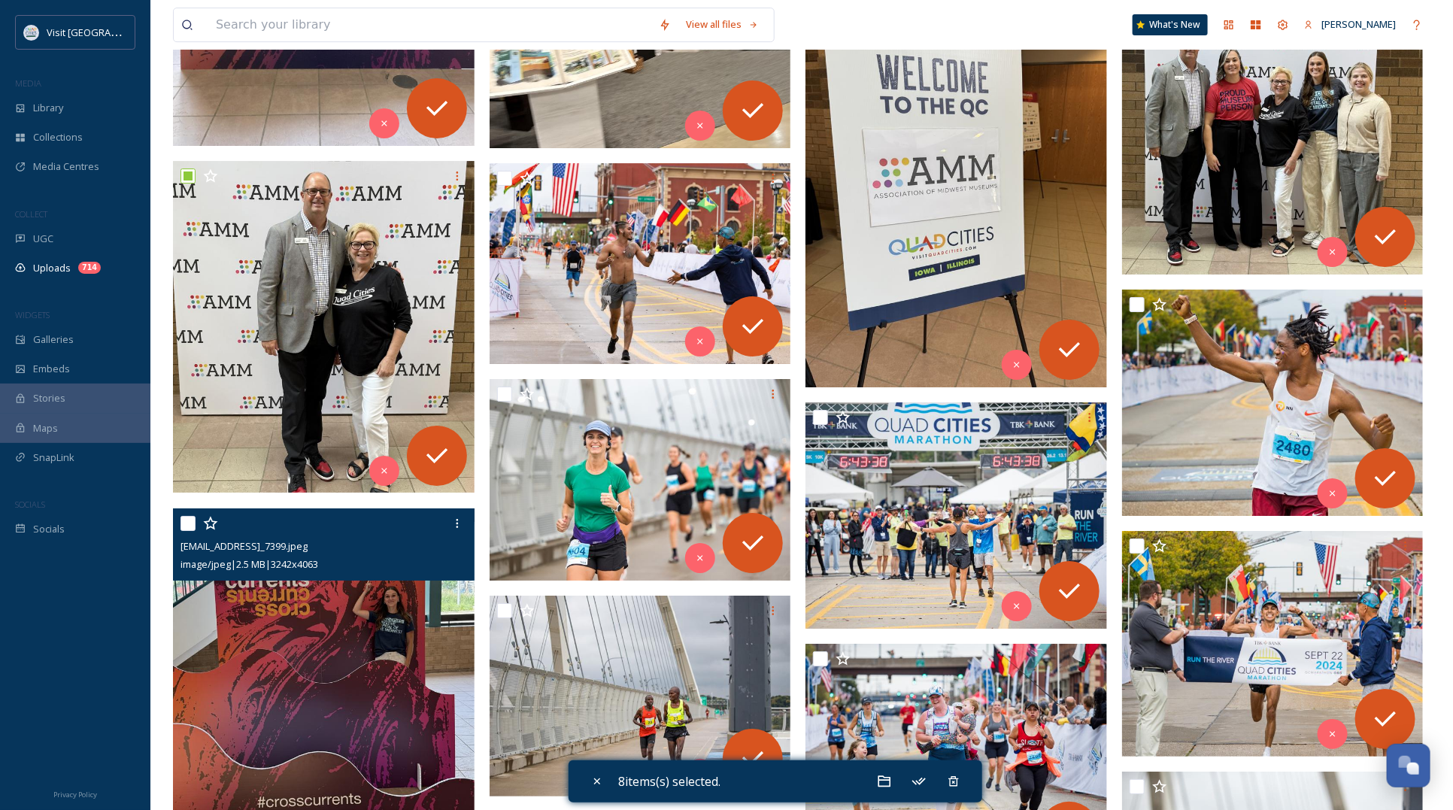
click at [192, 523] on input "checkbox" at bounding box center [187, 523] width 15 height 15
checkbox input "true"
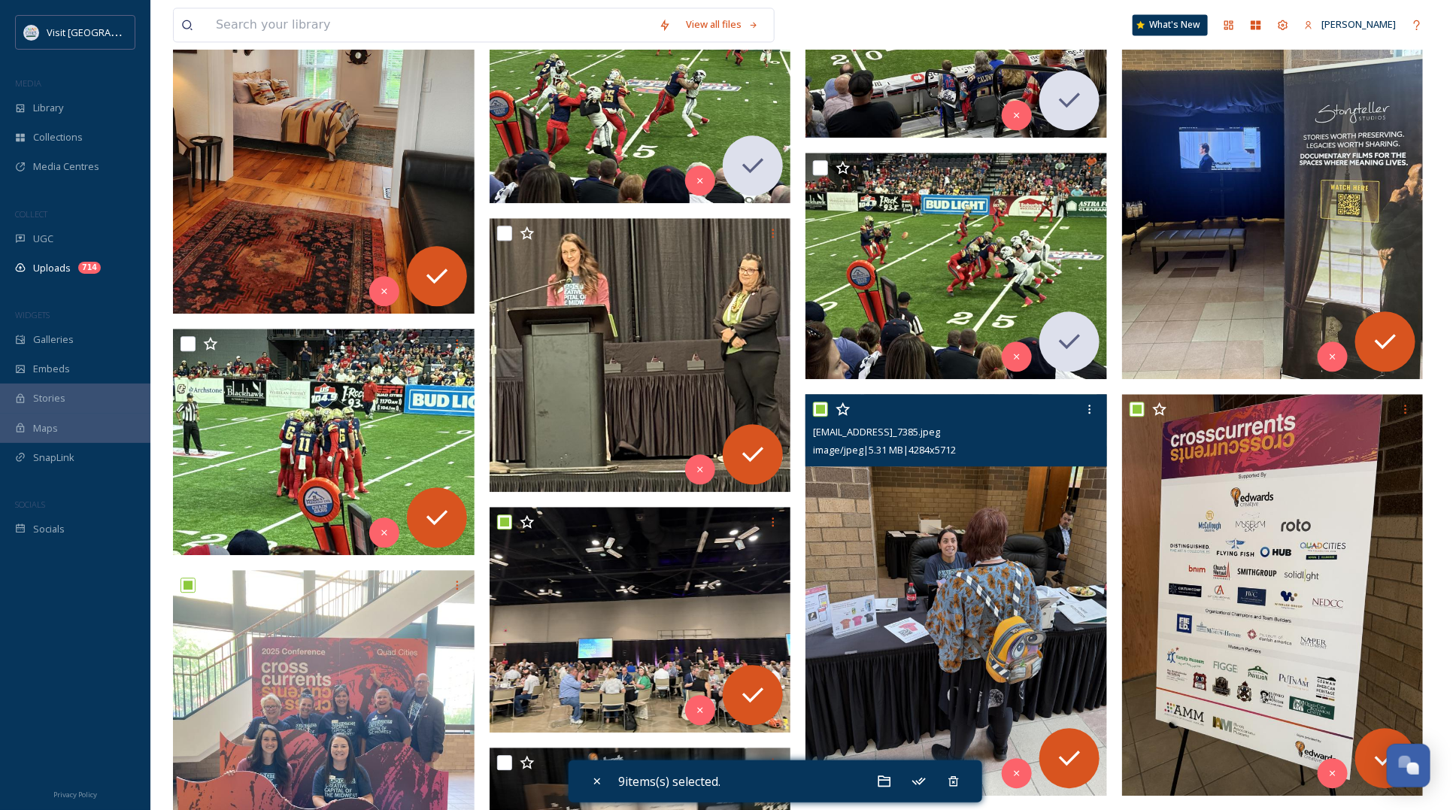
scroll to position [1692, 0]
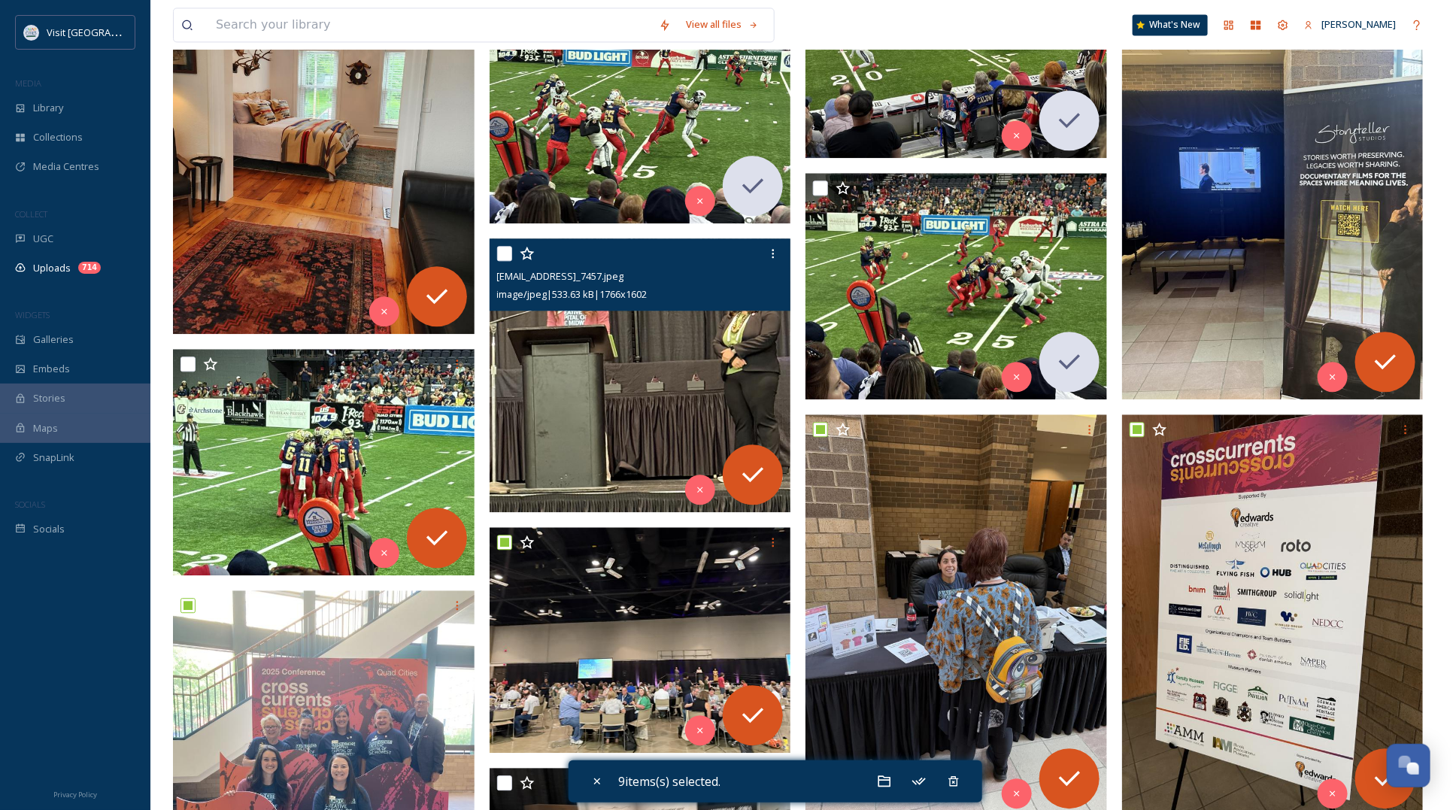
click at [498, 247] on input "checkbox" at bounding box center [504, 253] width 15 height 15
checkbox input "true"
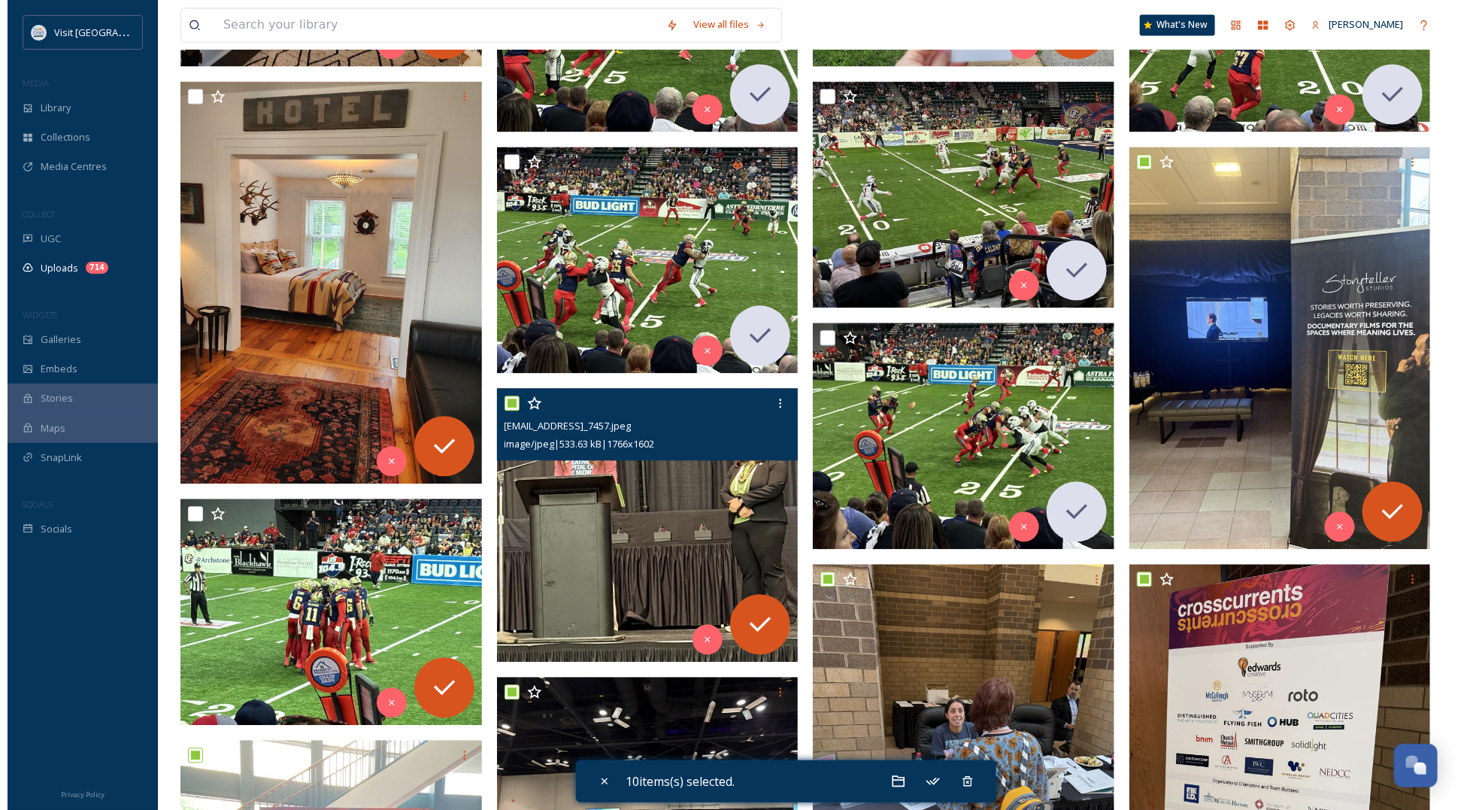
scroll to position [1504, 0]
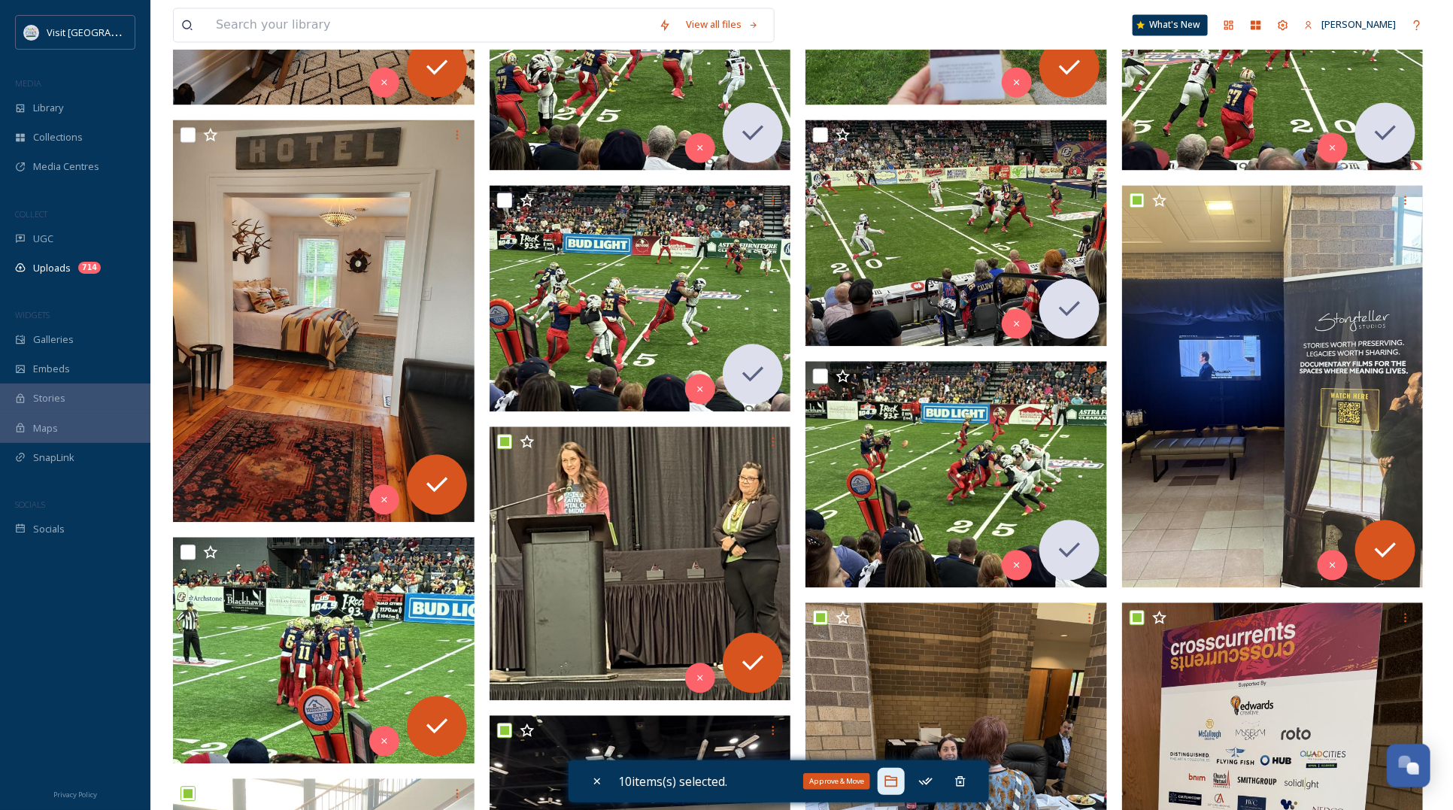
click at [896, 779] on icon at bounding box center [890, 781] width 15 height 15
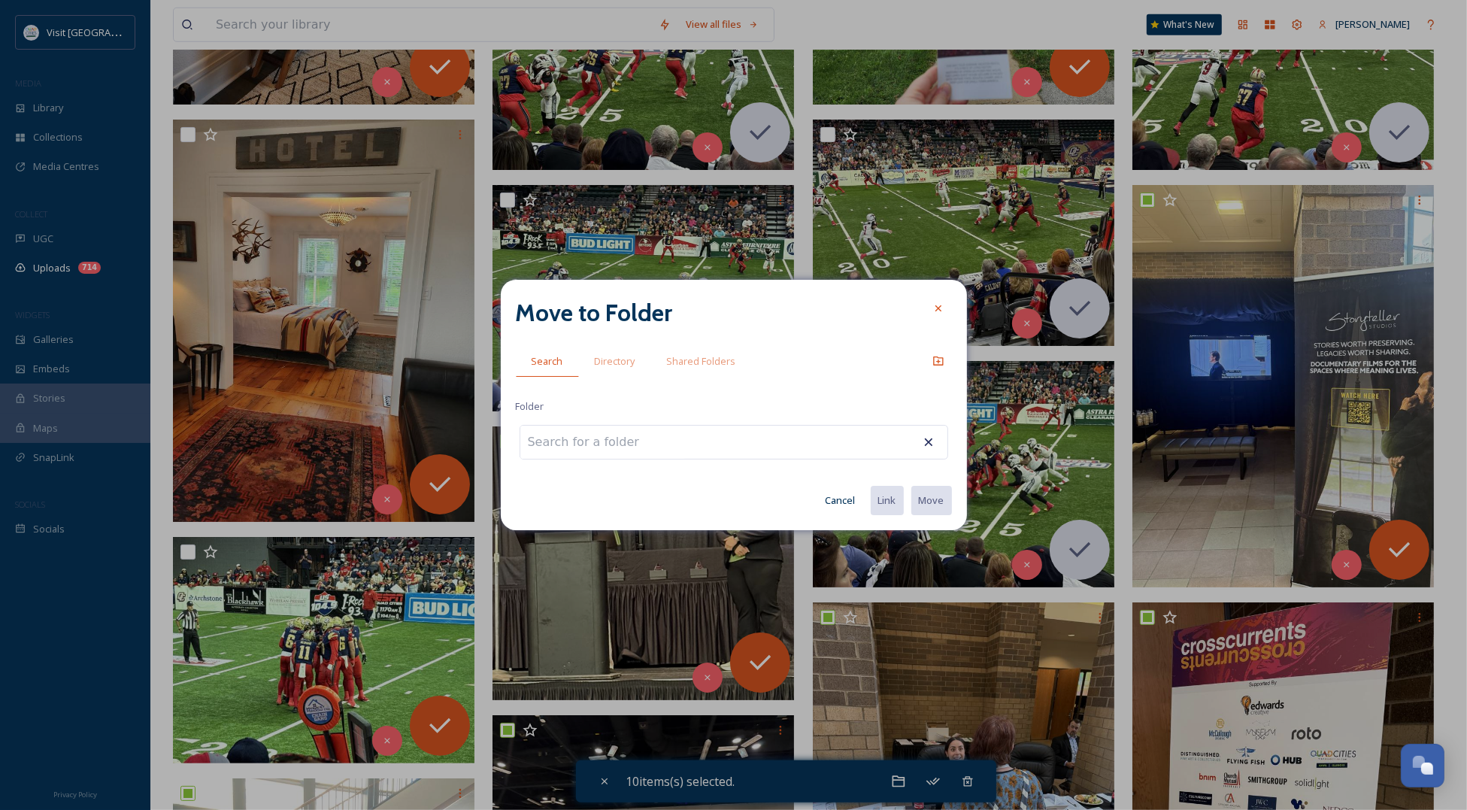
click at [635, 441] on input at bounding box center [602, 442] width 165 height 33
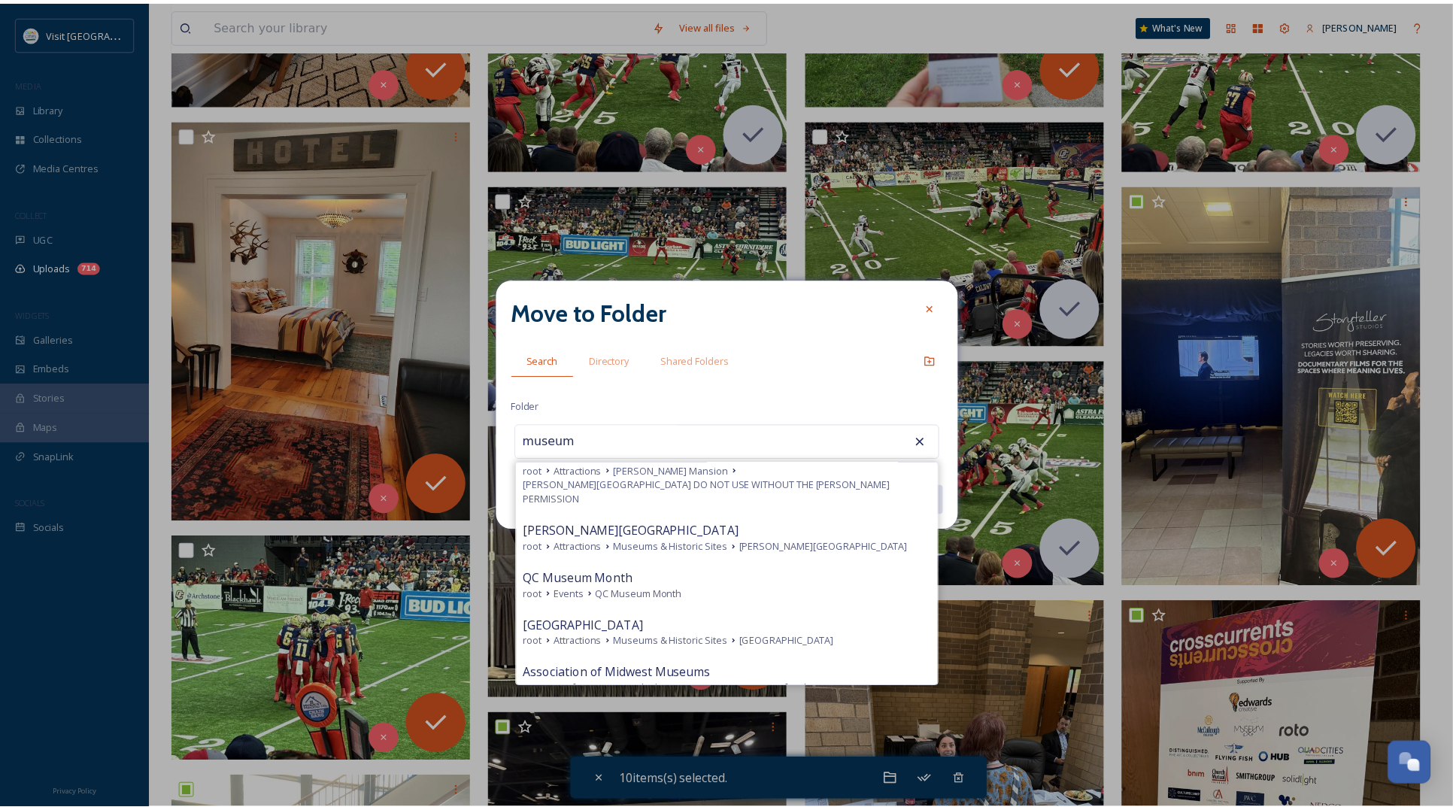
scroll to position [502, 0]
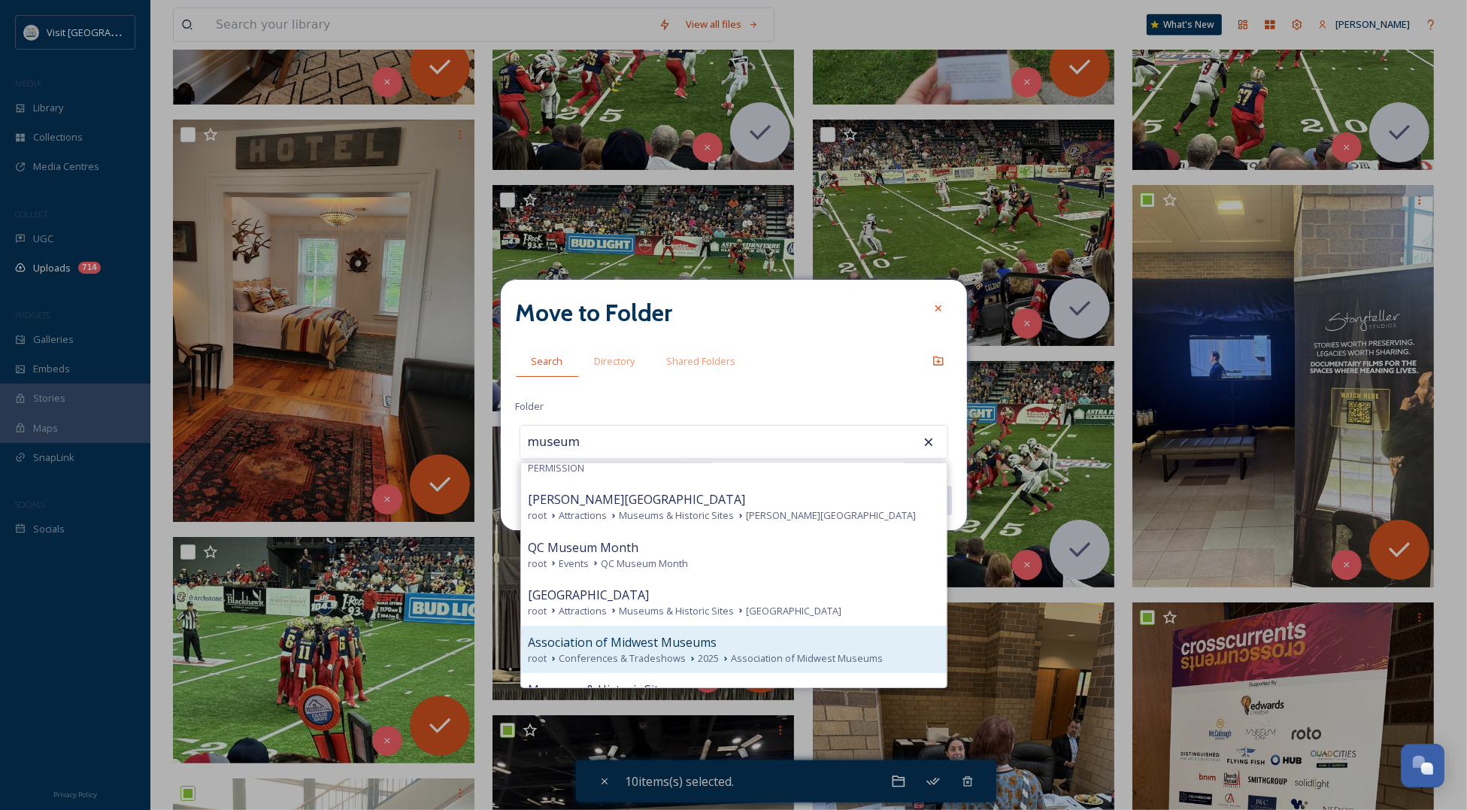
click at [703, 633] on span "Association of Midwest Museums" at bounding box center [623, 642] width 189 height 18
type input "Association of Midwest Museums"
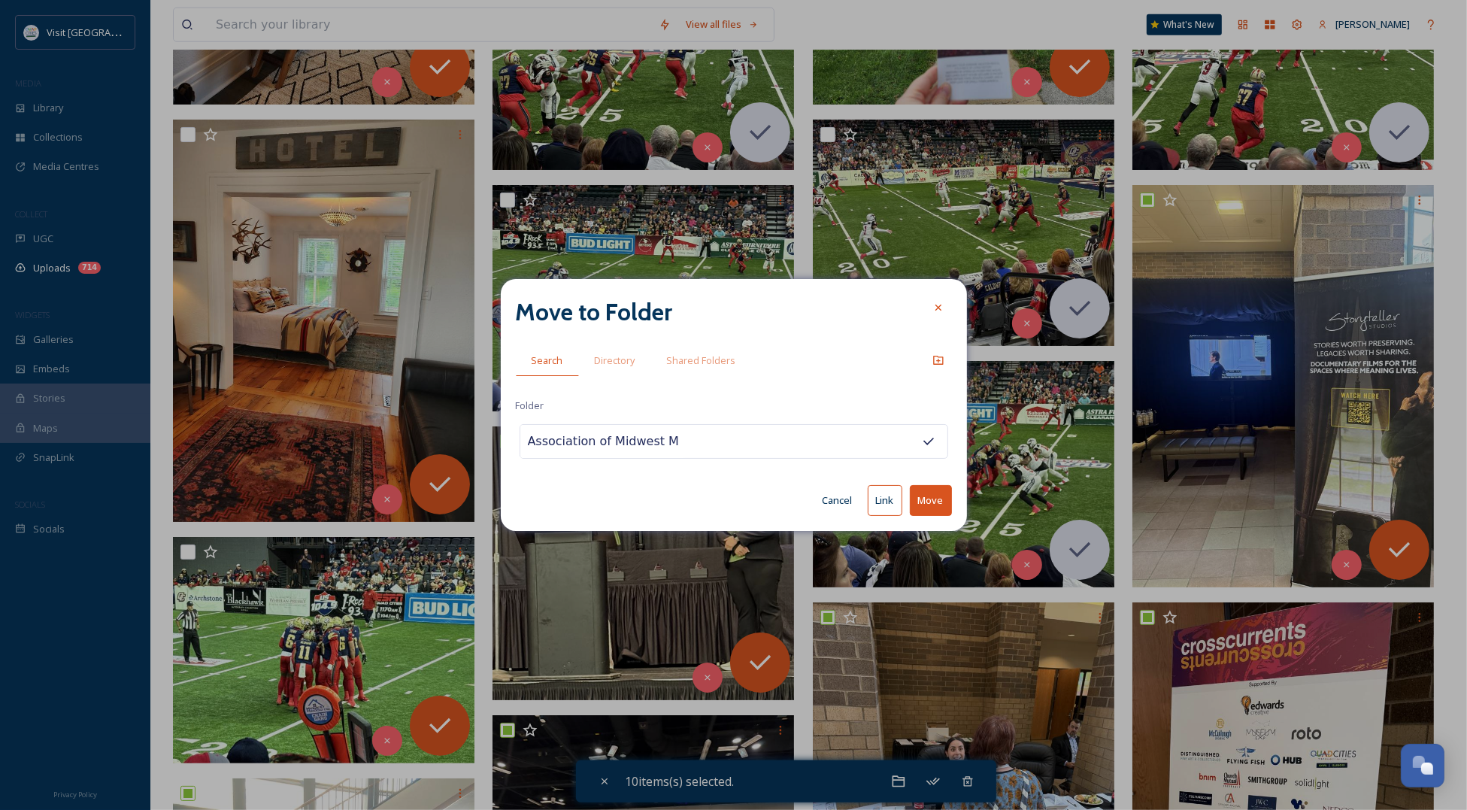
click at [923, 498] on button "Move" at bounding box center [931, 500] width 42 height 31
checkbox input "false"
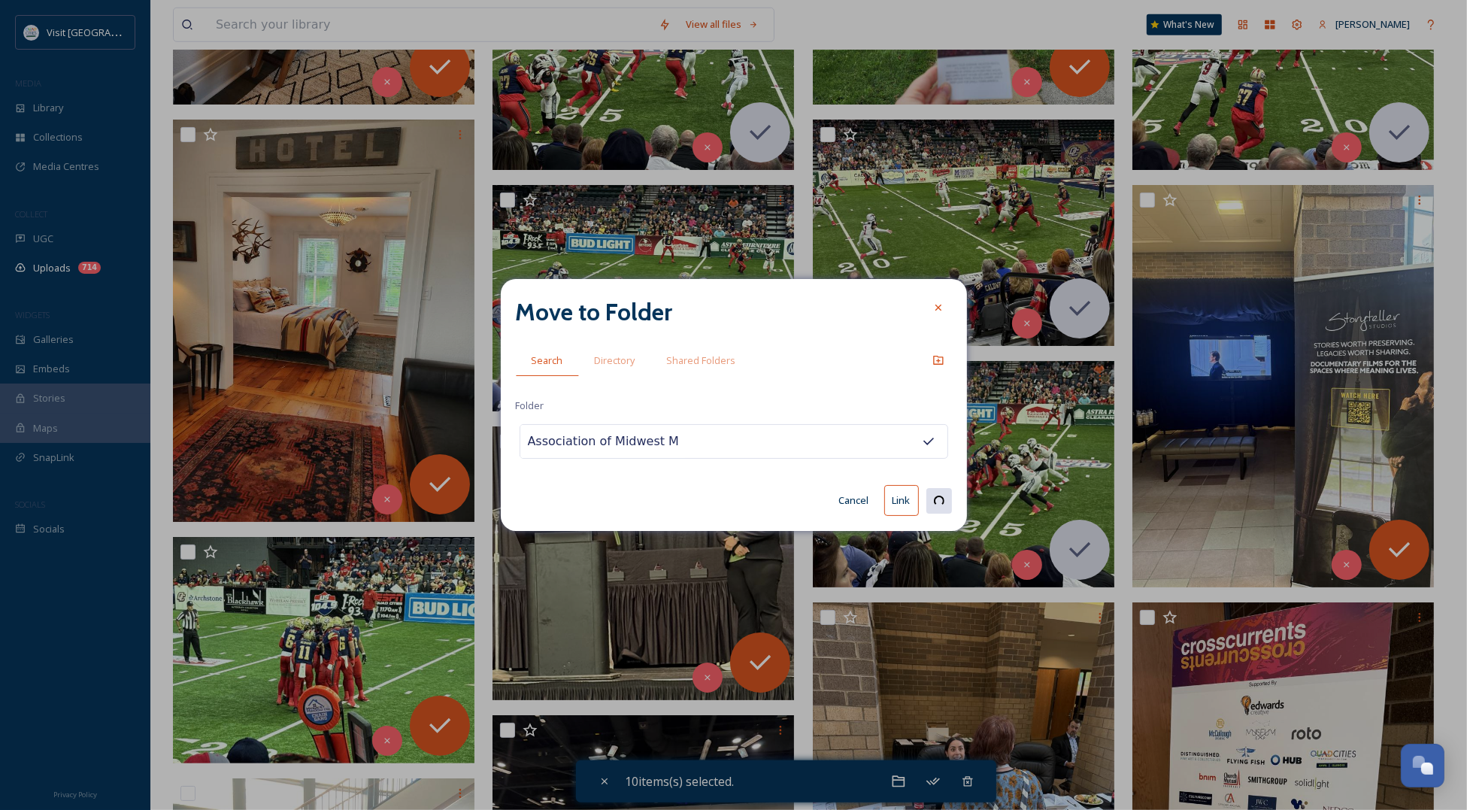
checkbox input "false"
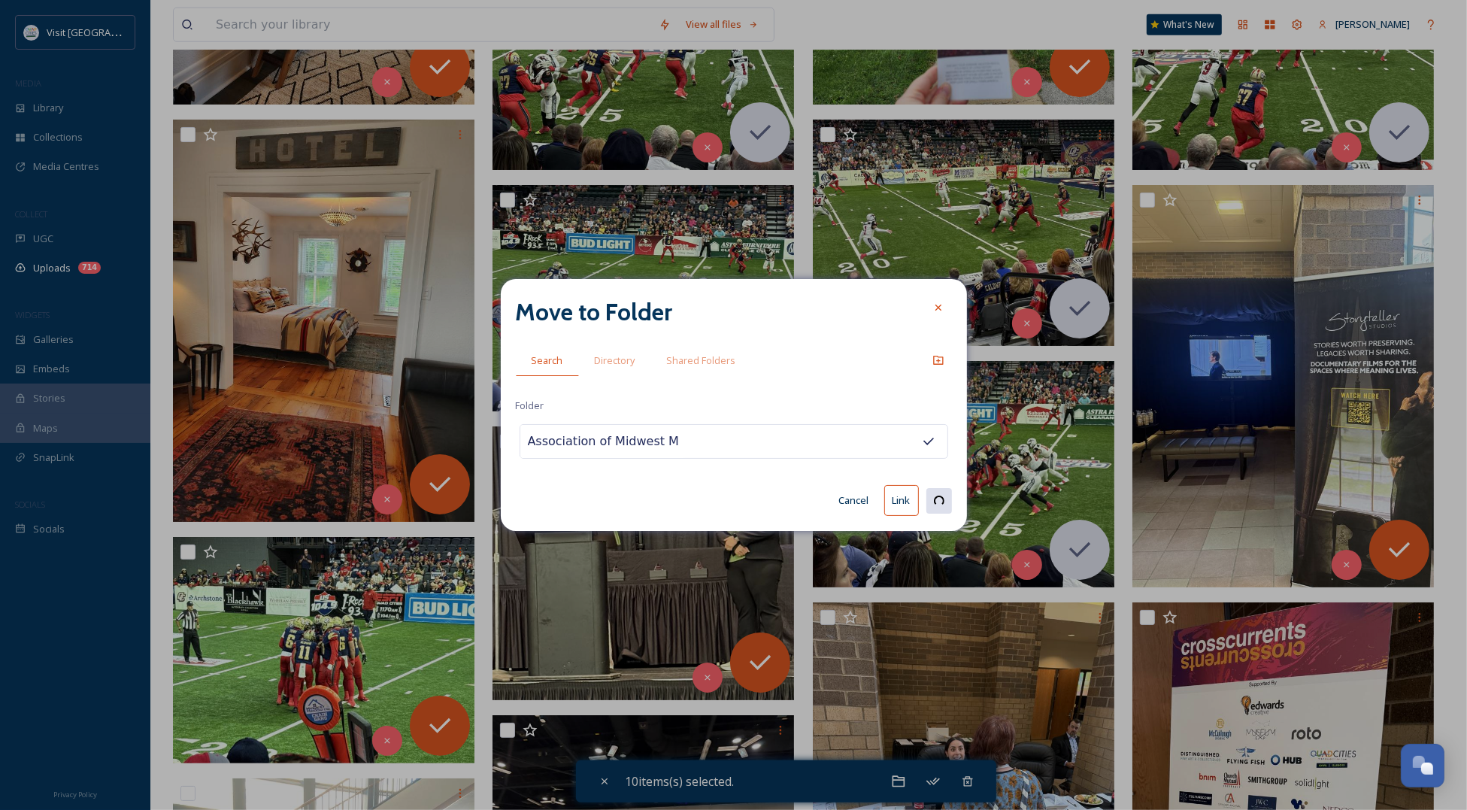
checkbox input "false"
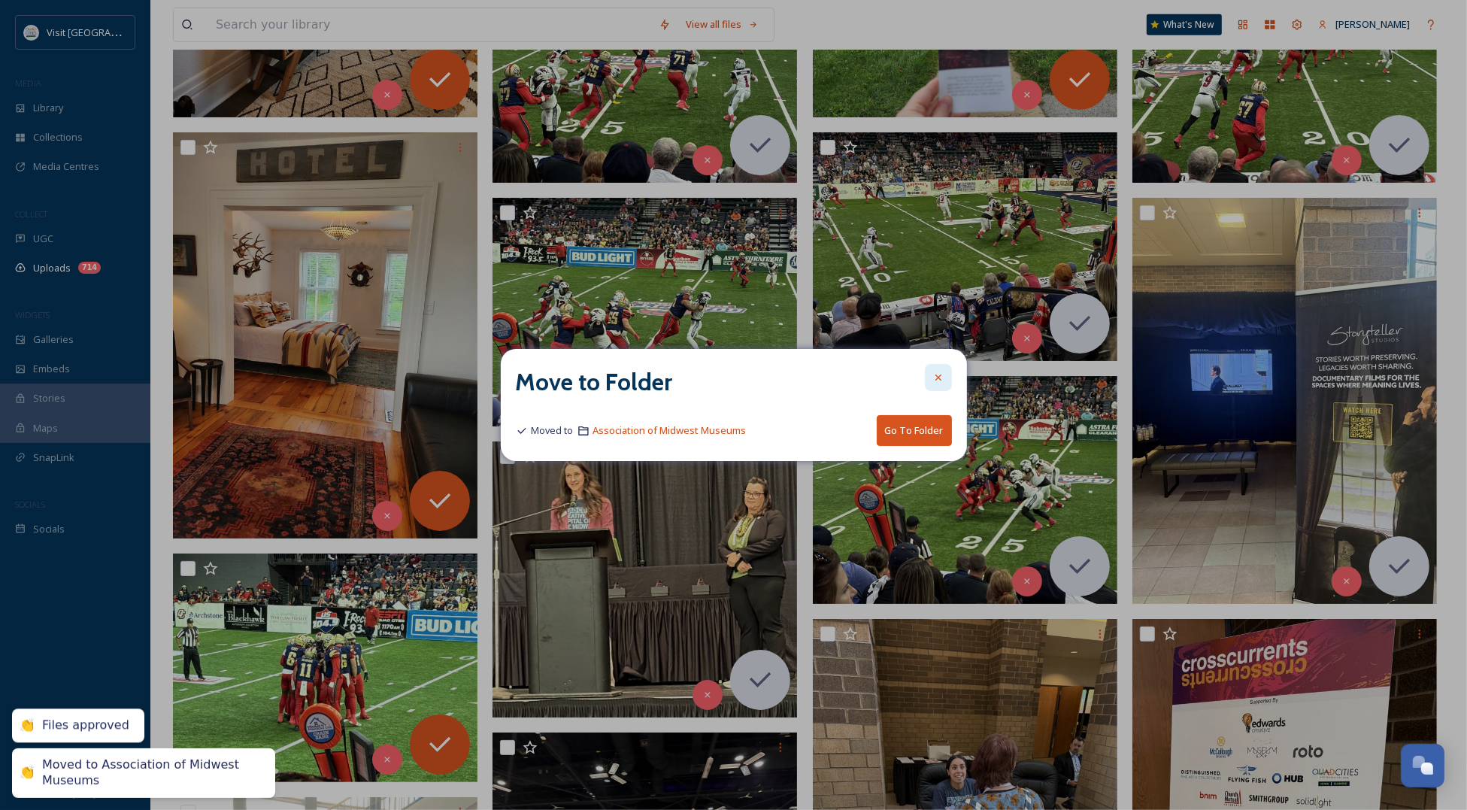
click at [938, 387] on div at bounding box center [938, 377] width 27 height 27
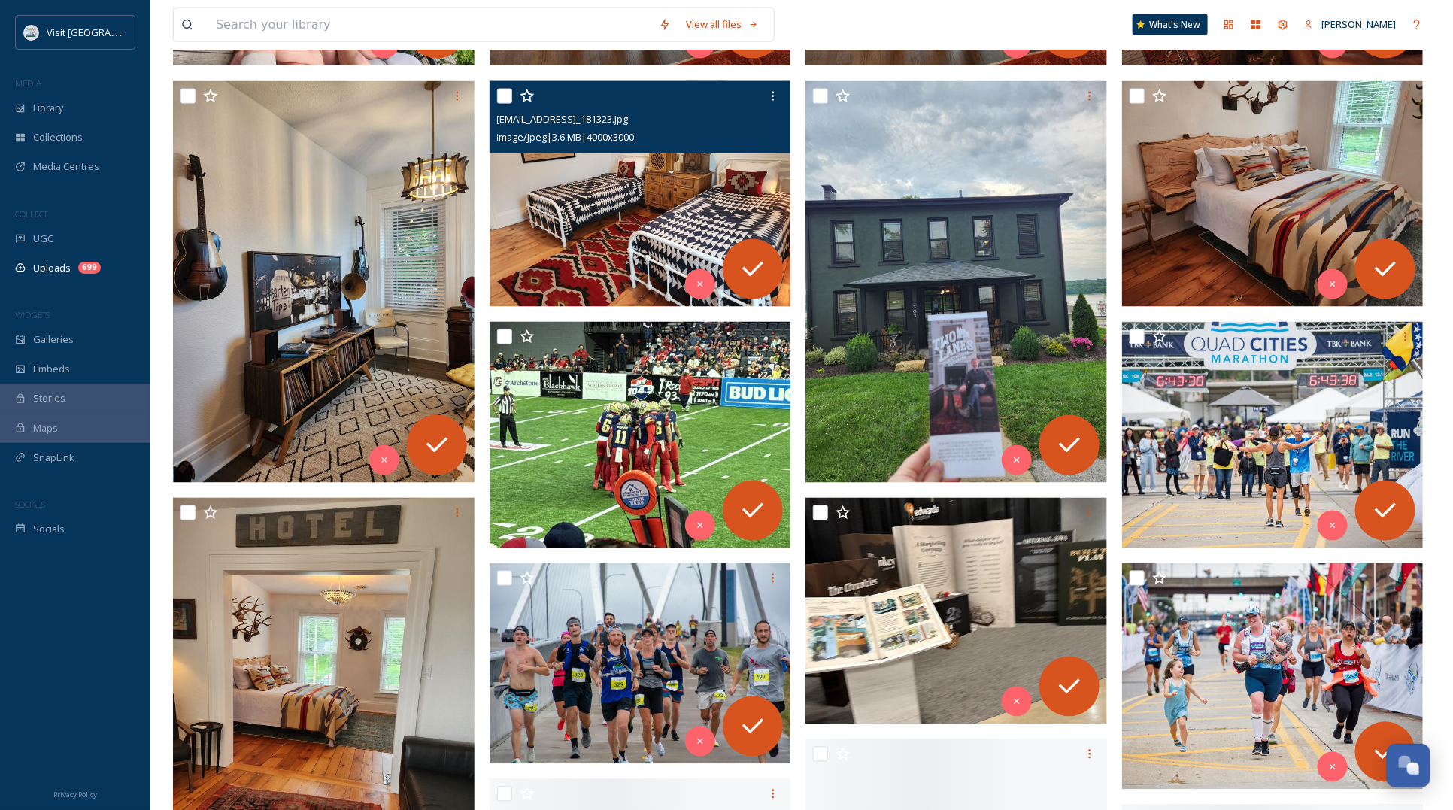
scroll to position [1128, 0]
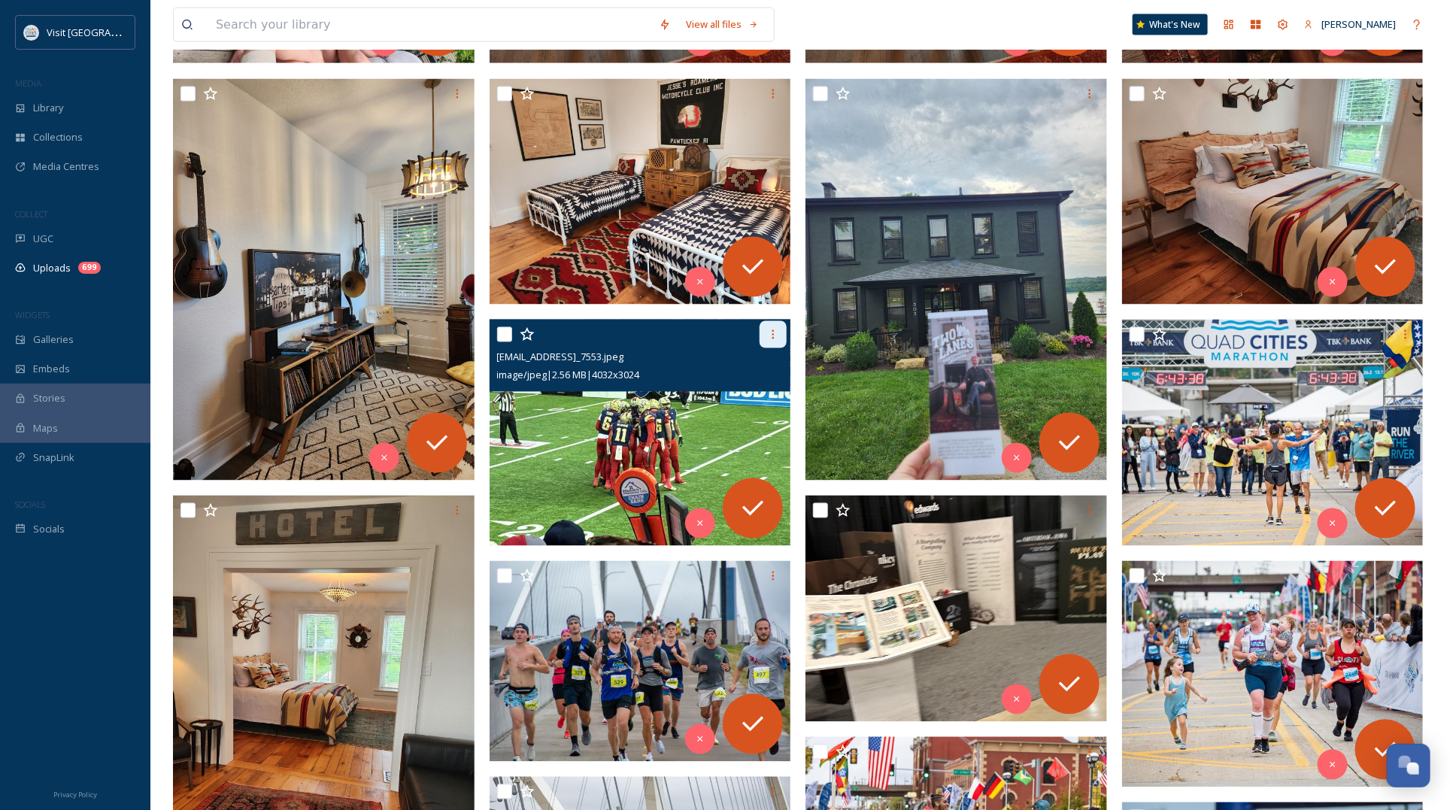
click at [772, 329] on icon at bounding box center [773, 335] width 12 height 12
click at [568, 453] on img at bounding box center [639, 433] width 301 height 226
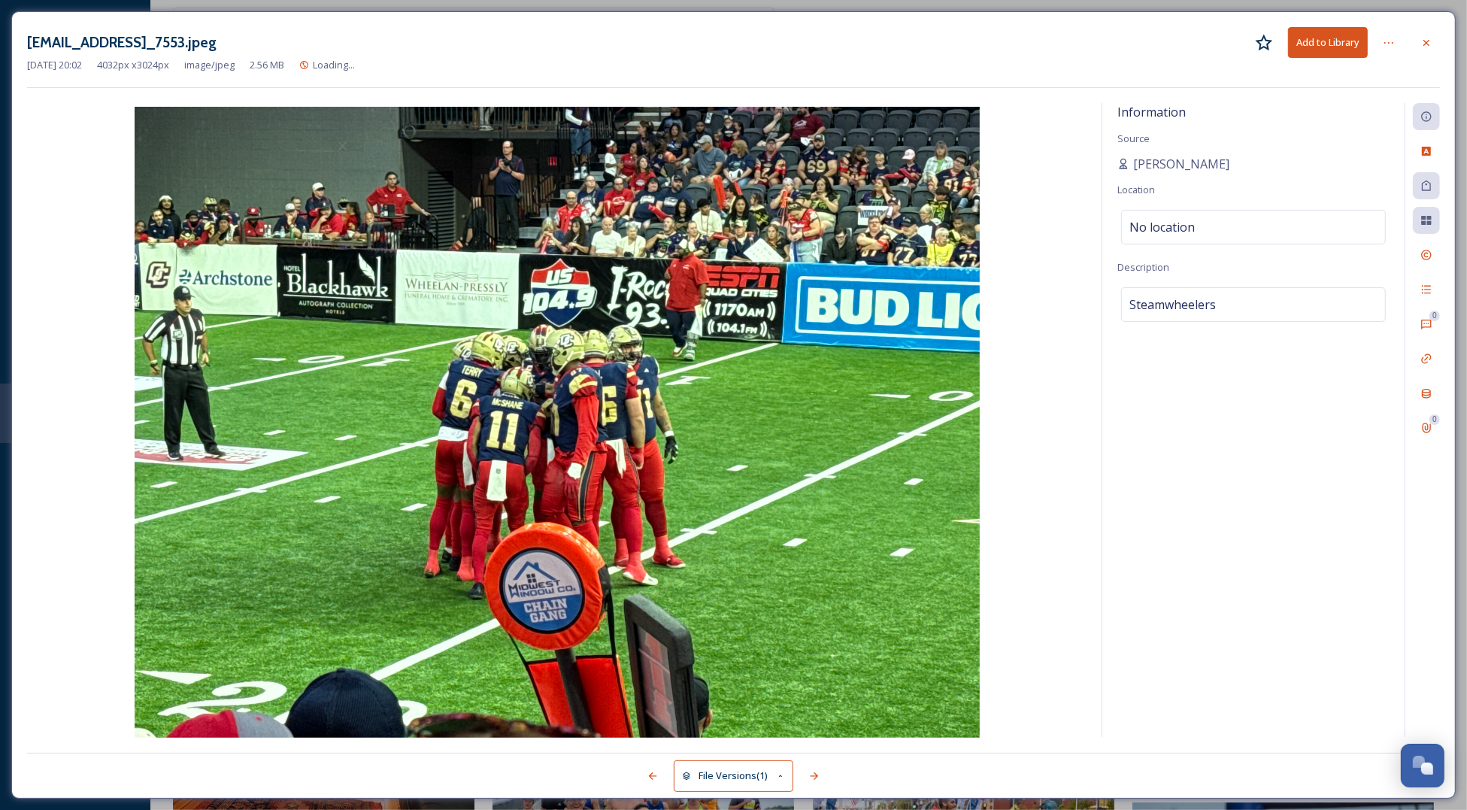
click at [1428, 44] on icon at bounding box center [1426, 43] width 12 height 12
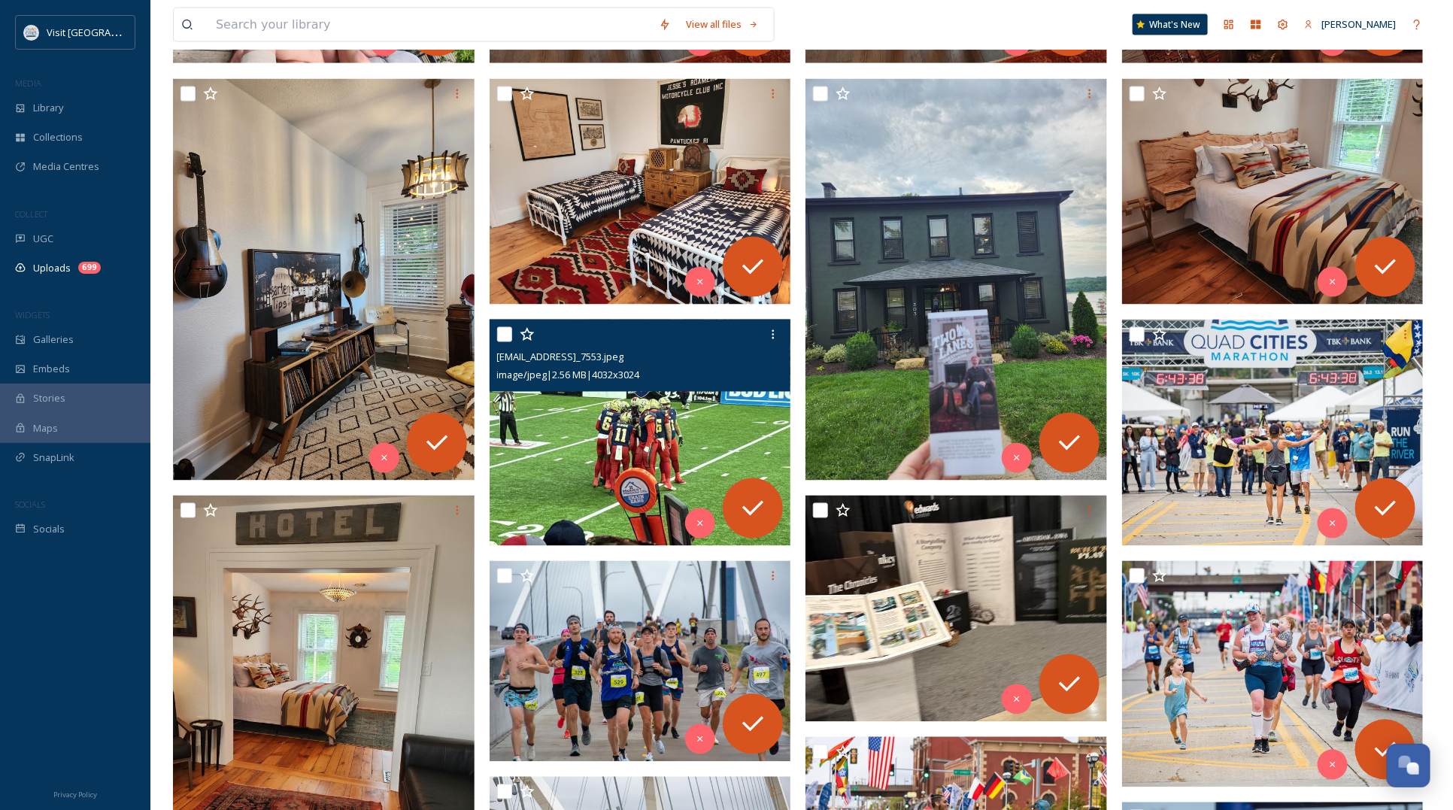
click at [500, 329] on input "checkbox" at bounding box center [504, 334] width 15 height 15
checkbox input "true"
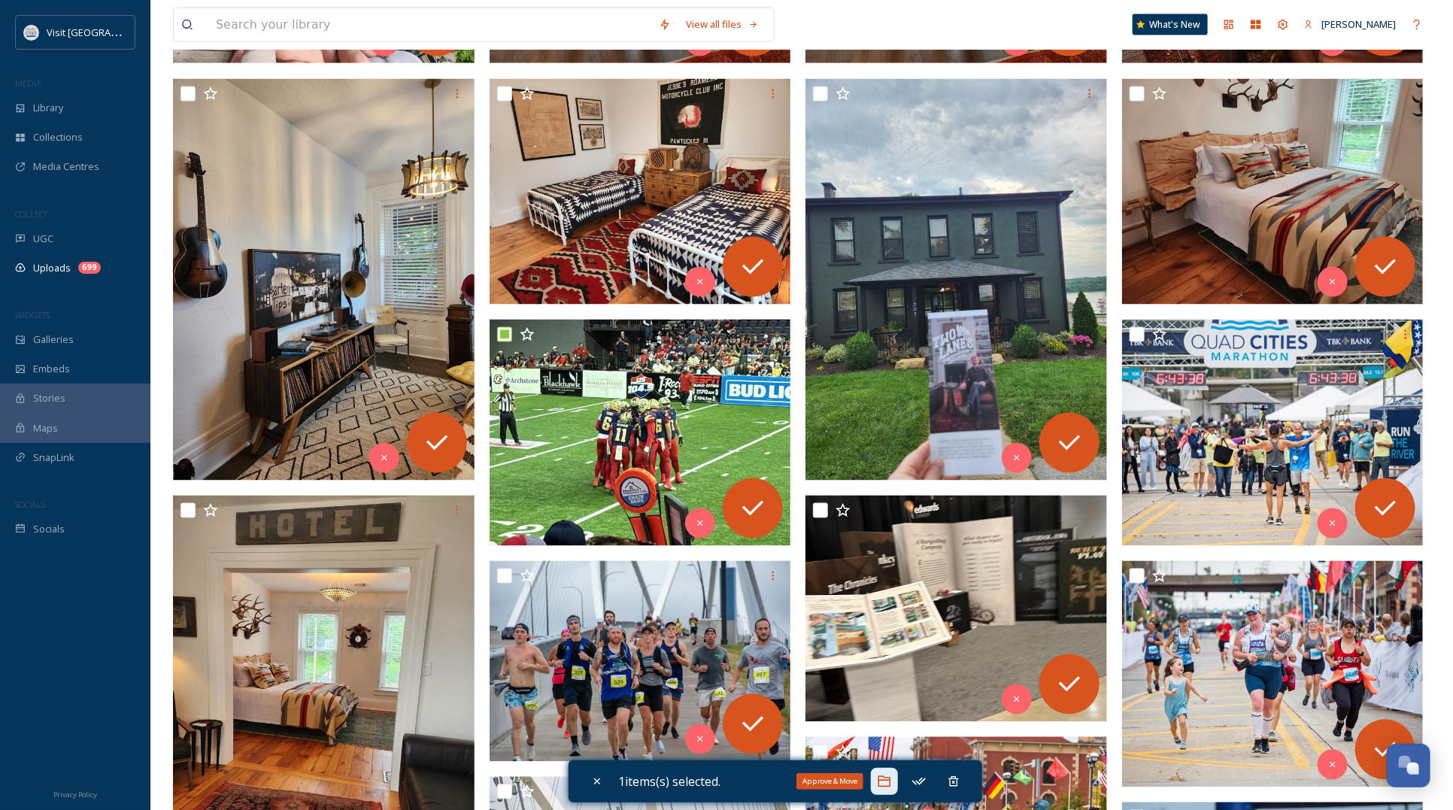
click at [896, 776] on div "Approve & Move" at bounding box center [884, 781] width 27 height 27
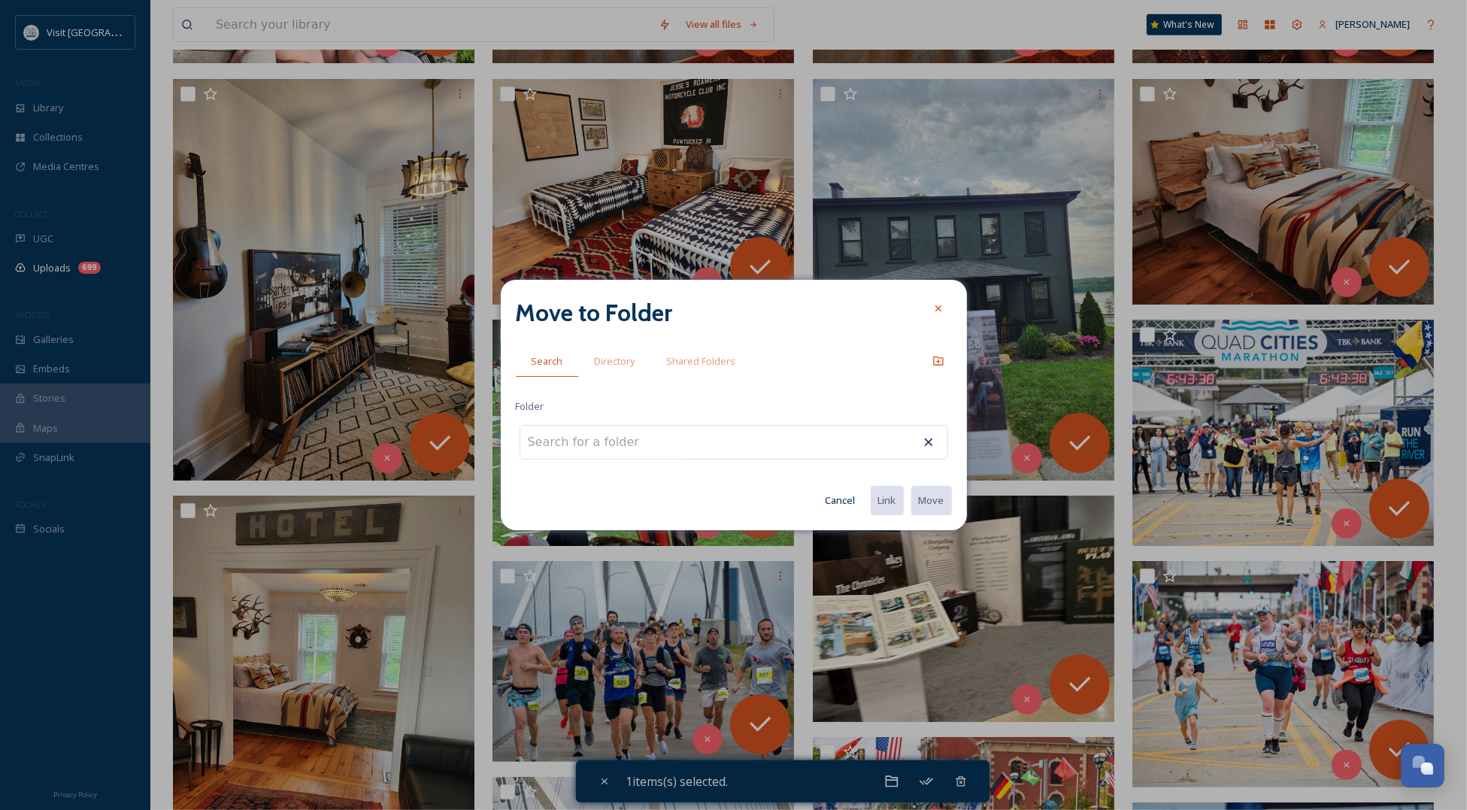
click at [623, 446] on input at bounding box center [602, 442] width 165 height 33
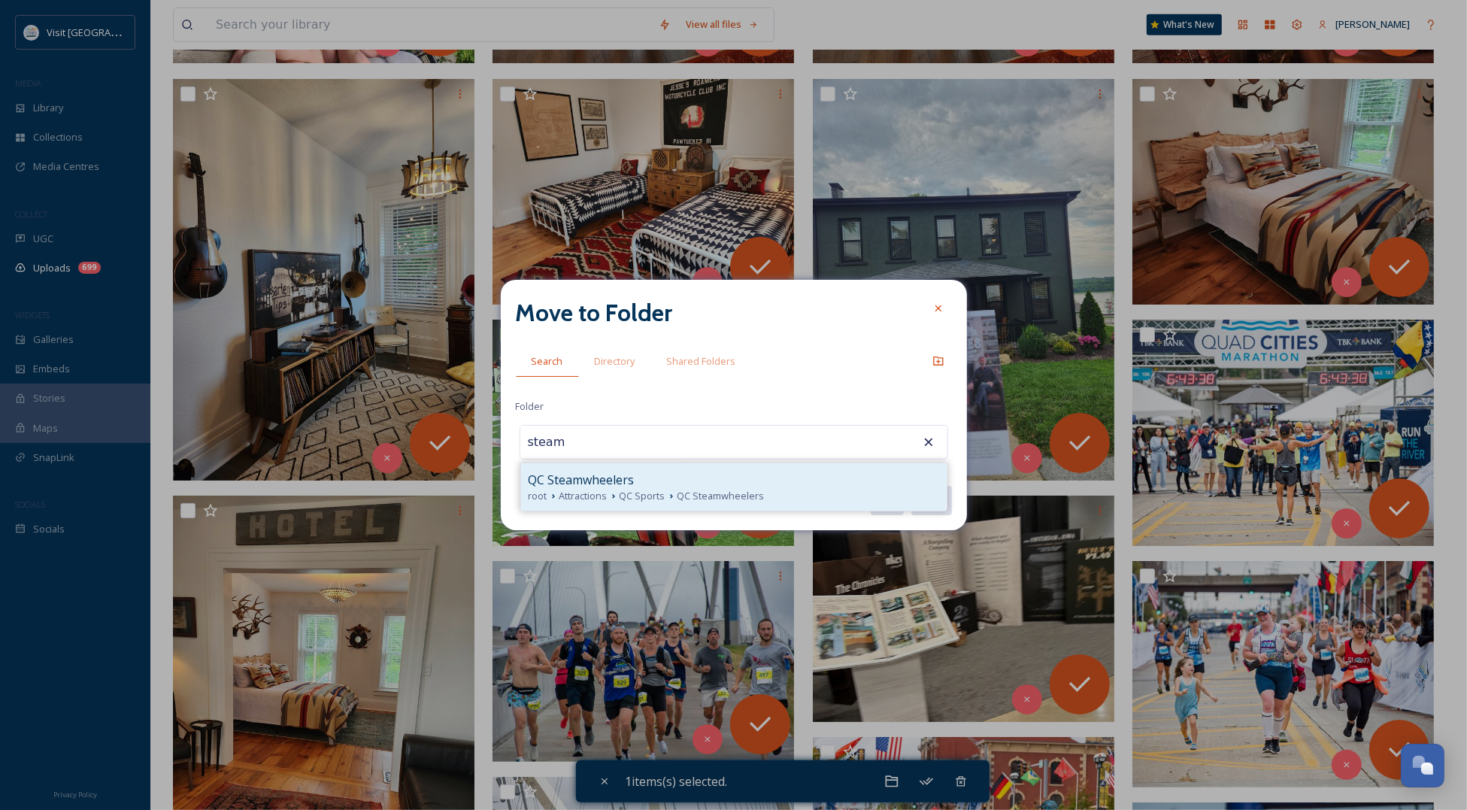
click at [674, 501] on icon at bounding box center [671, 496] width 12 height 12
type input "QC Steamwheelers"
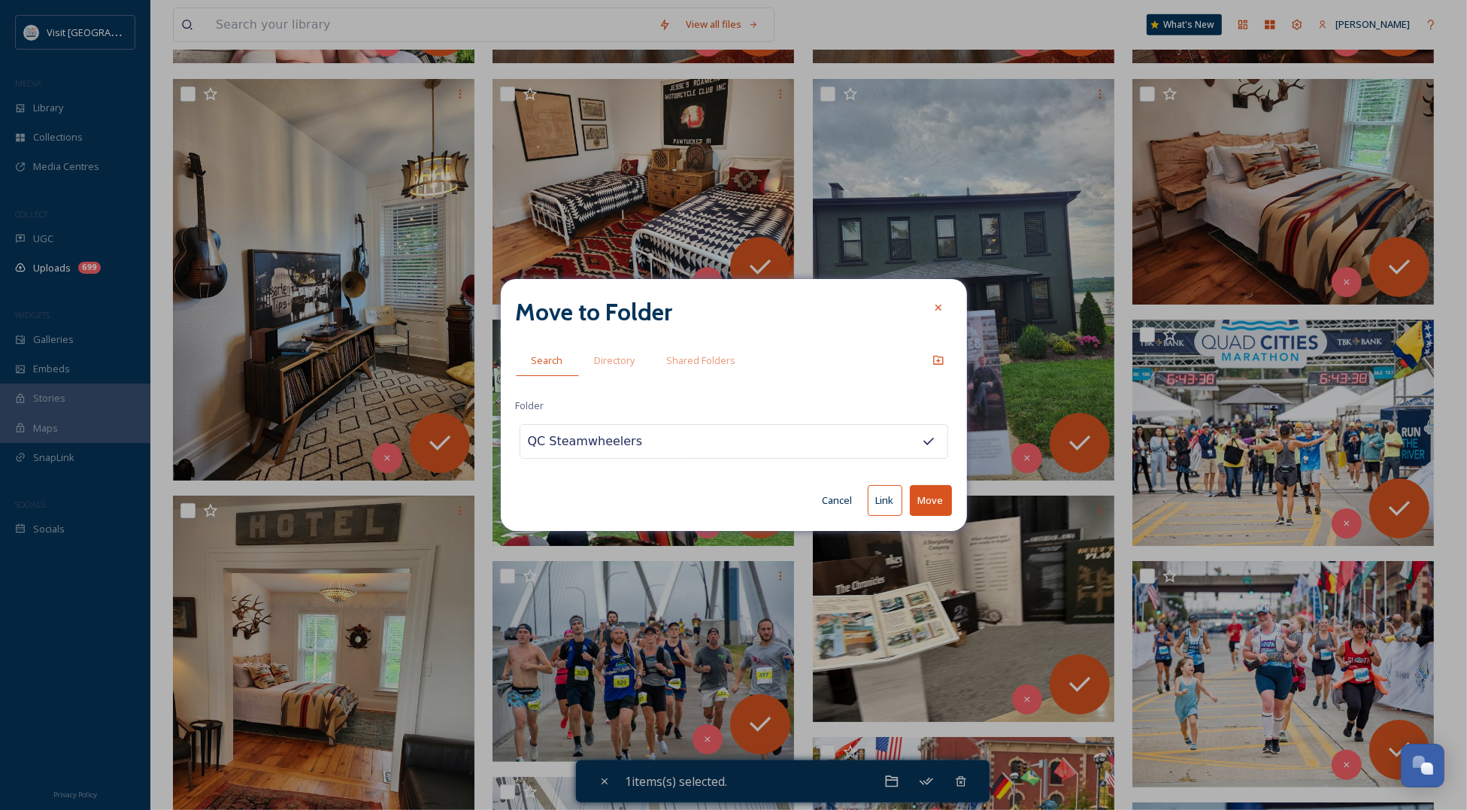
click at [936, 505] on button "Move" at bounding box center [931, 500] width 42 height 31
checkbox input "false"
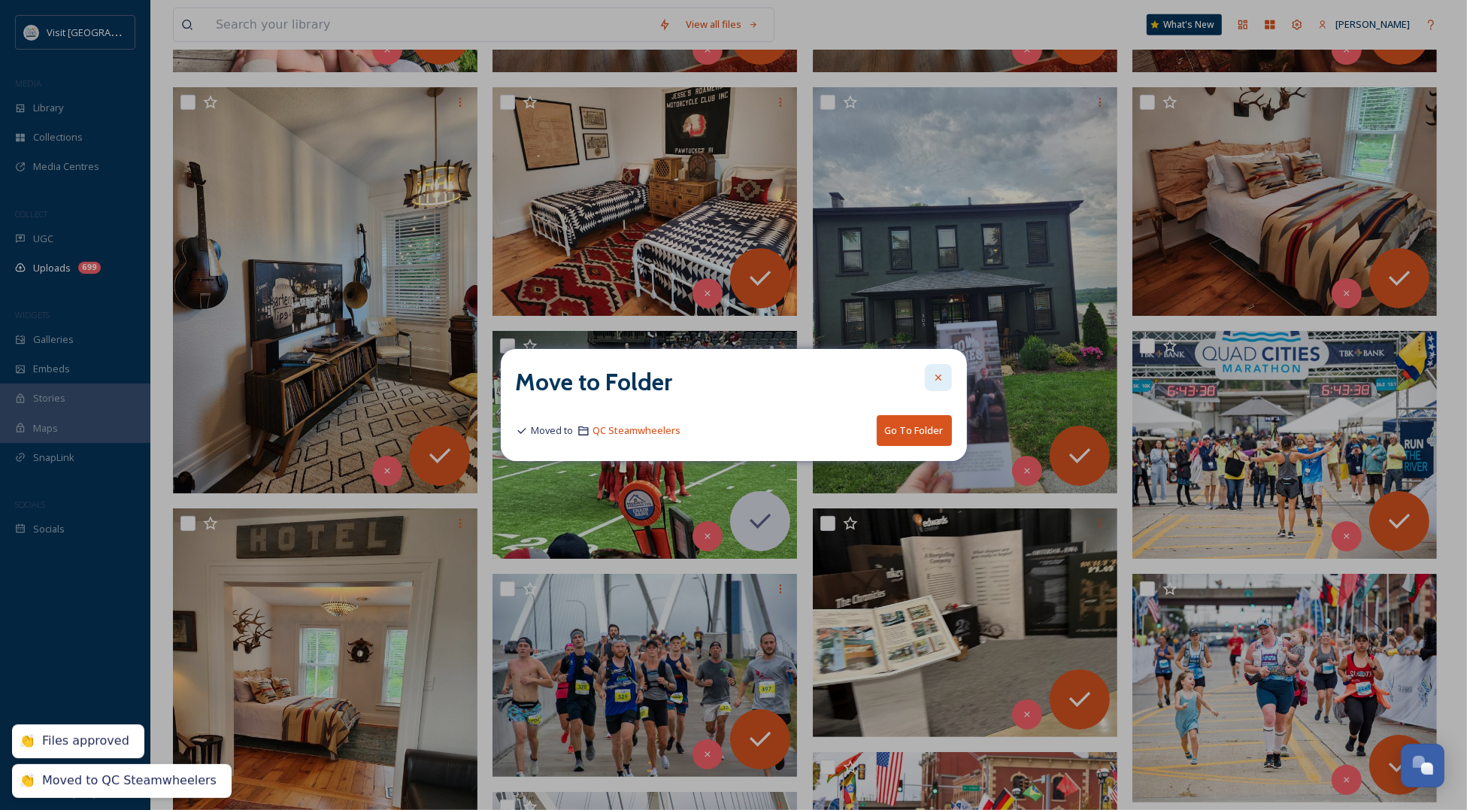
click at [935, 370] on div at bounding box center [938, 377] width 27 height 27
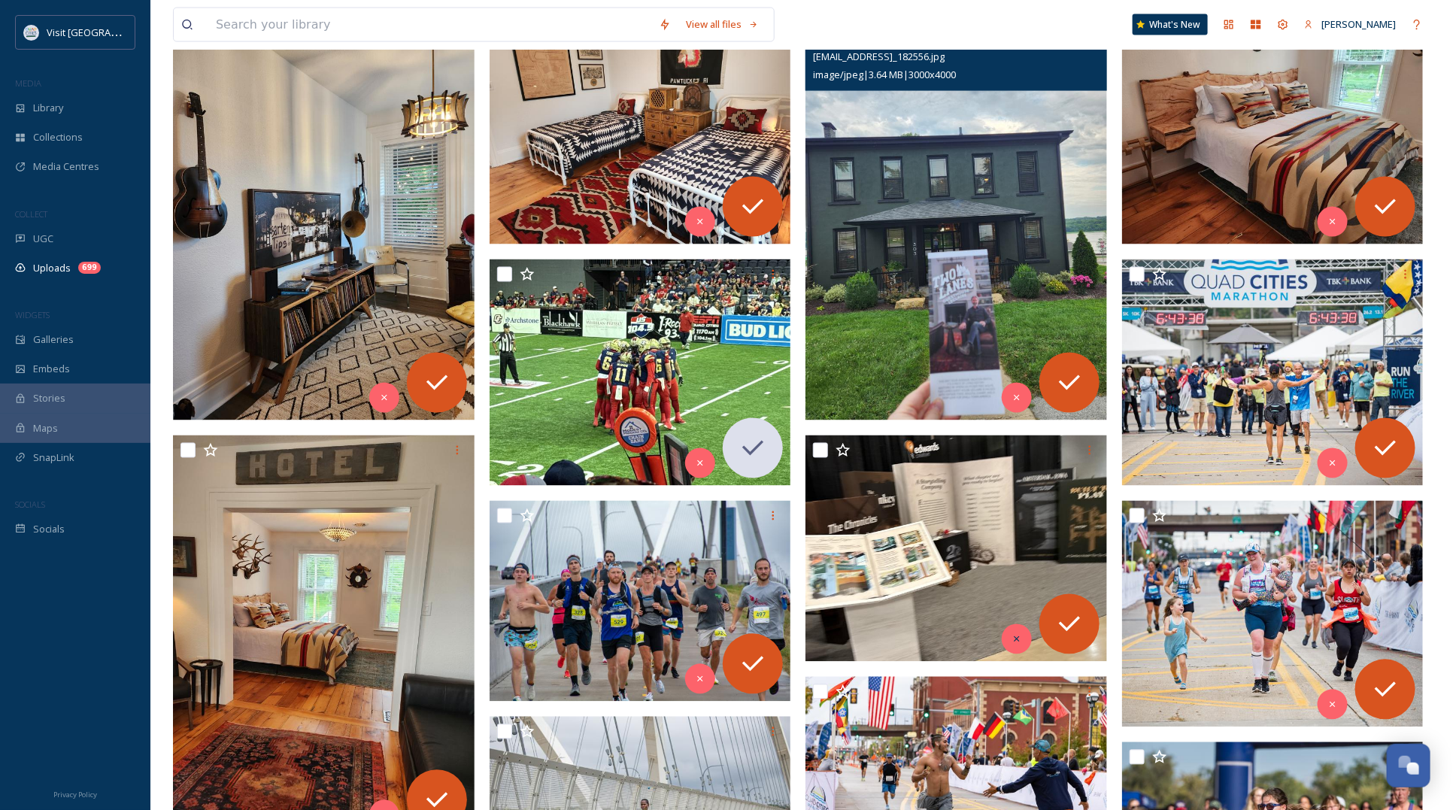
scroll to position [1222, 0]
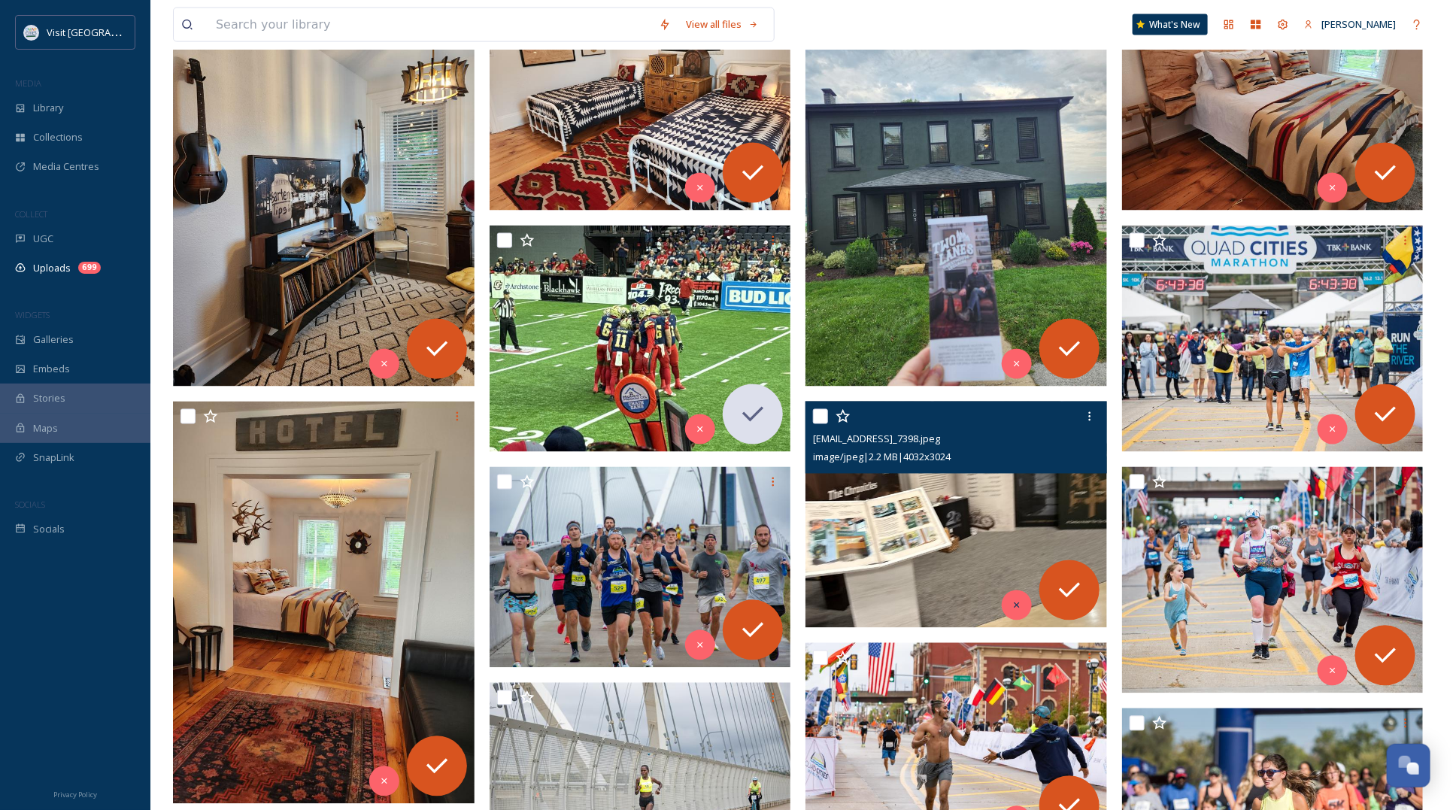
click at [1013, 599] on div at bounding box center [1016, 605] width 30 height 30
click at [1023, 604] on div "Recycle" at bounding box center [1016, 605] width 30 height 30
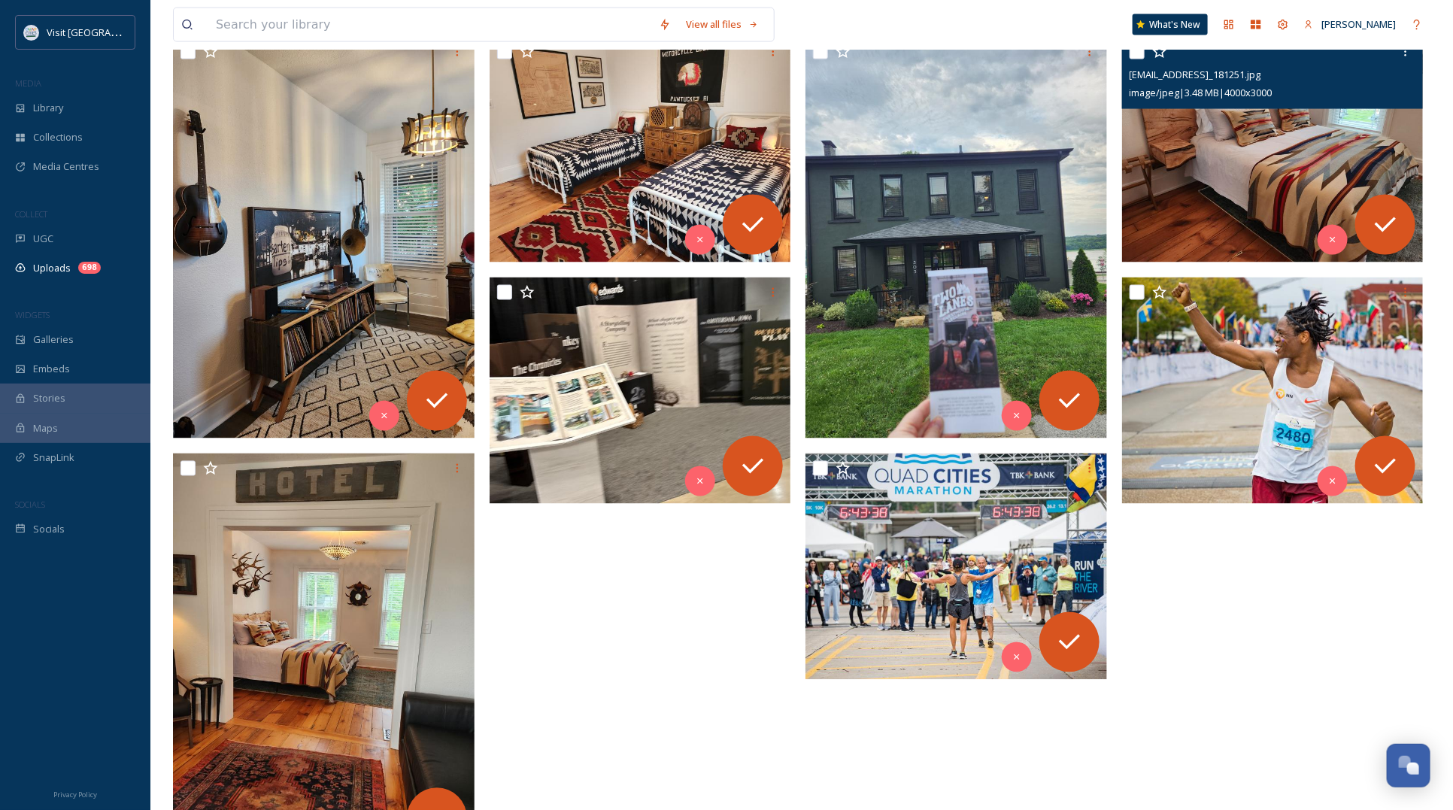
scroll to position [1222, 0]
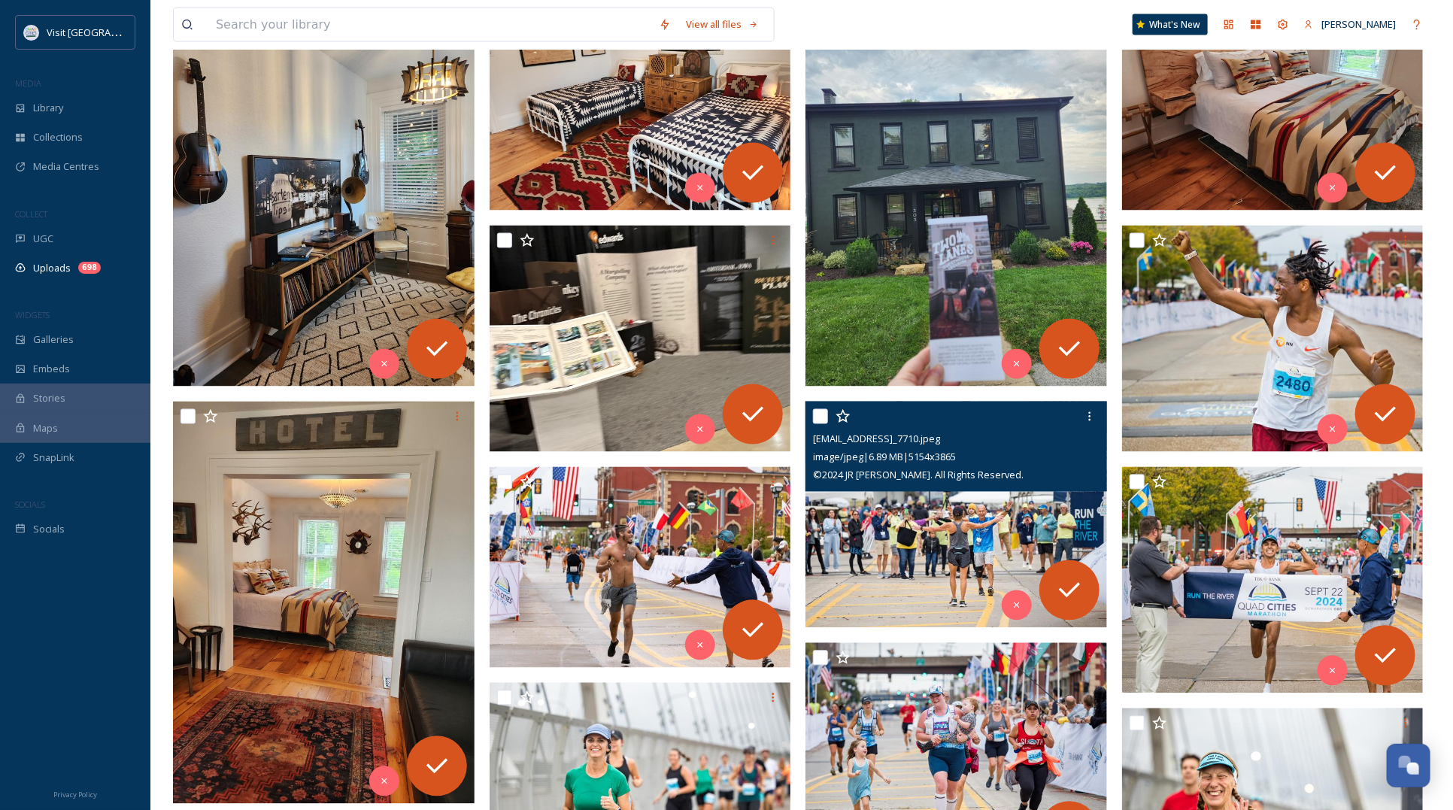
click at [817, 415] on input "checkbox" at bounding box center [820, 416] width 15 height 15
checkbox input "true"
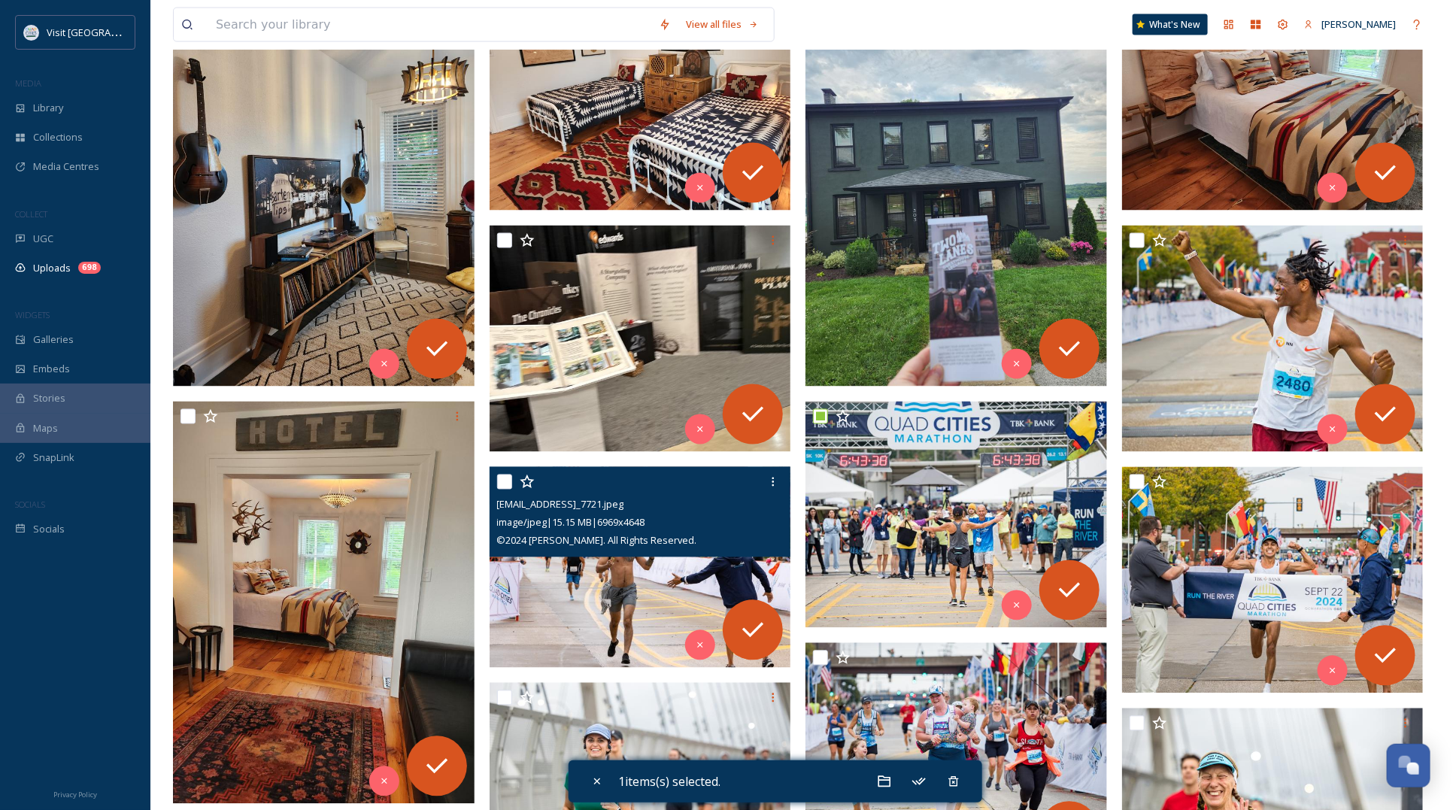
click at [505, 485] on input "checkbox" at bounding box center [504, 481] width 15 height 15
checkbox input "true"
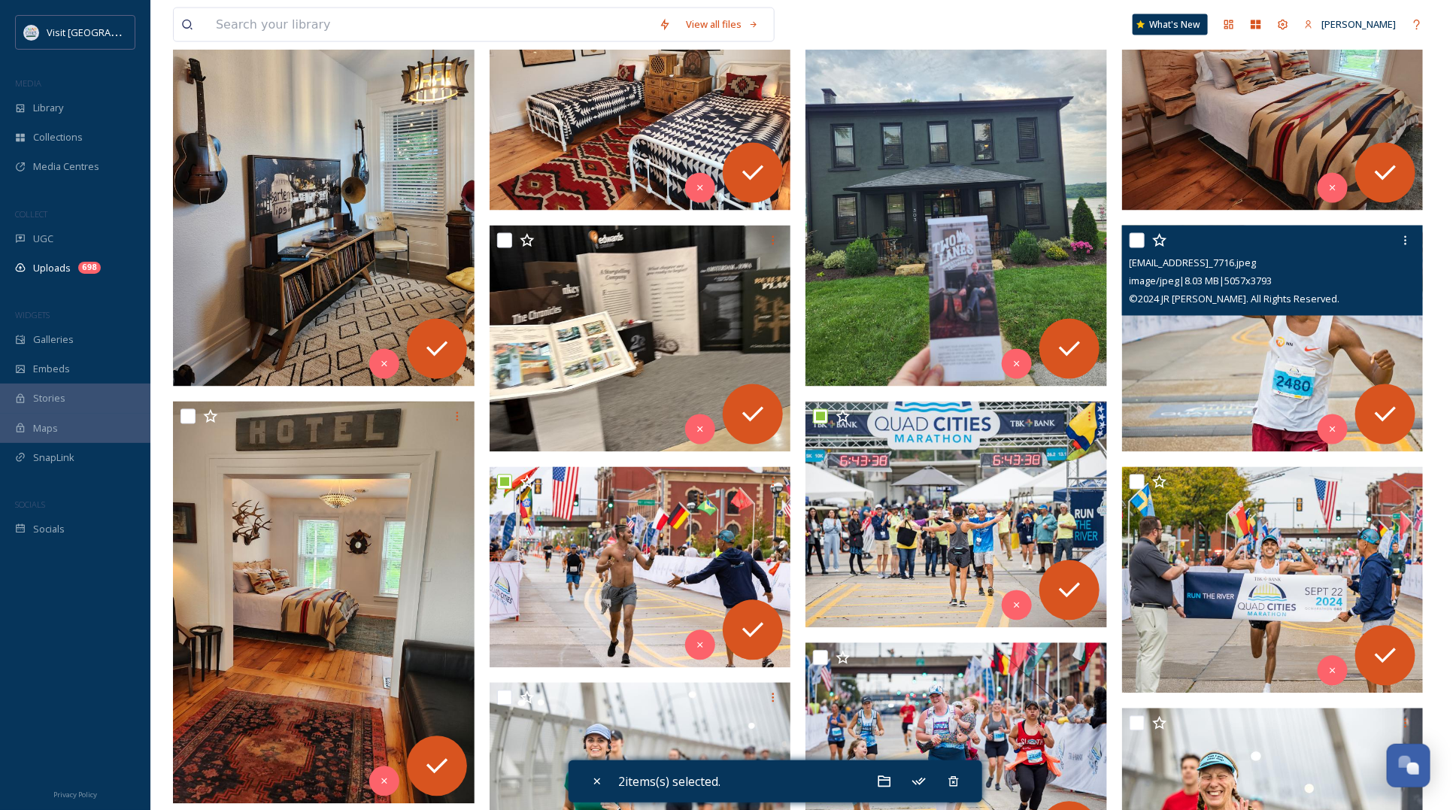
click at [1135, 241] on input "checkbox" at bounding box center [1136, 240] width 15 height 15
checkbox input "true"
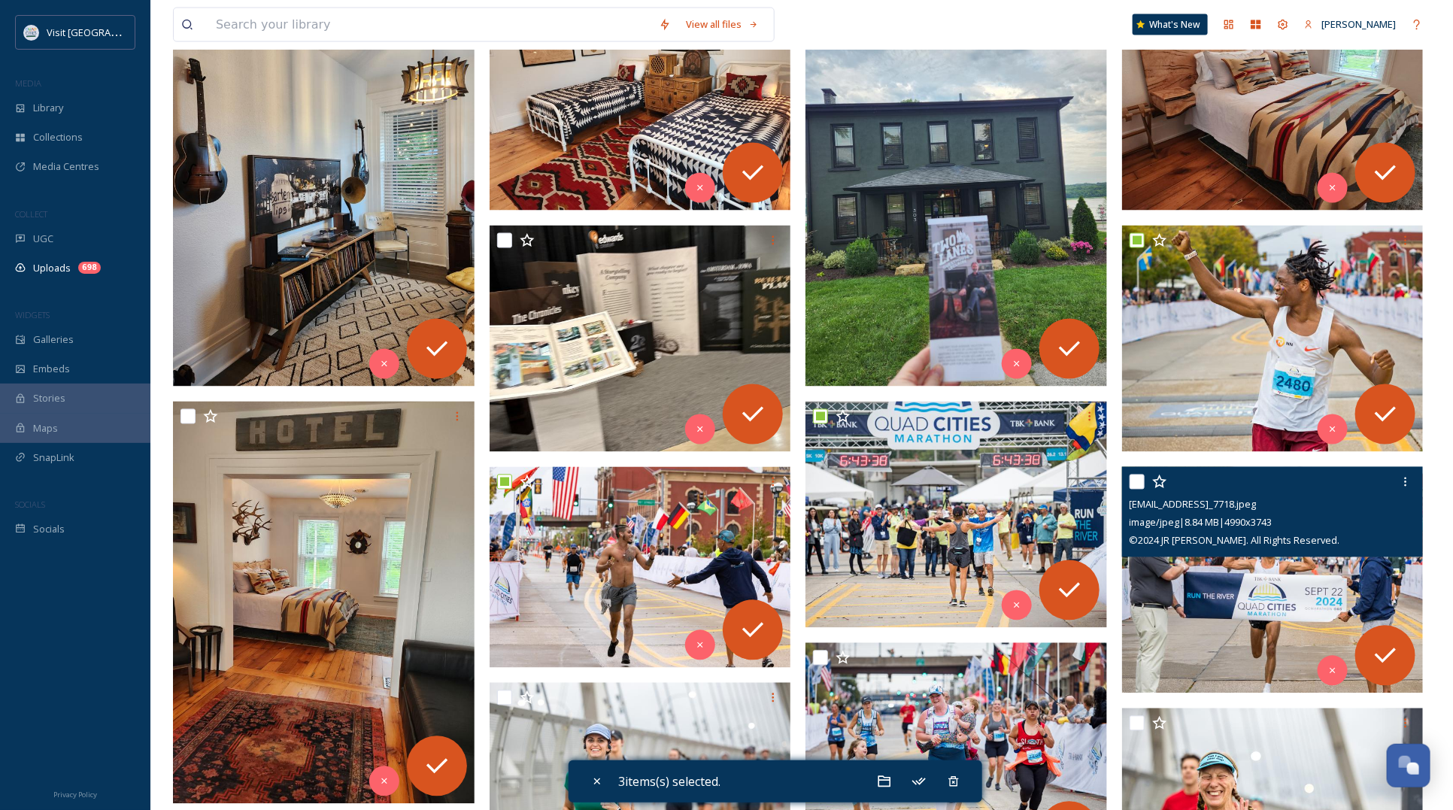
click at [1139, 474] on input "checkbox" at bounding box center [1136, 481] width 15 height 15
checkbox input "true"
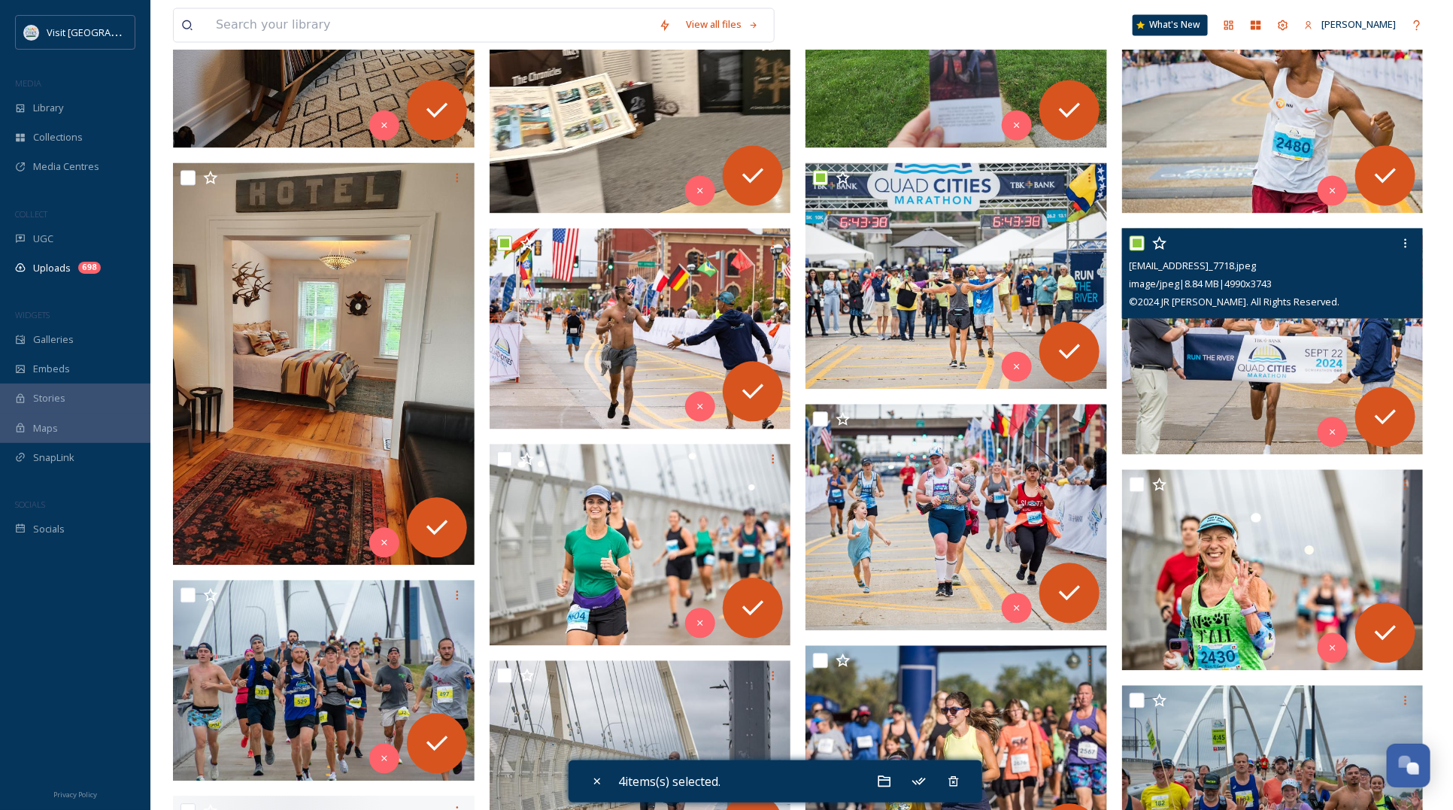
scroll to position [1504, 0]
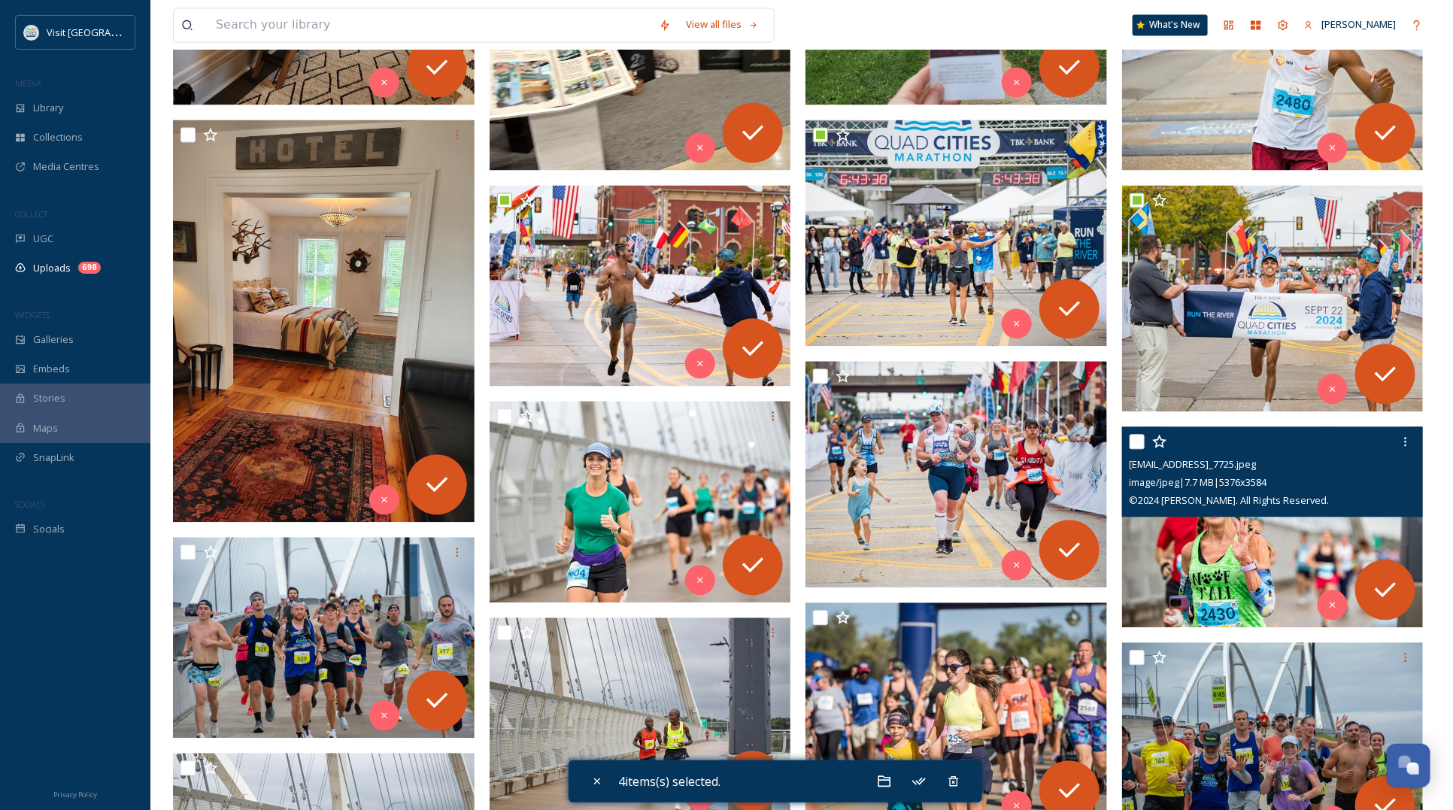
click at [1137, 440] on input "checkbox" at bounding box center [1136, 441] width 15 height 15
checkbox input "true"
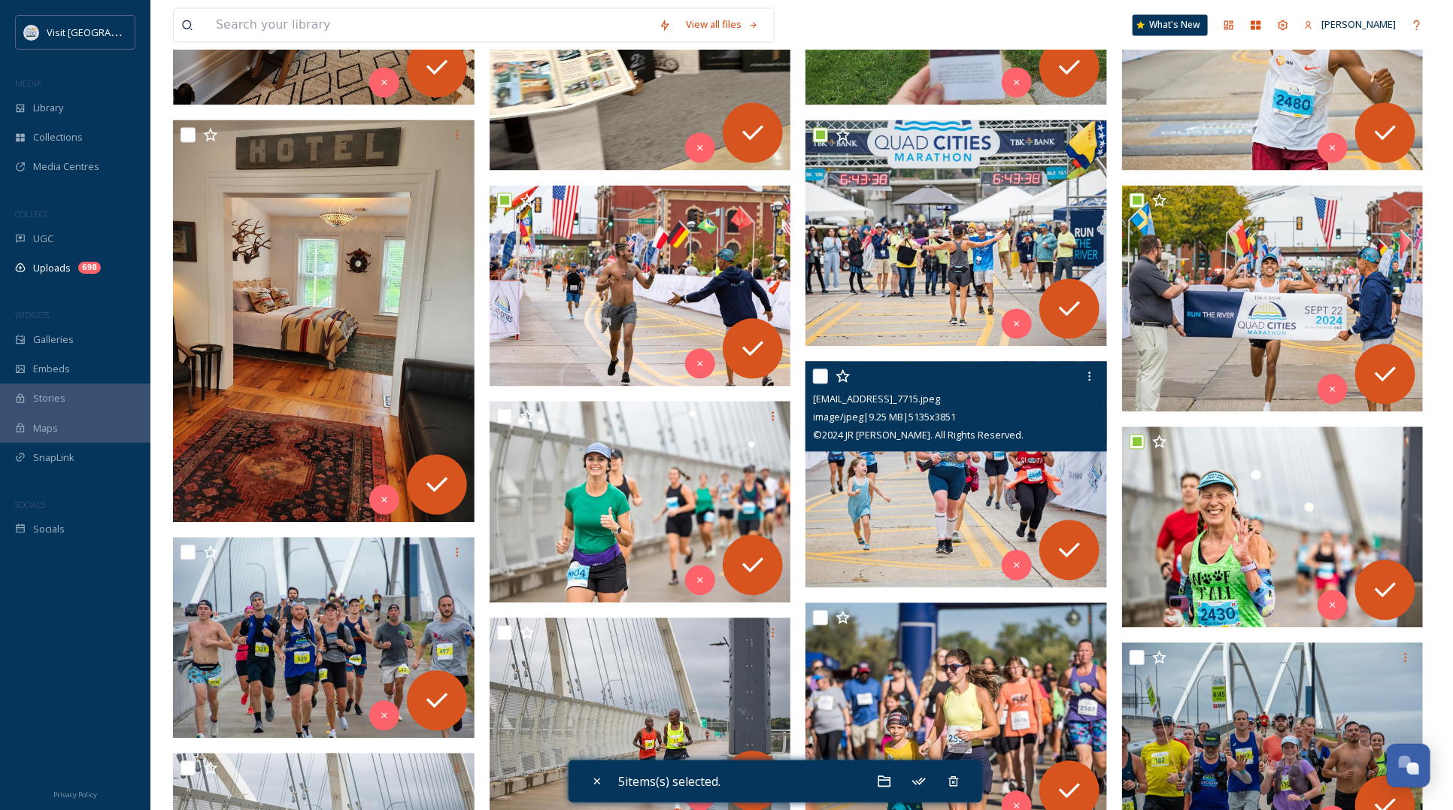
click at [819, 370] on input "checkbox" at bounding box center [820, 375] width 15 height 15
checkbox input "true"
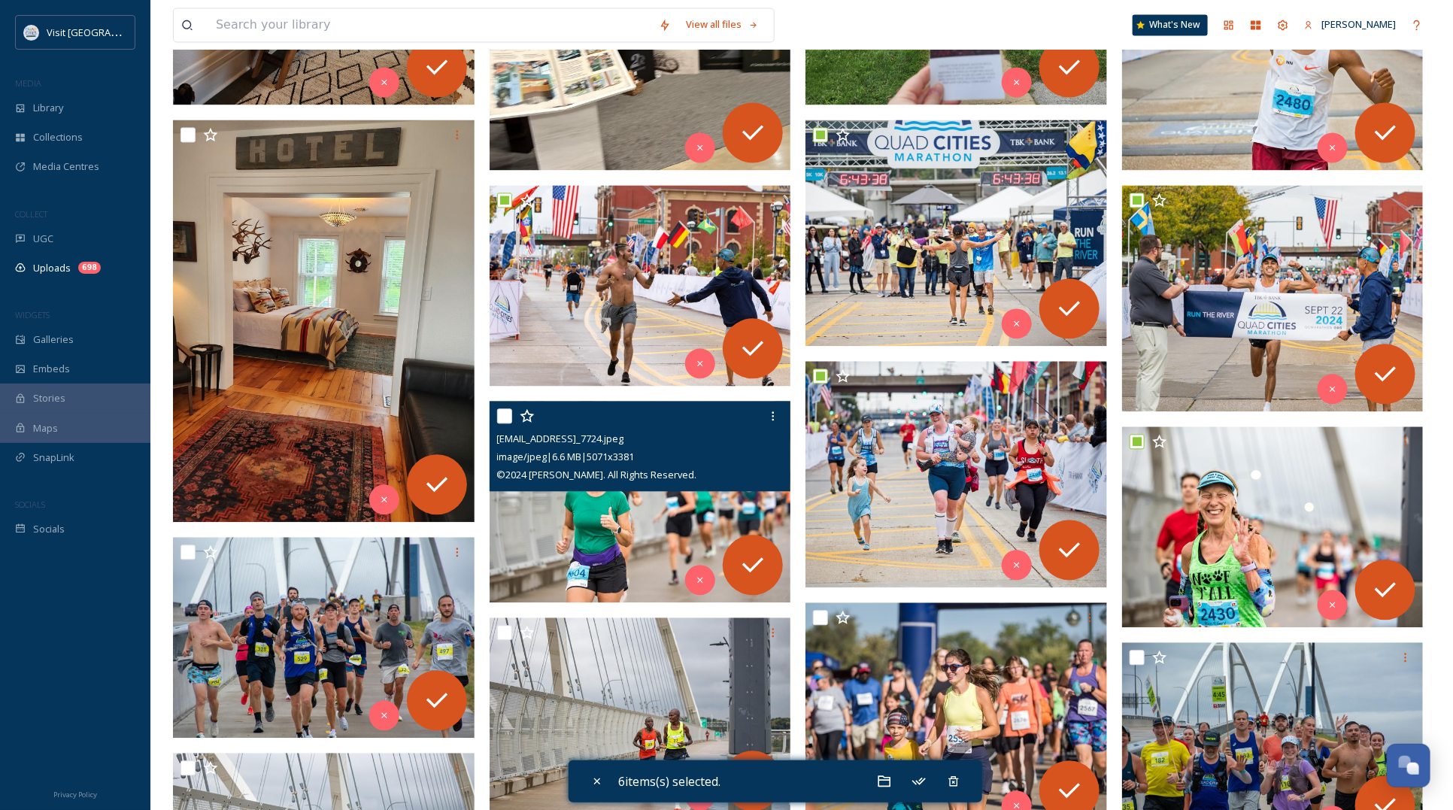
click at [501, 415] on input "checkbox" at bounding box center [504, 415] width 15 height 15
checkbox input "true"
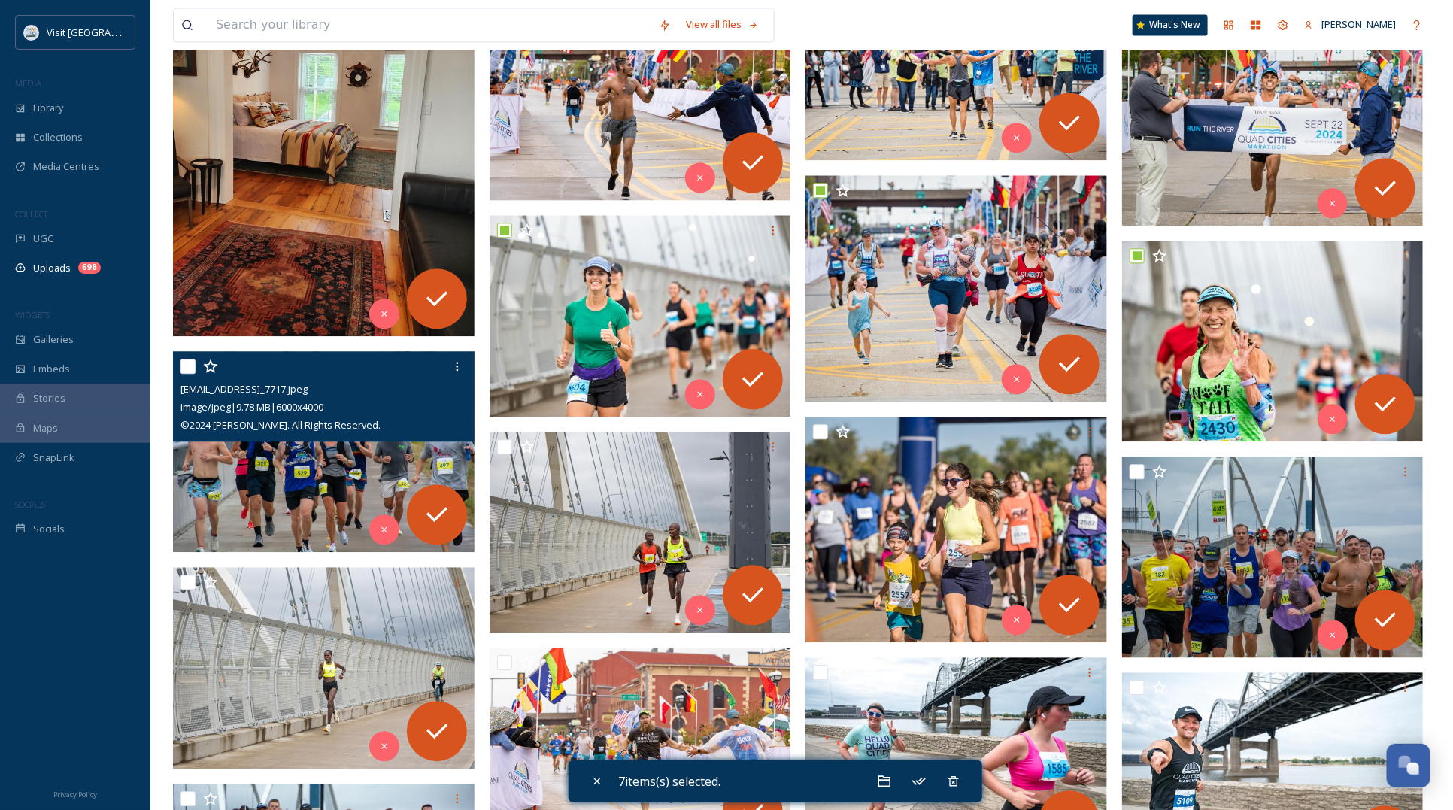
scroll to position [1692, 0]
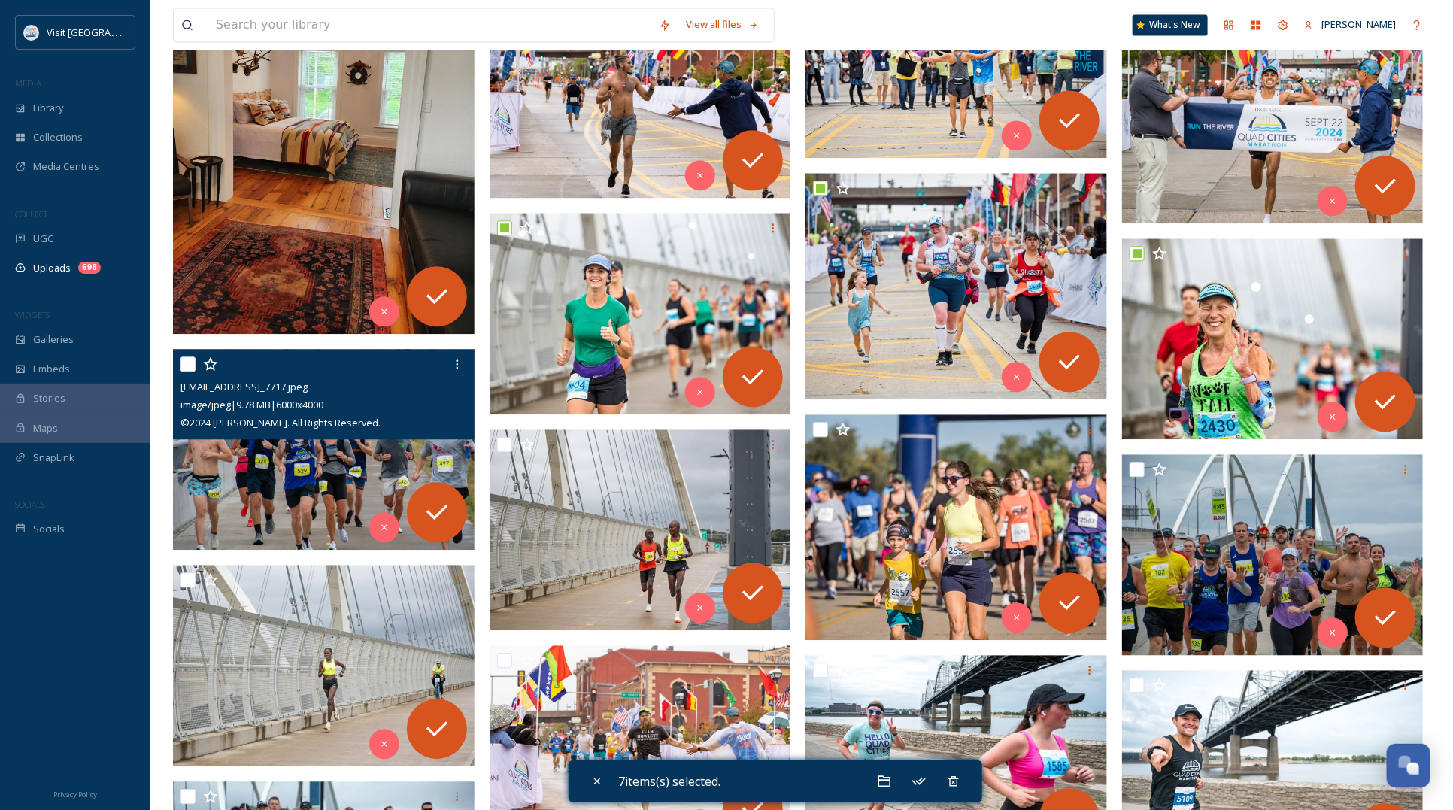
click at [183, 361] on input "checkbox" at bounding box center [187, 363] width 15 height 15
checkbox input "true"
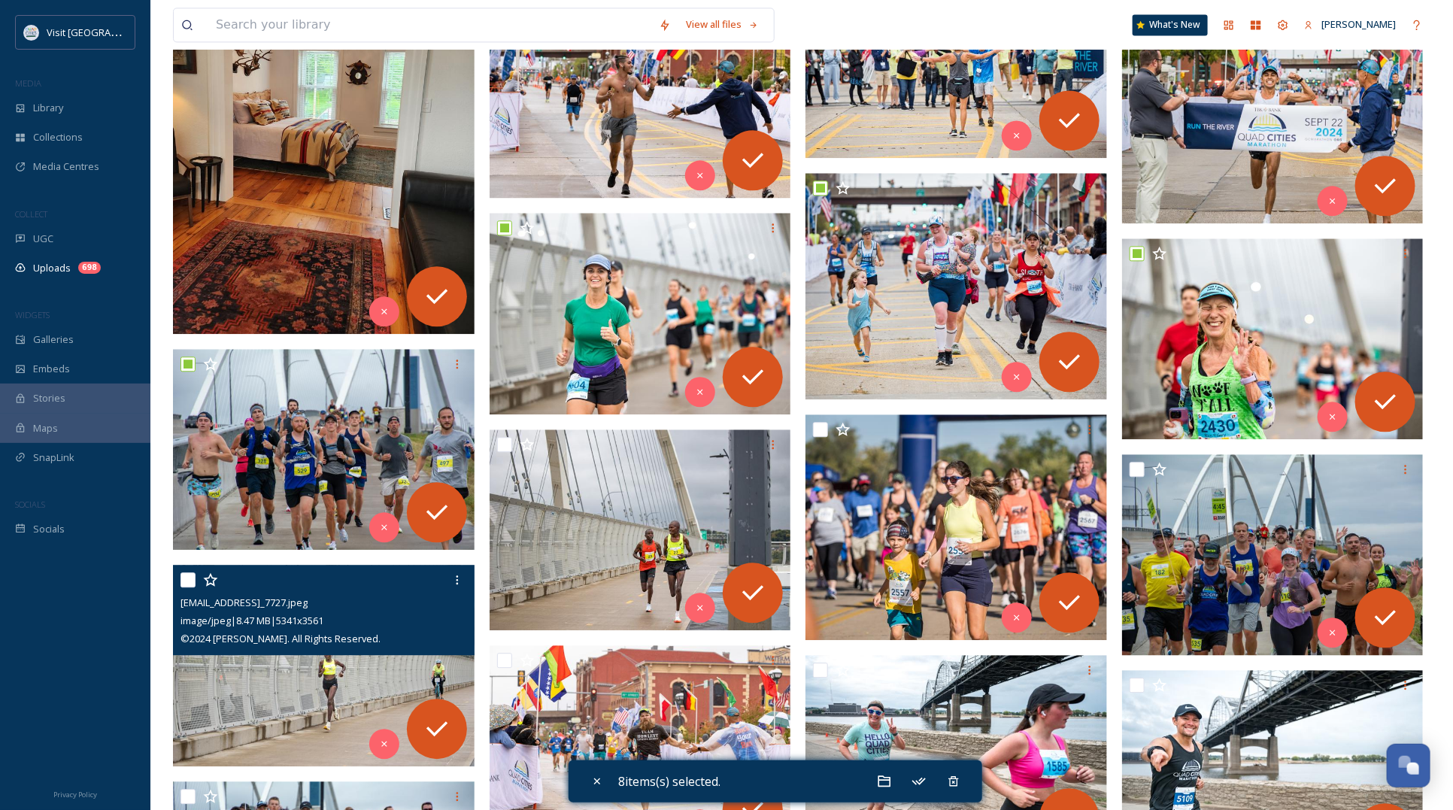
click at [186, 583] on input "checkbox" at bounding box center [187, 579] width 15 height 15
checkbox input "true"
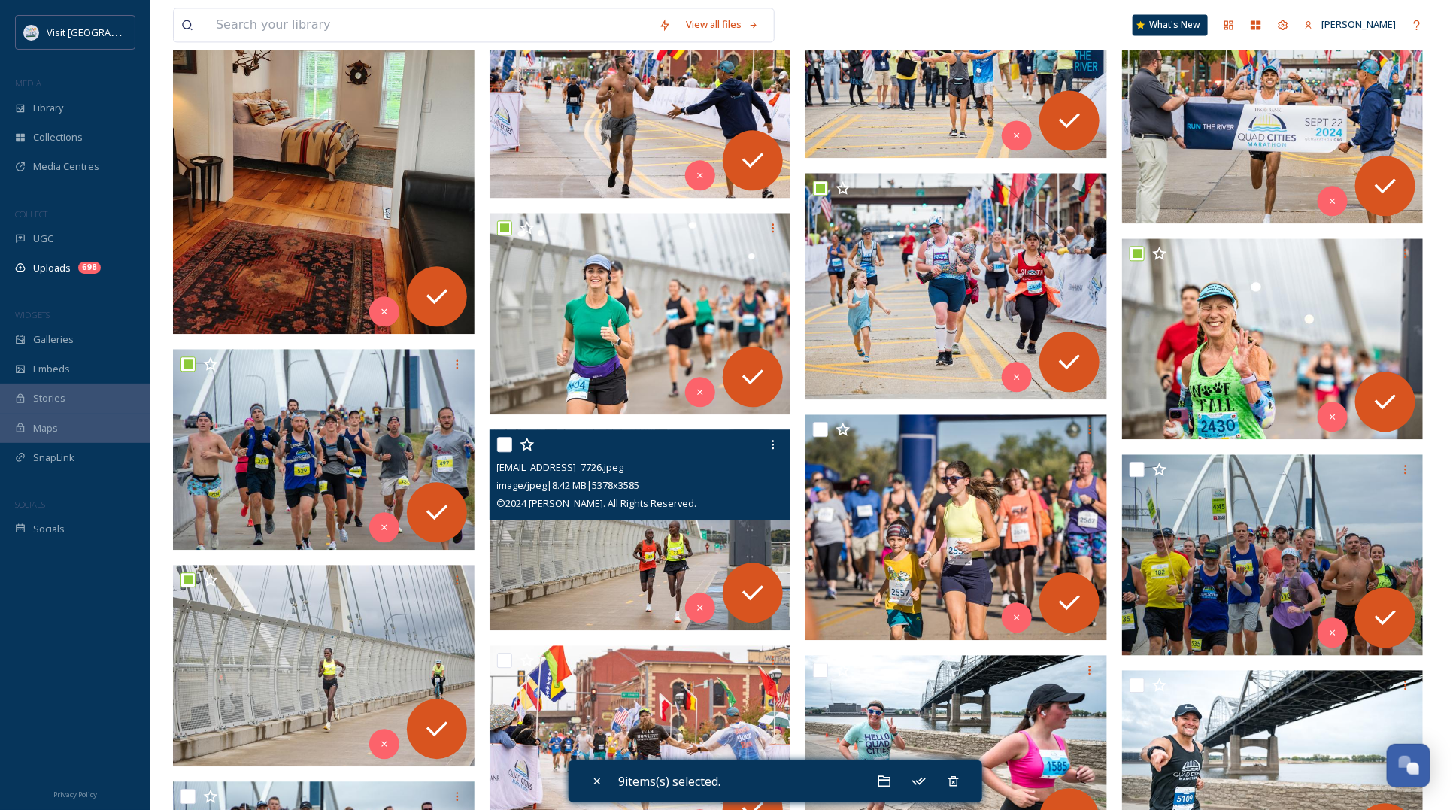
click at [504, 438] on input "checkbox" at bounding box center [504, 444] width 15 height 15
checkbox input "true"
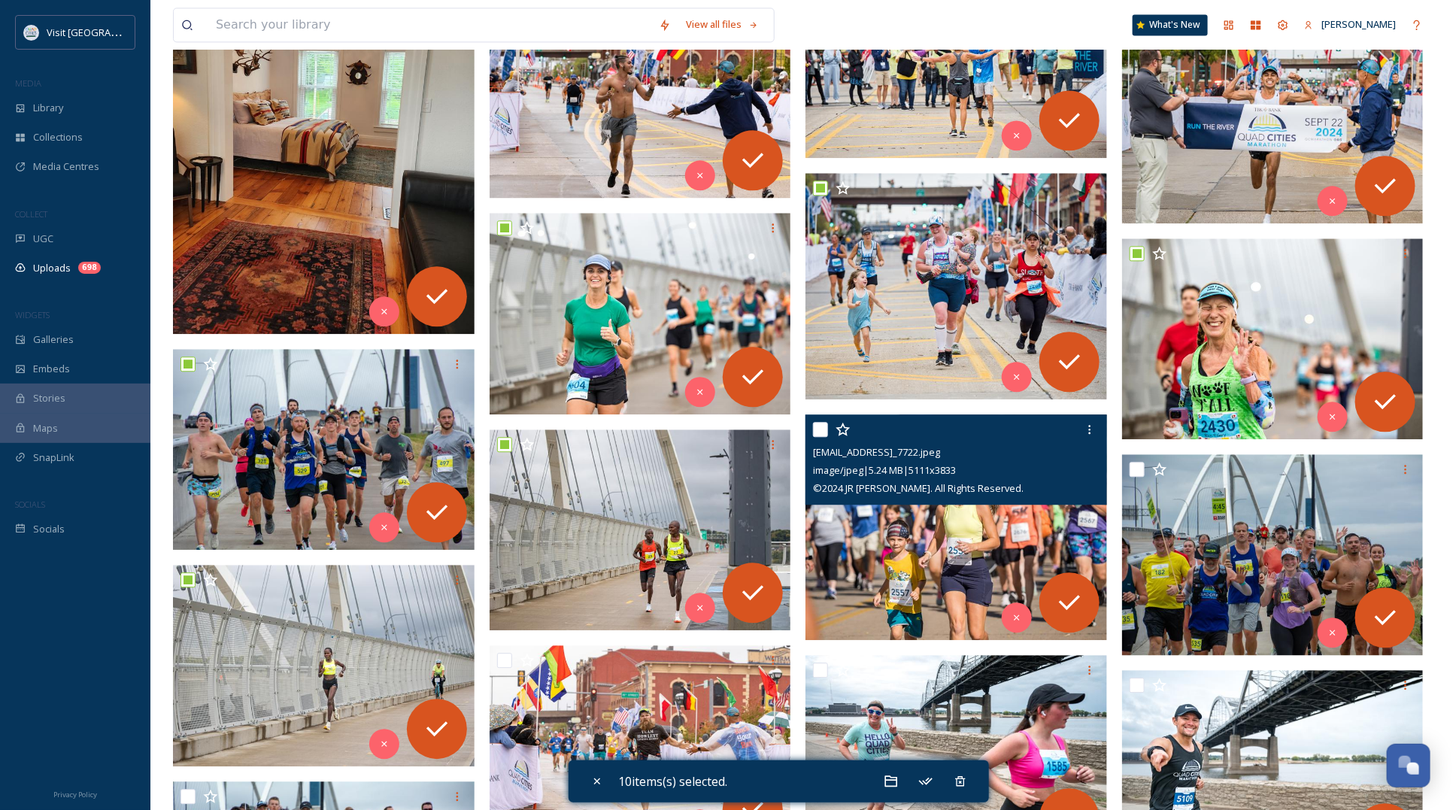
click at [816, 426] on input "checkbox" at bounding box center [820, 429] width 15 height 15
checkbox input "true"
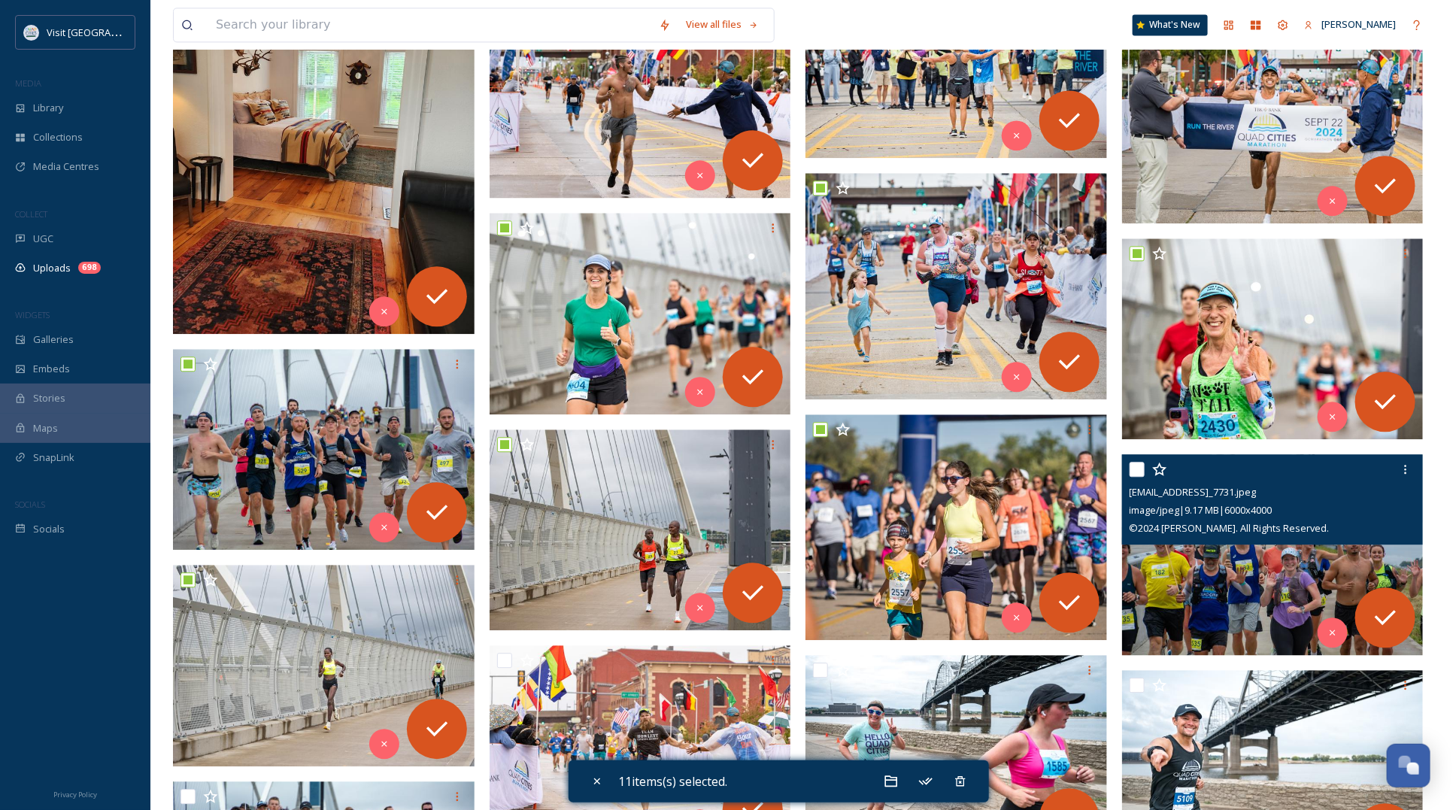
click at [1140, 461] on div at bounding box center [1274, 469] width 290 height 27
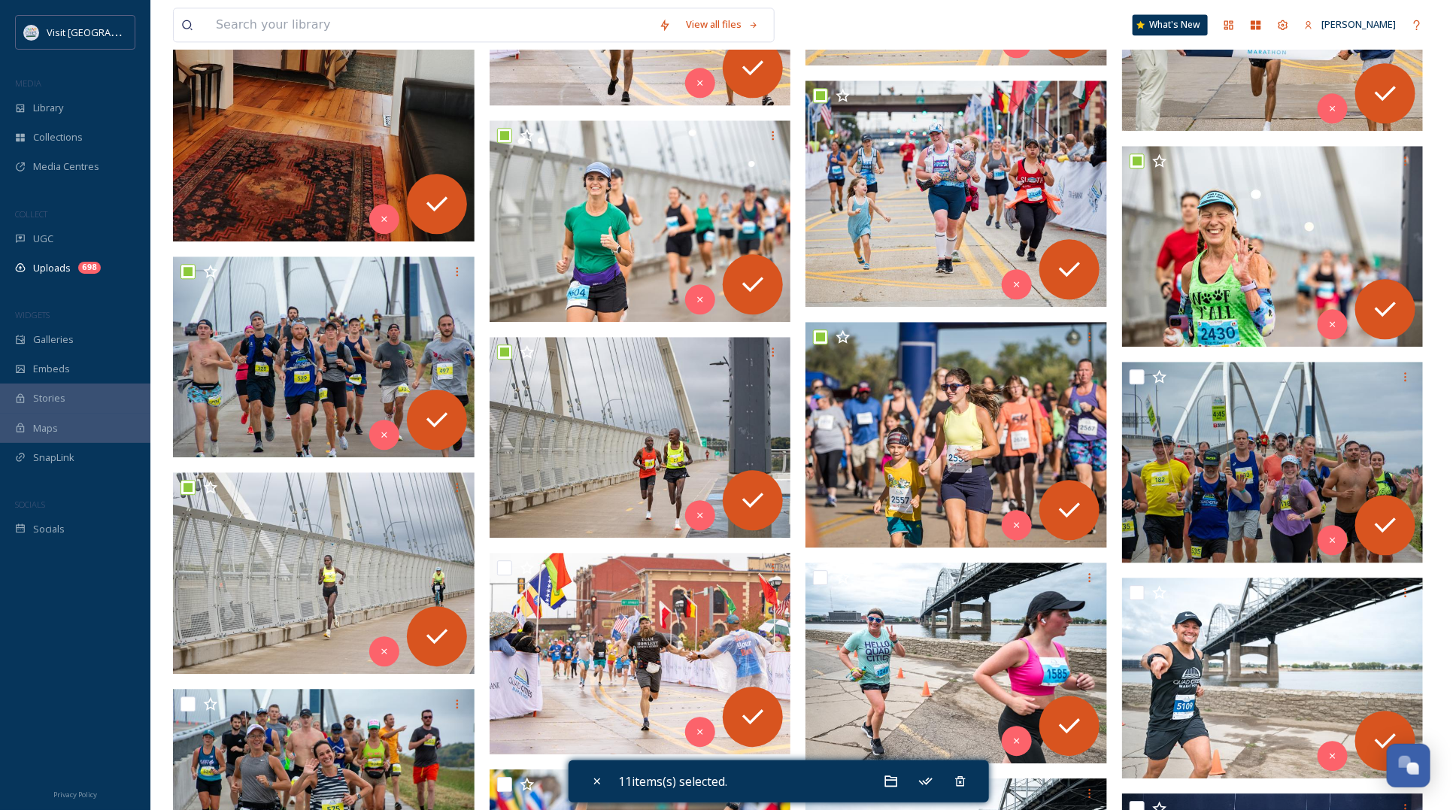
scroll to position [1786, 0]
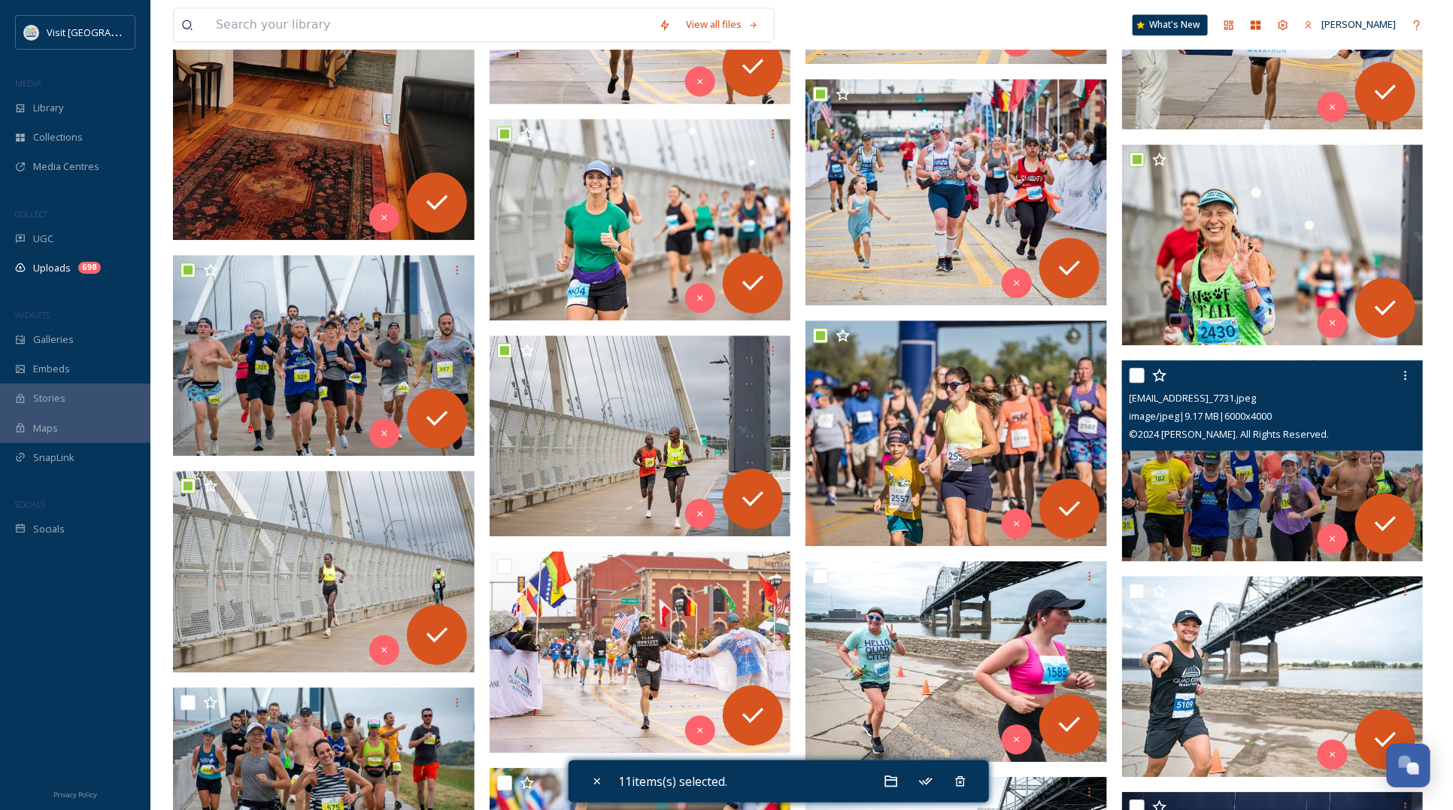
click at [1136, 377] on input "checkbox" at bounding box center [1136, 375] width 15 height 15
checkbox input "true"
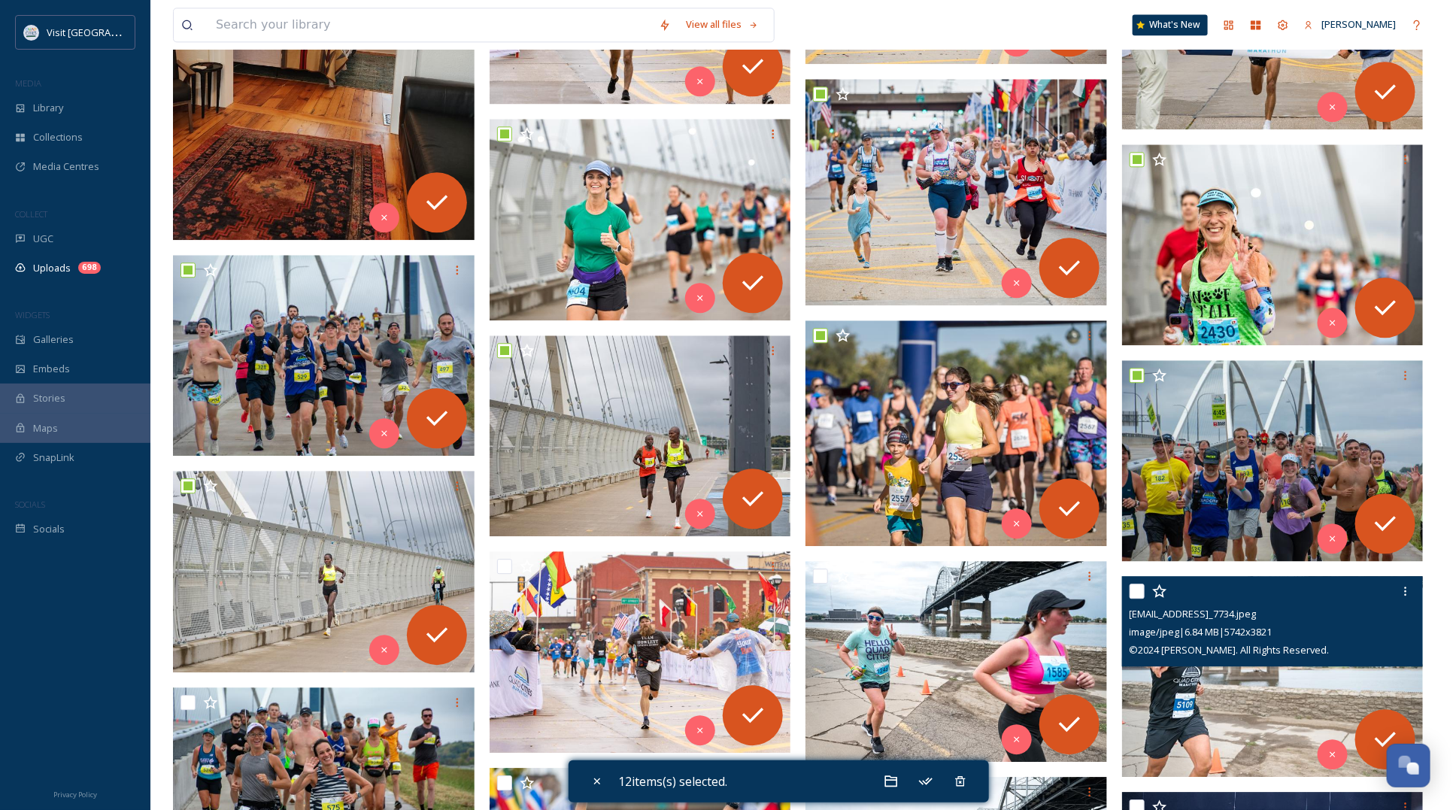
click at [1140, 591] on input "checkbox" at bounding box center [1136, 590] width 15 height 15
checkbox input "true"
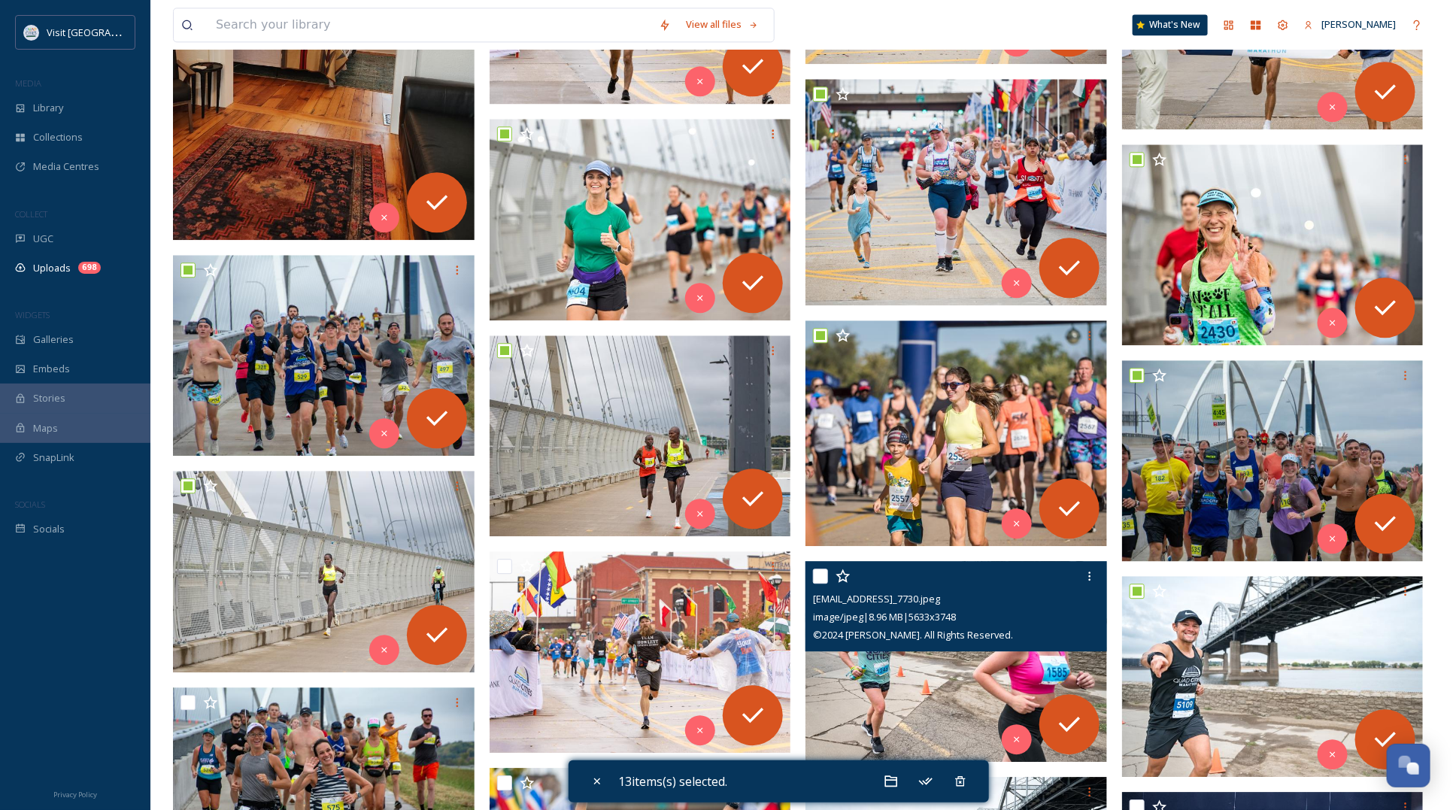
click at [825, 574] on input "checkbox" at bounding box center [820, 575] width 15 height 15
checkbox input "true"
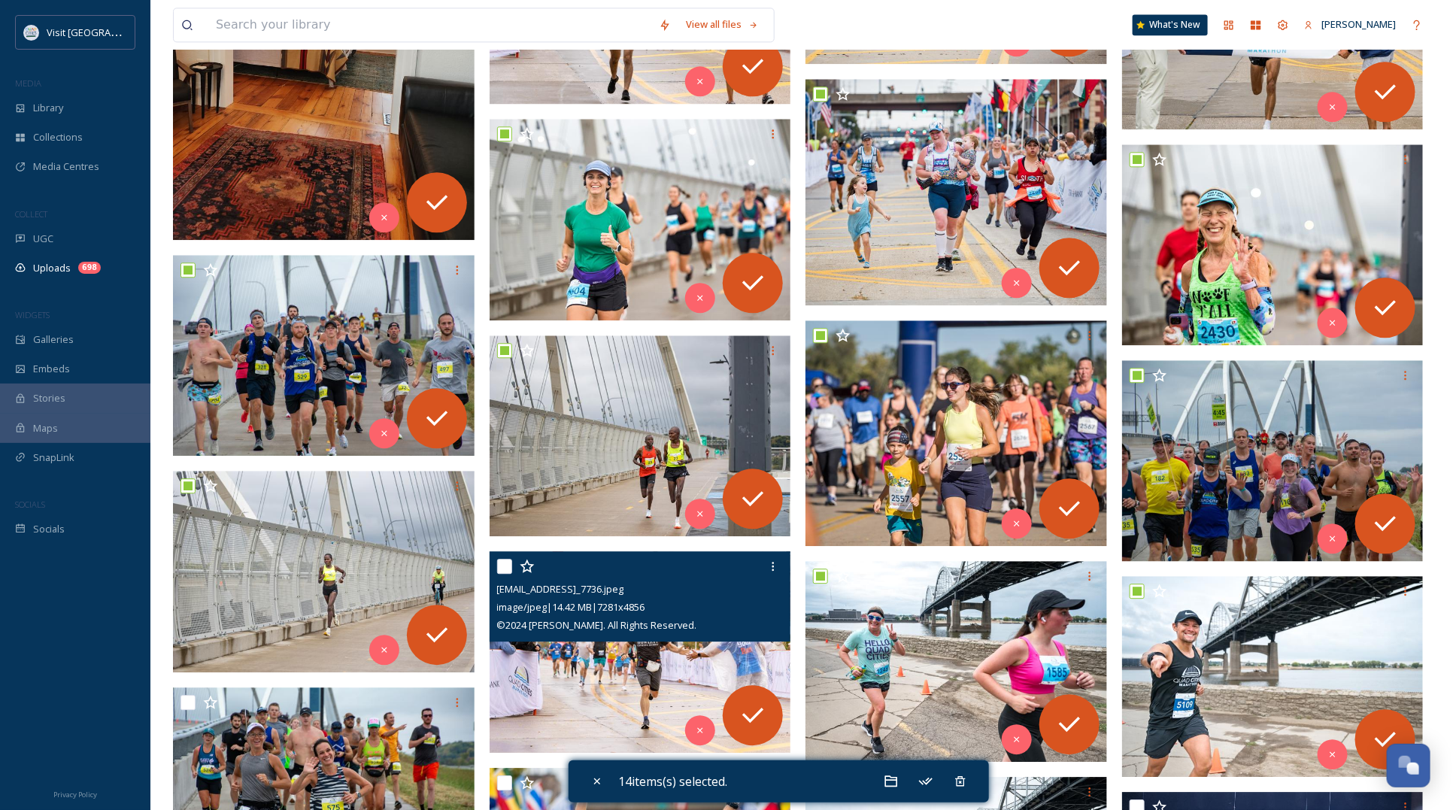
click at [504, 565] on input "checkbox" at bounding box center [504, 566] width 15 height 15
checkbox input "true"
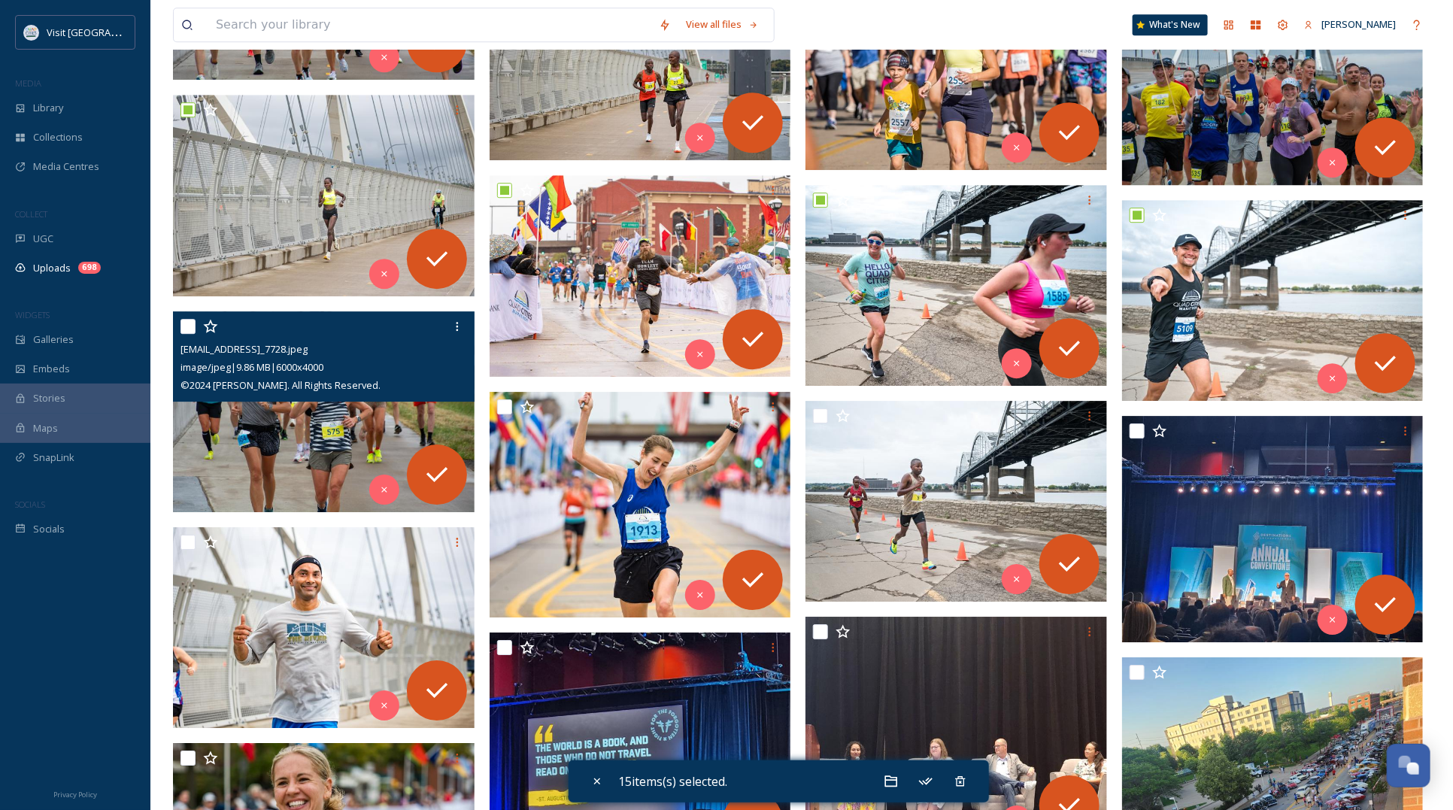
click at [188, 325] on input "checkbox" at bounding box center [187, 326] width 15 height 15
checkbox input "true"
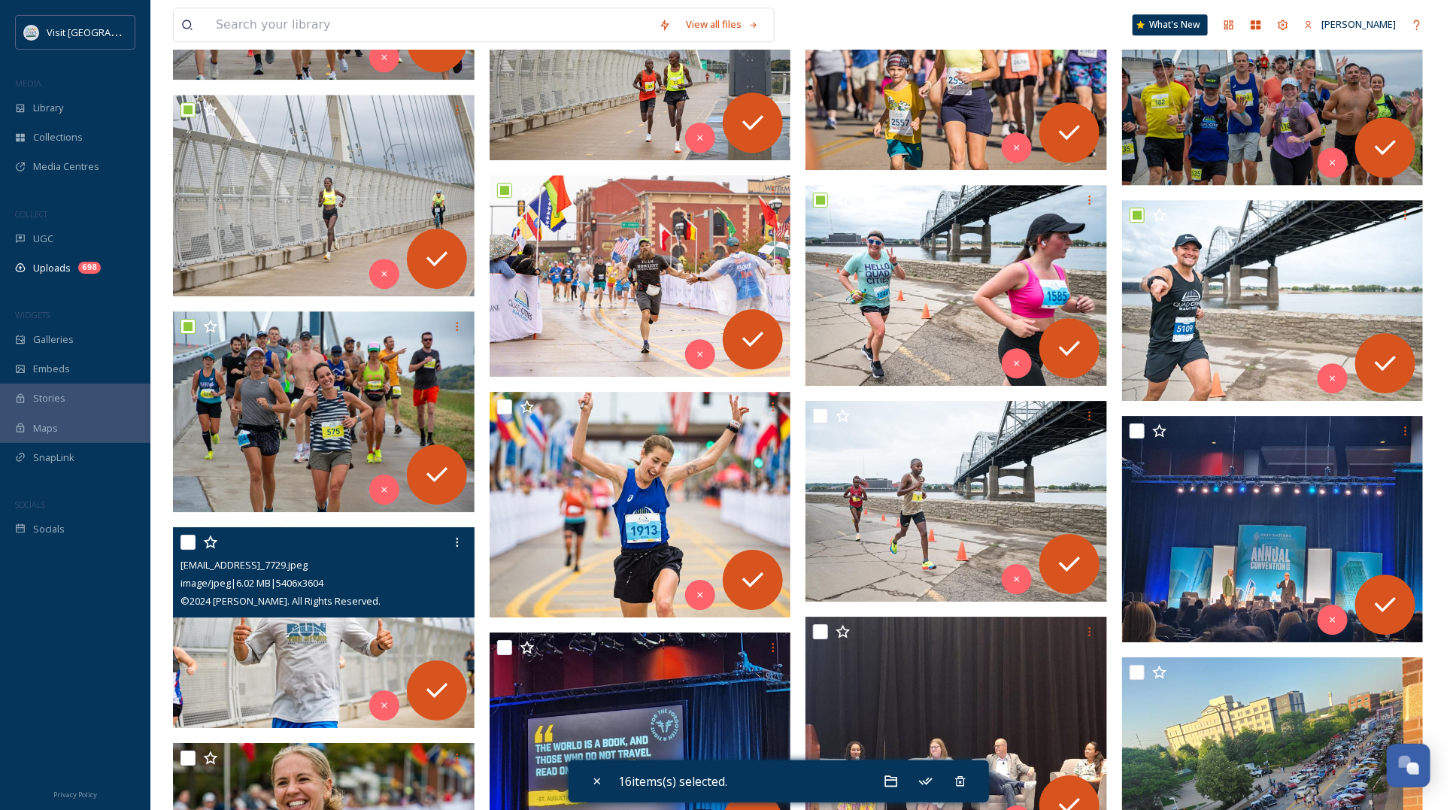
click at [186, 536] on input "checkbox" at bounding box center [187, 542] width 15 height 15
checkbox input "true"
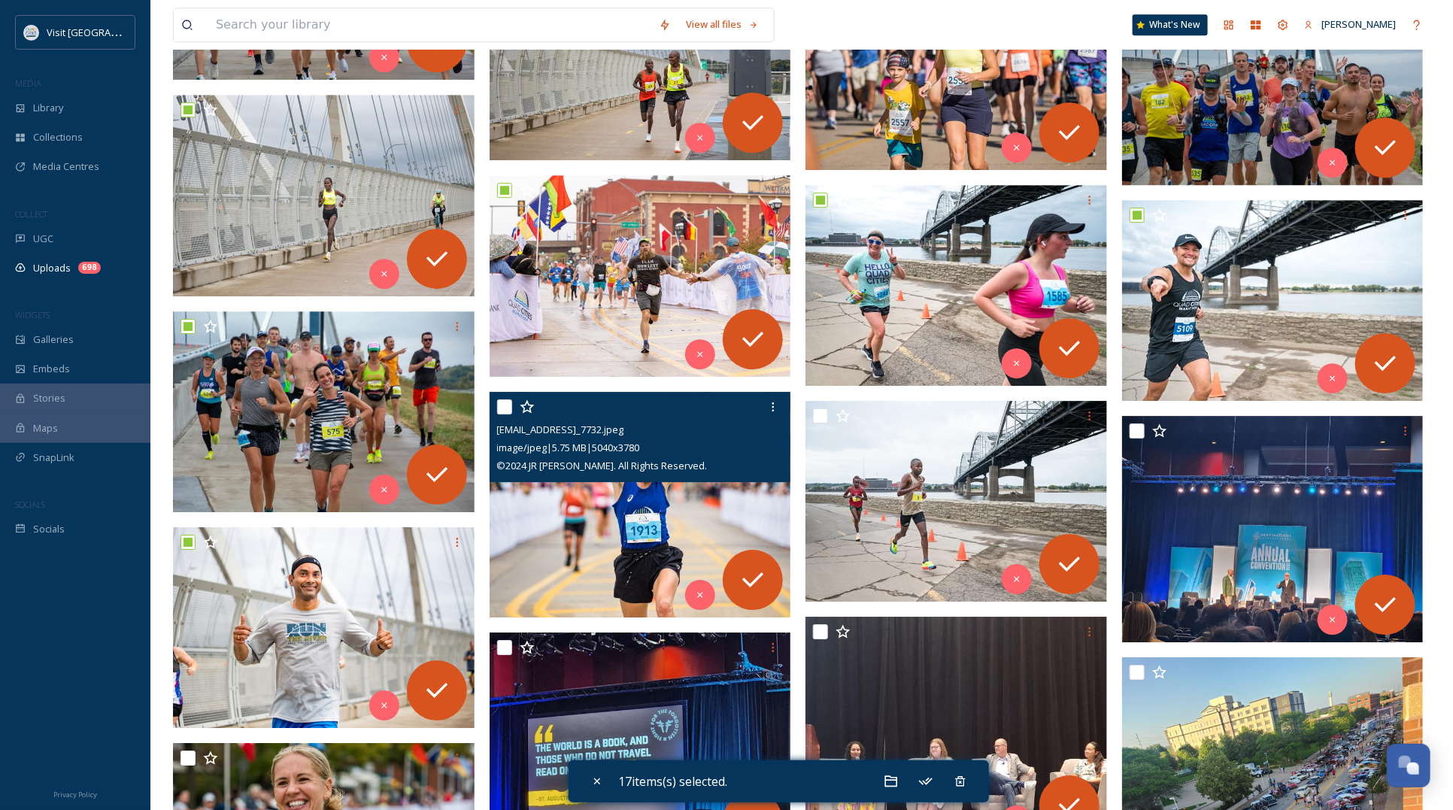
click at [504, 404] on input "checkbox" at bounding box center [504, 406] width 15 height 15
checkbox input "true"
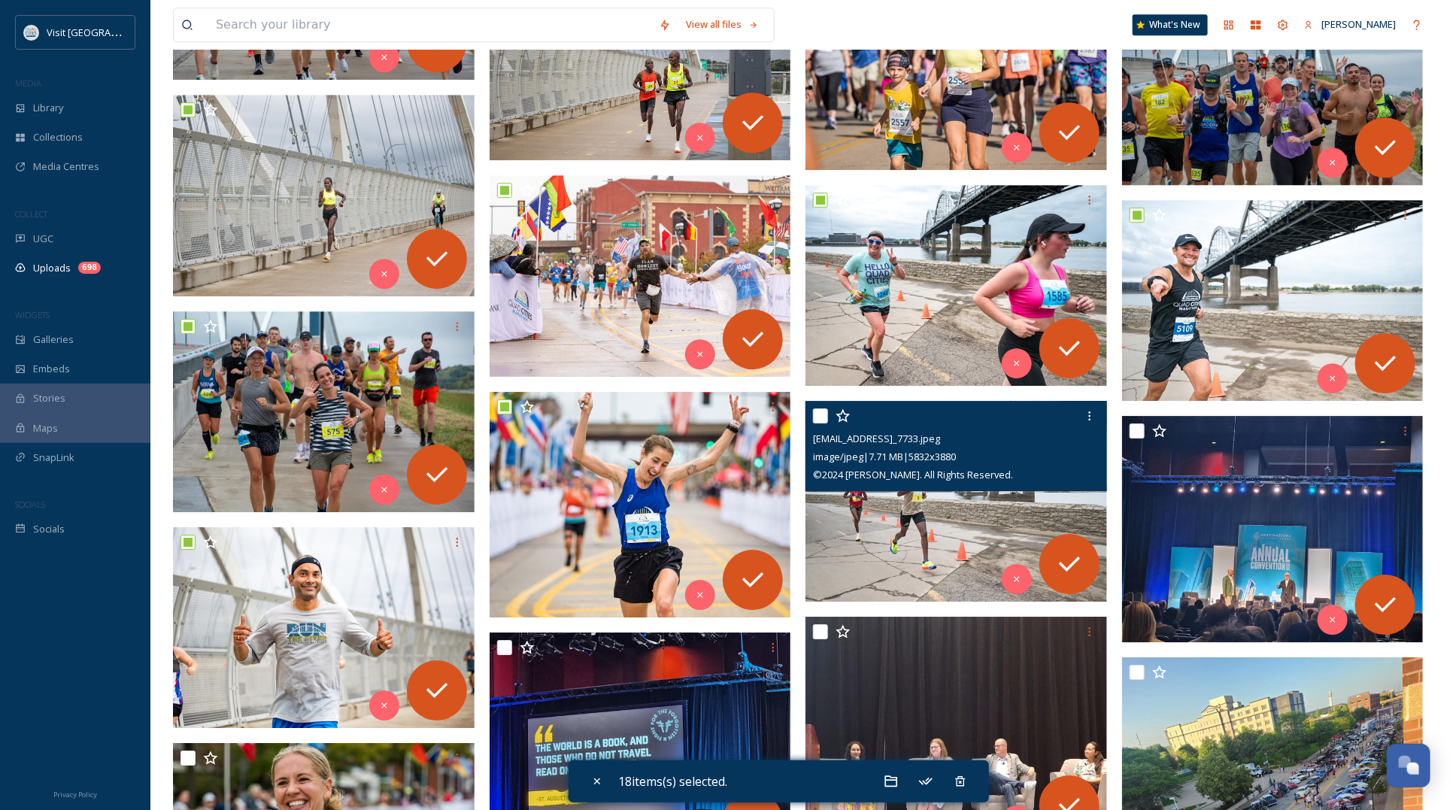
click at [822, 419] on input "checkbox" at bounding box center [820, 415] width 15 height 15
checkbox input "true"
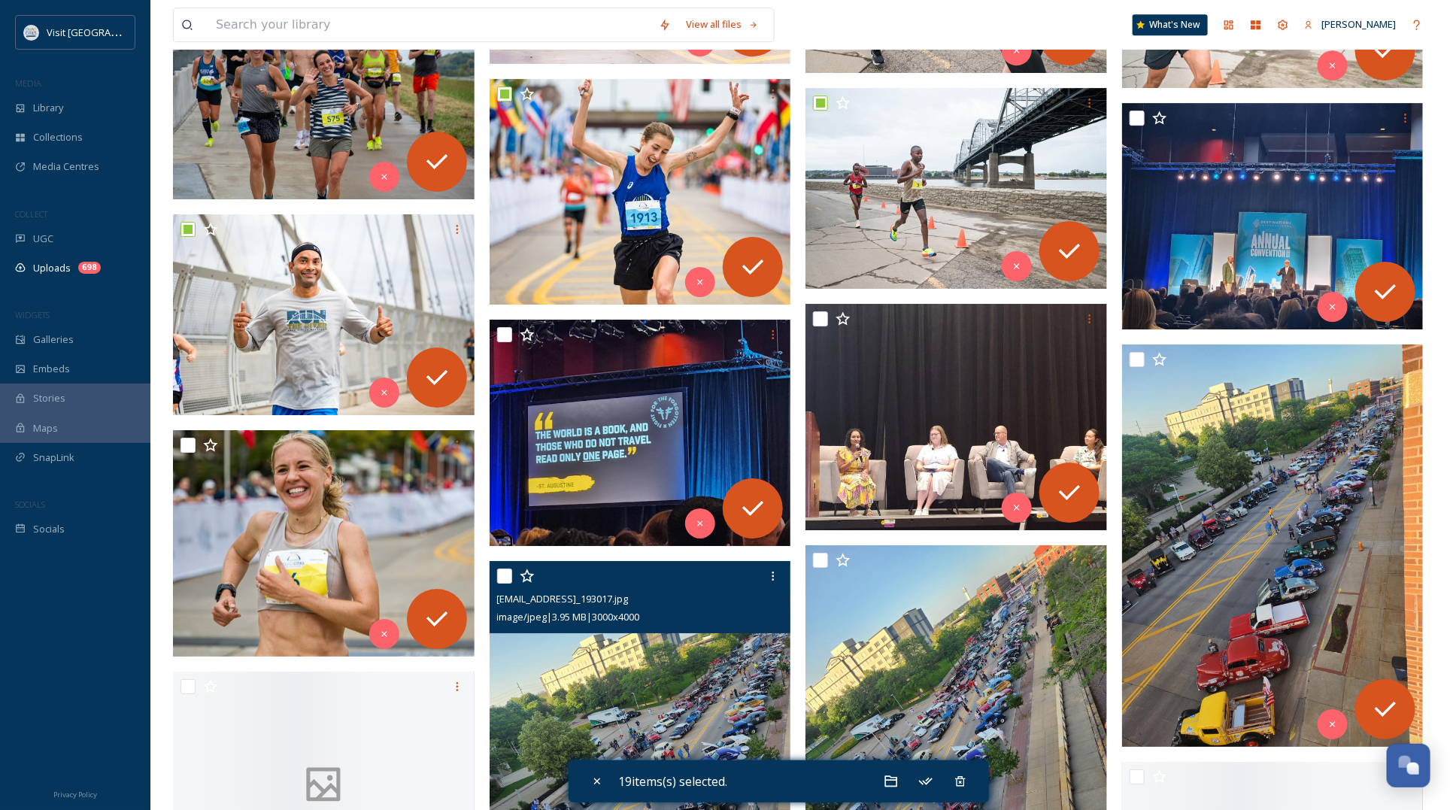
scroll to position [2537, 0]
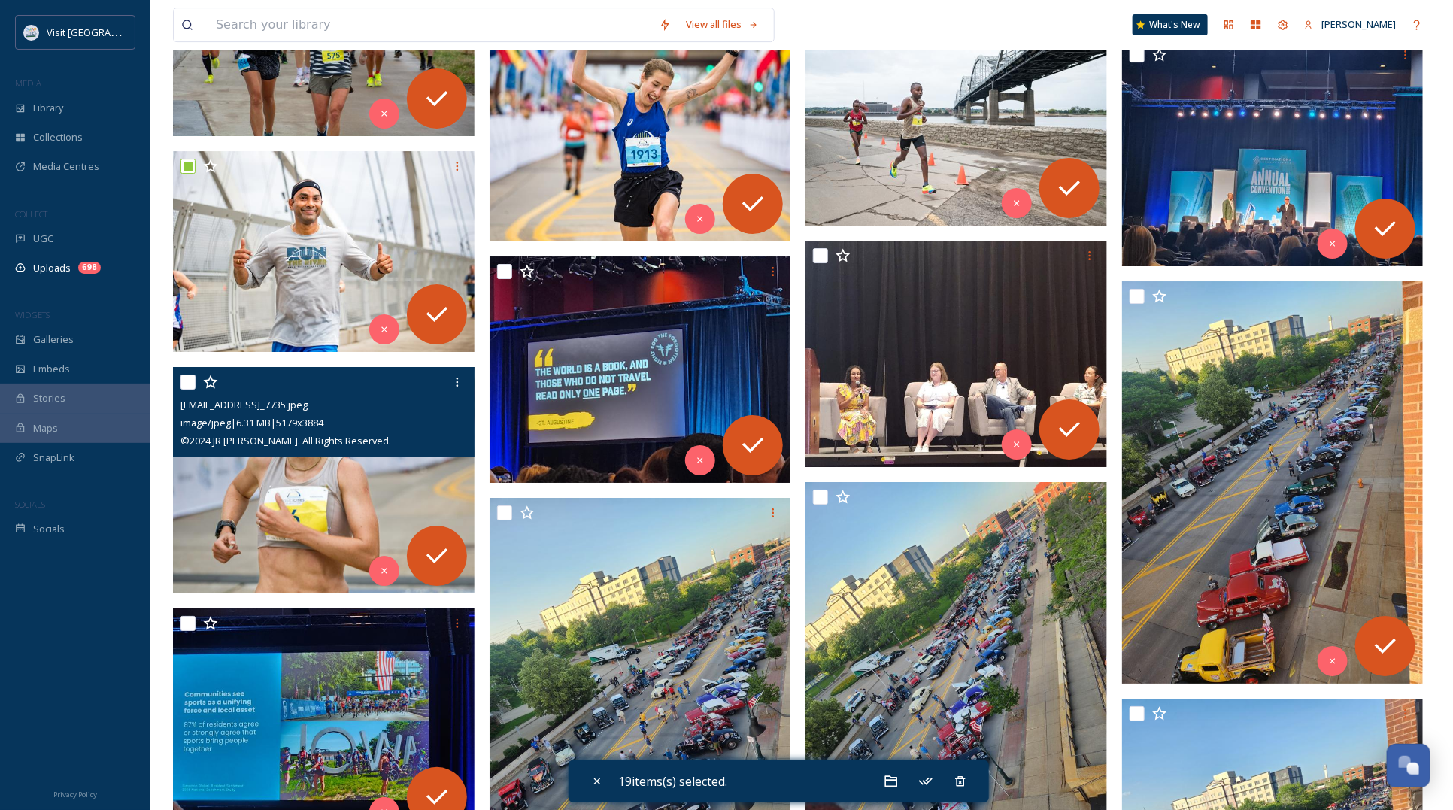
click at [190, 386] on input "checkbox" at bounding box center [187, 381] width 15 height 15
checkbox input "true"
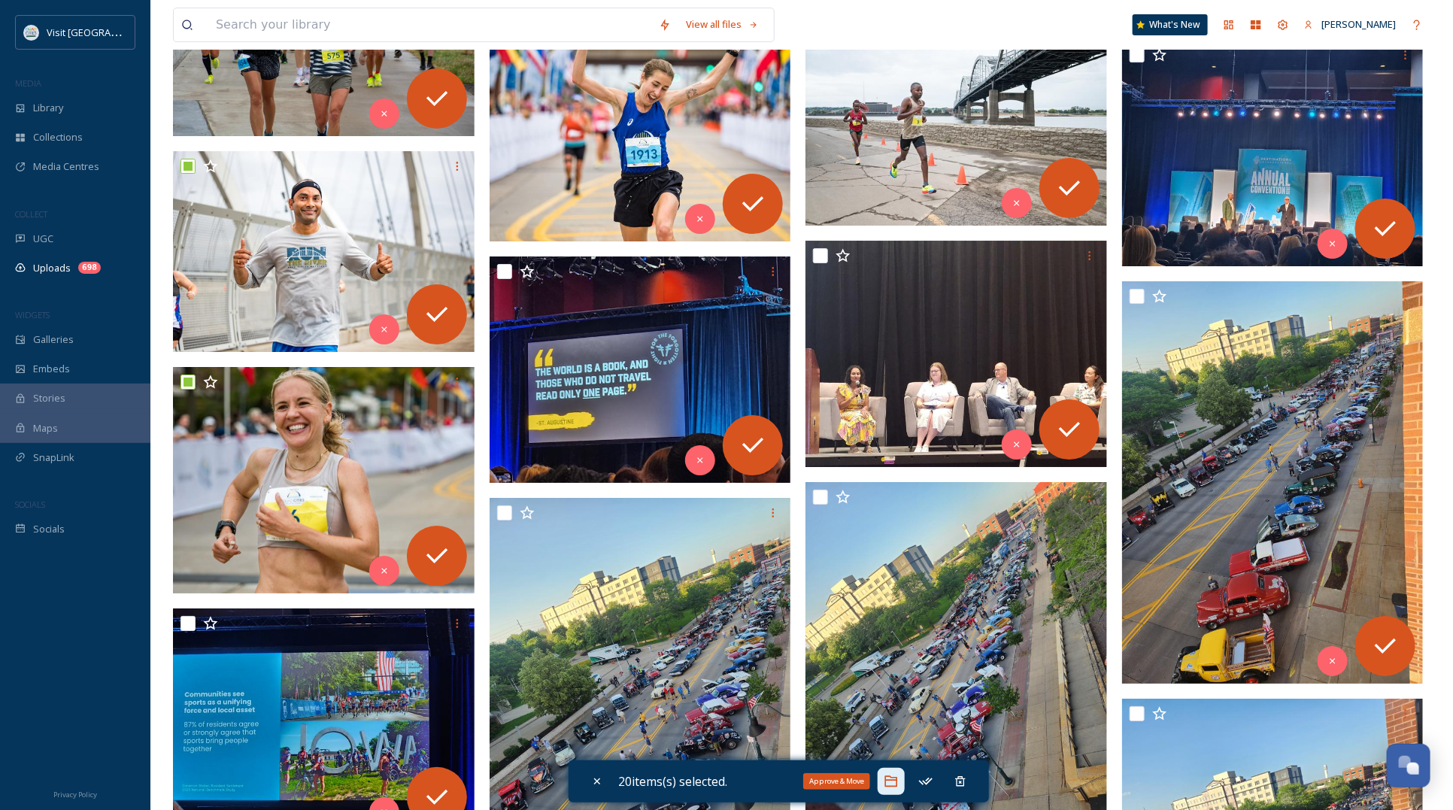
click at [898, 784] on icon at bounding box center [890, 781] width 15 height 15
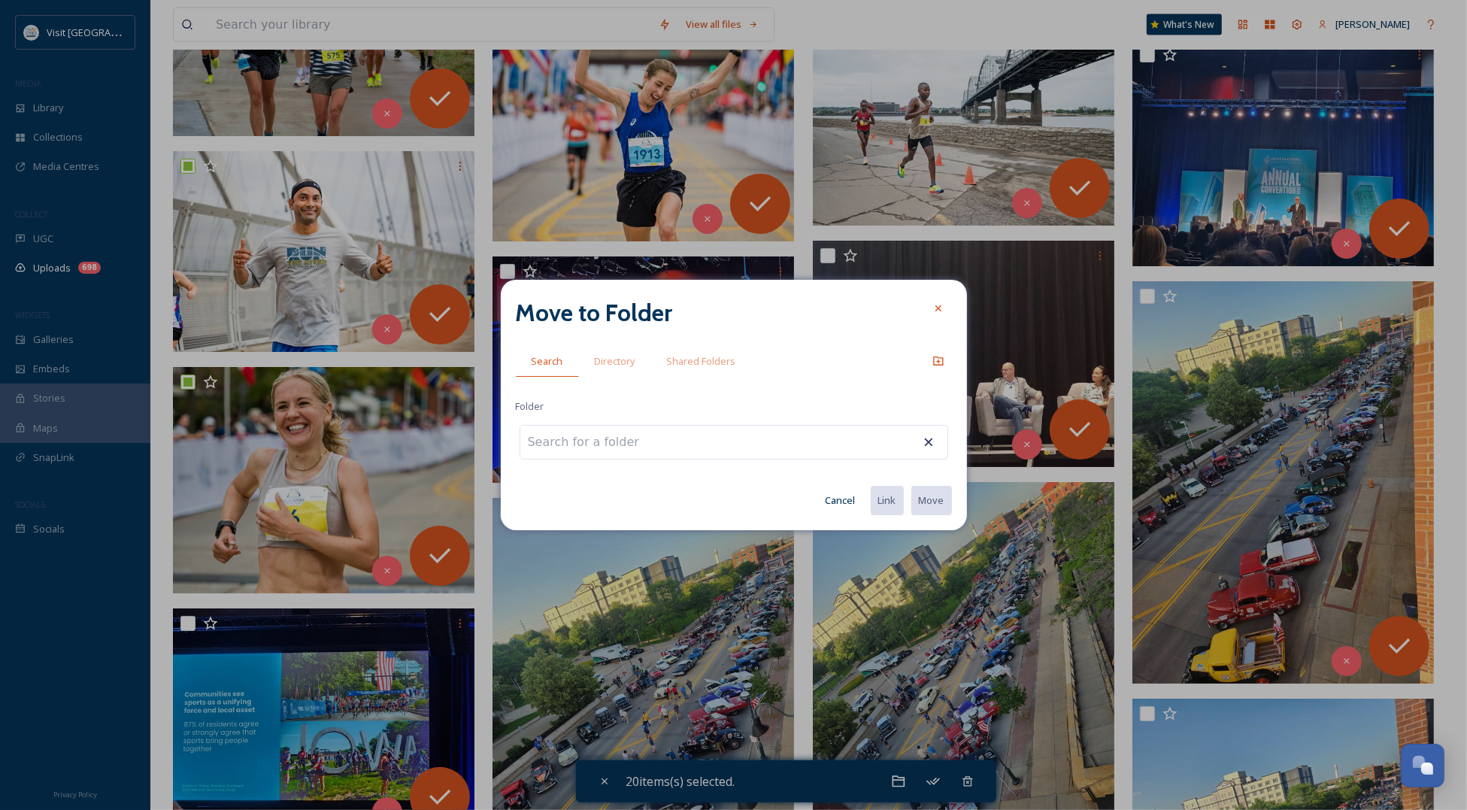
click at [711, 446] on div at bounding box center [734, 442] width 429 height 35
click at [692, 425] on div at bounding box center [734, 442] width 429 height 35
click at [603, 442] on input at bounding box center [602, 442] width 165 height 33
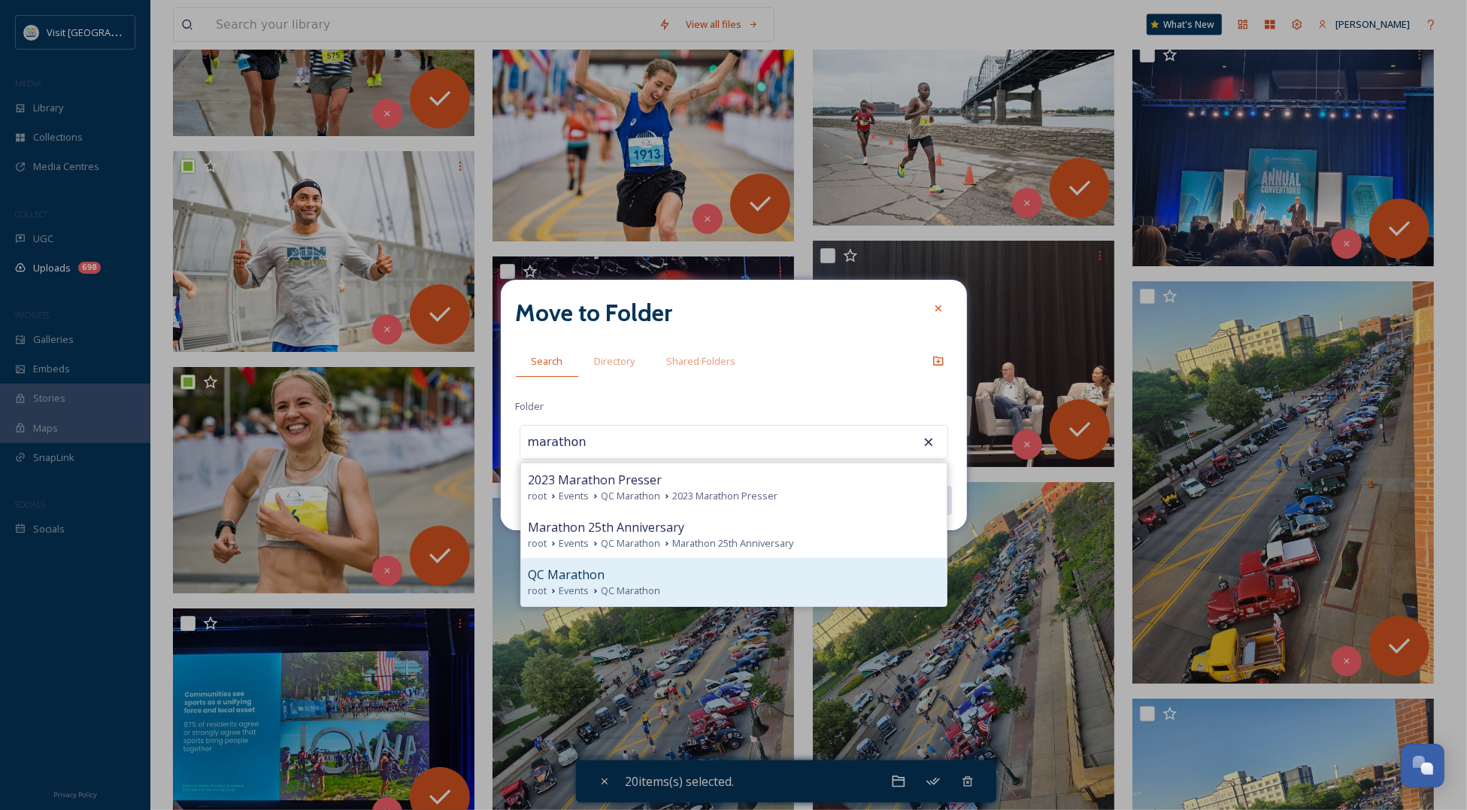
click at [610, 587] on span "QC Marathon" at bounding box center [630, 590] width 59 height 14
type input "QC Marathon"
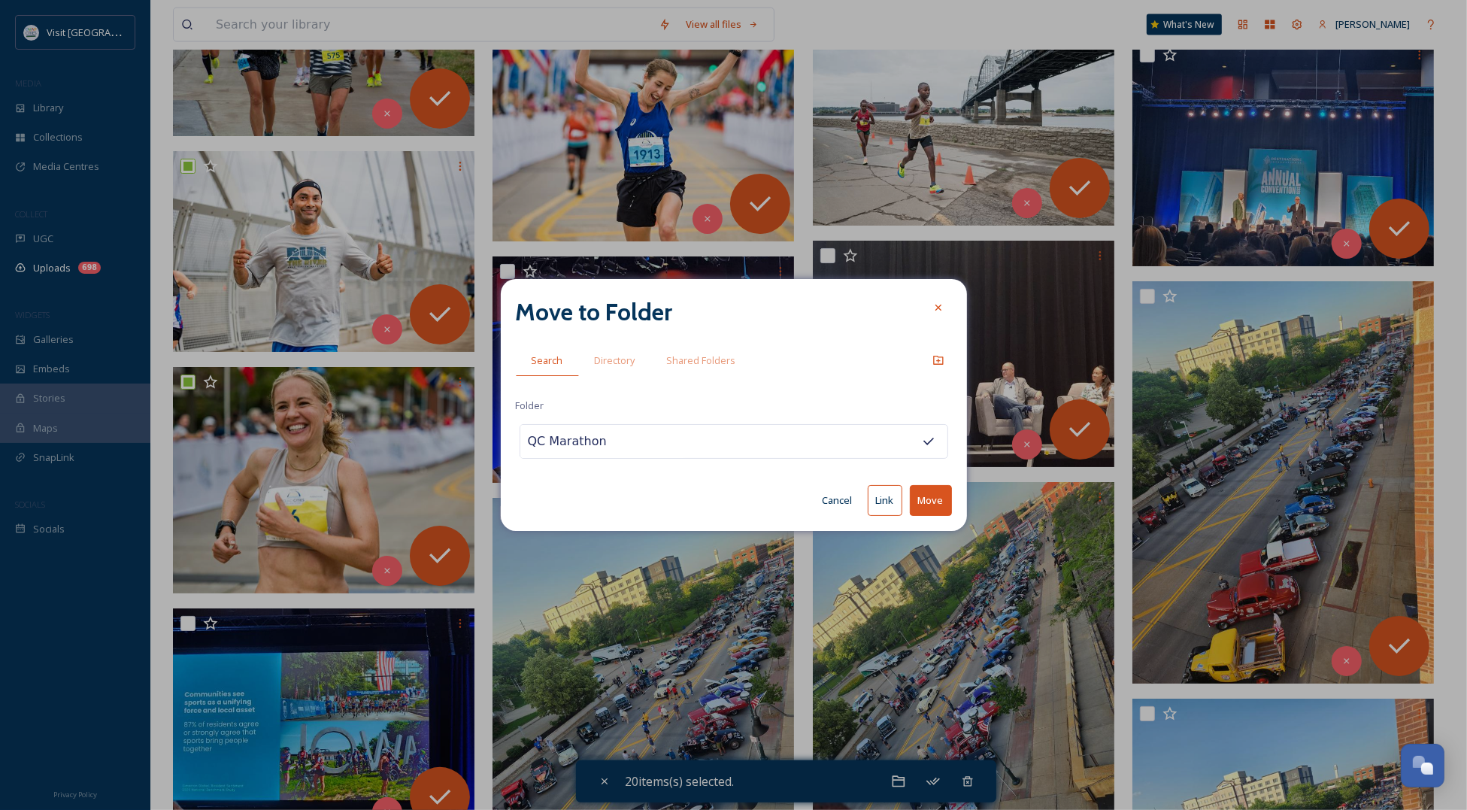
click at [922, 497] on button "Move" at bounding box center [931, 500] width 42 height 31
checkbox input "false"
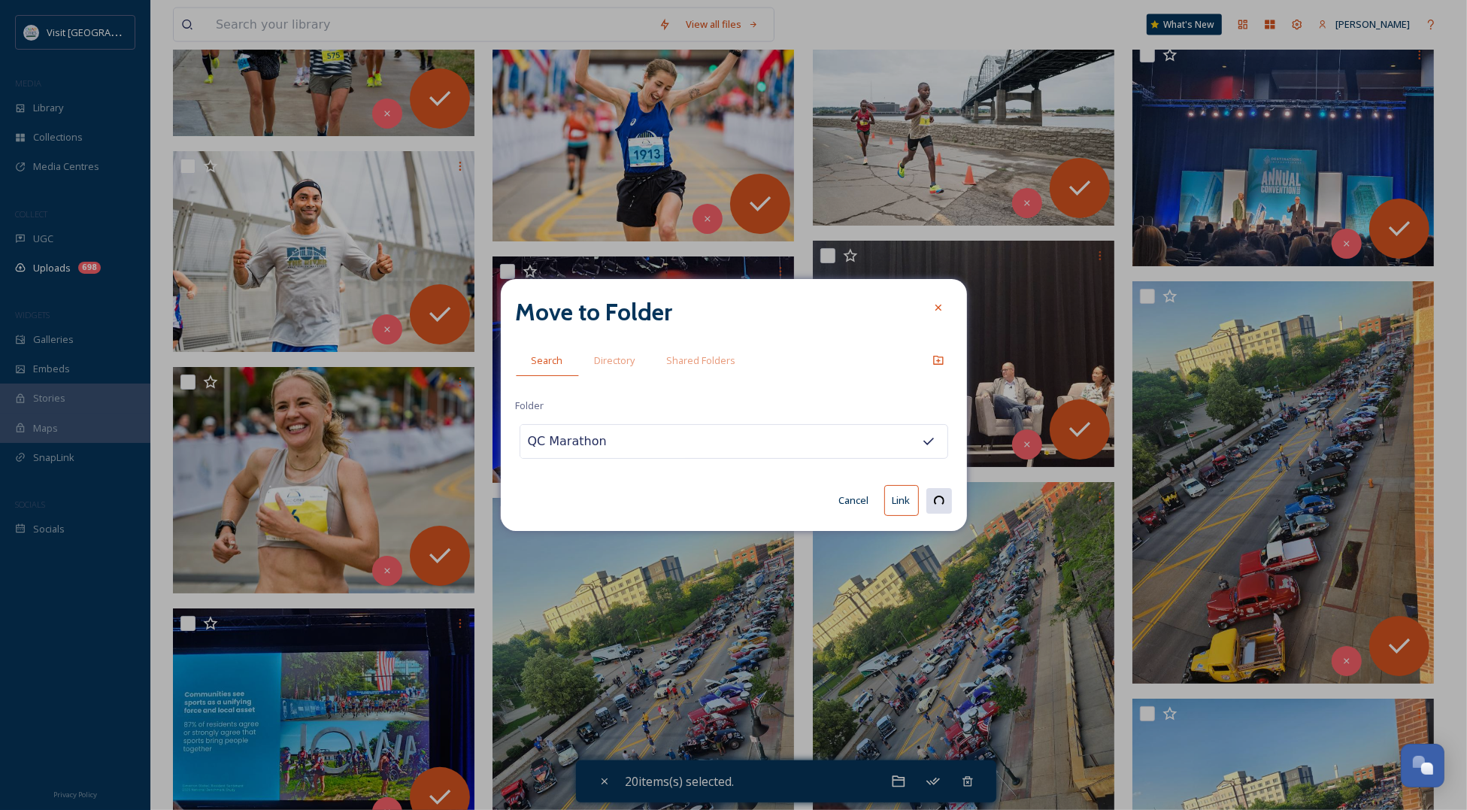
checkbox input "false"
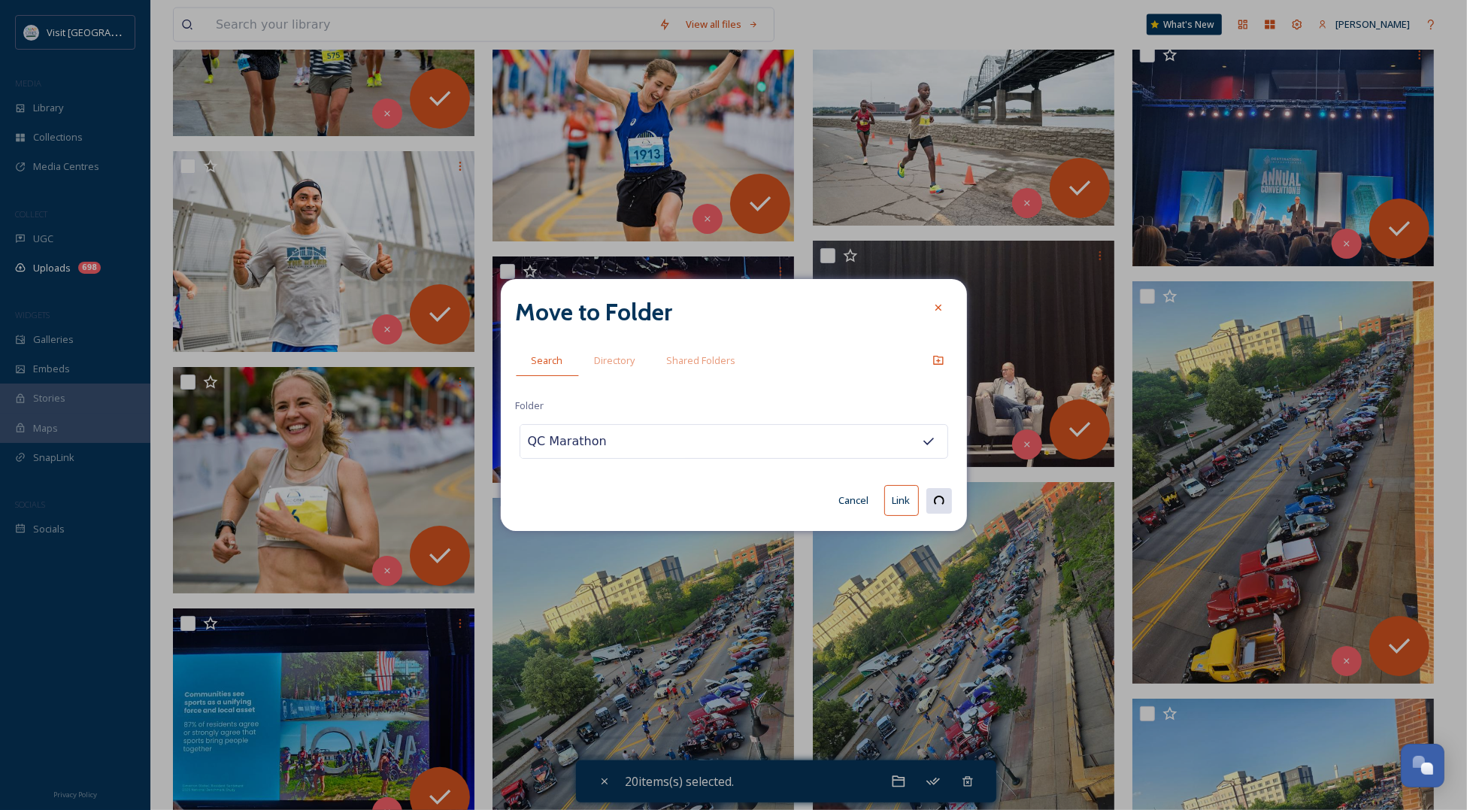
checkbox input "false"
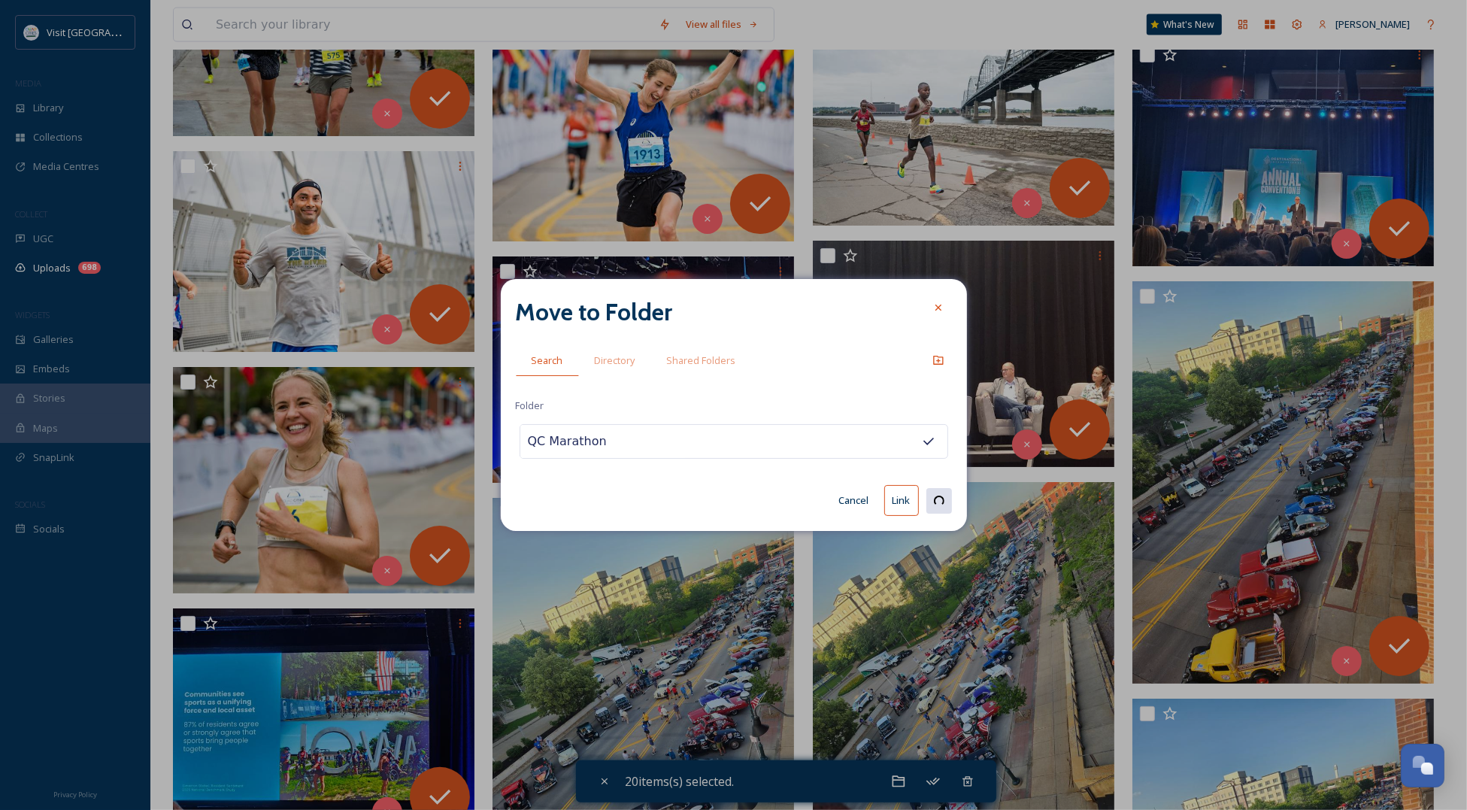
checkbox input "false"
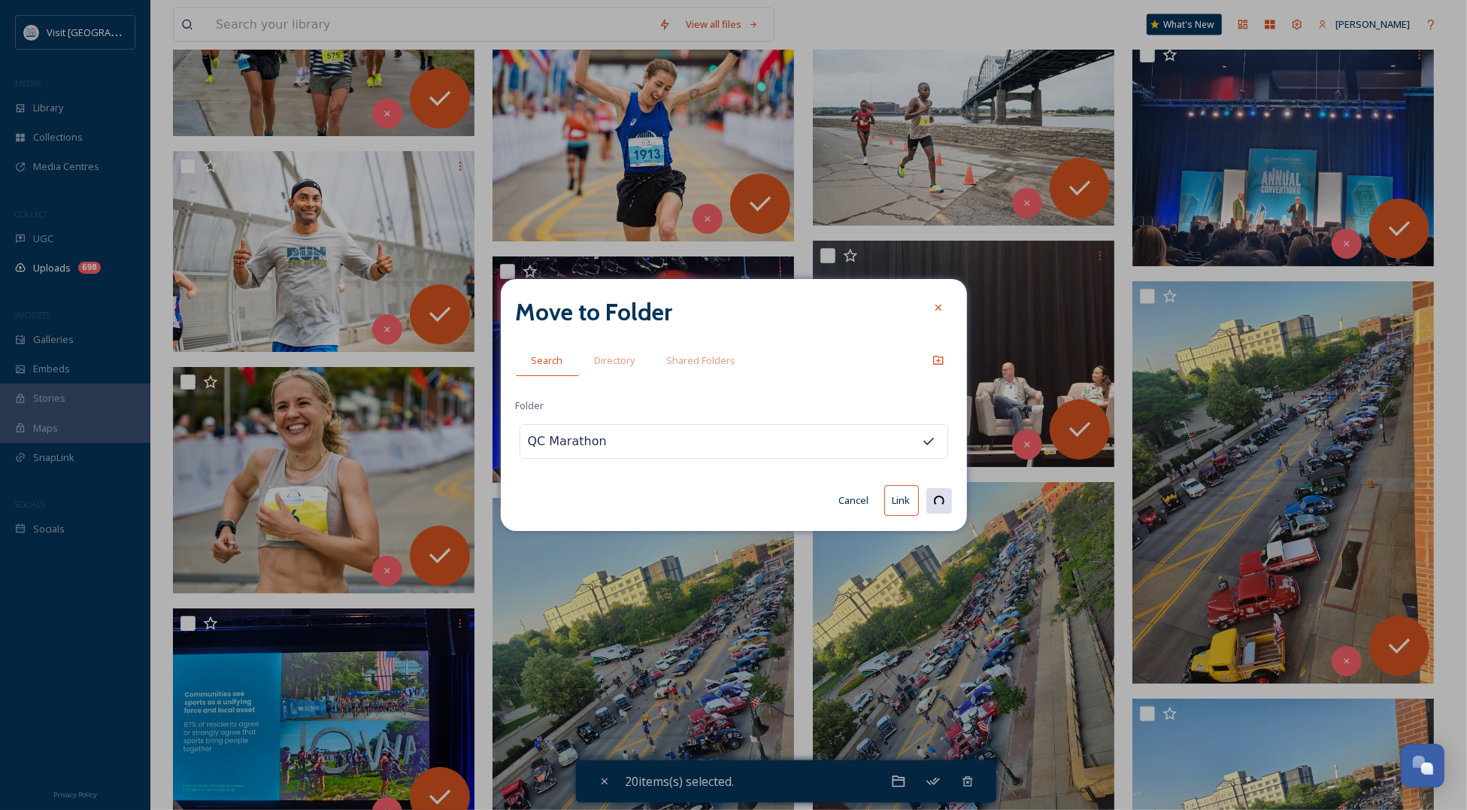
checkbox input "false"
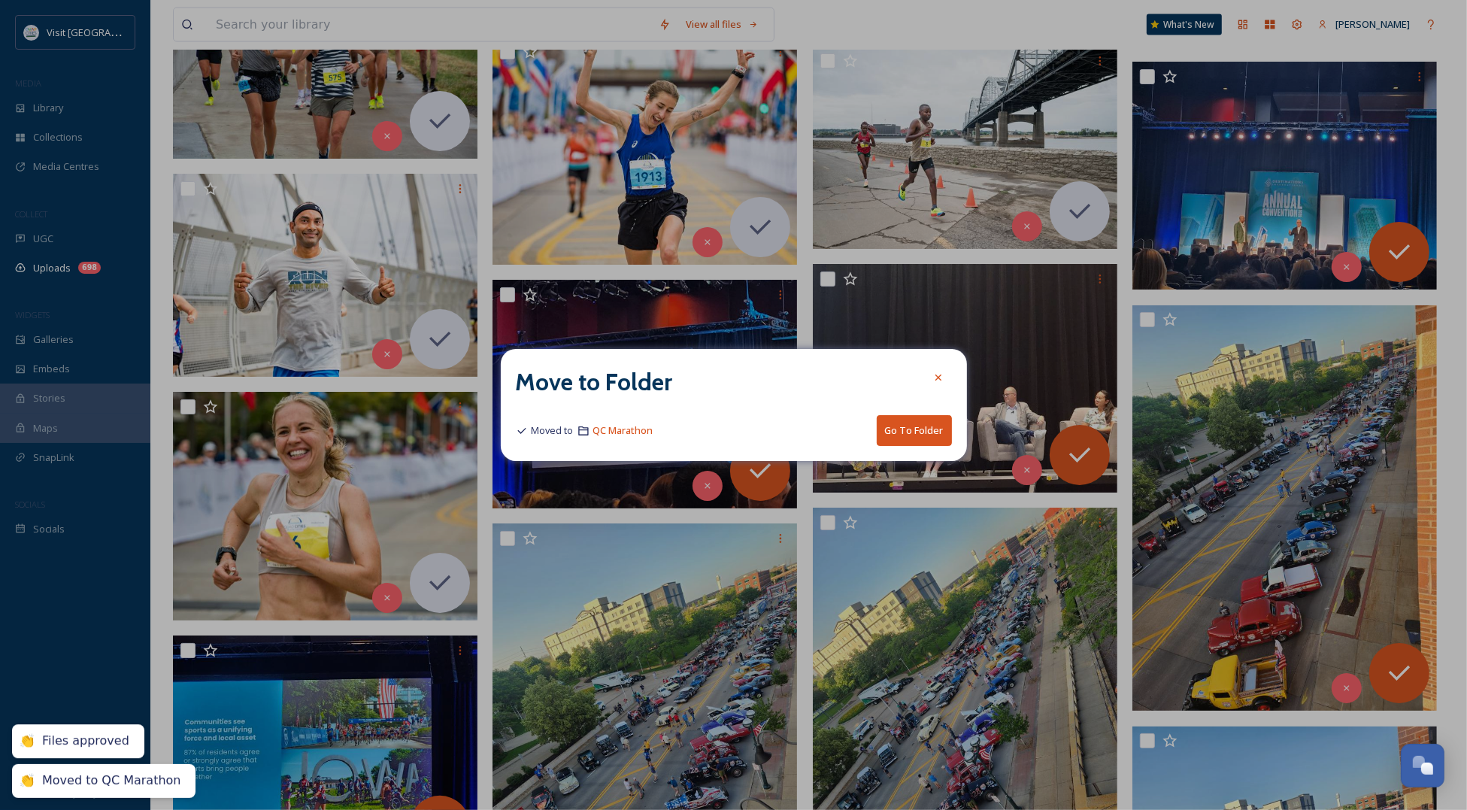
drag, startPoint x: 944, startPoint y: 373, endPoint x: 937, endPoint y: 376, distance: 8.1
click at [944, 373] on div at bounding box center [938, 377] width 27 height 27
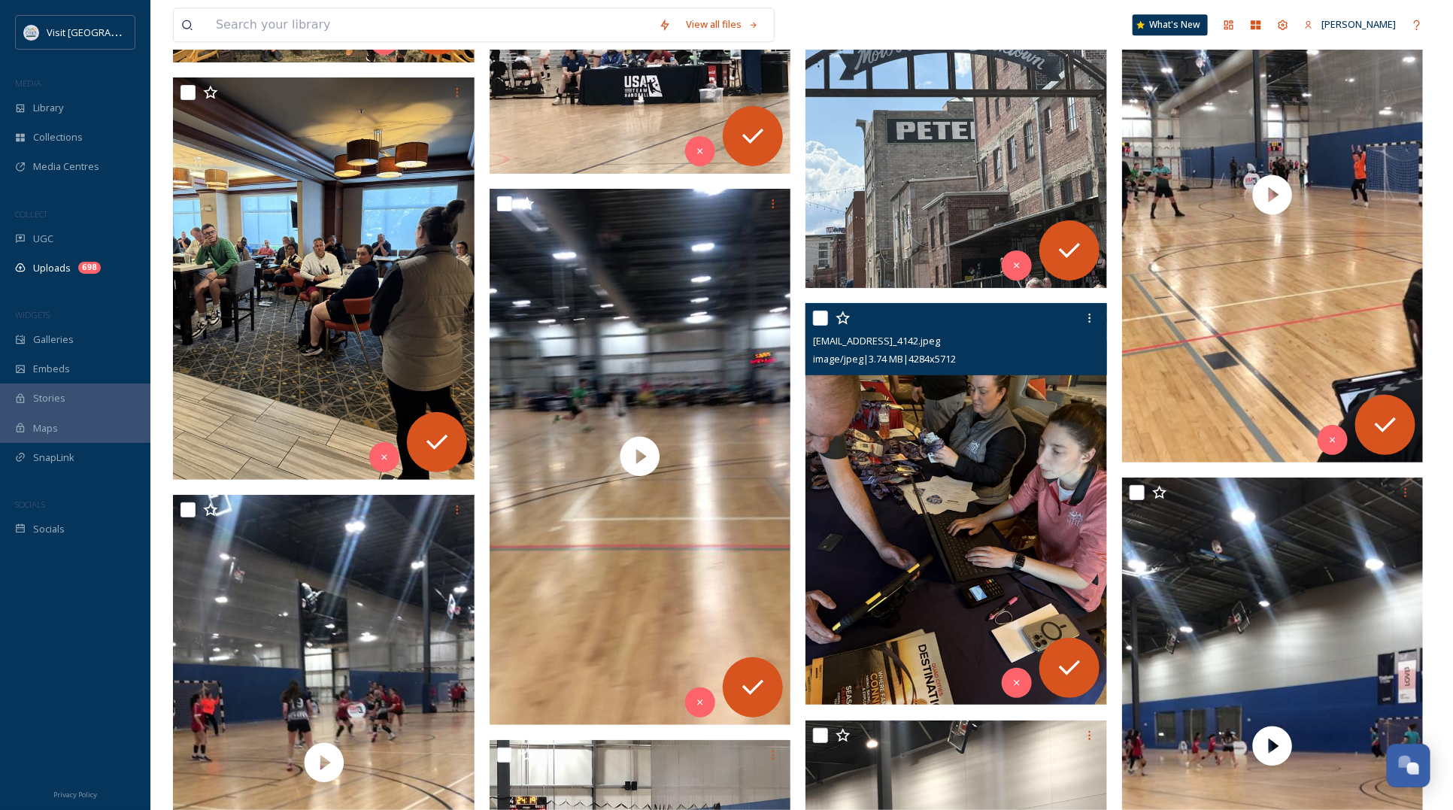
scroll to position [4887, 0]
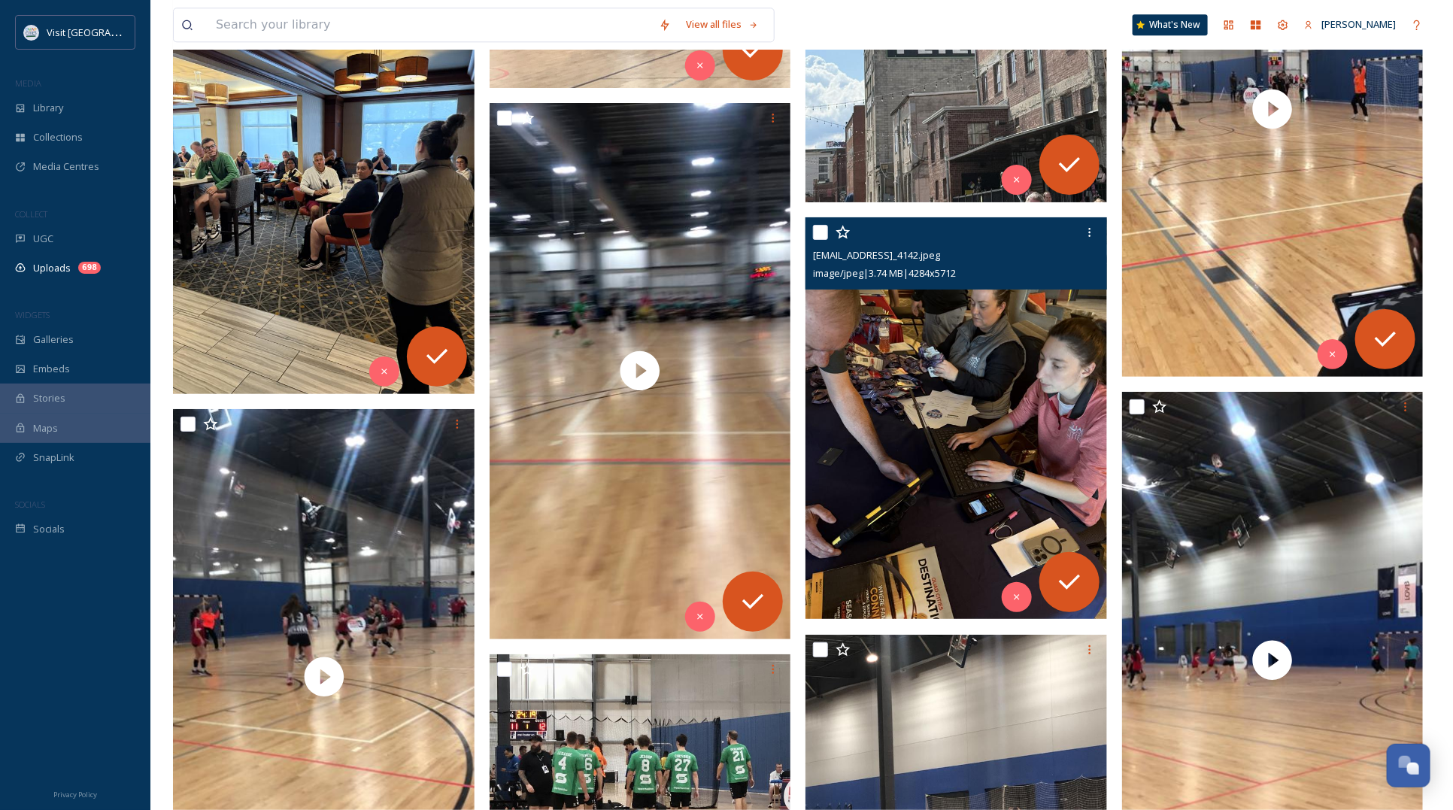
click at [904, 457] on img at bounding box center [955, 417] width 301 height 401
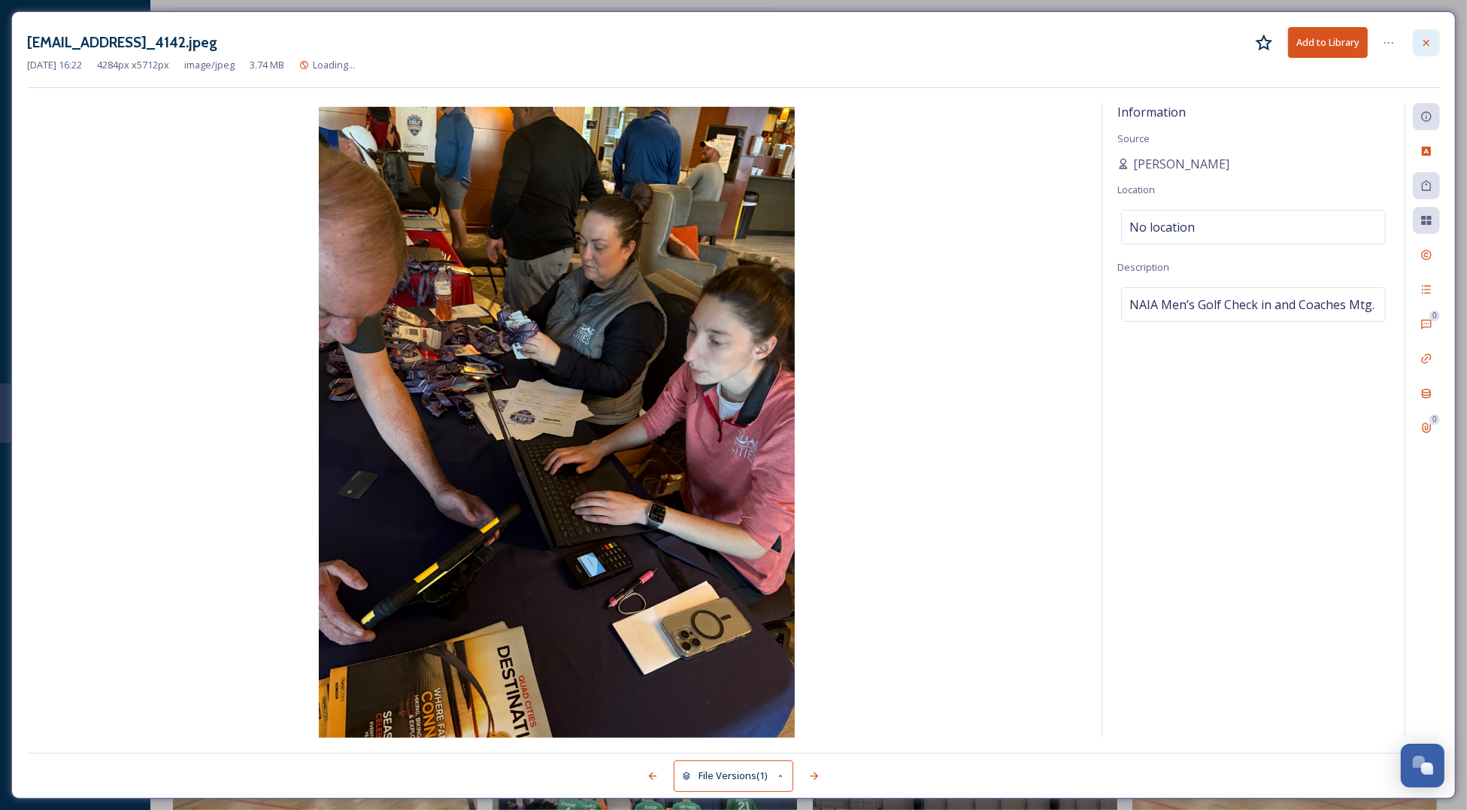
click at [1426, 38] on icon at bounding box center [1426, 43] width 12 height 12
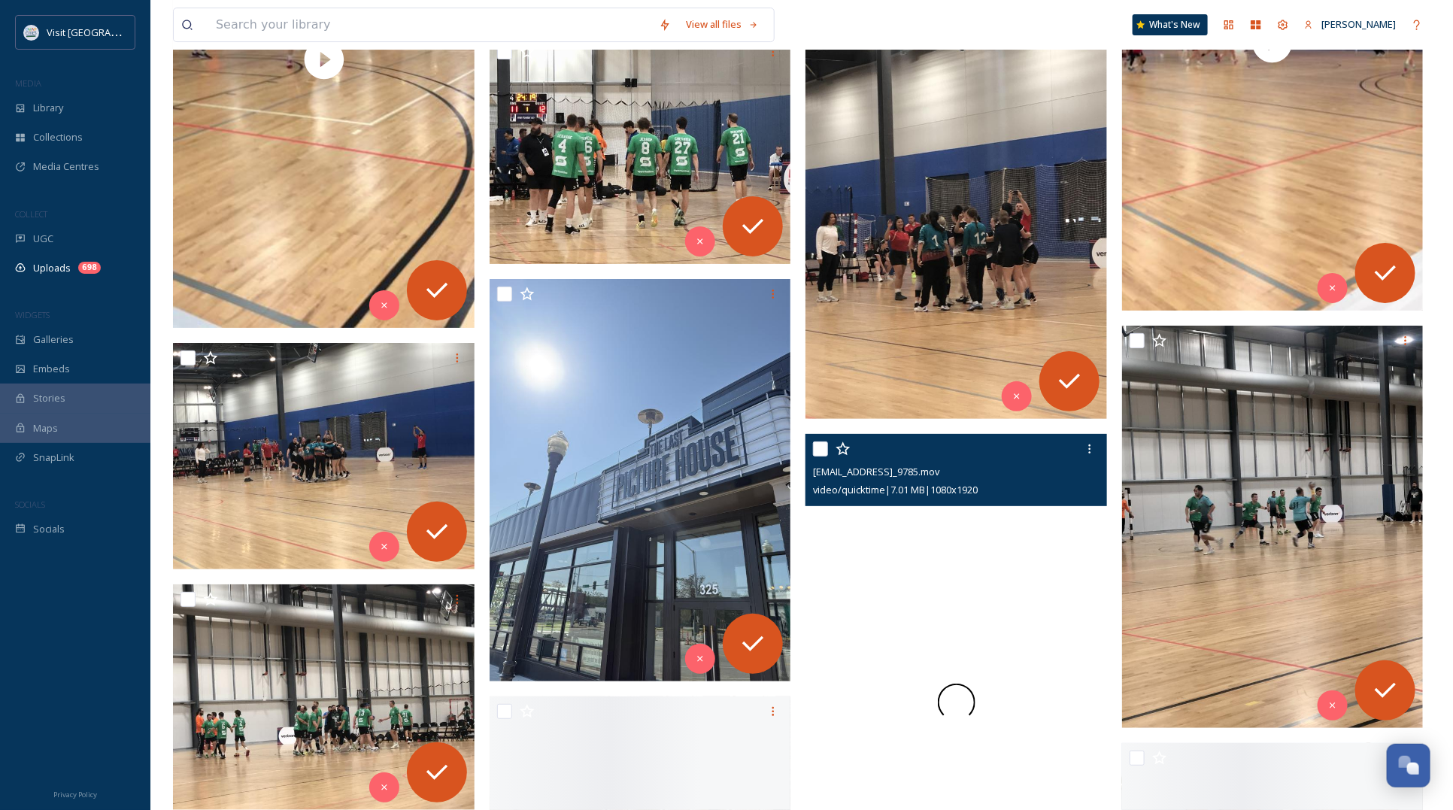
scroll to position [5827, 0]
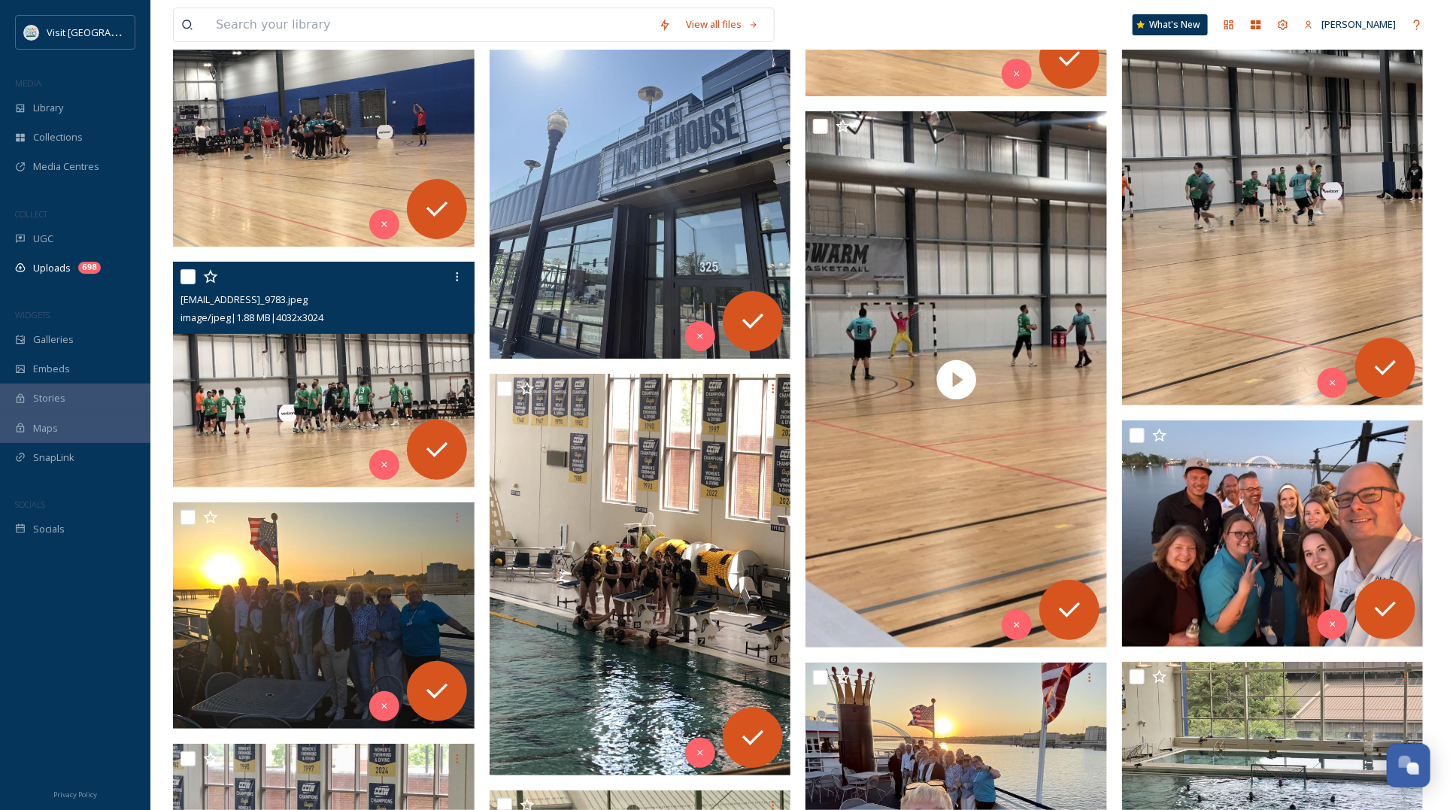
click at [350, 351] on img at bounding box center [323, 375] width 301 height 226
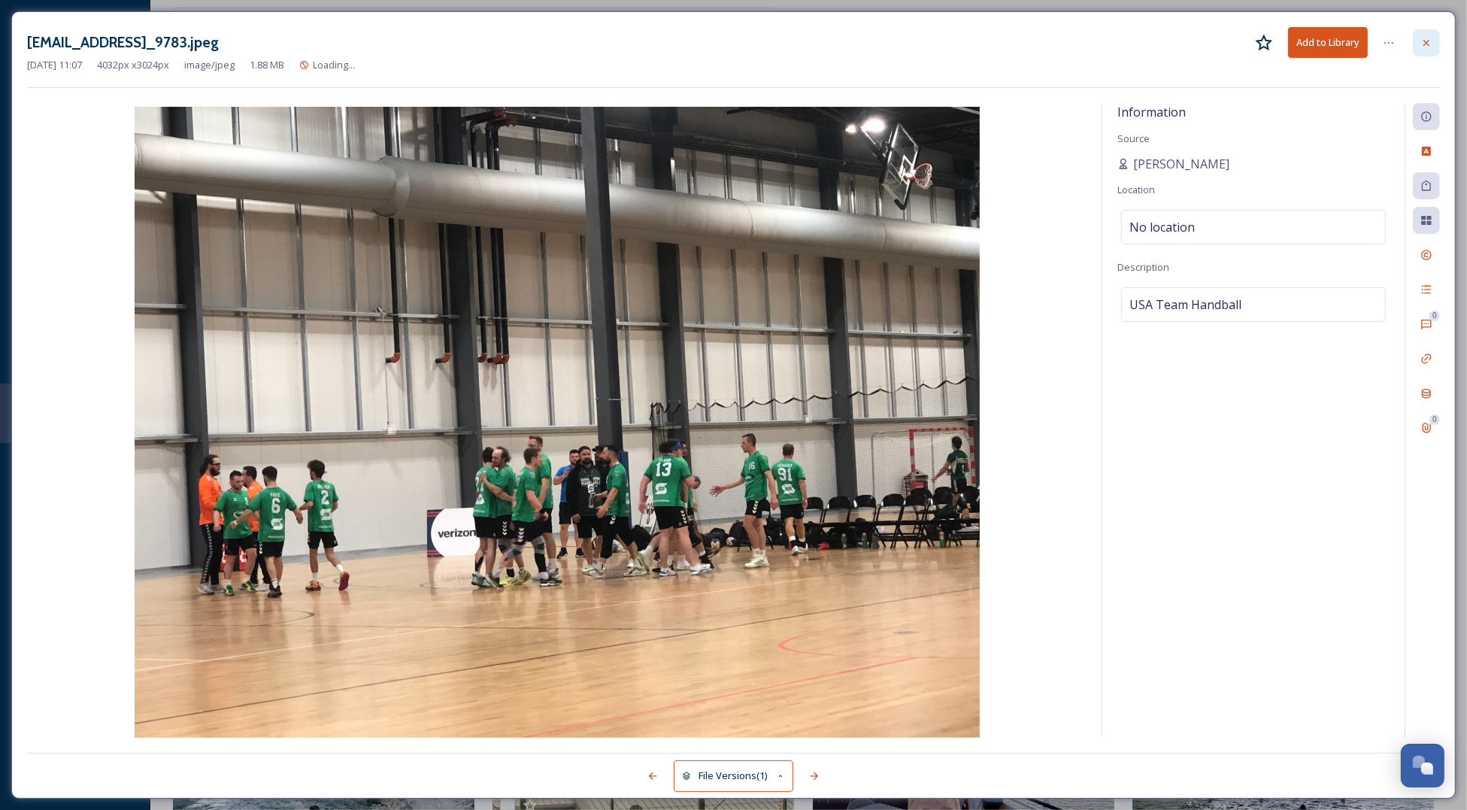
click at [1425, 32] on div at bounding box center [1426, 42] width 27 height 27
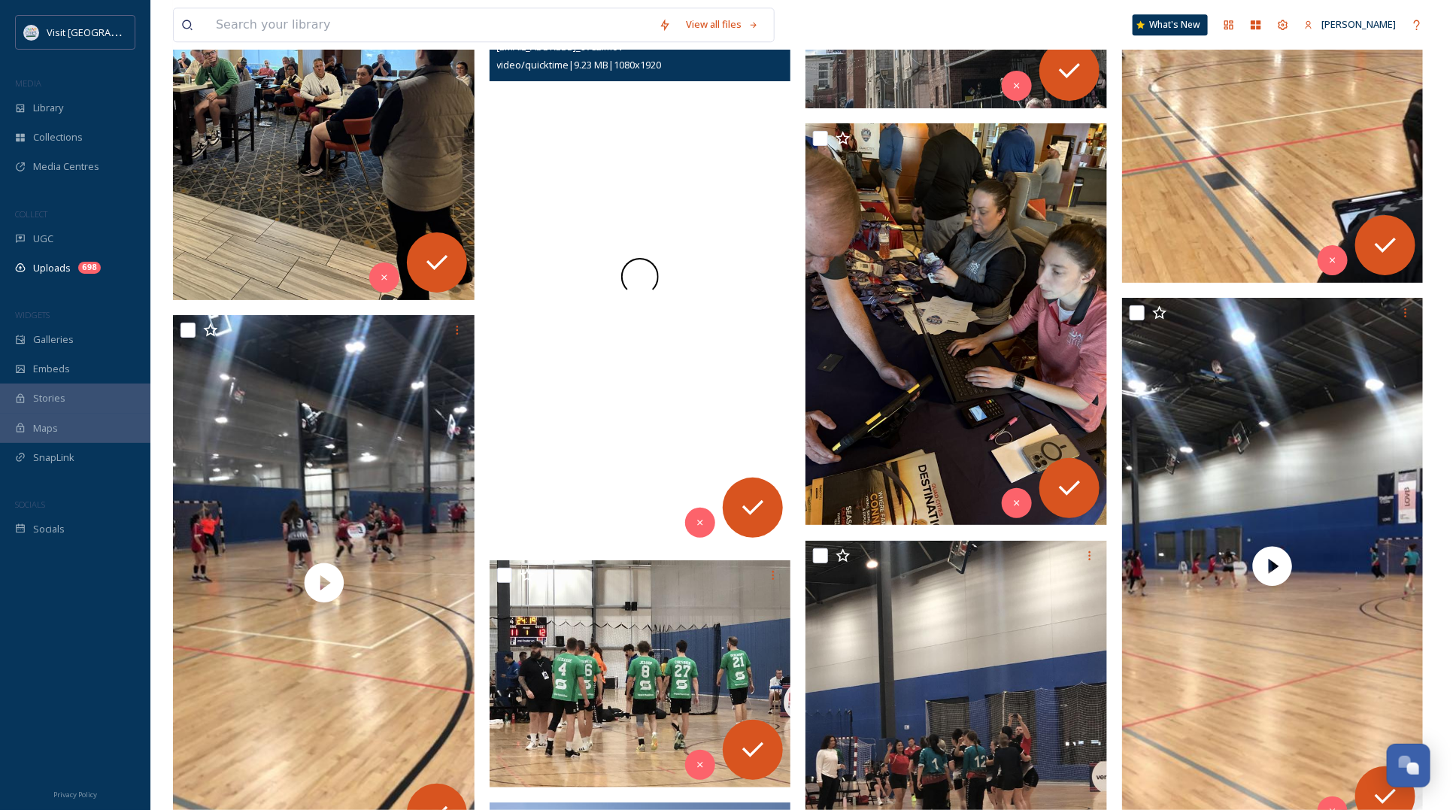
scroll to position [4887, 0]
